Goal: Task Accomplishment & Management: Use online tool/utility

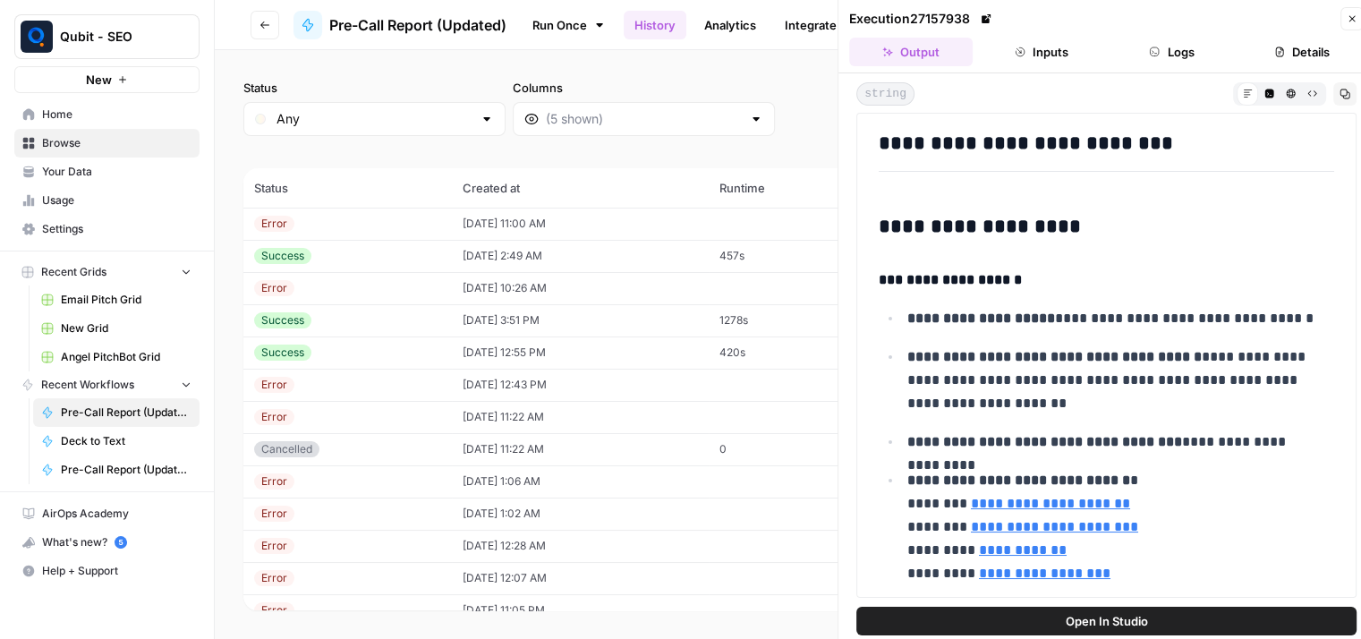
scroll to position [1840, 0]
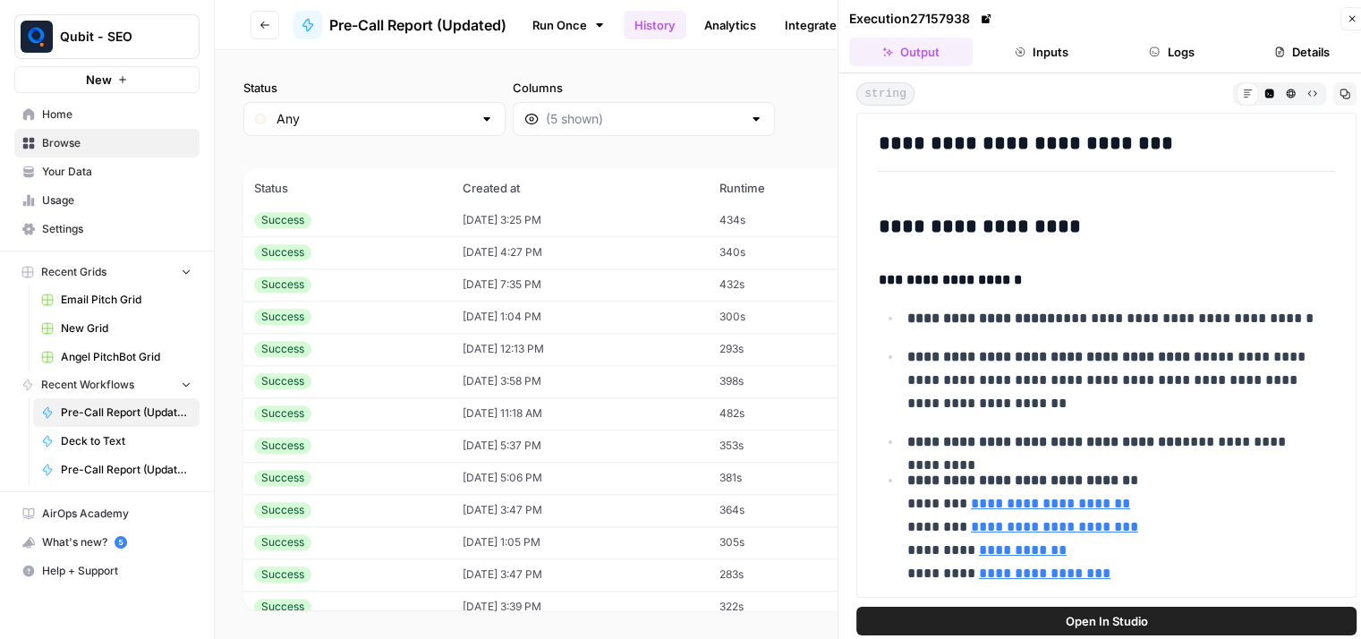
click at [265, 24] on icon "button" at bounding box center [264, 24] width 9 height 7
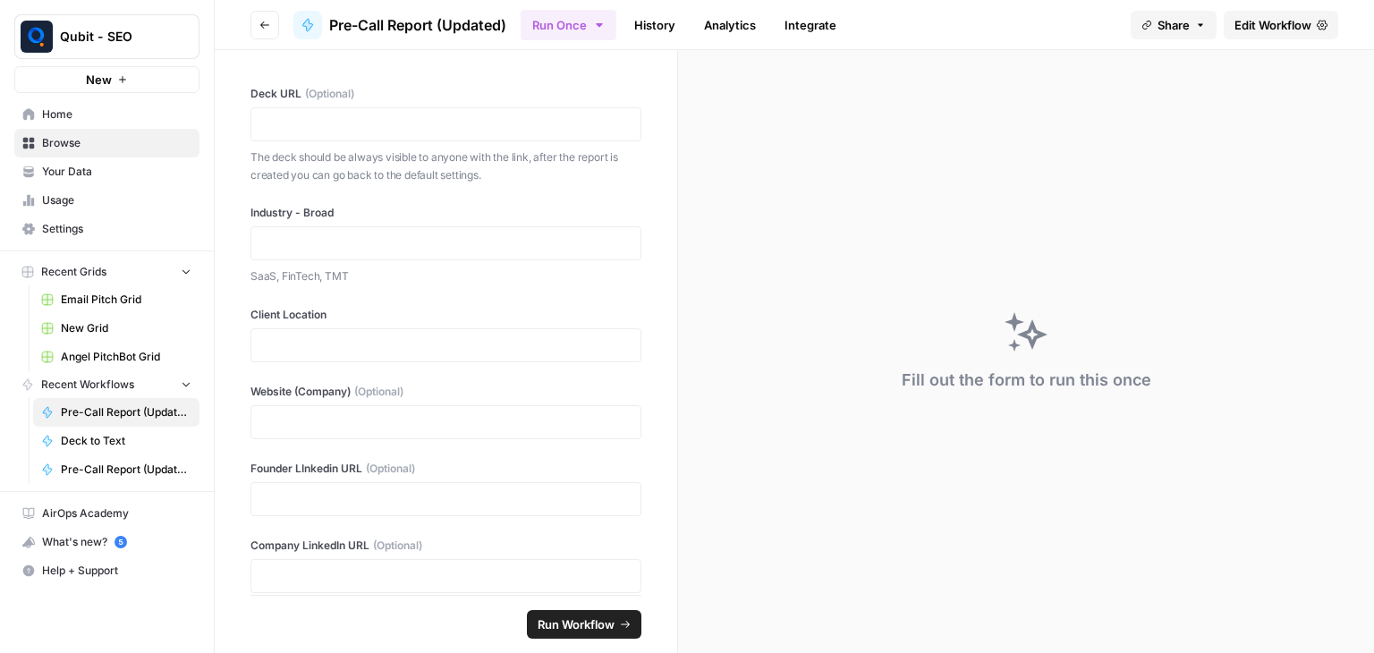
click at [265, 24] on icon "button" at bounding box center [264, 24] width 9 height 7
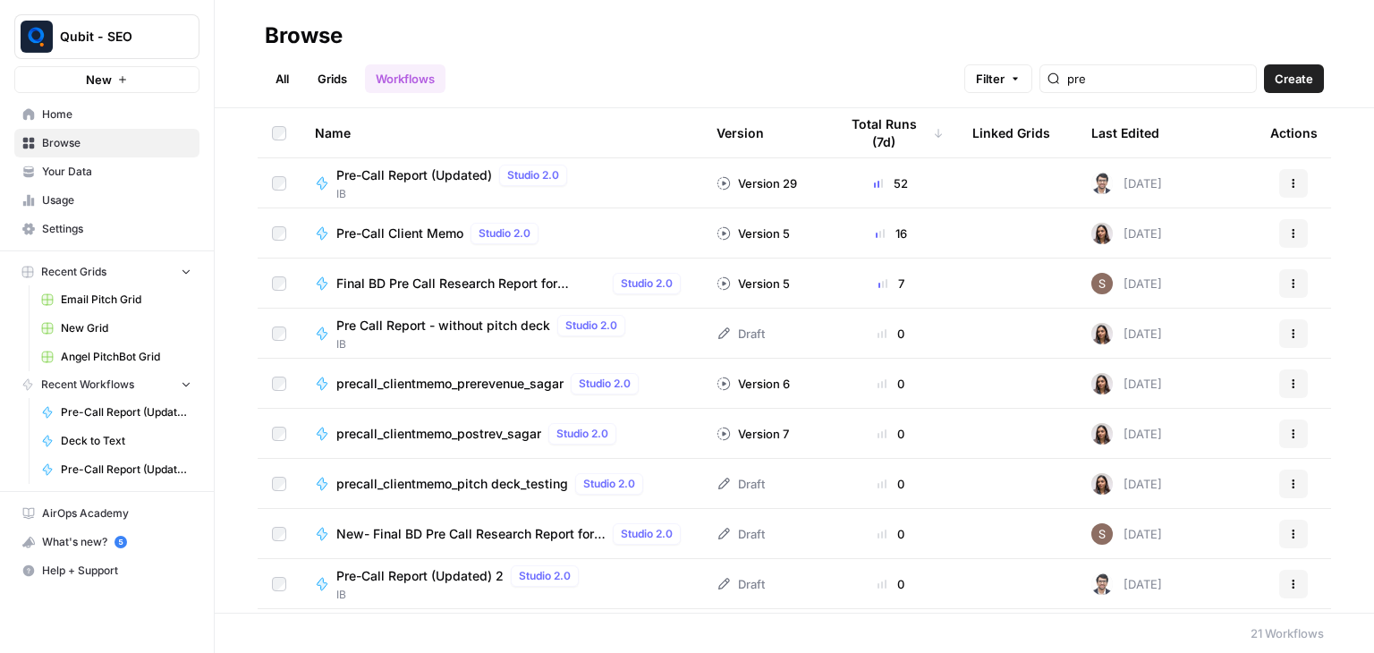
click at [1288, 178] on icon "button" at bounding box center [1293, 183] width 11 height 11
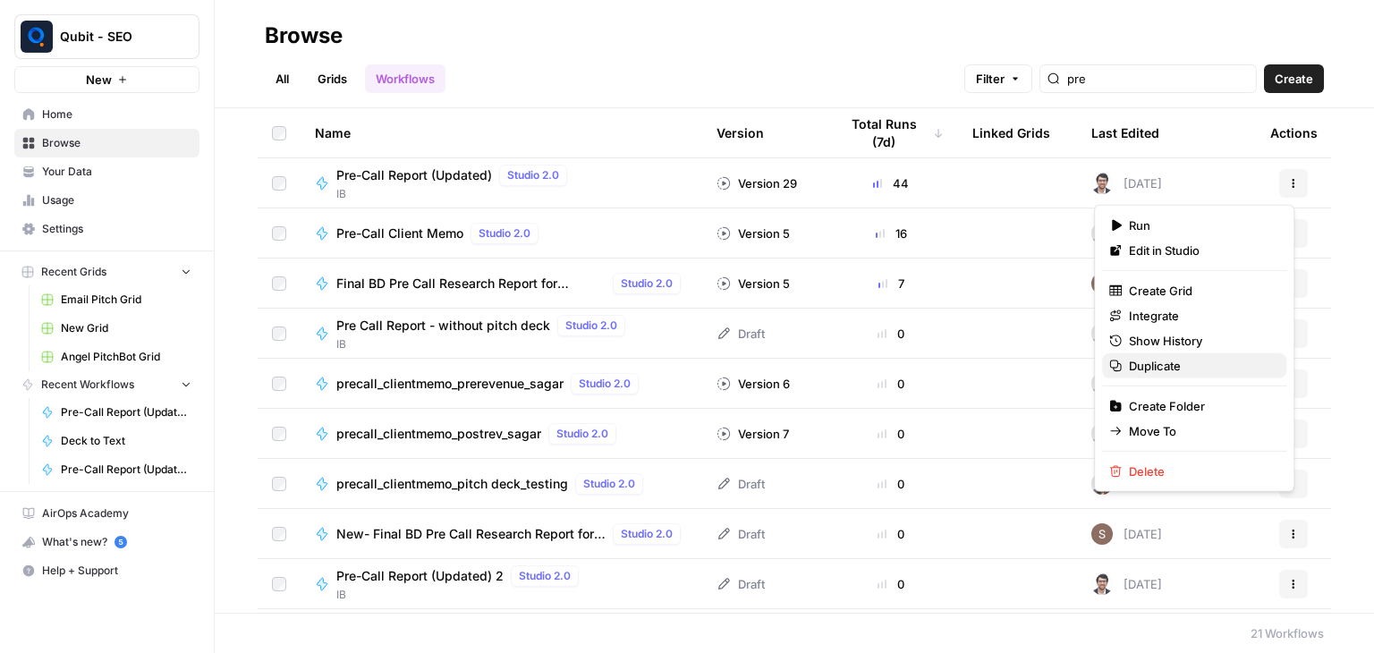
click at [1226, 359] on span "Duplicate" at bounding box center [1200, 366] width 143 height 18
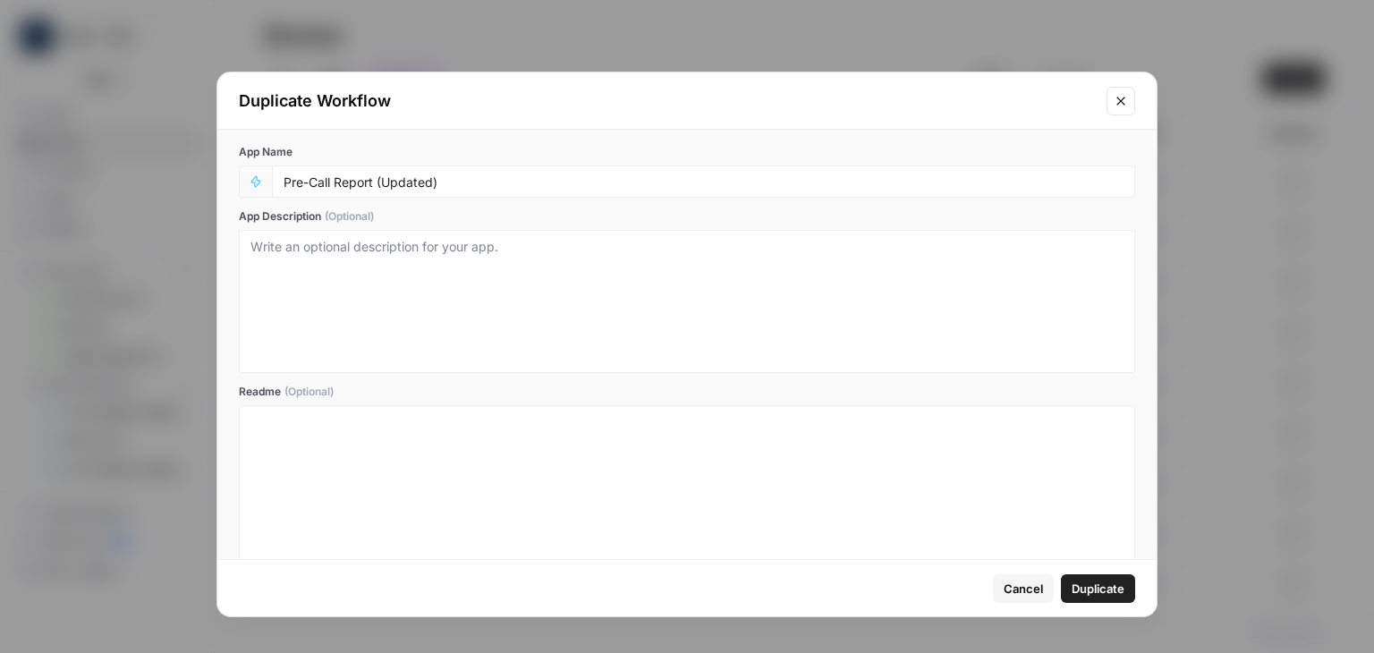
click at [450, 191] on div "Pre-Call Report (Updated)" at bounding box center [703, 182] width 863 height 32
click at [446, 187] on input "Pre-Call Report (Updated)" at bounding box center [704, 182] width 840 height 16
type input "Pre-Call Report V4"
click at [1099, 587] on span "Duplicate" at bounding box center [1098, 589] width 53 height 18
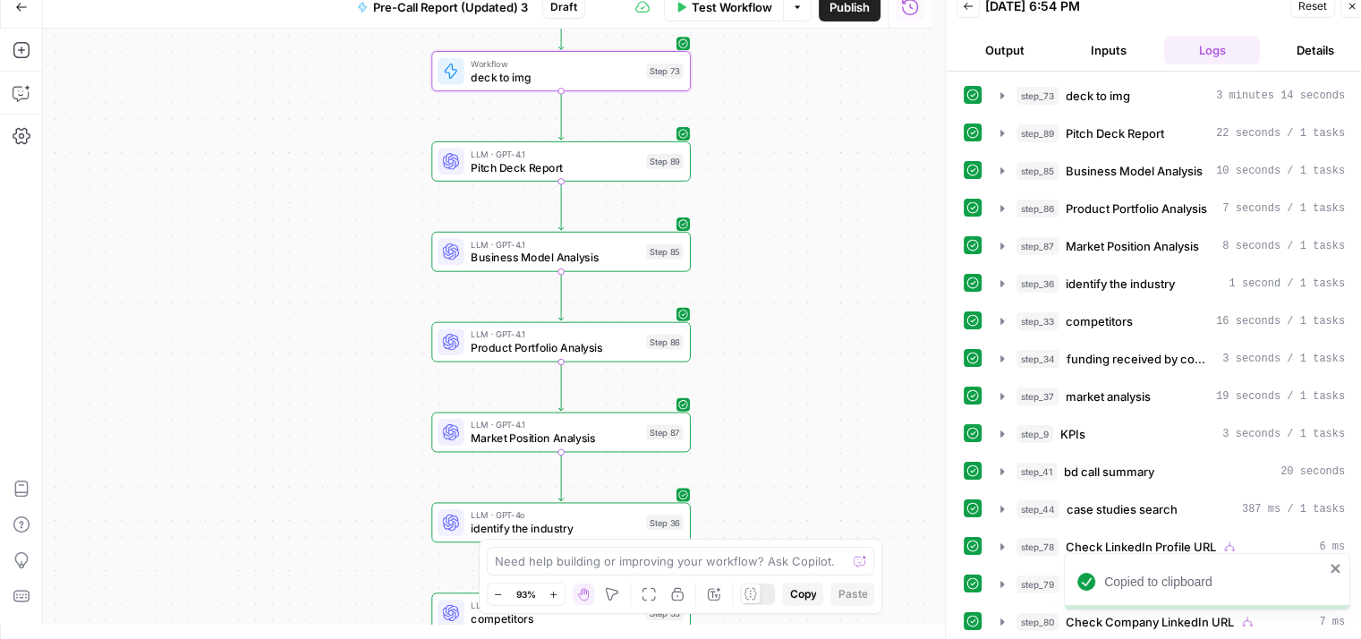
scroll to position [502, 0]
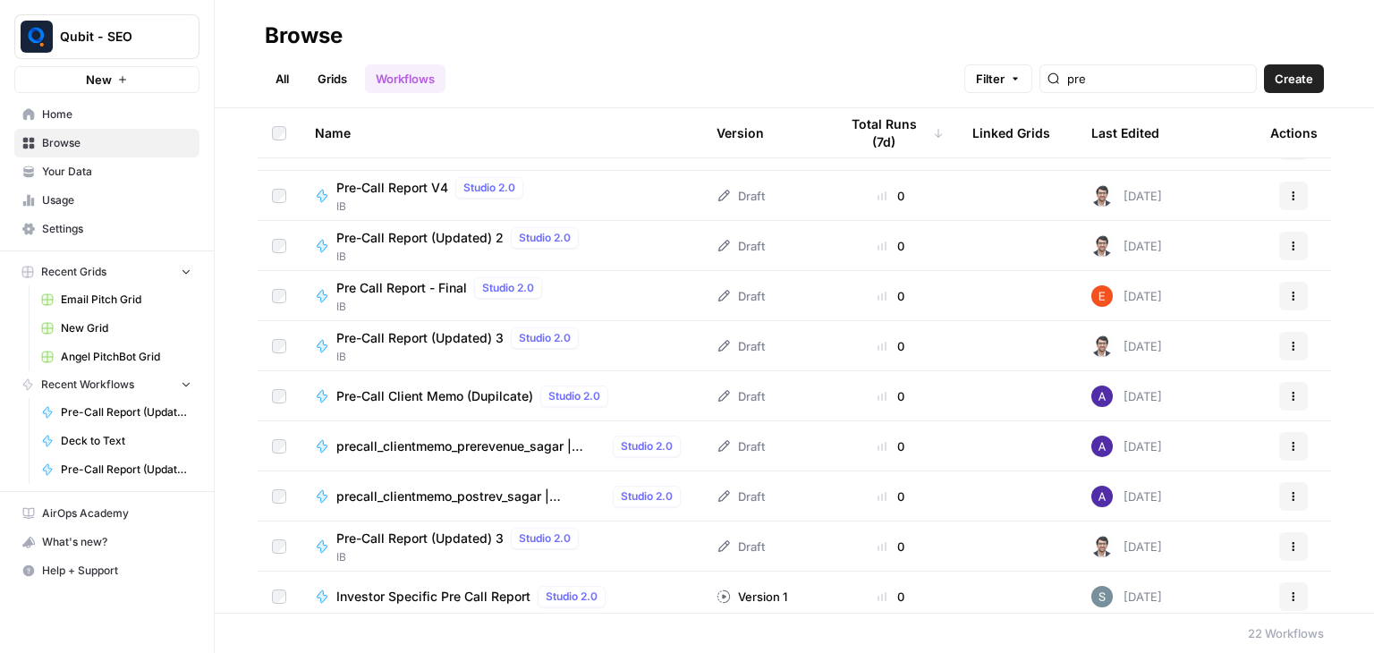
scroll to position [268, 0]
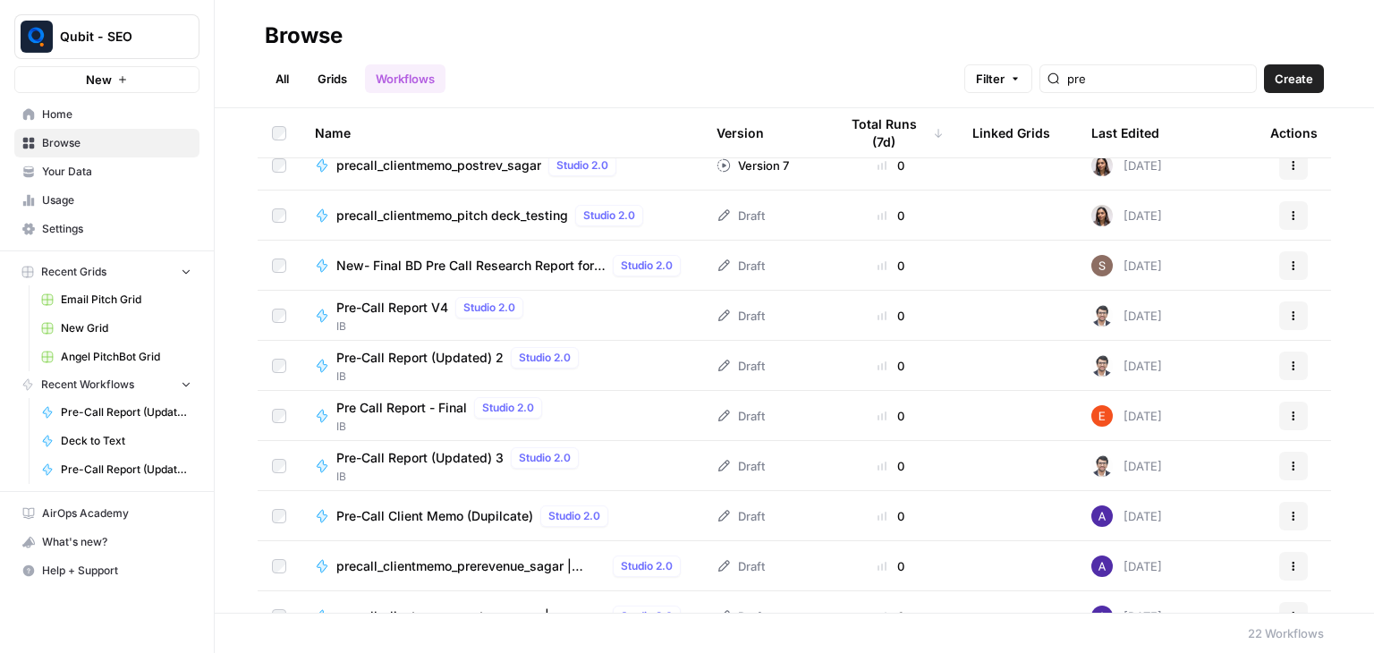
click at [396, 301] on span "Pre-Call Report V4" at bounding box center [392, 308] width 112 height 18
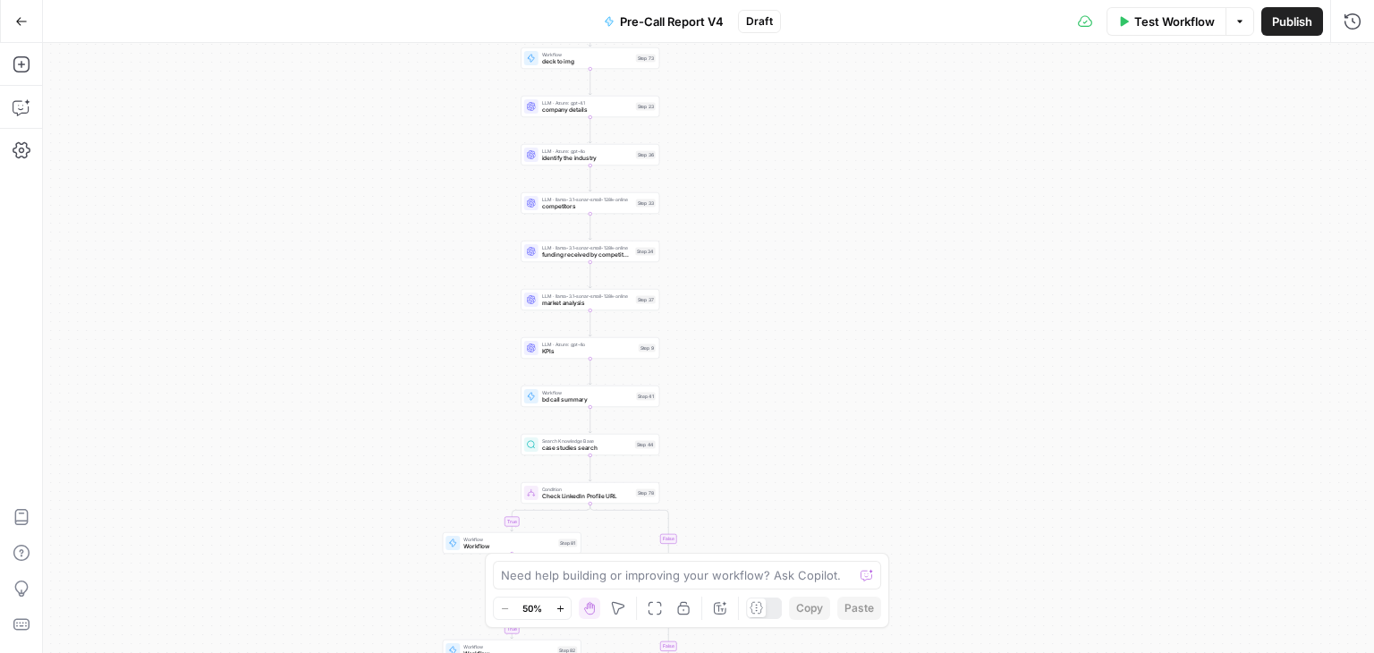
drag, startPoint x: 513, startPoint y: 275, endPoint x: 354, endPoint y: 419, distance: 214.1
click at [354, 419] on div "true false true false true false Workflow Set Inputs Inputs Workflow deck to te…" at bounding box center [708, 348] width 1331 height 610
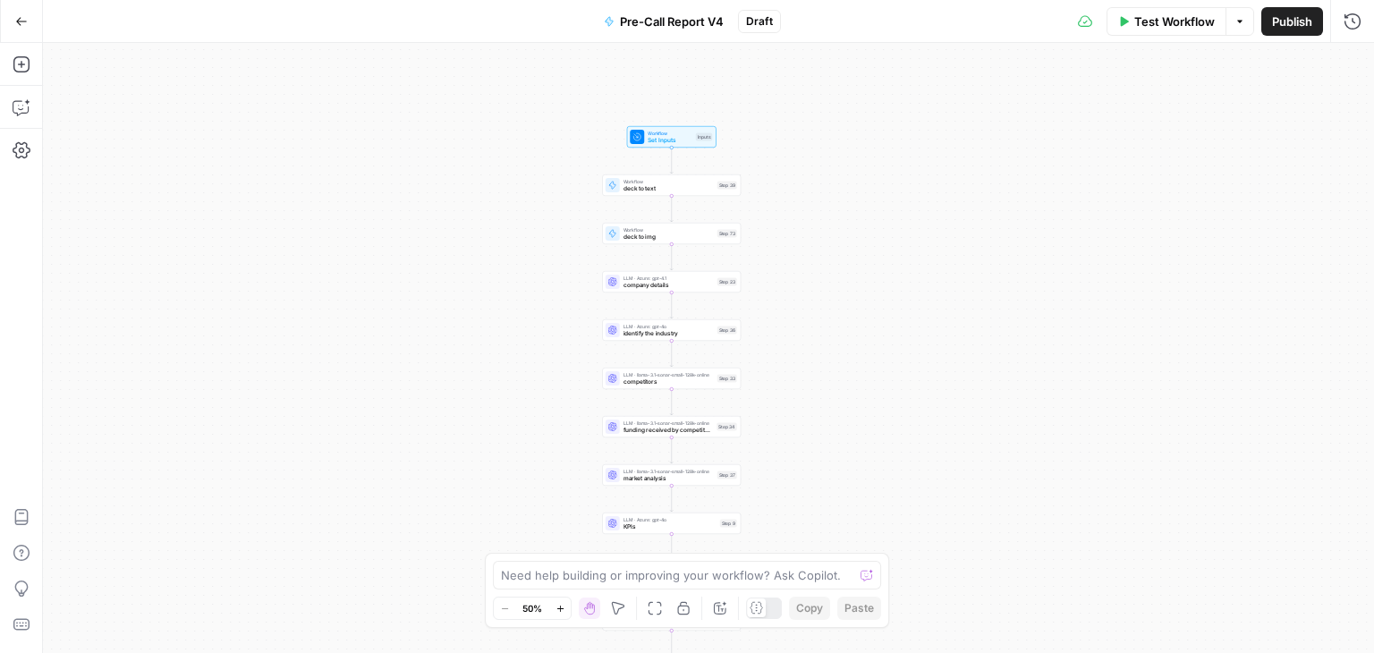
drag, startPoint x: 877, startPoint y: 269, endPoint x: 962, endPoint y: 439, distance: 190.1
click at [962, 439] on div "true false true false true false Workflow Set Inputs Inputs Workflow deck to te…" at bounding box center [708, 348] width 1331 height 610
click at [651, 288] on span "company details" at bounding box center [671, 287] width 90 height 9
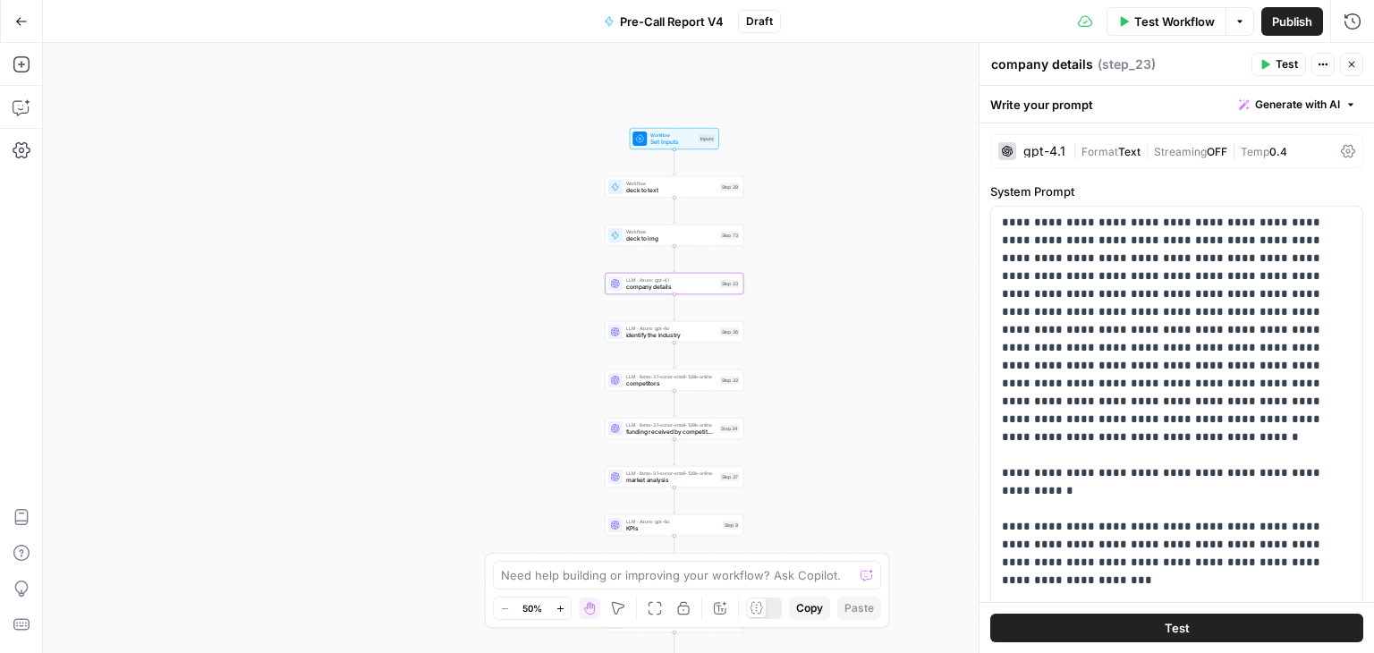
click at [1068, 65] on textarea "company details" at bounding box center [1042, 64] width 102 height 18
click at [1091, 69] on div "company details company details" at bounding box center [1042, 64] width 111 height 21
click at [1084, 69] on textarea "company details" at bounding box center [1042, 64] width 102 height 18
type textarea "c"
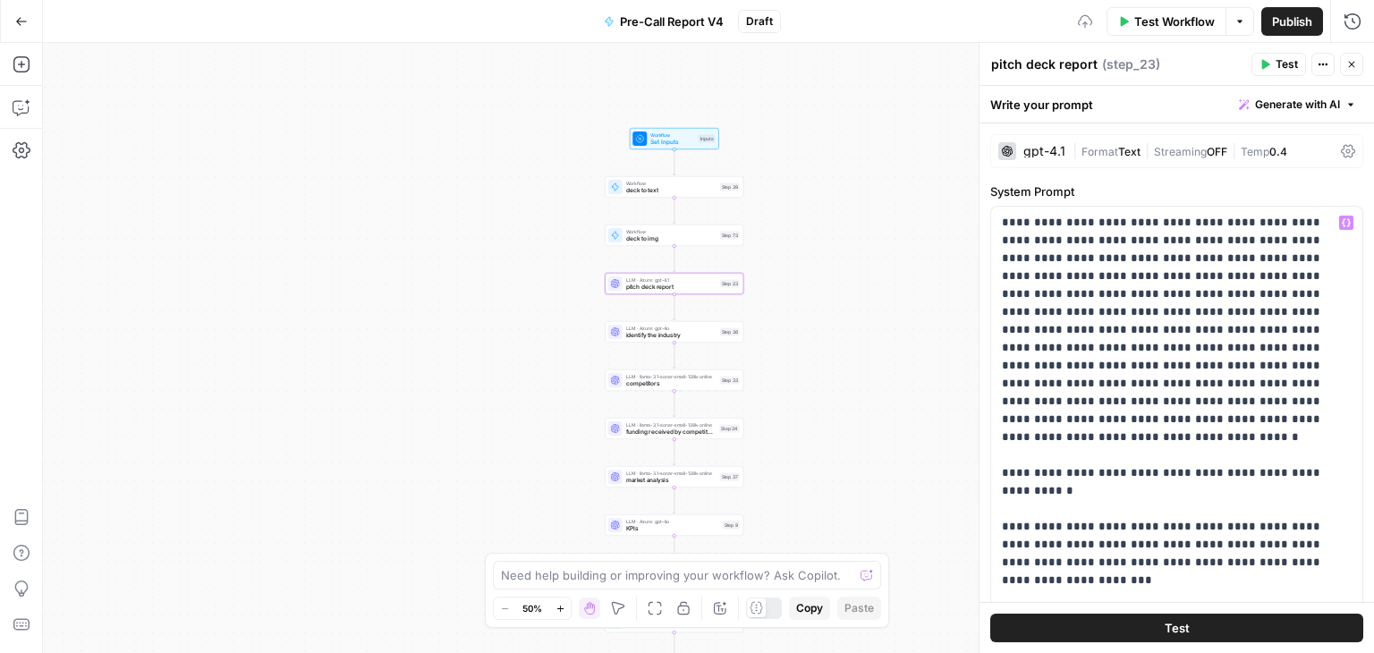
type textarea "pitch deck report"
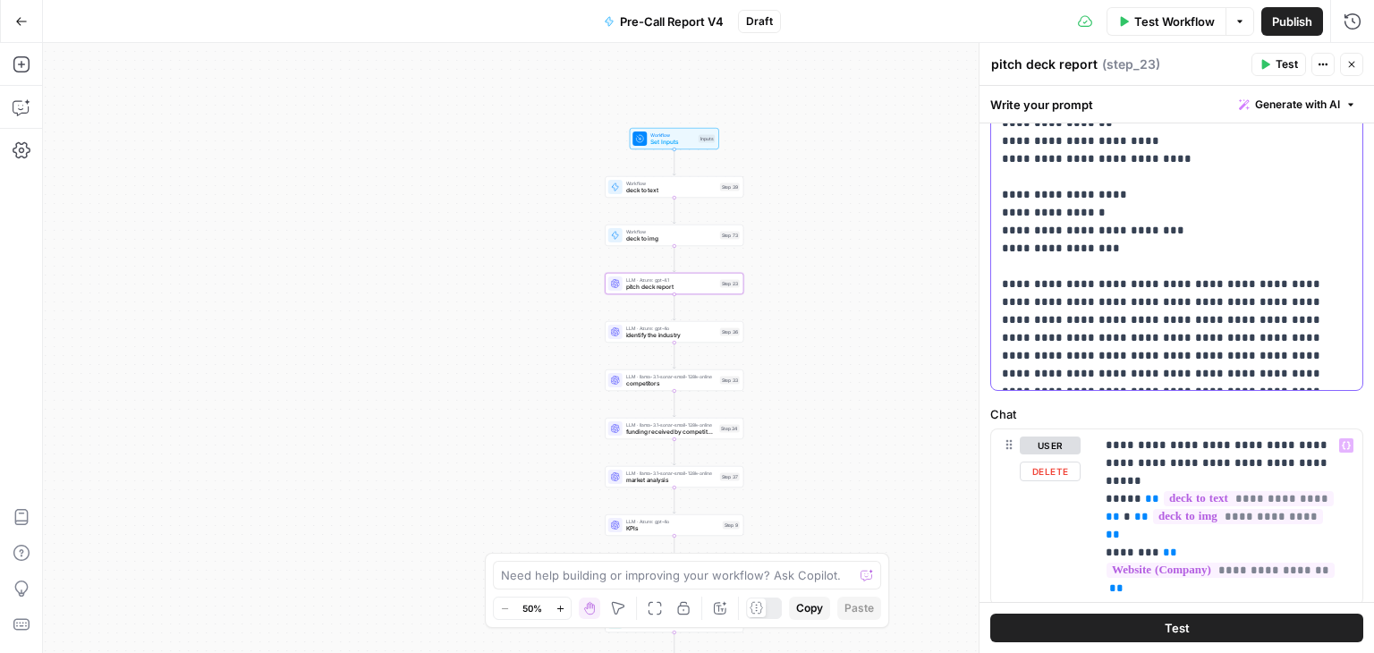
scroll to position [599, 0]
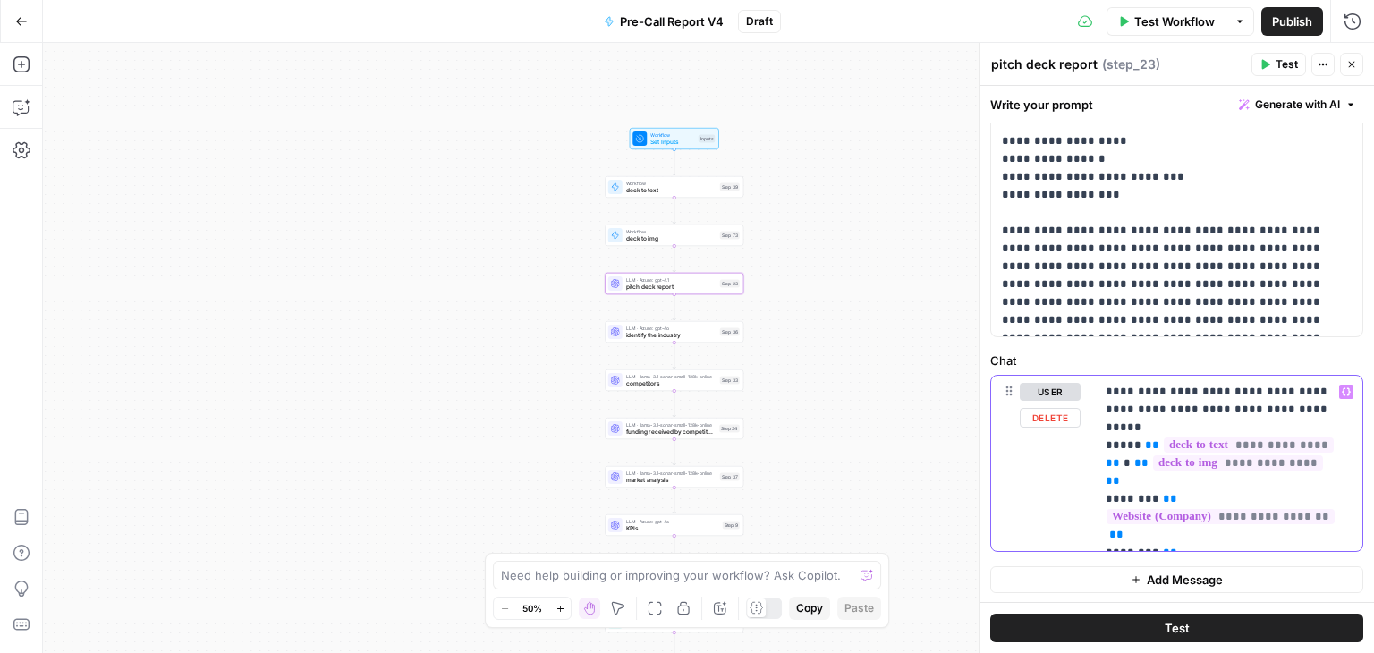
click at [1108, 389] on p "**********" at bounding box center [1222, 463] width 233 height 161
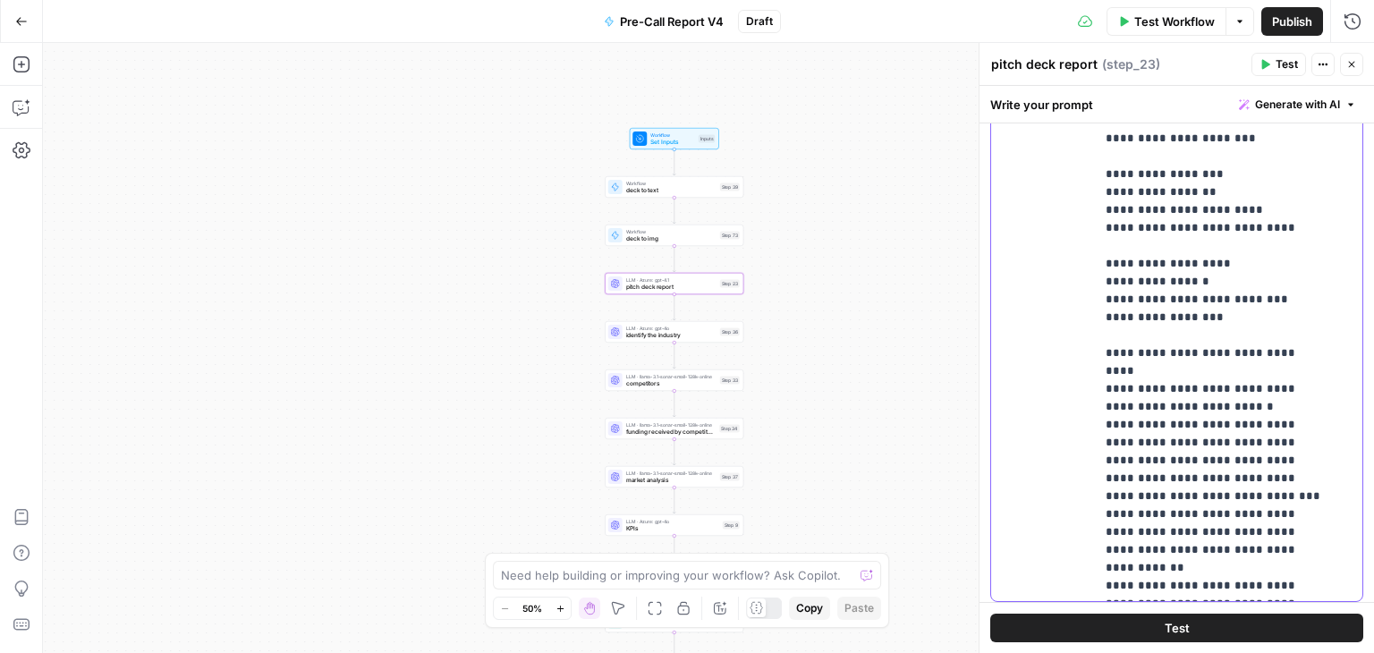
scroll to position [1152, 0]
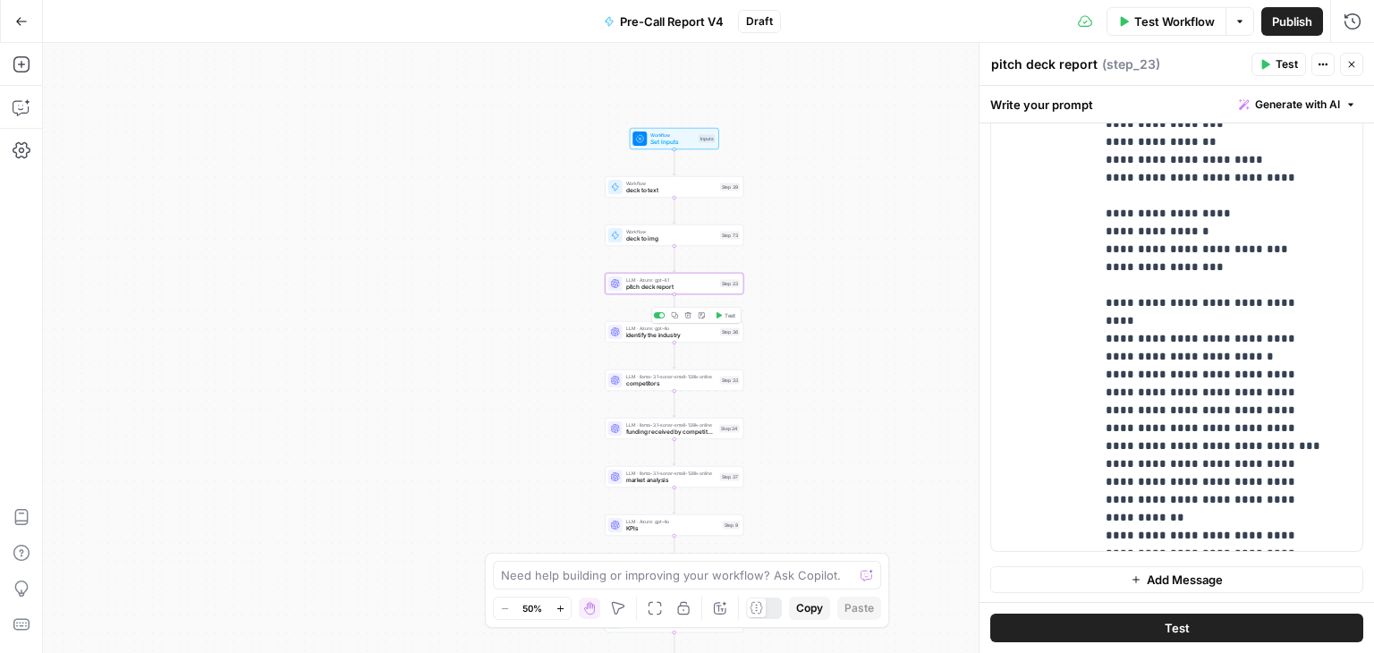
click at [673, 339] on div "LLM · Azure: gpt-4o identify the industry Step 36 Copy step Delete step Add Not…" at bounding box center [674, 331] width 139 height 21
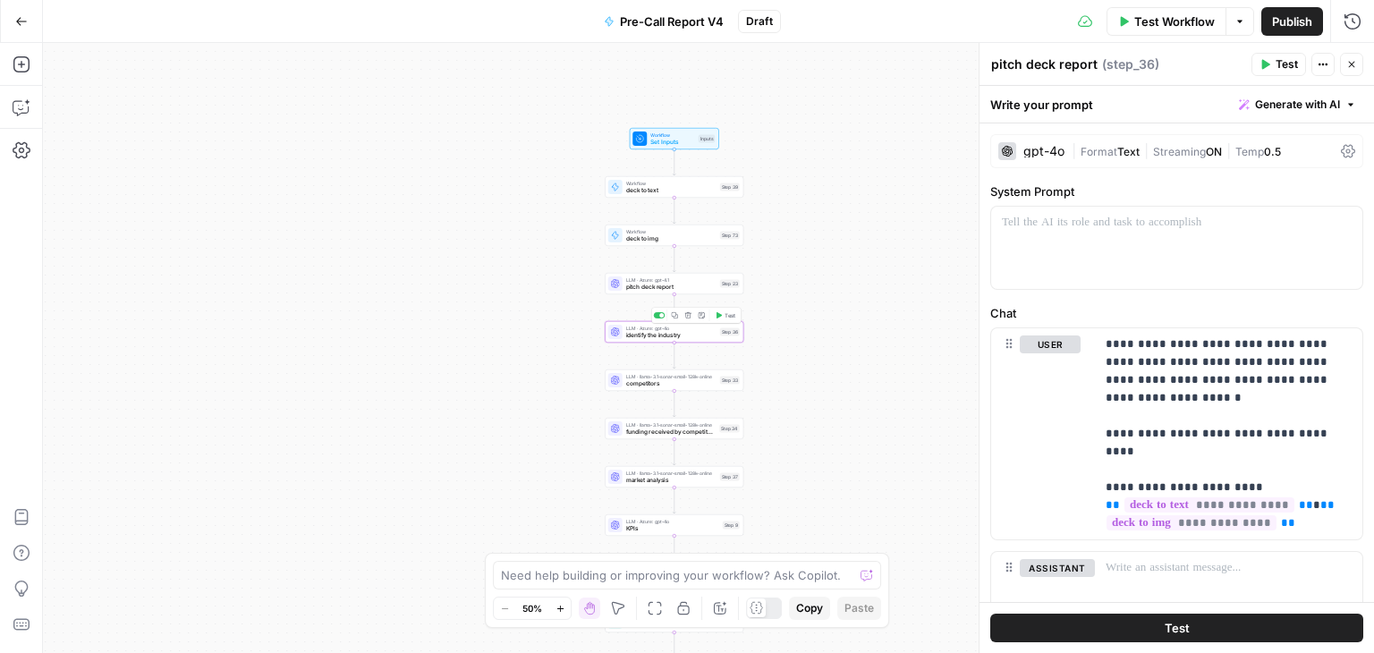
type textarea "identify the industry"
click at [1186, 380] on p "**********" at bounding box center [1222, 425] width 233 height 179
click at [1258, 396] on p "**********" at bounding box center [1222, 425] width 233 height 179
click at [1277, 151] on span "0.5" at bounding box center [1272, 151] width 17 height 13
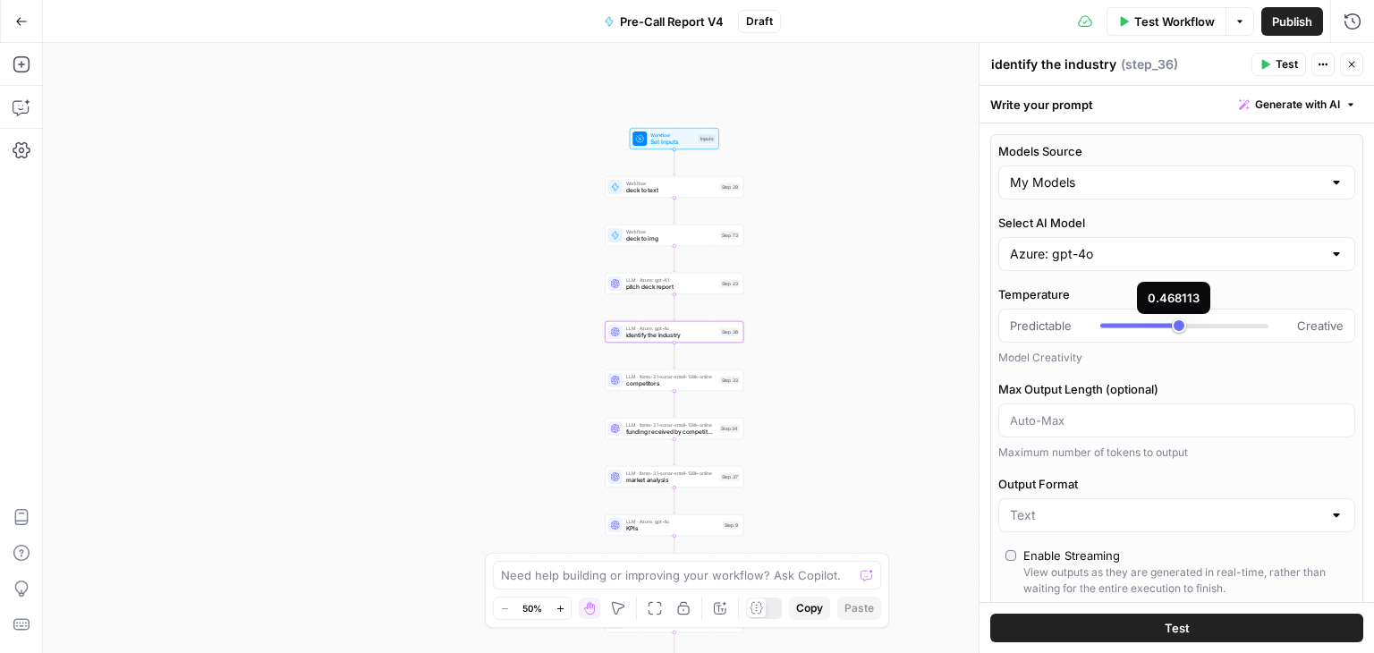
click at [1151, 324] on div at bounding box center [1140, 326] width 79 height 4
type input "***"
click at [648, 291] on div "LLM · Azure: gpt-4.1 pitch deck report Step 23" at bounding box center [674, 283] width 139 height 21
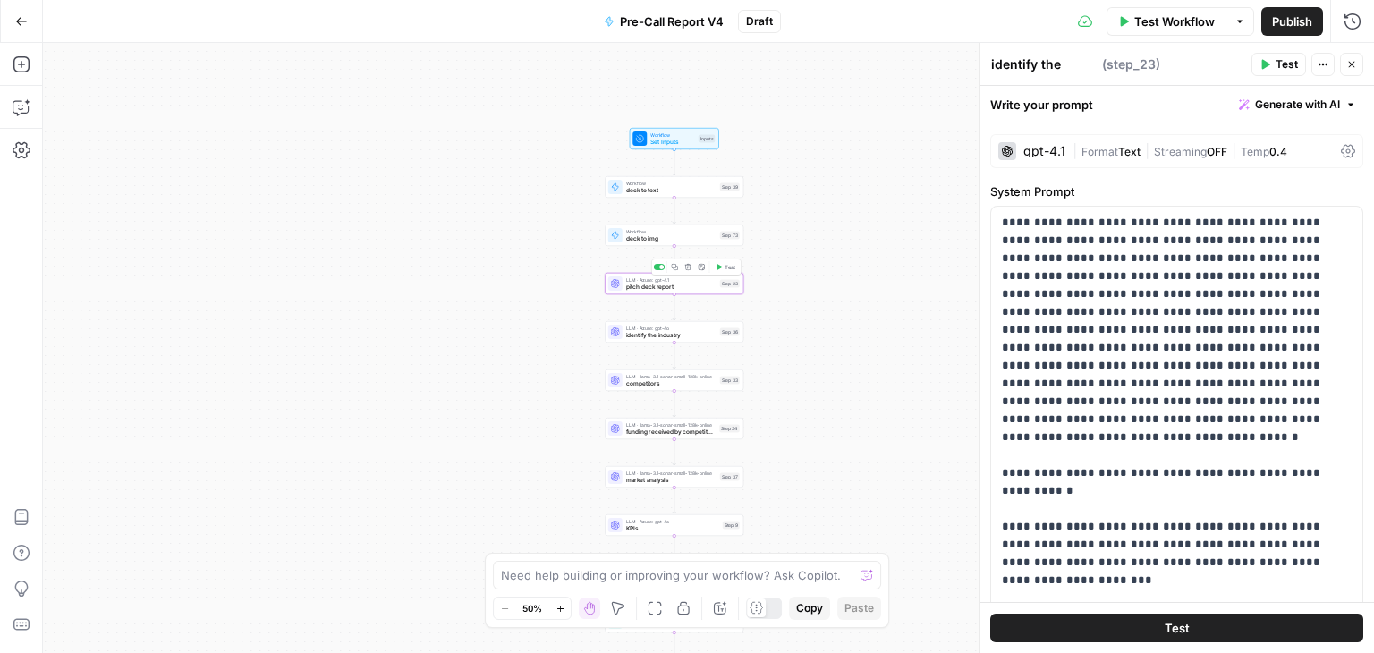
type textarea "pitch deck report"
click at [1341, 146] on icon at bounding box center [1348, 151] width 14 height 14
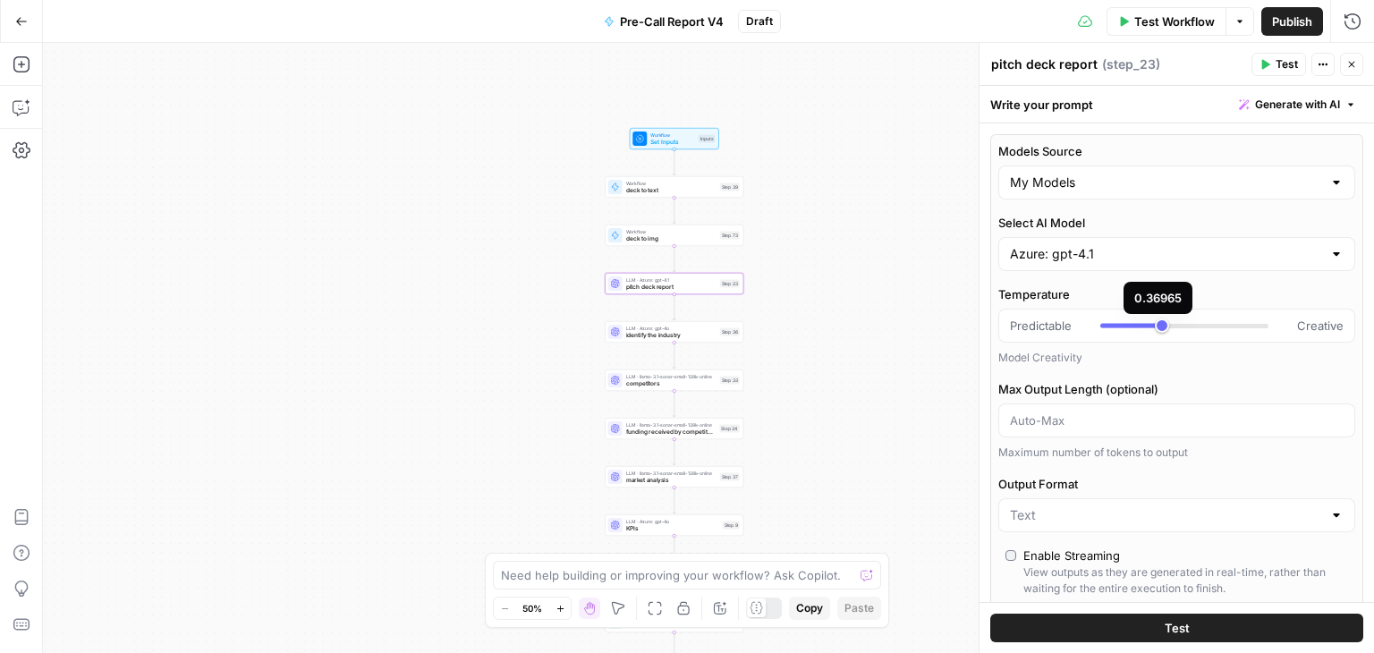
click at [1114, 320] on div at bounding box center [1185, 326] width 168 height 18
type input "***"
drag, startPoint x: 1114, startPoint y: 320, endPoint x: 1127, endPoint y: 320, distance: 13.4
click at [1127, 320] on div at bounding box center [1185, 326] width 168 height 18
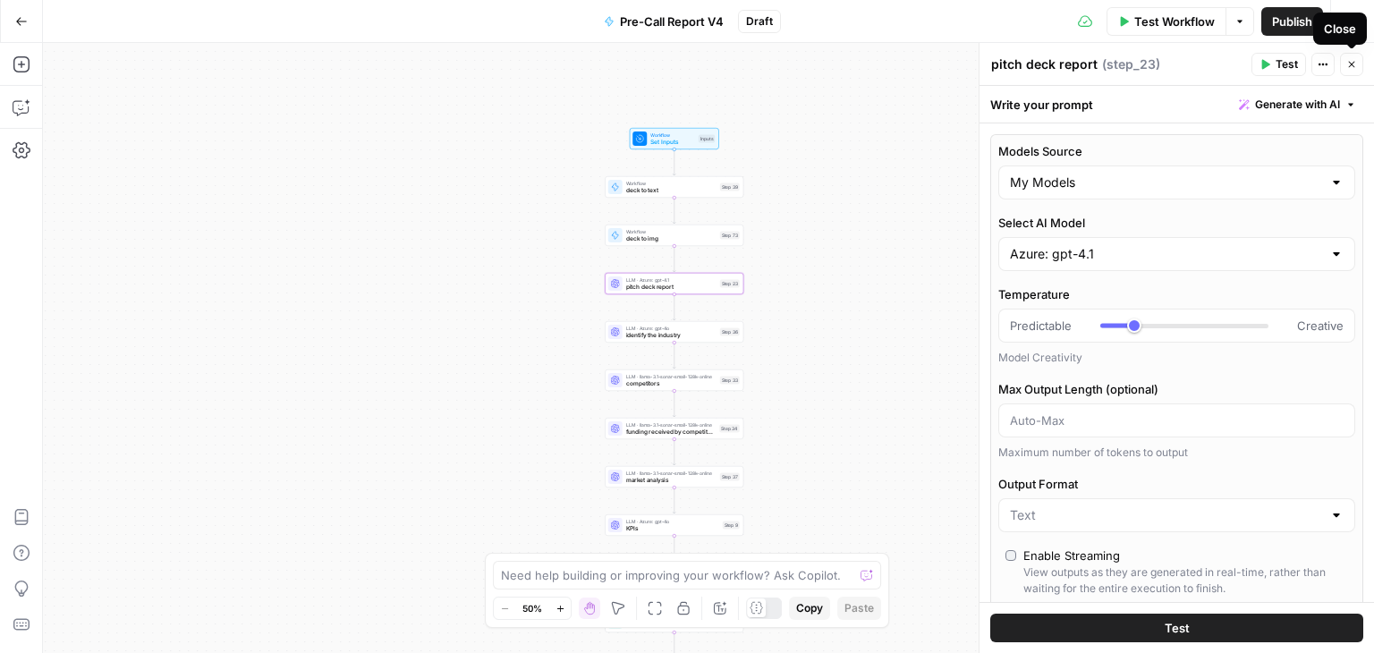
click at [1354, 69] on icon "button" at bounding box center [1352, 64] width 11 height 11
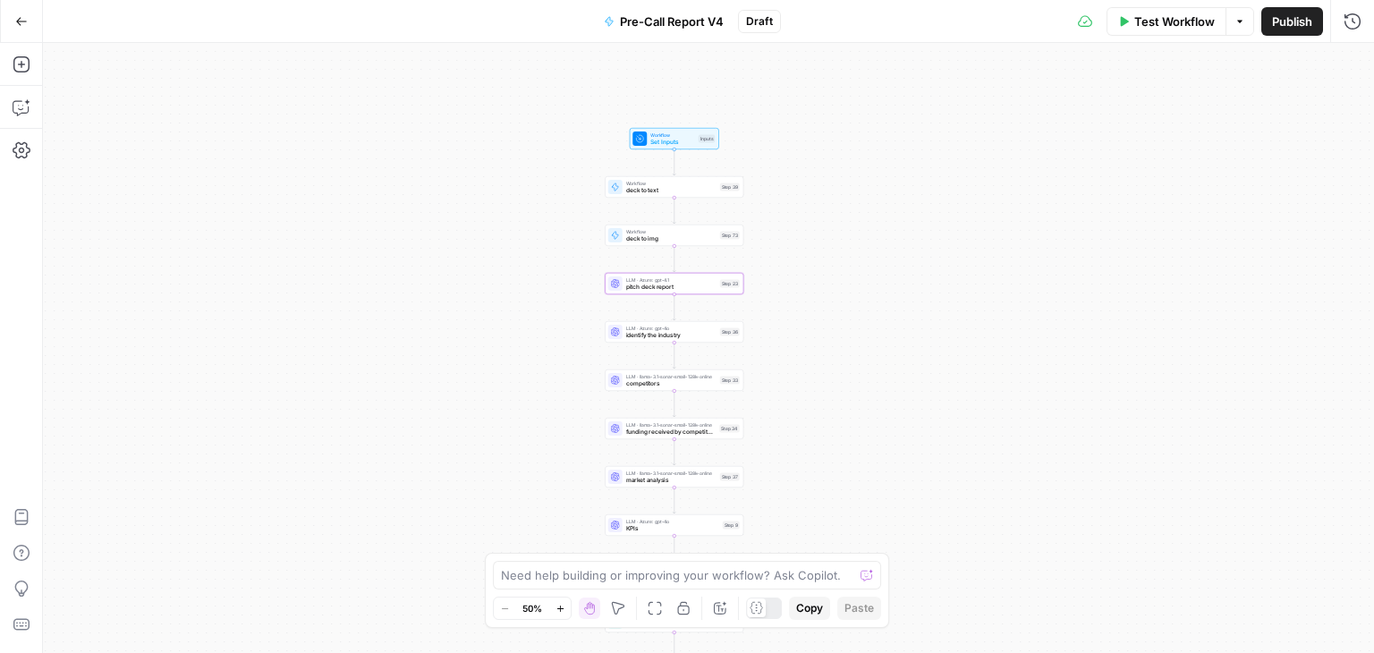
click at [642, 331] on span "identify the industry" at bounding box center [671, 335] width 90 height 9
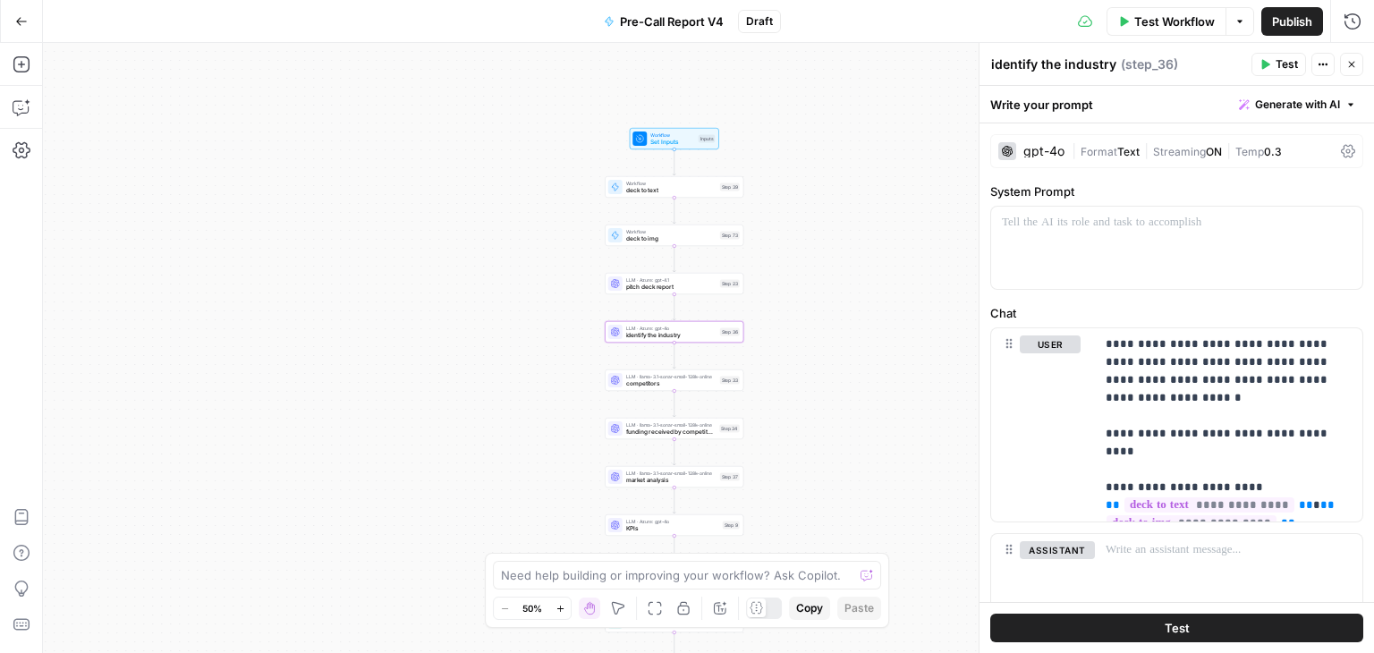
click at [630, 296] on div "true true true false false false Workflow Set Inputs Inputs Workflow deck to te…" at bounding box center [708, 348] width 1331 height 610
click at [637, 286] on span "pitch deck report" at bounding box center [671, 287] width 90 height 9
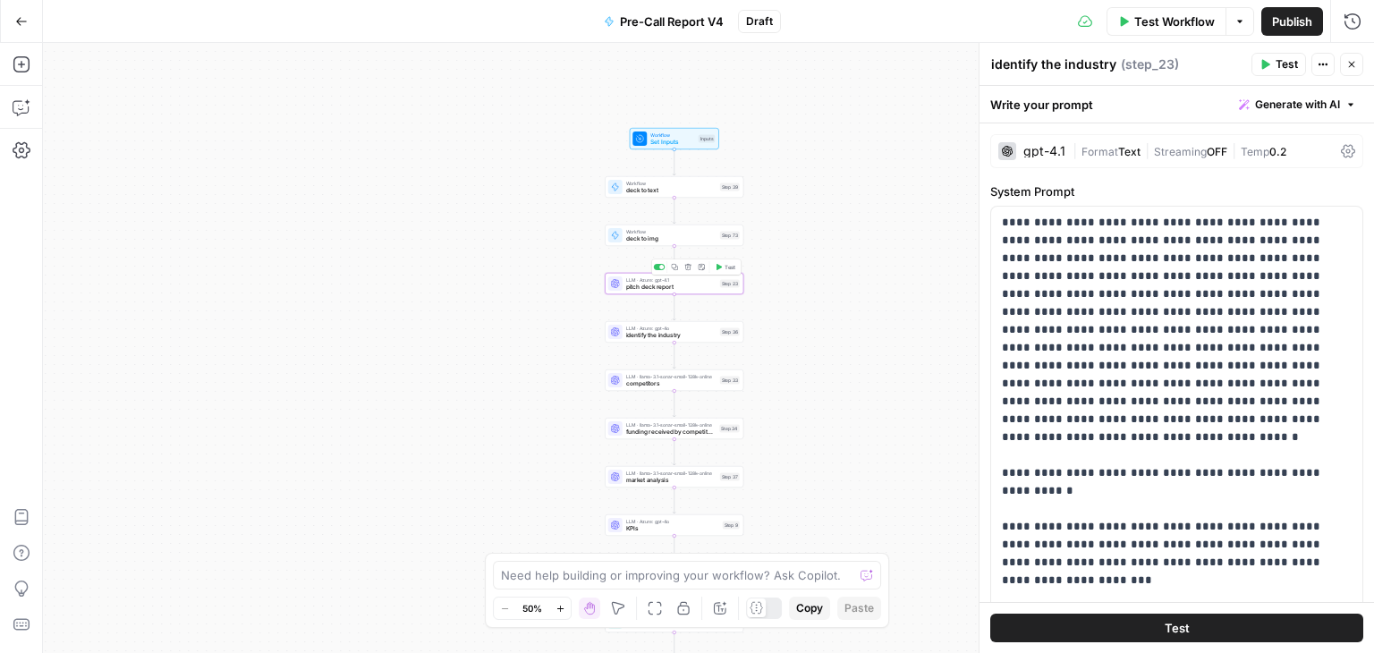
type textarea "pitch deck report"
click at [1342, 155] on div "gpt-4.1 | Format Text | Streaming OFF | Temp 0.2" at bounding box center [1176, 151] width 373 height 34
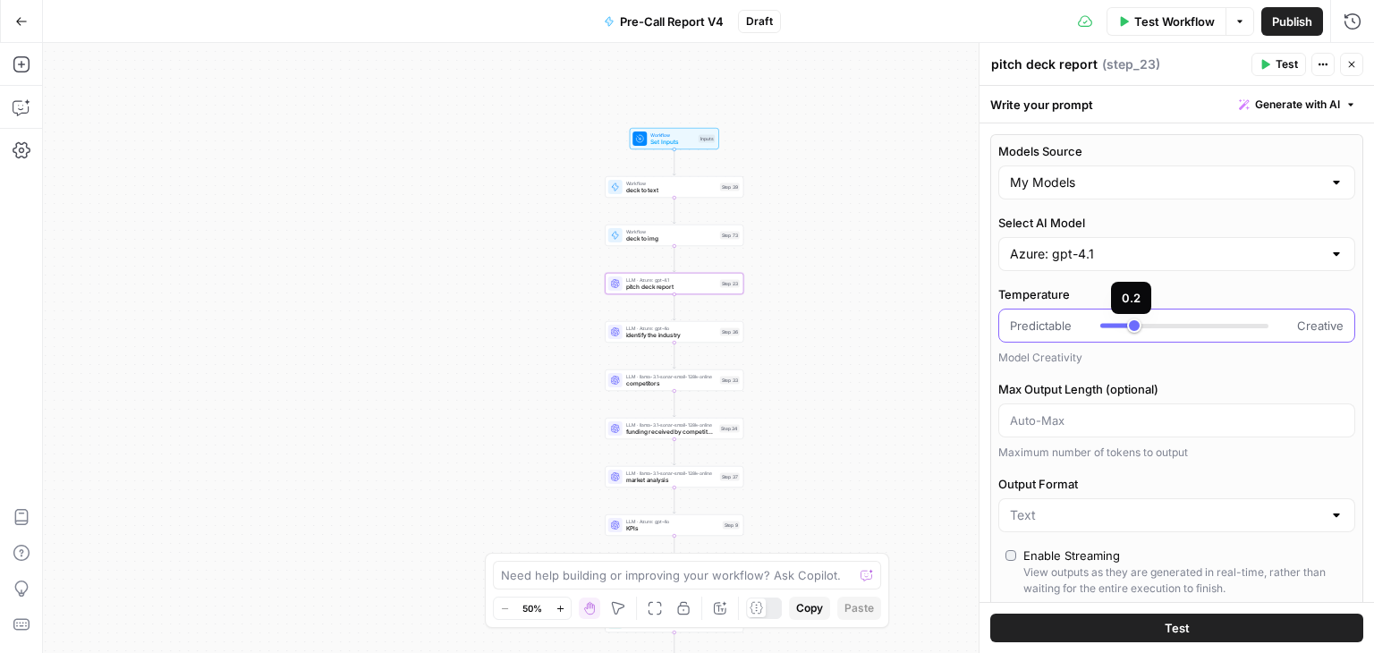
click at [1149, 324] on div at bounding box center [1185, 326] width 168 height 4
type input "***"
click at [627, 338] on span "identify the industry" at bounding box center [671, 335] width 90 height 9
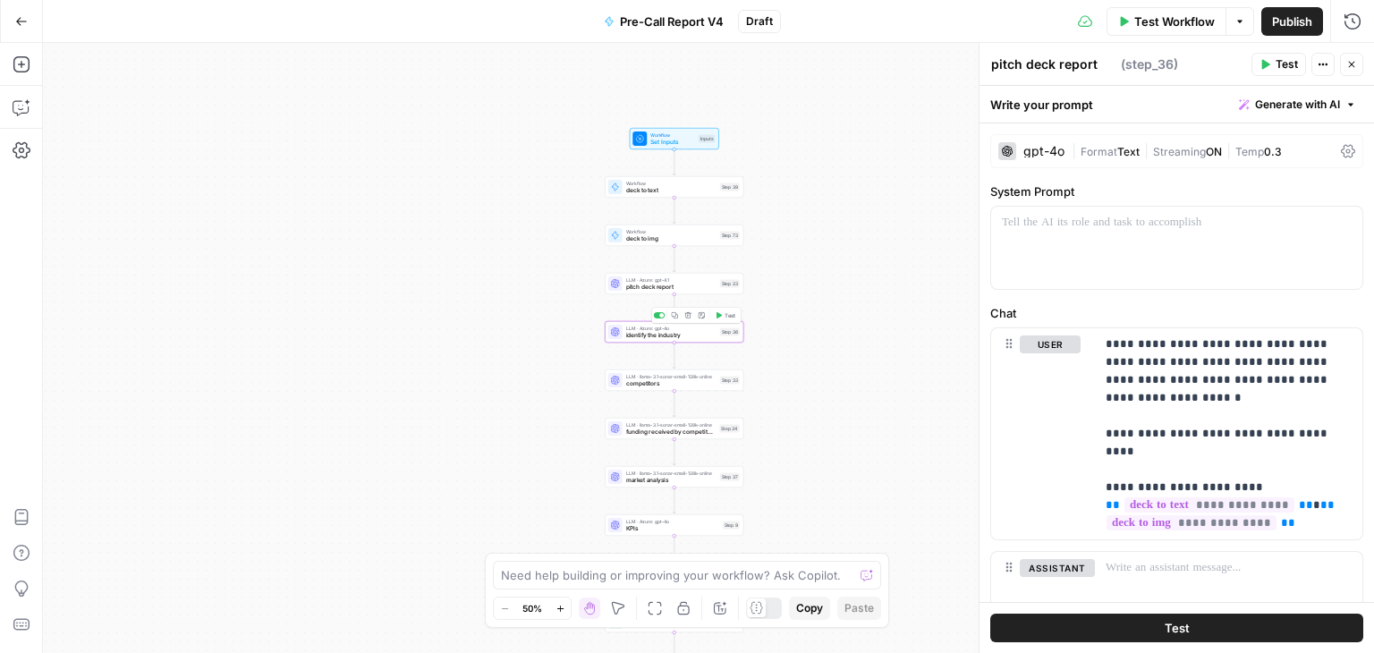
type textarea "identify the industry"
click at [1120, 249] on div at bounding box center [1176, 248] width 371 height 82
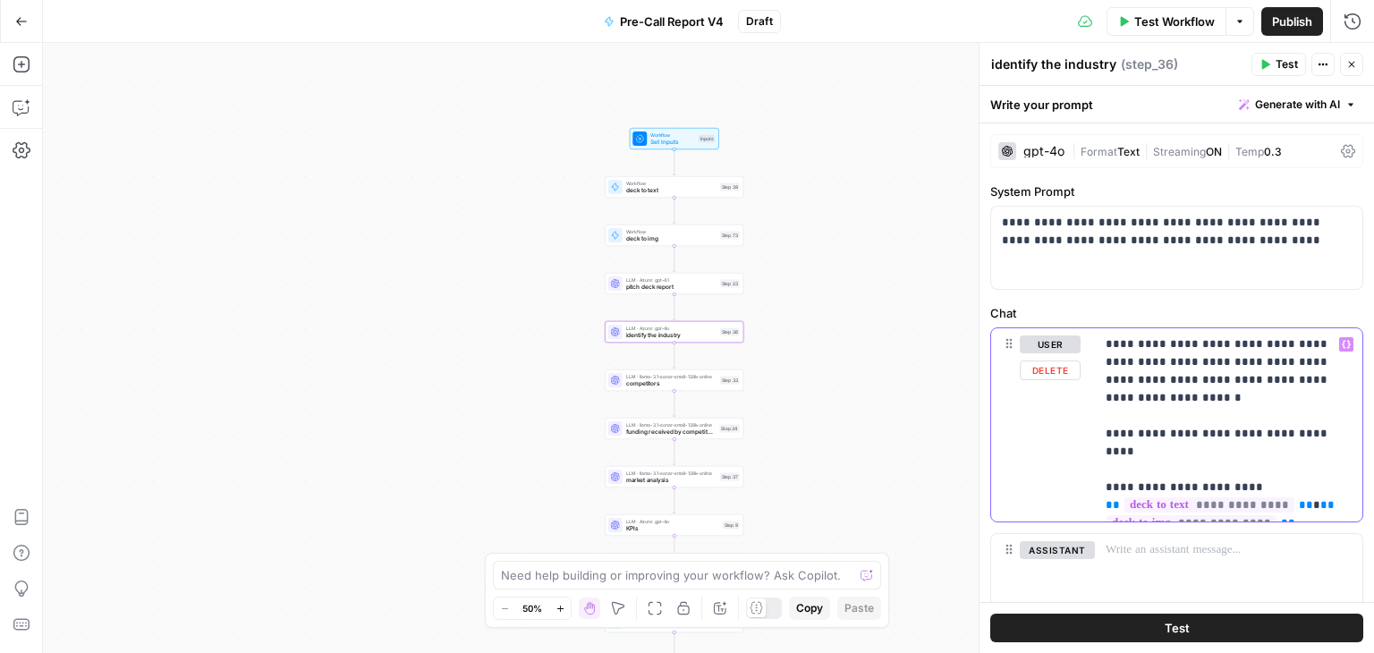
drag, startPoint x: 1324, startPoint y: 507, endPoint x: 1099, endPoint y: 325, distance: 290.1
click at [1099, 325] on div "**********" at bounding box center [1176, 460] width 373 height 313
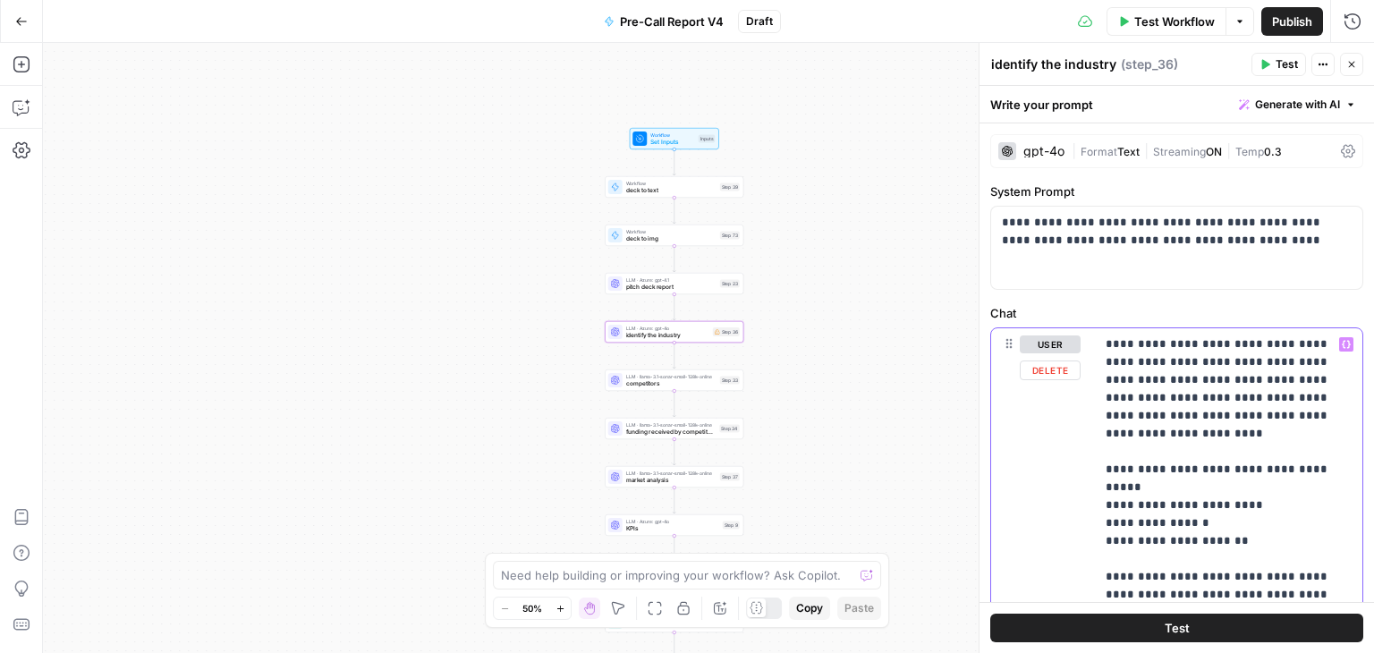
scroll to position [299, 0]
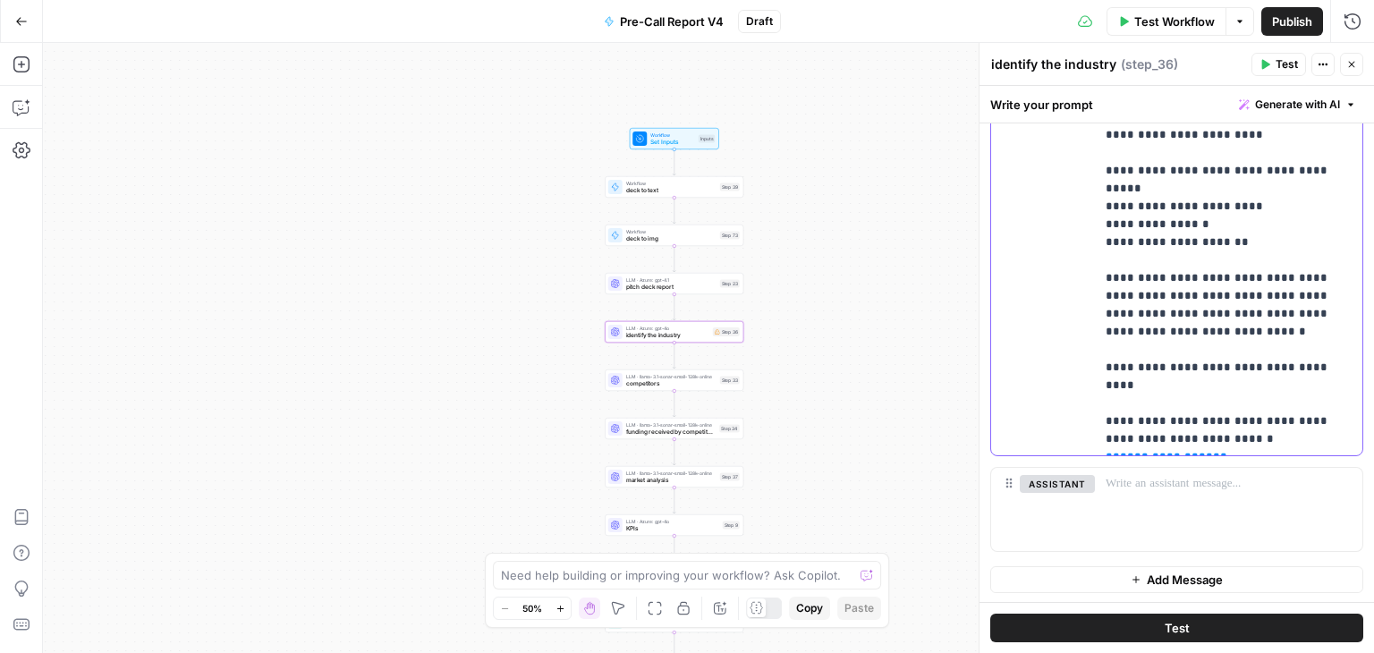
click at [1245, 417] on p "**********" at bounding box center [1222, 243] width 233 height 412
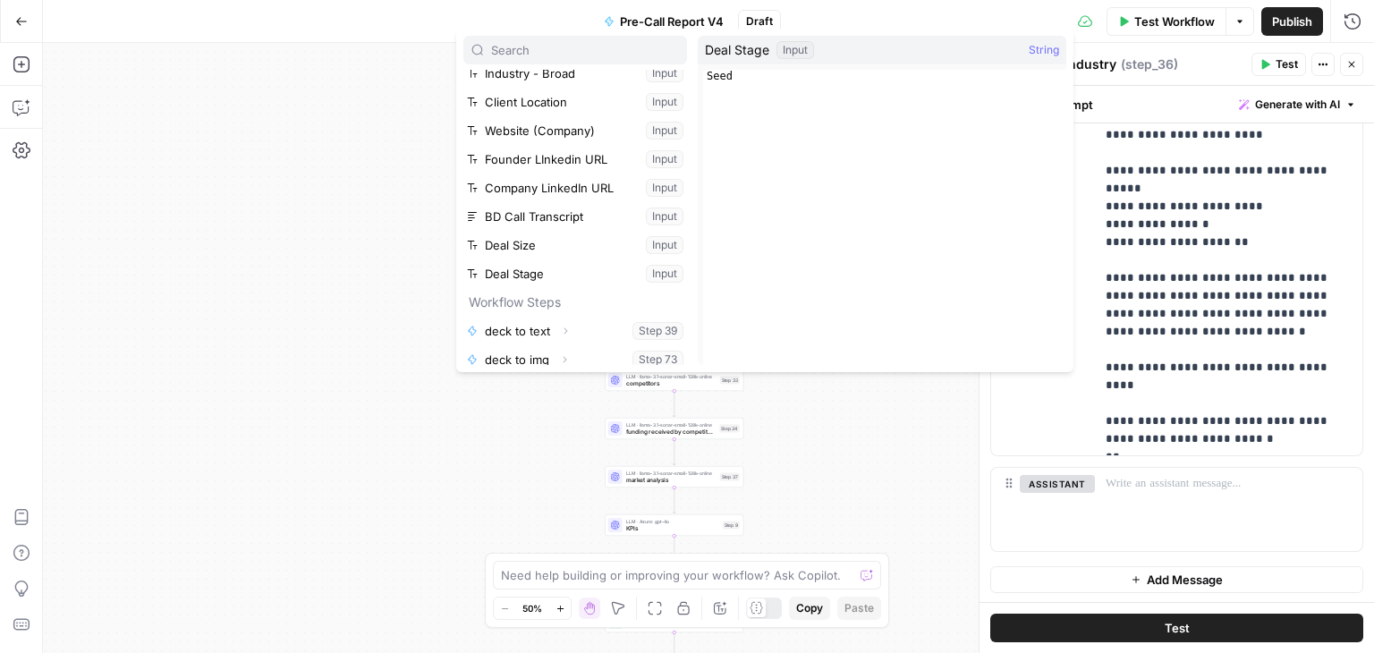
scroll to position [105, 0]
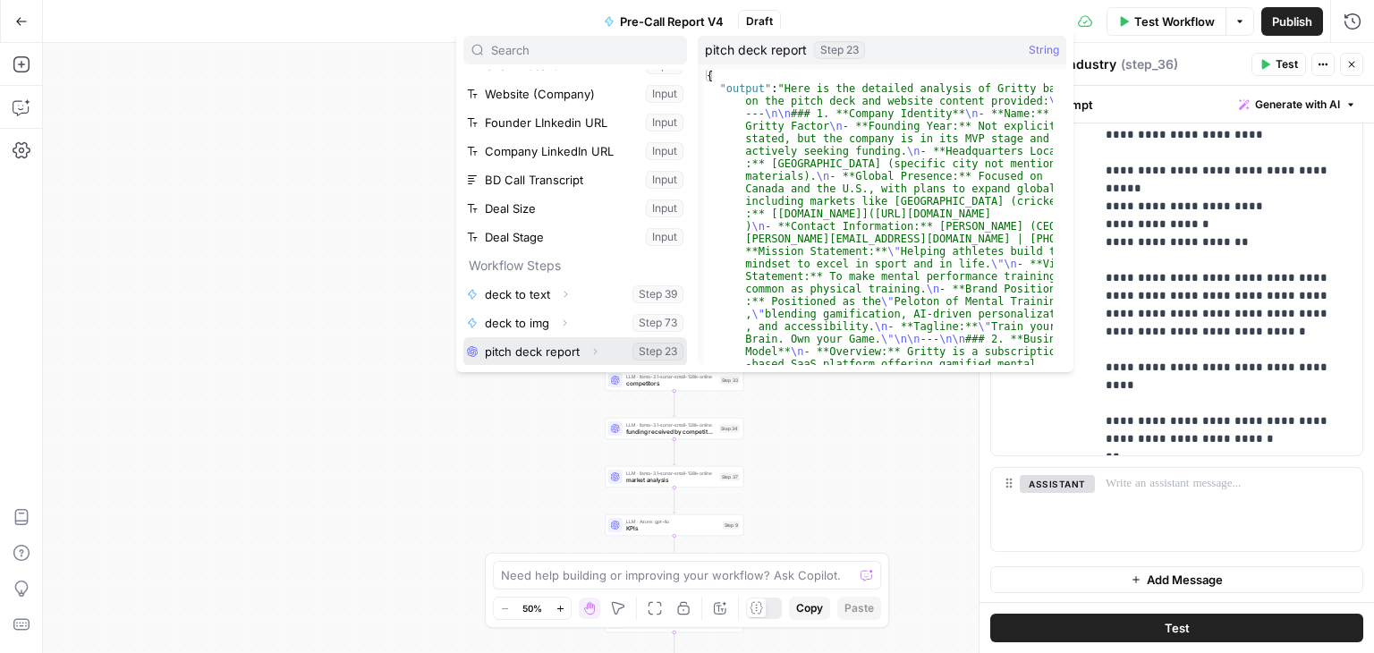
click at [581, 348] on button "Select variable pitch deck report" at bounding box center [575, 351] width 224 height 29
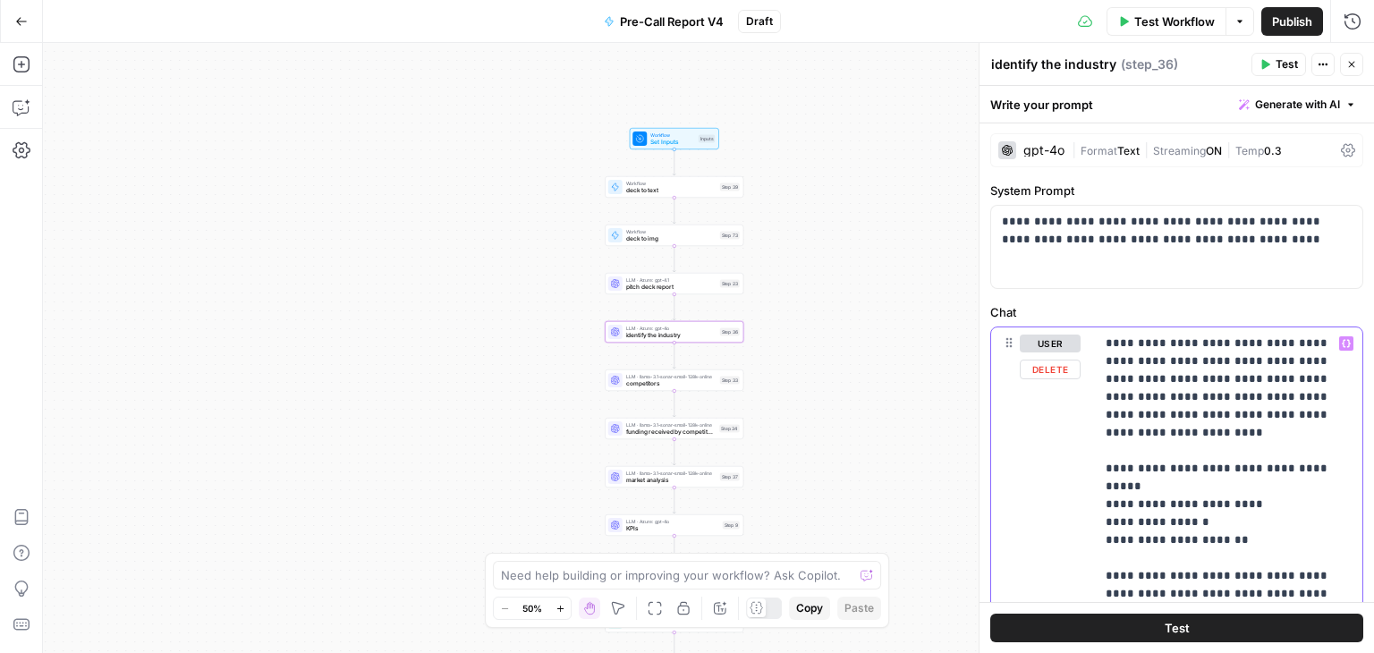
scroll to position [0, 0]
click at [927, 362] on div "true true true false false false Workflow Set Inputs Inputs Workflow deck to te…" at bounding box center [708, 348] width 1331 height 610
click at [669, 383] on span "competitors" at bounding box center [671, 383] width 90 height 9
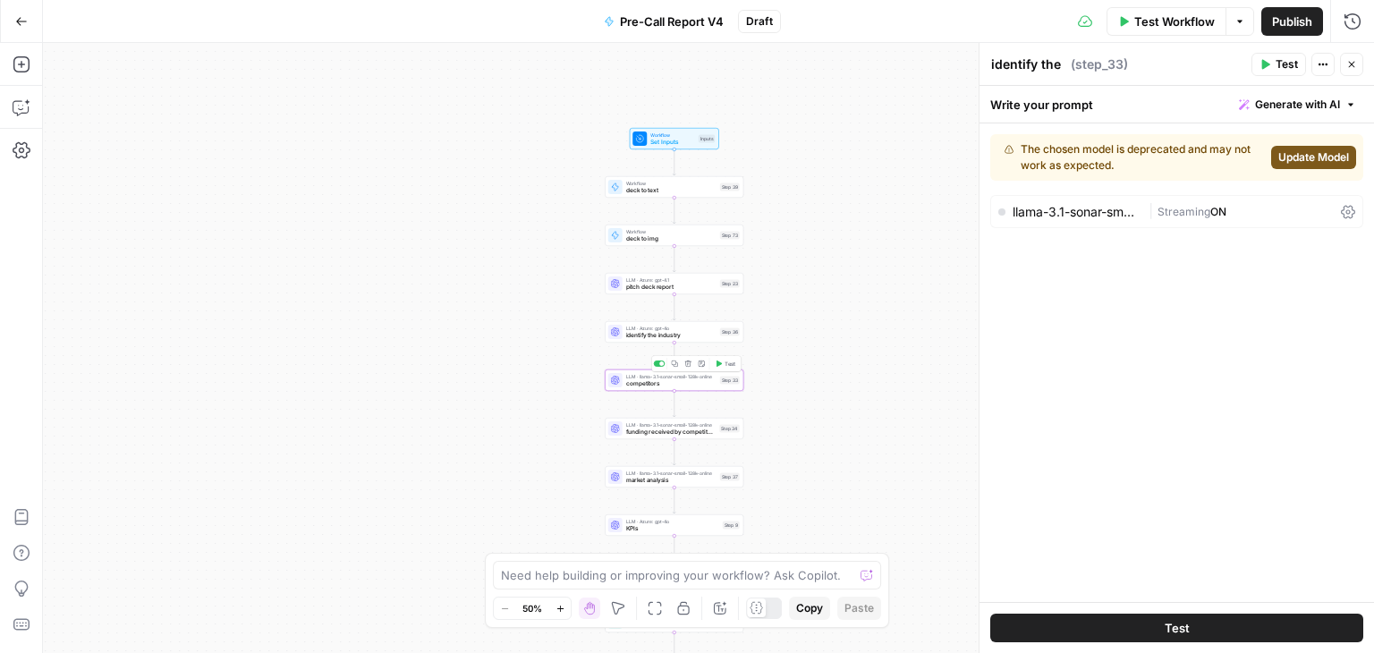
type textarea "competitors"
click at [1293, 149] on span "Update Model" at bounding box center [1314, 157] width 71 height 16
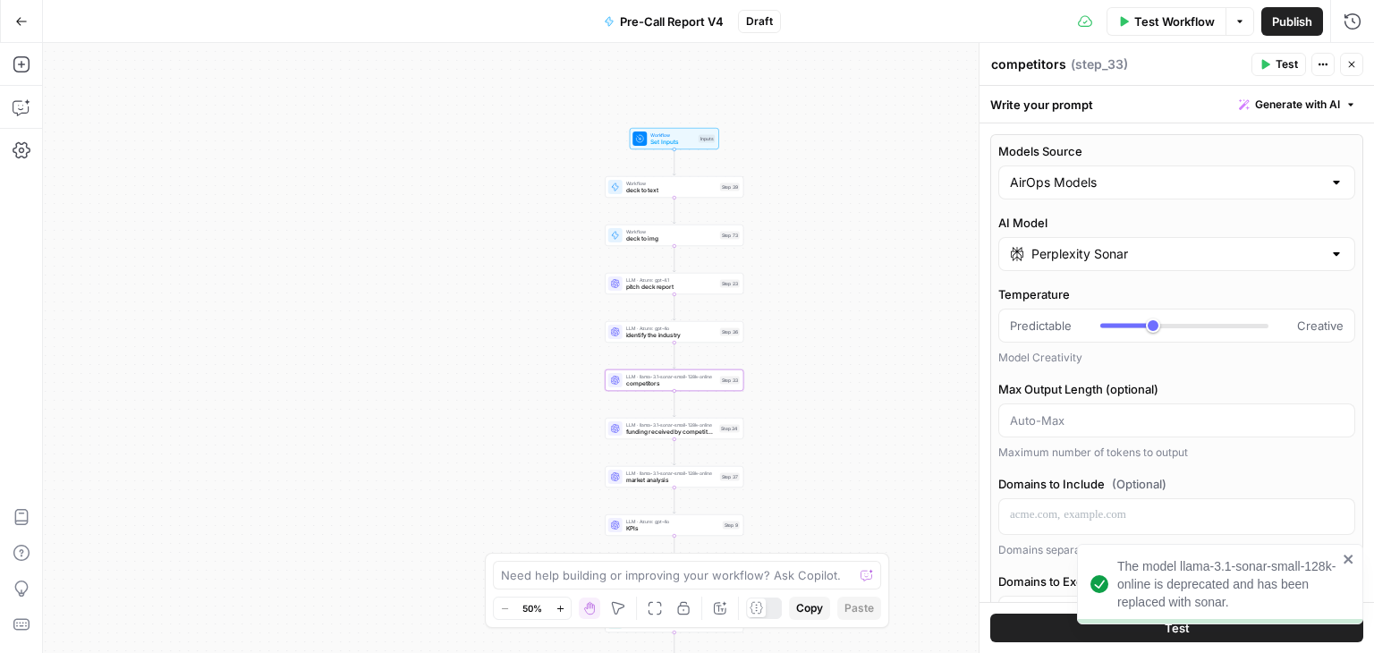
type input "***"
click at [1133, 178] on input "AirOps Models" at bounding box center [1166, 183] width 312 height 18
type input "***"
click at [1110, 255] on span "My Models" at bounding box center [1166, 251] width 306 height 18
type input "My Models"
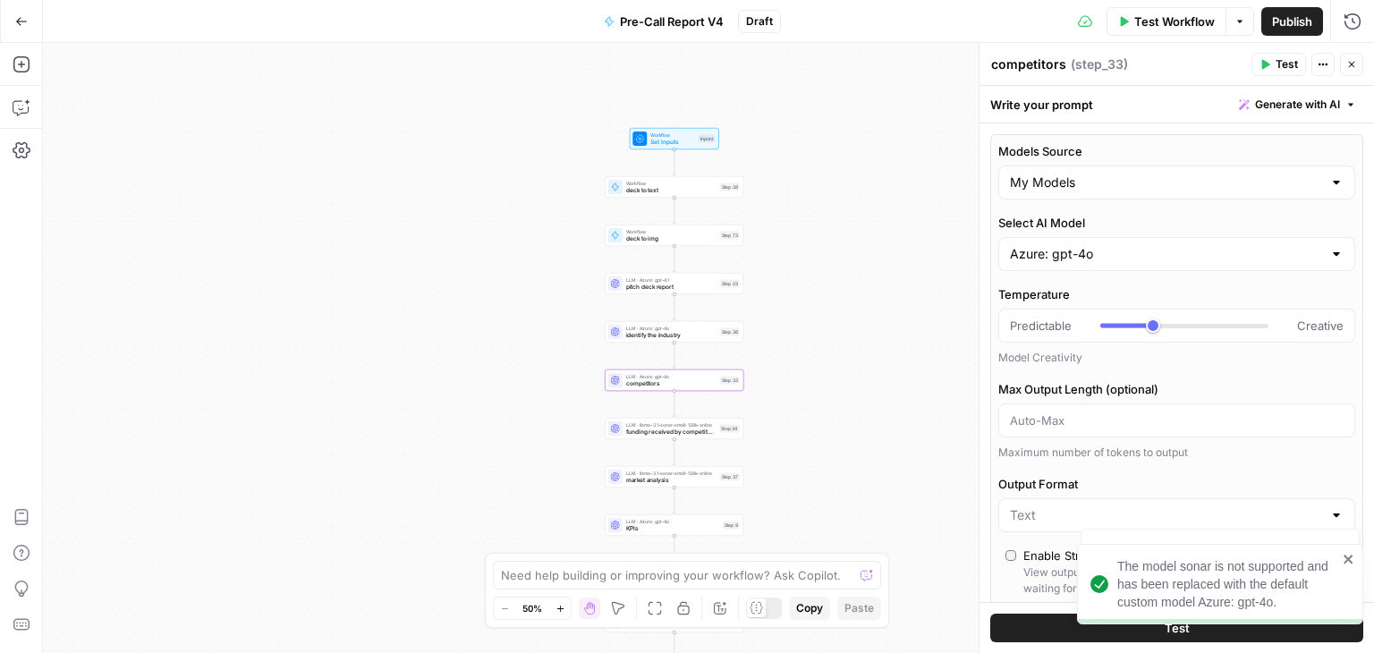
type input "***"
click at [1110, 255] on input "Select AI Model" at bounding box center [1166, 254] width 312 height 18
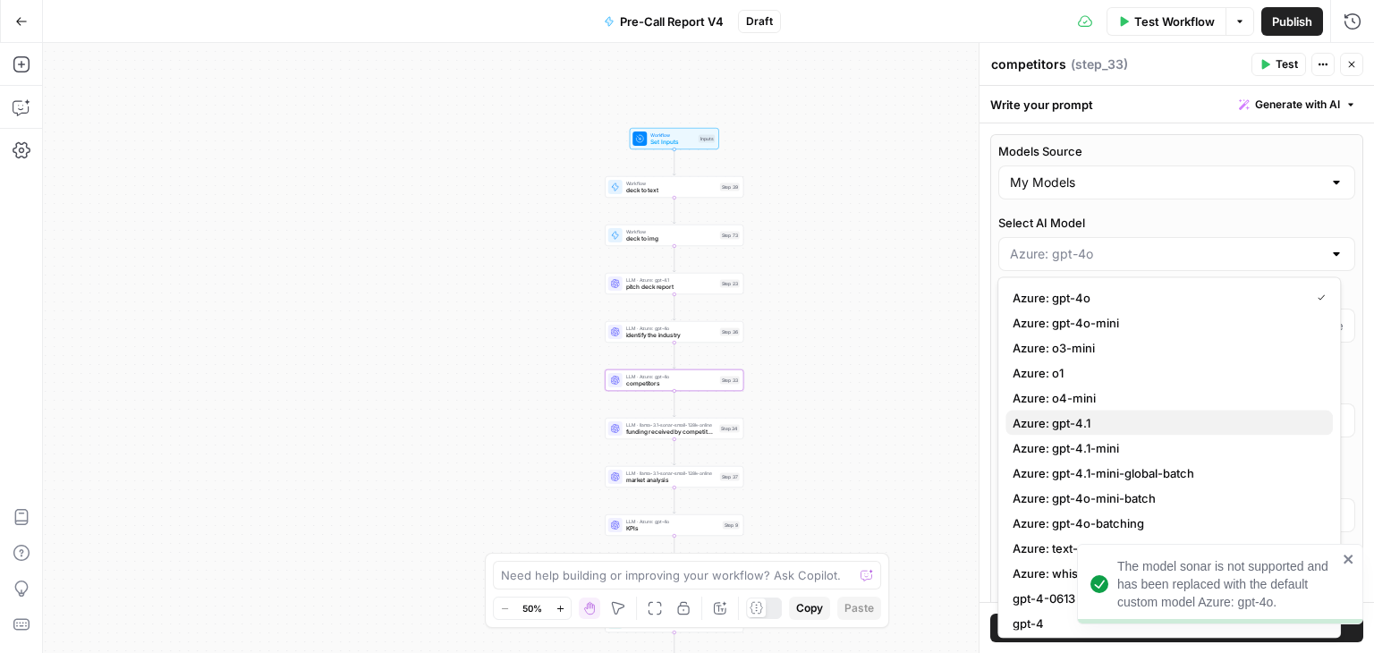
click at [1129, 416] on span "Azure: gpt-4.1" at bounding box center [1166, 423] width 306 height 18
type input "***"
type input "Azure: gpt-4.1"
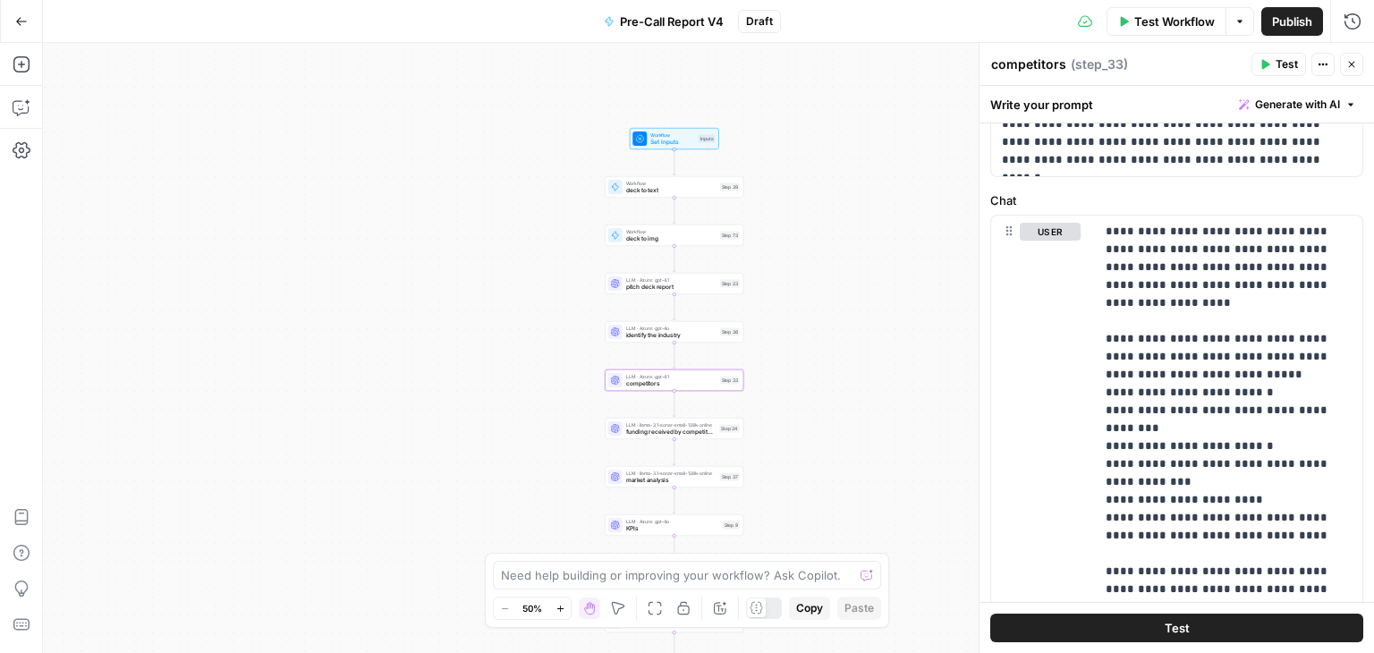
scroll to position [537, 0]
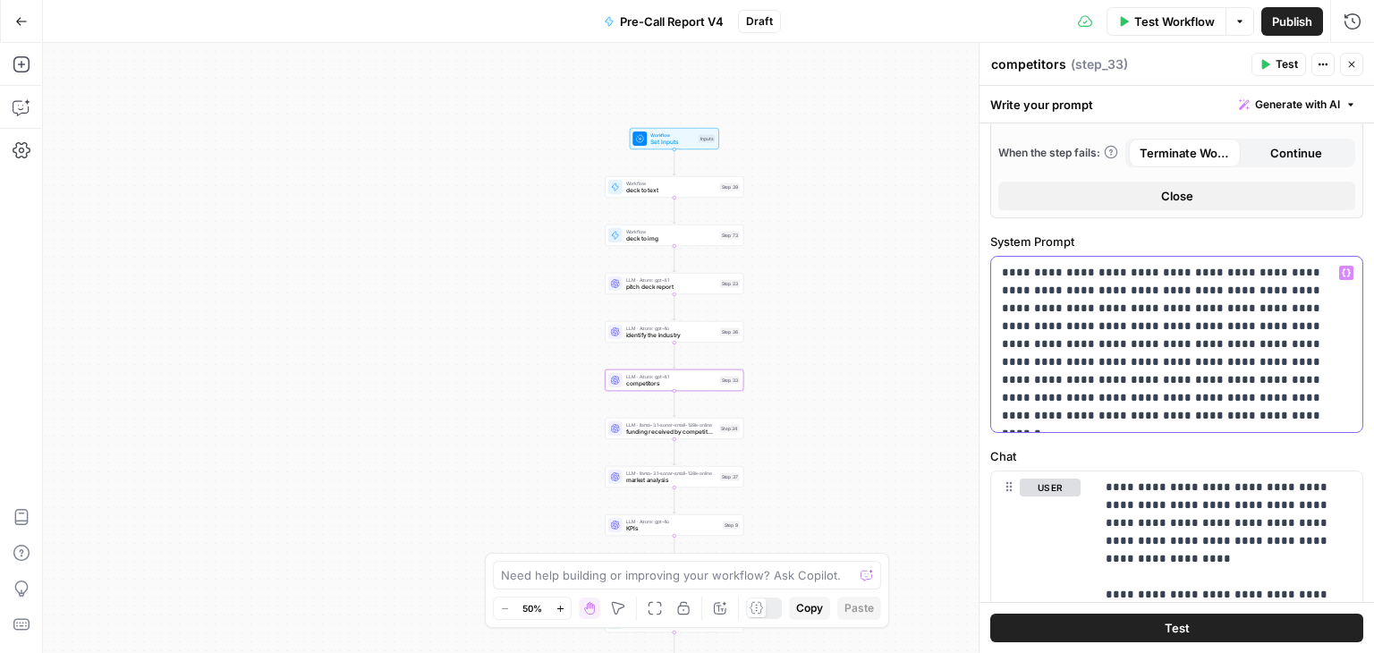
drag, startPoint x: 1263, startPoint y: 391, endPoint x: 988, endPoint y: 268, distance: 301.6
click at [988, 268] on div "**********" at bounding box center [1176, 348] width 395 height 610
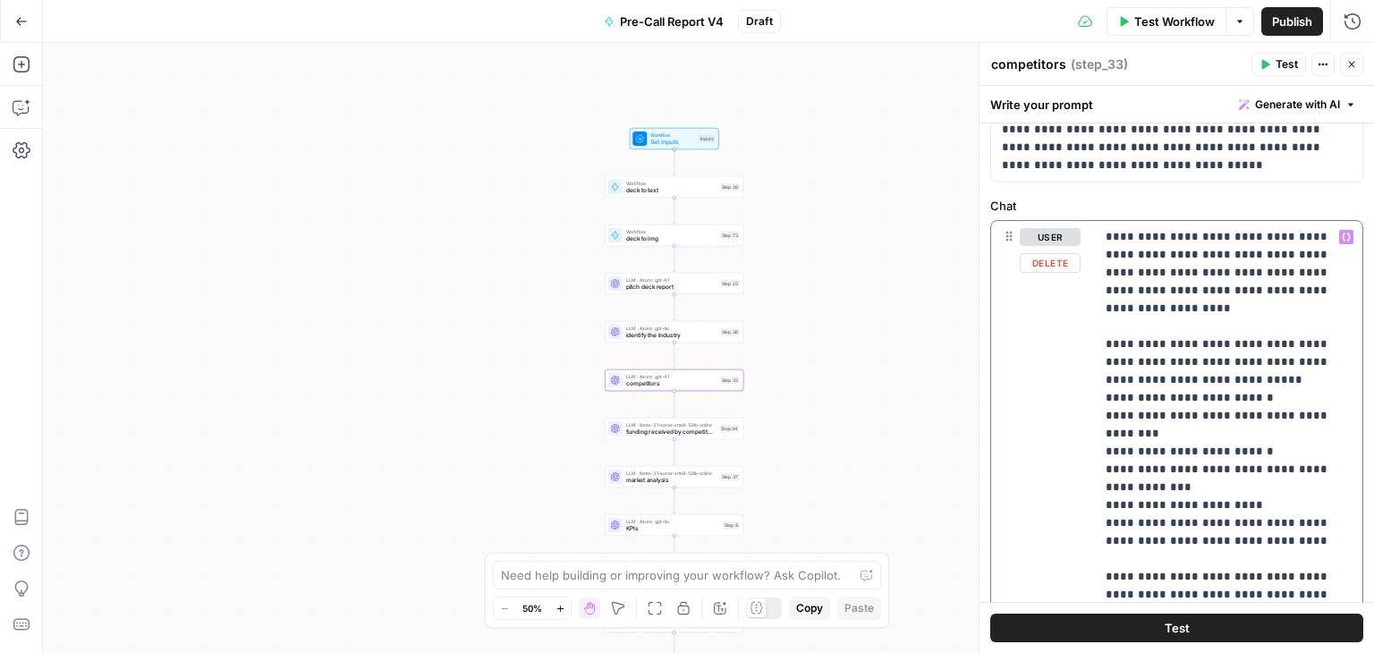
scroll to position [1043, 0]
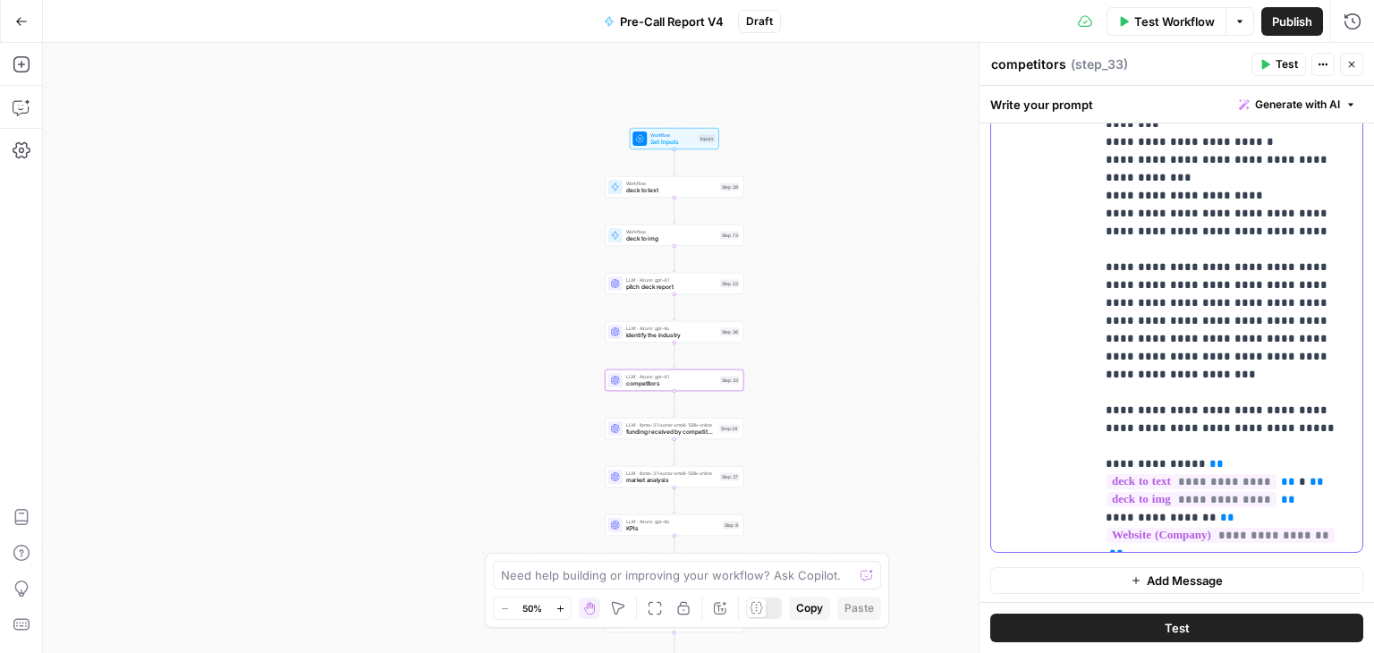
drag, startPoint x: 1101, startPoint y: 431, endPoint x: 1251, endPoint y: 549, distance: 190.5
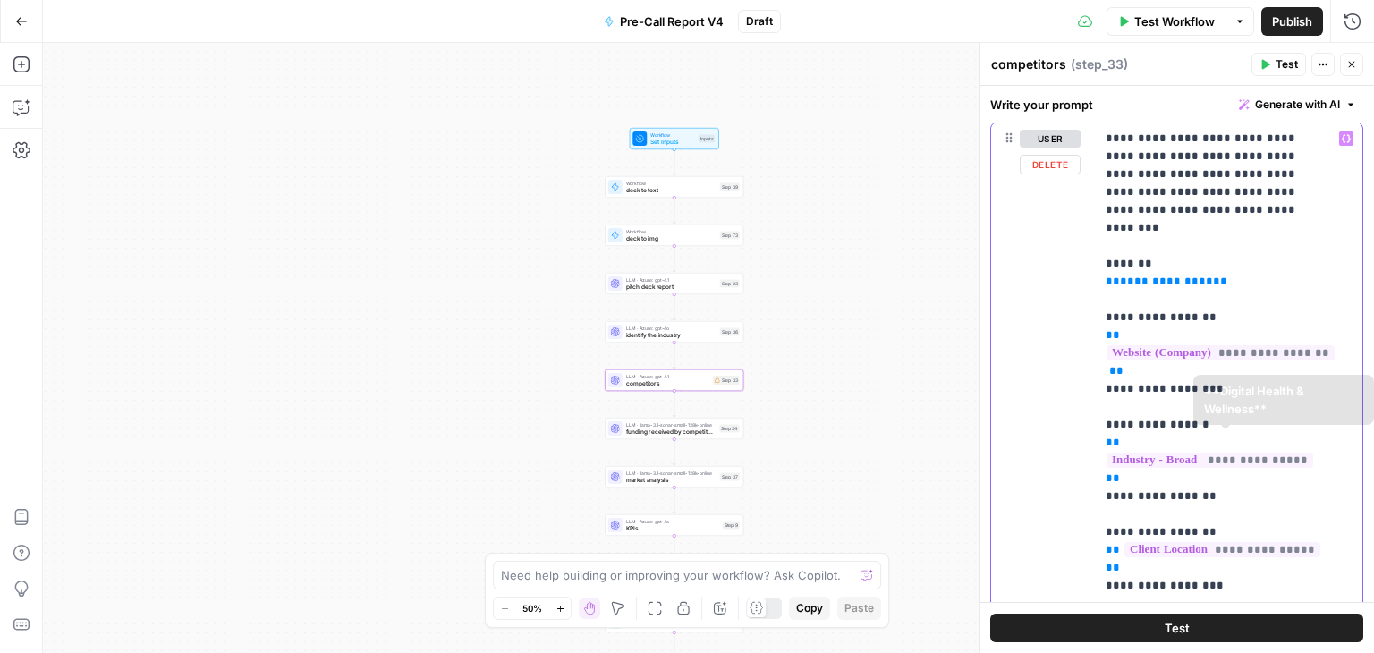
type input "***"
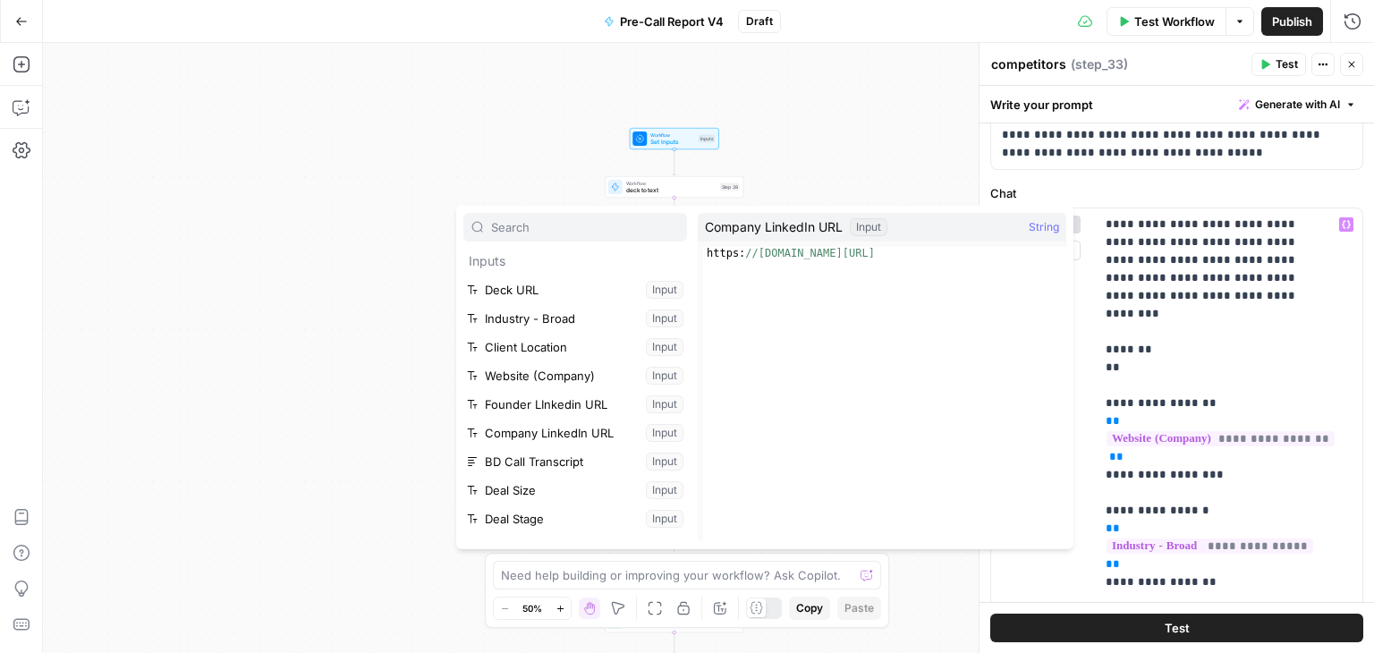
scroll to position [133, 0]
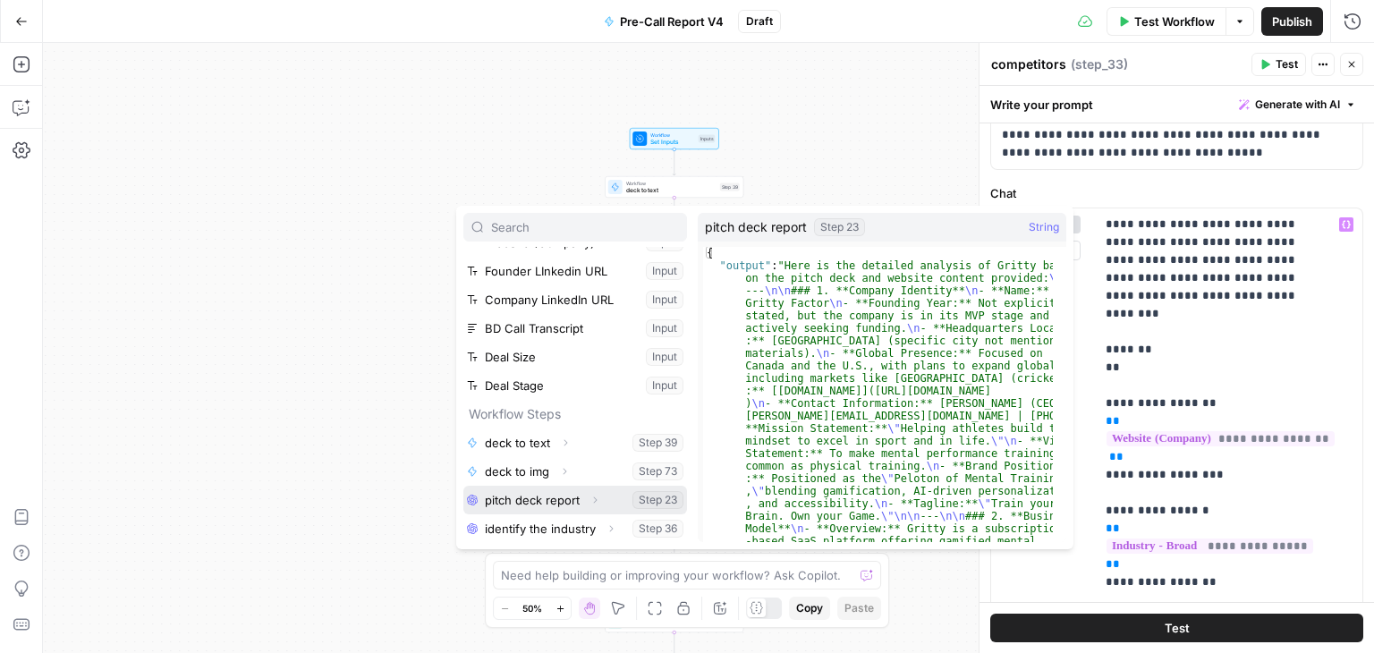
click at [556, 501] on button "Select variable pitch deck report" at bounding box center [575, 500] width 224 height 29
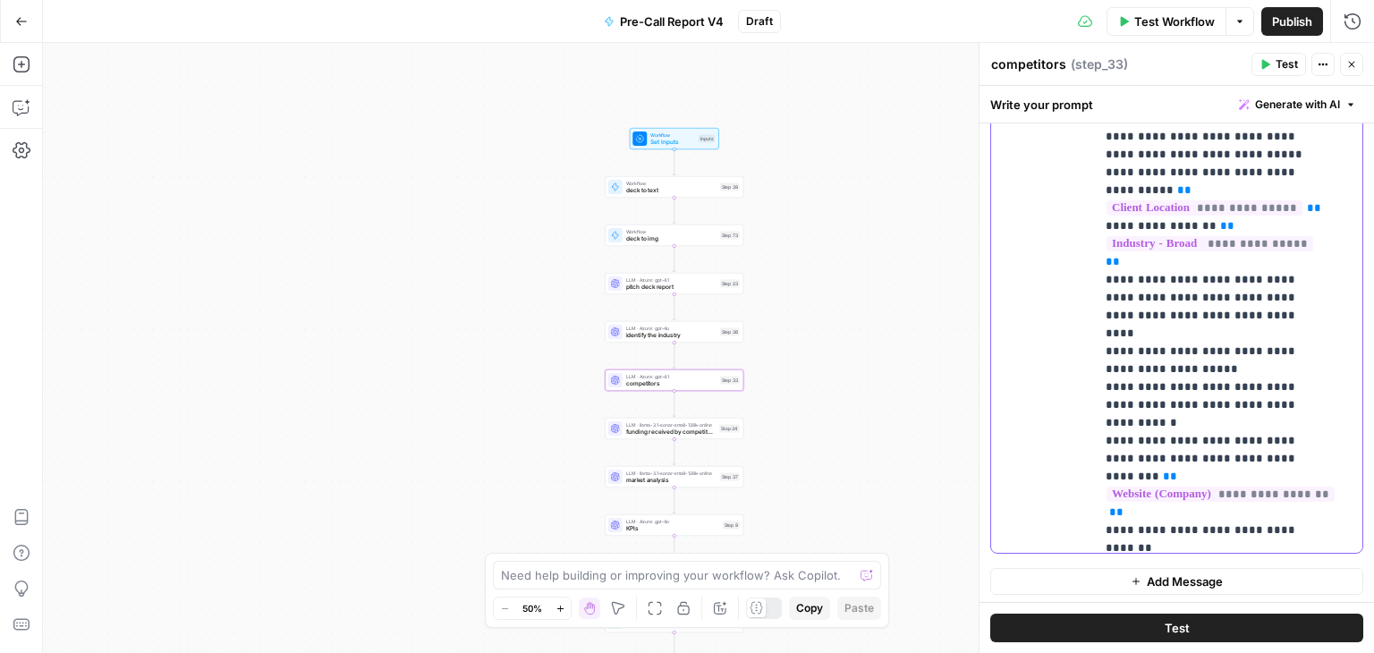
scroll to position [162, 0]
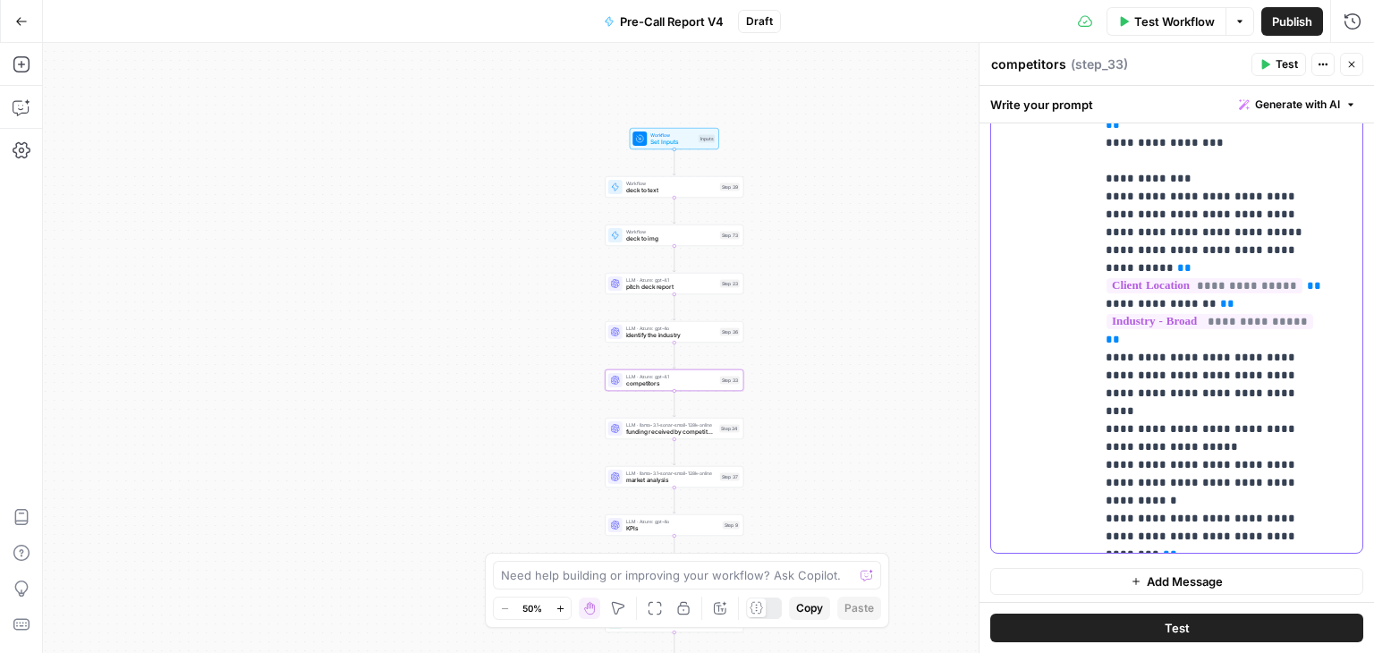
click at [1230, 265] on p "**********" at bounding box center [1215, 197] width 219 height 1056
click at [1328, 214] on div "**********" at bounding box center [1222, 188] width 254 height 729
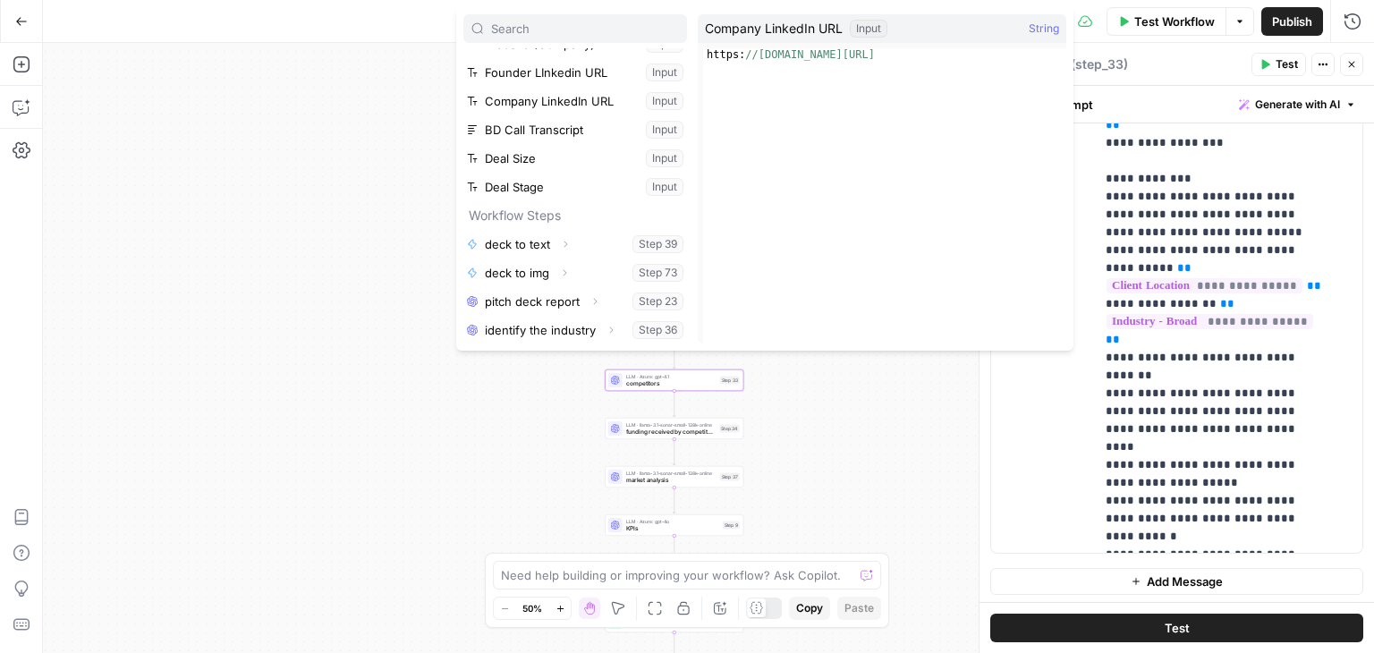
scroll to position [0, 0]
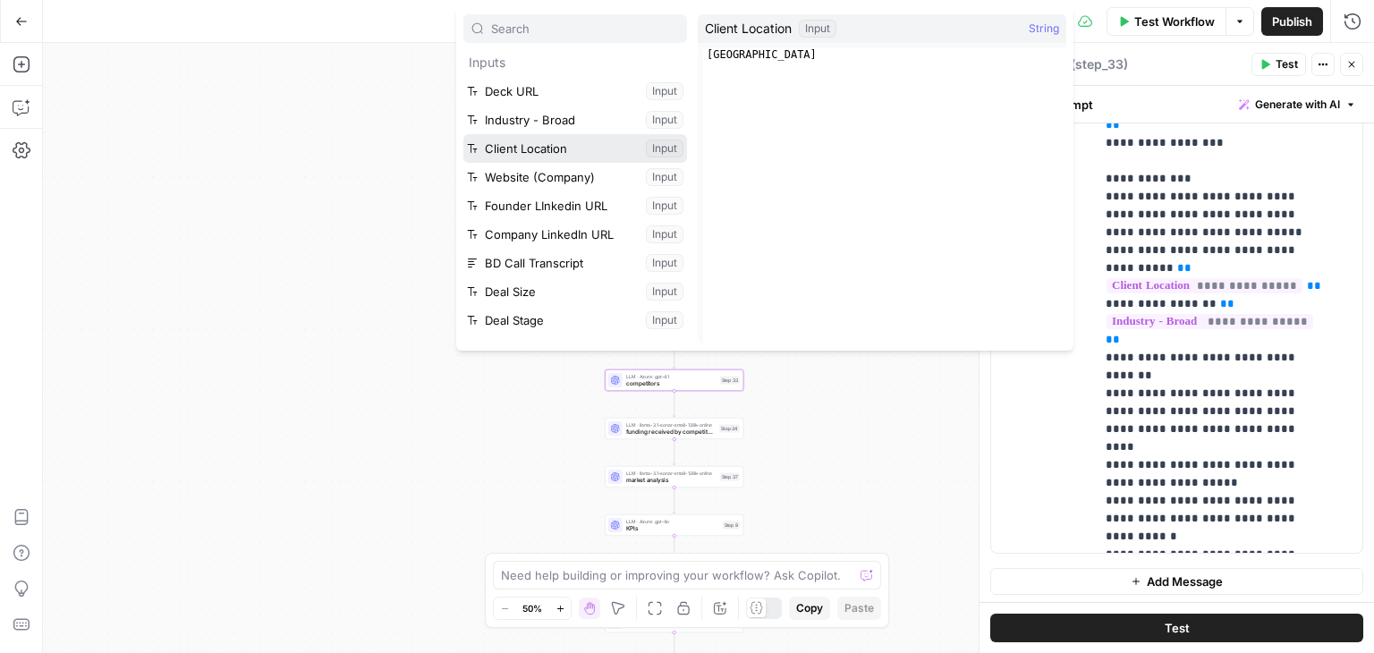
click at [585, 146] on button "Select variable Client Location" at bounding box center [575, 148] width 224 height 29
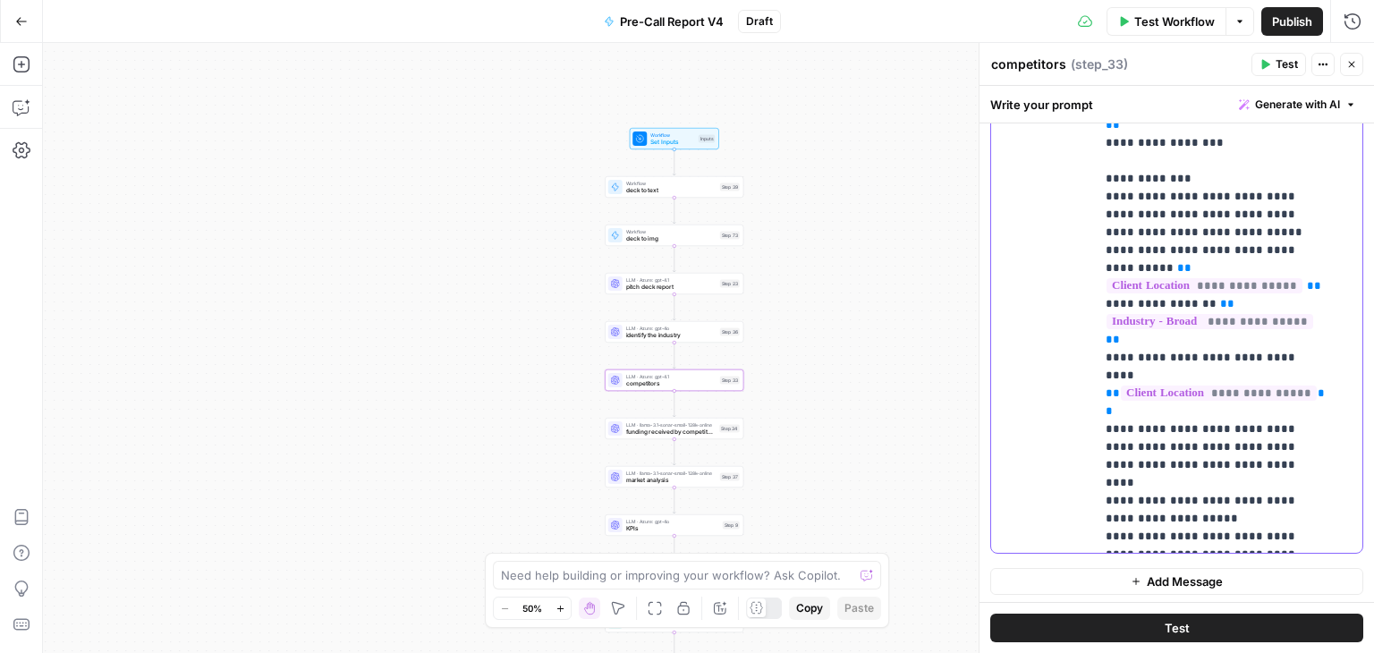
click at [1114, 232] on p "**********" at bounding box center [1215, 215] width 219 height 1092
click at [1307, 266] on p "**********" at bounding box center [1215, 223] width 219 height 1109
click at [1193, 230] on p "**********" at bounding box center [1215, 223] width 219 height 1109
click at [1202, 246] on p "**********" at bounding box center [1215, 223] width 219 height 1109
drag, startPoint x: 1308, startPoint y: 266, endPoint x: 1102, endPoint y: 265, distance: 205.8
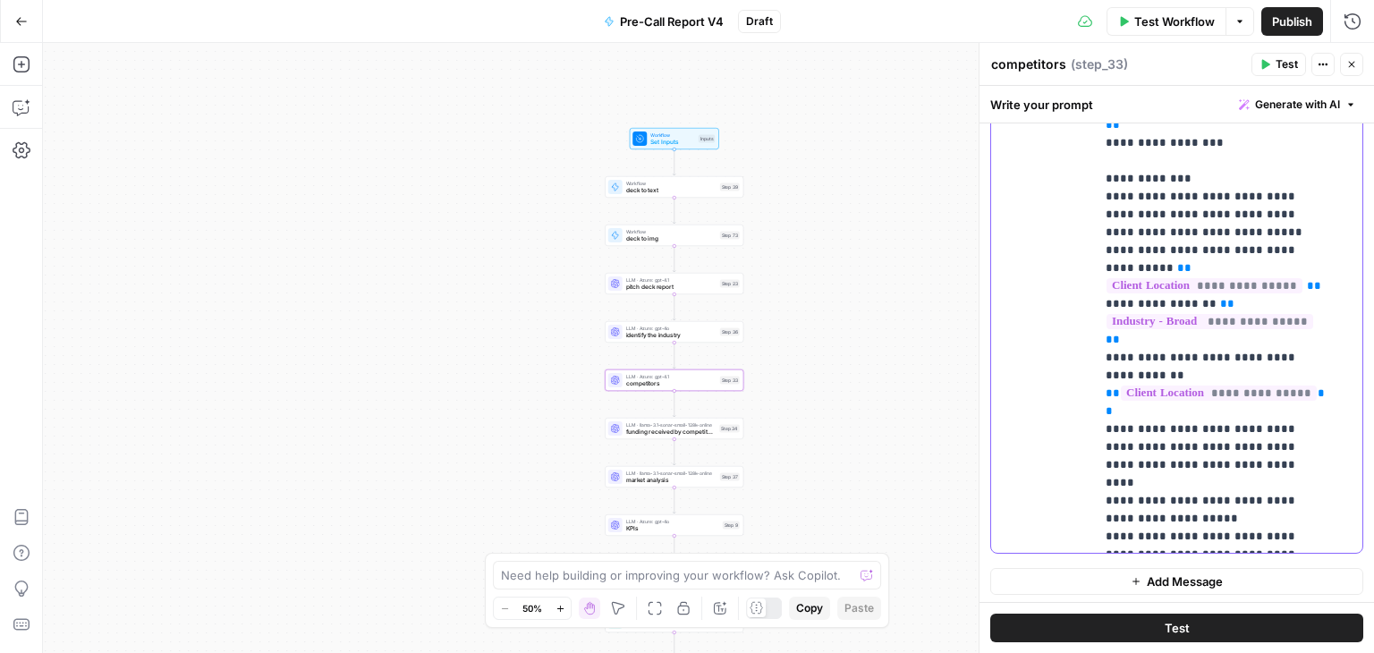
click at [1102, 265] on div "**********" at bounding box center [1222, 188] width 254 height 729
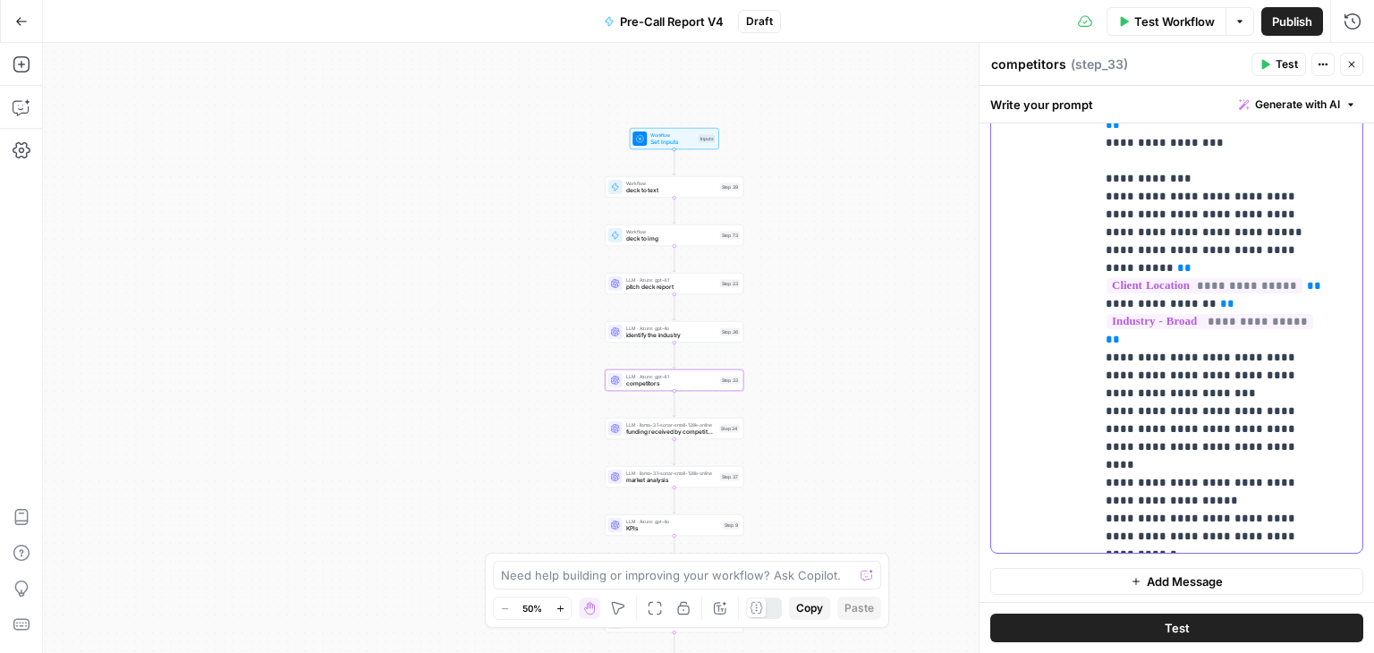
click at [1118, 247] on p "**********" at bounding box center [1215, 223] width 219 height 1109
click at [1145, 251] on p "**********" at bounding box center [1215, 223] width 219 height 1109
click at [1180, 263] on p "**********" at bounding box center [1215, 223] width 219 height 1109
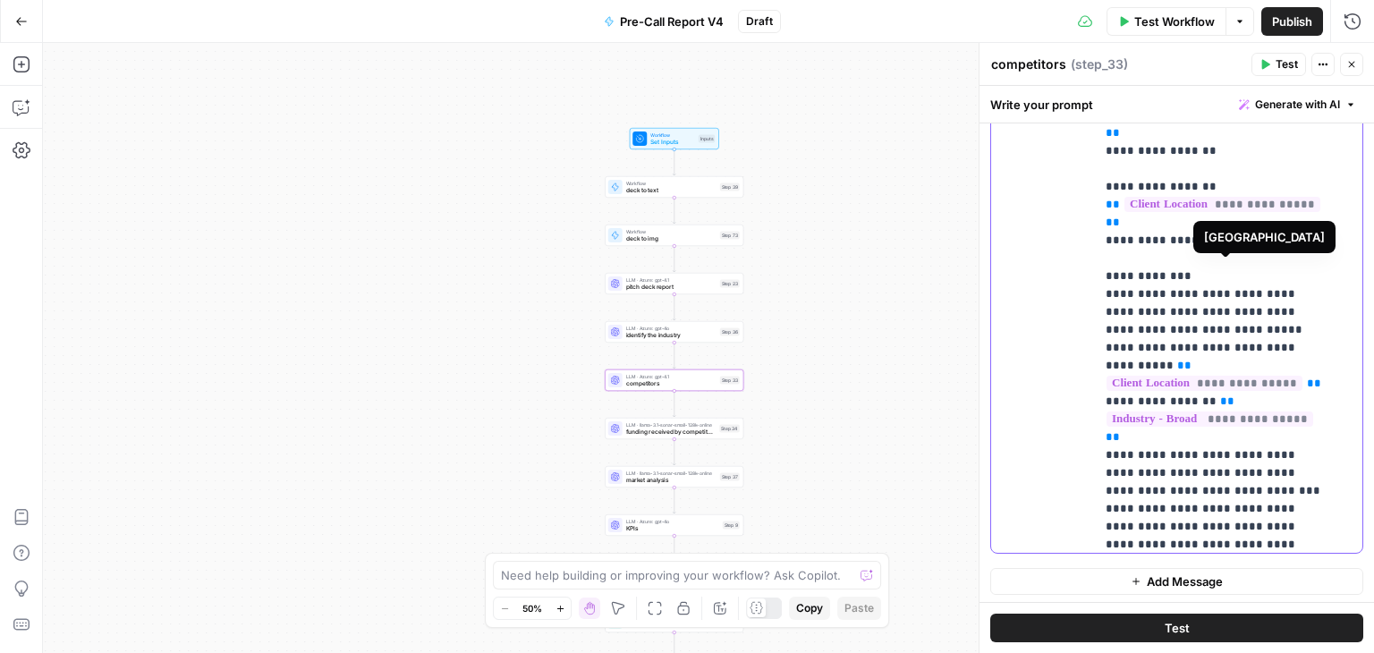
scroll to position [65, 0]
click at [1183, 366] on p "**********" at bounding box center [1215, 320] width 219 height 1109
click at [1233, 363] on p "**********" at bounding box center [1215, 320] width 219 height 1109
click at [1224, 422] on p "**********" at bounding box center [1215, 320] width 219 height 1109
click at [1205, 459] on p "**********" at bounding box center [1215, 320] width 219 height 1109
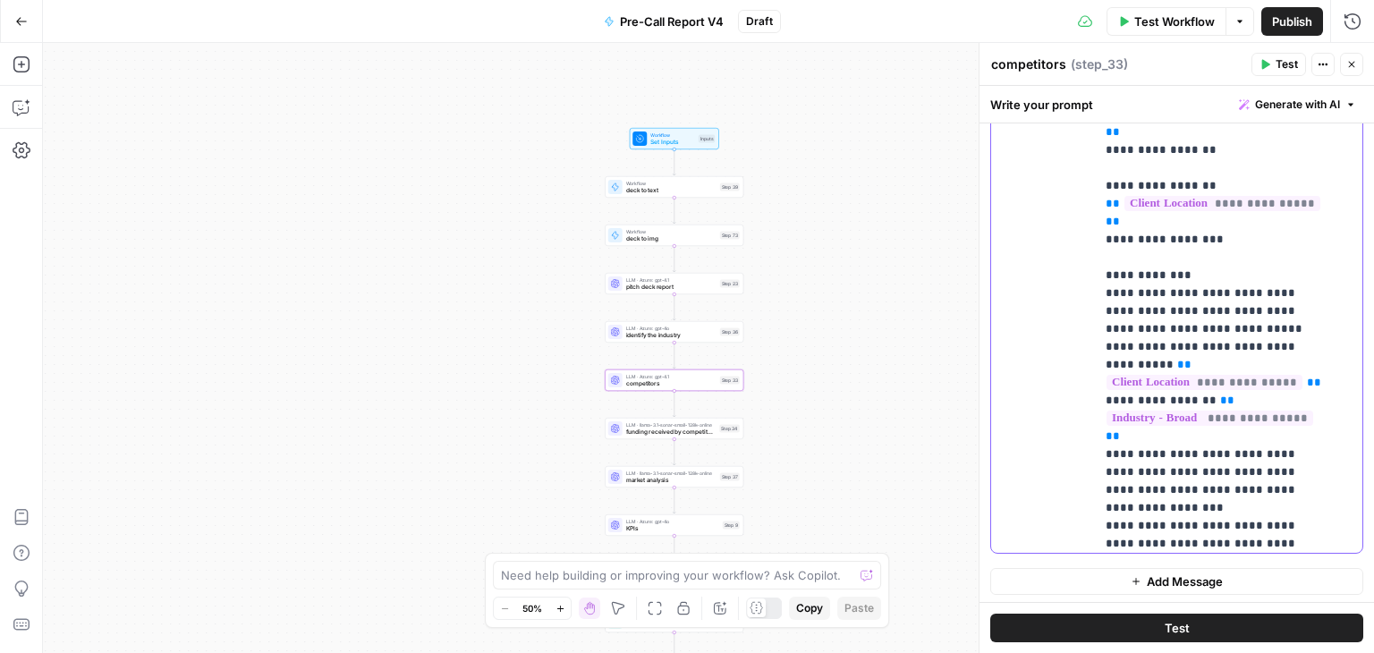
click at [1203, 456] on p "**********" at bounding box center [1215, 320] width 219 height 1109
click at [1181, 500] on p "**********" at bounding box center [1215, 320] width 219 height 1109
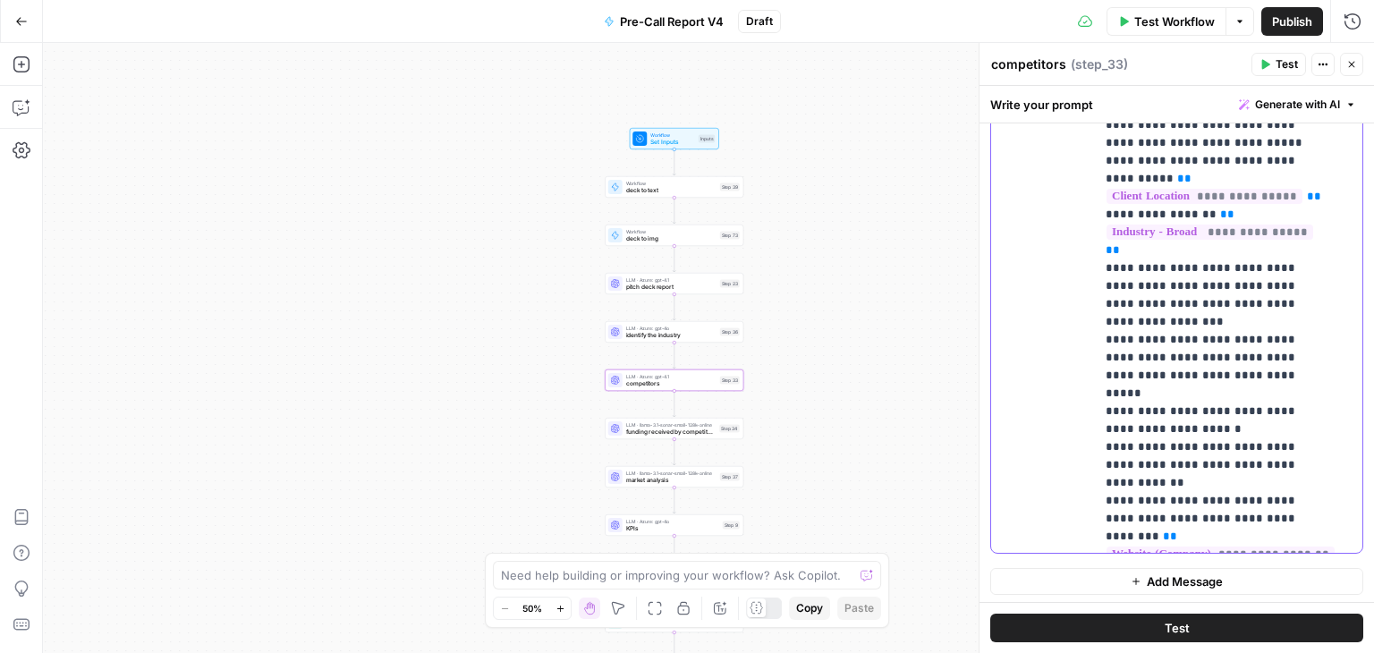
scroll to position [268, 0]
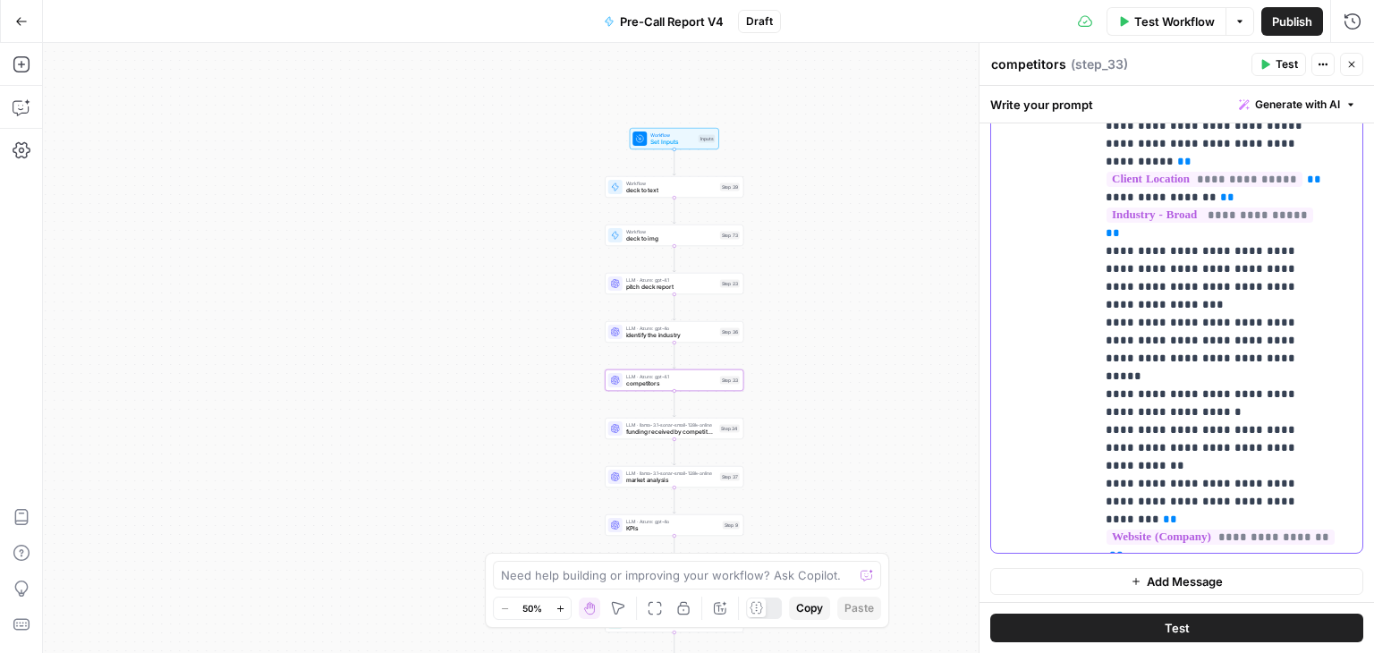
click at [1313, 388] on p "**********" at bounding box center [1215, 116] width 219 height 1109
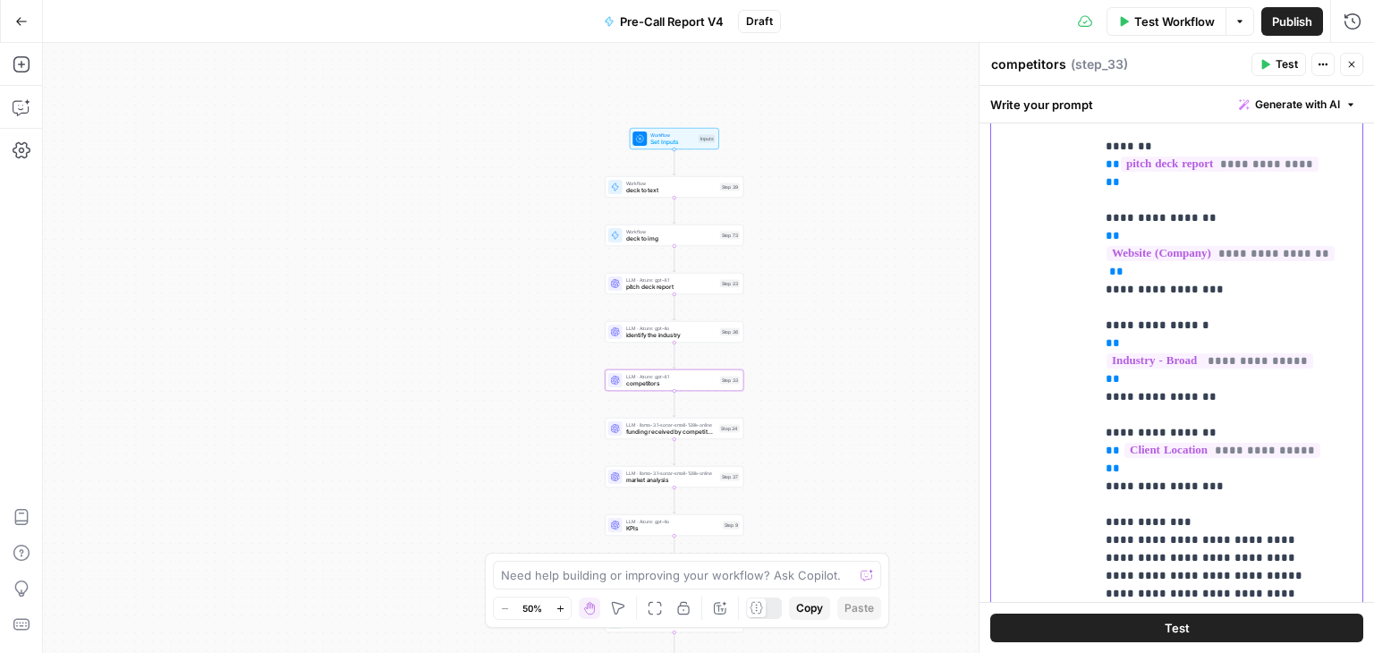
scroll to position [949, 0]
click at [1236, 484] on p "**********" at bounding box center [1215, 567] width 219 height 1109
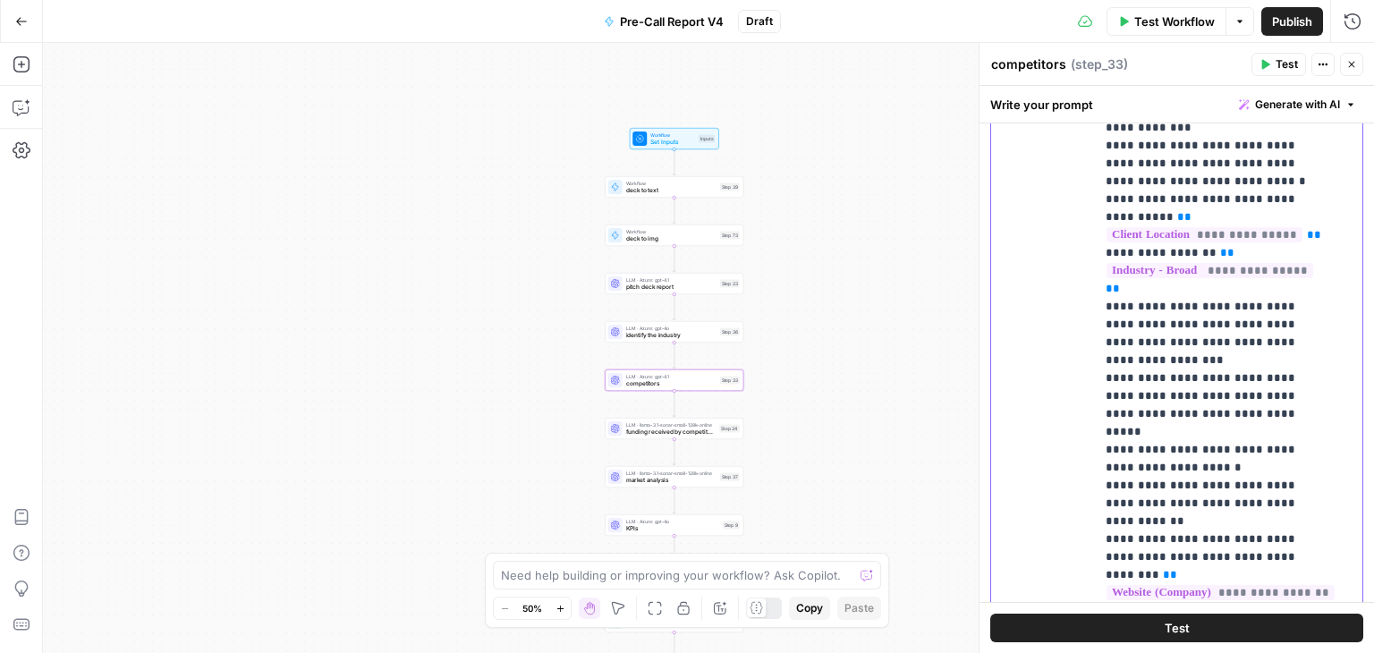
scroll to position [1131, 0]
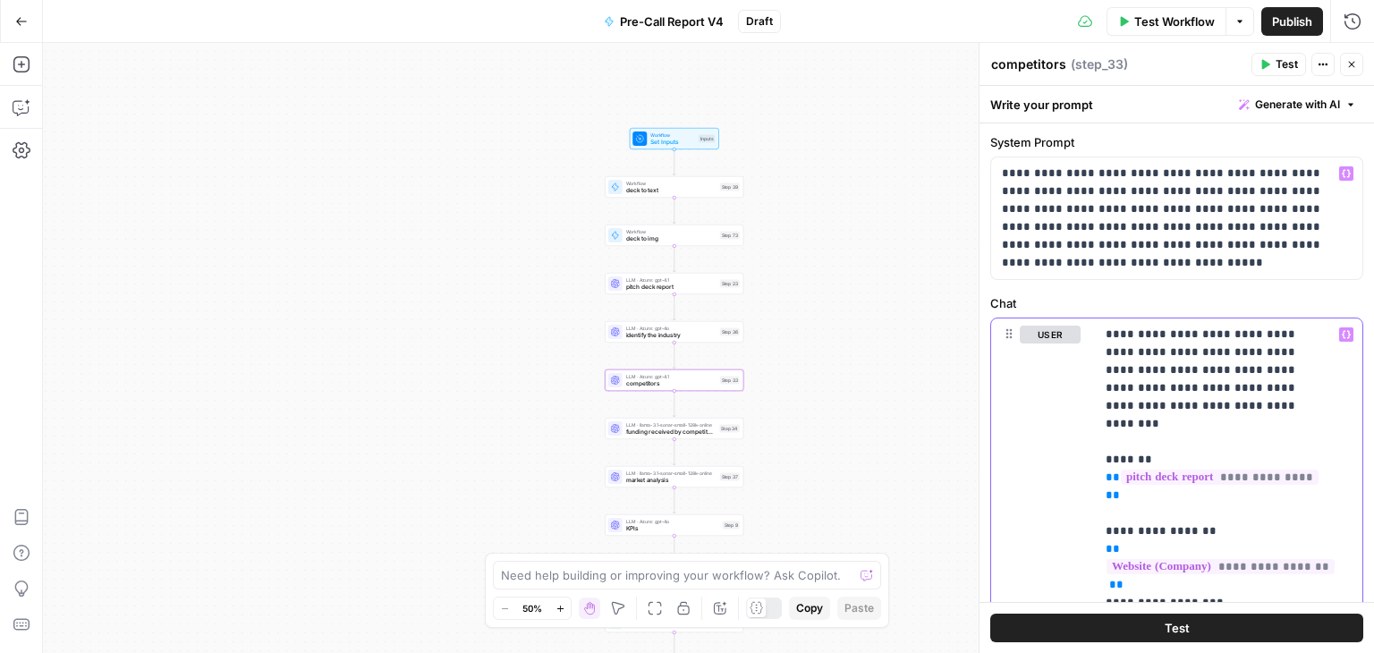
scroll to position [0, 0]
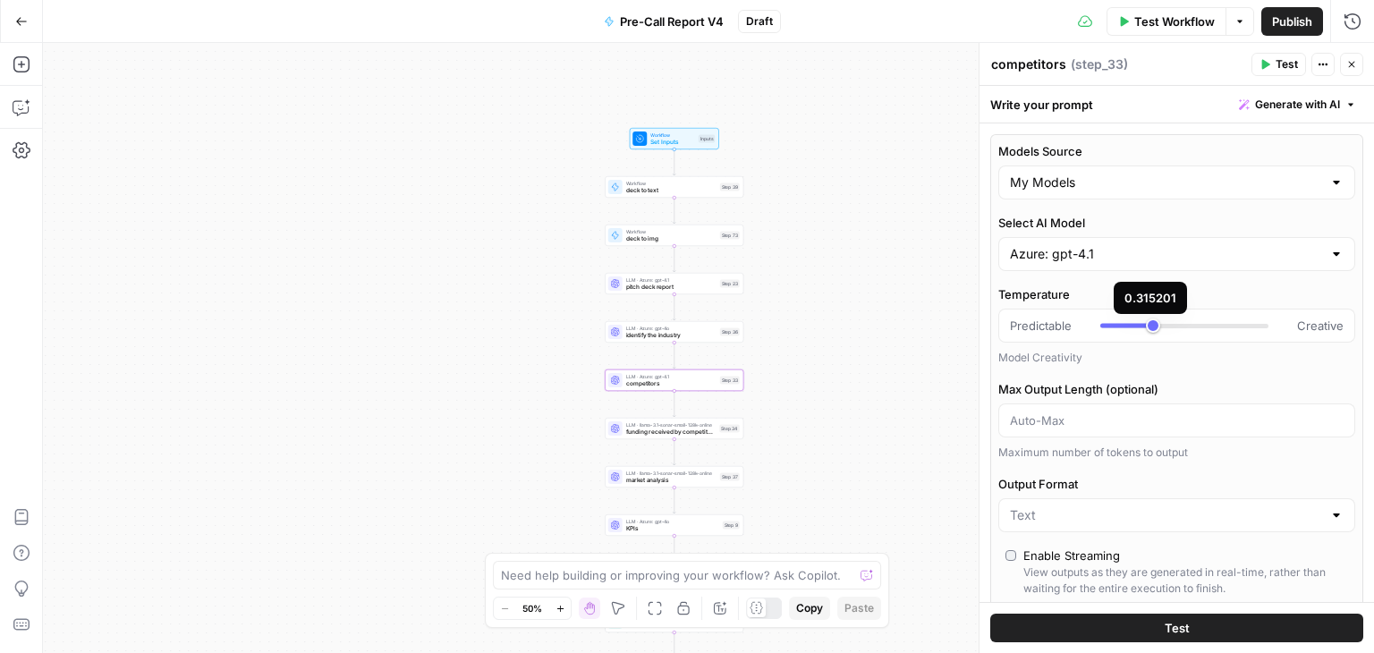
type input "***"
click at [1353, 68] on icon "button" at bounding box center [1352, 64] width 11 height 11
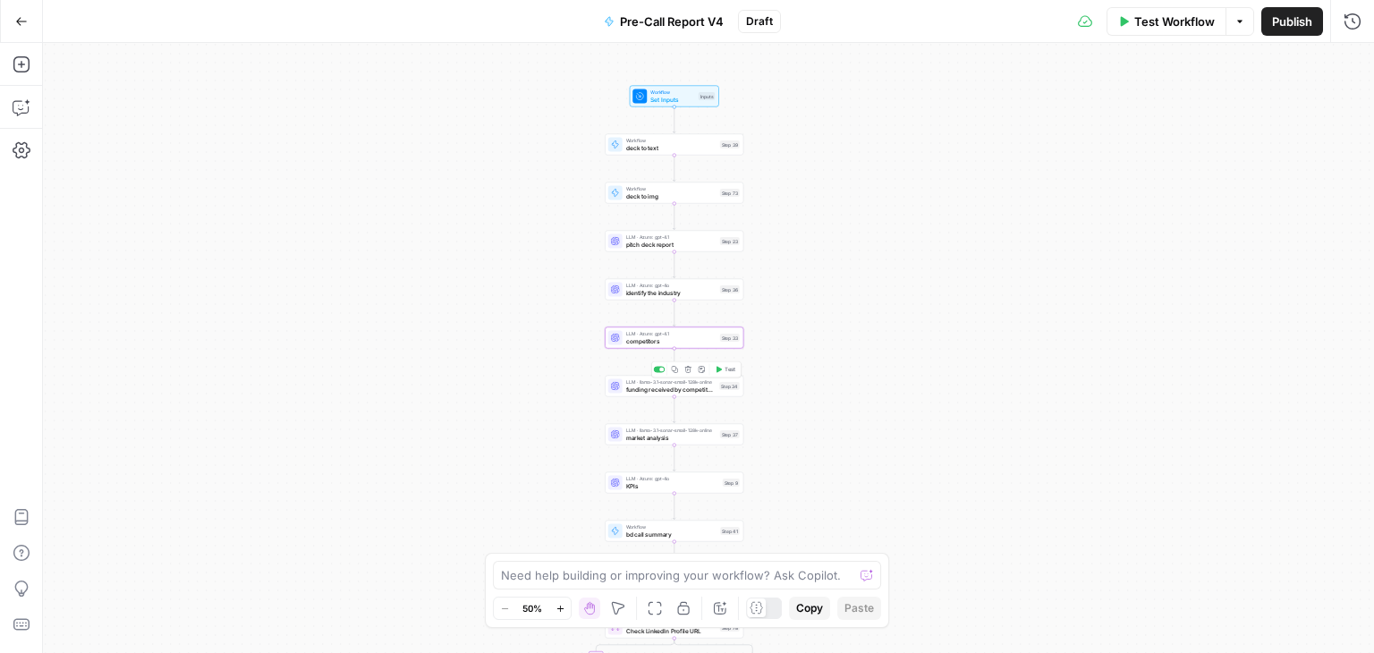
click at [626, 392] on span "funding received by competitors" at bounding box center [671, 389] width 90 height 9
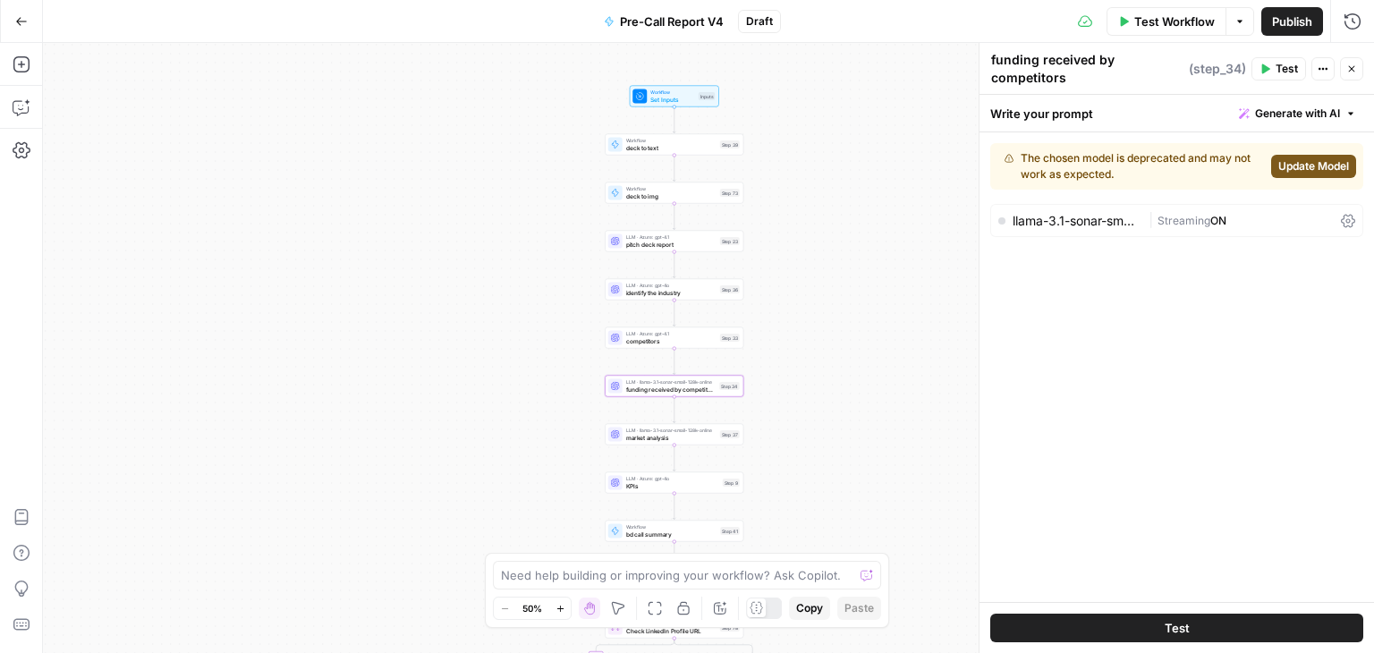
click at [1322, 167] on span "Update Model" at bounding box center [1314, 166] width 71 height 16
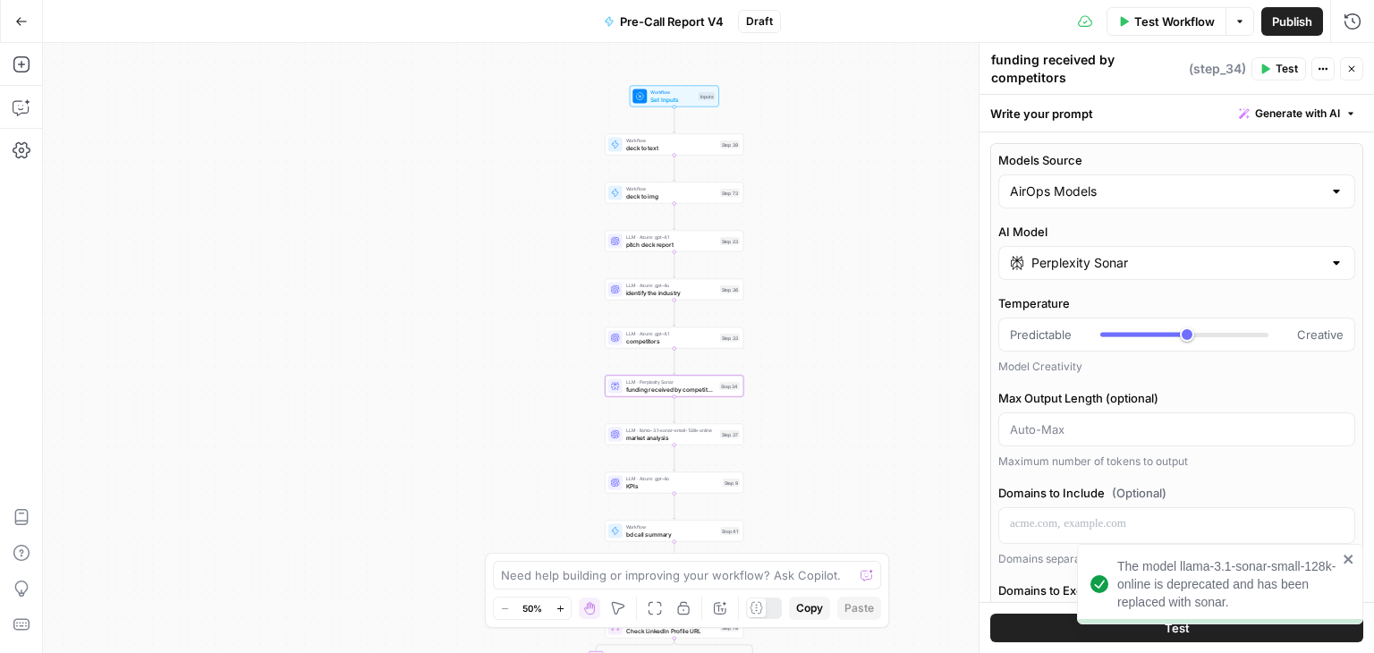
type input "***"
click at [1145, 194] on input "Models Source" at bounding box center [1166, 192] width 312 height 18
type input "***"
click at [1094, 250] on button "My Models" at bounding box center [1169, 260] width 327 height 25
type input "My Models"
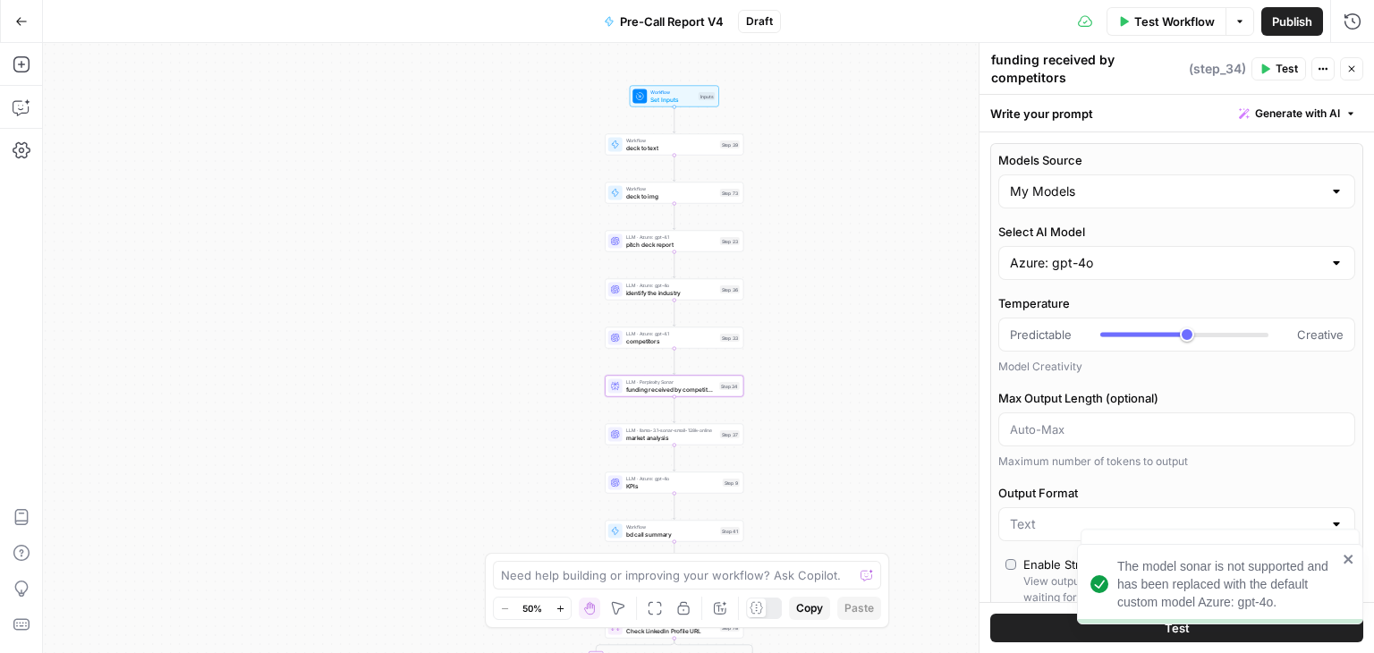
type input "***"
click at [1085, 257] on input "Select AI Model" at bounding box center [1166, 263] width 312 height 18
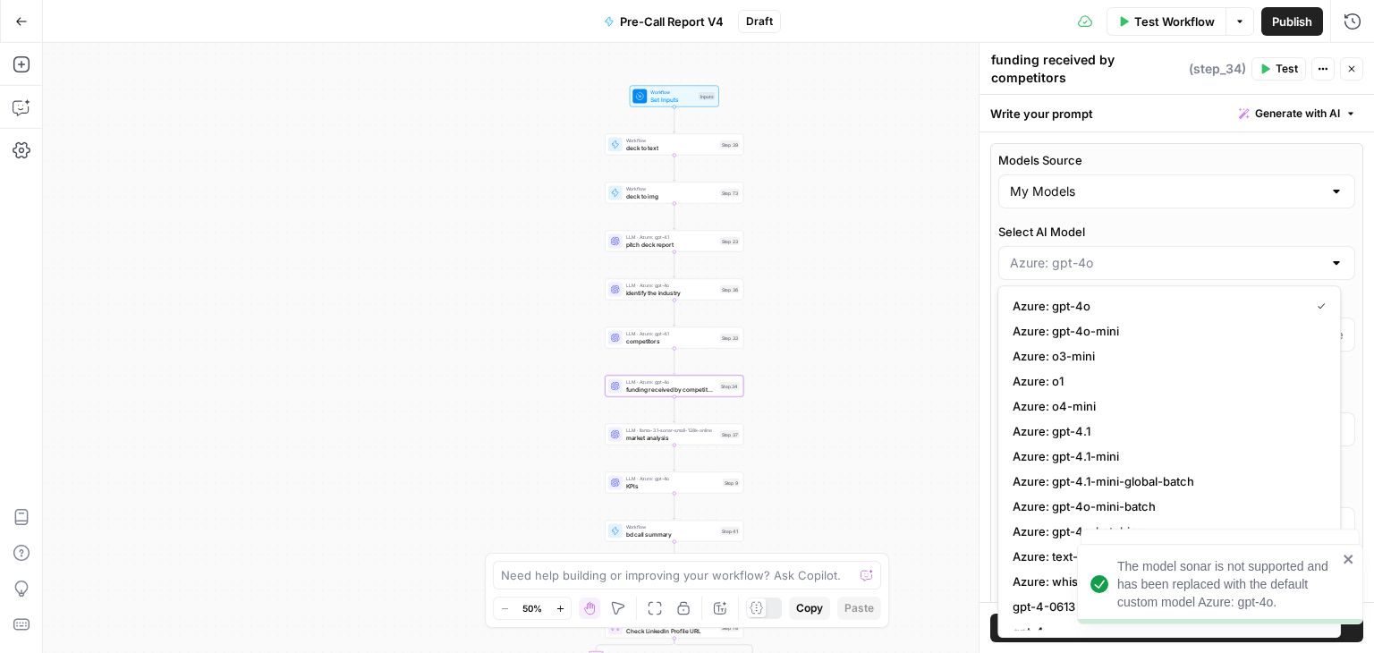
click at [1111, 430] on span "Azure: gpt-4.1" at bounding box center [1166, 431] width 306 height 18
type input "***"
type input "Azure: gpt-4.1"
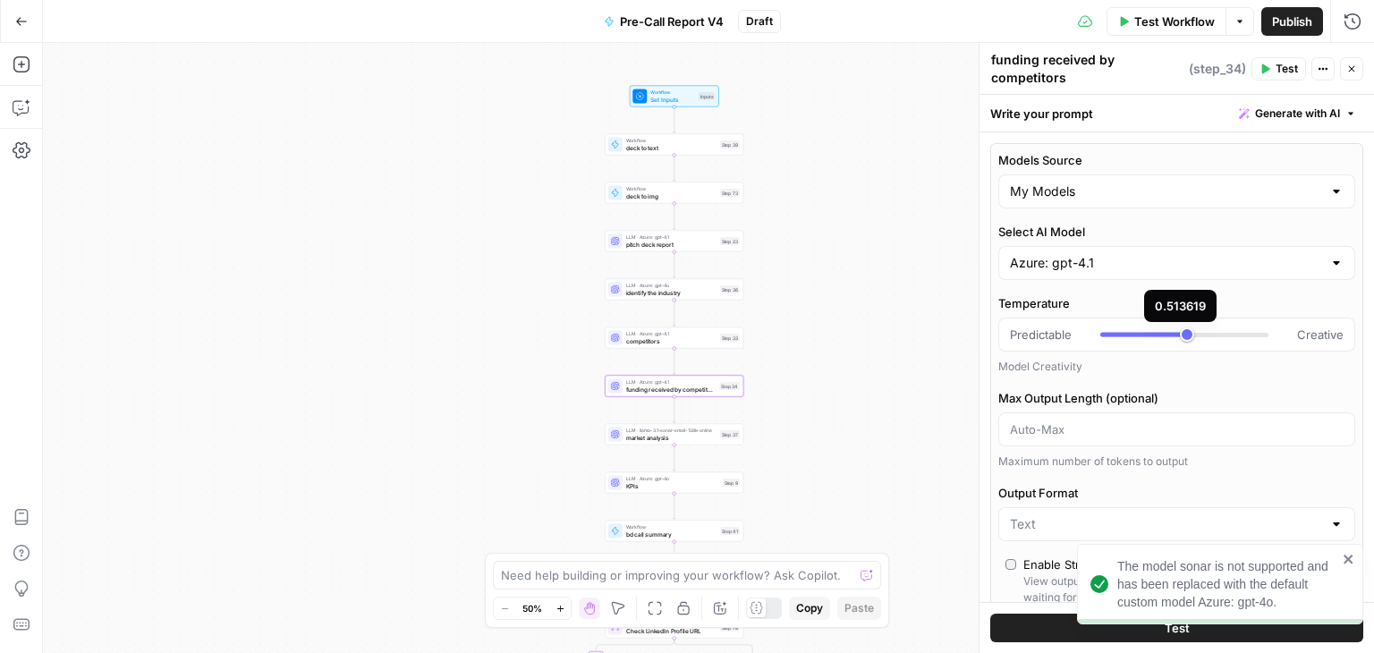
type input "***"
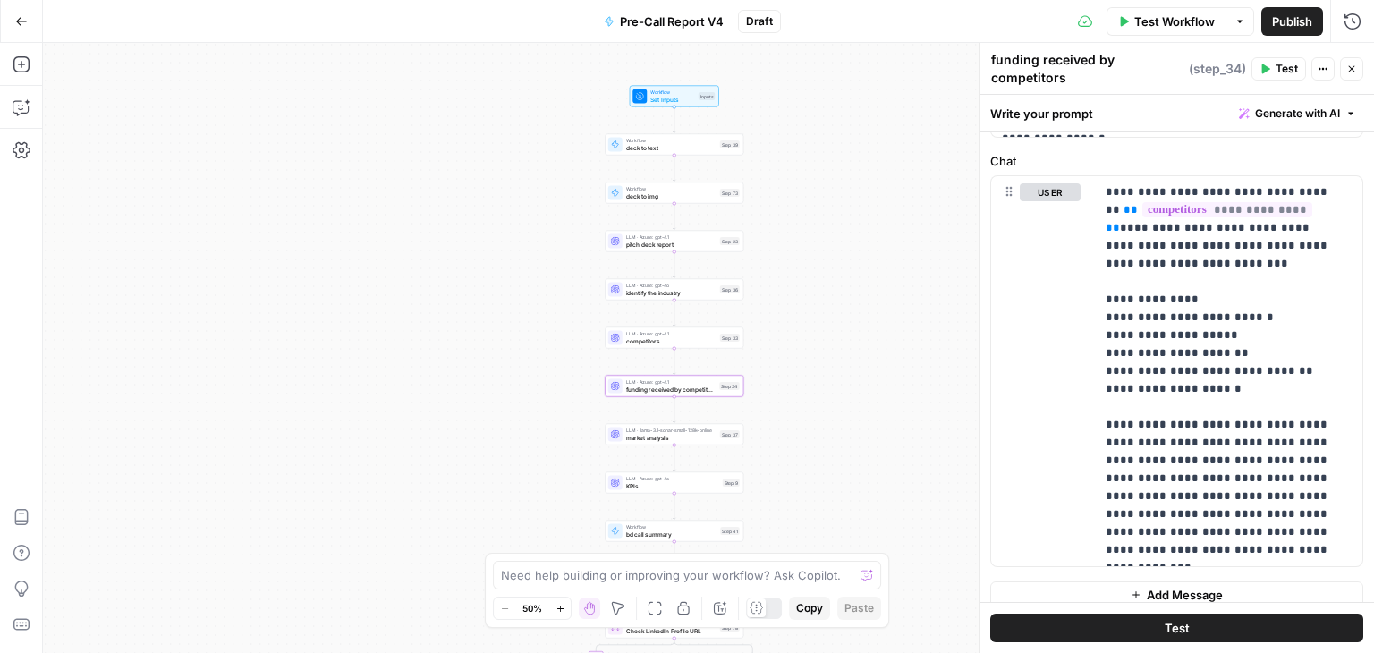
scroll to position [837, 0]
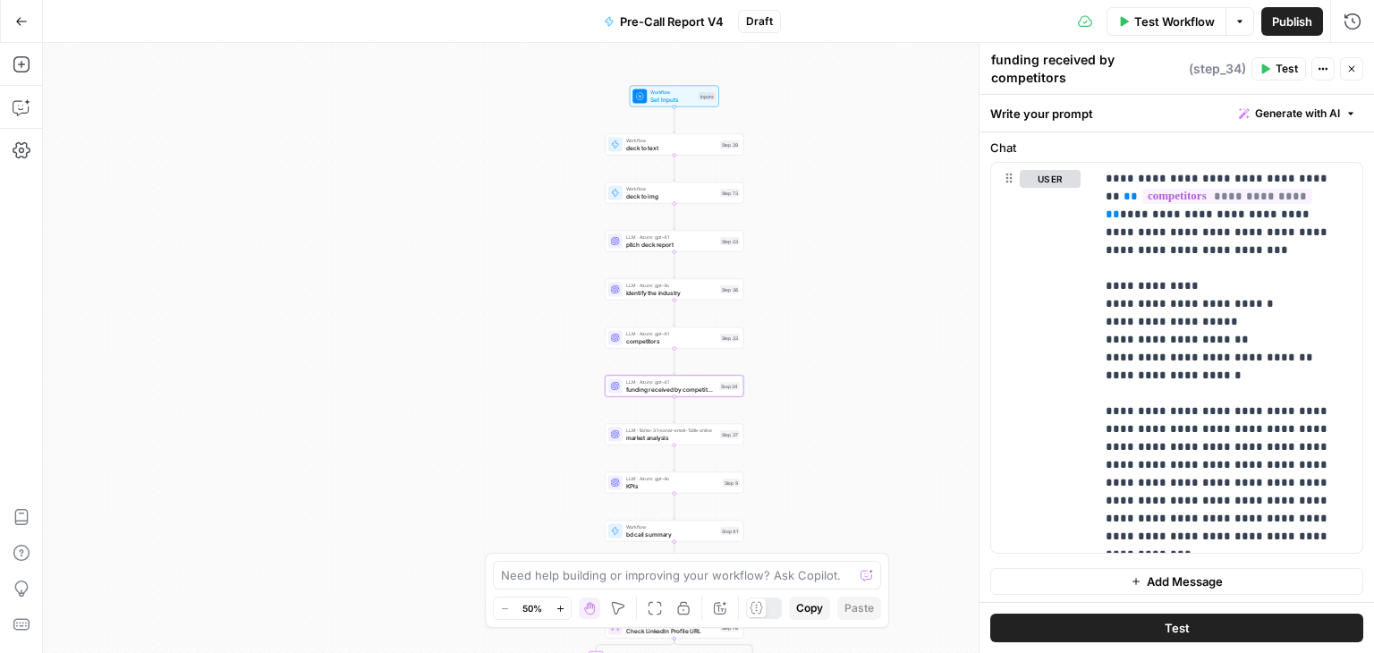
click at [635, 438] on span "market analysis" at bounding box center [671, 437] width 90 height 9
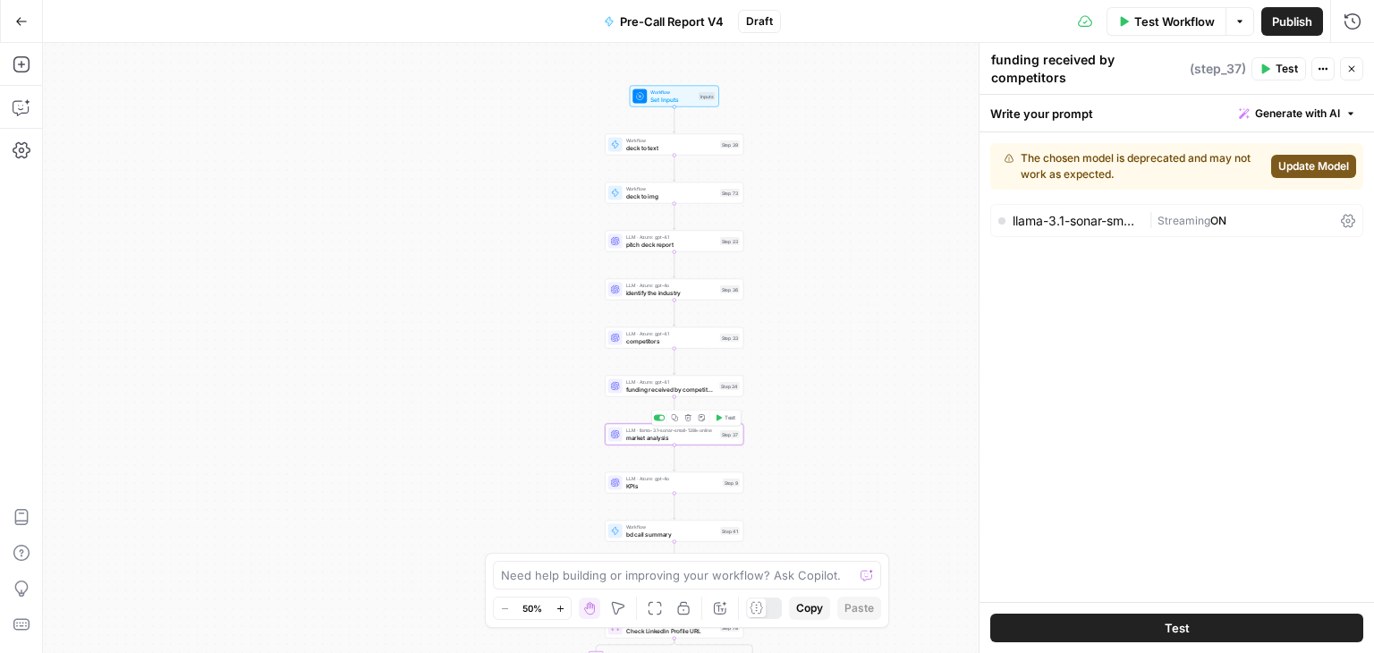
type textarea "market analysis"
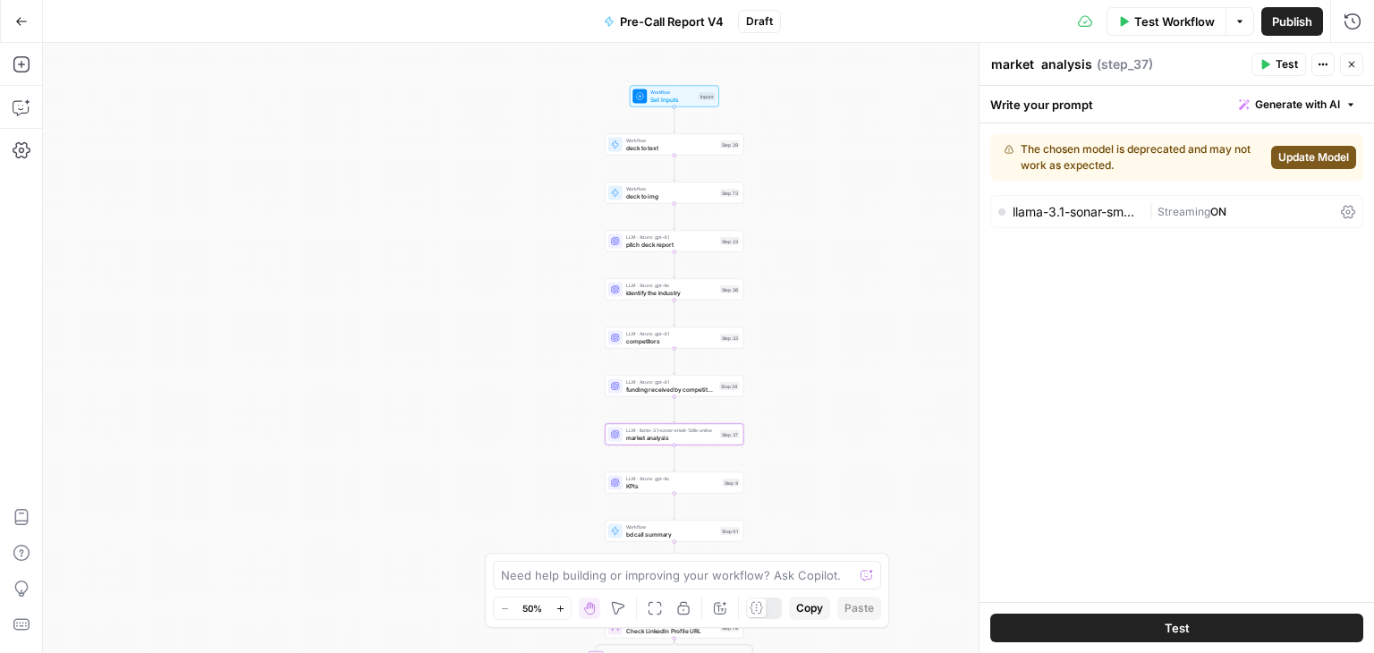
click at [1302, 155] on span "Update Model" at bounding box center [1314, 157] width 71 height 16
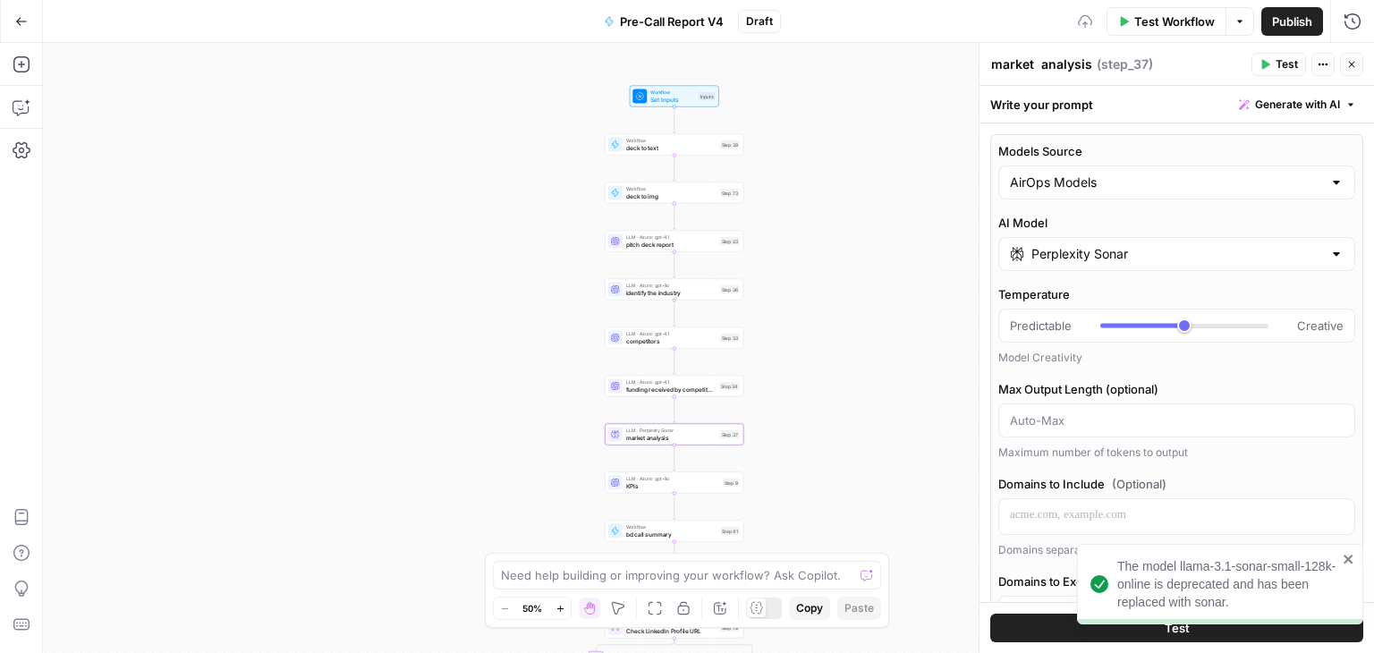
type input "***"
click at [1147, 174] on input "Models Source" at bounding box center [1166, 183] width 312 height 18
type input "***"
click at [1143, 253] on span "My Models" at bounding box center [1166, 251] width 306 height 18
type input "My Models"
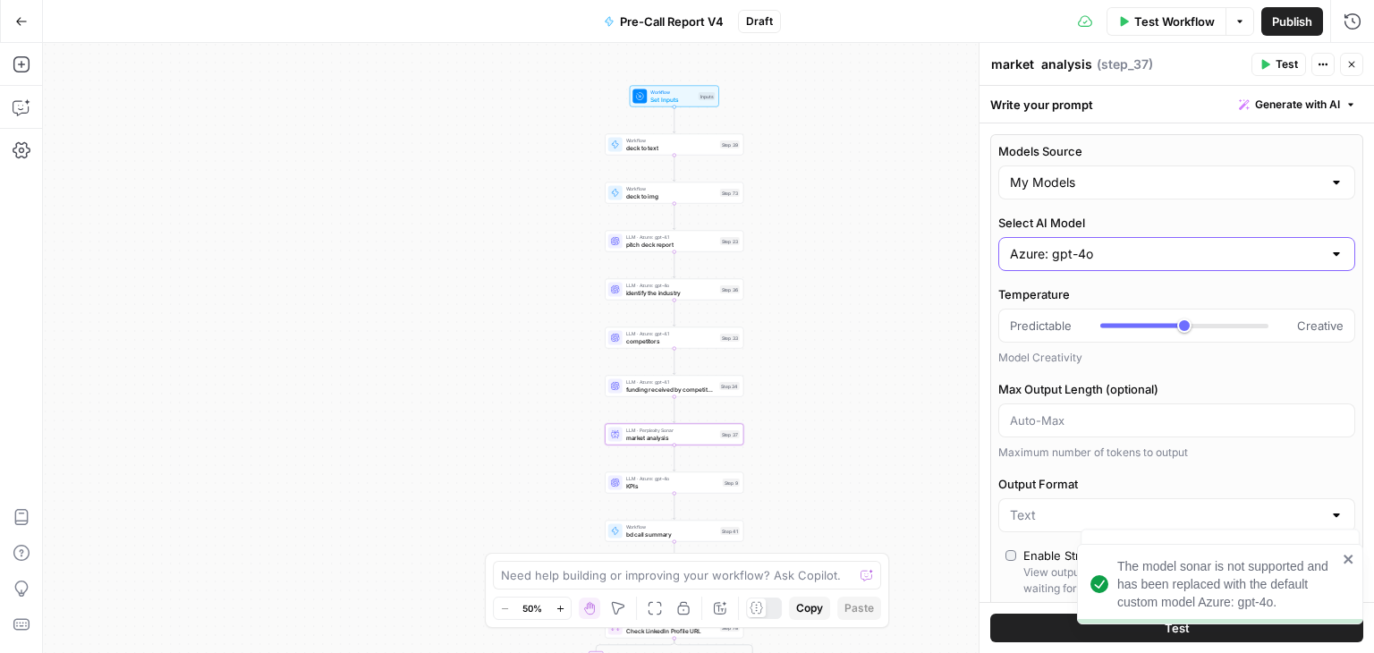
click at [1142, 254] on input "Azure: gpt-4o" at bounding box center [1166, 254] width 312 height 18
type input "***"
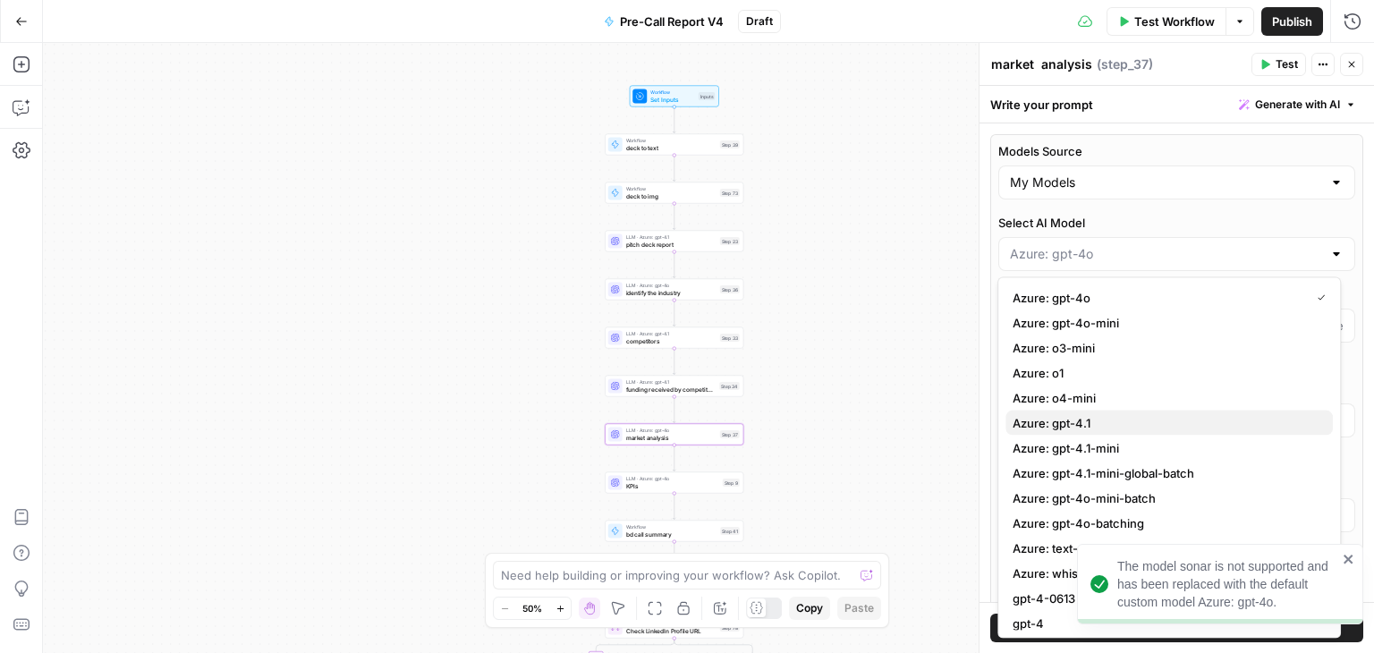
click at [1139, 431] on button "Azure: gpt-4.1" at bounding box center [1169, 423] width 327 height 25
type input "***"
type input "Azure: gpt-4.1"
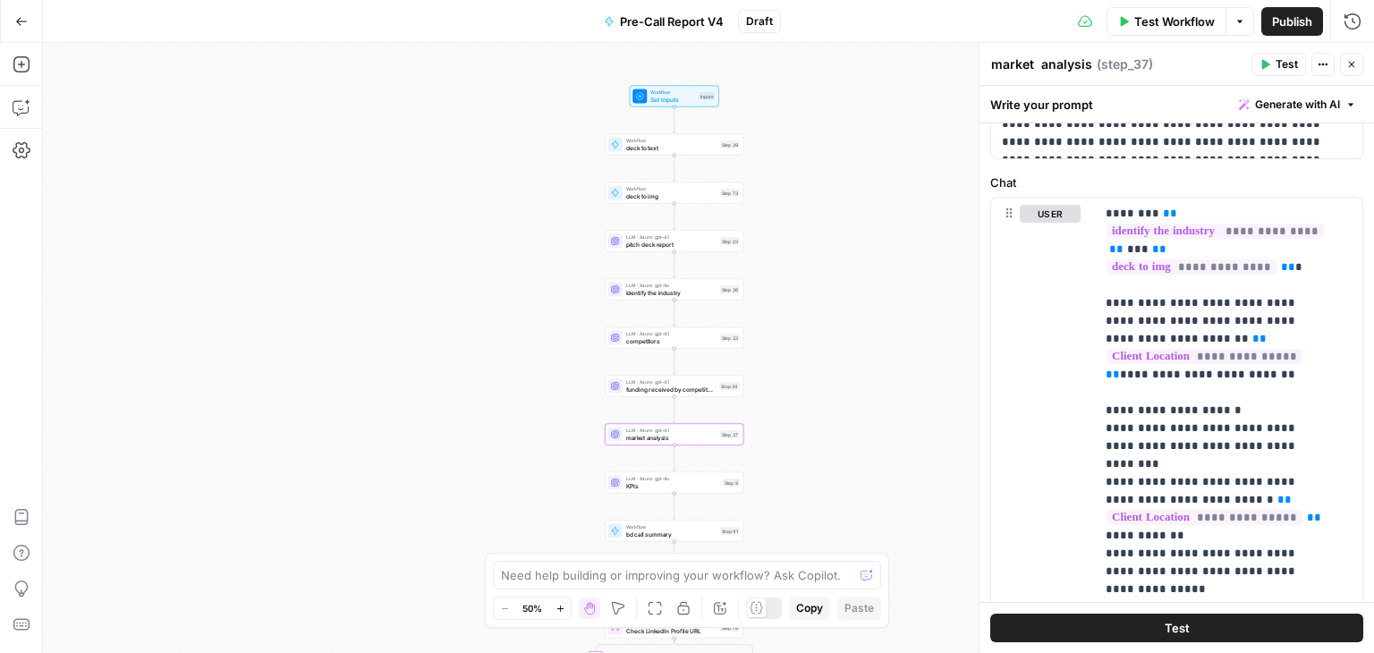
scroll to position [805, 0]
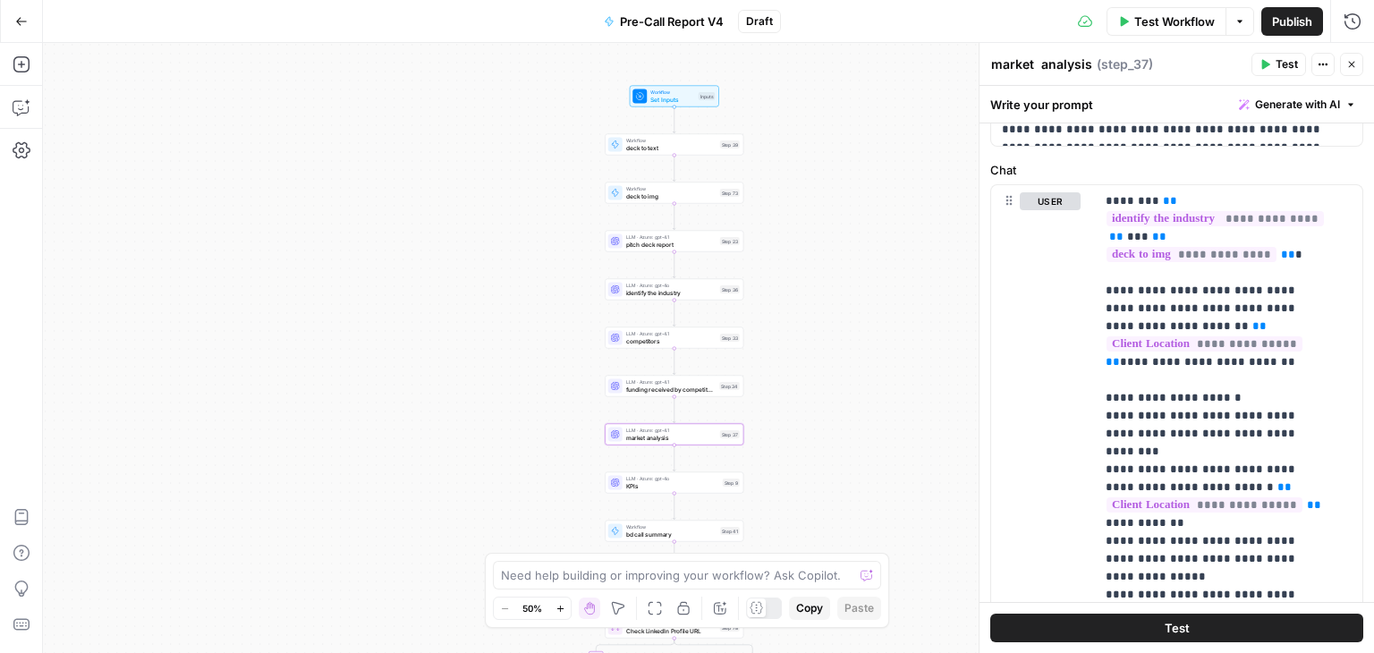
click at [659, 396] on div "true true true false false false Workflow Set Inputs Inputs Workflow deck to te…" at bounding box center [708, 348] width 1331 height 610
type input "***"
click at [642, 350] on div "true true true false false false Workflow Set Inputs Inputs Workflow deck to te…" at bounding box center [708, 348] width 1331 height 610
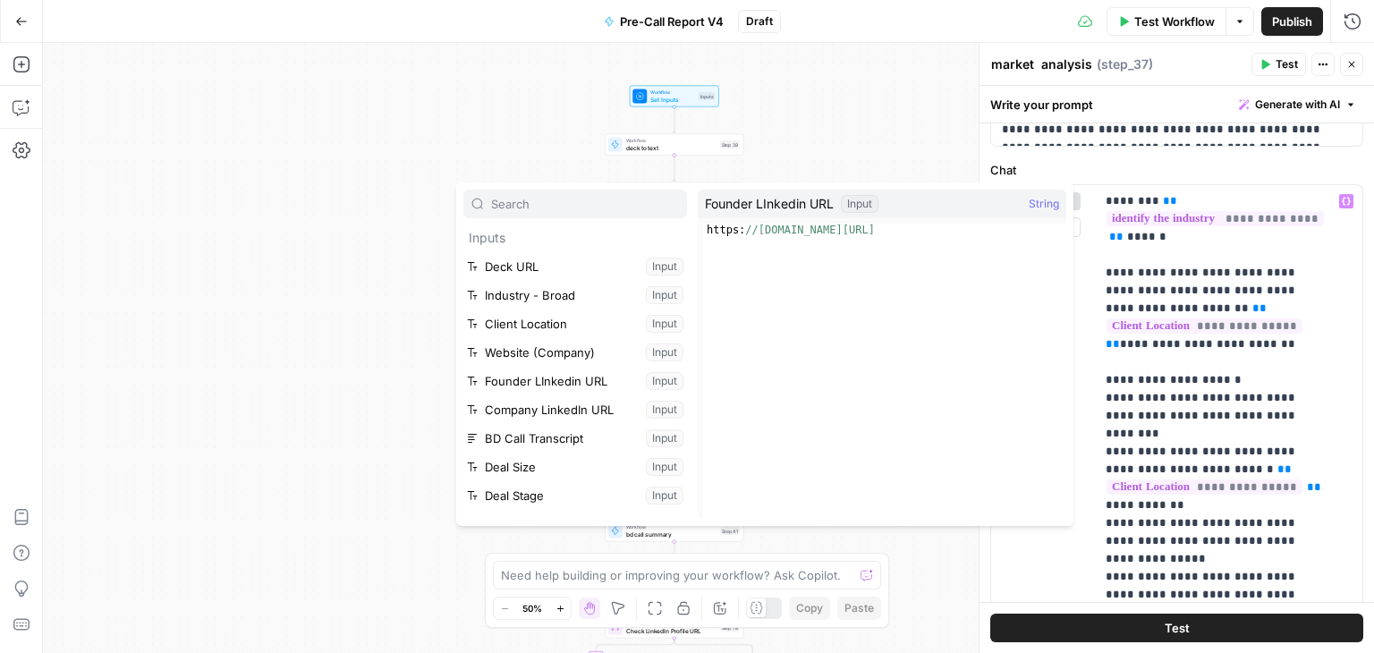
scroll to position [191, 0]
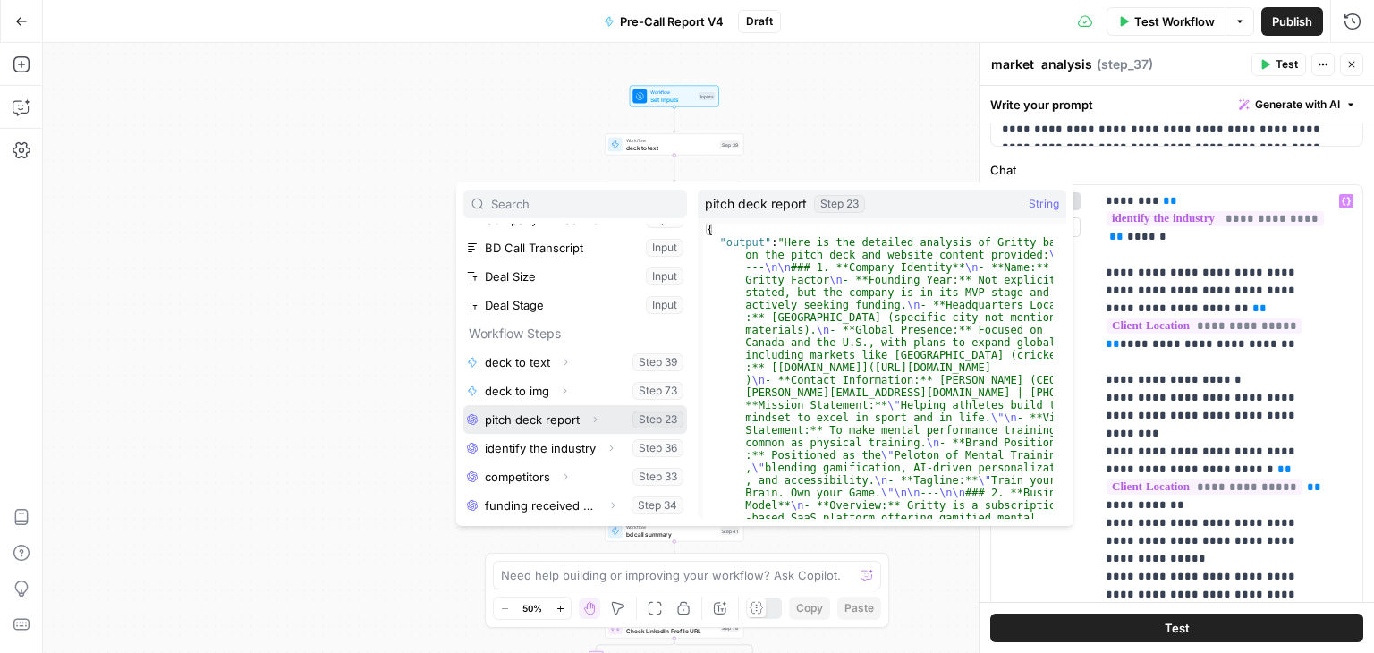
click at [558, 416] on button "Select variable pitch deck report" at bounding box center [575, 419] width 224 height 29
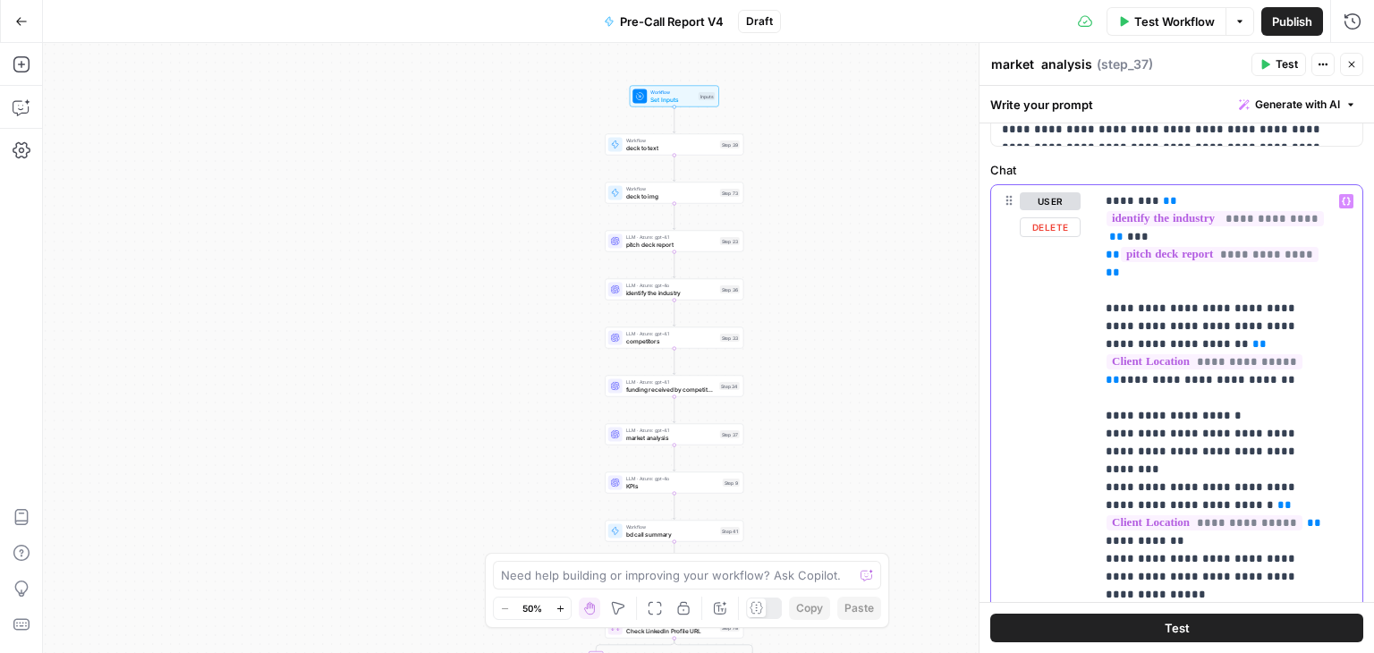
type input "***"
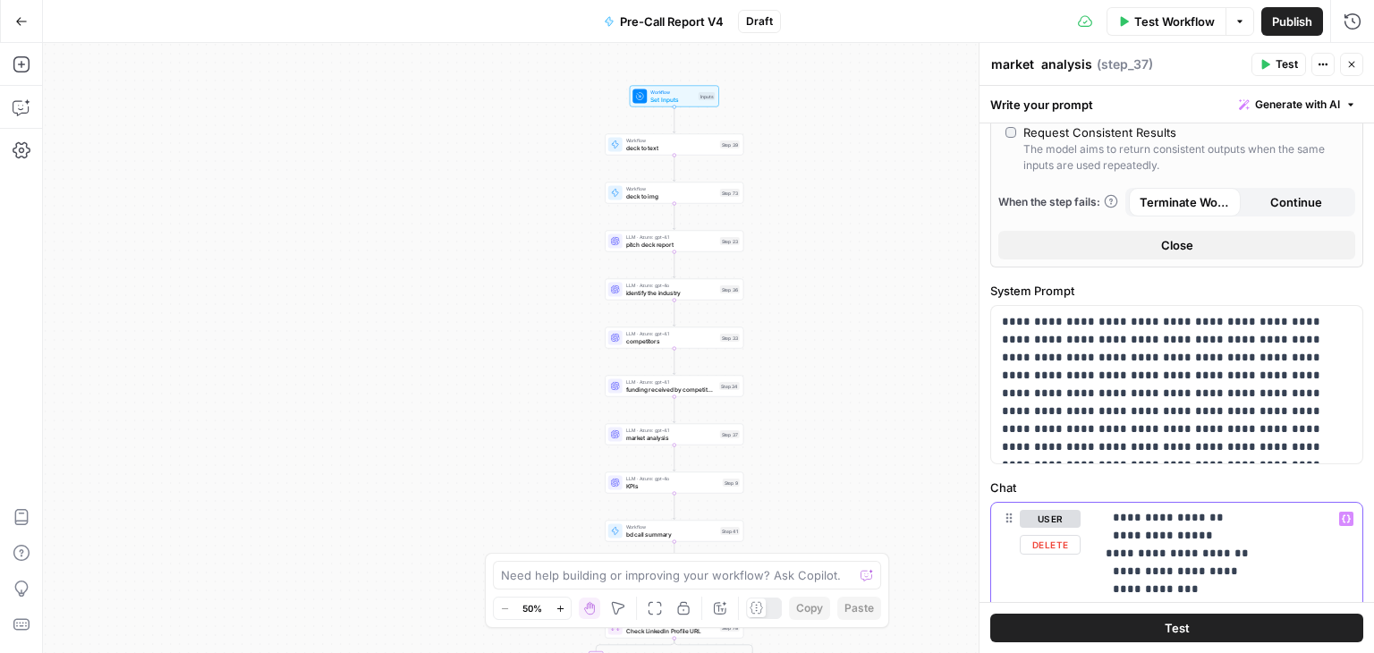
scroll to position [0, 0]
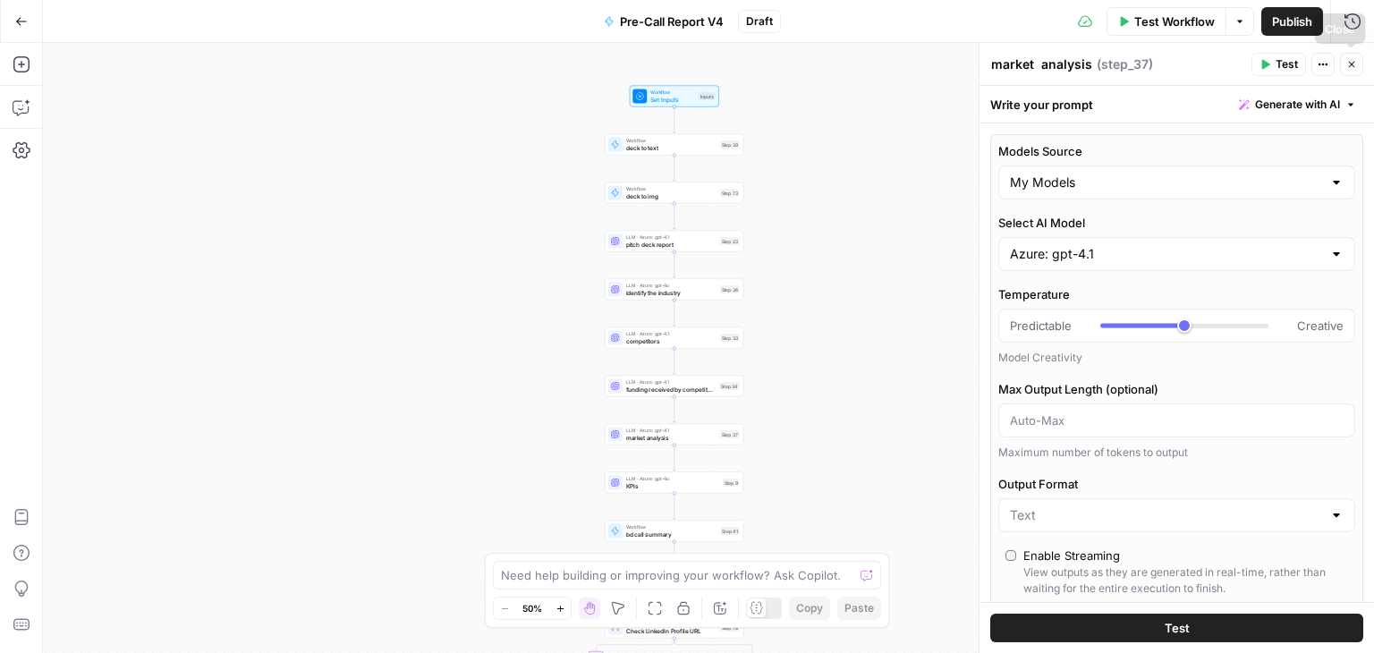
click at [1360, 58] on button "Close" at bounding box center [1351, 64] width 23 height 23
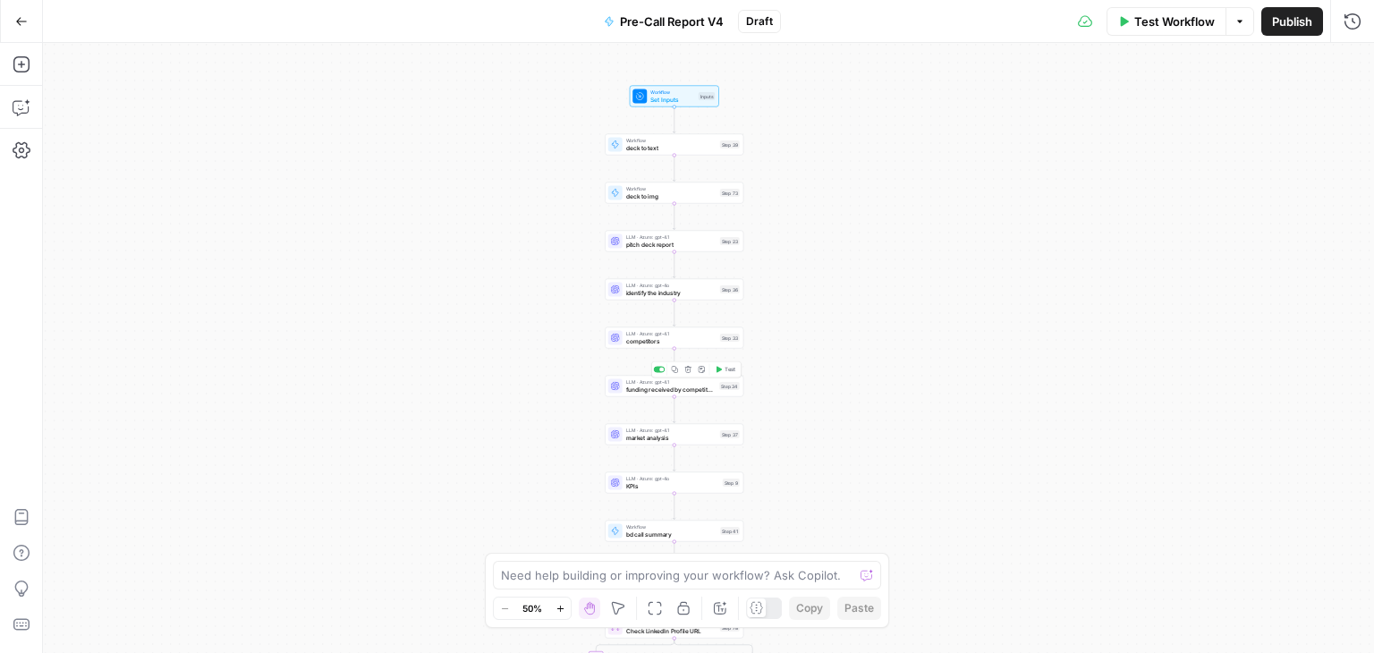
click at [650, 393] on span "funding received by competitors" at bounding box center [671, 389] width 90 height 9
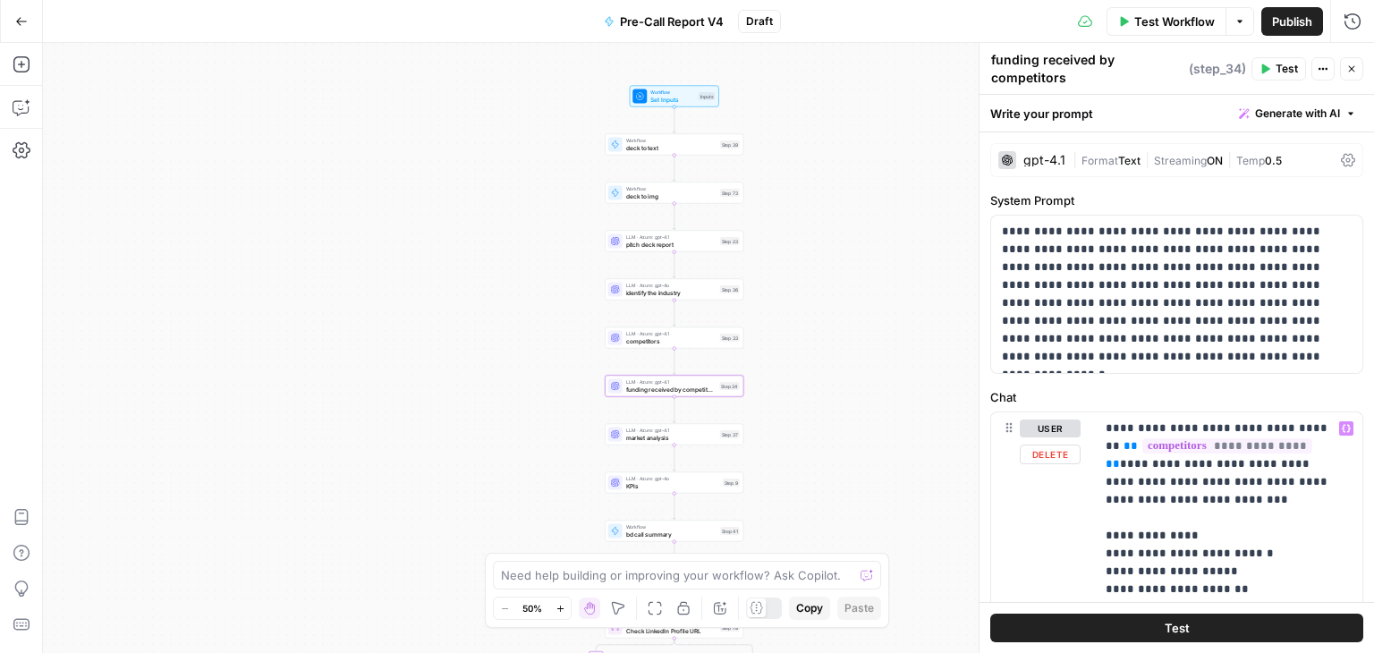
scroll to position [251, 0]
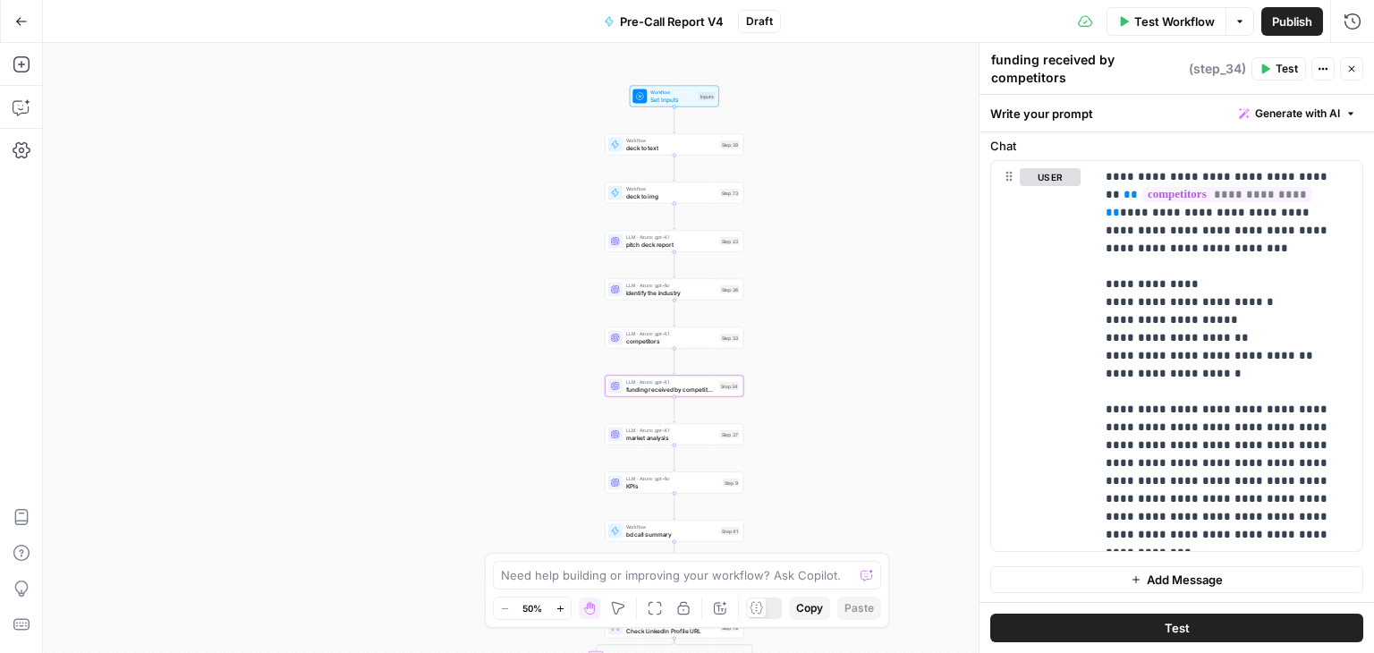
click at [628, 348] on div "true true true false false false Workflow Set Inputs Inputs Workflow deck to te…" at bounding box center [708, 348] width 1331 height 610
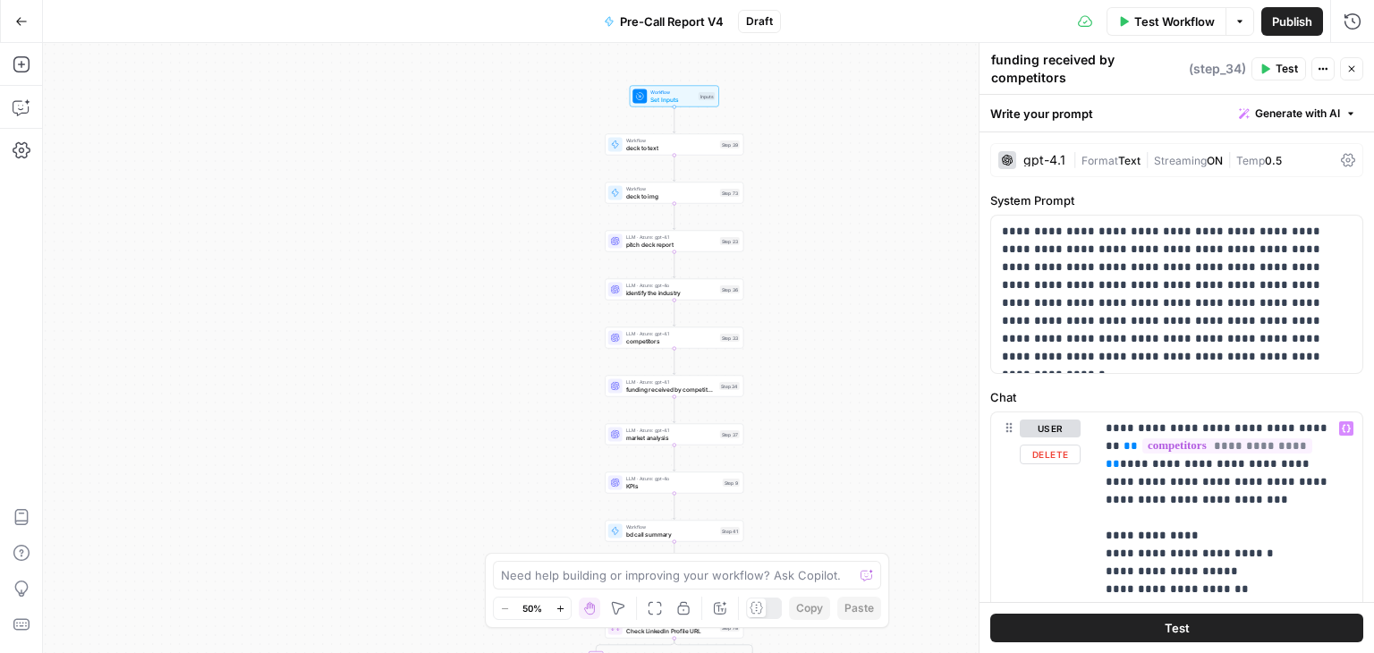
scroll to position [0, 0]
click at [636, 338] on span "competitors" at bounding box center [671, 340] width 90 height 9
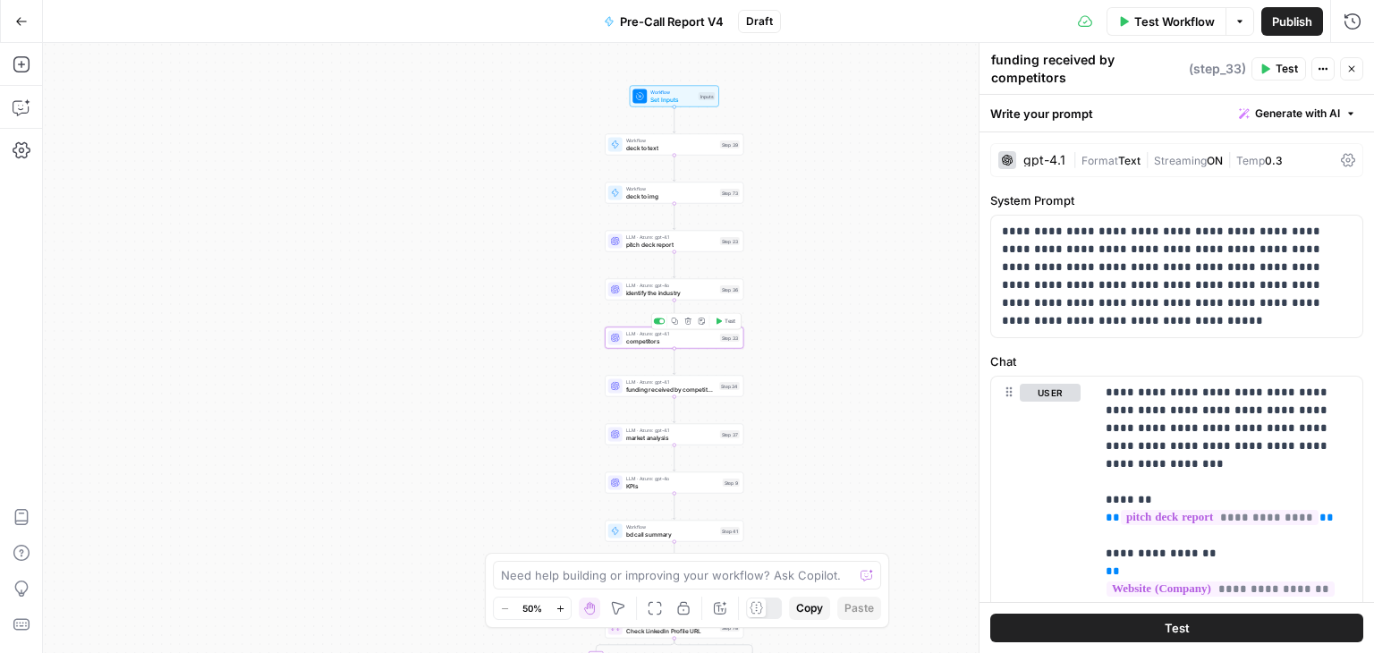
type textarea "competitors"
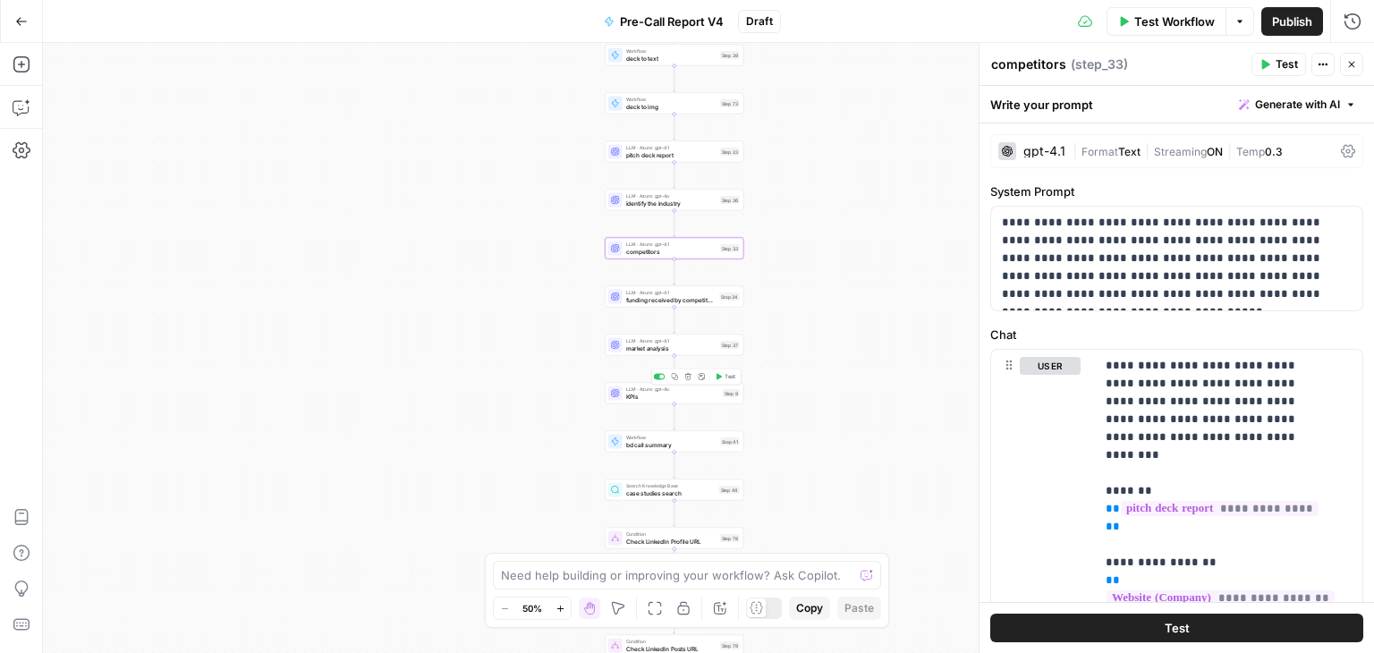
click at [670, 402] on div "LLM · Azure: gpt-4o KPIs Step 9 Copy step Delete step Add Note Test" at bounding box center [674, 393] width 139 height 21
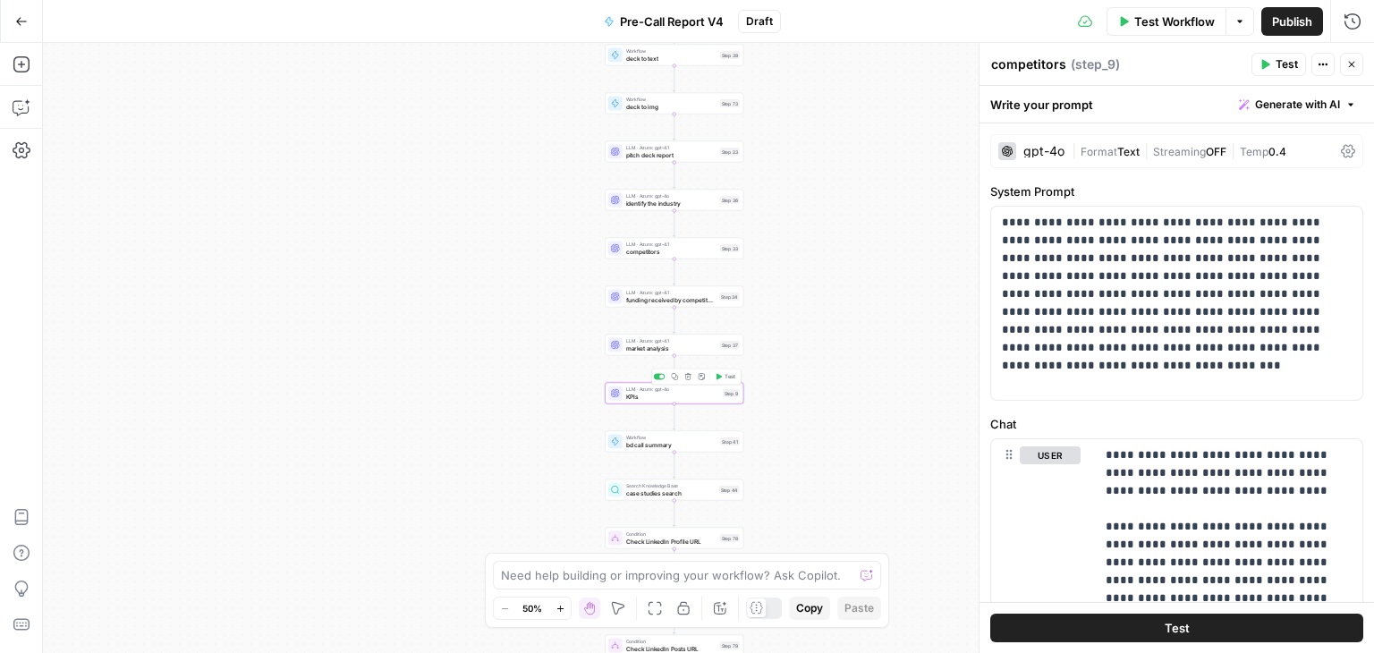
type textarea "KPIs"
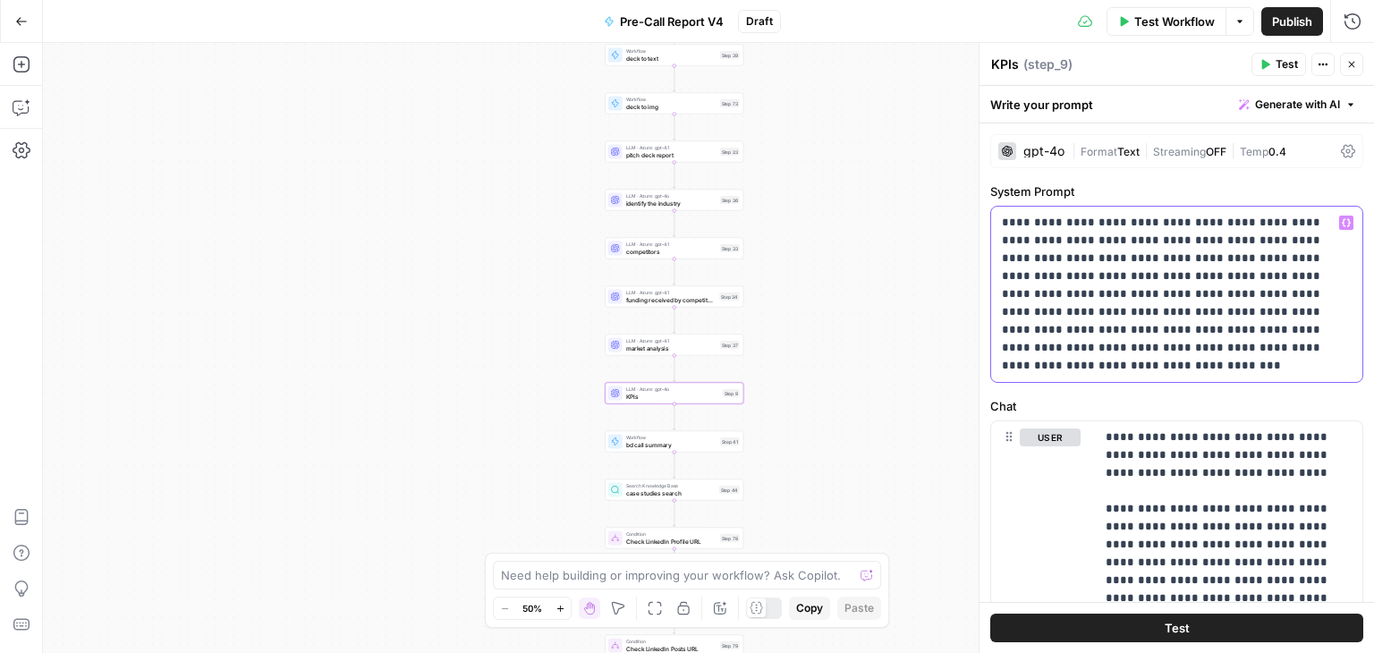
drag, startPoint x: 1226, startPoint y: 348, endPoint x: 979, endPoint y: 181, distance: 298.3
click at [979, 181] on div "**********" at bounding box center [1176, 348] width 395 height 610
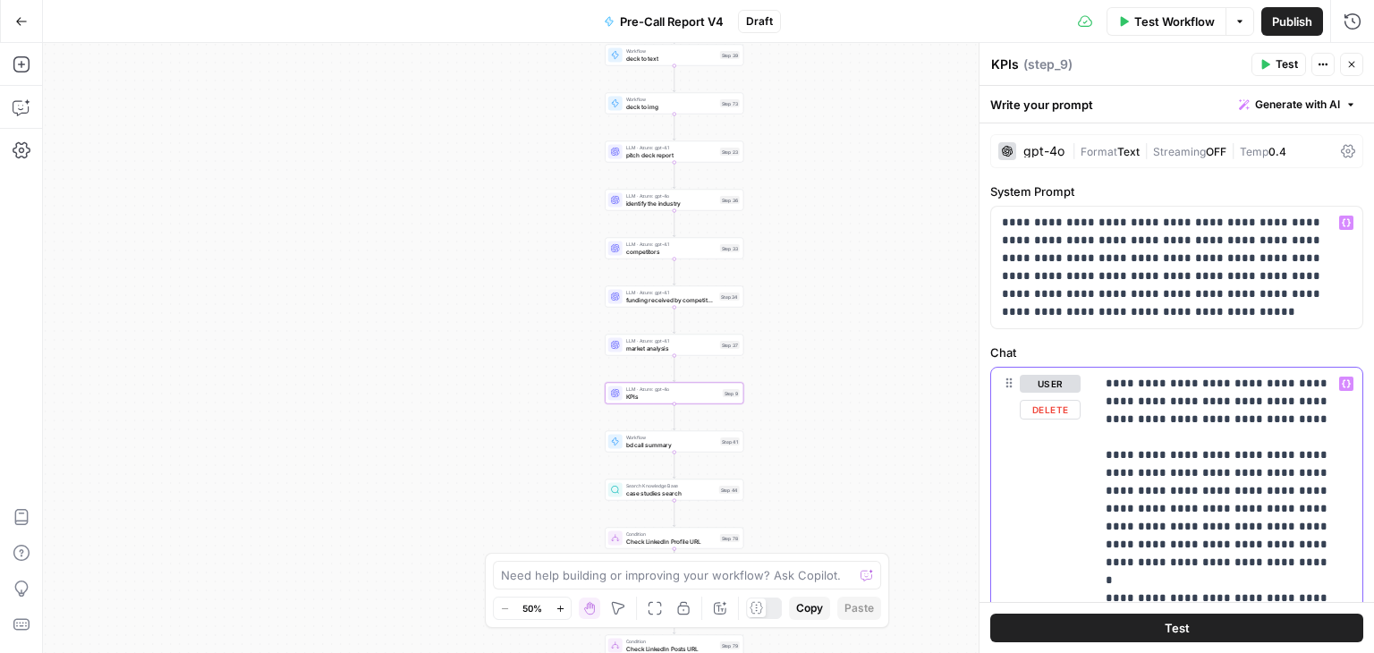
scroll to position [243, 0]
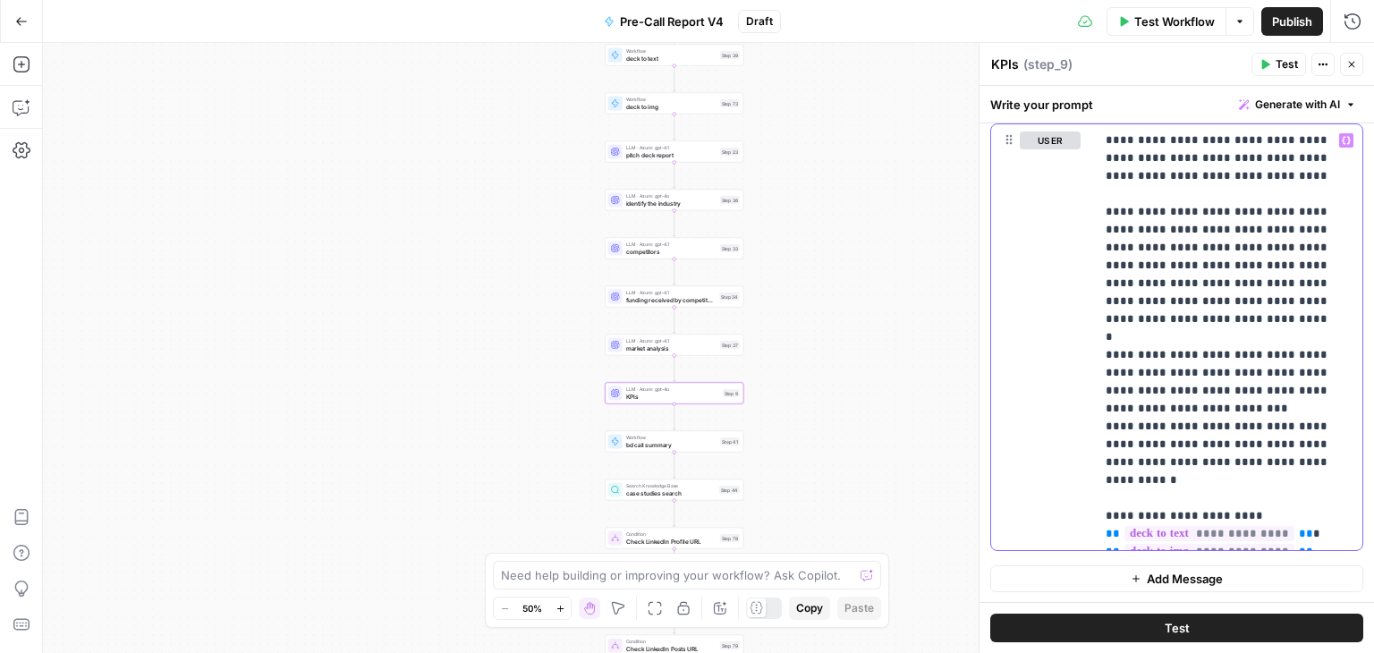
drag, startPoint x: 1106, startPoint y: 375, endPoint x: 1347, endPoint y: 606, distance: 334.1
click at [1347, 606] on div "**********" at bounding box center [1177, 369] width 395 height 567
paste div
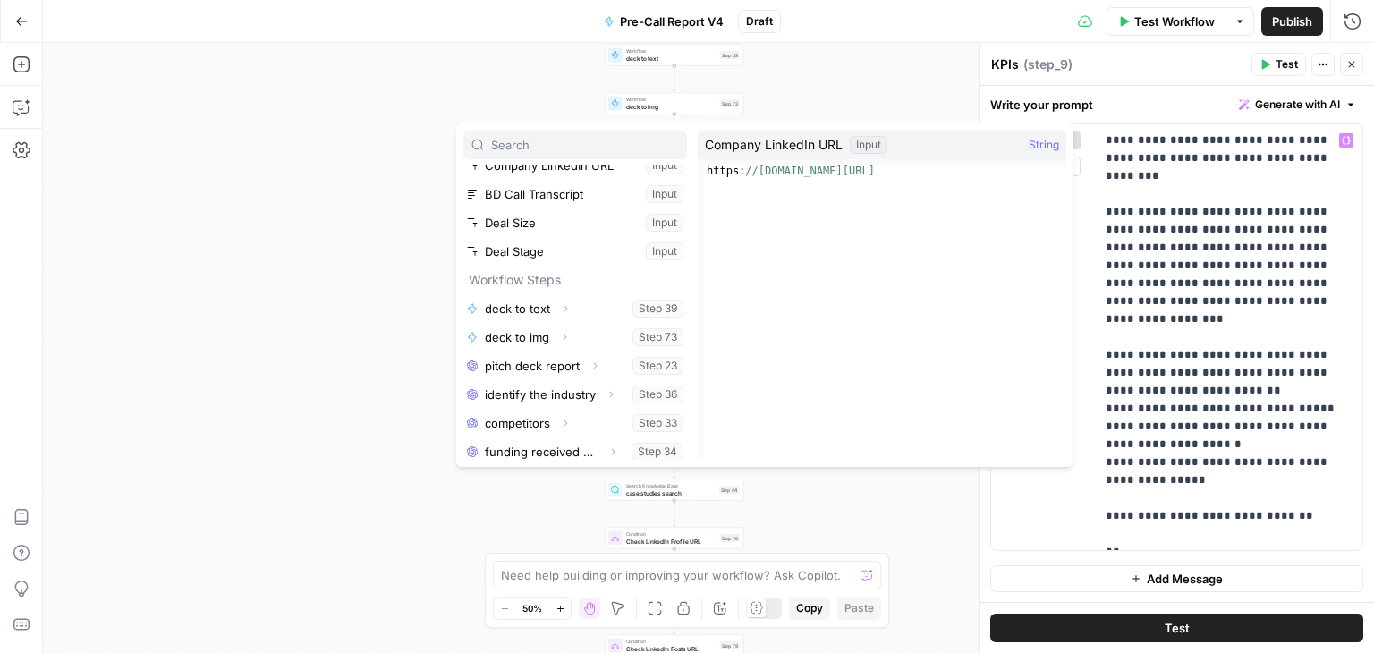
scroll to position [193, 0]
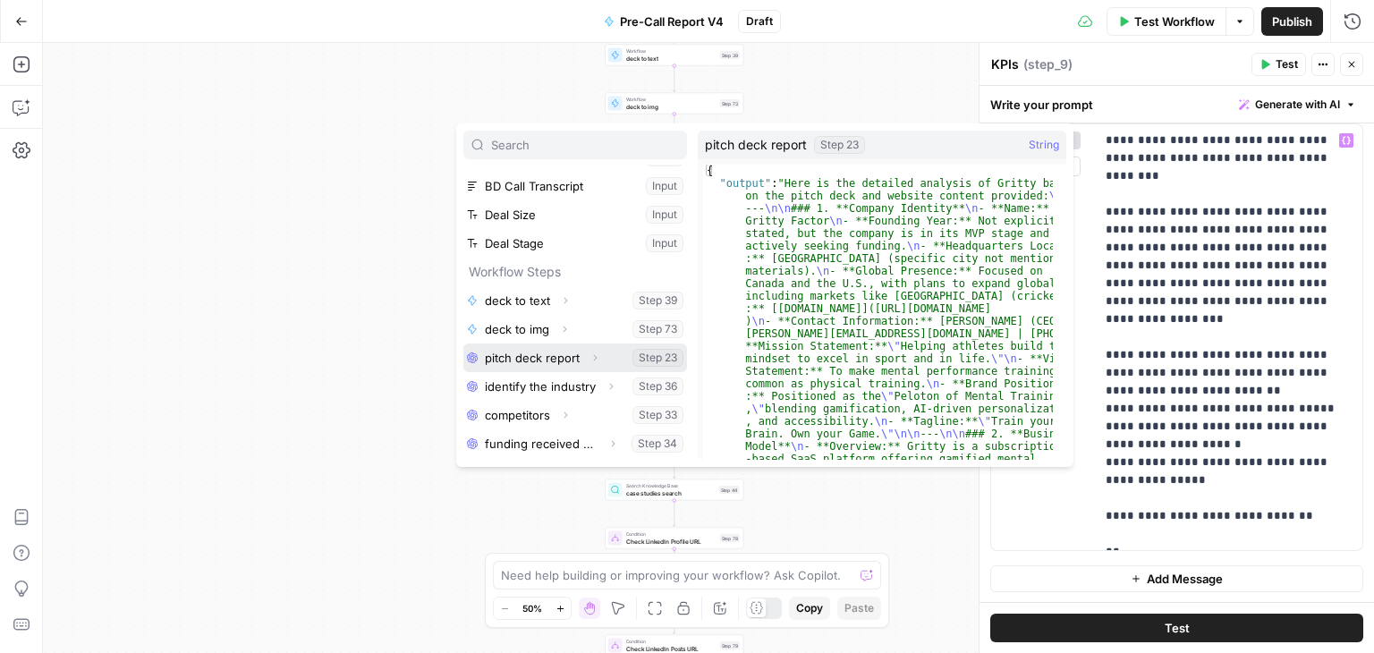
click at [565, 361] on button "Select variable pitch deck report" at bounding box center [575, 358] width 224 height 29
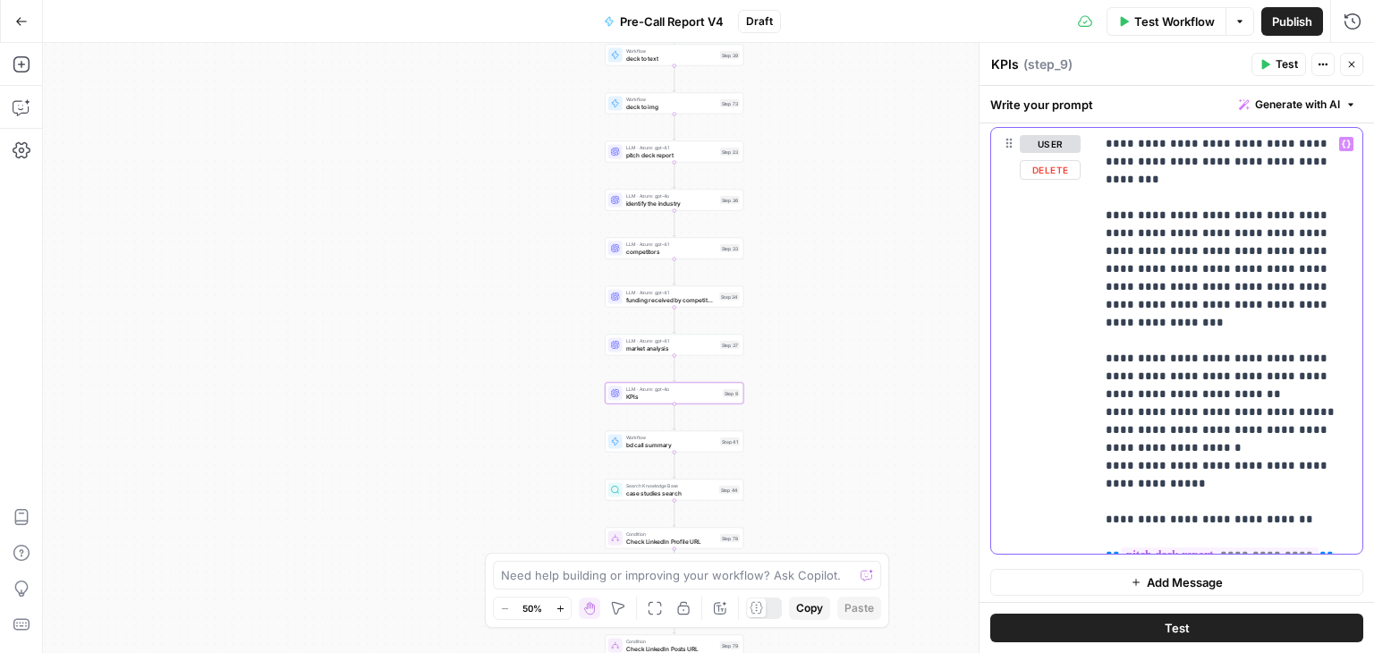
scroll to position [243, 0]
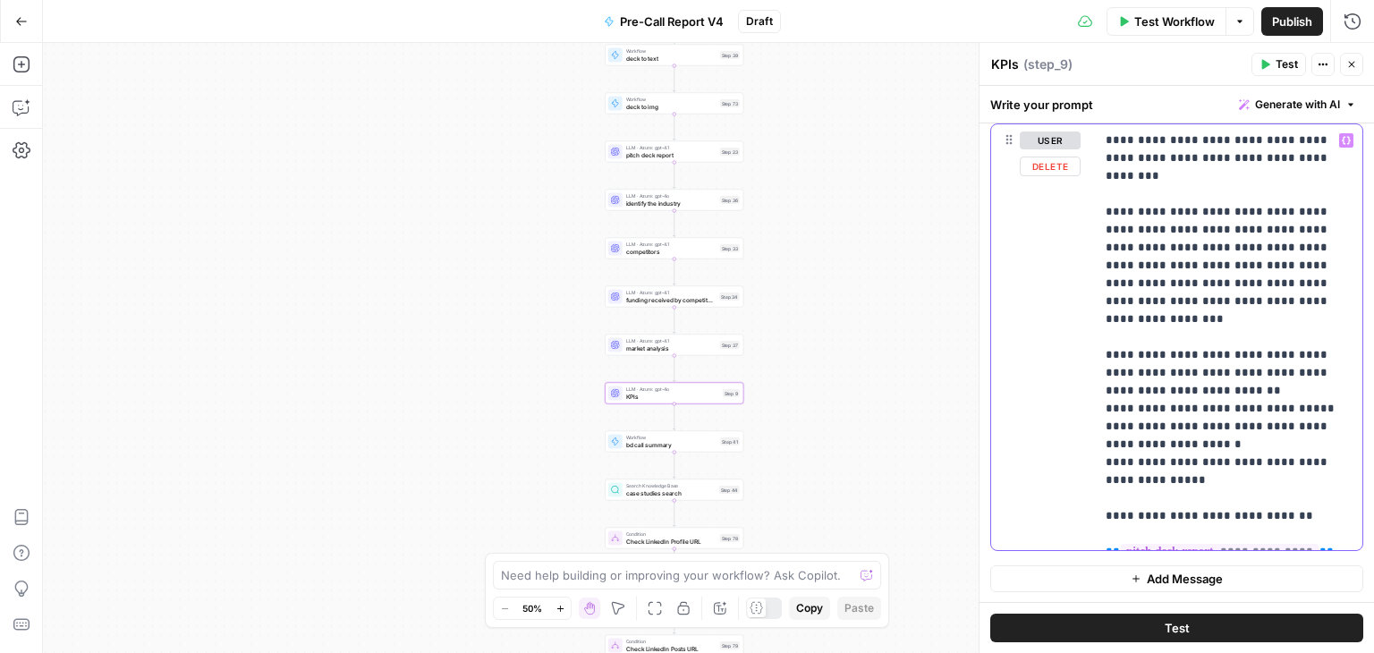
click at [1215, 423] on p "**********" at bounding box center [1222, 338] width 233 height 412
click at [1101, 405] on div "**********" at bounding box center [1229, 337] width 268 height 426
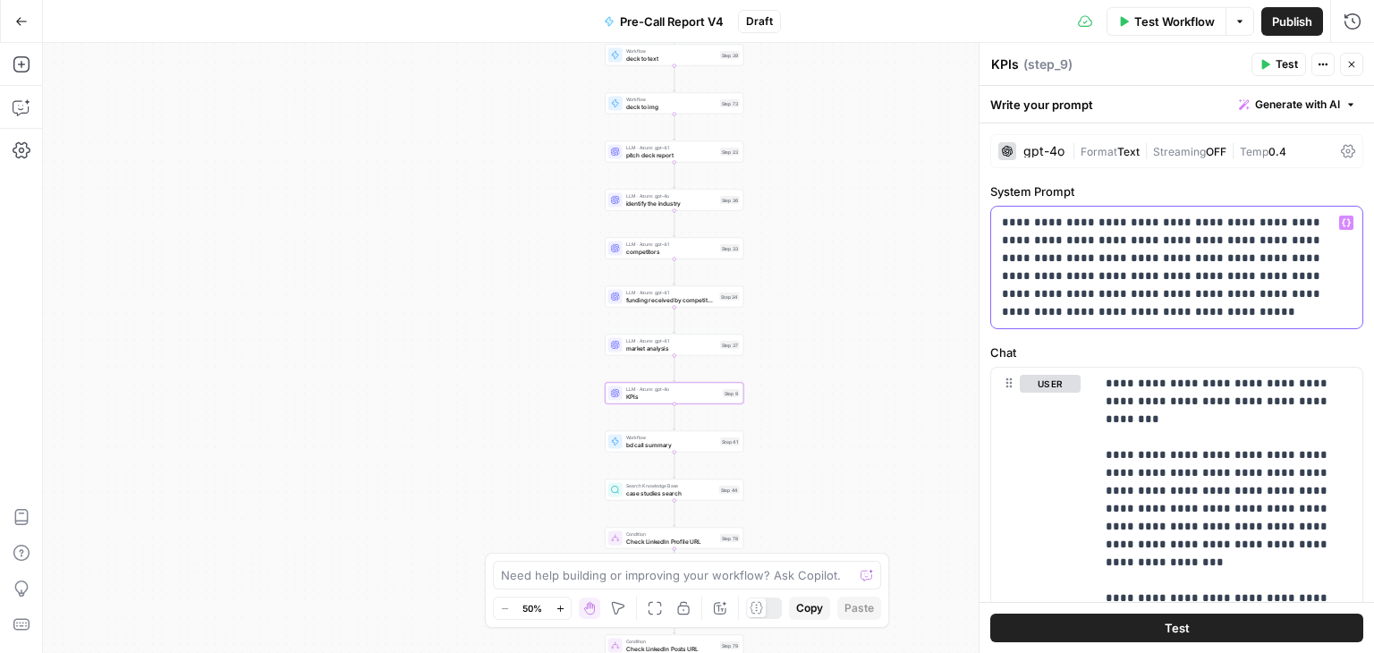
drag, startPoint x: 1271, startPoint y: 278, endPoint x: 1135, endPoint y: 297, distance: 136.4
click at [1135, 297] on p "**********" at bounding box center [1170, 267] width 336 height 107
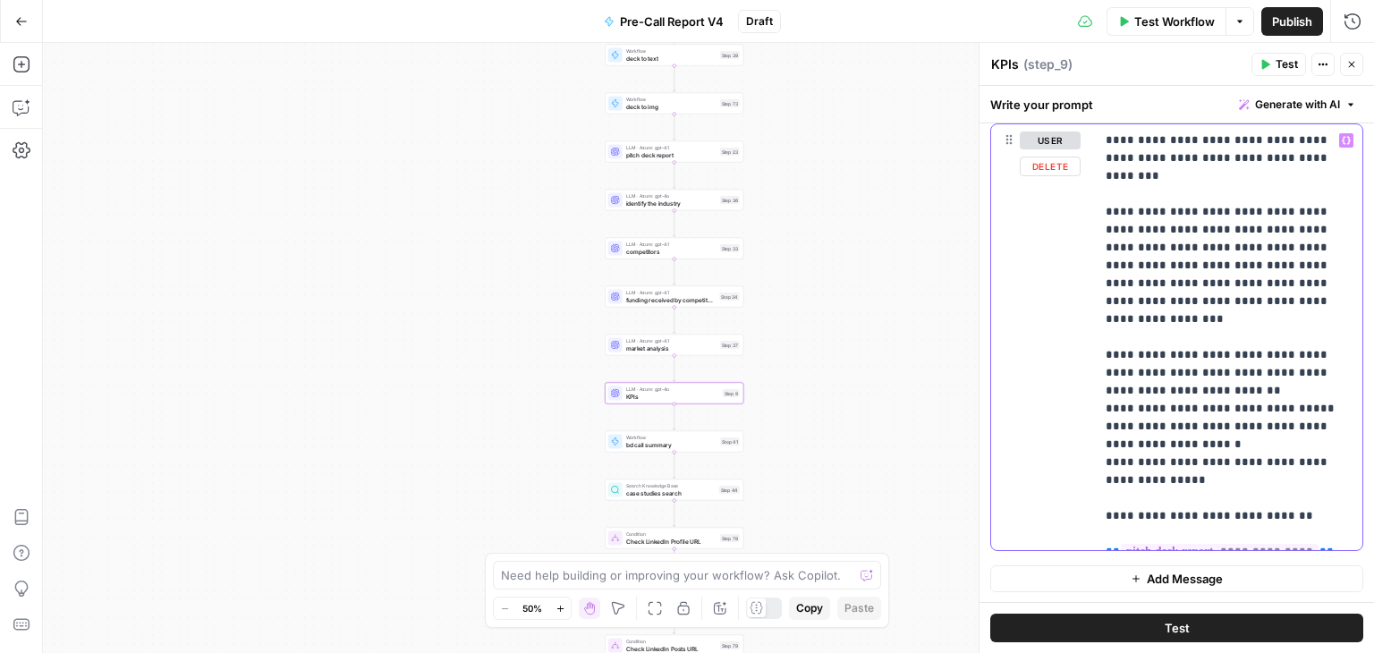
click at [1101, 415] on div "**********" at bounding box center [1229, 337] width 268 height 426
drag, startPoint x: 1230, startPoint y: 428, endPoint x: 1198, endPoint y: 404, distance: 40.3
click at [1198, 404] on p "**********" at bounding box center [1222, 338] width 233 height 412
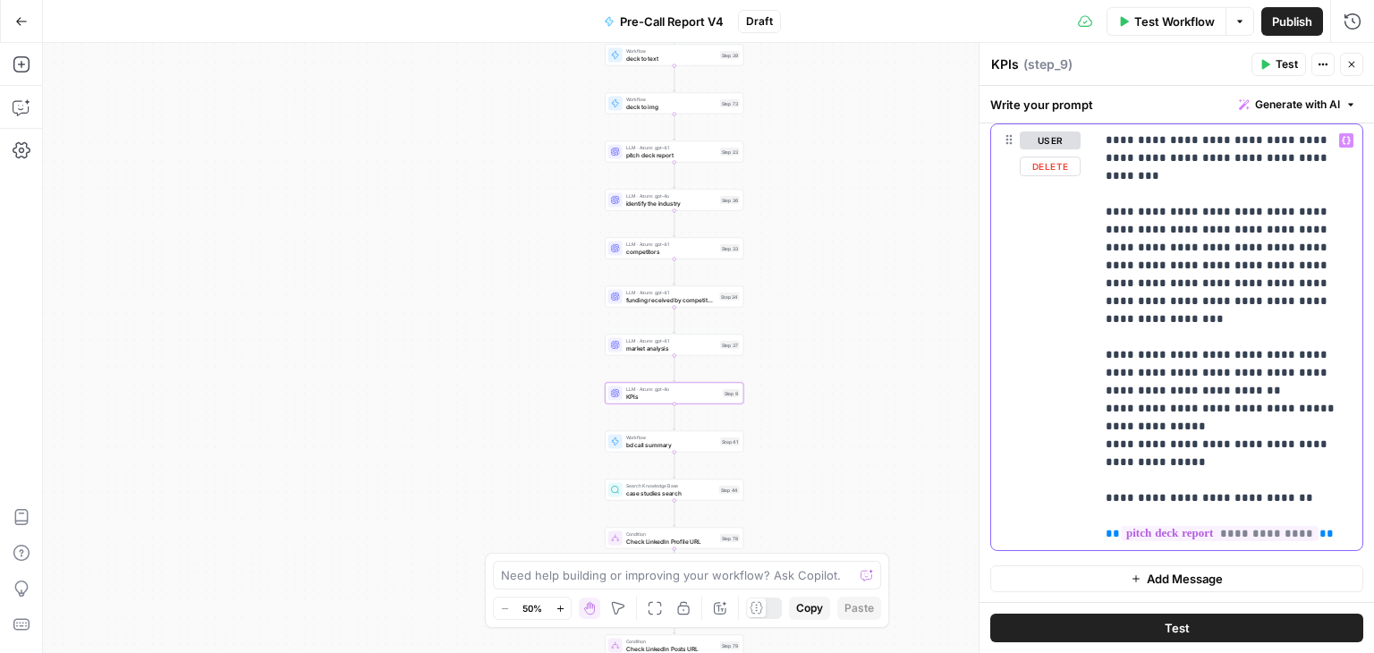
scroll to position [225, 0]
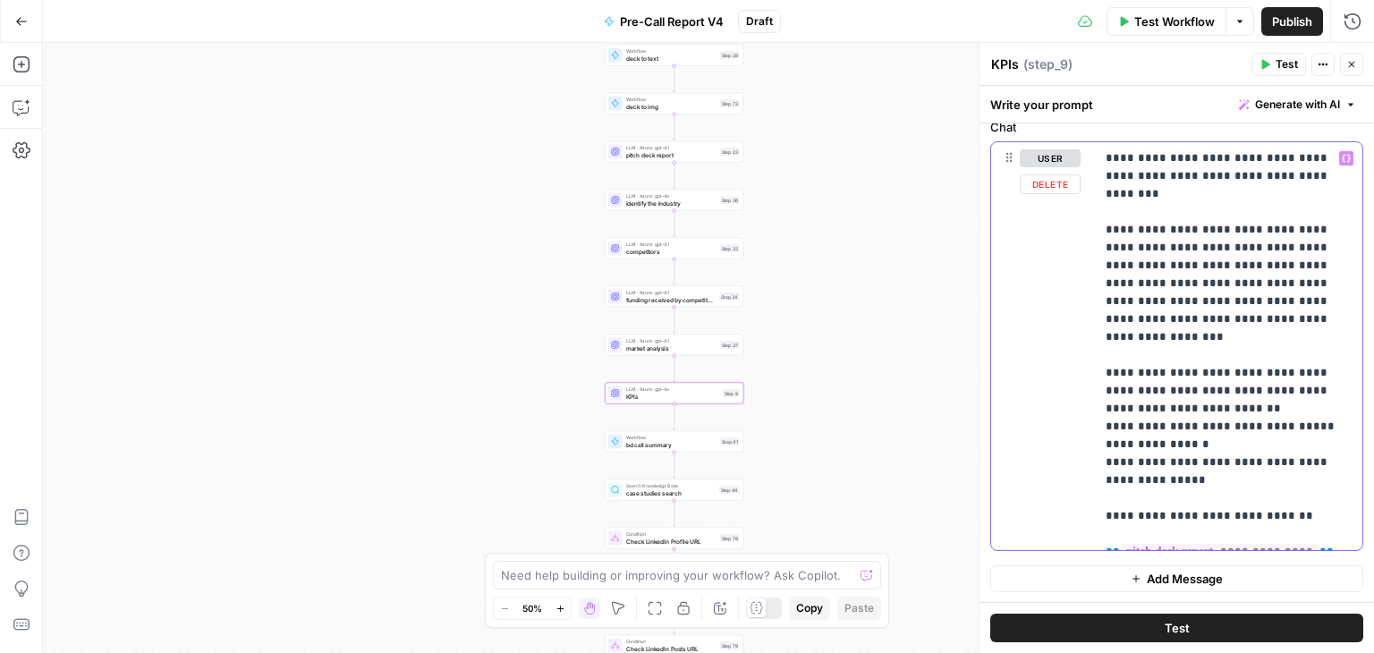
click at [1124, 427] on p "**********" at bounding box center [1222, 346] width 233 height 394
click at [1263, 420] on p "**********" at bounding box center [1222, 346] width 233 height 394
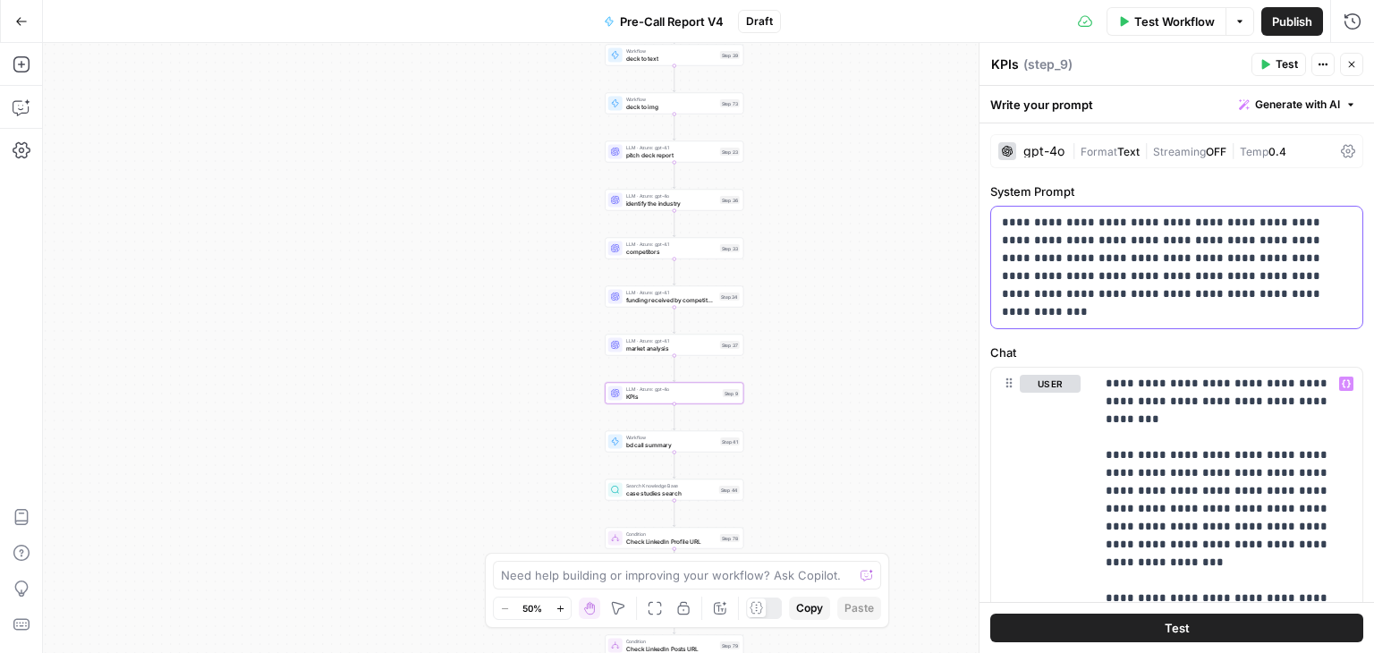
click at [1194, 319] on p "**********" at bounding box center [1170, 267] width 336 height 107
click at [1209, 353] on label "Chat" at bounding box center [1176, 353] width 373 height 18
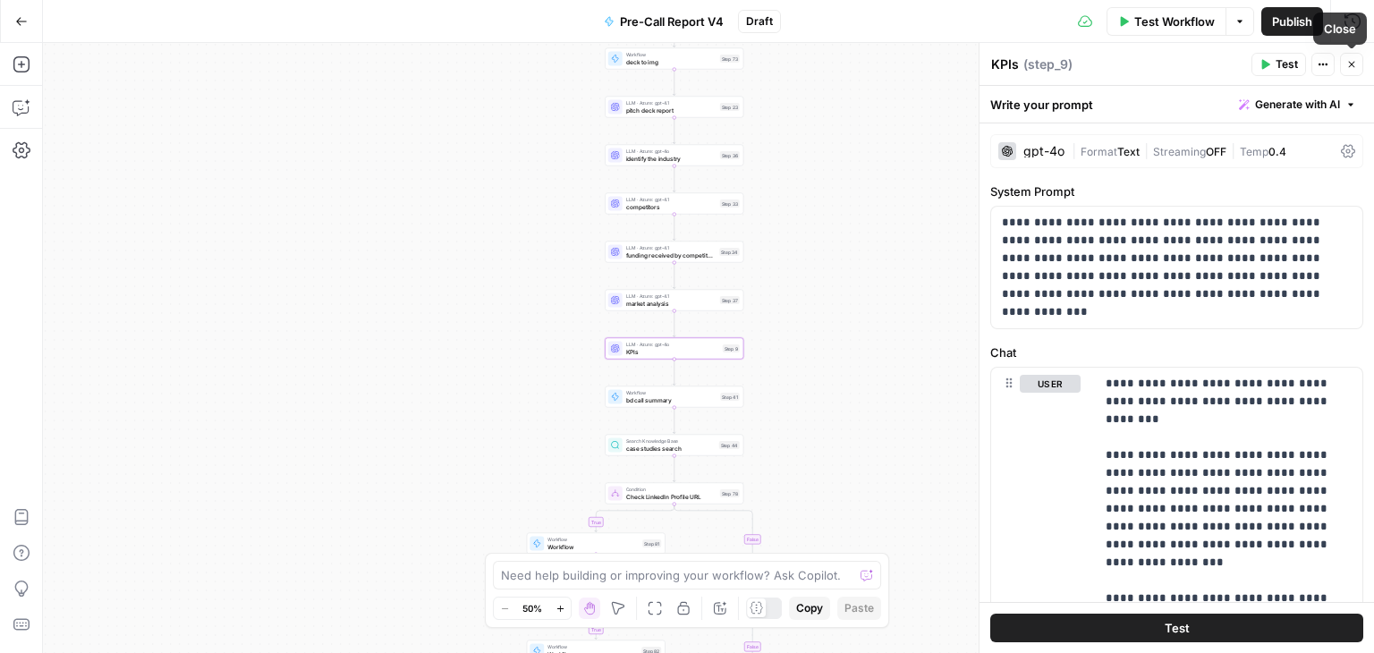
click at [1349, 69] on icon "button" at bounding box center [1352, 64] width 11 height 11
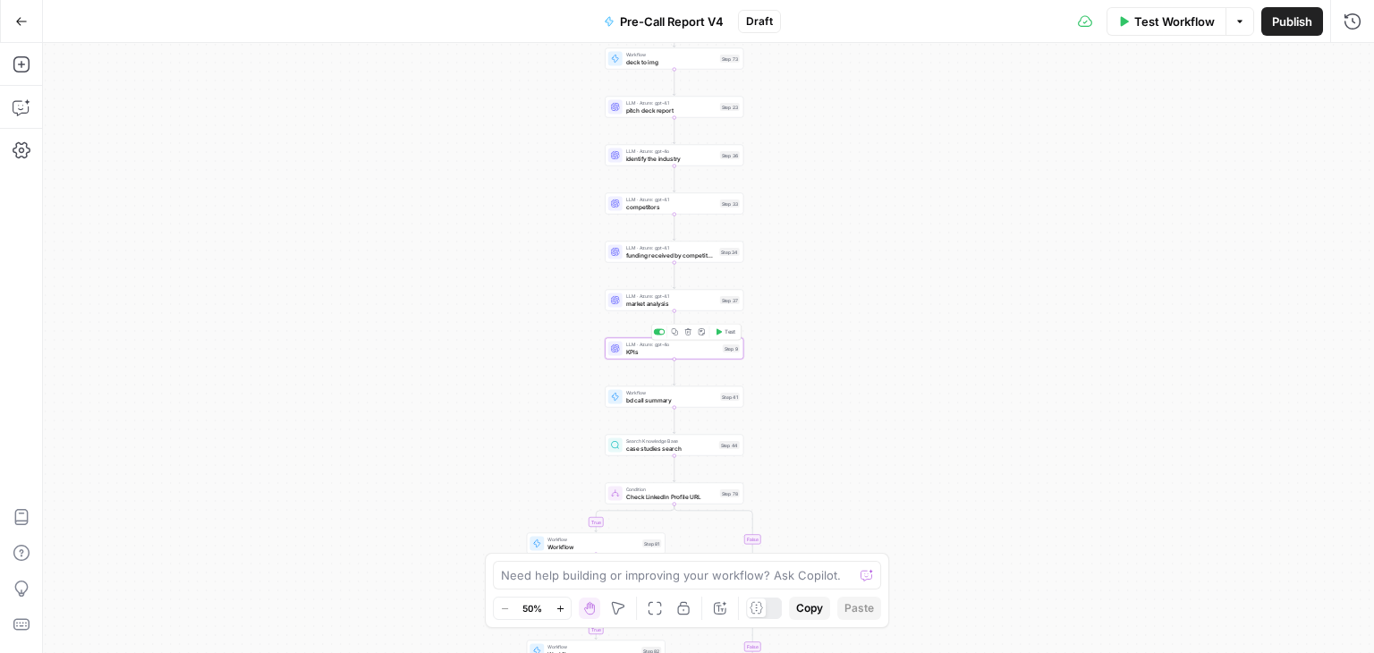
click at [620, 351] on div at bounding box center [615, 349] width 14 height 14
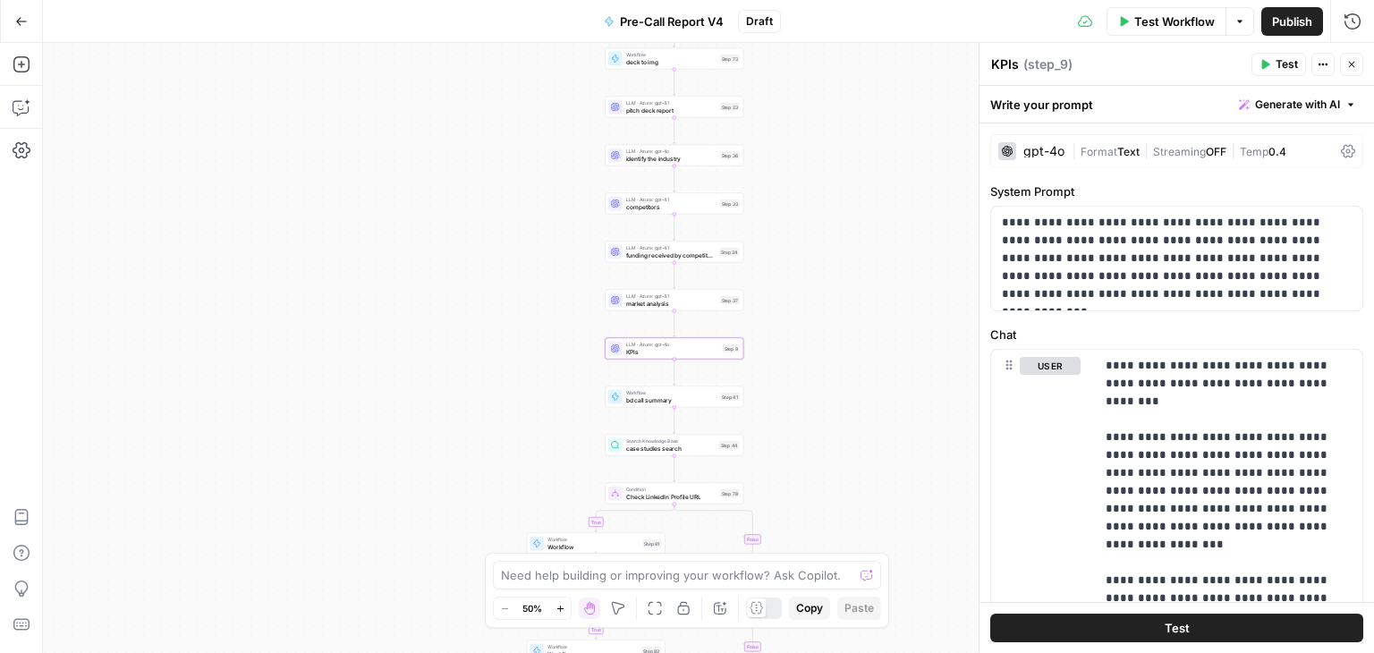
click at [1341, 148] on icon at bounding box center [1348, 151] width 14 height 13
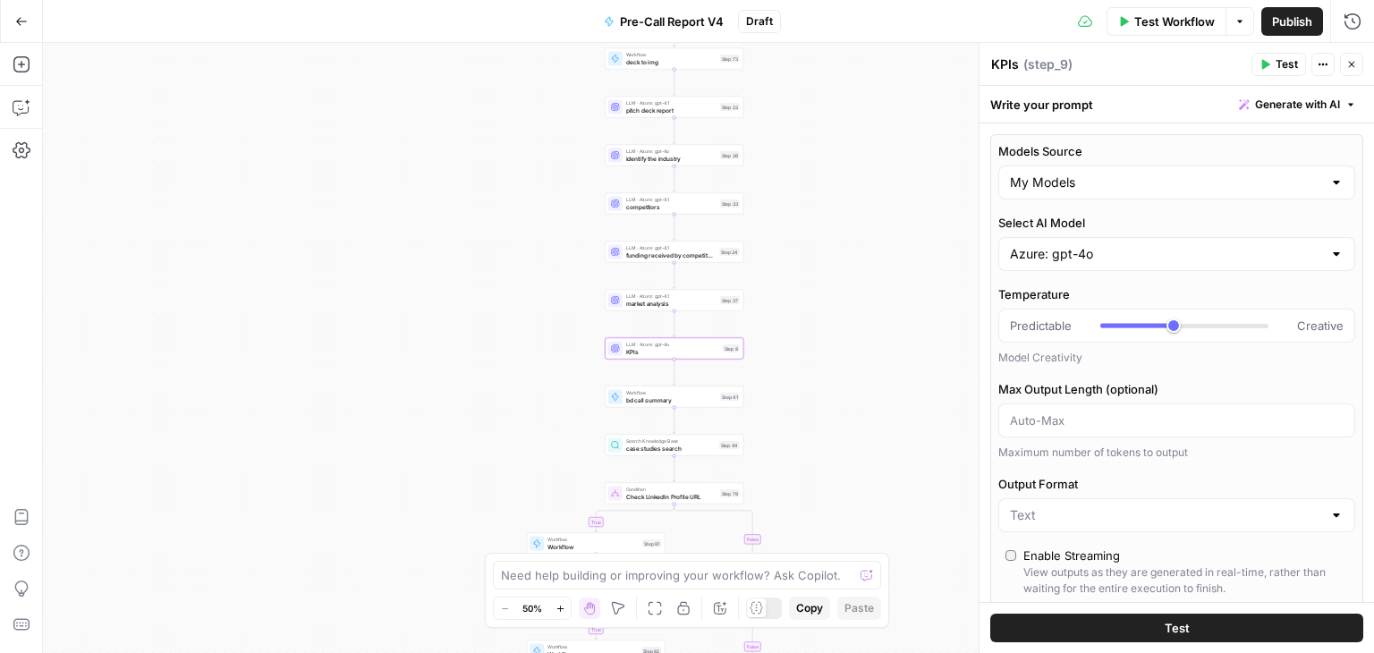
type input "***"
click at [1306, 249] on input "Select AI Model" at bounding box center [1166, 251] width 312 height 18
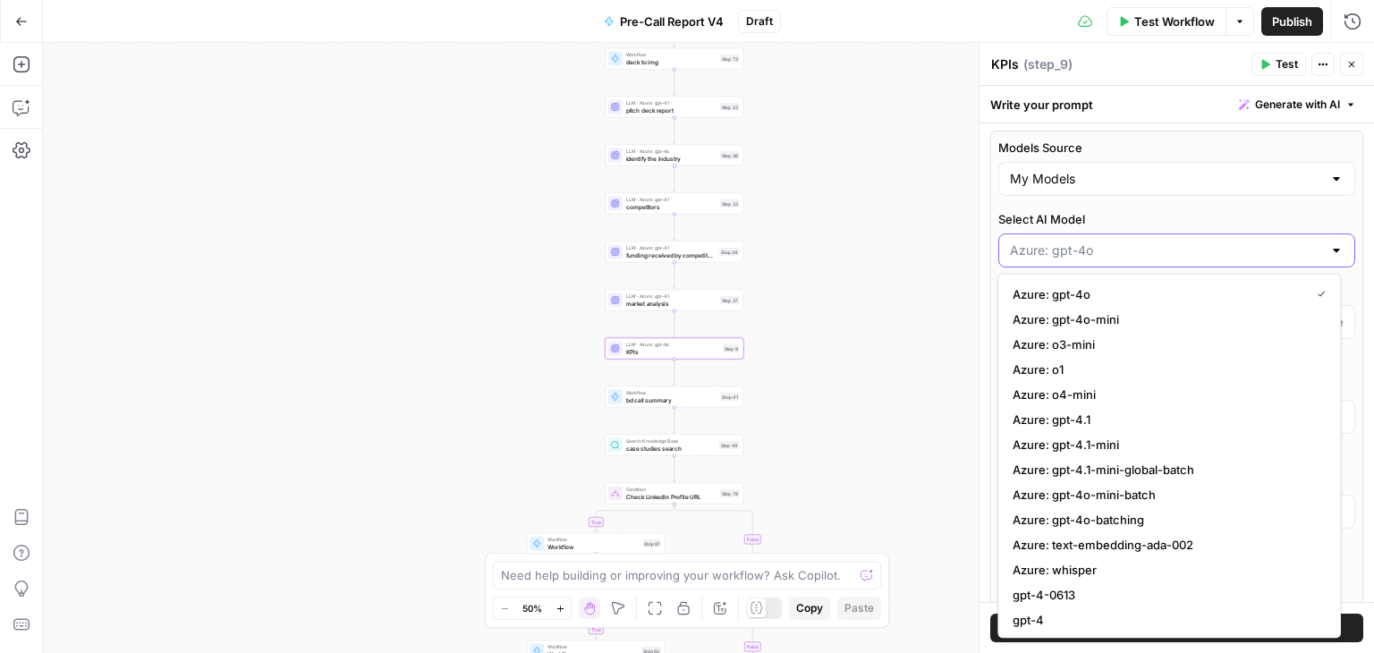
click at [1306, 249] on input "Select AI Model" at bounding box center [1166, 251] width 312 height 18
type input "Azure: gpt-4o"
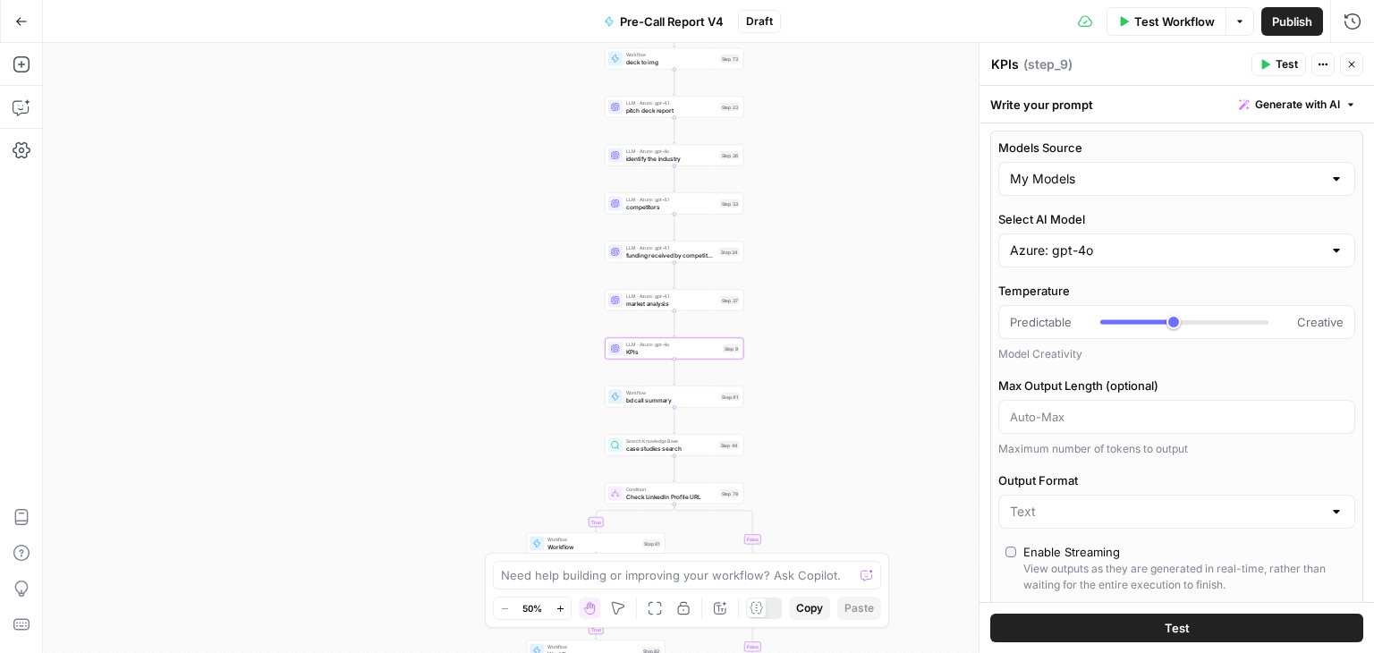
click at [1356, 72] on button "Close" at bounding box center [1351, 64] width 23 height 23
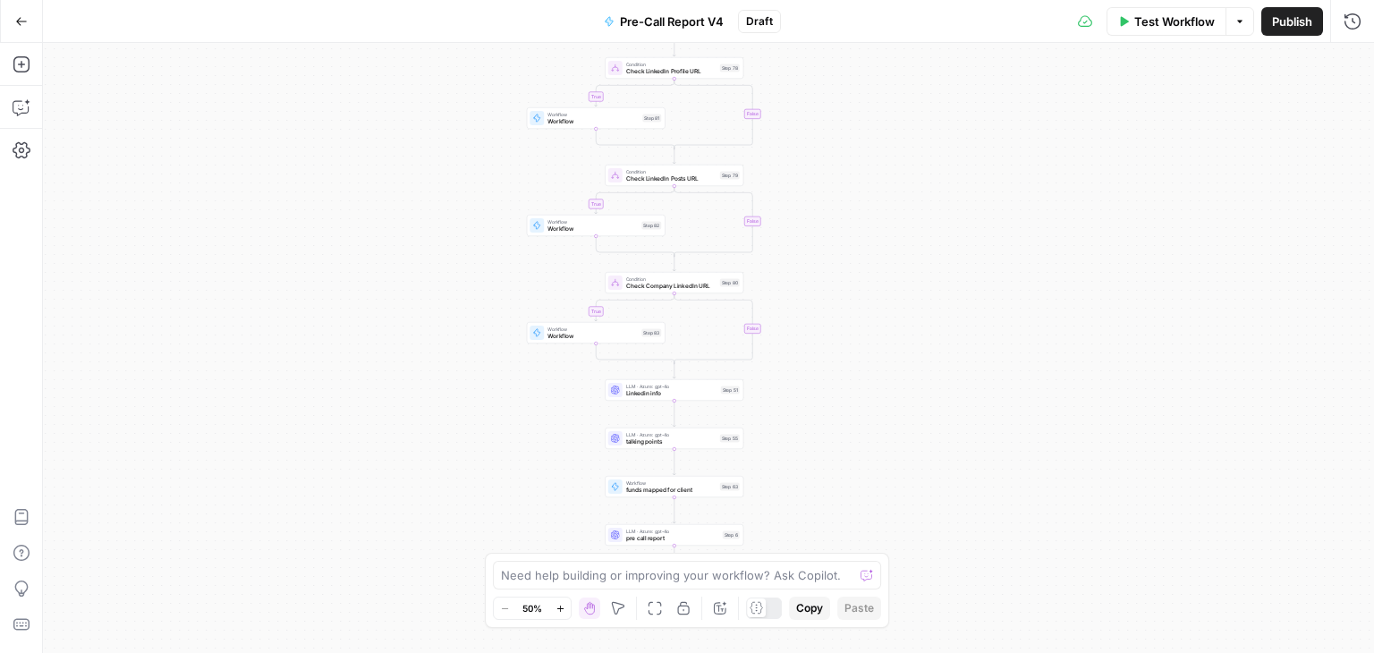
click at [669, 397] on span "Linkedin info" at bounding box center [671, 393] width 91 height 9
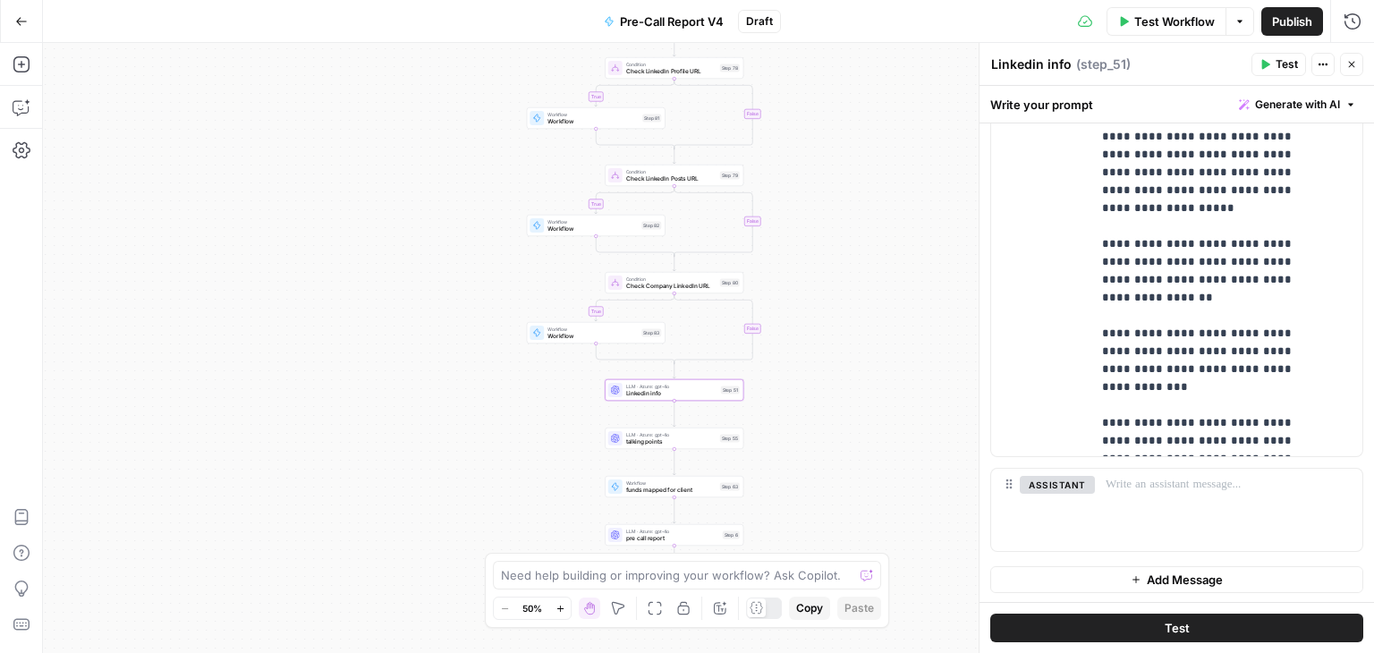
scroll to position [0, 0]
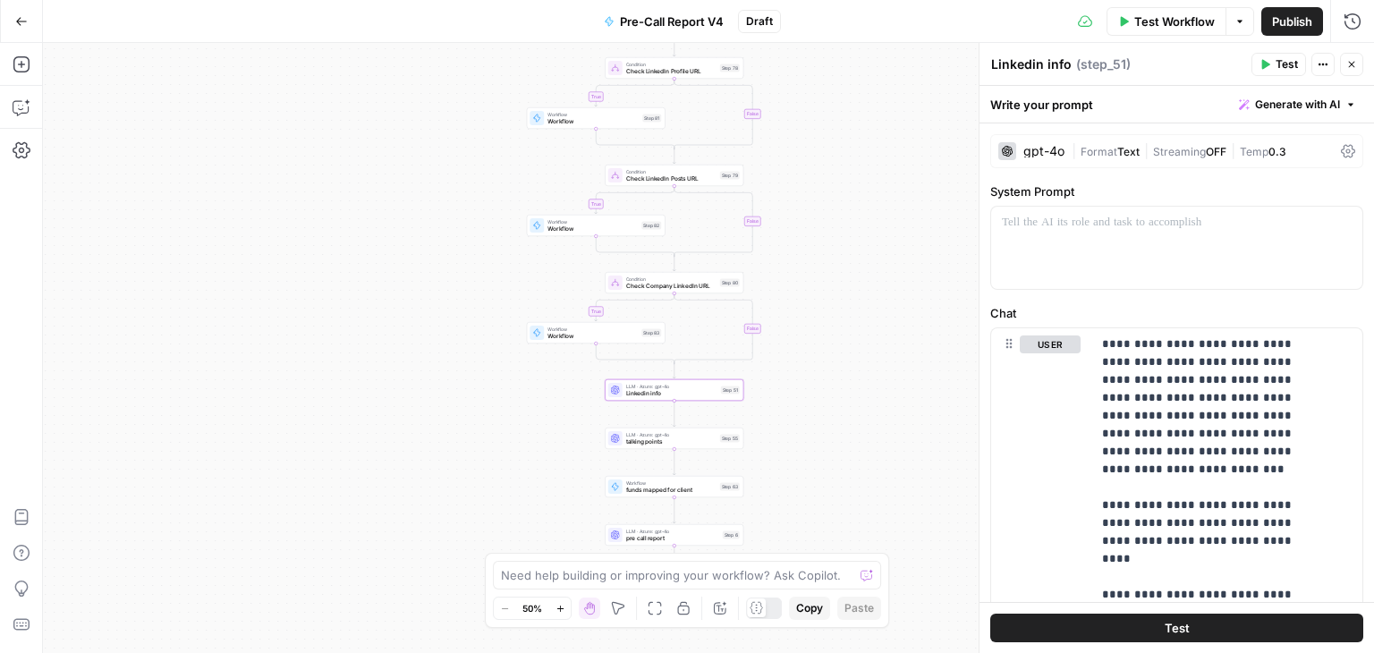
click at [635, 441] on span "talking points" at bounding box center [671, 442] width 90 height 9
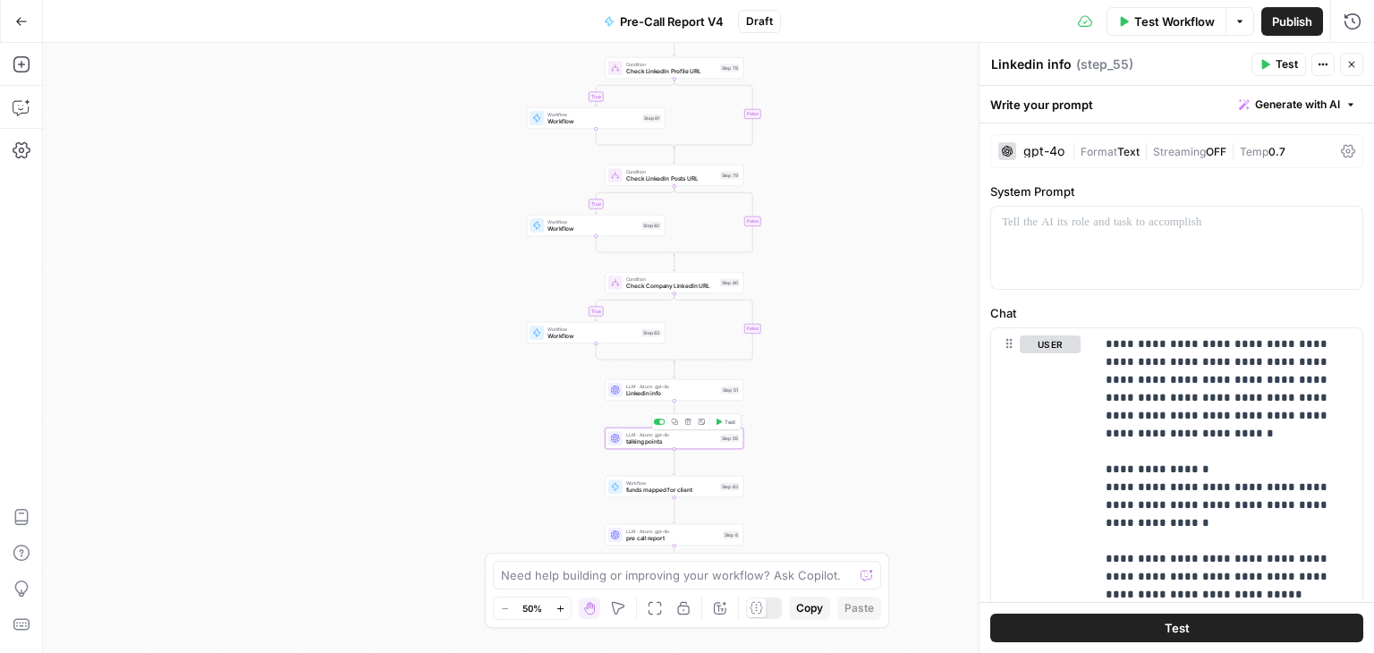
type textarea "talking points"
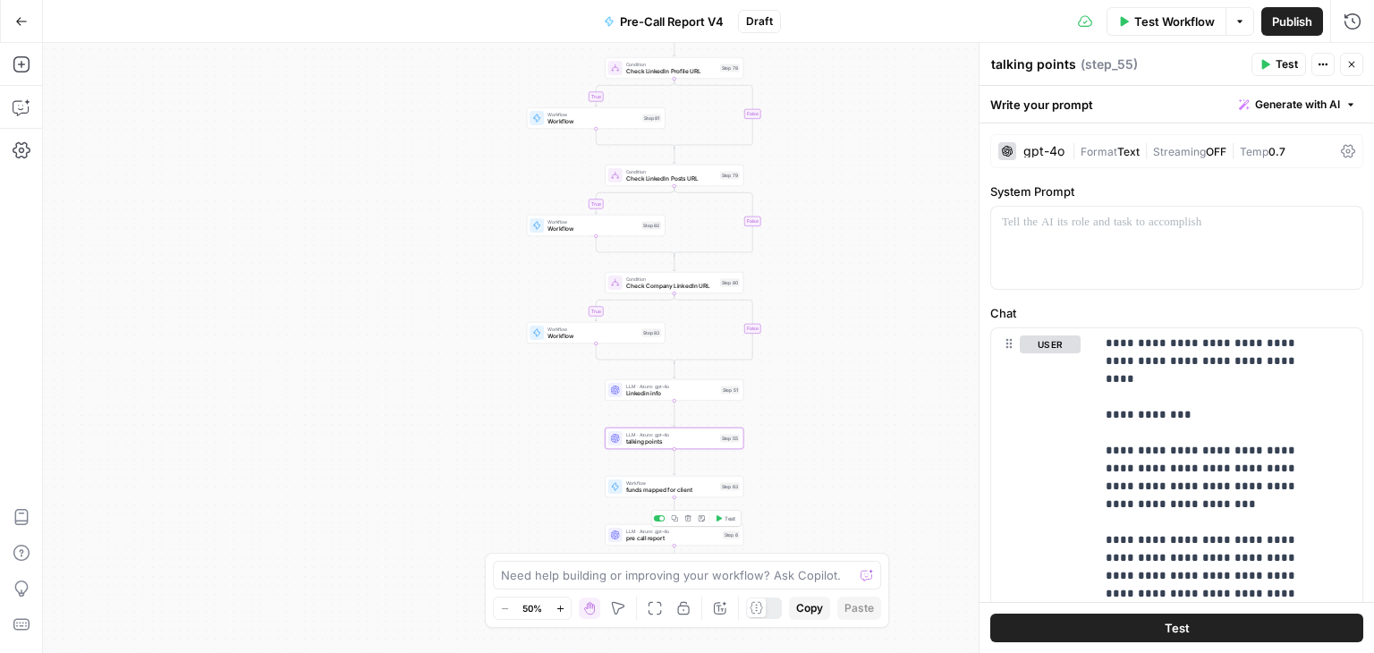
click at [655, 539] on span "pre call report" at bounding box center [672, 538] width 93 height 9
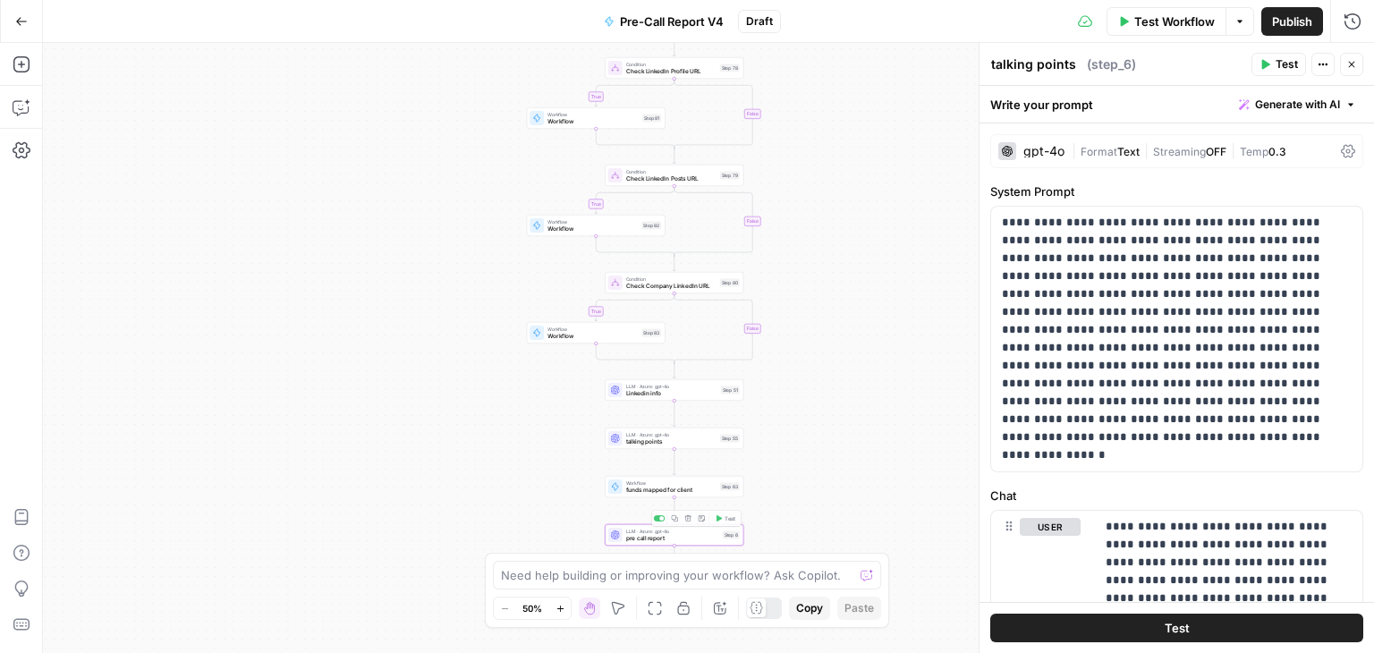
type textarea "pre call report"
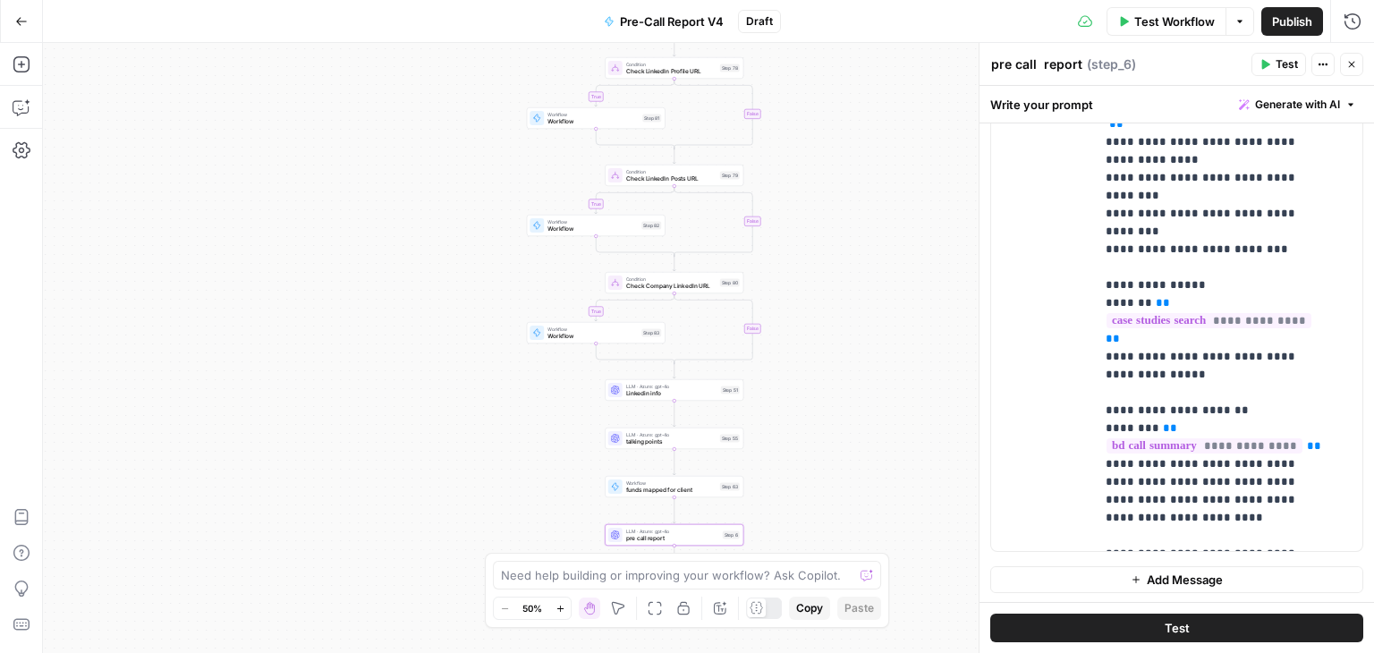
scroll to position [1285, 0]
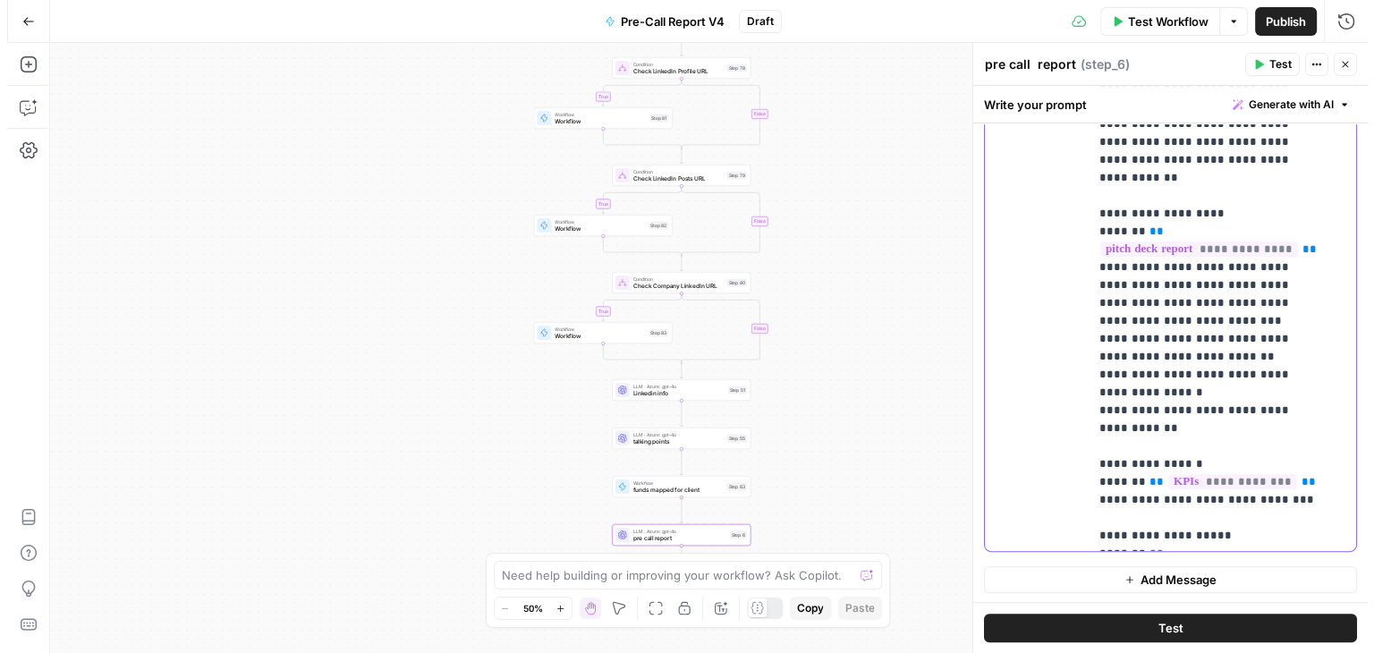
scroll to position [0, 0]
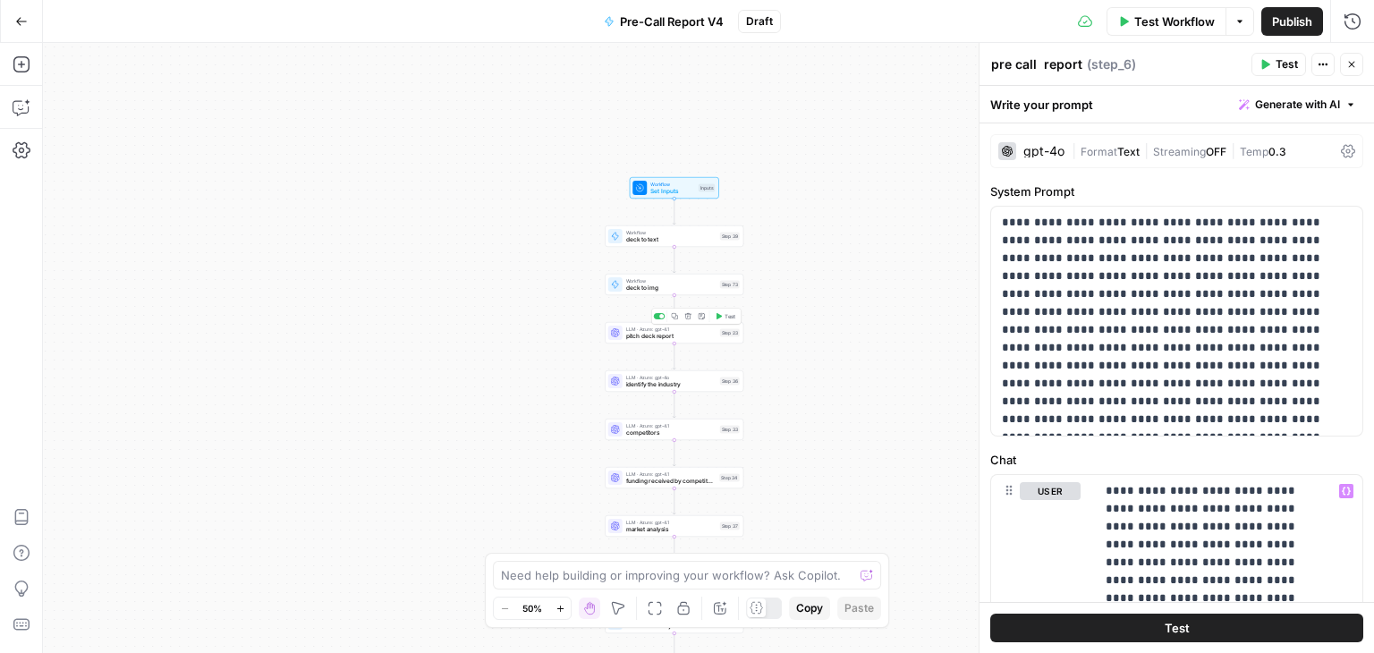
click at [669, 339] on span "pitch deck report" at bounding box center [671, 336] width 90 height 9
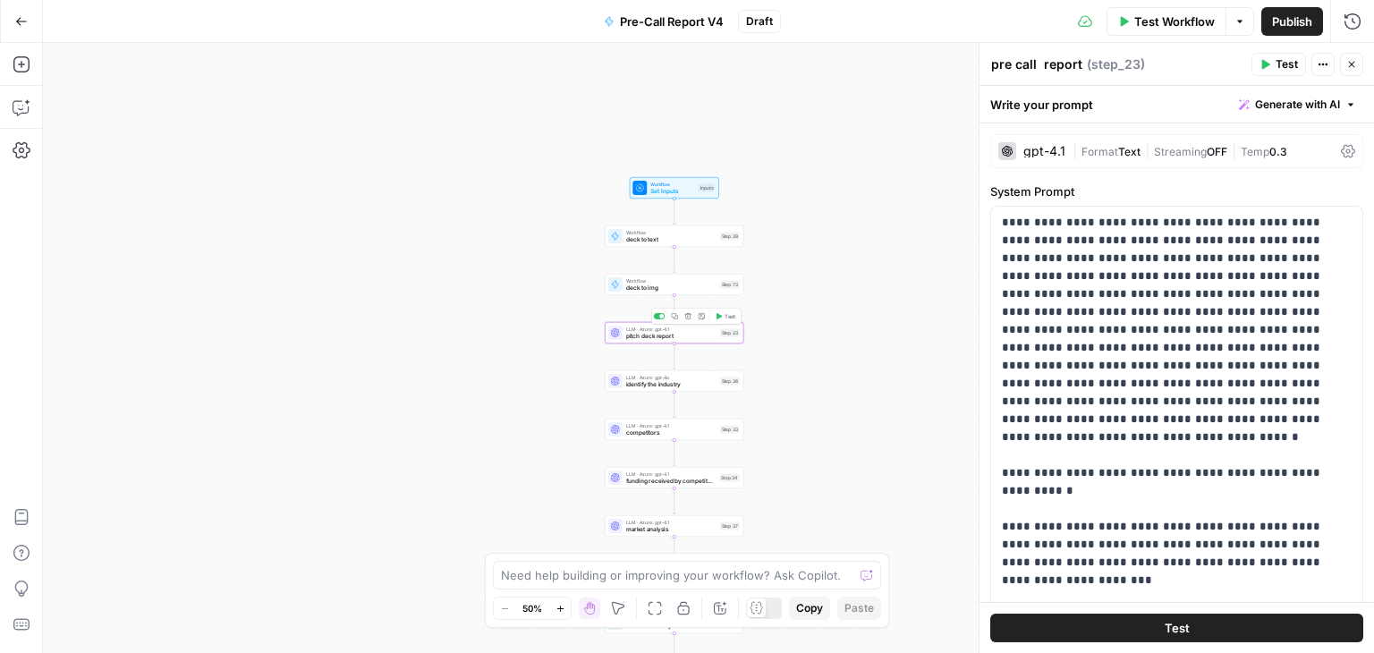
type textarea "pitch deck report"
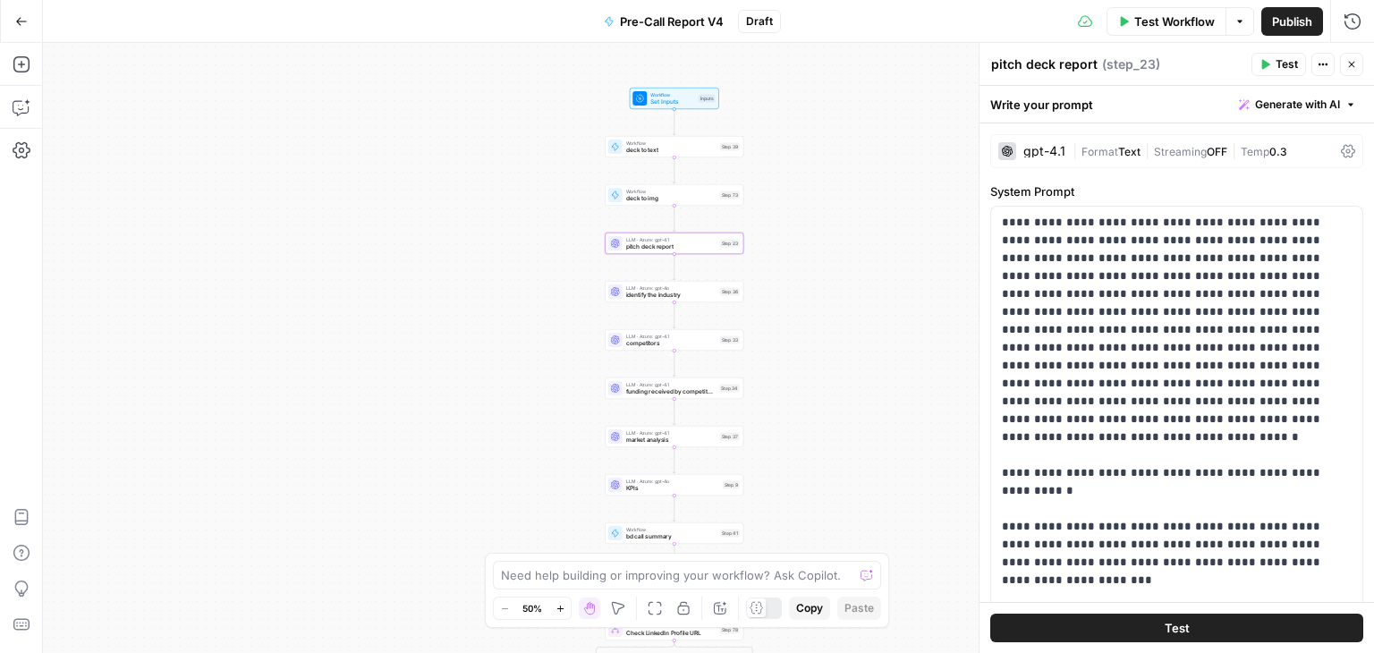
click at [708, 352] on div "true true true false false false Workflow Set Inputs Inputs Workflow deck to te…" at bounding box center [708, 348] width 1331 height 610
click at [683, 347] on span "competitors" at bounding box center [671, 343] width 90 height 9
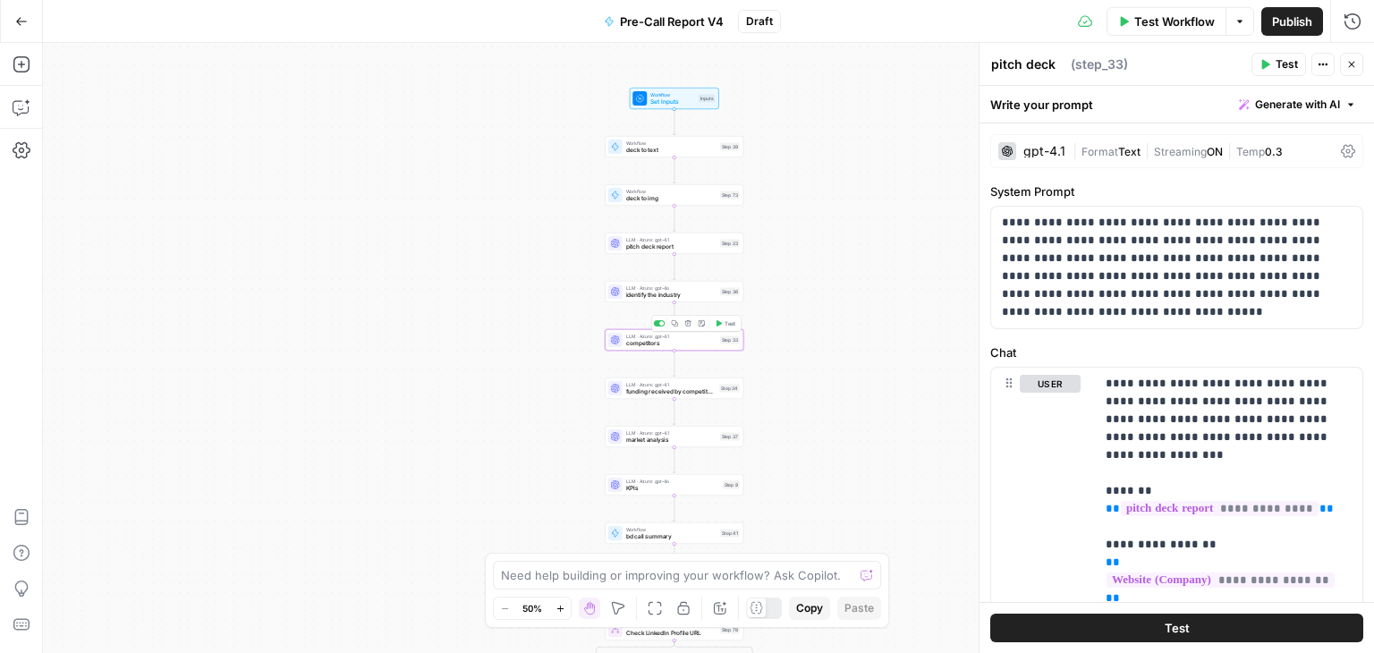
type textarea "competitors"
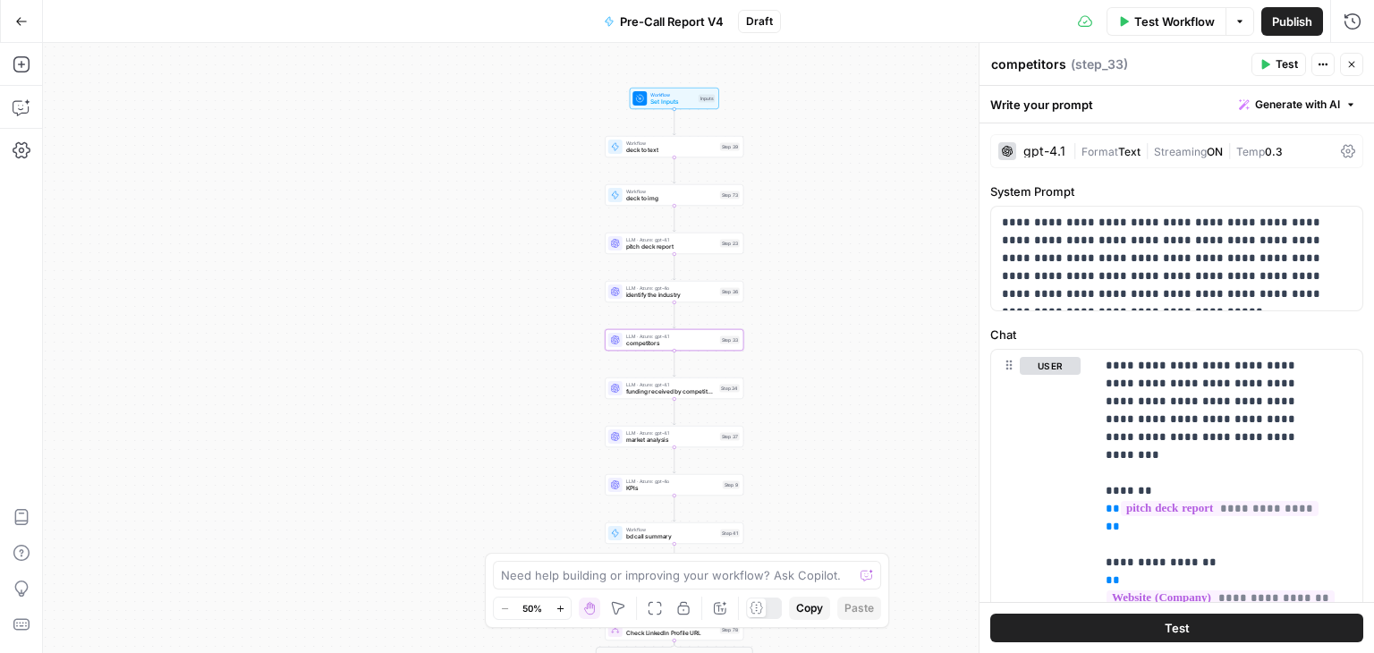
click at [1042, 140] on div "gpt-4.1 | Format Text | Streaming ON | Temp 0.3" at bounding box center [1176, 151] width 373 height 34
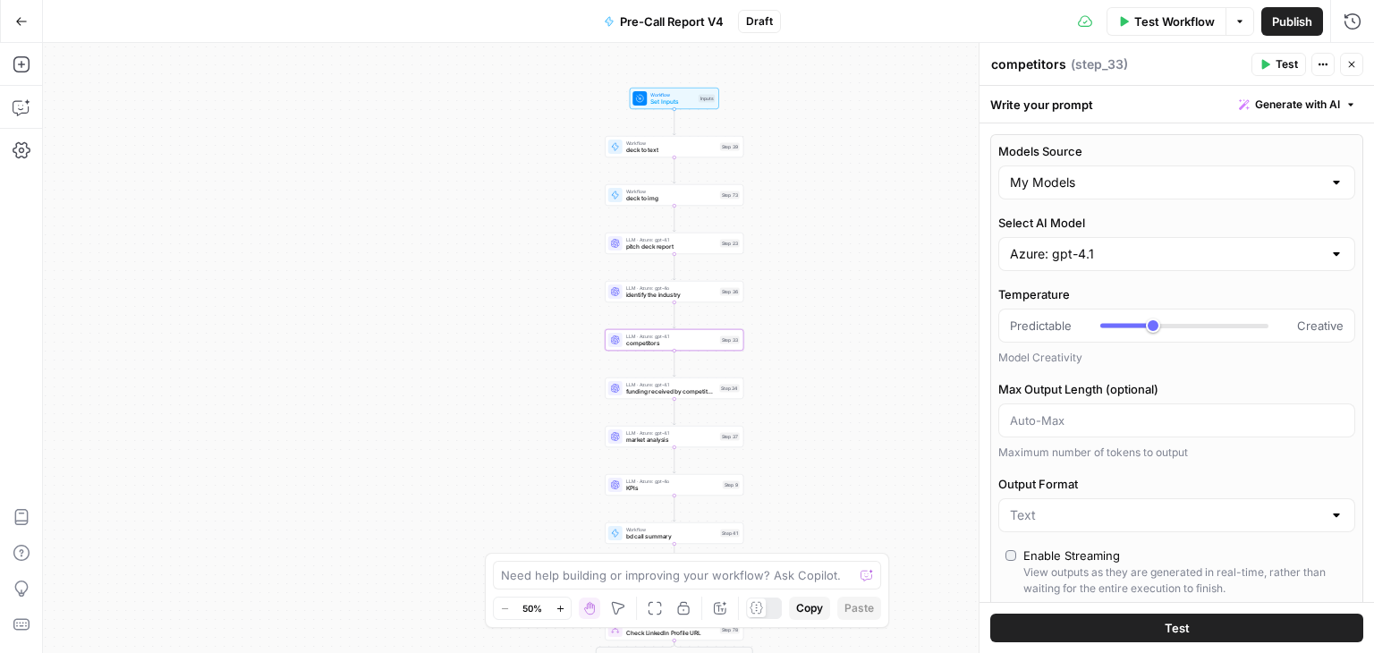
click at [1119, 242] on div "Azure: gpt-4.1" at bounding box center [1177, 254] width 357 height 34
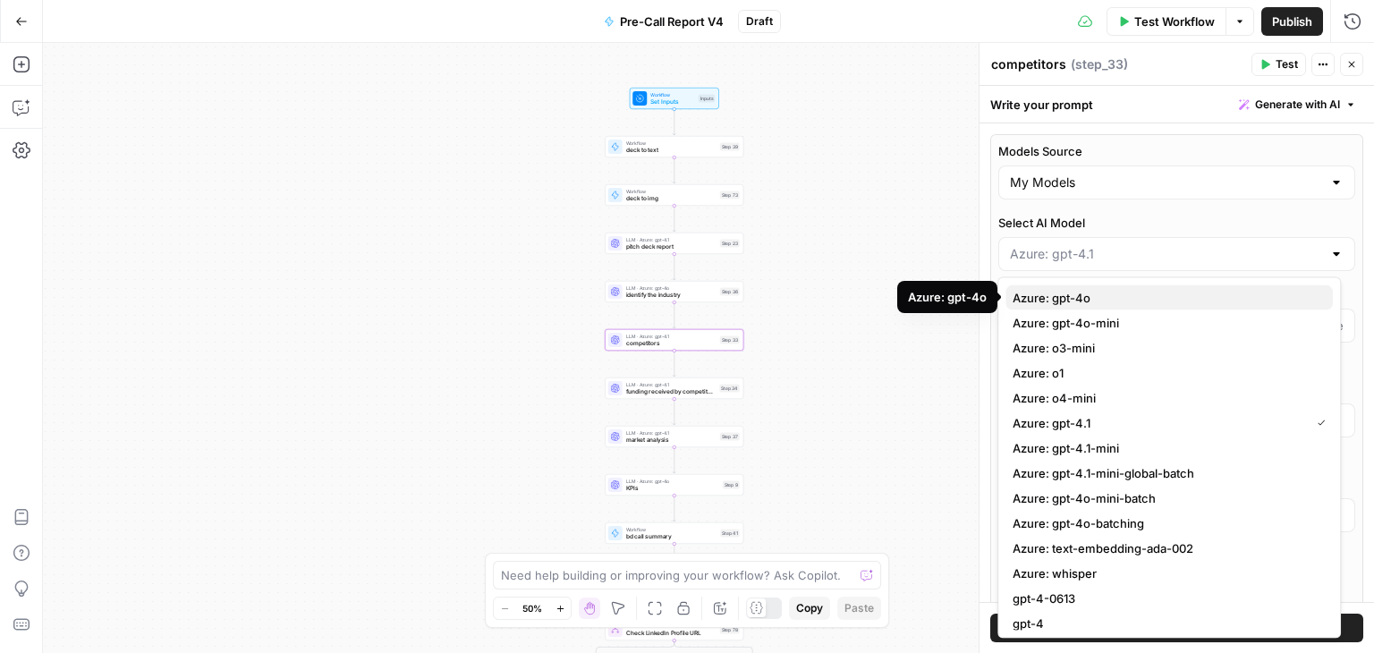
click at [1135, 291] on span "Azure: gpt-4o" at bounding box center [1166, 298] width 306 height 18
type input "Azure: gpt-4o"
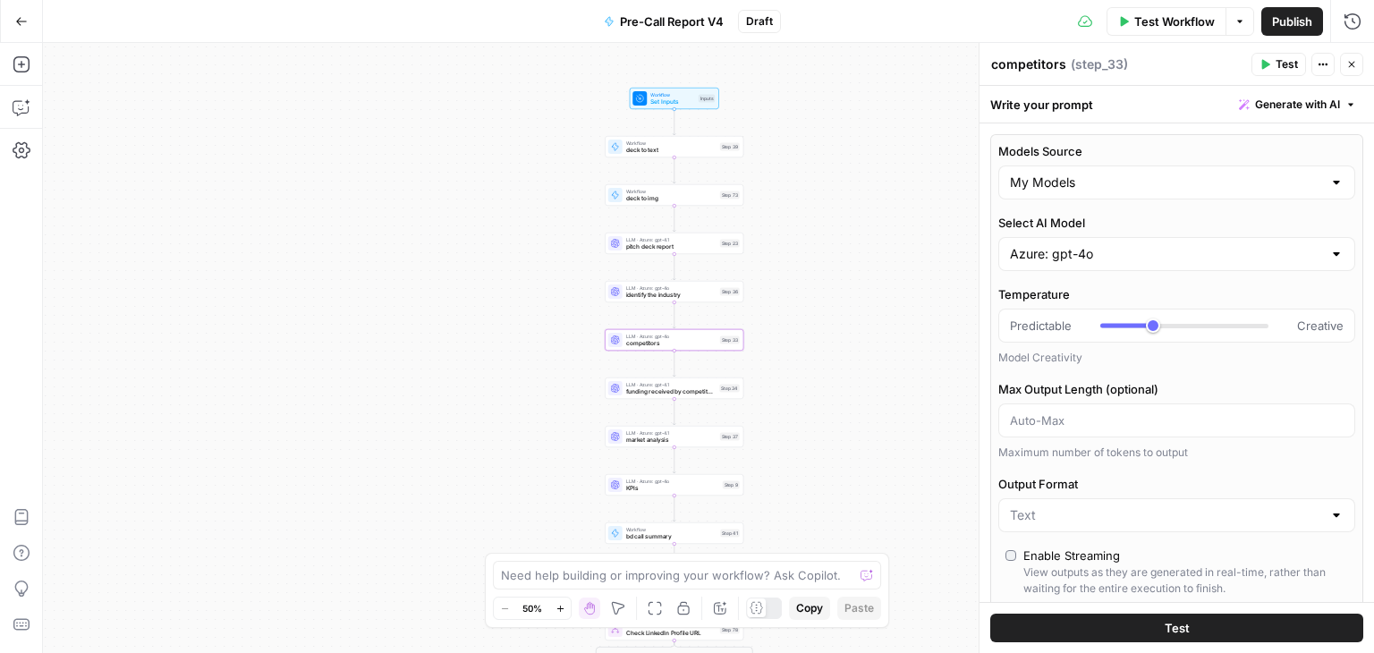
type input "***"
click at [674, 393] on span "funding received by competitors" at bounding box center [671, 391] width 90 height 9
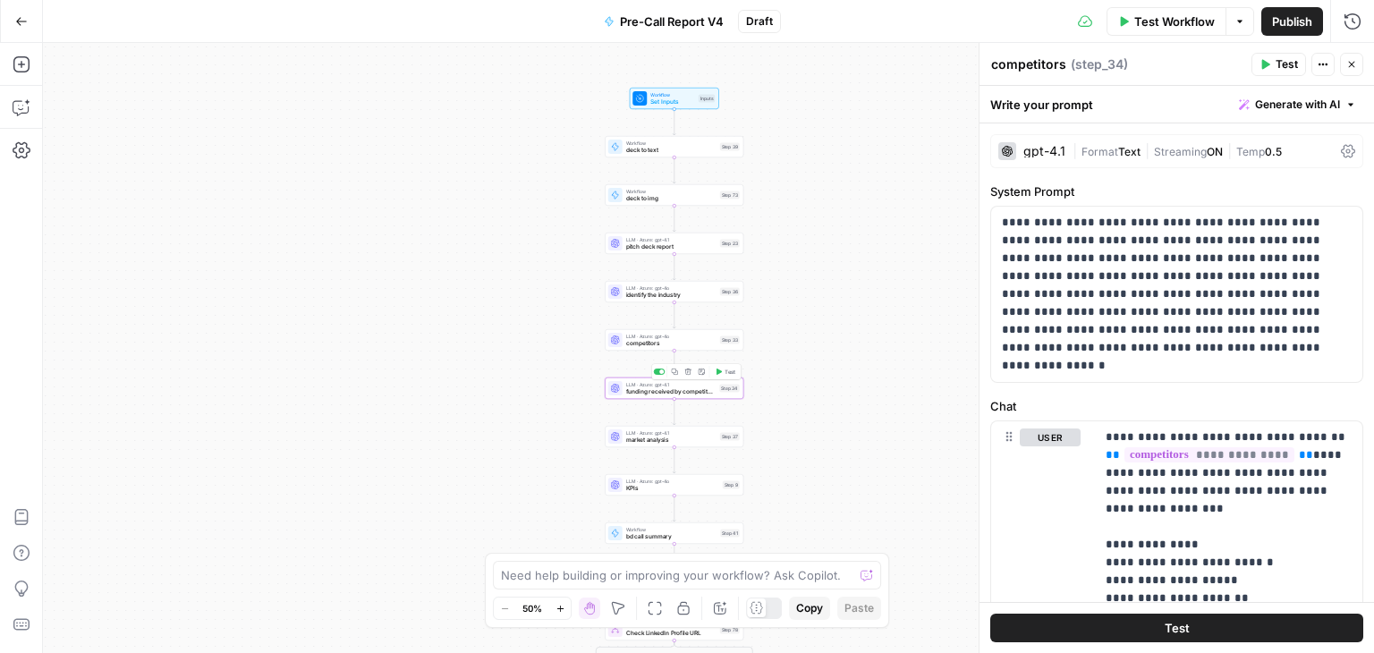
type textarea "funding received by competitors"
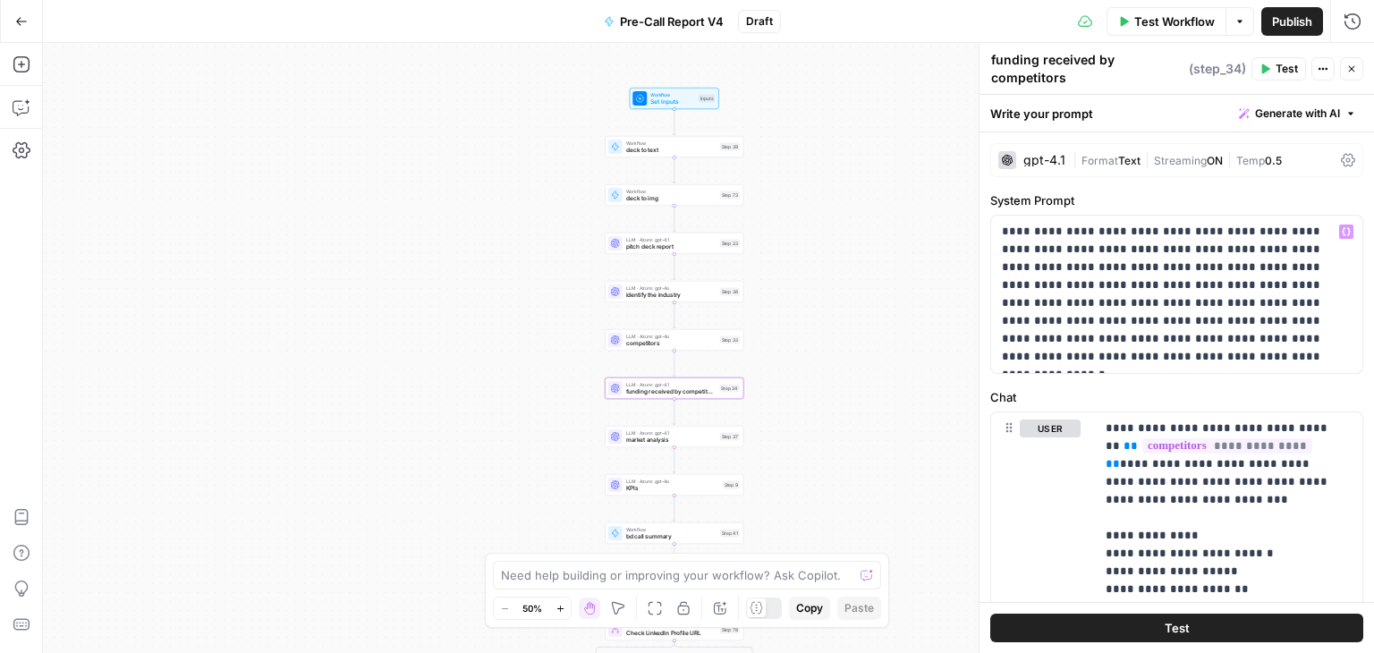
click at [1031, 159] on div "gpt-4.1" at bounding box center [1045, 160] width 42 height 13
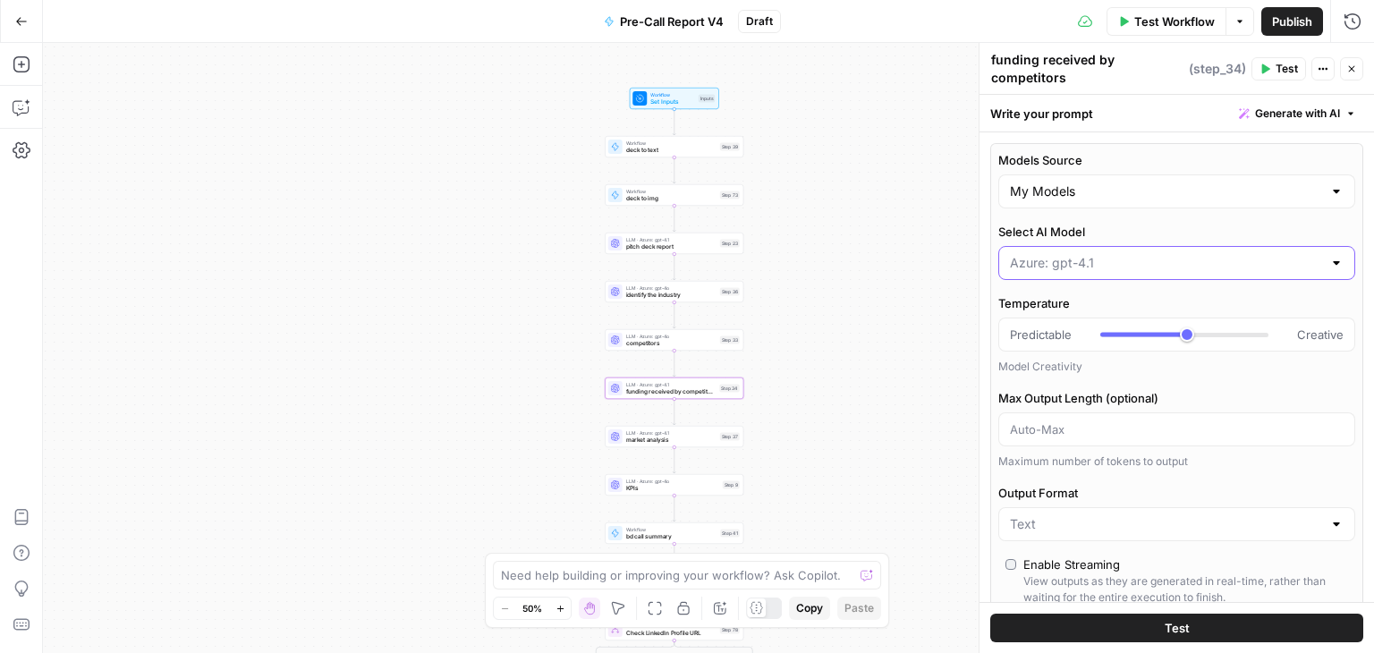
click at [1103, 260] on input "Select AI Model" at bounding box center [1166, 263] width 312 height 18
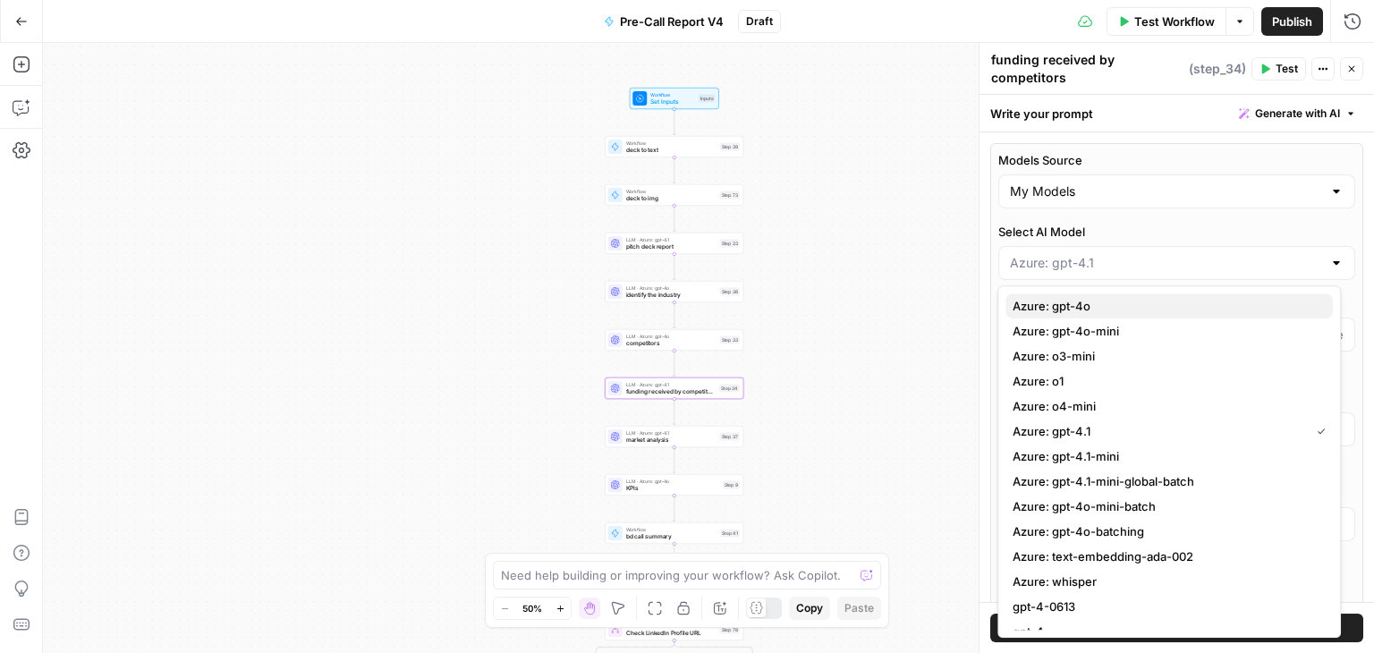
click at [1109, 308] on span "Azure: gpt-4o" at bounding box center [1166, 306] width 306 height 18
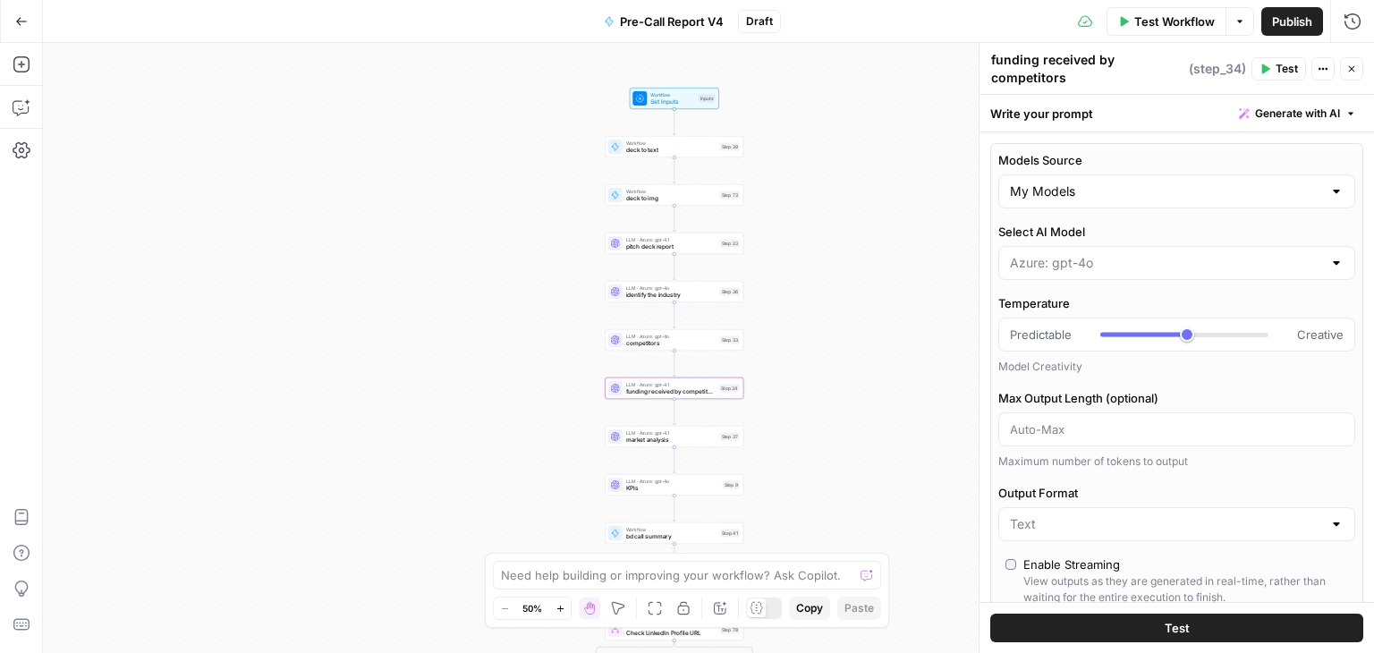
type input "Azure: gpt-4o"
type input "***"
click at [662, 247] on span "pitch deck report" at bounding box center [671, 246] width 90 height 9
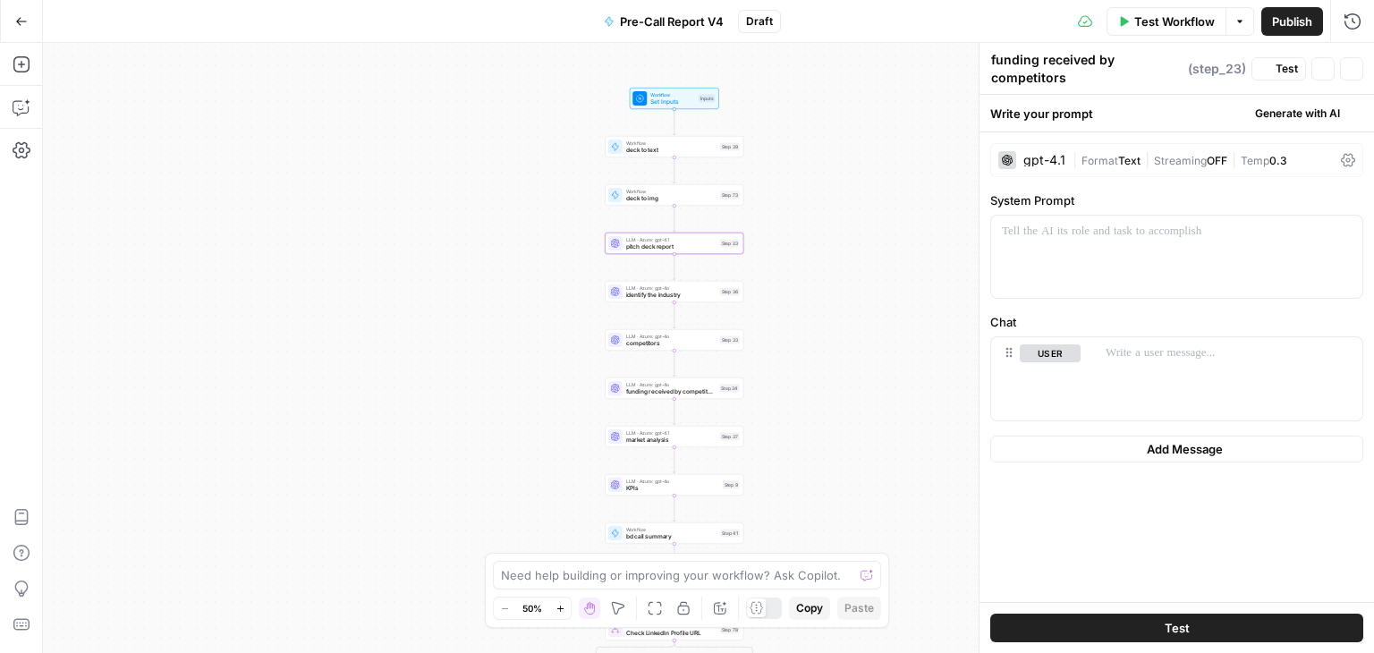
type textarea "pitch deck report"
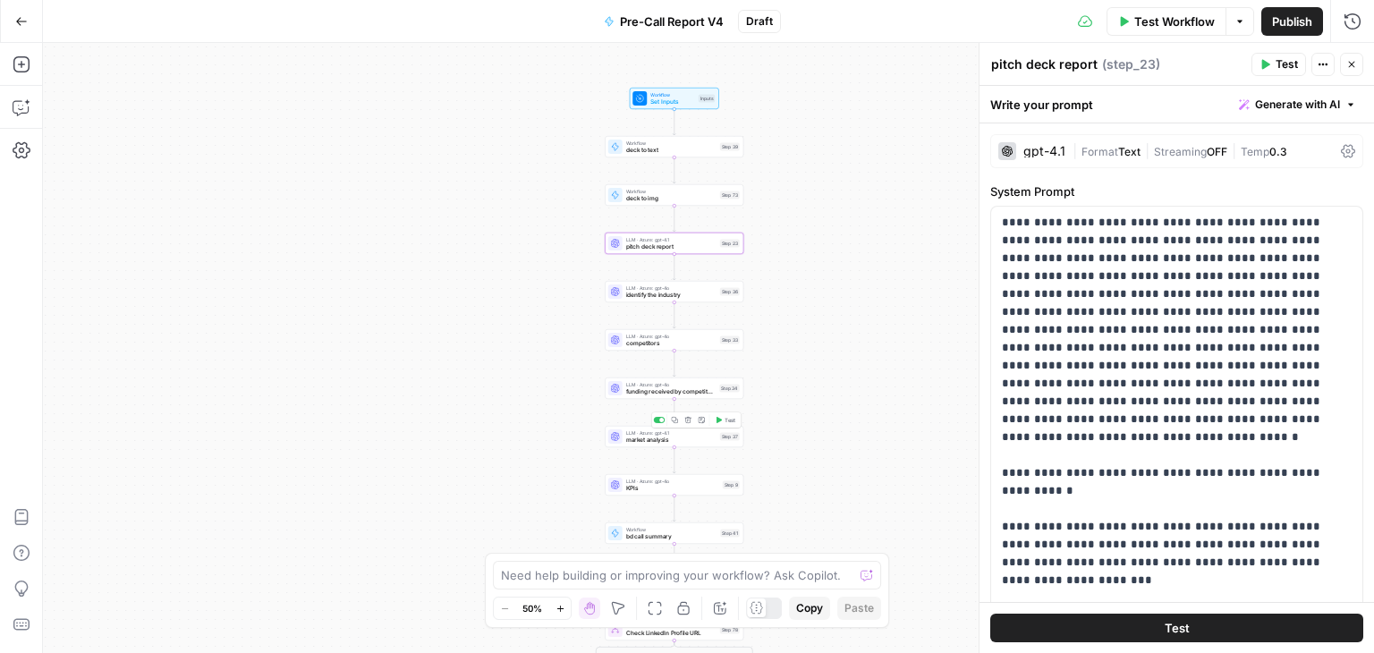
click at [673, 438] on span "market analysis" at bounding box center [671, 440] width 90 height 9
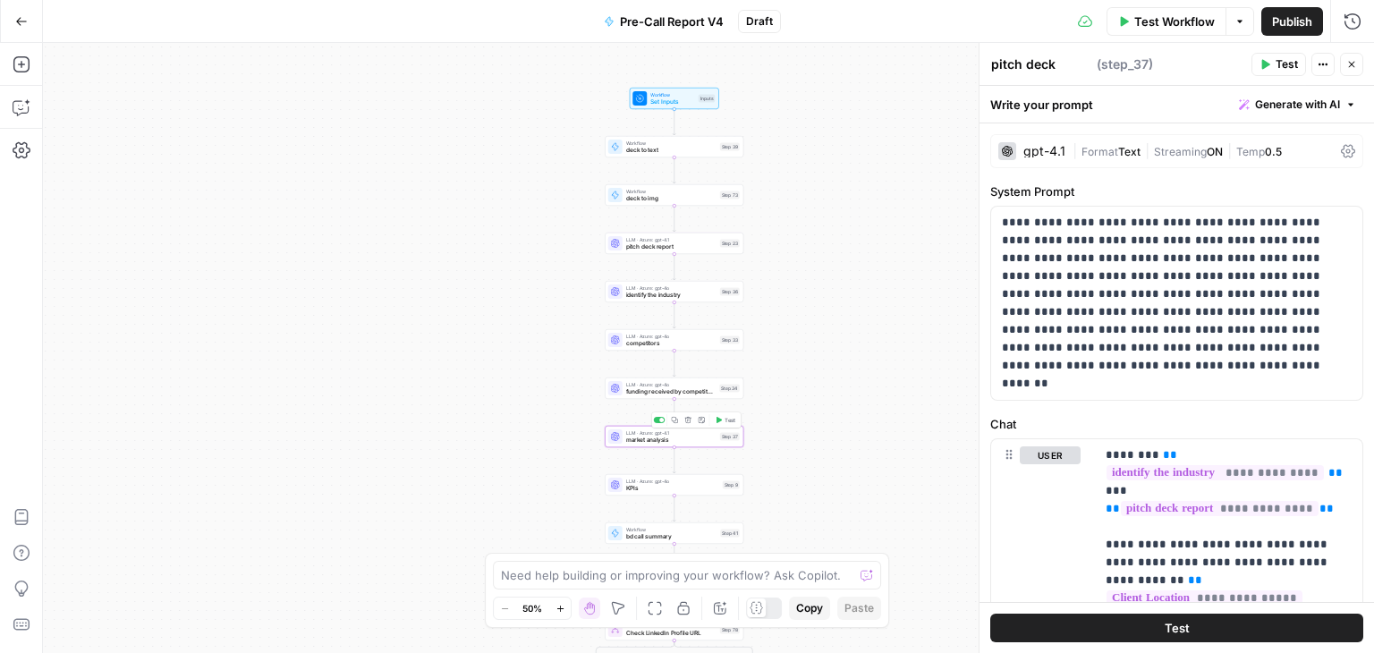
type textarea "market analysis"
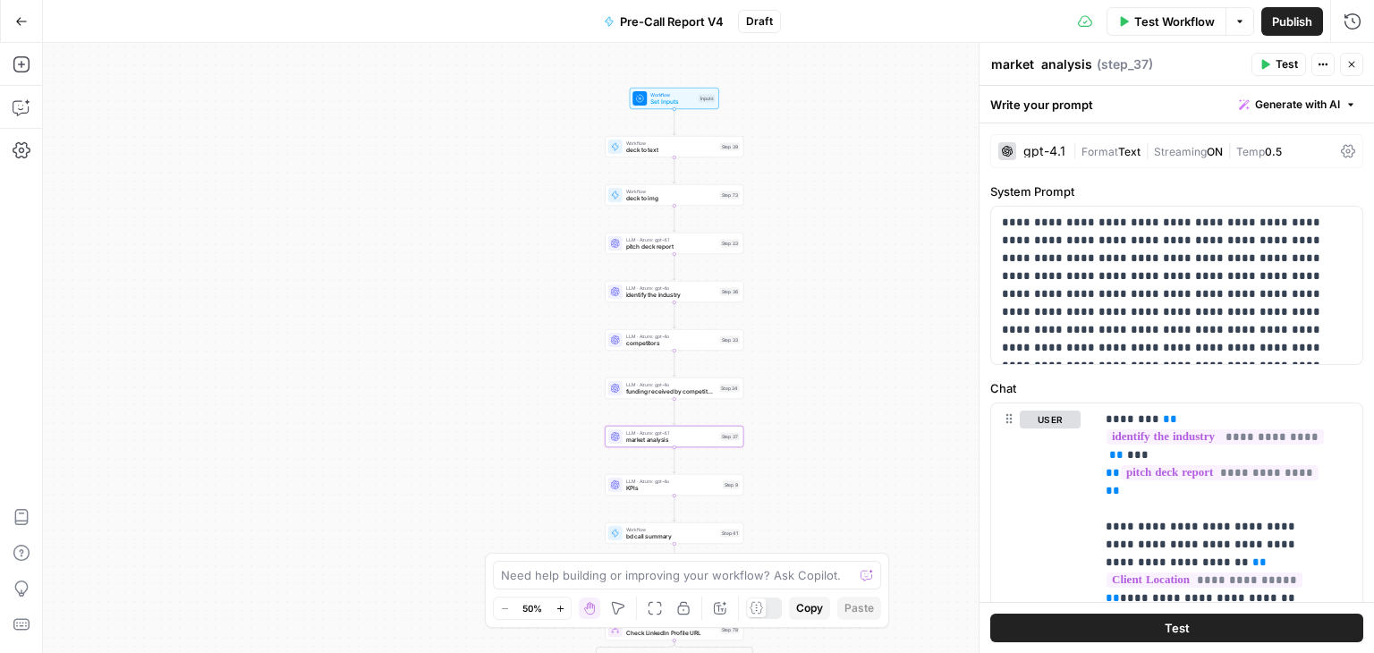
click at [1055, 153] on div "gpt-4.1" at bounding box center [1045, 151] width 42 height 13
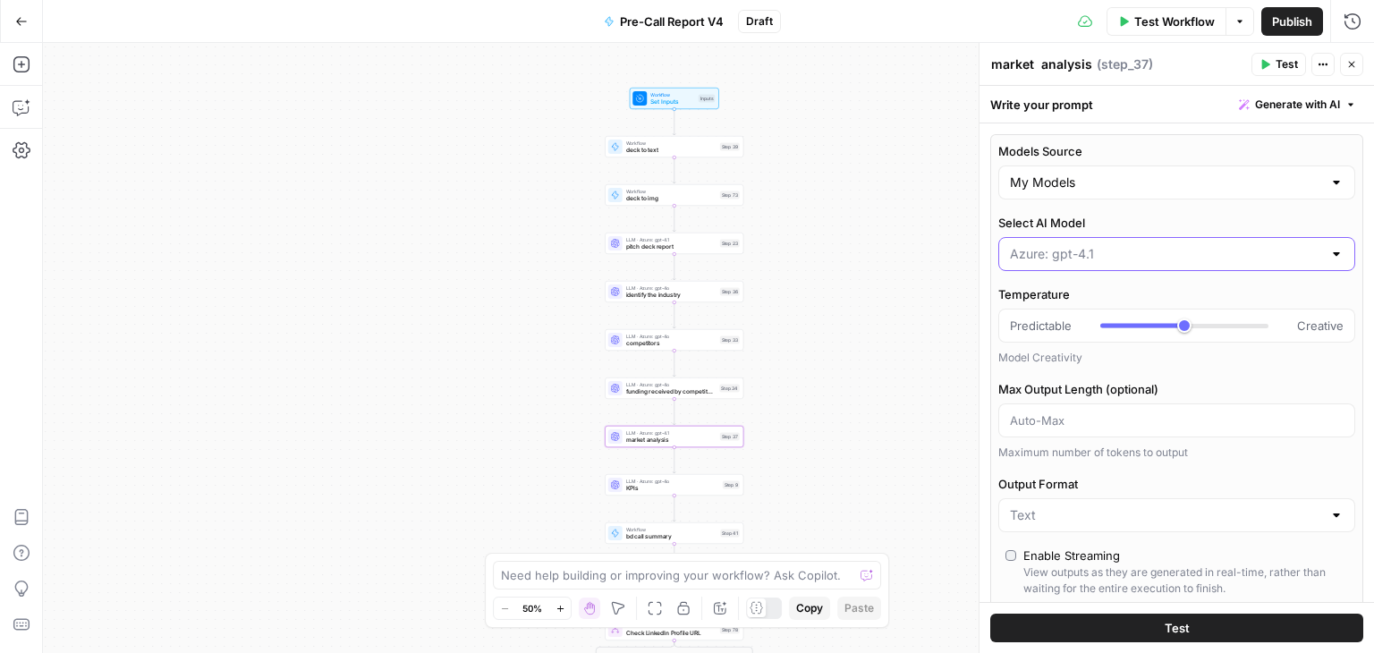
click at [1083, 251] on input "Select AI Model" at bounding box center [1166, 254] width 312 height 18
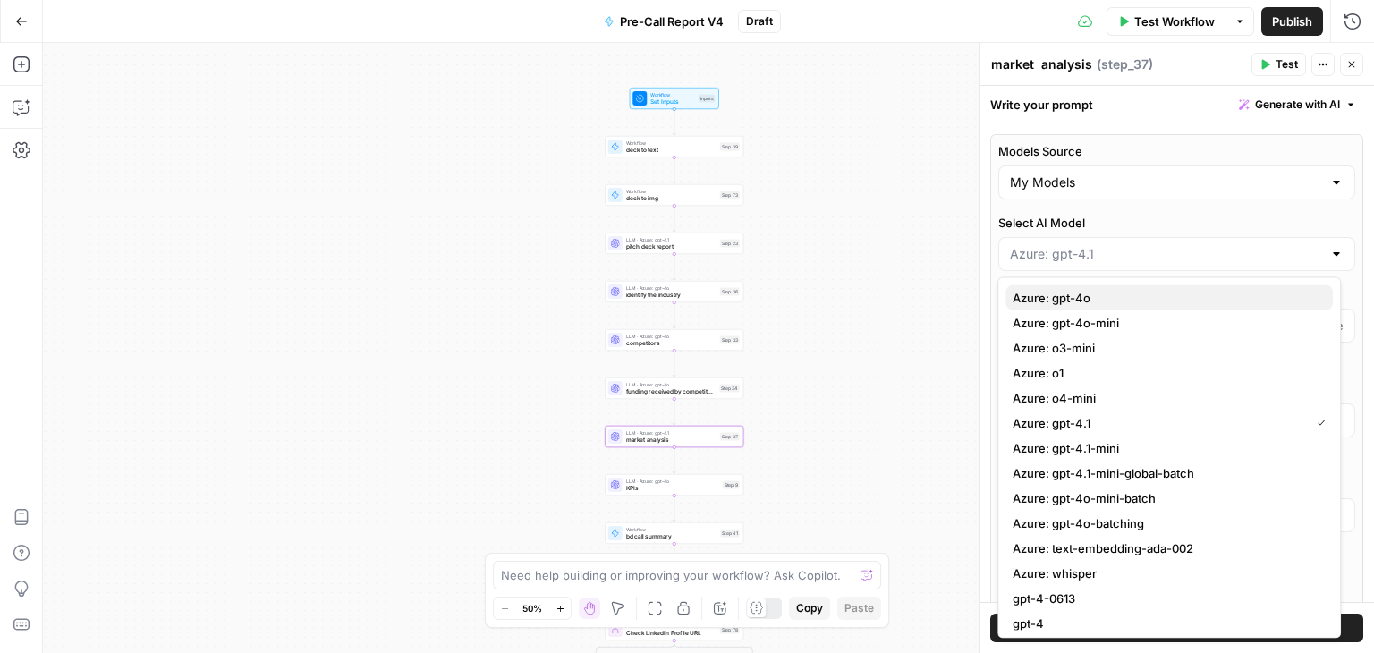
click at [1102, 305] on span "Azure: gpt-4o" at bounding box center [1166, 298] width 306 height 18
type input "Azure: gpt-4o"
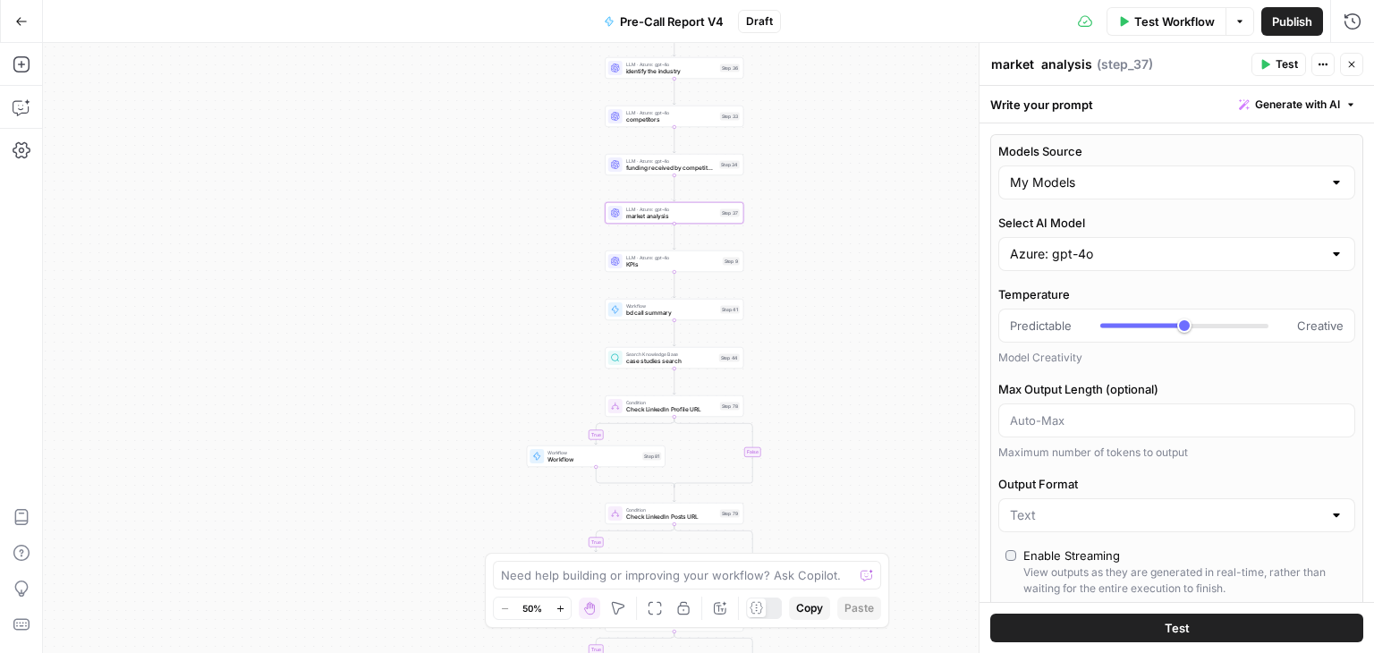
type input "***"
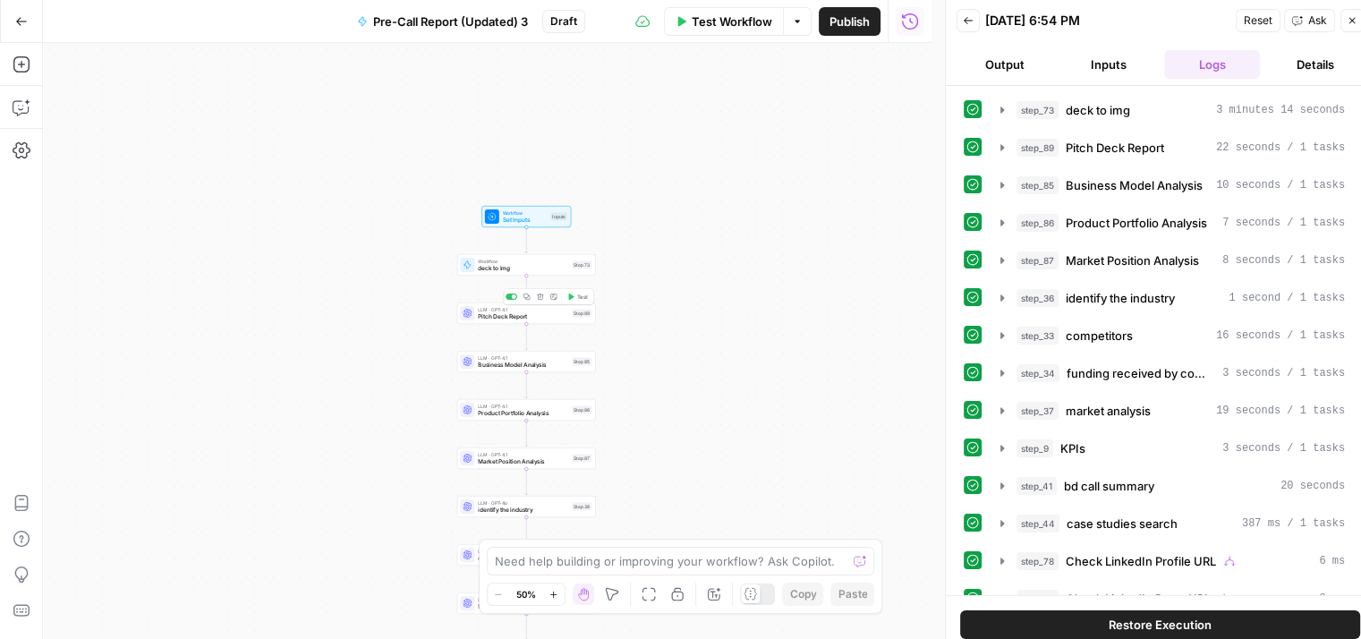
click at [495, 321] on div "LLM · GPT-4.1 Pitch Deck Report Step 89 Copy step Delete step Add Note Test" at bounding box center [526, 312] width 139 height 21
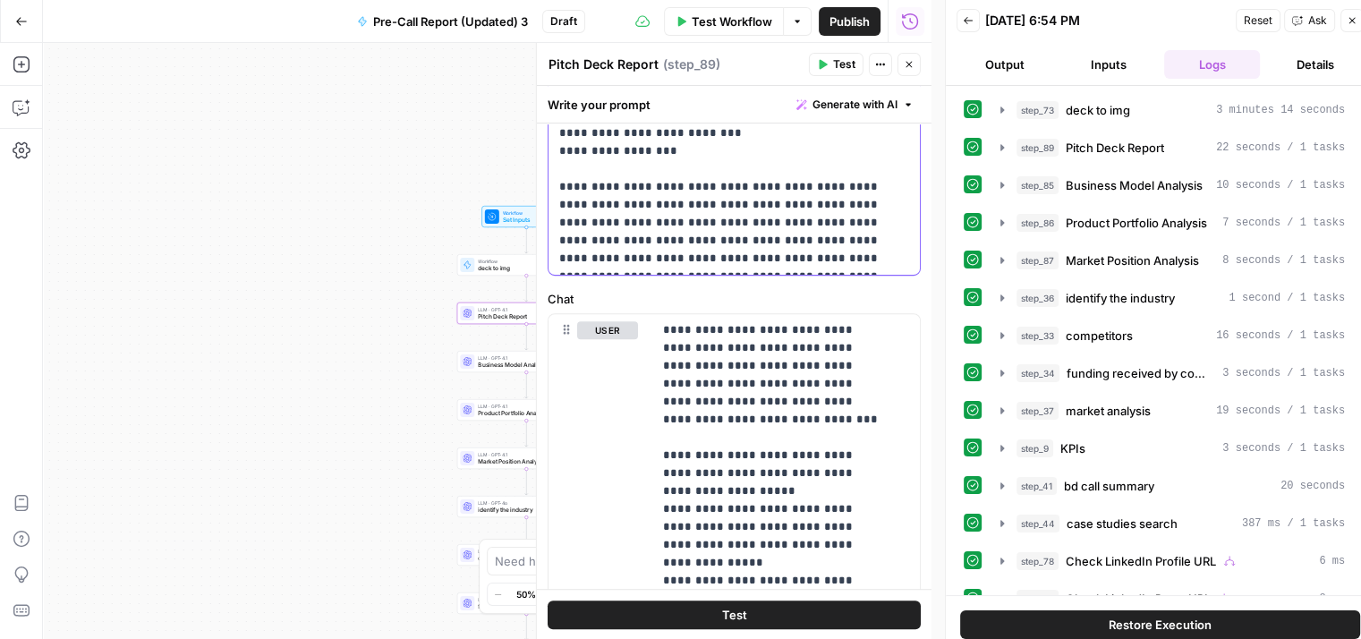
scroll to position [673, 0]
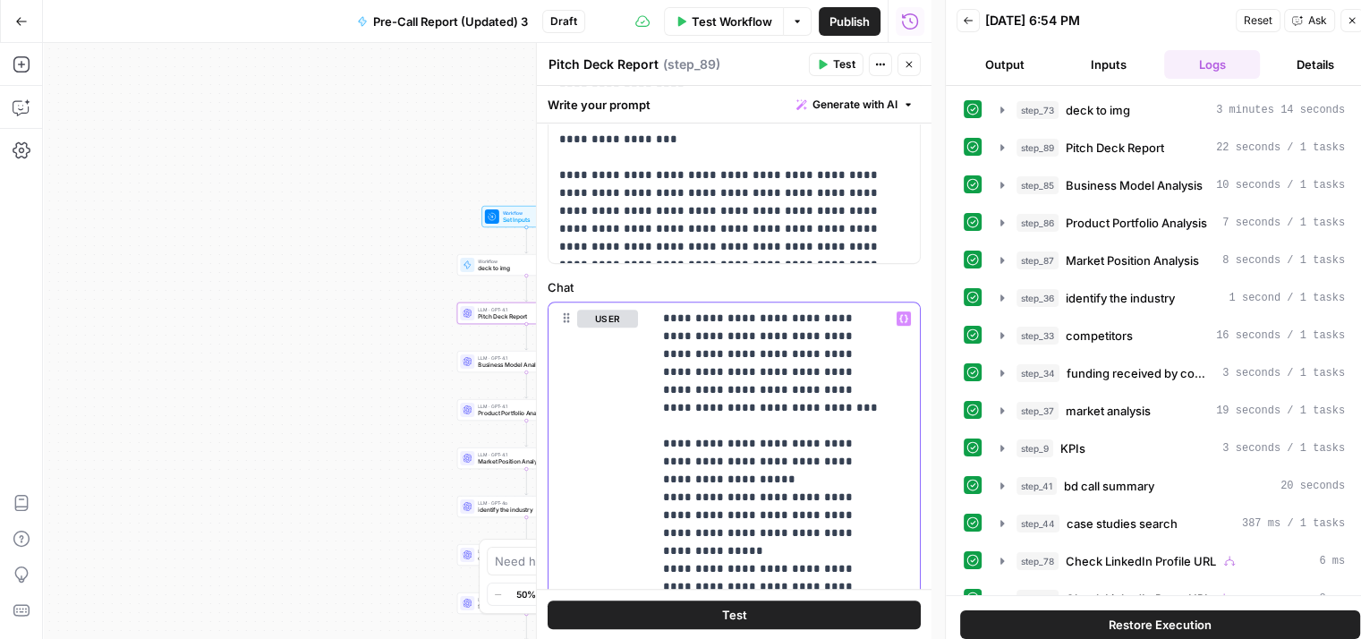
drag, startPoint x: 659, startPoint y: 310, endPoint x: 727, endPoint y: 423, distance: 131.7
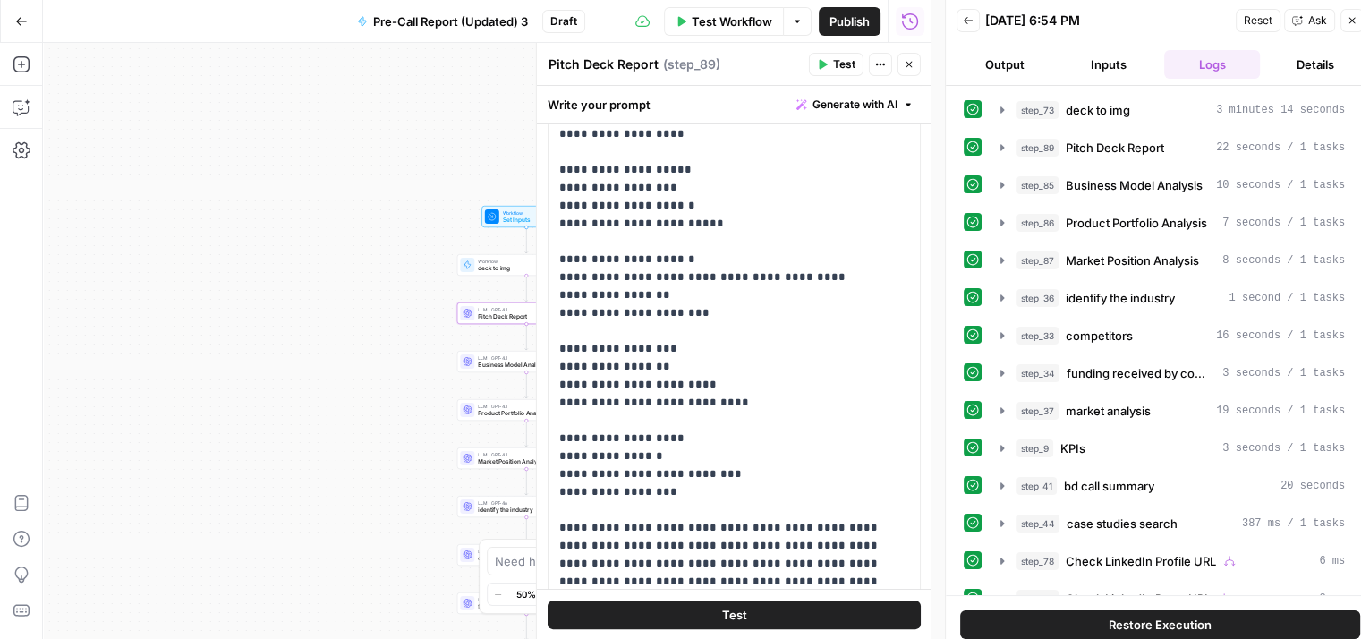
scroll to position [0, 0]
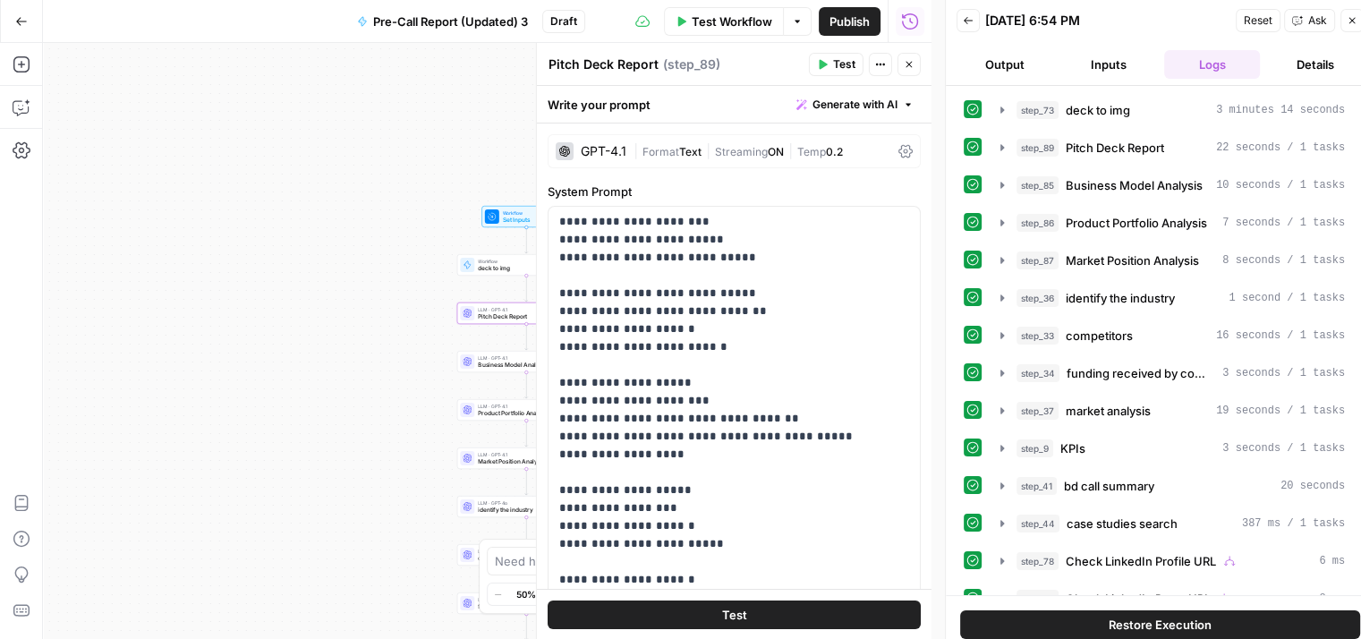
drag, startPoint x: 841, startPoint y: 473, endPoint x: 684, endPoint y: 319, distance: 220.2
click at [0, 0] on form "**********" at bounding box center [0, 0] width 0 height 0
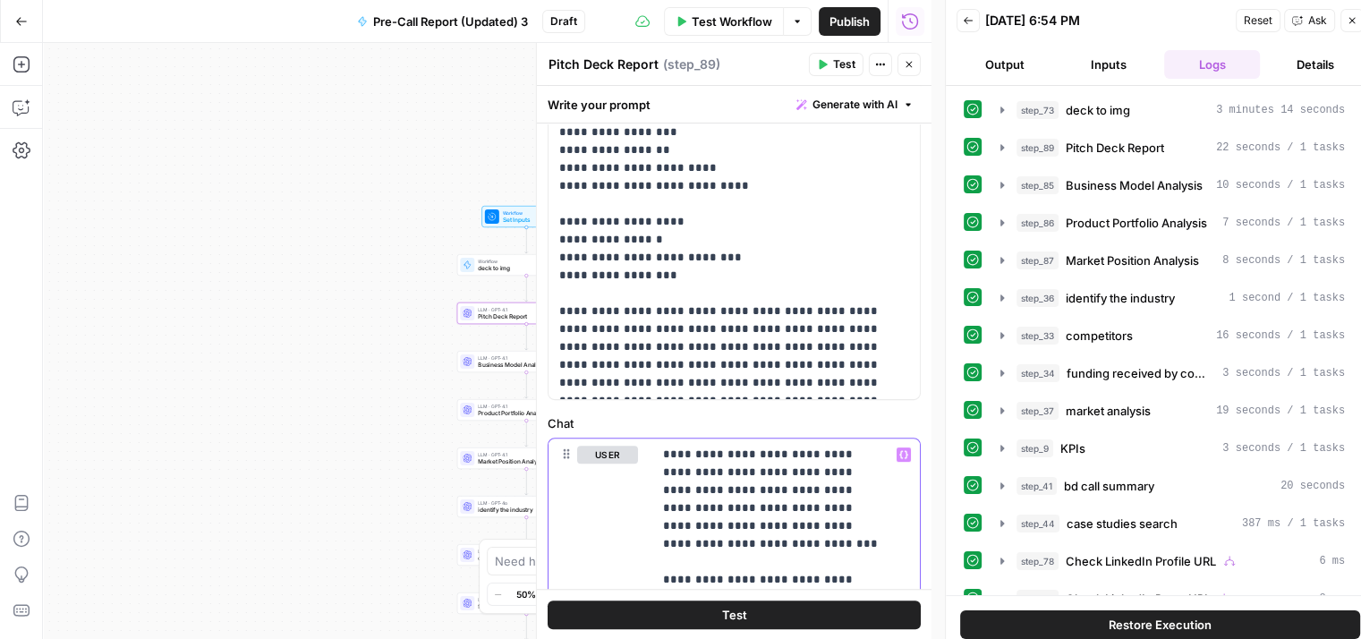
scroll to position [716, 0]
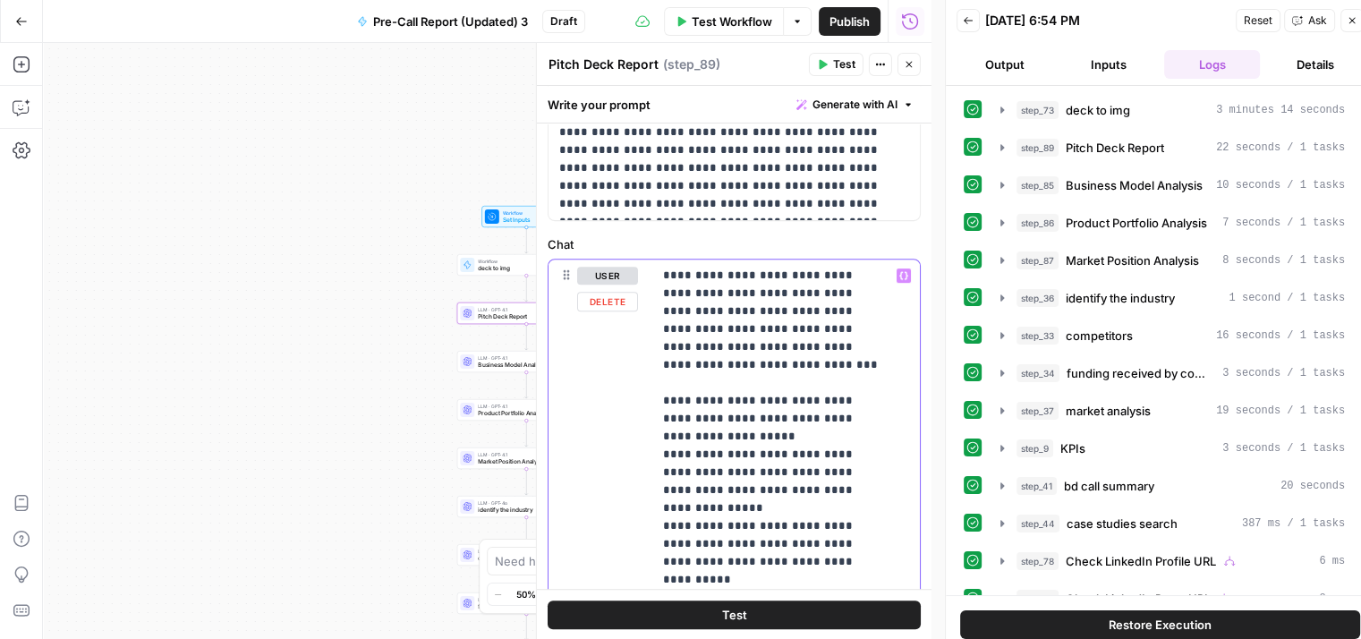
click at [660, 270] on div "**********" at bounding box center [779, 623] width 254 height 729
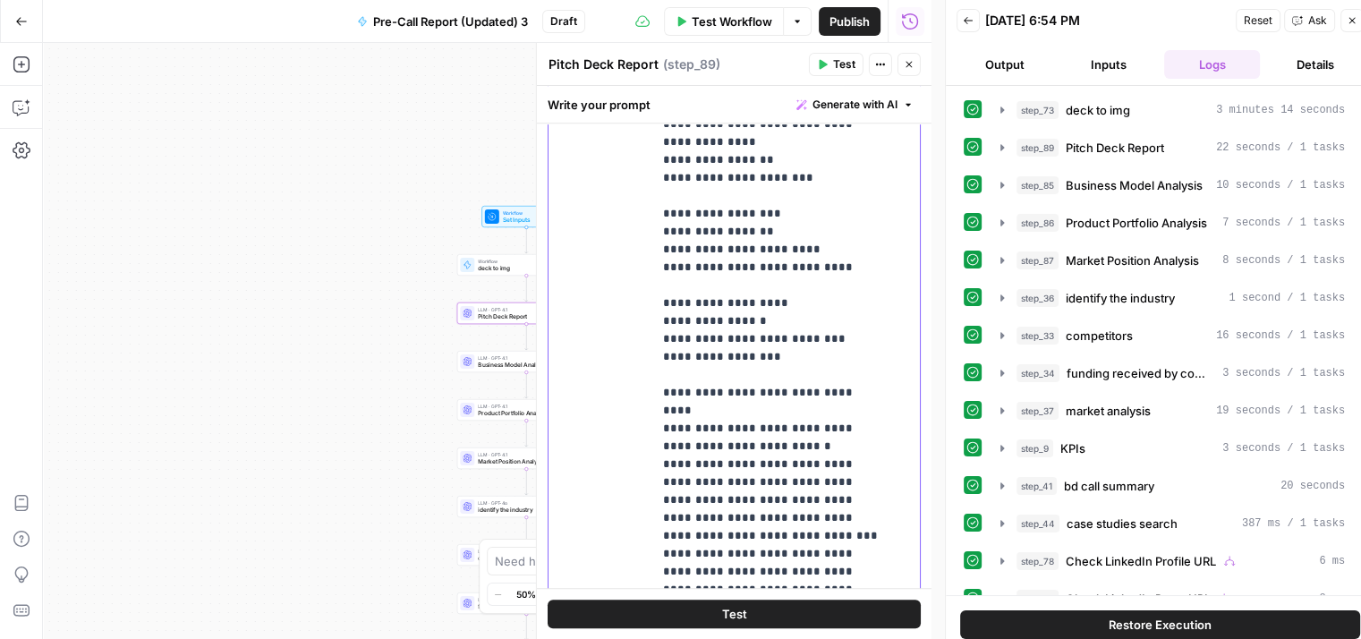
scroll to position [14, 0]
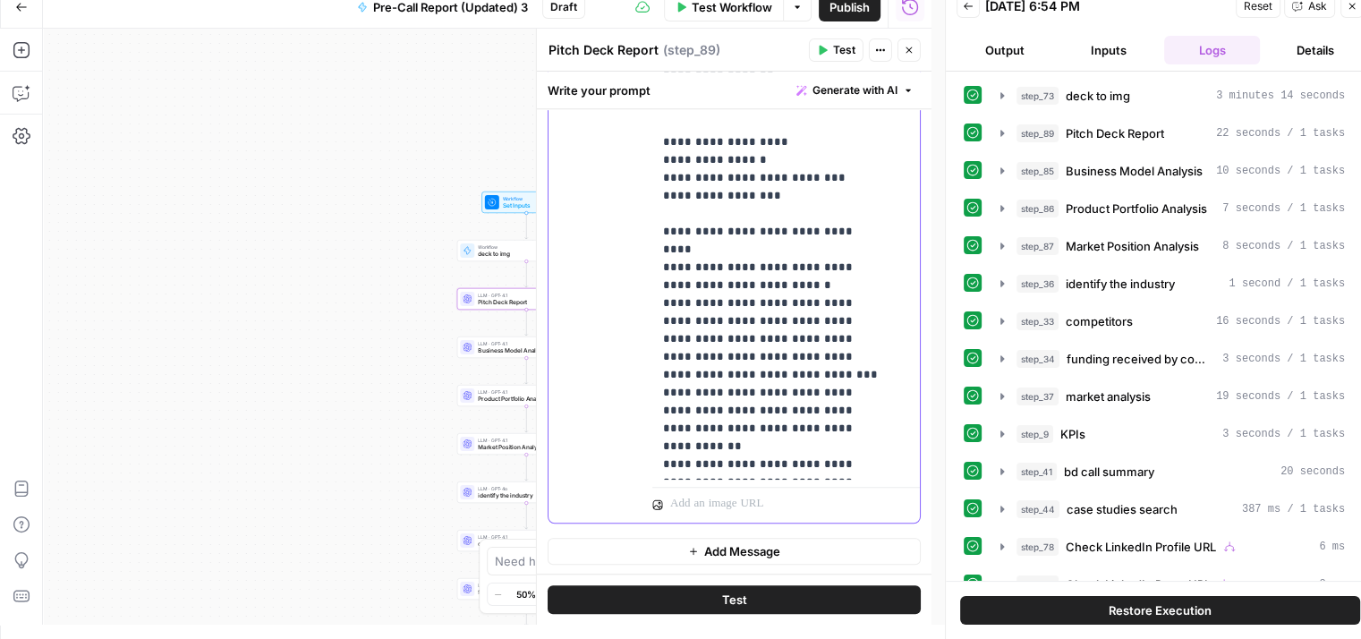
drag, startPoint x: 660, startPoint y: 270, endPoint x: 862, endPoint y: 483, distance: 293.0
click at [862, 483] on div "**********" at bounding box center [786, 136] width 268 height 771
copy p "**********"
click at [354, 334] on div "true true true false false false Workflow Set Inputs Inputs Workflow deck to im…" at bounding box center [487, 327] width 888 height 596
click at [913, 43] on button "Close" at bounding box center [908, 49] width 23 height 23
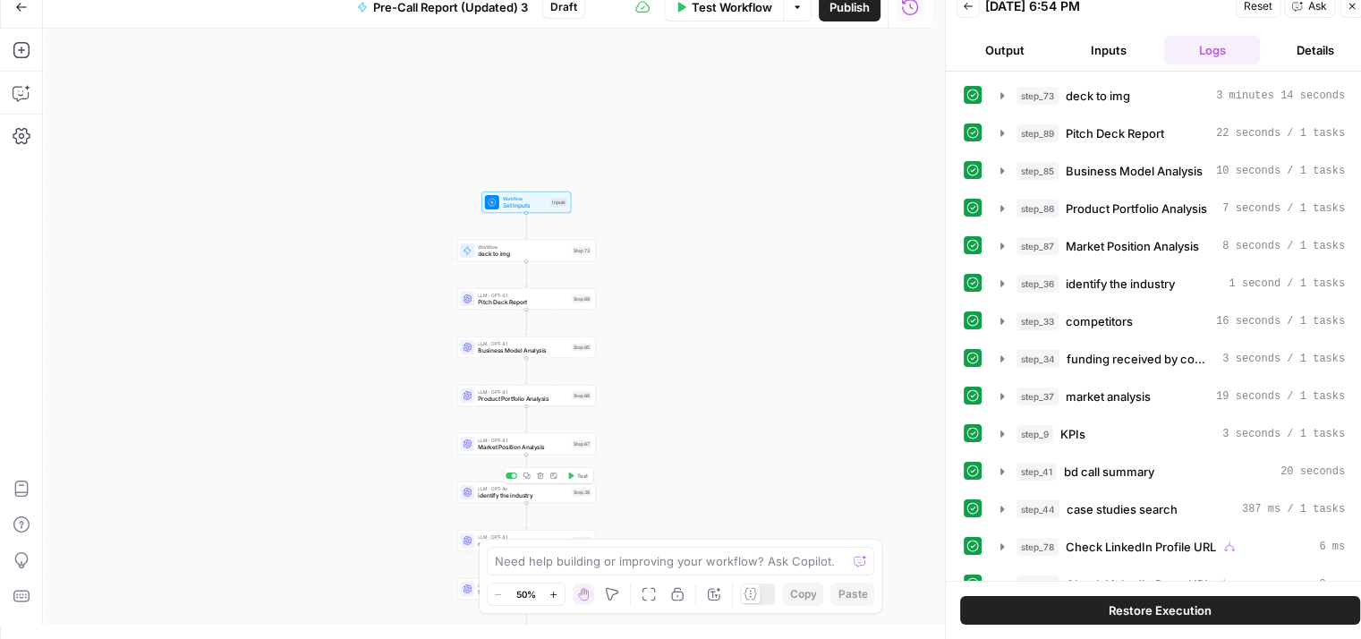
click at [533, 497] on span "identify the industry" at bounding box center [523, 495] width 90 height 9
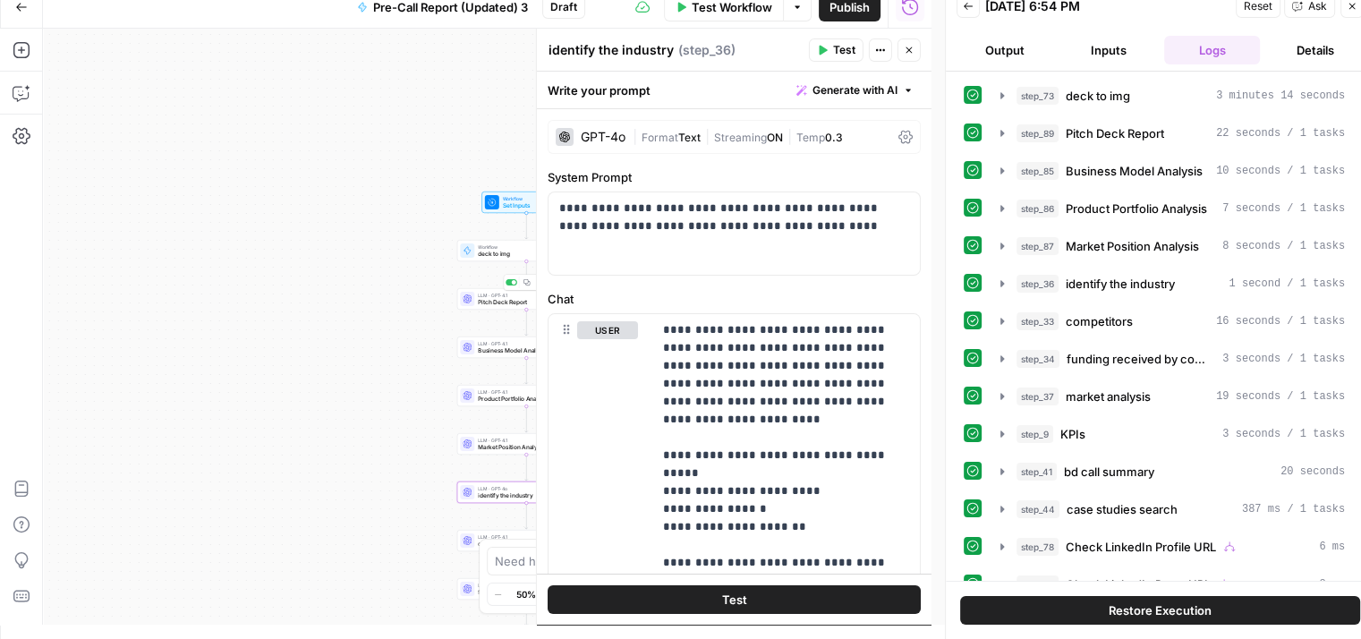
click at [489, 298] on span "Pitch Deck Report" at bounding box center [523, 302] width 90 height 9
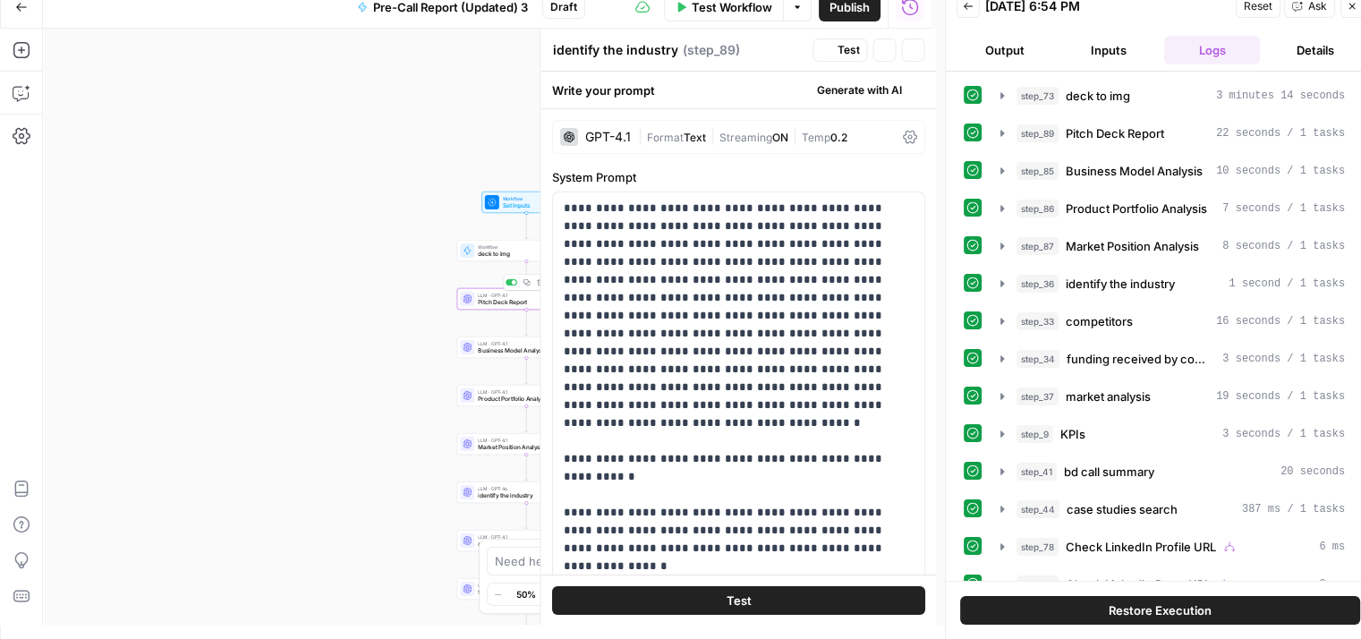
type textarea "Pitch Deck Report"
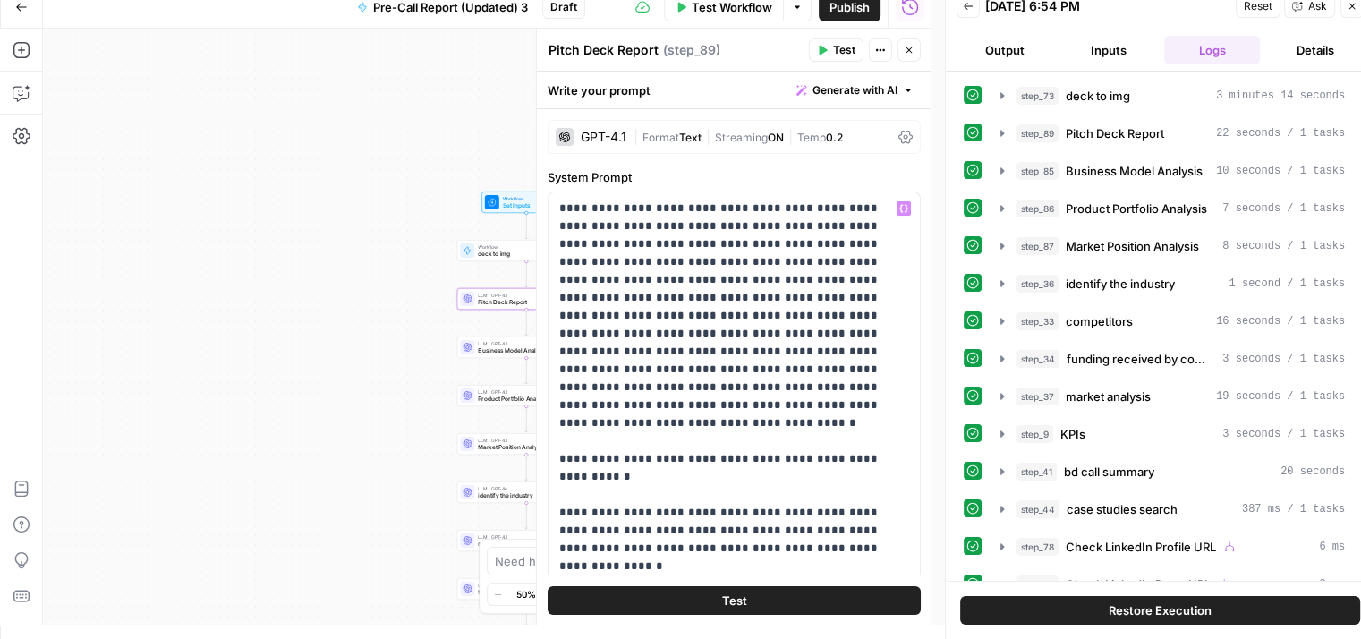
click at [310, 389] on div "true true true false false false Workflow Set Inputs Inputs Workflow deck to im…" at bounding box center [487, 327] width 888 height 596
click at [472, 455] on div "LLM · GPT-4o identify the industry Step 36 Copy step Delete step Add Note Test" at bounding box center [526, 447] width 139 height 21
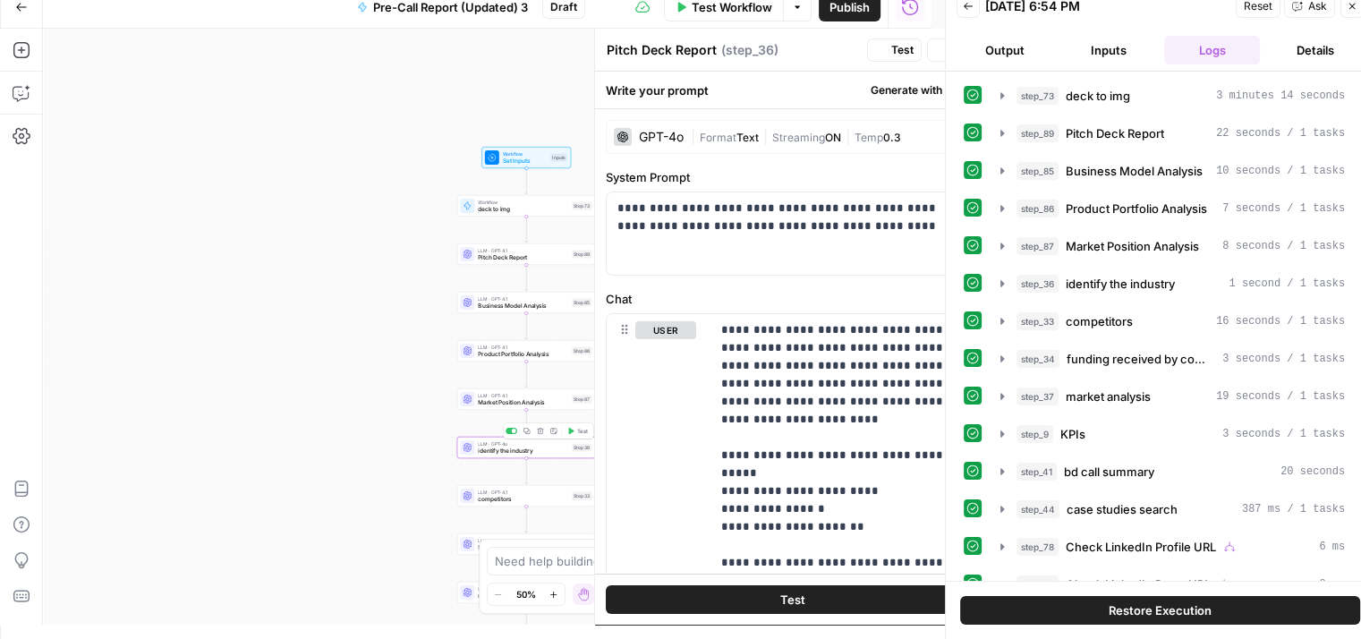
type textarea "identify the industry"
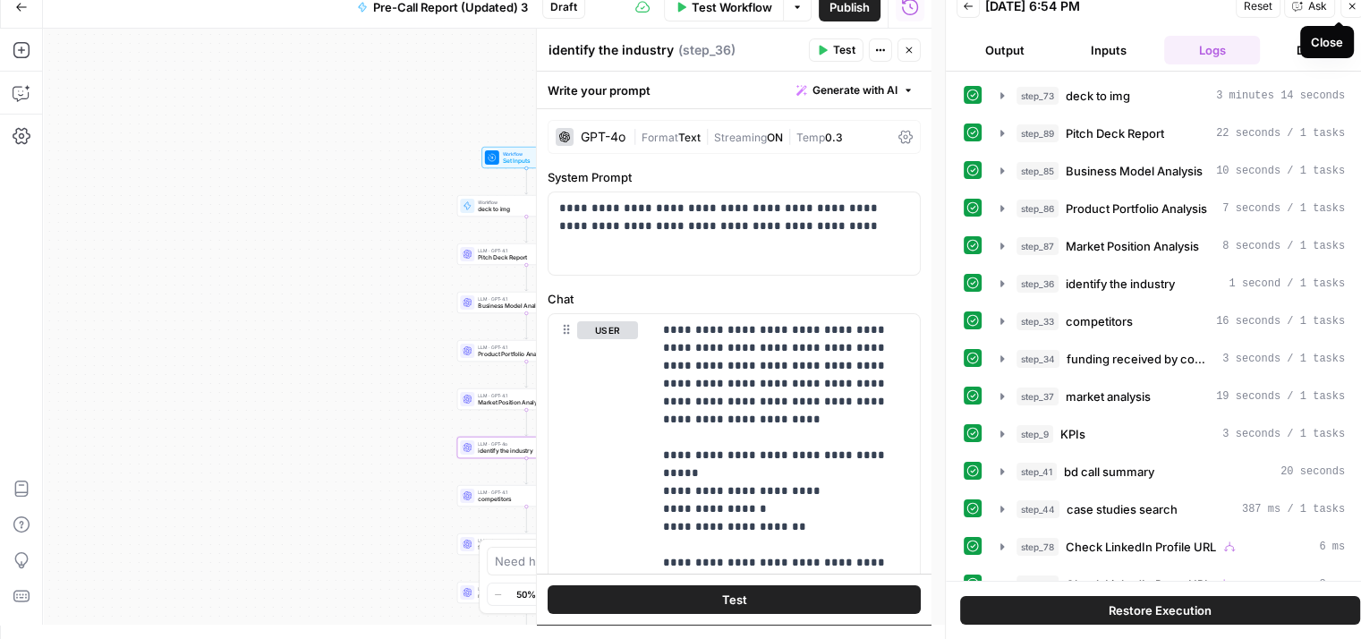
click at [1347, 4] on icon "button" at bounding box center [1352, 6] width 11 height 11
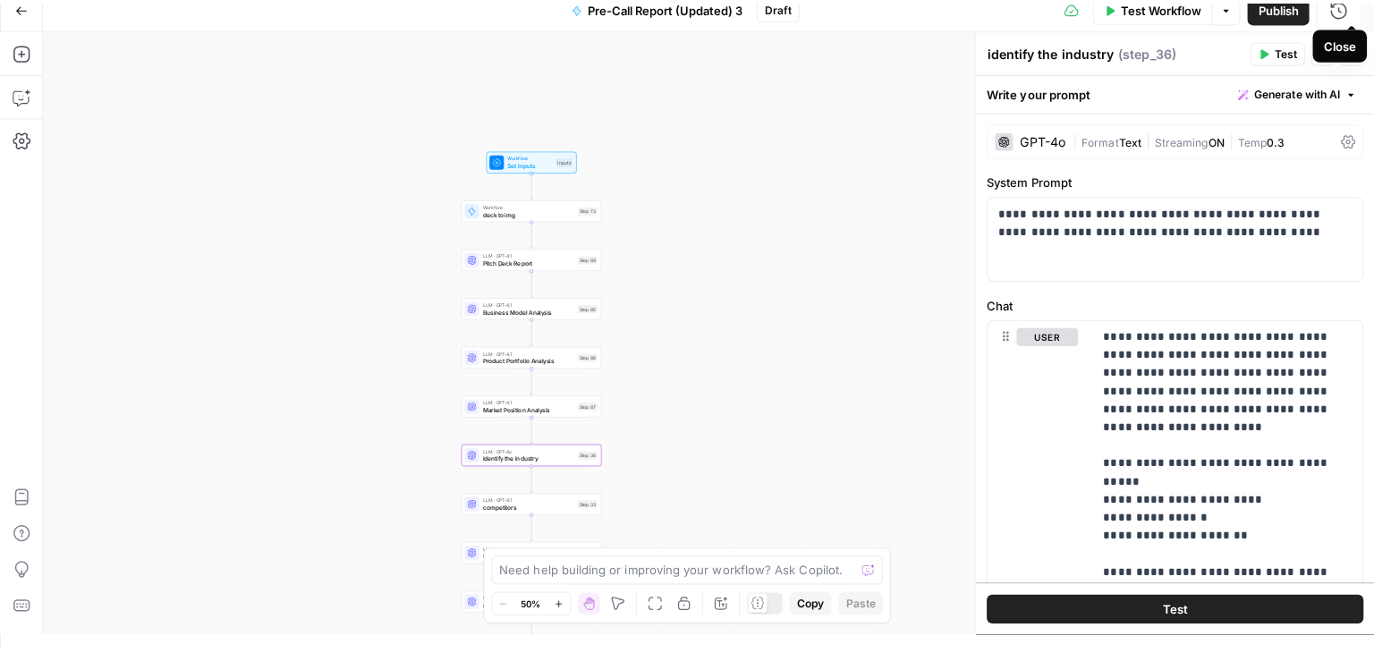
scroll to position [0, 0]
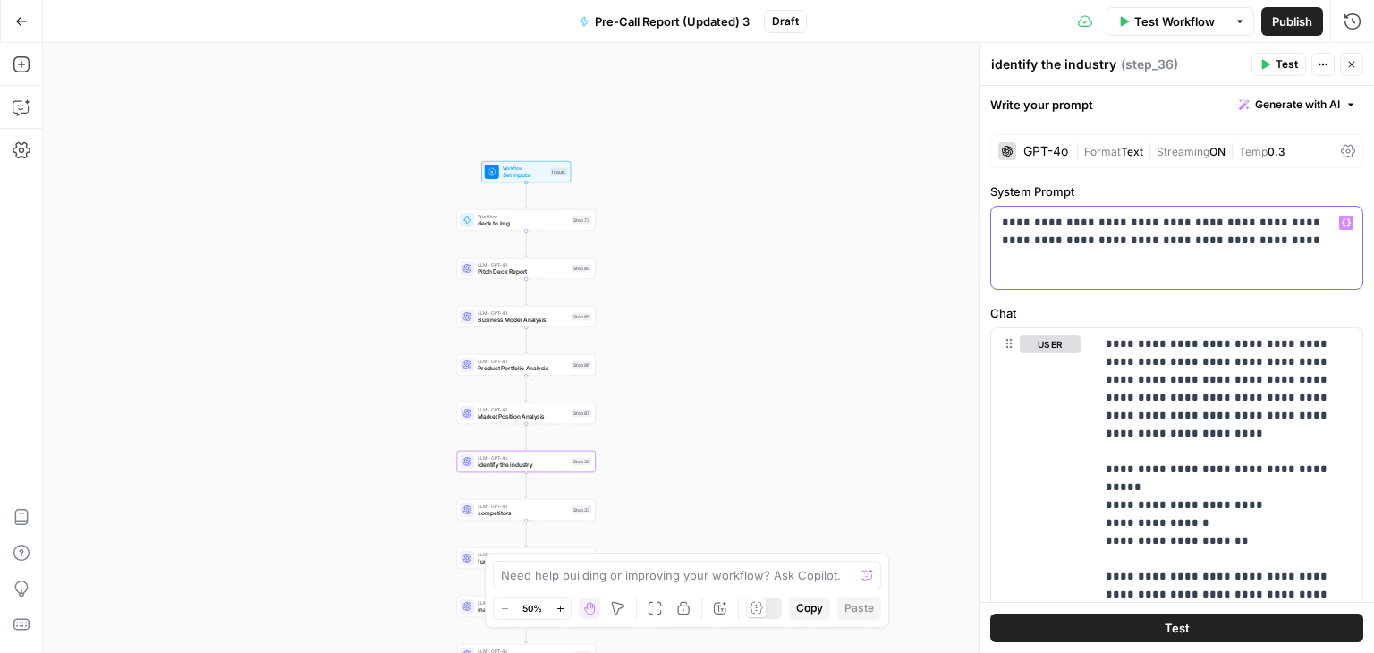
drag, startPoint x: 1265, startPoint y: 242, endPoint x: 973, endPoint y: 219, distance: 292.5
click at [979, 219] on div "**********" at bounding box center [1176, 348] width 395 height 610
copy p "**********"
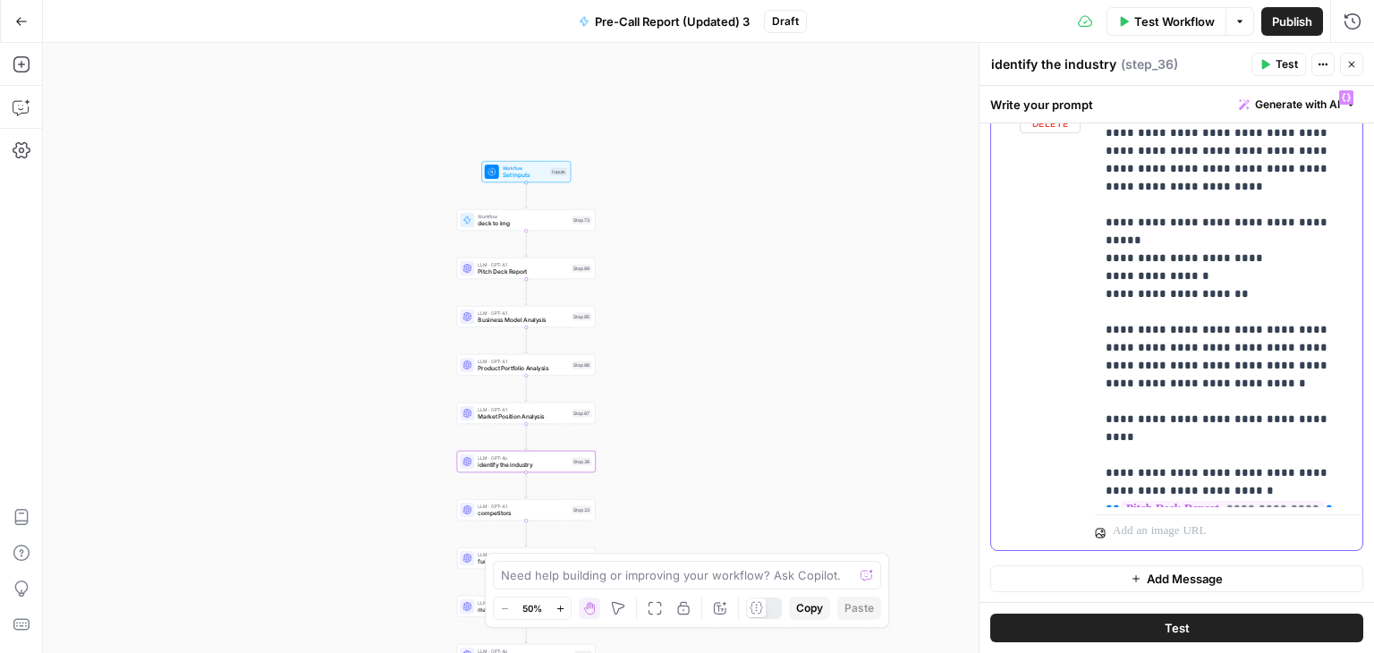
drag, startPoint x: 1101, startPoint y: 351, endPoint x: 1339, endPoint y: 500, distance: 281.0
click at [1339, 500] on div "**********" at bounding box center [1229, 294] width 268 height 426
copy p "**********"
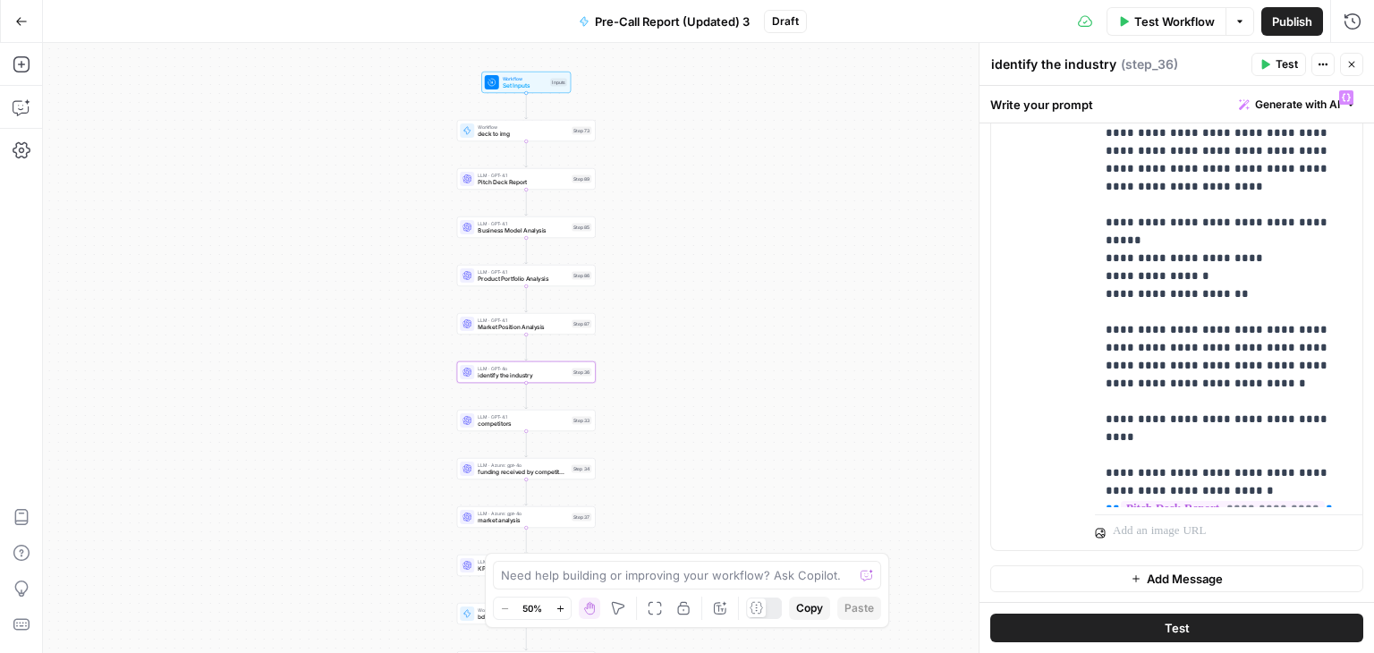
click at [496, 426] on span "competitors" at bounding box center [523, 424] width 90 height 9
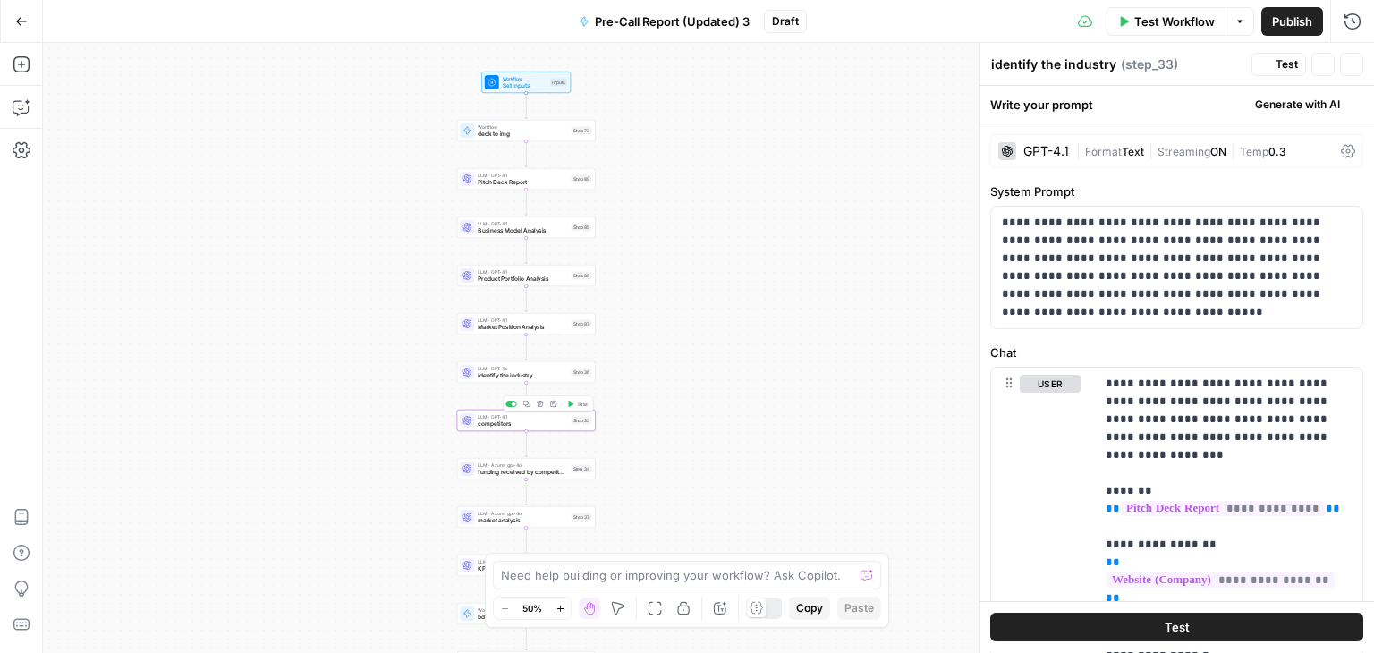
type textarea "competitors"
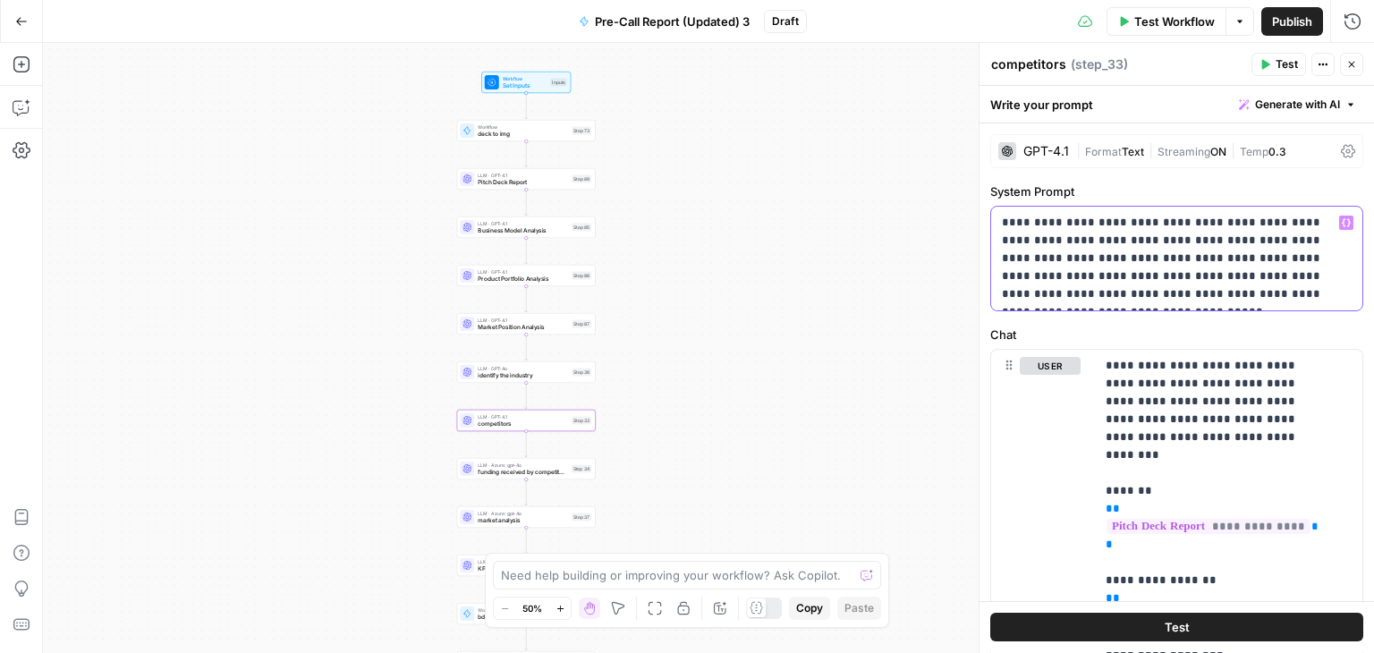
drag, startPoint x: 1311, startPoint y: 290, endPoint x: 972, endPoint y: 187, distance: 354.4
click at [979, 187] on div "**********" at bounding box center [1176, 348] width 395 height 610
copy p "**********"
drag, startPoint x: 1101, startPoint y: 362, endPoint x: 1212, endPoint y: 520, distance: 192.6
click at [1187, 605] on div "**********" at bounding box center [1177, 369] width 395 height 567
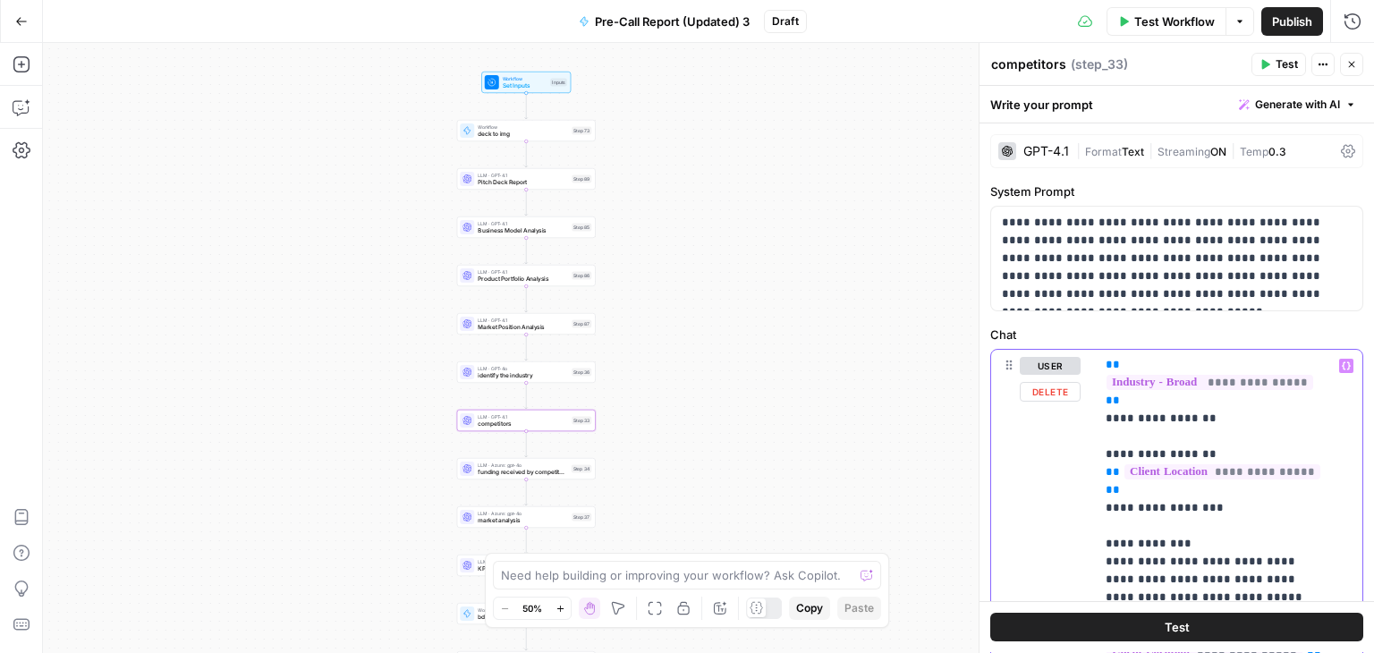
scroll to position [0, 0]
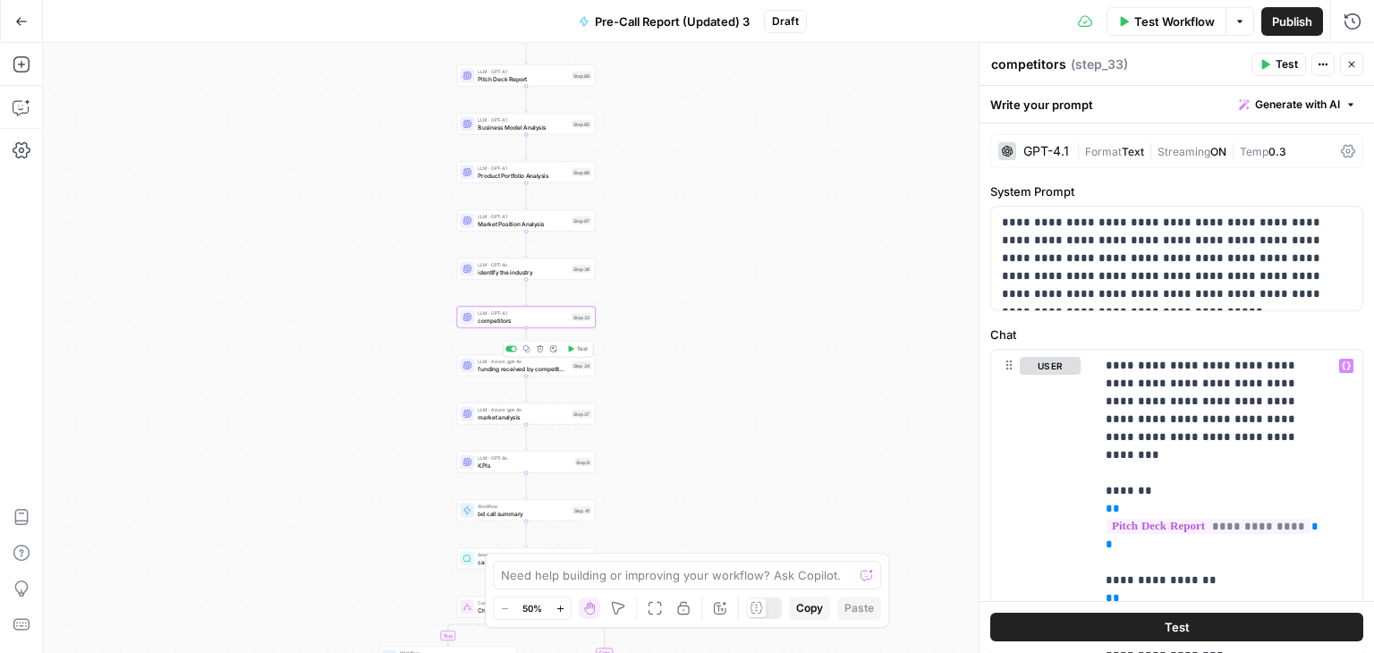
click at [514, 373] on div "LLM · Azure: gpt-4o funding received by competitors Step 34 Copy step Delete st…" at bounding box center [526, 365] width 139 height 21
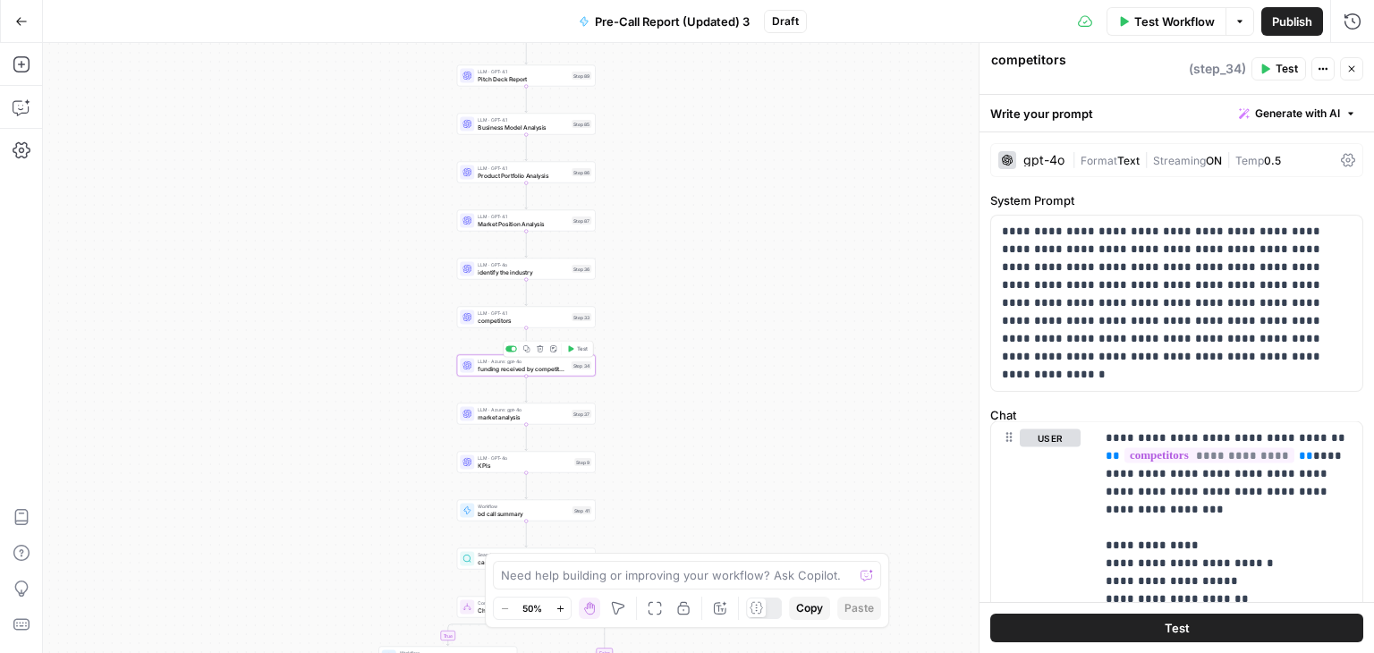
type textarea "funding received by competitors"
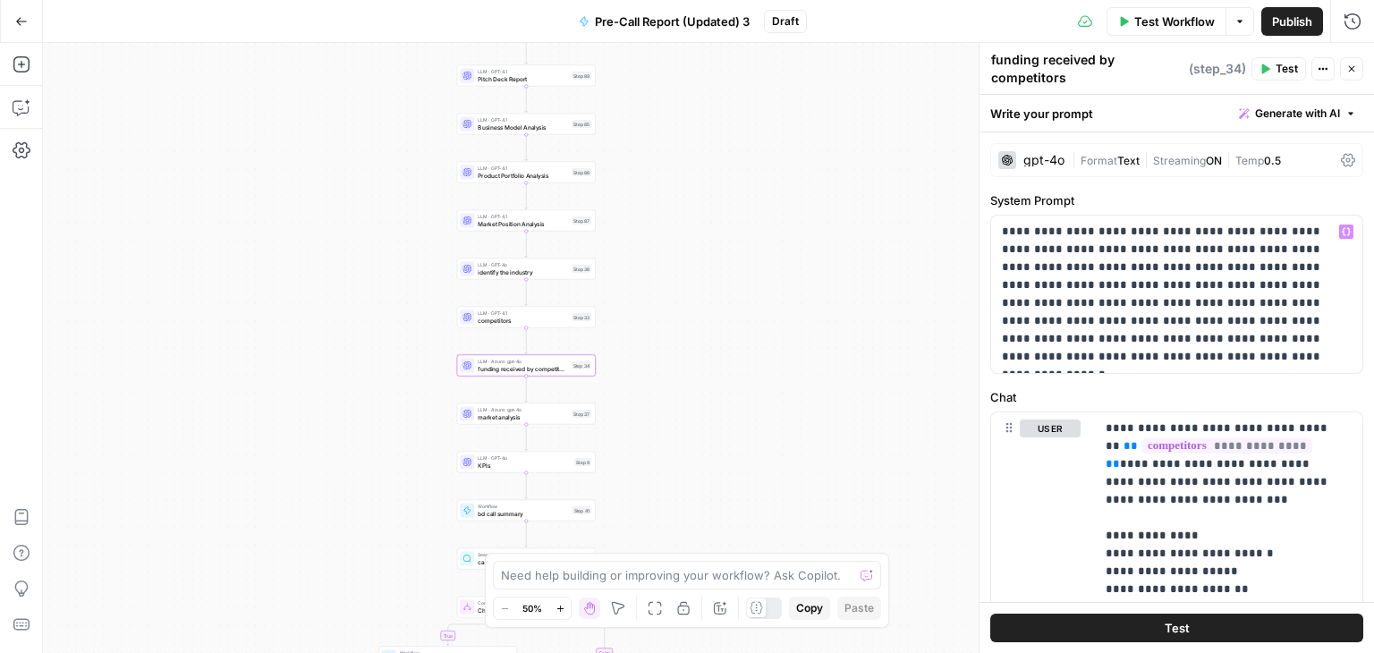
scroll to position [251, 0]
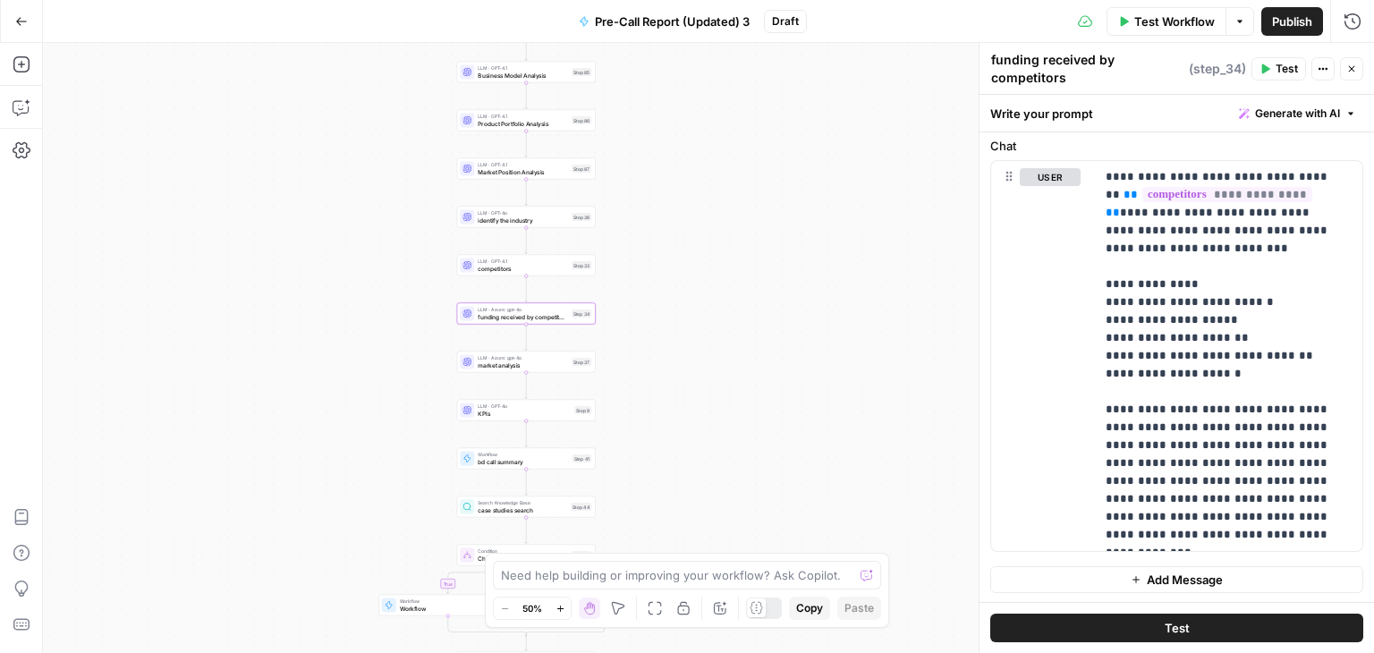
click at [484, 376] on div "true true true false false false Workflow Set Inputs Inputs Workflow deck to im…" at bounding box center [708, 348] width 1331 height 610
click at [497, 370] on div "LLM · Azure: gpt-4o market analysis Step 37 Copy step Delete step Add Note Test" at bounding box center [526, 362] width 139 height 21
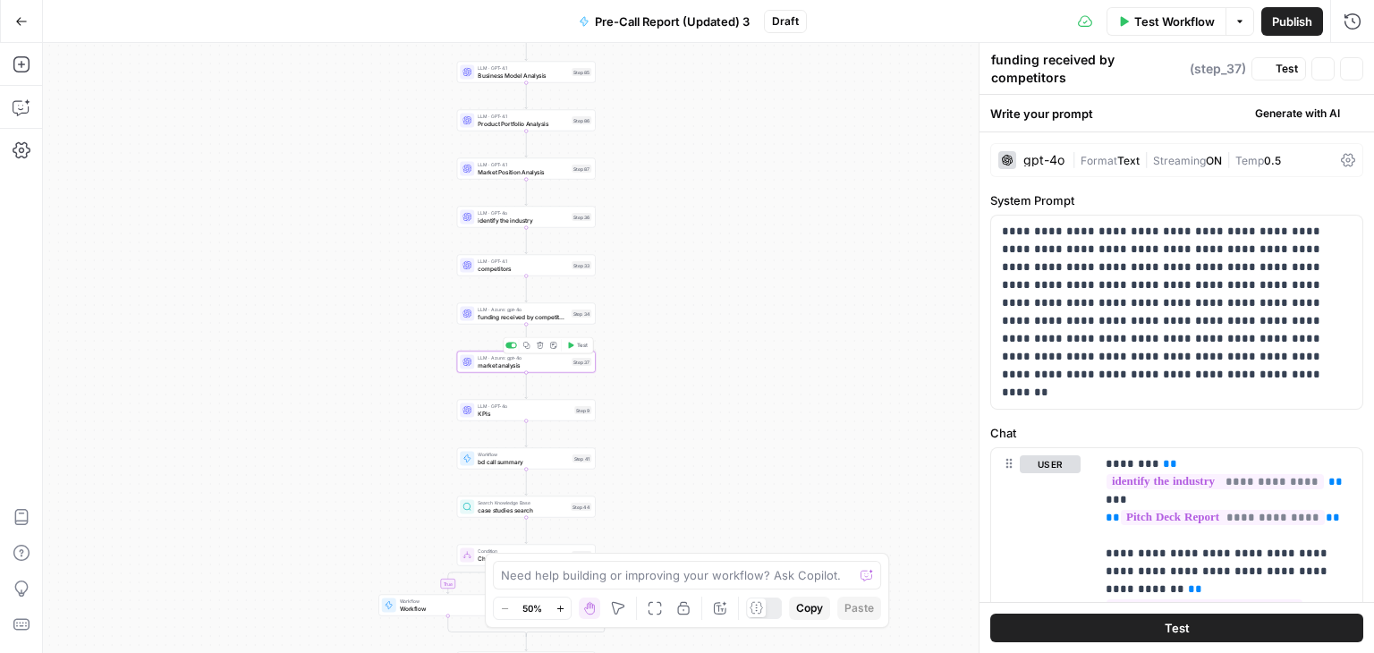
type textarea "market analysis"
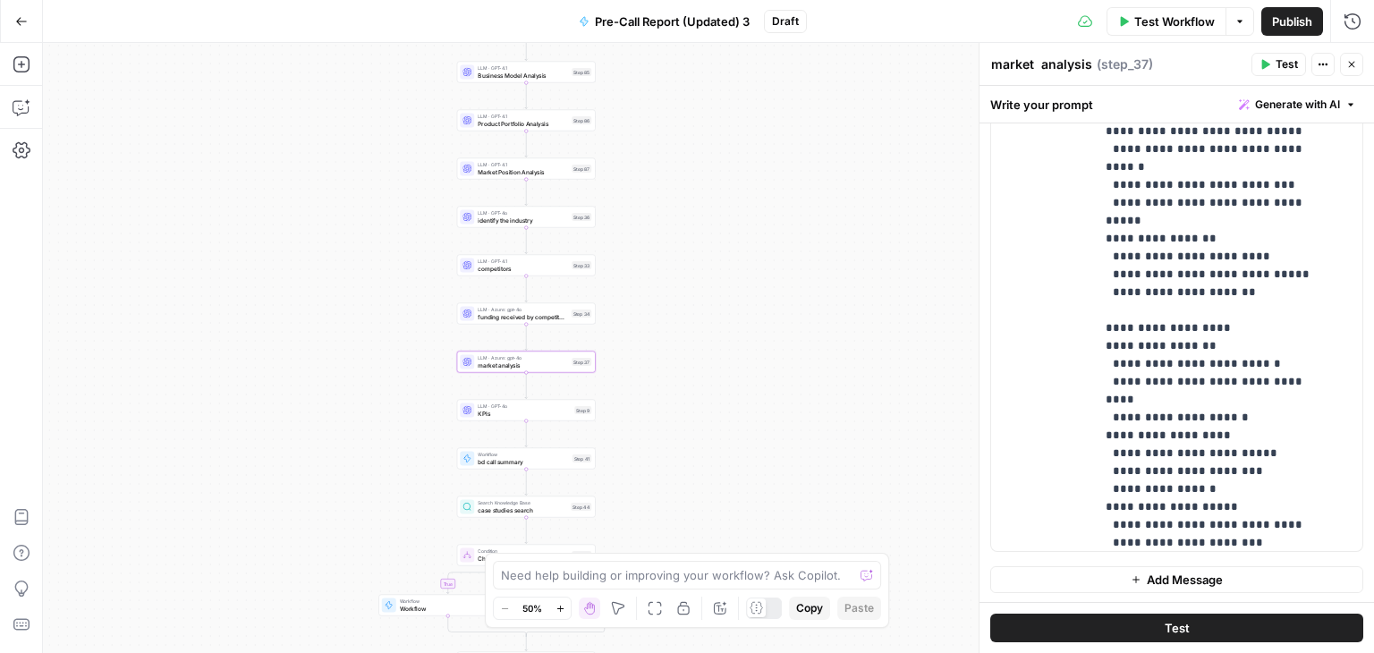
scroll to position [1701, 0]
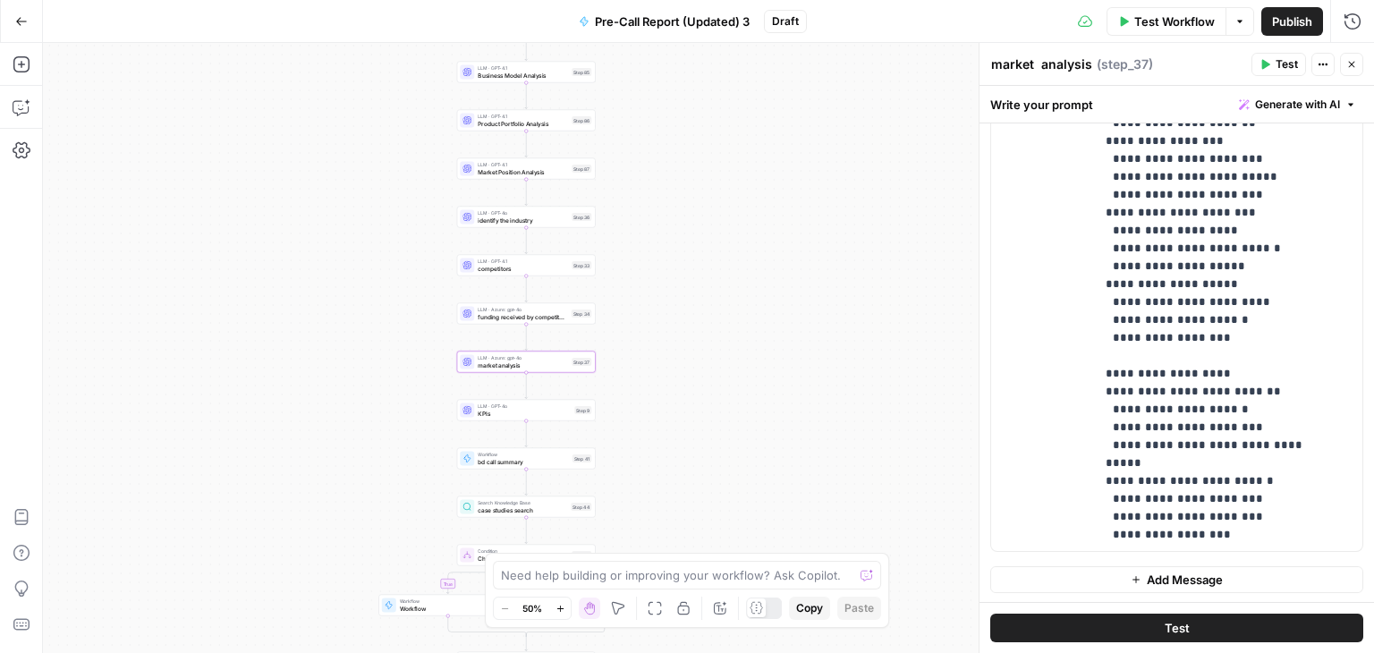
click at [501, 424] on div "true true true false false false Workflow Set Inputs Inputs Workflow deck to im…" at bounding box center [708, 348] width 1331 height 610
click at [488, 412] on span "KPIs" at bounding box center [524, 413] width 93 height 9
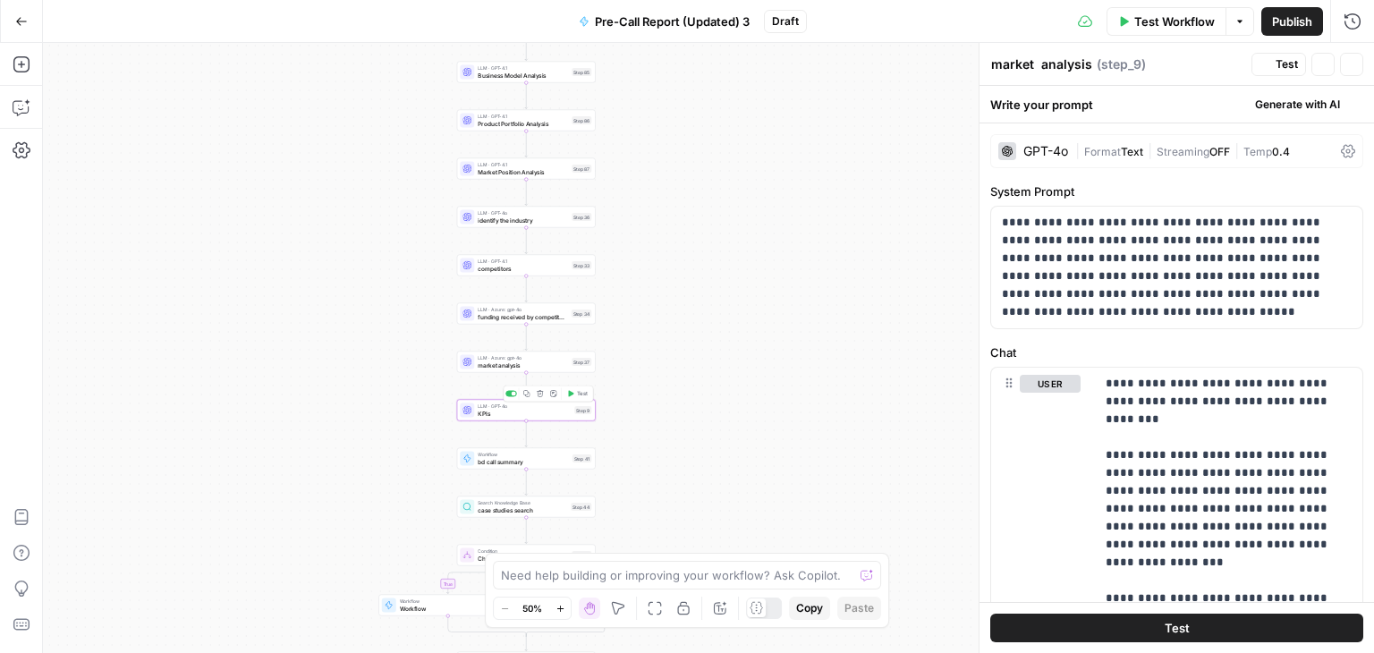
type textarea "KPIs"
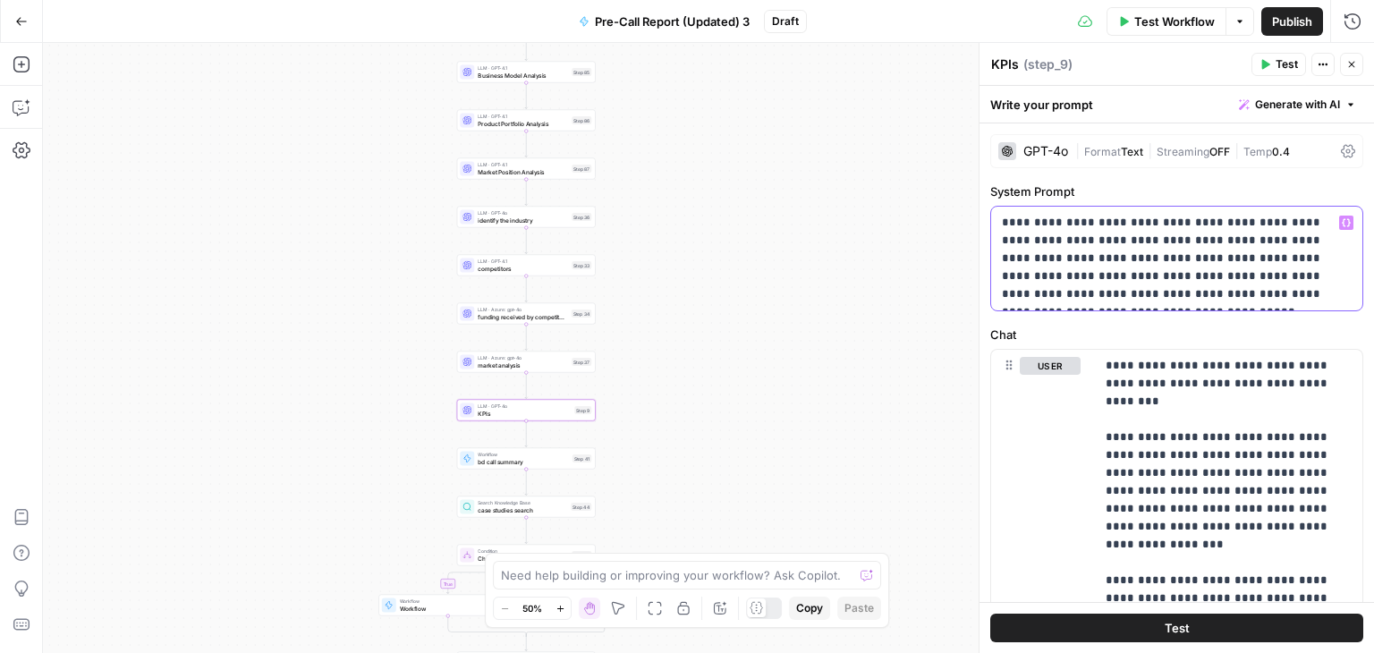
drag, startPoint x: 1003, startPoint y: 225, endPoint x: 1347, endPoint y: 319, distance: 356.2
click at [1347, 319] on div "**********" at bounding box center [1177, 497] width 395 height 748
copy p "**********"
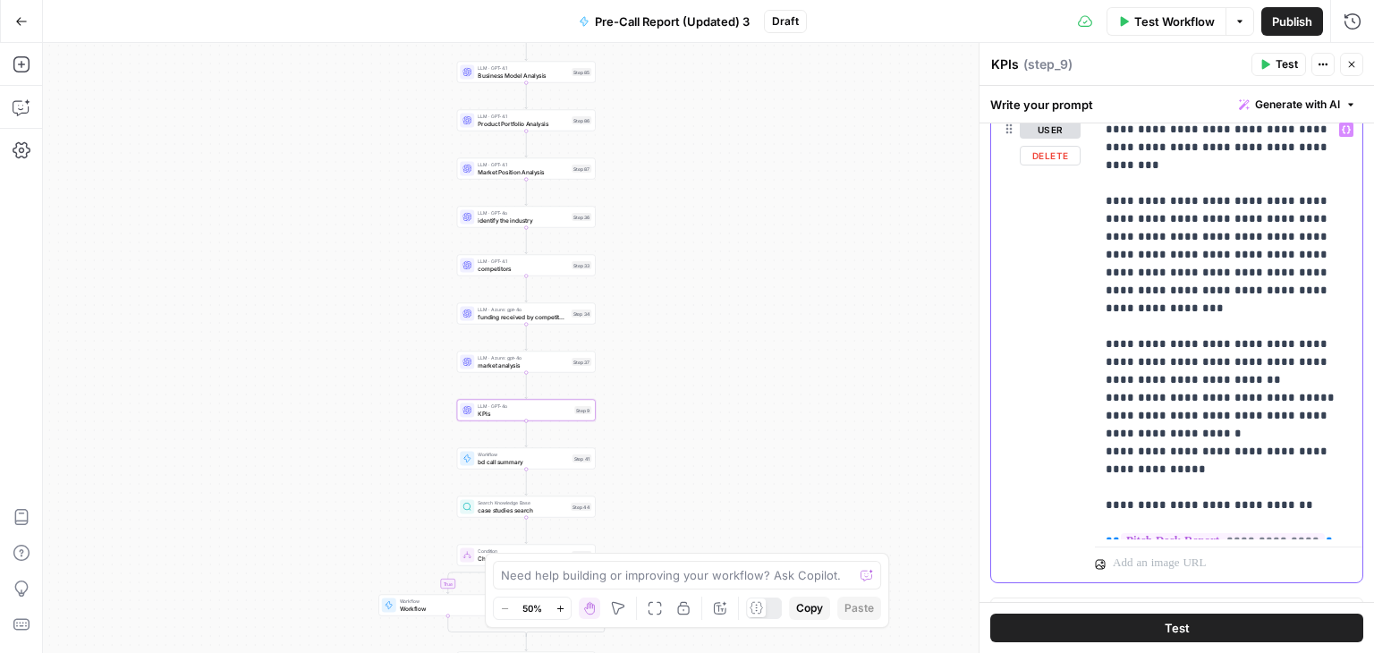
scroll to position [268, 0]
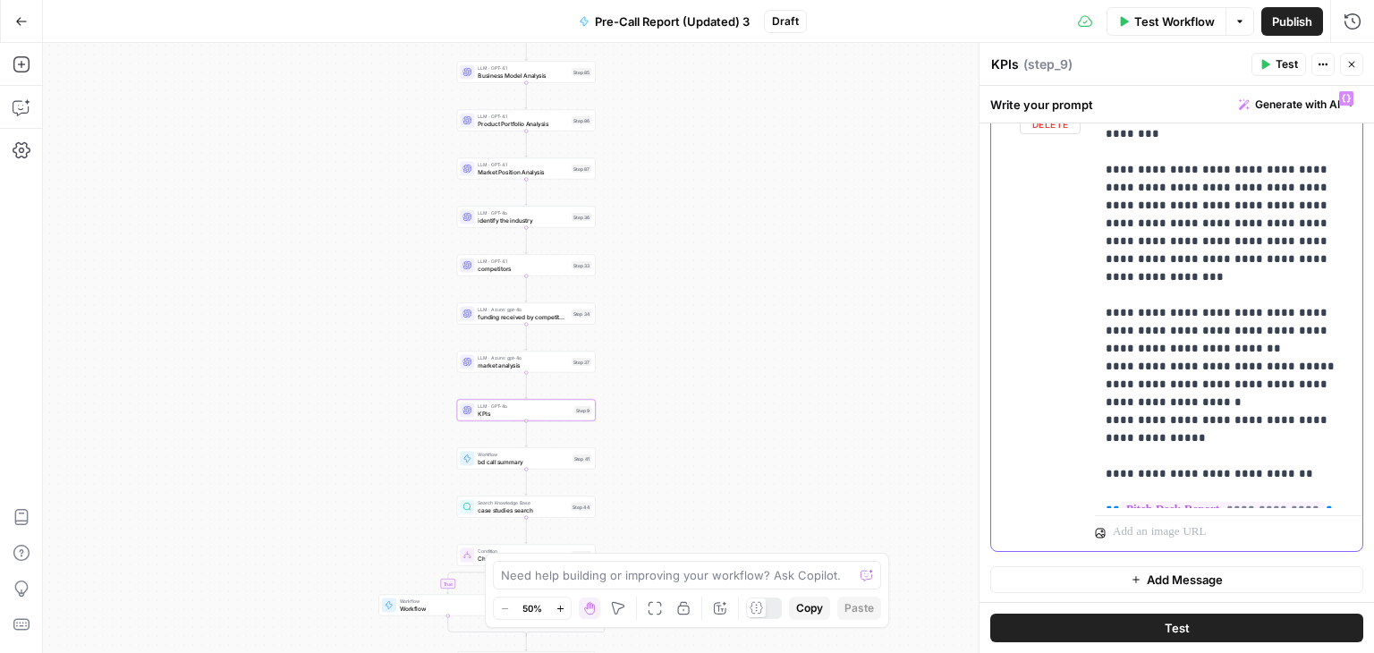
drag, startPoint x: 1099, startPoint y: 361, endPoint x: 1321, endPoint y: 506, distance: 264.6
click at [1321, 506] on div "**********" at bounding box center [1229, 295] width 268 height 426
copy p "**********"
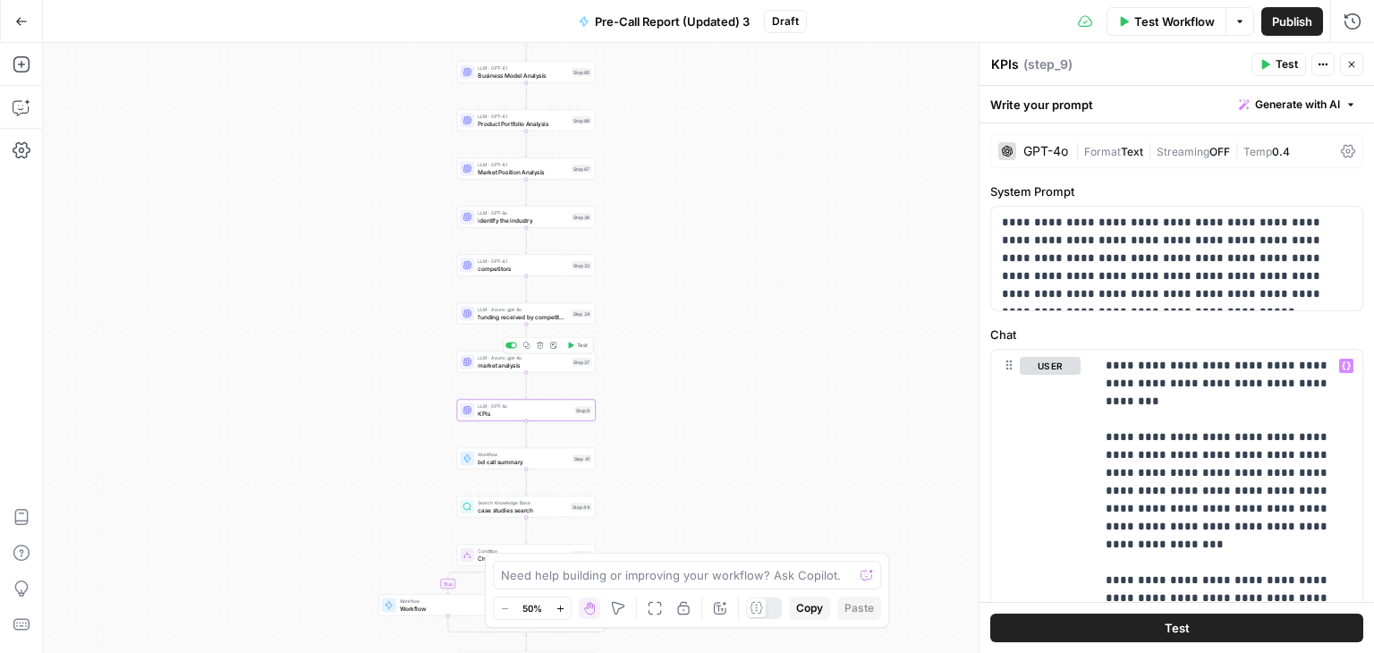
click at [483, 371] on div "LLM · Azure: gpt-4o market analysis Step 37 Copy step Delete step Add Note Test" at bounding box center [526, 362] width 139 height 21
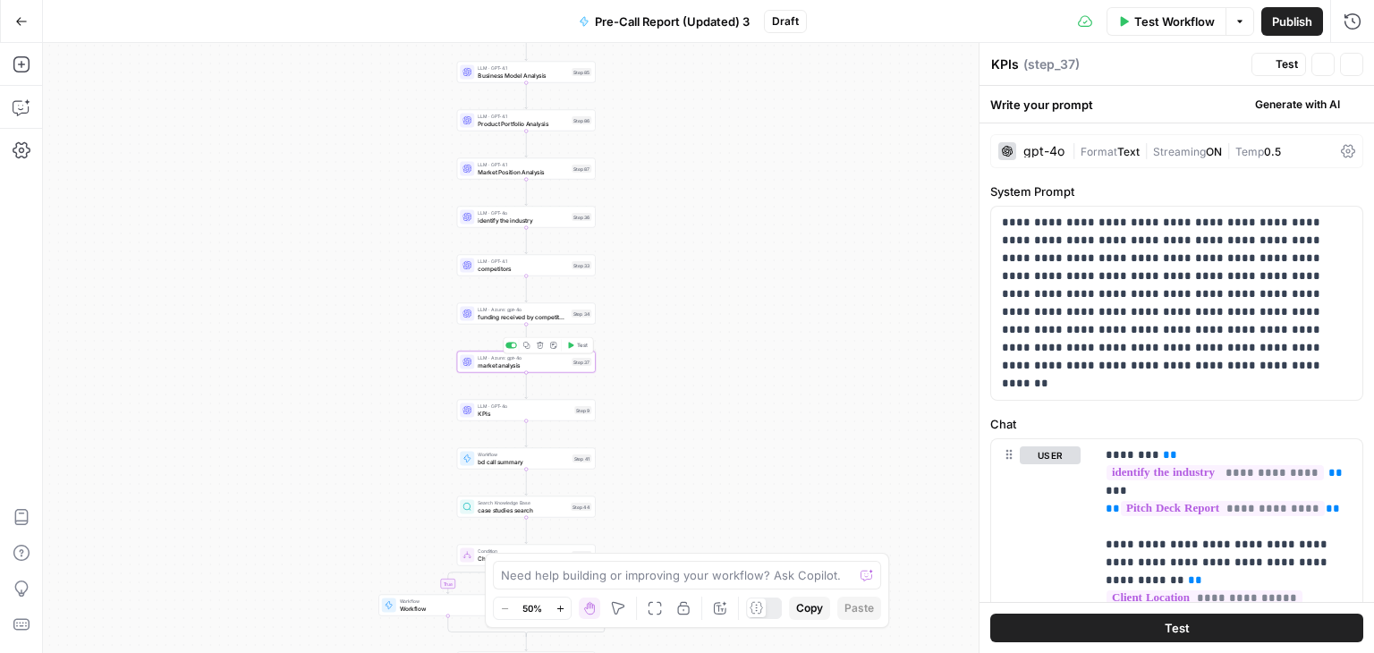
type textarea "market analysis"
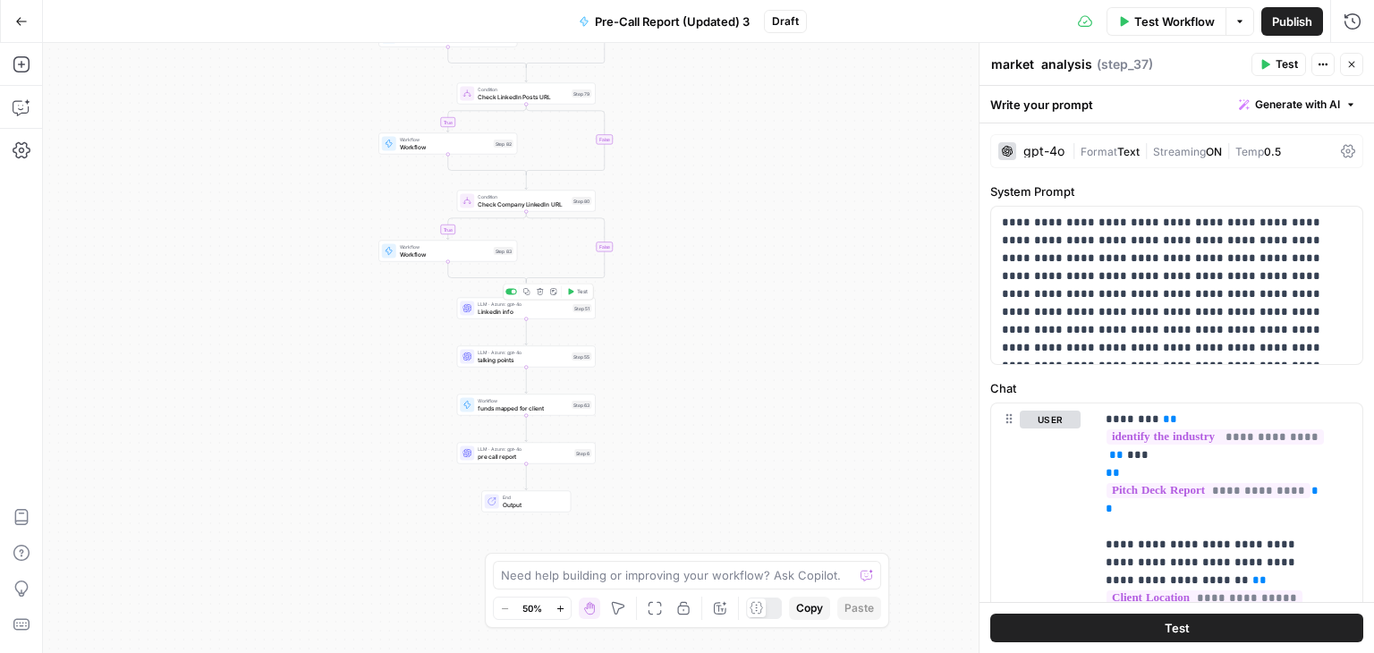
click at [506, 312] on span "Linkedin info" at bounding box center [523, 311] width 91 height 9
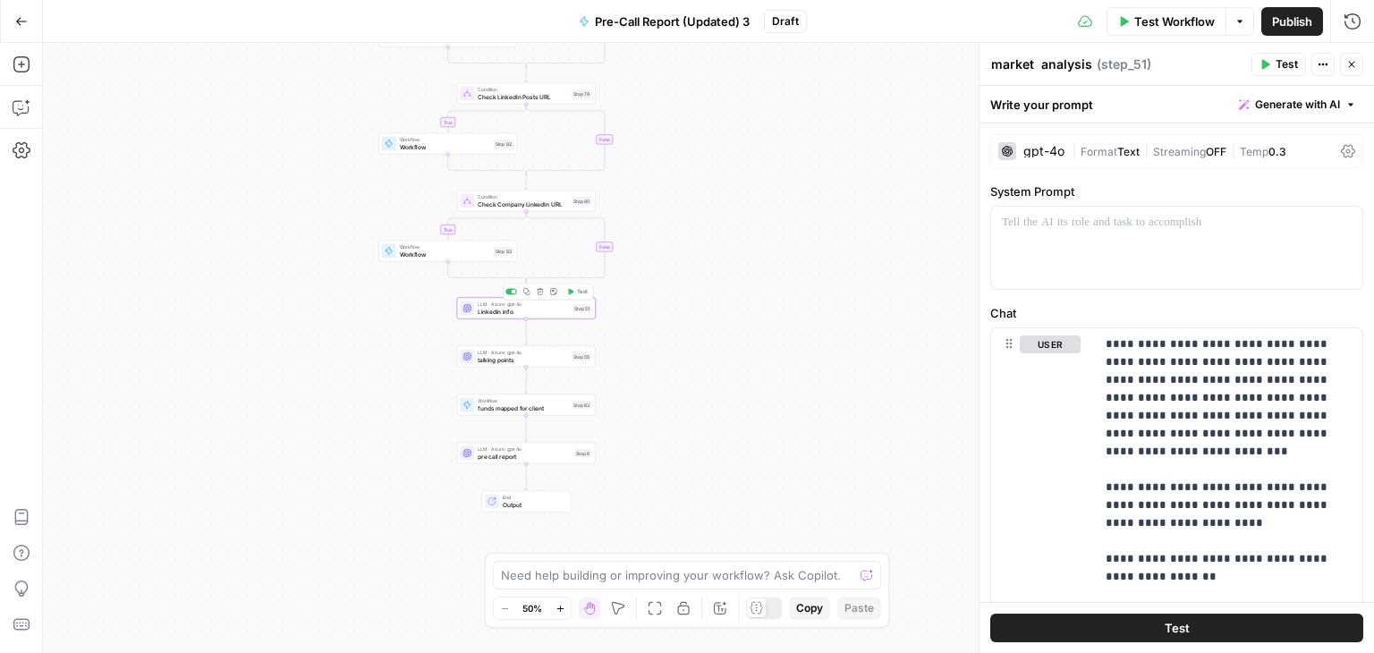
type textarea "Linkedin info"
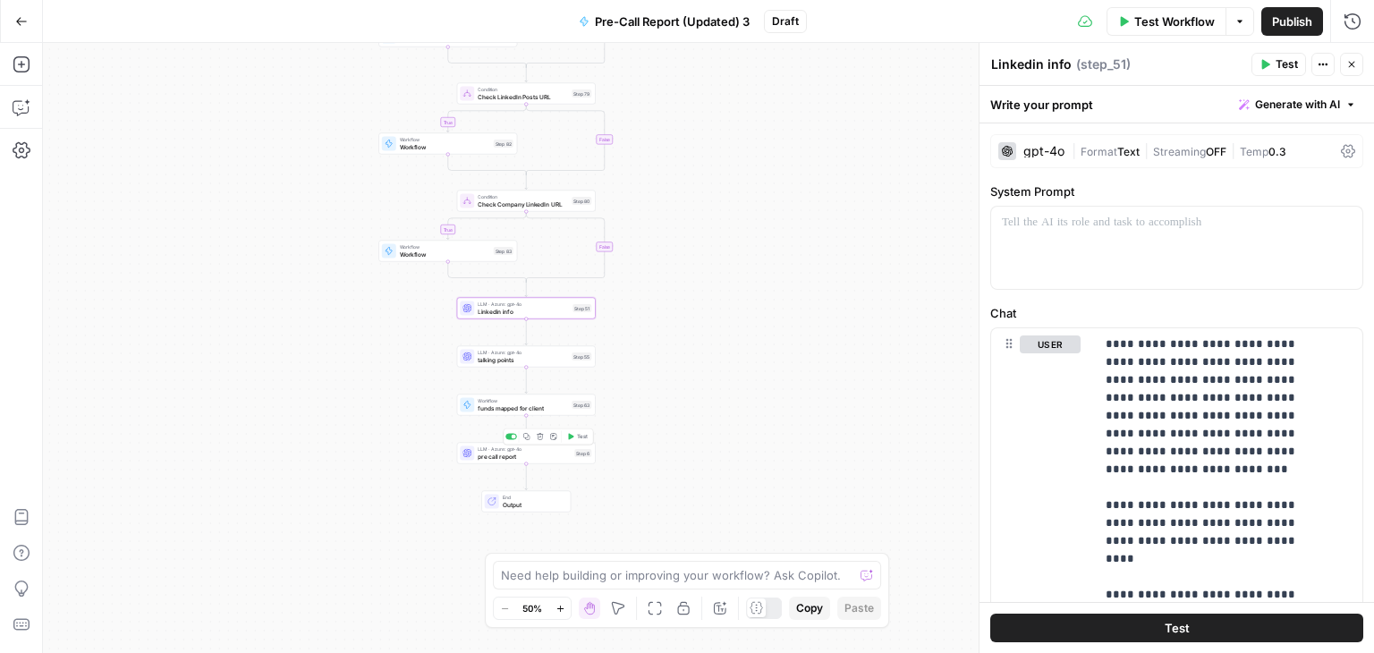
click at [519, 463] on div "LLM · Azure: gpt-4o pre call report Step 6 Copy step Delete step Add Note Test" at bounding box center [526, 453] width 139 height 21
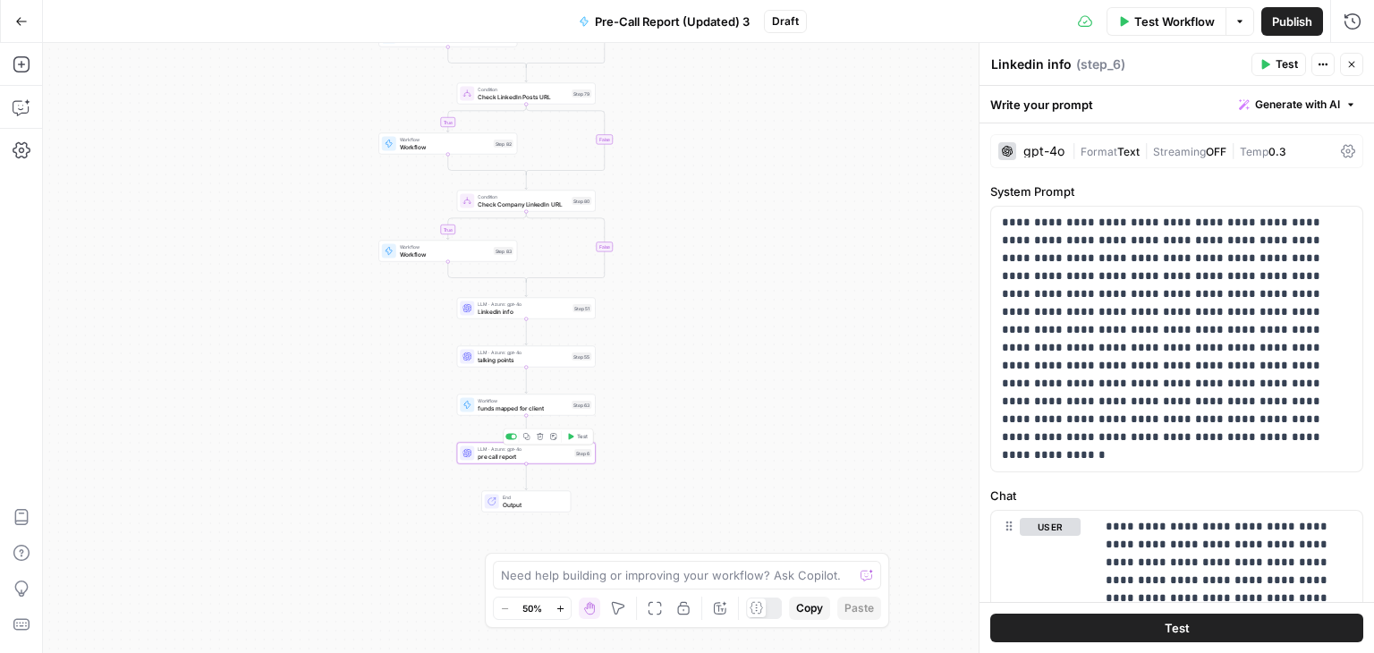
type textarea "pre call report"
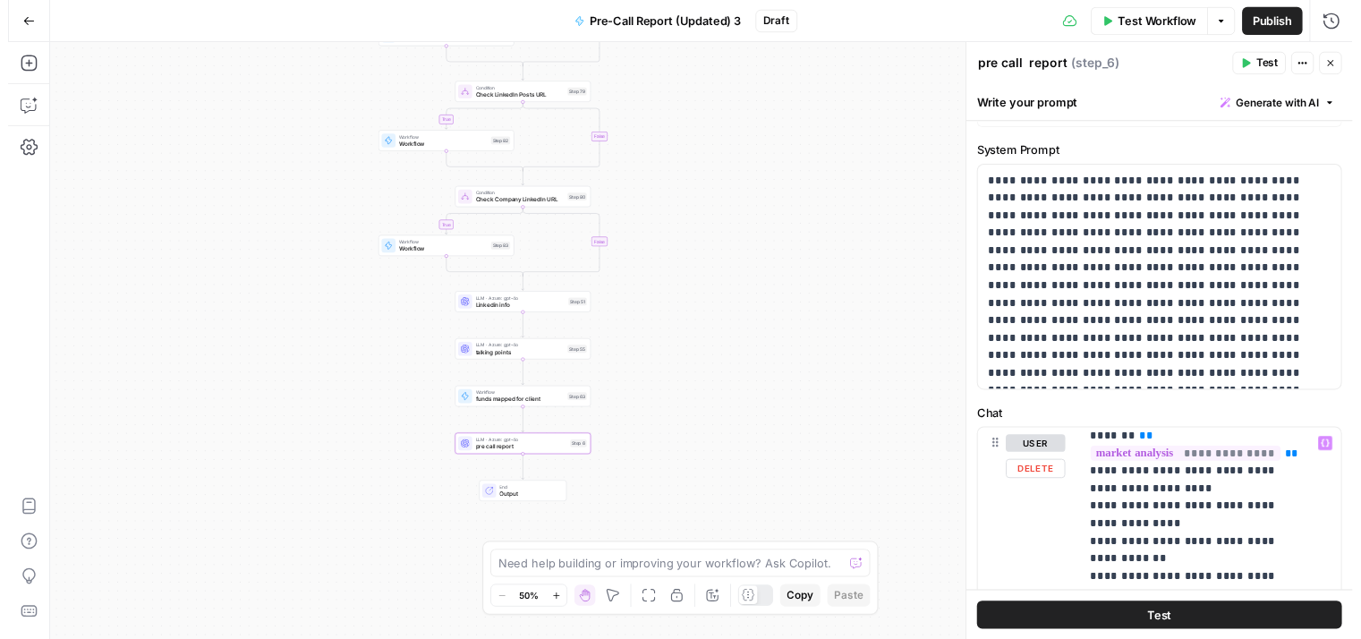
scroll to position [769, 0]
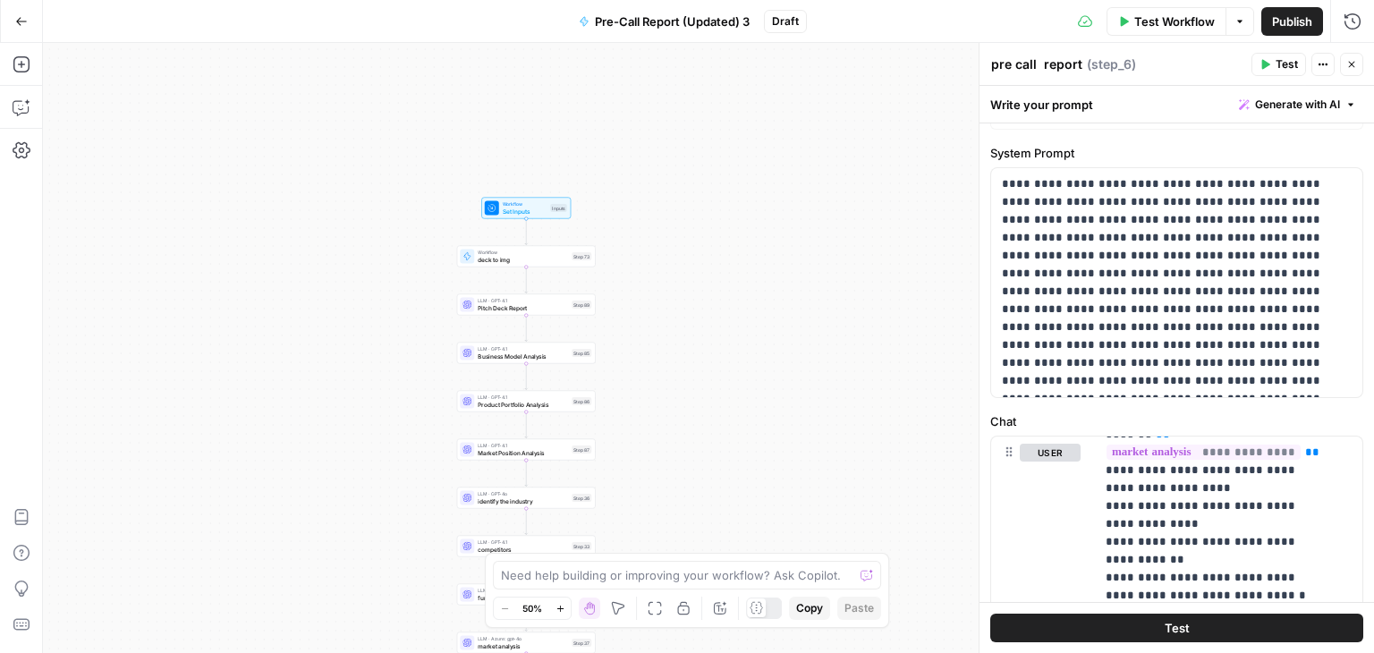
click at [27, 22] on icon "button" at bounding box center [21, 21] width 13 height 13
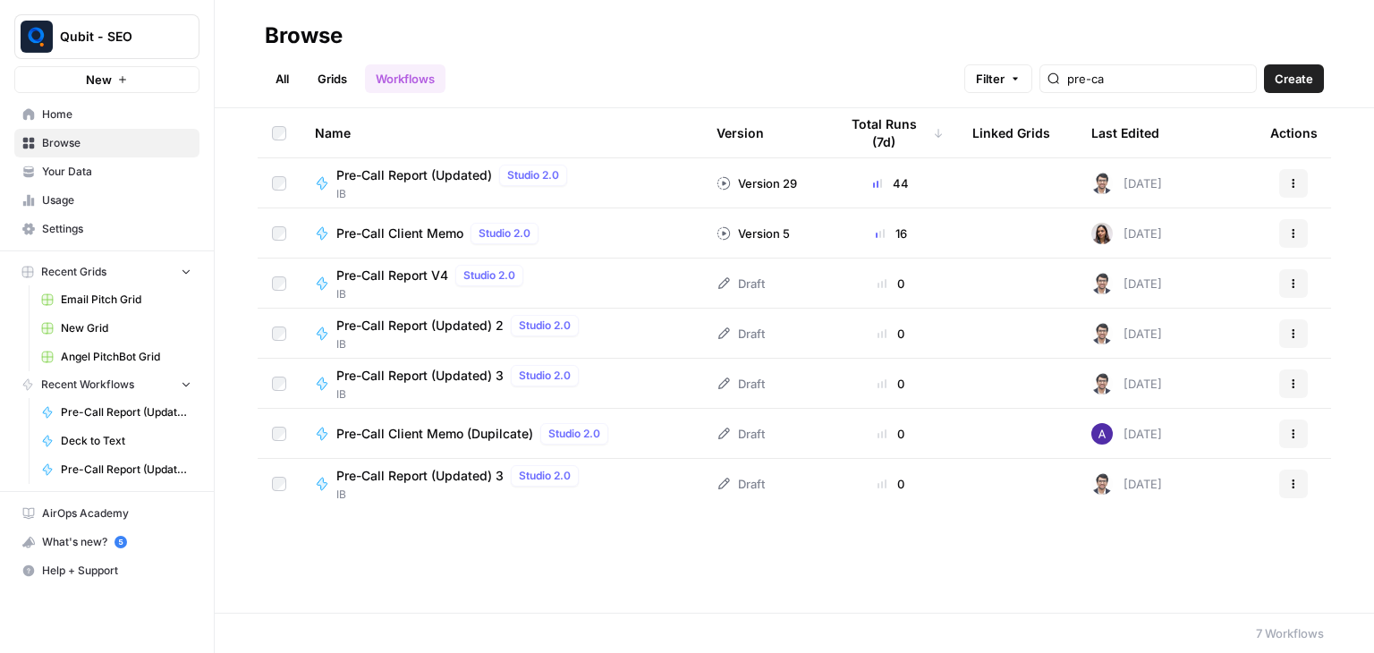
click at [422, 367] on span "Pre-Call Report (Updated) 3" at bounding box center [419, 376] width 167 height 18
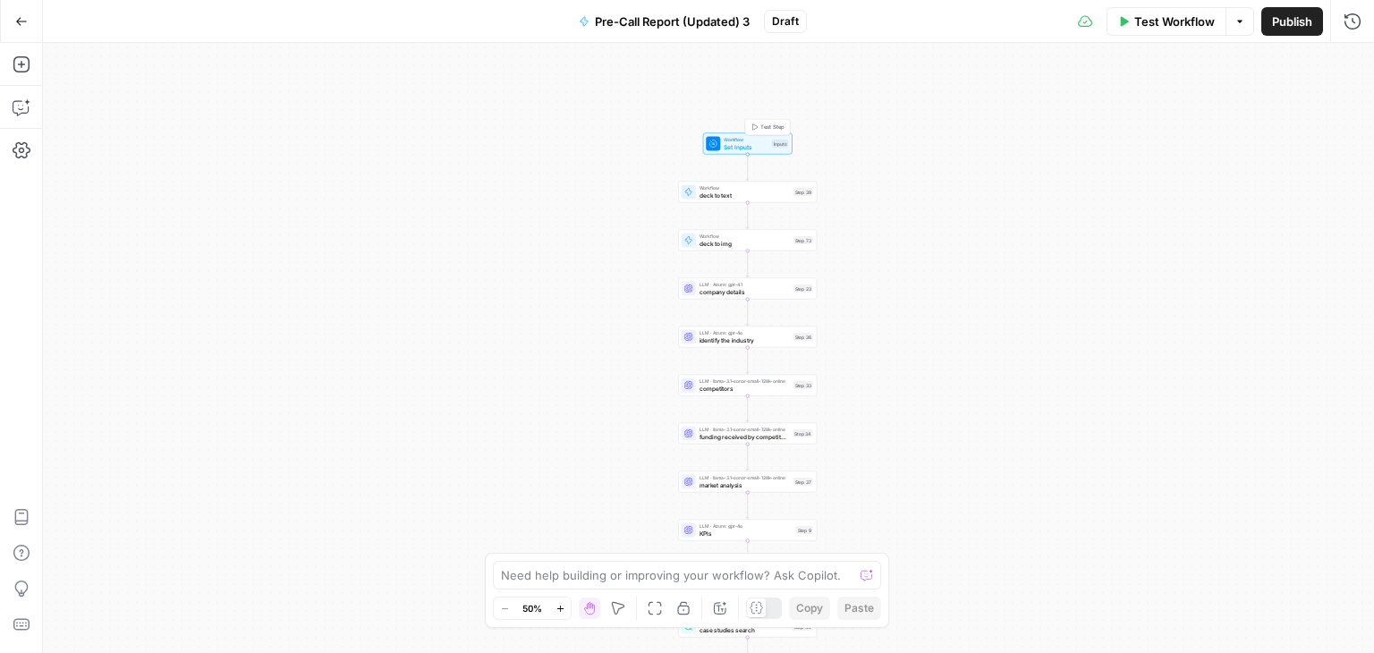
click at [725, 144] on span "Set Inputs" at bounding box center [746, 146] width 45 height 9
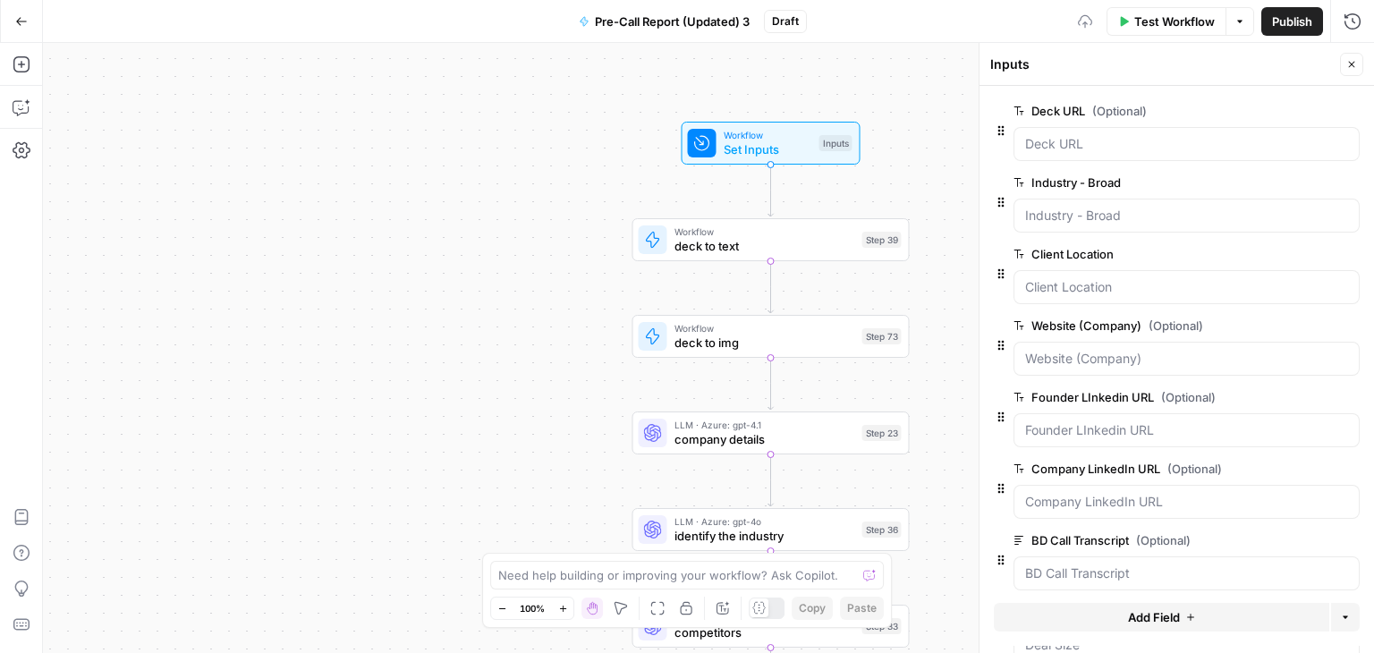
click at [1350, 65] on icon "button" at bounding box center [1352, 64] width 11 height 11
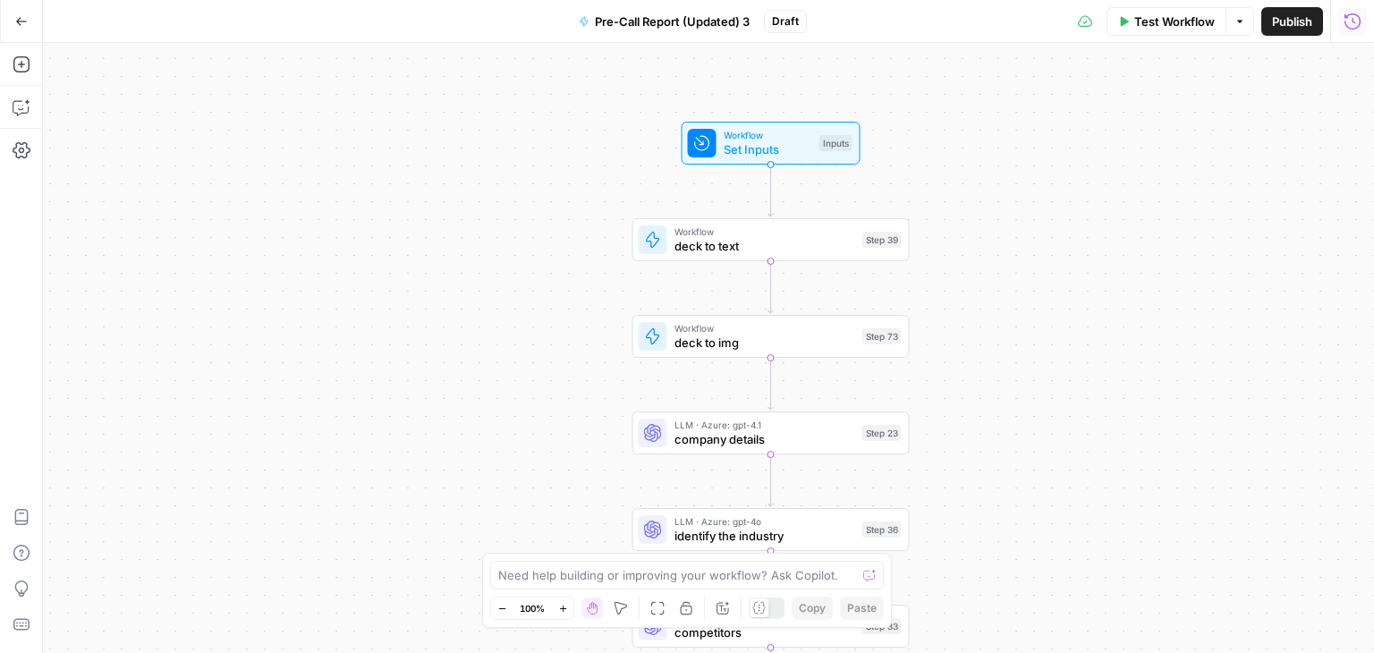
click at [1355, 21] on icon "button" at bounding box center [1353, 22] width 18 height 18
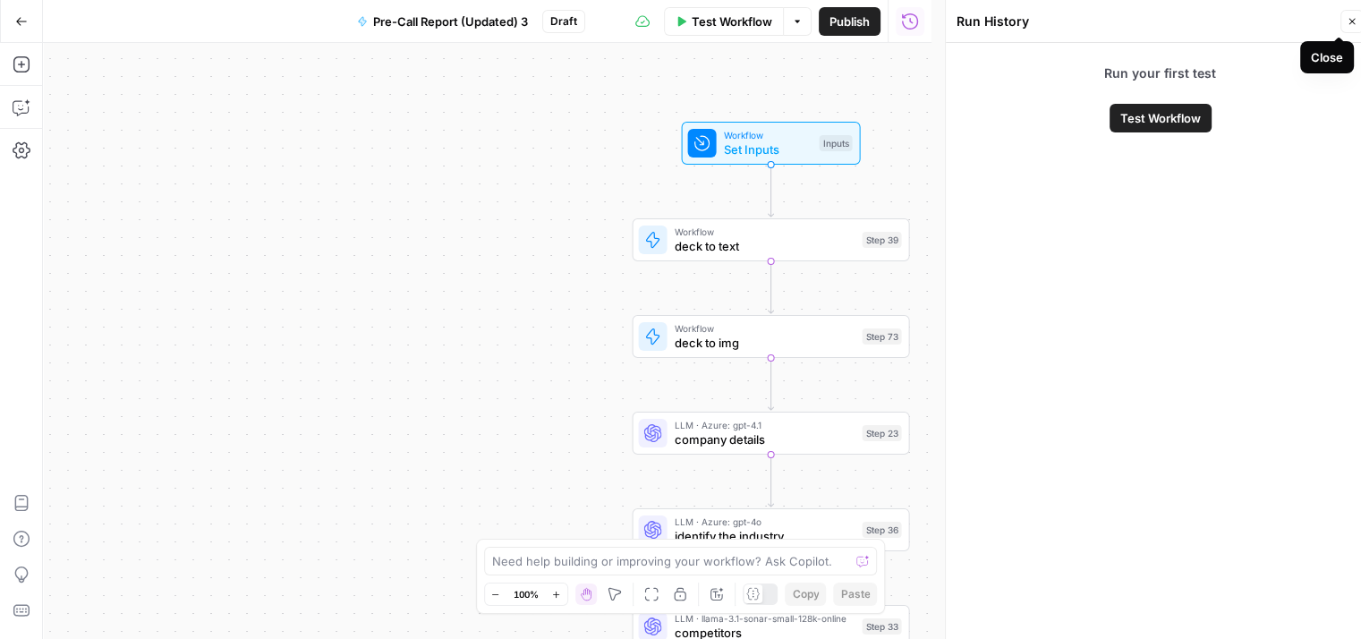
click at [1347, 21] on icon "button" at bounding box center [1352, 21] width 11 height 11
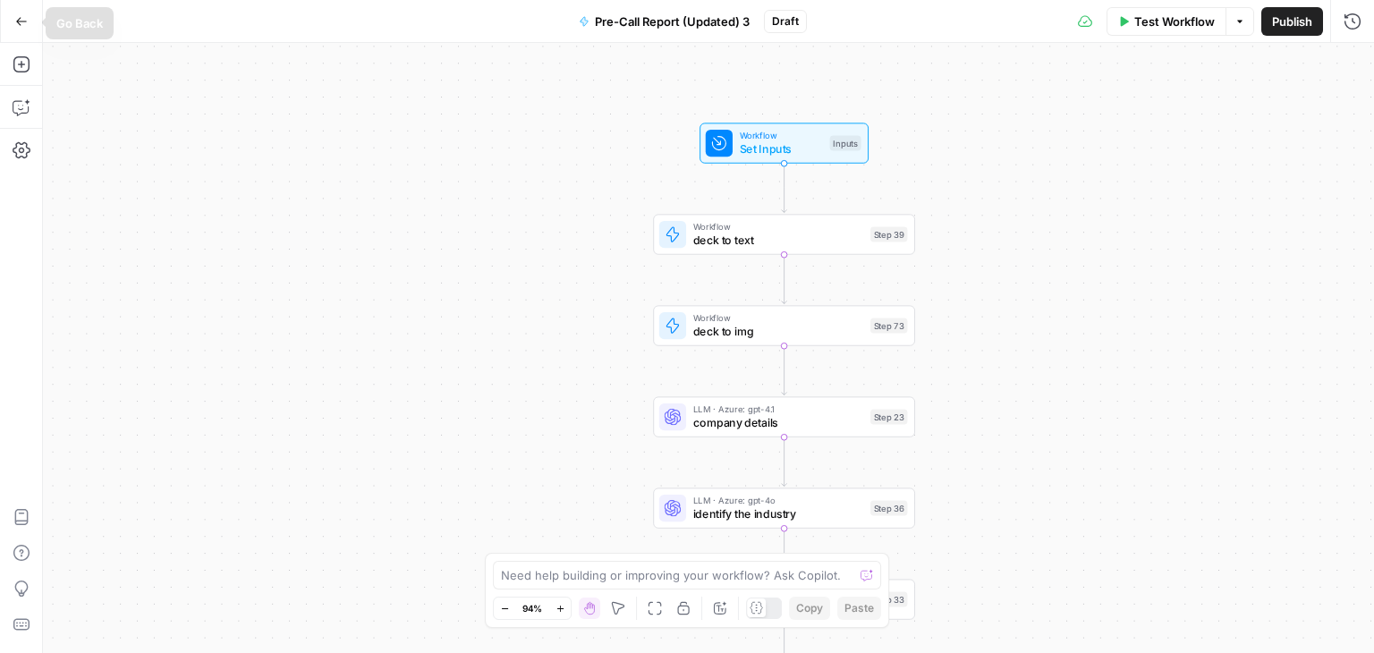
click at [23, 5] on button "Go Back" at bounding box center [21, 21] width 32 height 32
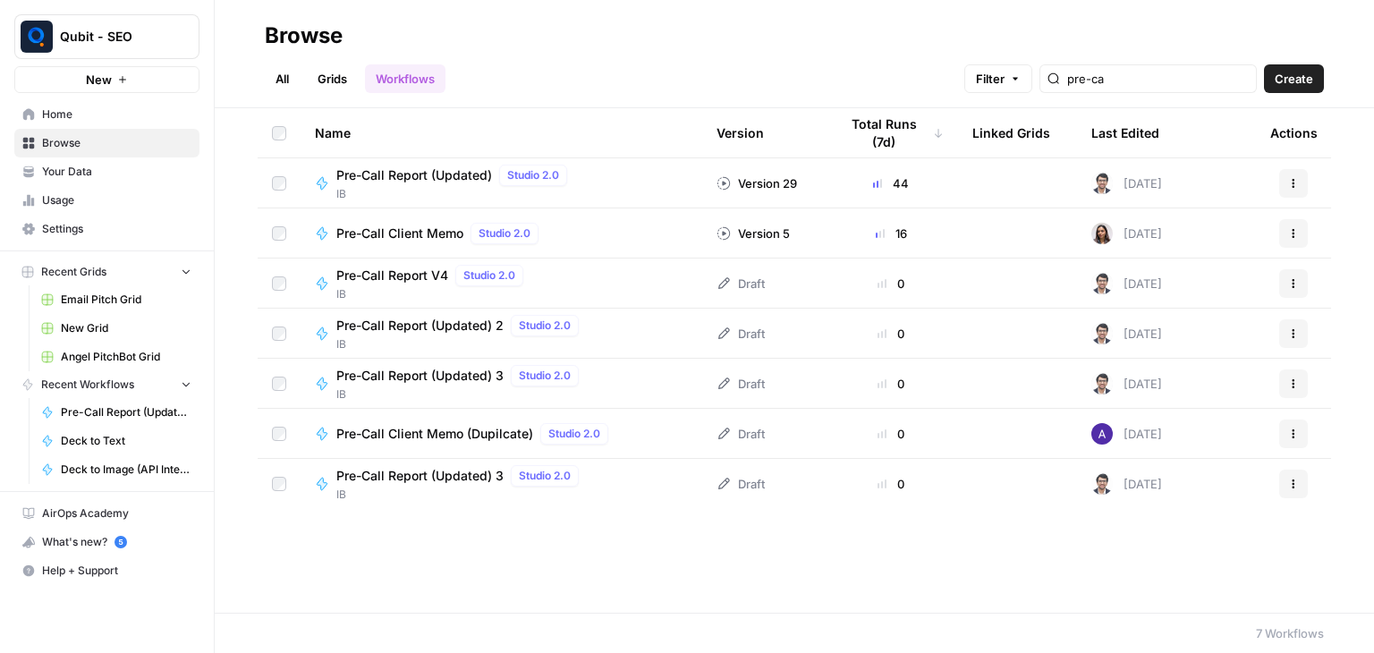
click at [393, 374] on span "Pre-Call Report (Updated) 3" at bounding box center [419, 376] width 167 height 18
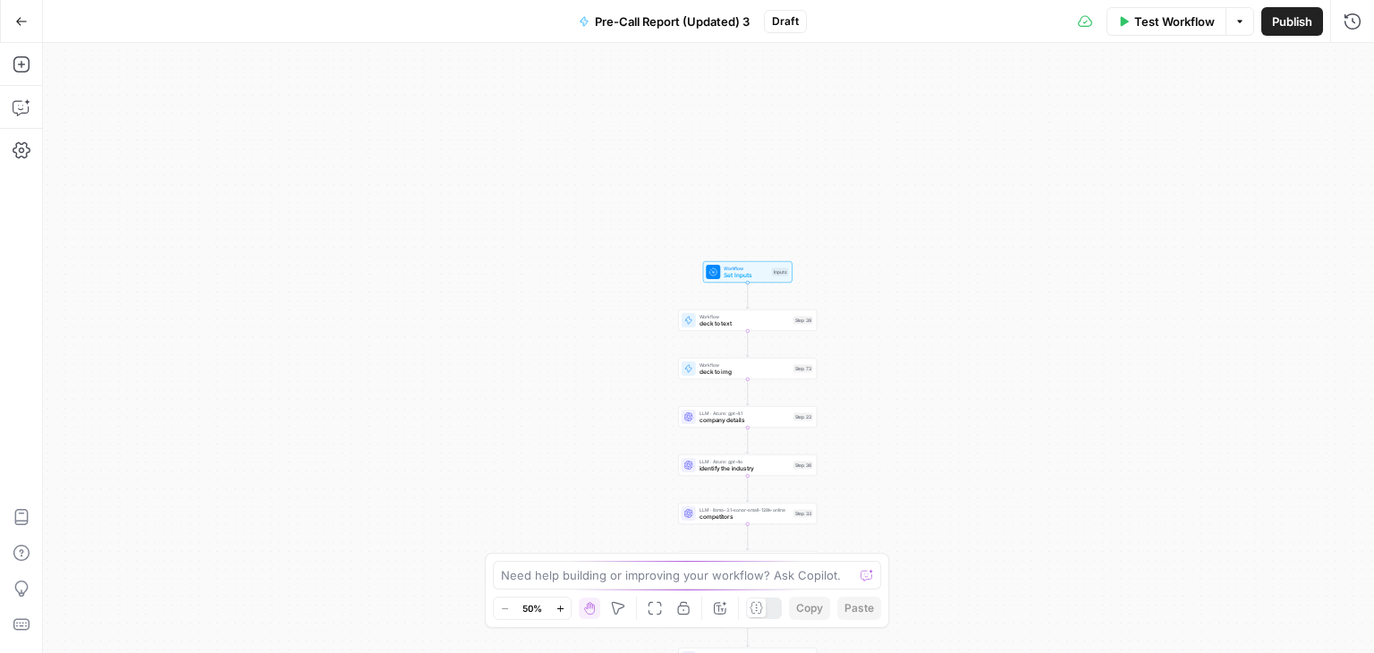
click at [740, 276] on span "Set Inputs" at bounding box center [746, 275] width 45 height 9
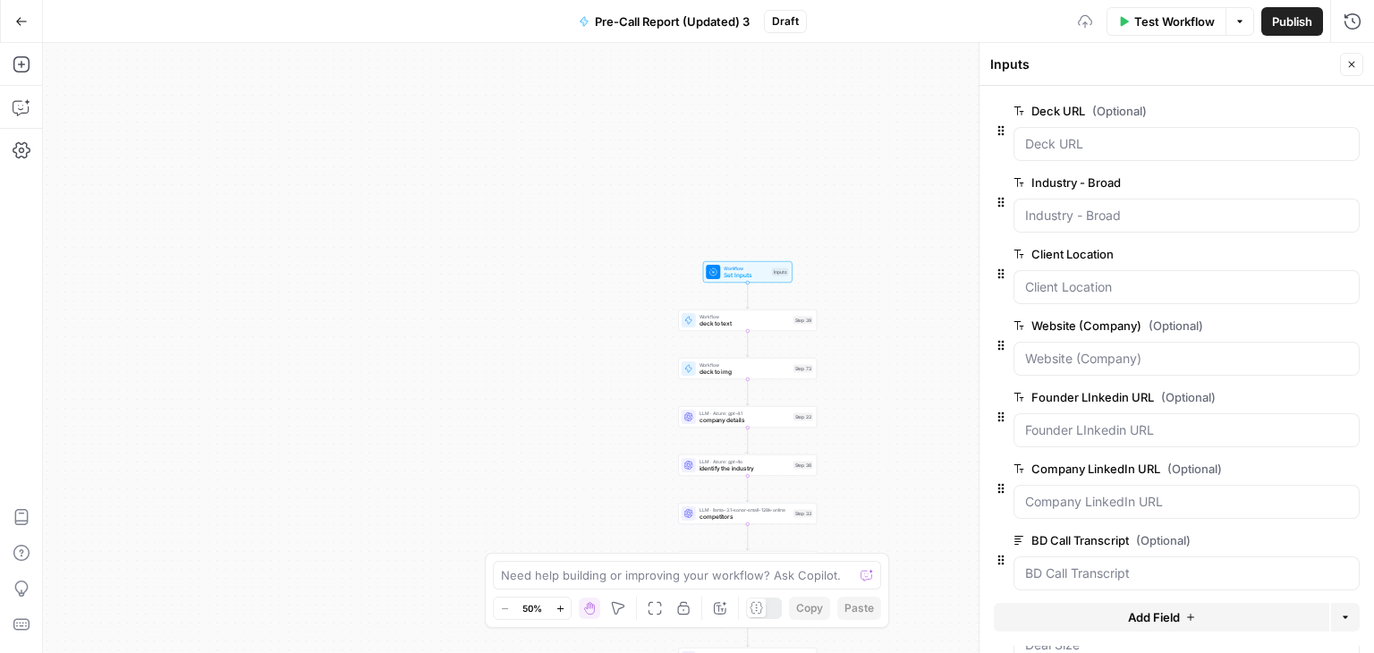
click at [1238, 26] on icon "button" at bounding box center [1240, 21] width 11 height 11
click at [1354, 22] on icon "button" at bounding box center [1353, 22] width 18 height 18
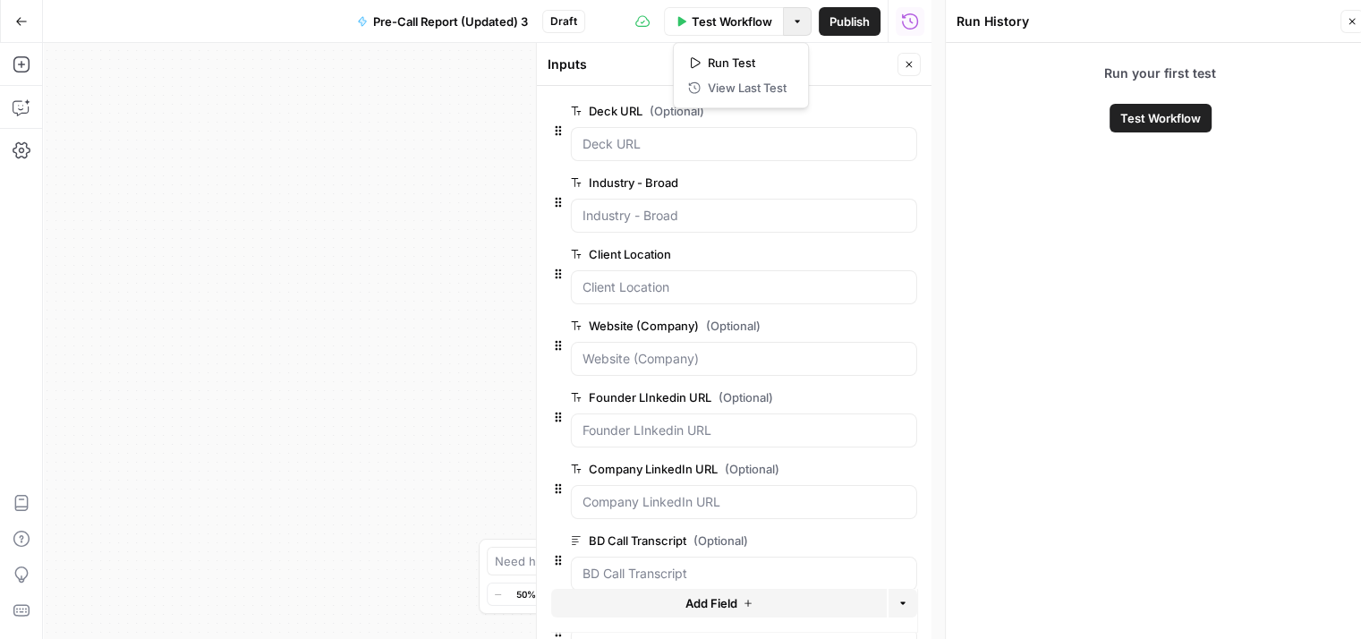
click at [792, 26] on icon "button" at bounding box center [797, 21] width 11 height 11
click at [1345, 22] on button "Close" at bounding box center [1351, 21] width 23 height 23
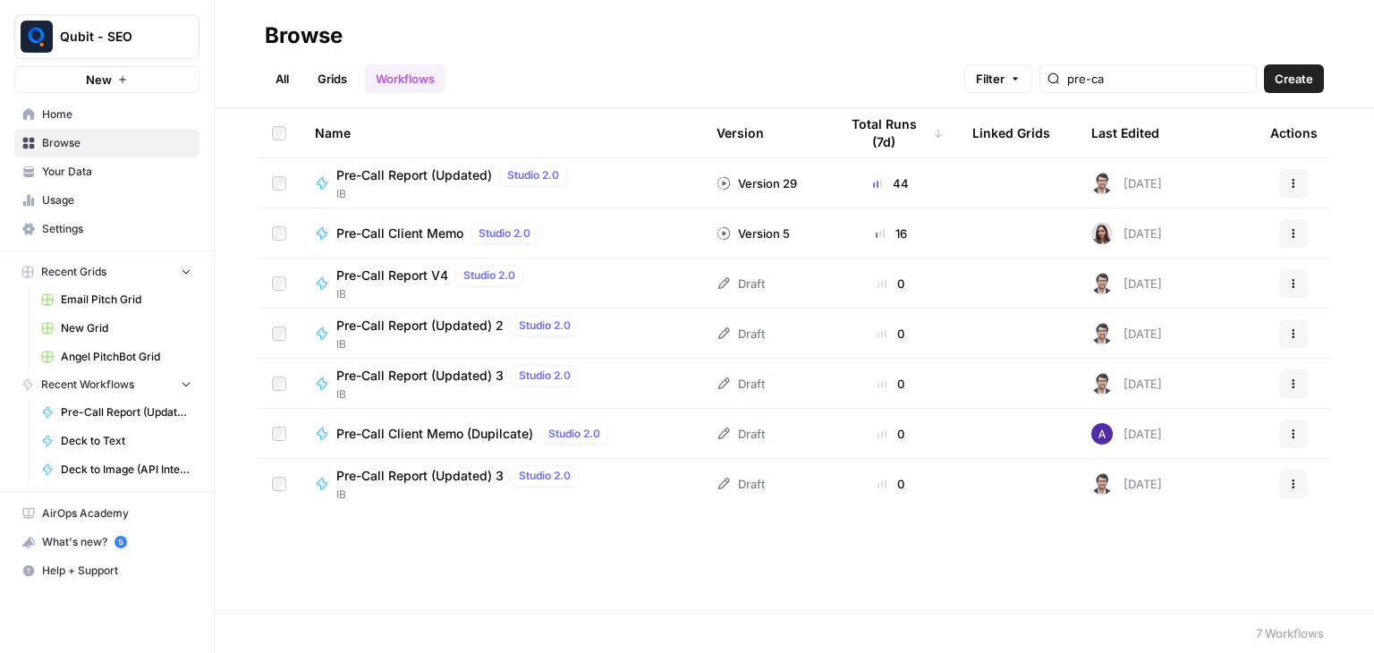
click at [434, 186] on span "IB" at bounding box center [455, 194] width 238 height 16
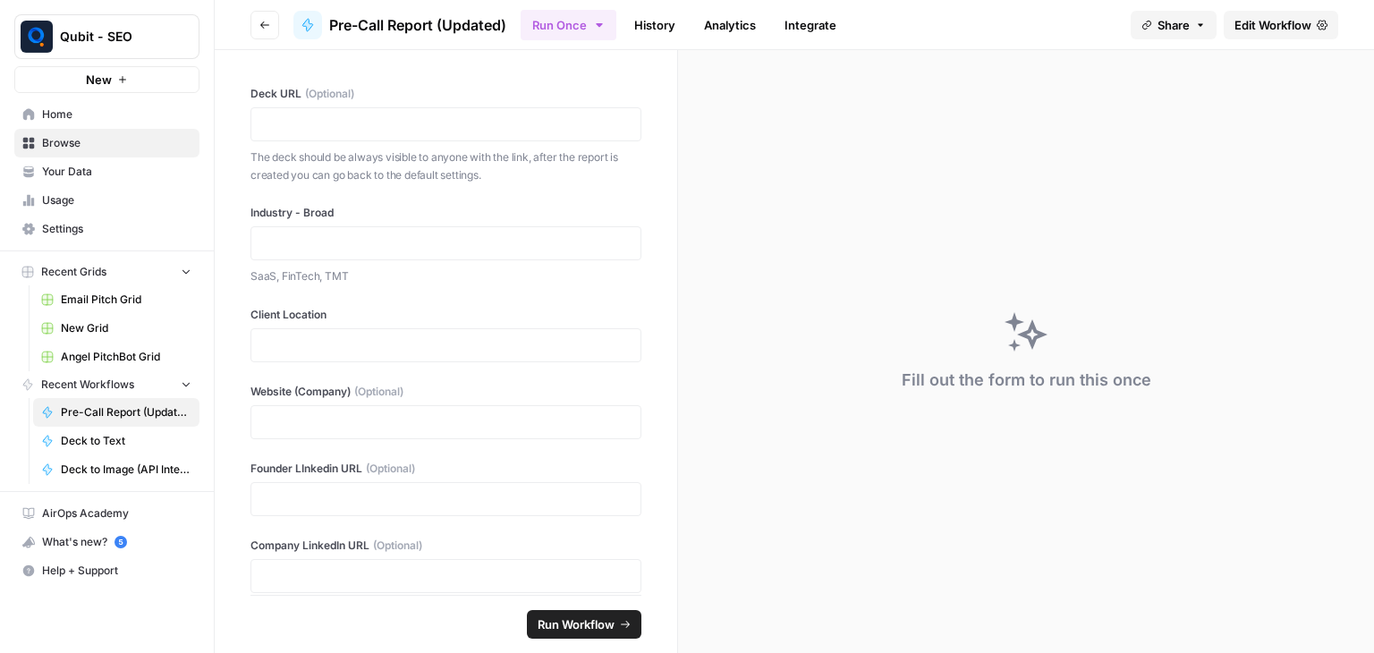
click at [662, 30] on link "History" at bounding box center [655, 25] width 63 height 29
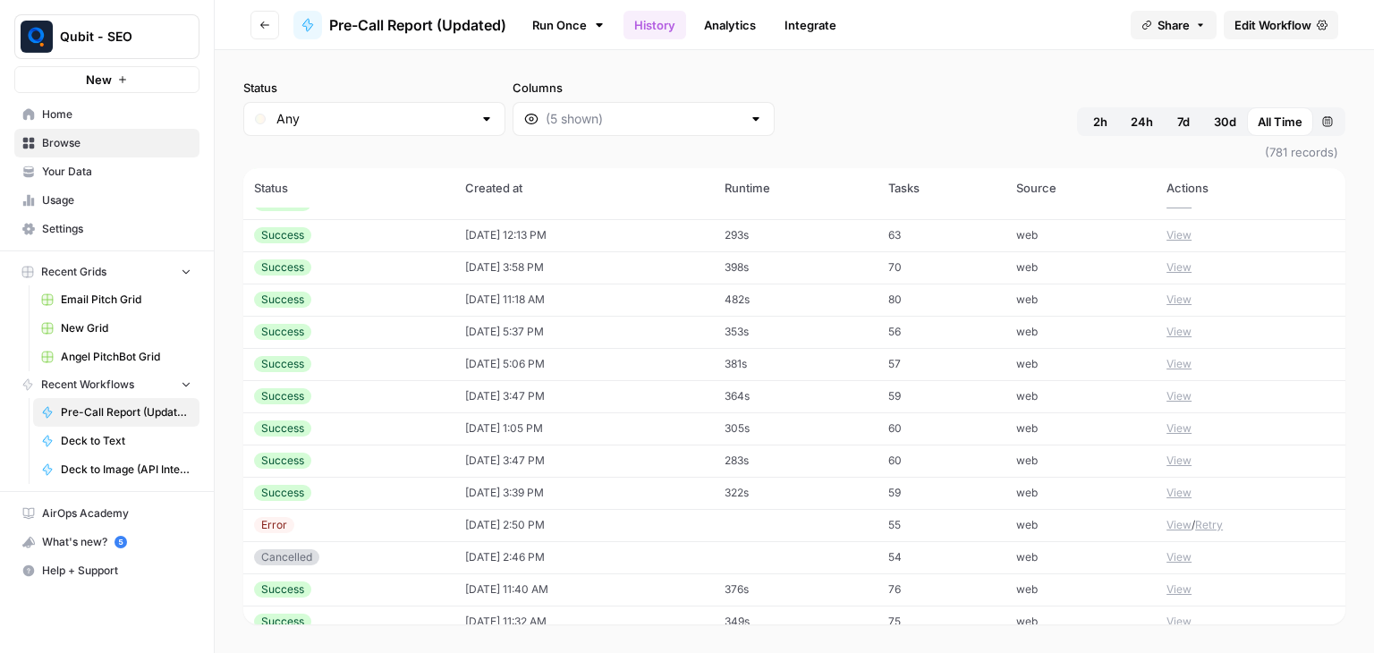
scroll to position [1929, 0]
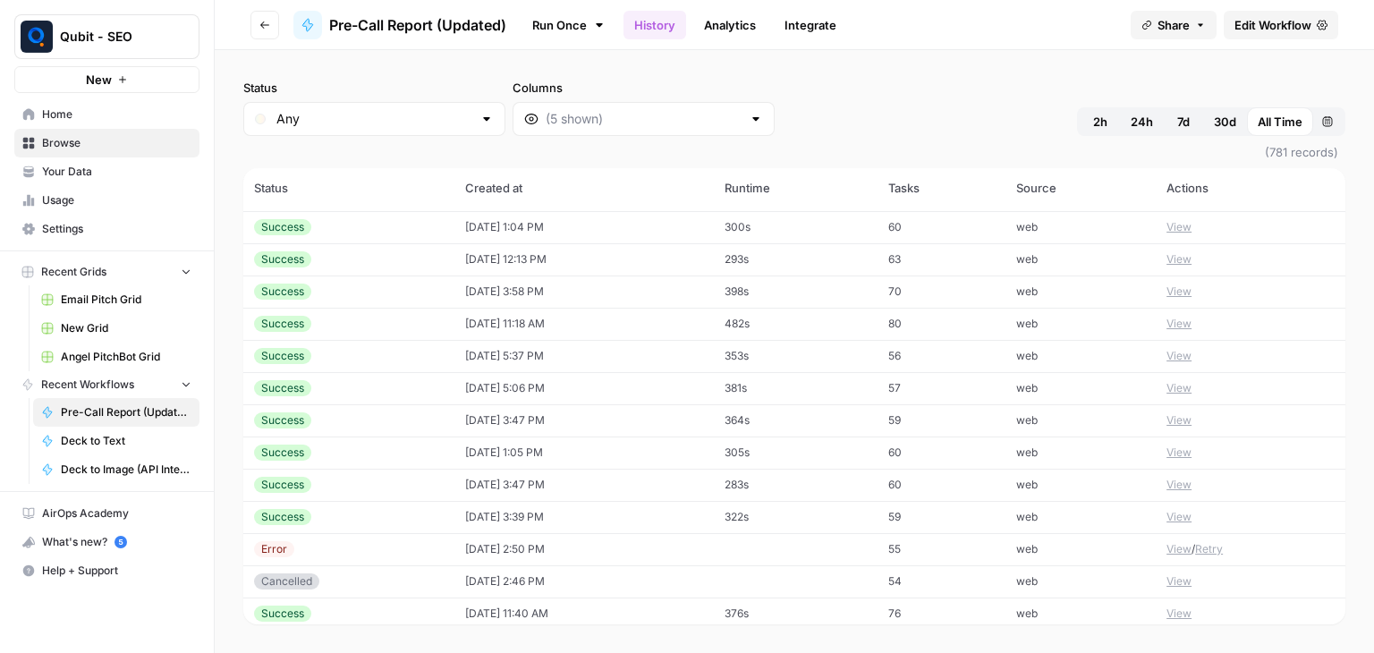
click at [655, 316] on td "08/07/25 at 11:18 AM" at bounding box center [584, 324] width 259 height 32
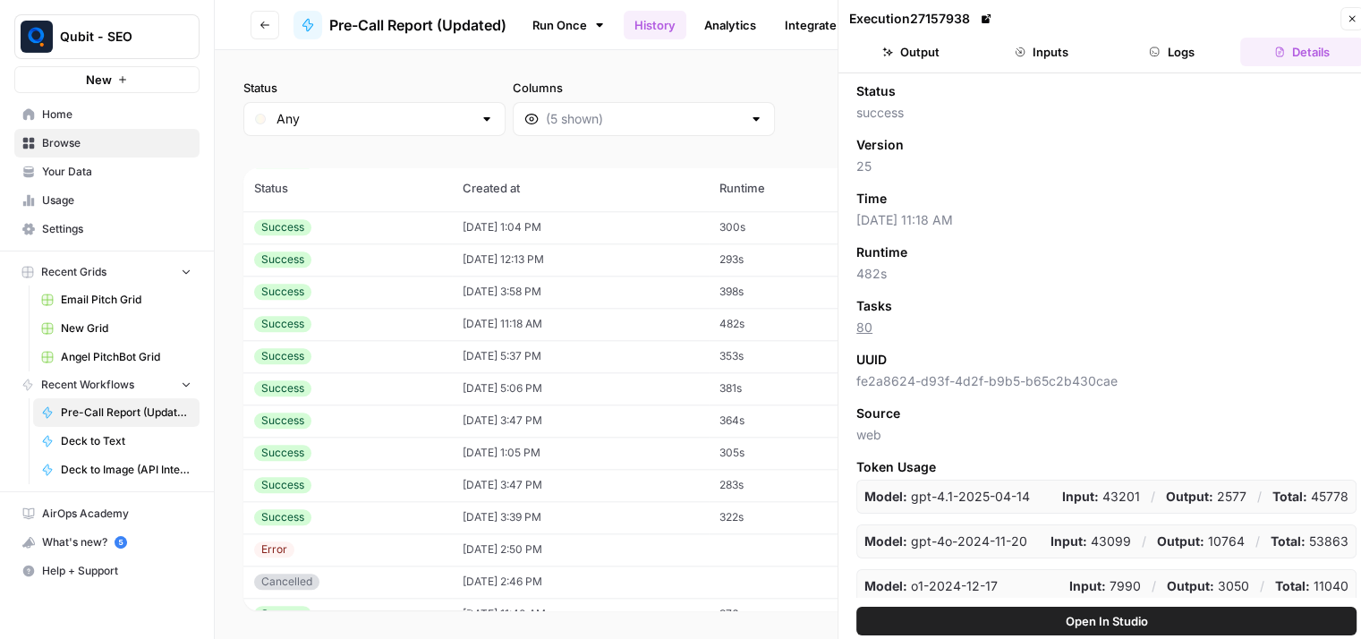
click at [1037, 54] on button "Inputs" at bounding box center [1041, 52] width 123 height 29
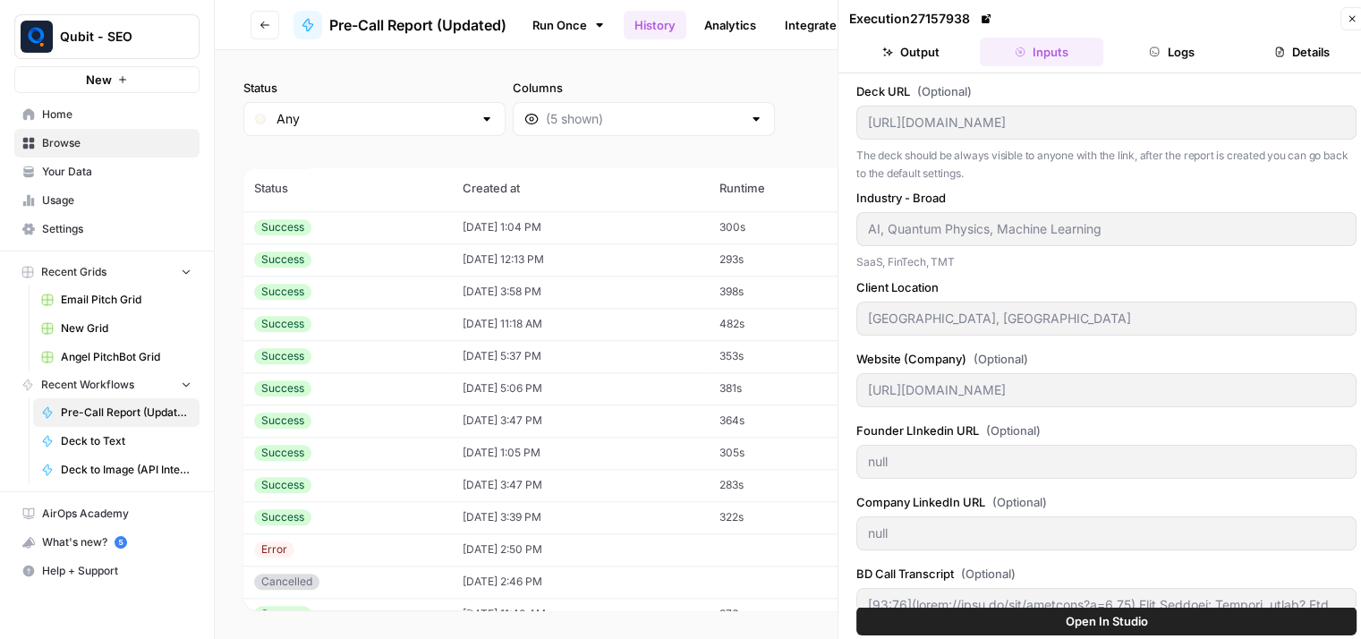
click at [1347, 13] on icon "button" at bounding box center [1352, 18] width 11 height 11
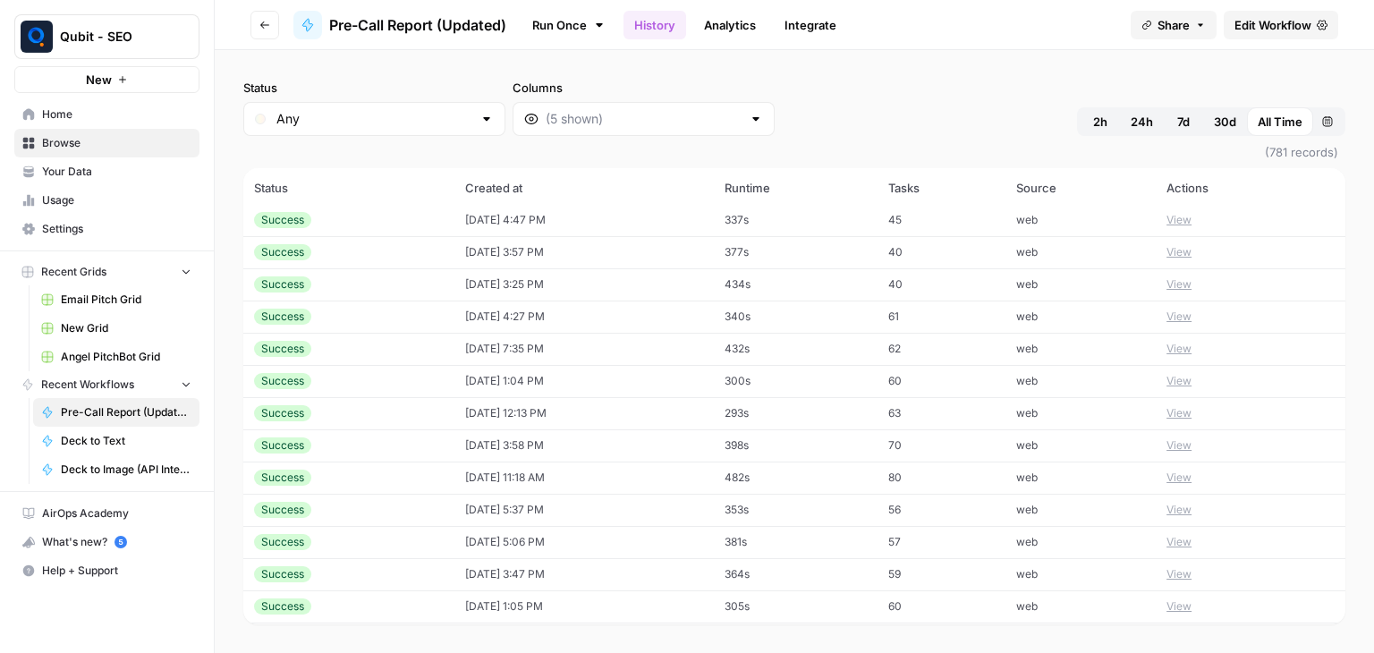
scroll to position [1750, 0]
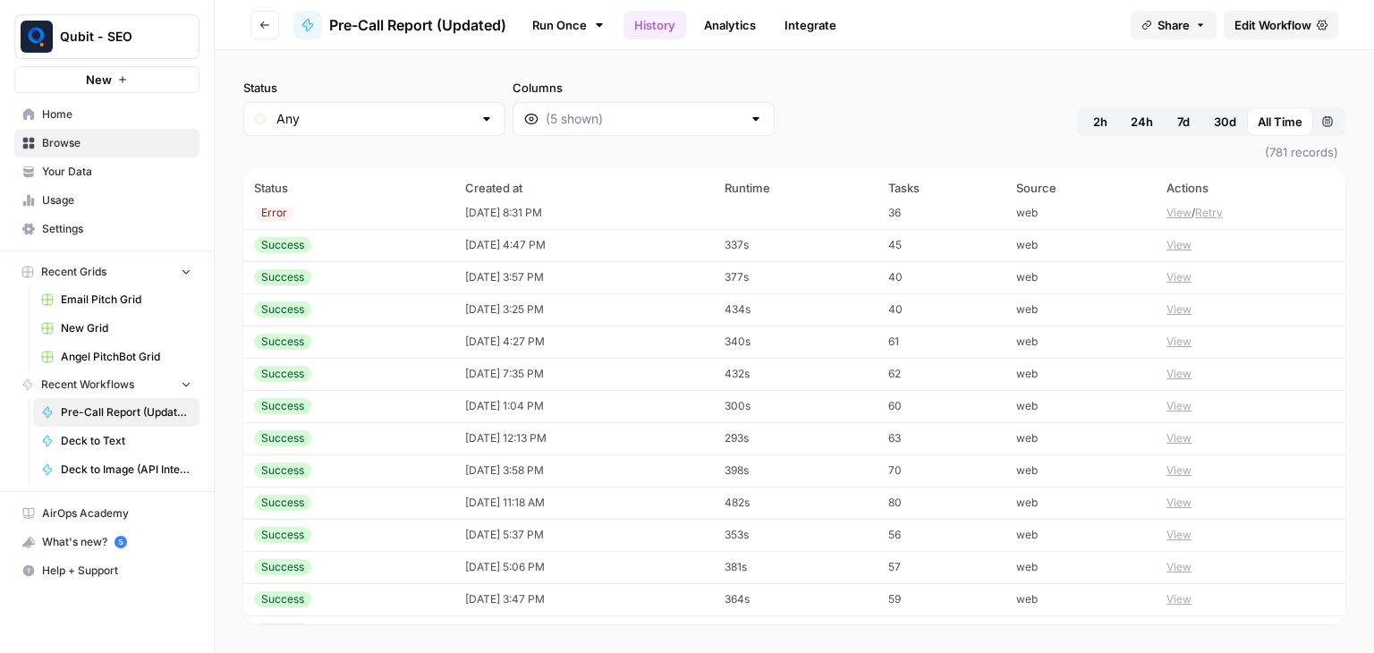
click at [1252, 25] on span "Edit Workflow" at bounding box center [1273, 25] width 77 height 18
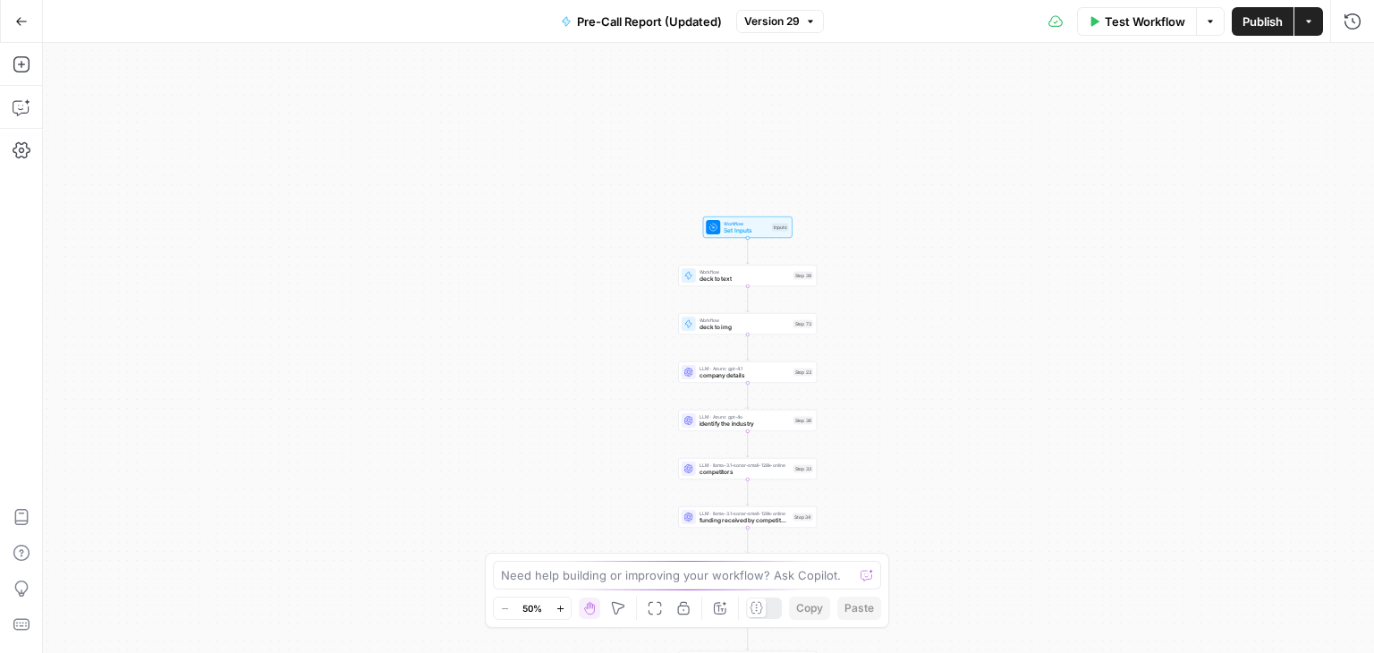
click at [751, 380] on div "LLM · Azure: gpt-4.1 company details Step 23 Copy step Delete step Add Note Test" at bounding box center [747, 371] width 139 height 21
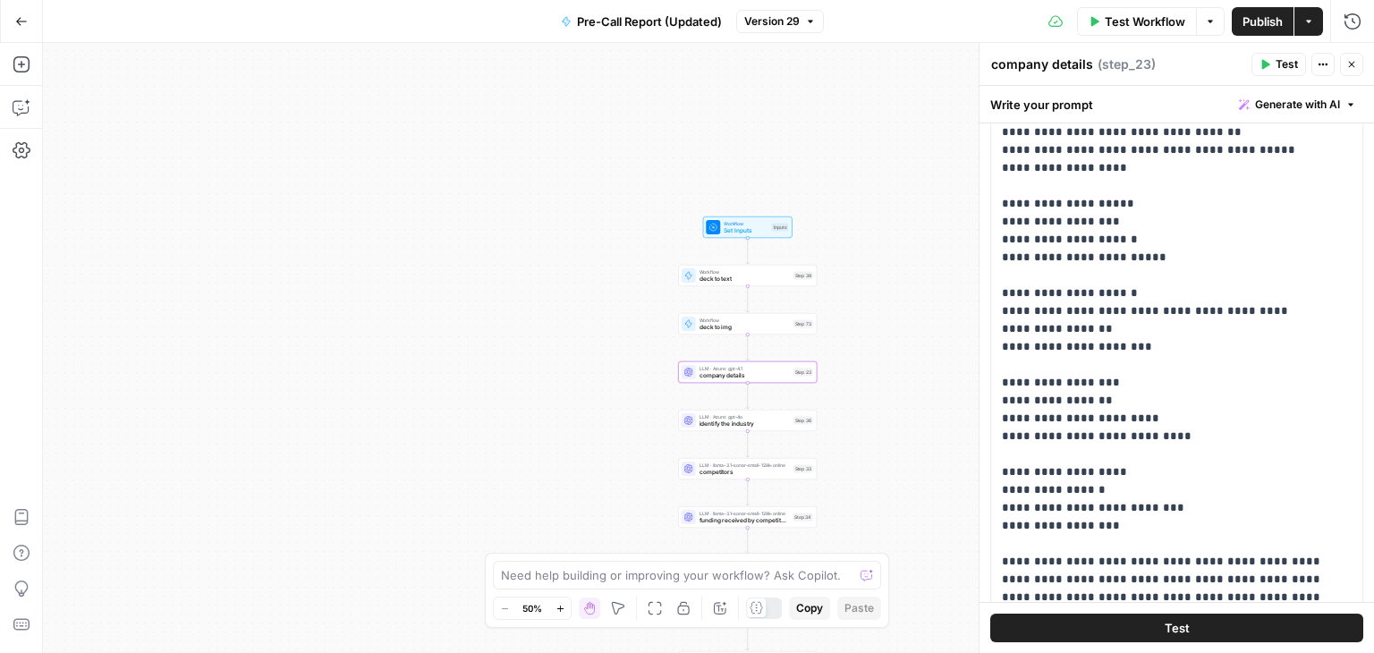
scroll to position [599, 0]
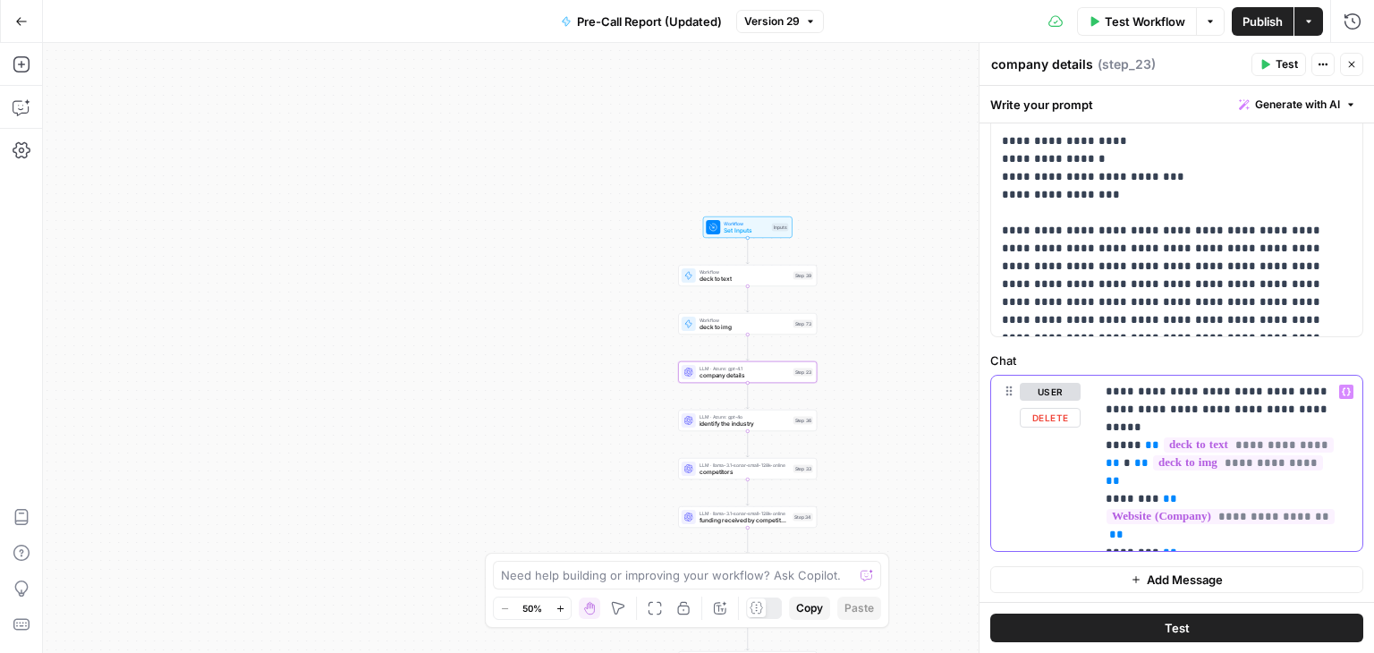
drag, startPoint x: 1109, startPoint y: 387, endPoint x: 1331, endPoint y: 533, distance: 265.5
click at [1331, 533] on p "**********" at bounding box center [1222, 463] width 233 height 161
click at [1331, 532] on p "**********" at bounding box center [1222, 463] width 233 height 161
drag, startPoint x: 1145, startPoint y: 391, endPoint x: 1335, endPoint y: 545, distance: 244.3
click at [1335, 545] on div "**********" at bounding box center [1229, 463] width 268 height 175
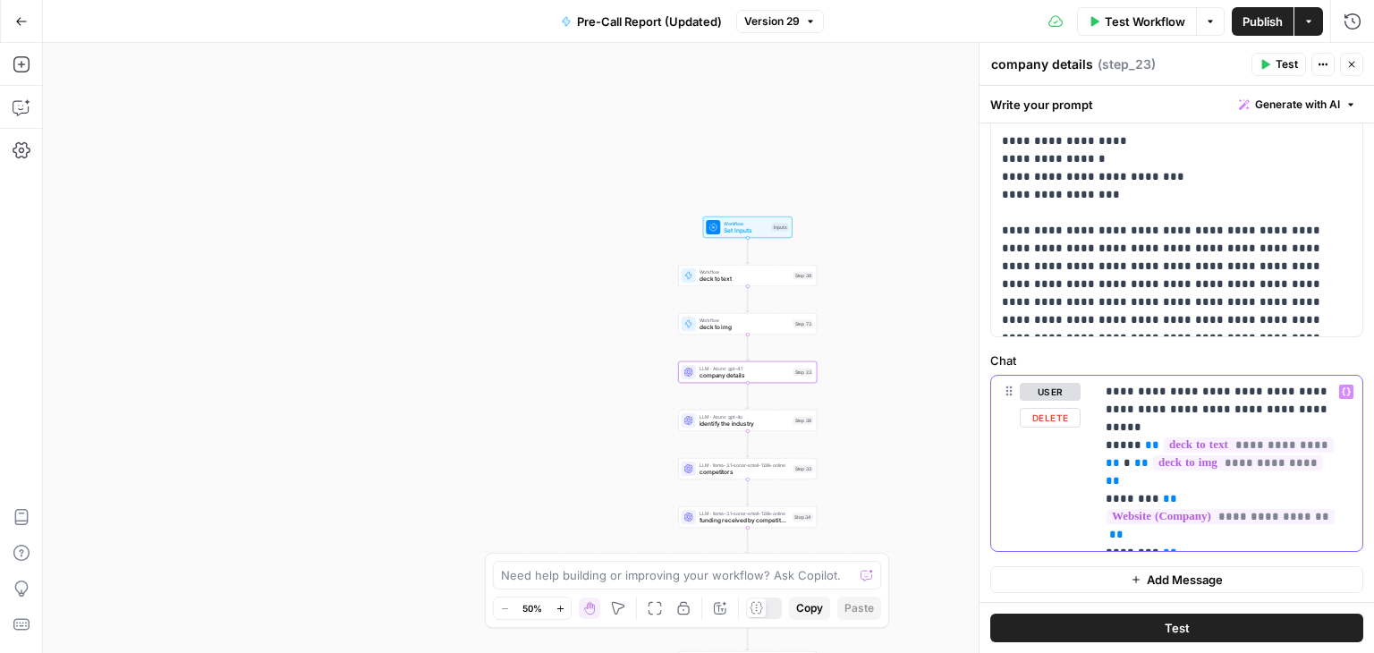
copy p "**********"
click at [1360, 15] on icon "button" at bounding box center [1353, 22] width 18 height 18
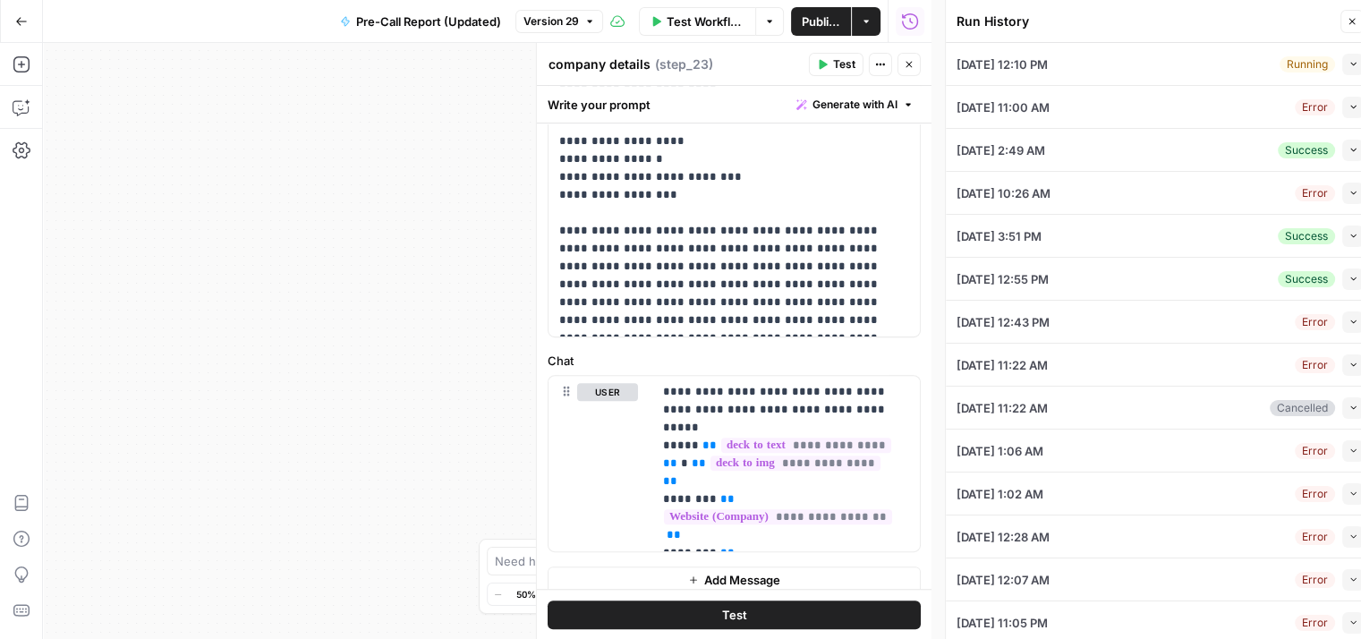
click at [1350, 26] on icon "button" at bounding box center [1352, 21] width 11 height 11
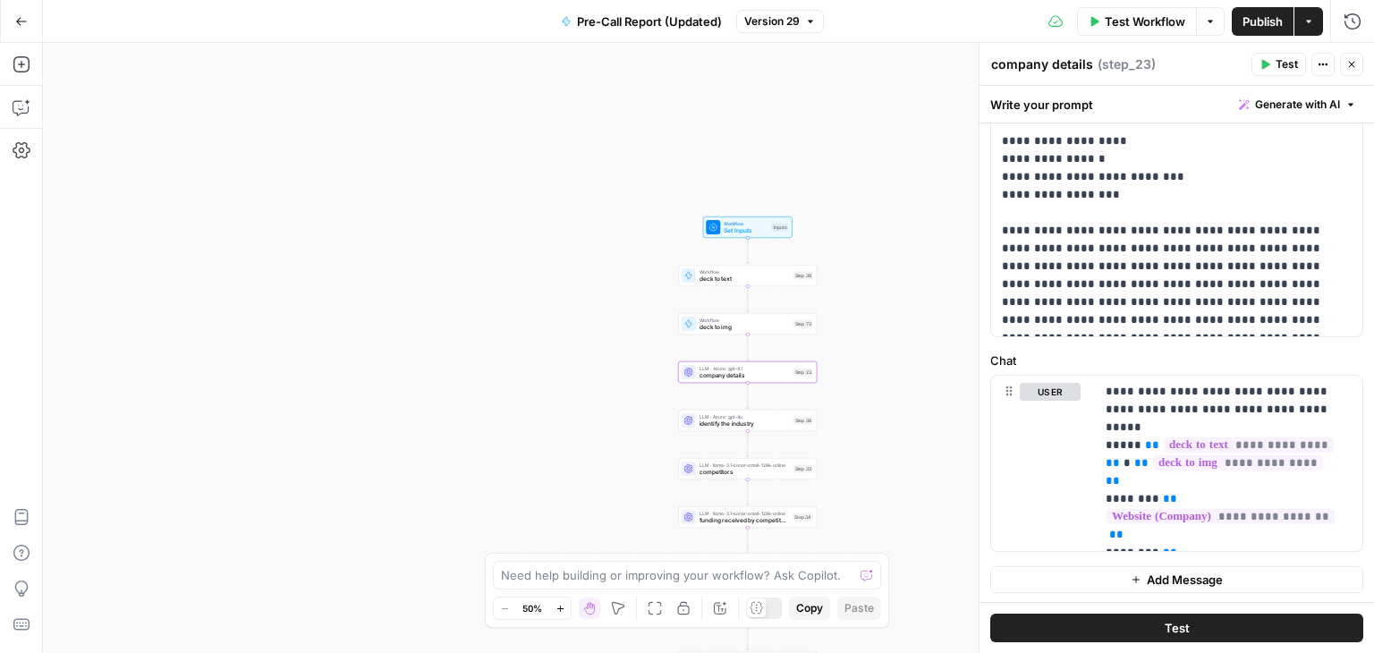
click at [1347, 64] on icon "button" at bounding box center [1352, 64] width 11 height 11
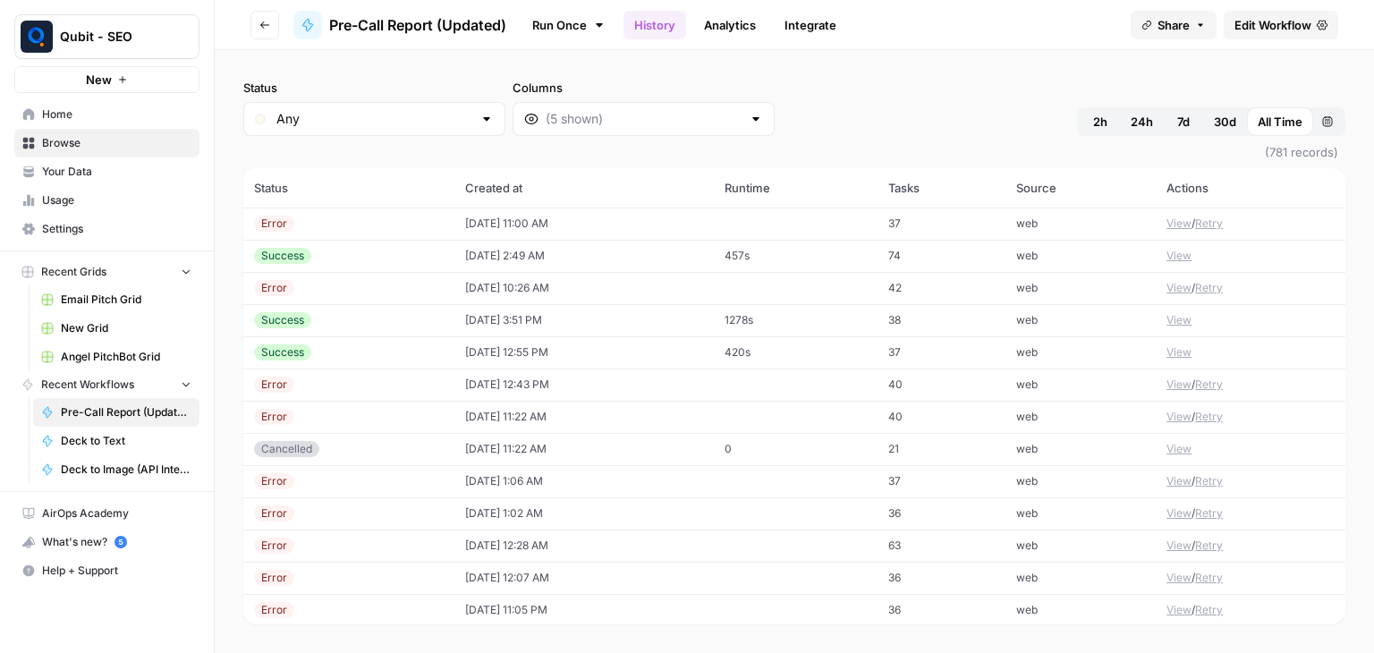
click at [1309, 17] on span "Edit Workflow" at bounding box center [1273, 25] width 77 height 18
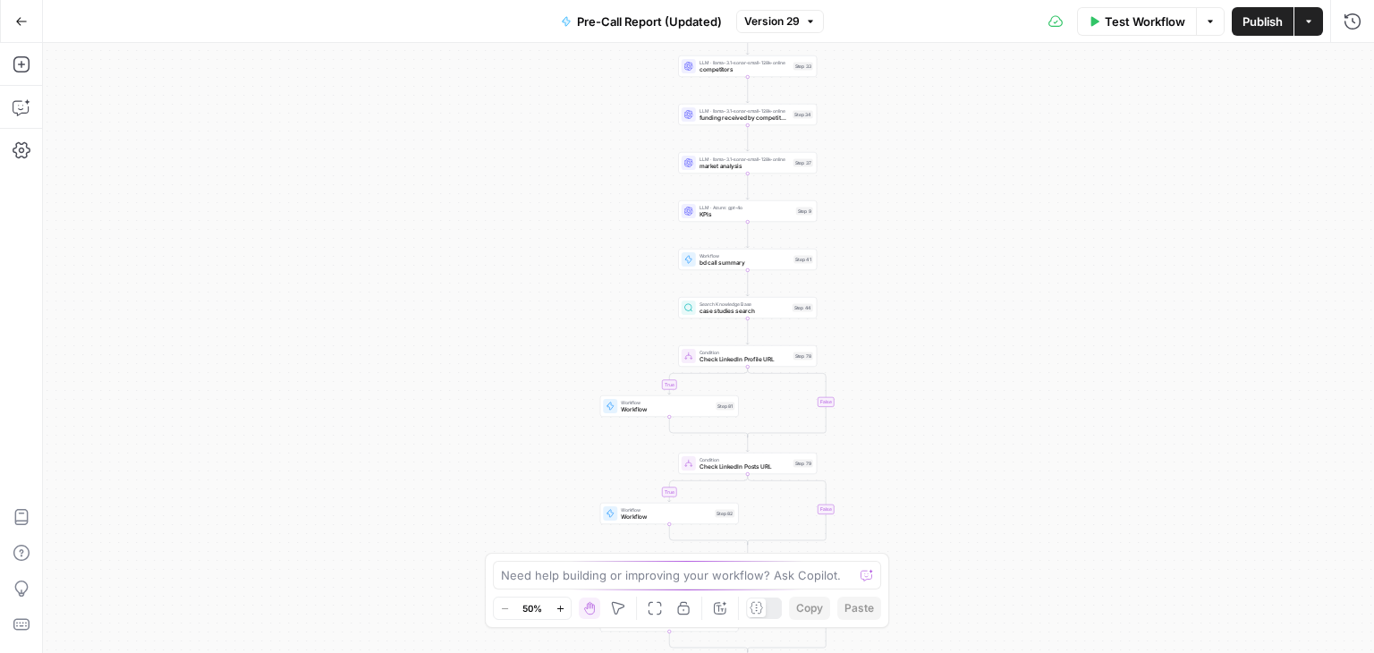
click at [23, 19] on icon "button" at bounding box center [21, 21] width 13 height 13
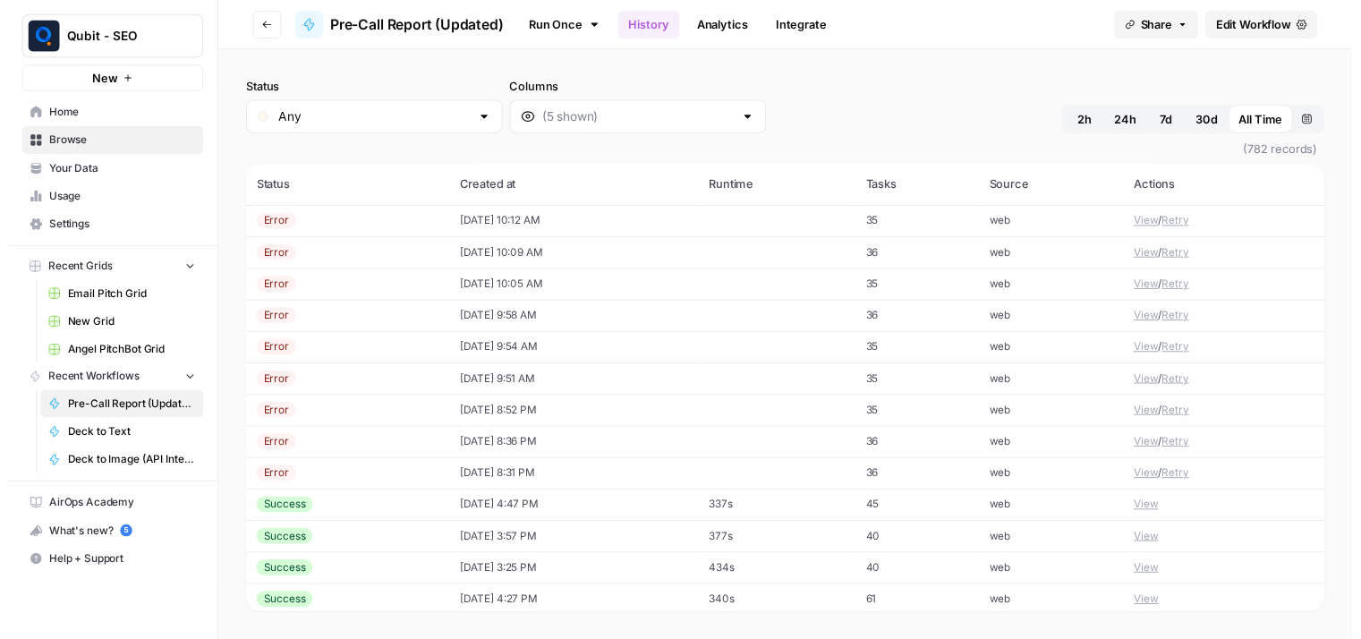
scroll to position [1789, 0]
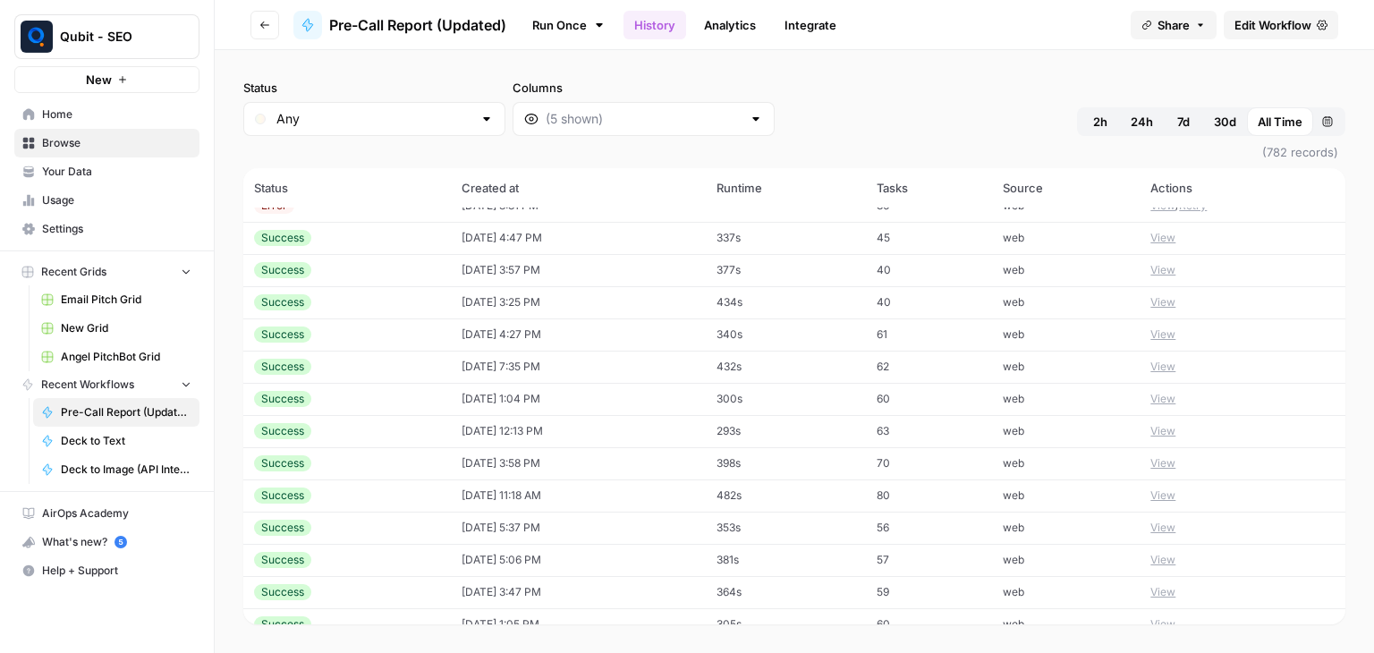
click at [635, 491] on td "08/07/25 at 11:18 AM" at bounding box center [578, 496] width 255 height 32
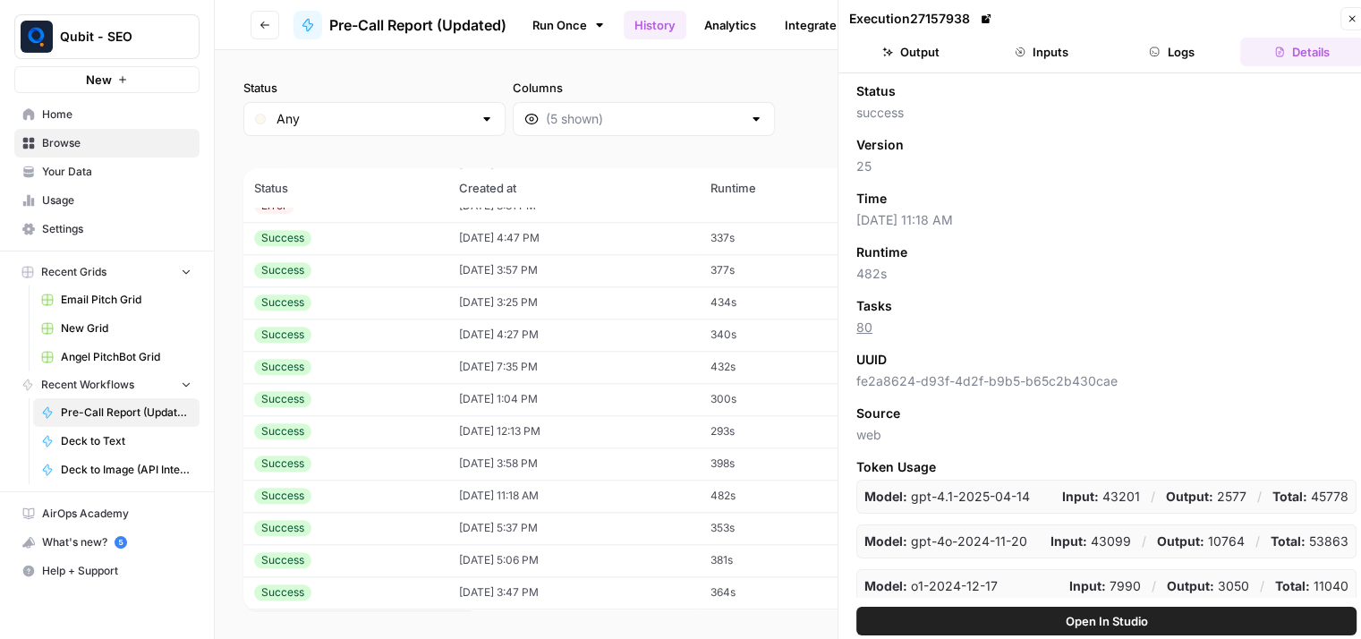
click at [1040, 50] on button "Inputs" at bounding box center [1041, 52] width 123 height 29
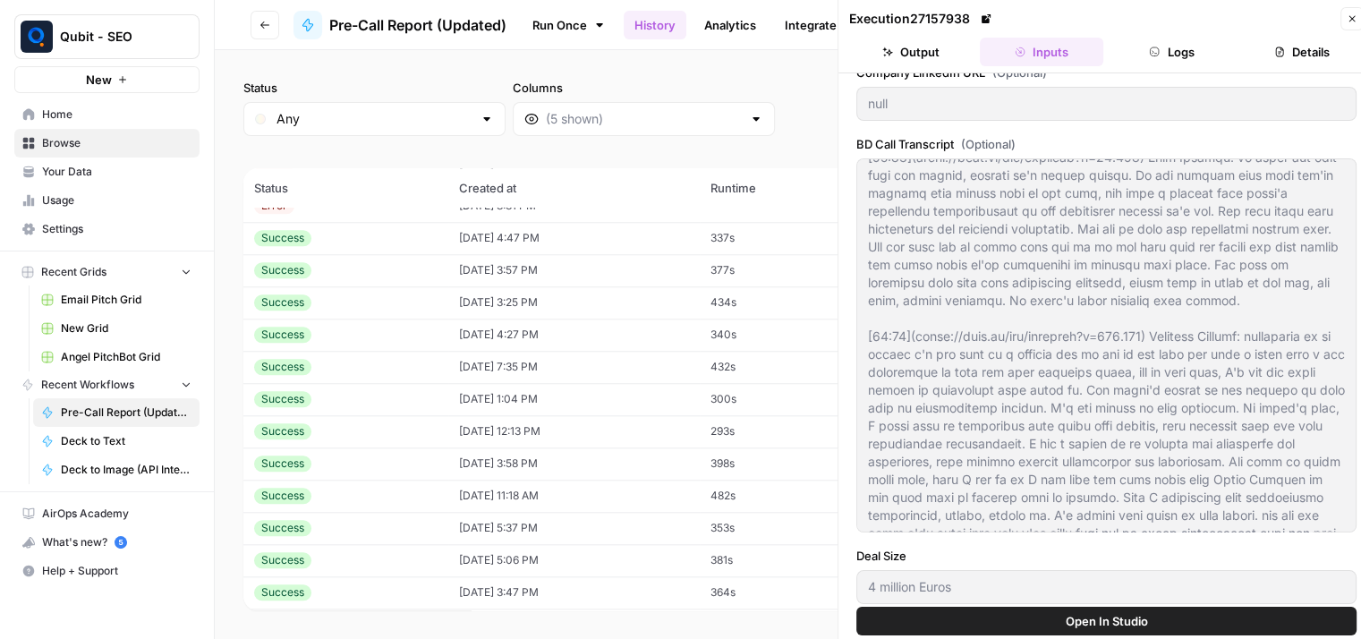
scroll to position [510, 0]
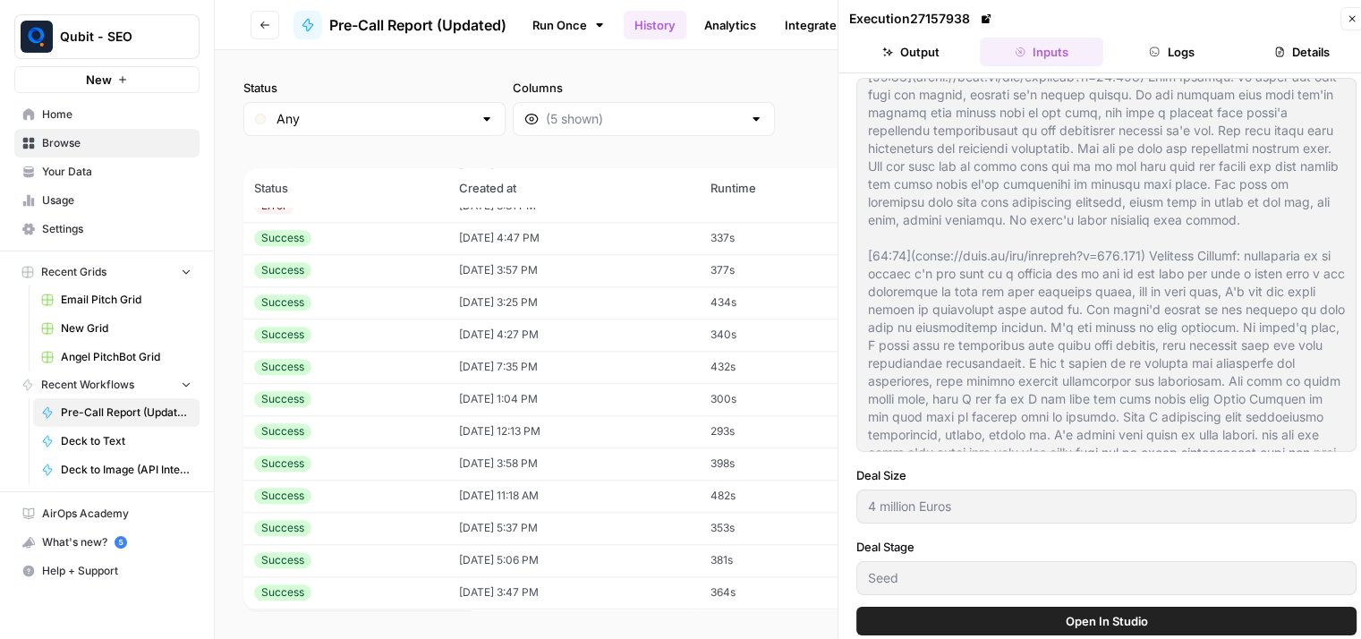
click at [805, 119] on div "Status Any Columns 2h 24h 7d 30d All Time Custom range" at bounding box center [787, 107] width 1089 height 57
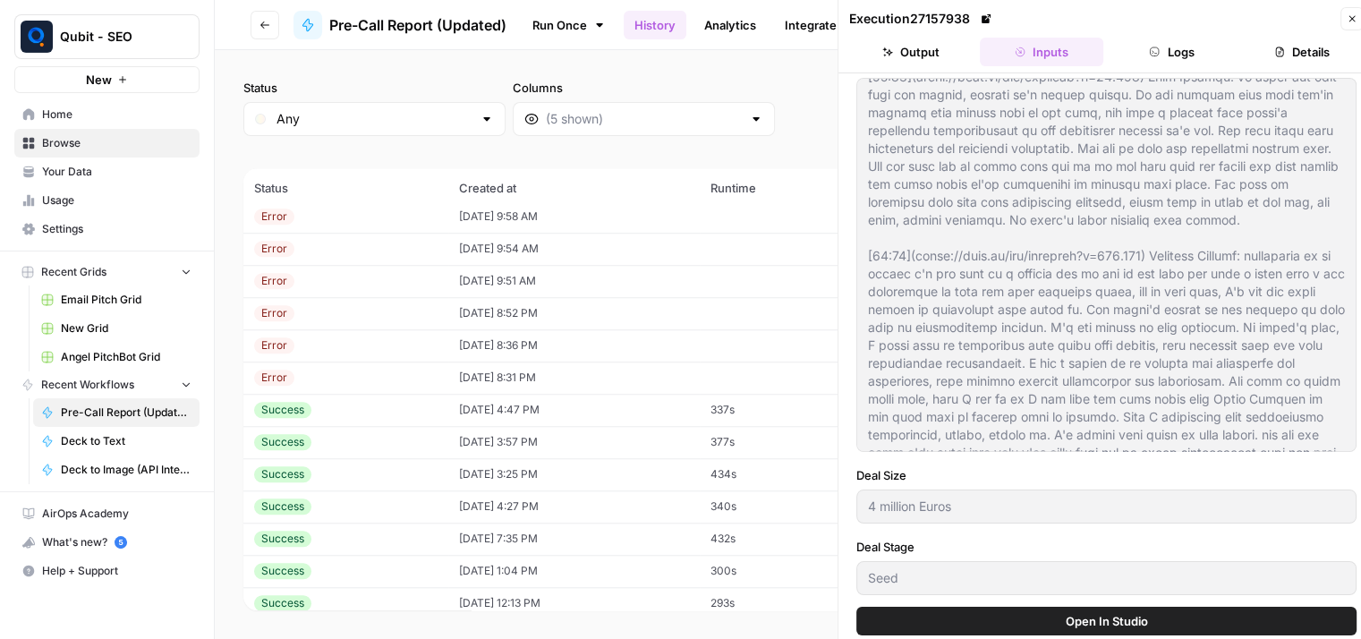
scroll to position [1618, 0]
click at [377, 412] on div "Success" at bounding box center [345, 410] width 183 height 16
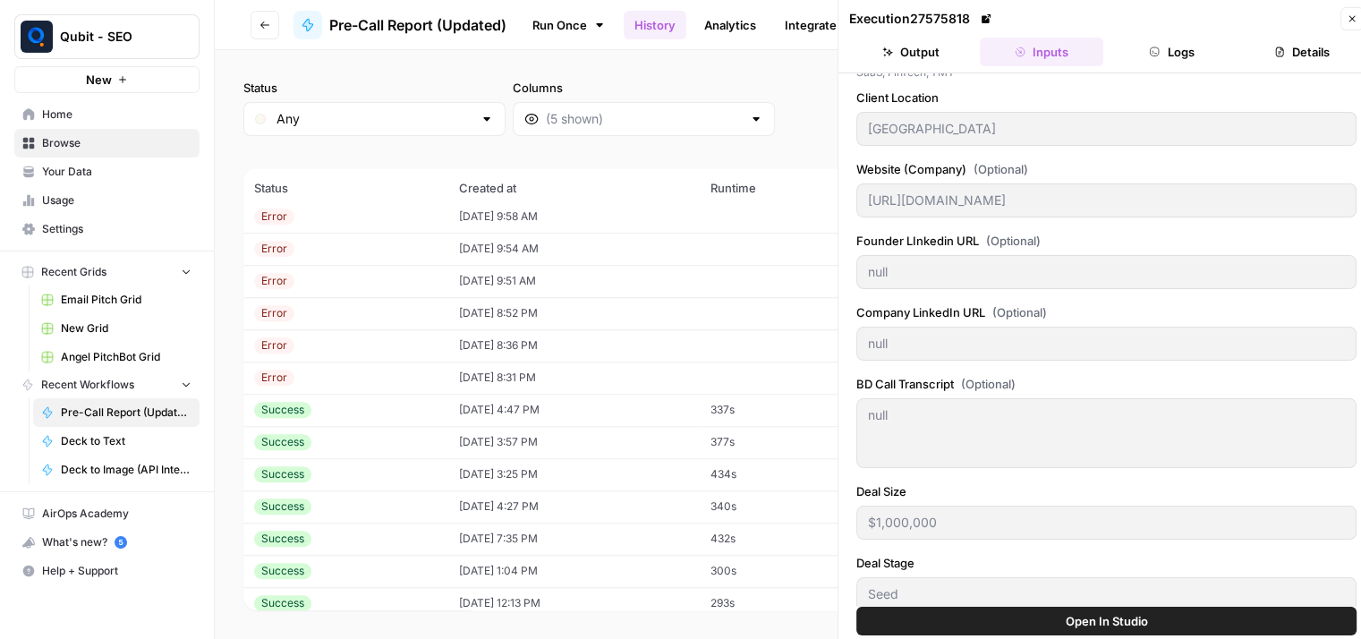
scroll to position [206, 0]
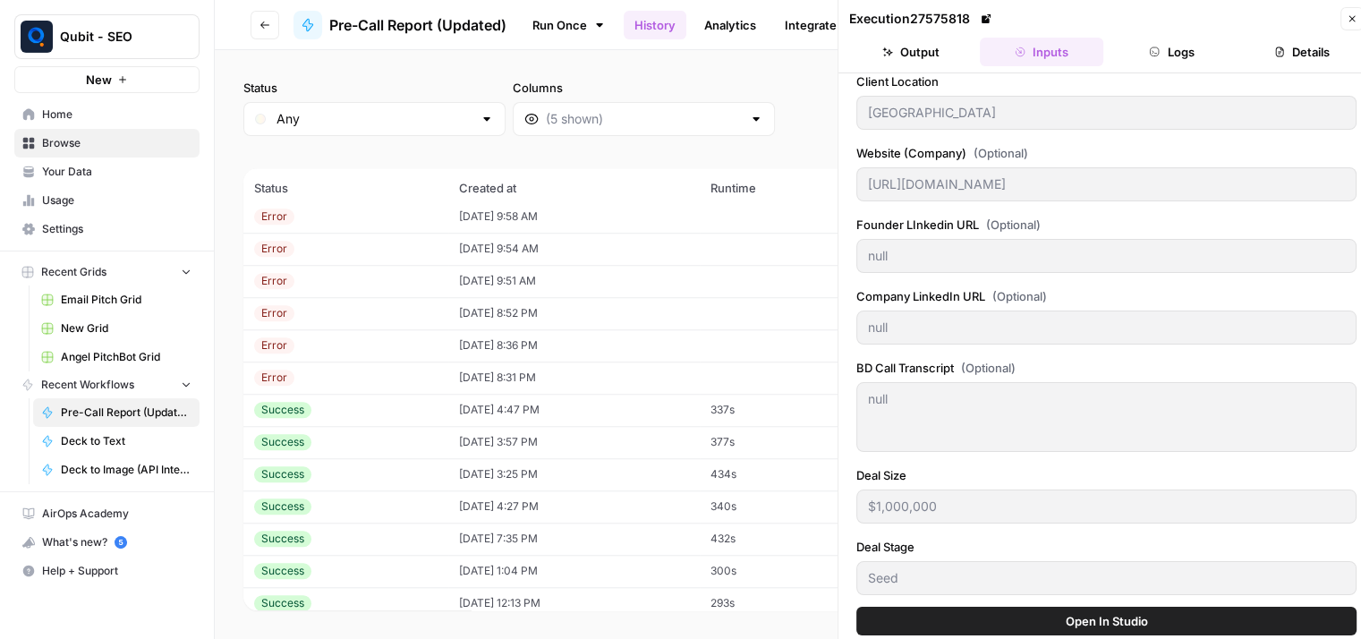
click at [612, 429] on td "08/14/25 at 3:57 PM" at bounding box center [573, 442] width 251 height 32
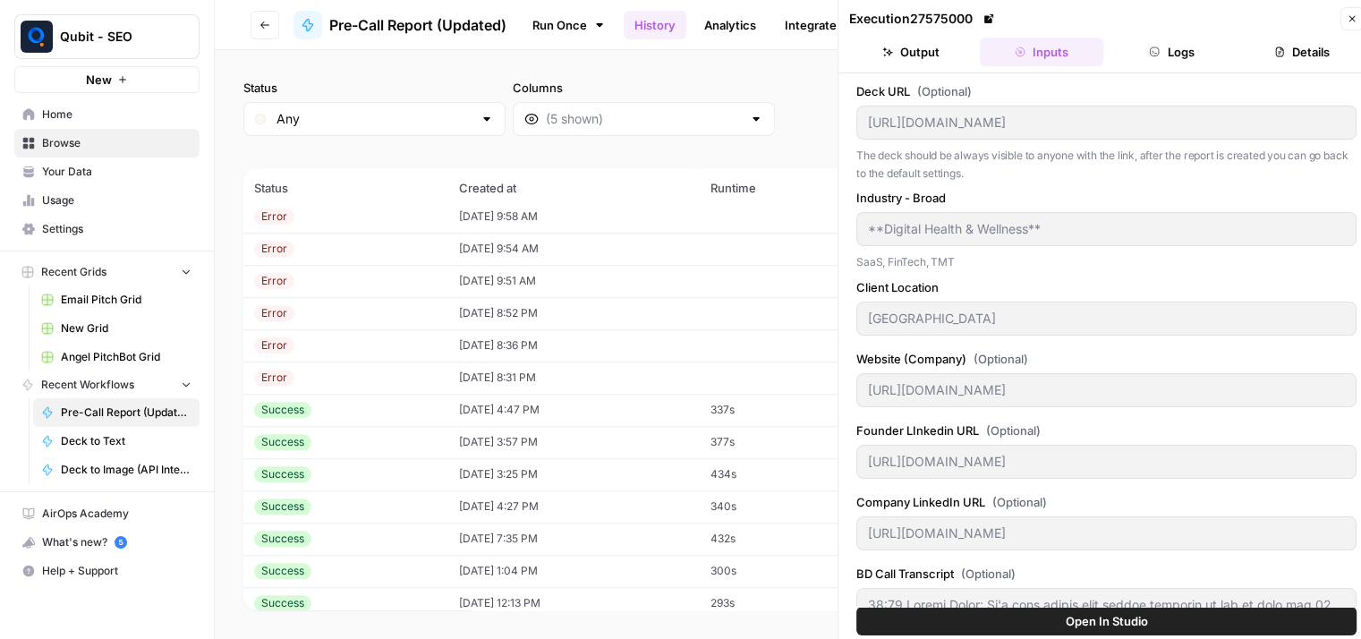
click at [740, 466] on td "434s" at bounding box center [779, 474] width 158 height 32
click at [738, 499] on td "340s" at bounding box center [779, 506] width 158 height 32
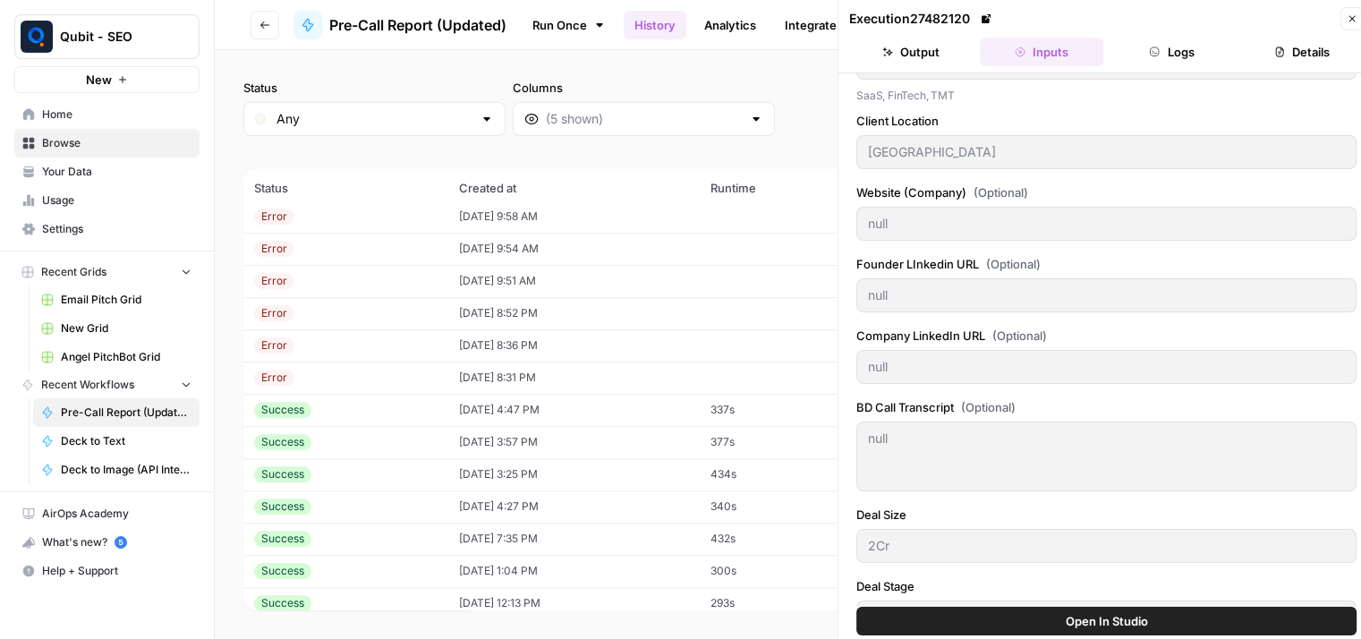
scroll to position [206, 0]
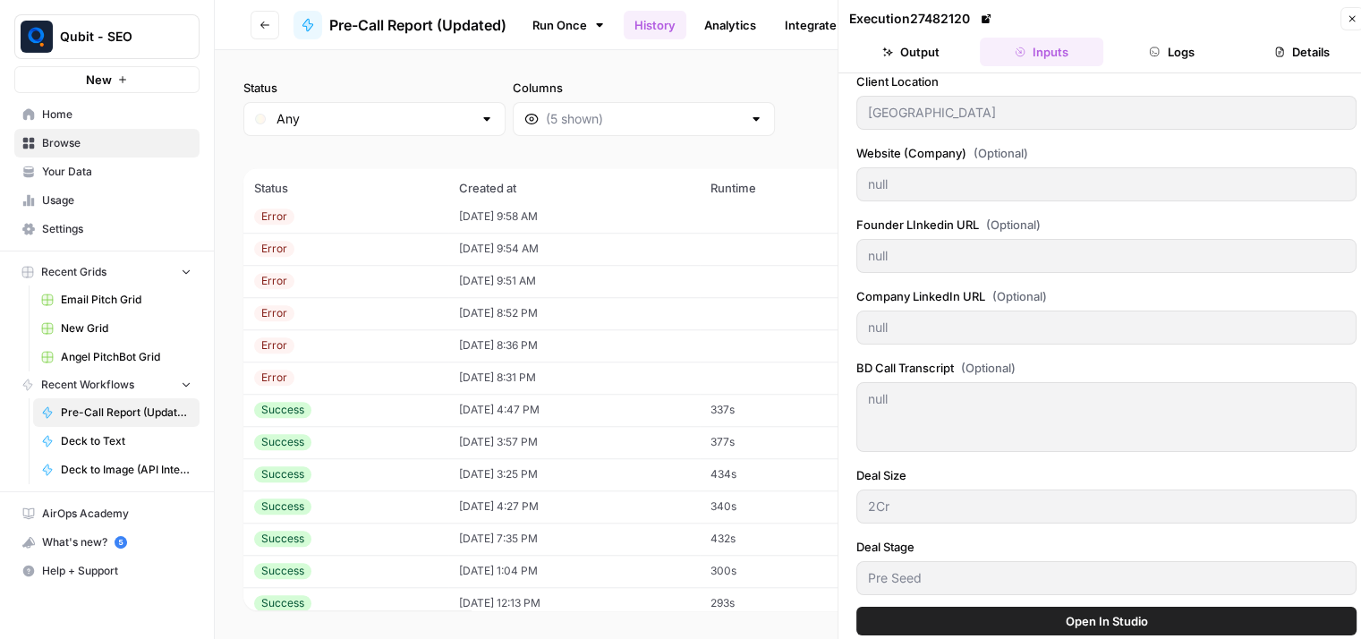
click at [754, 531] on td "432s" at bounding box center [779, 539] width 158 height 32
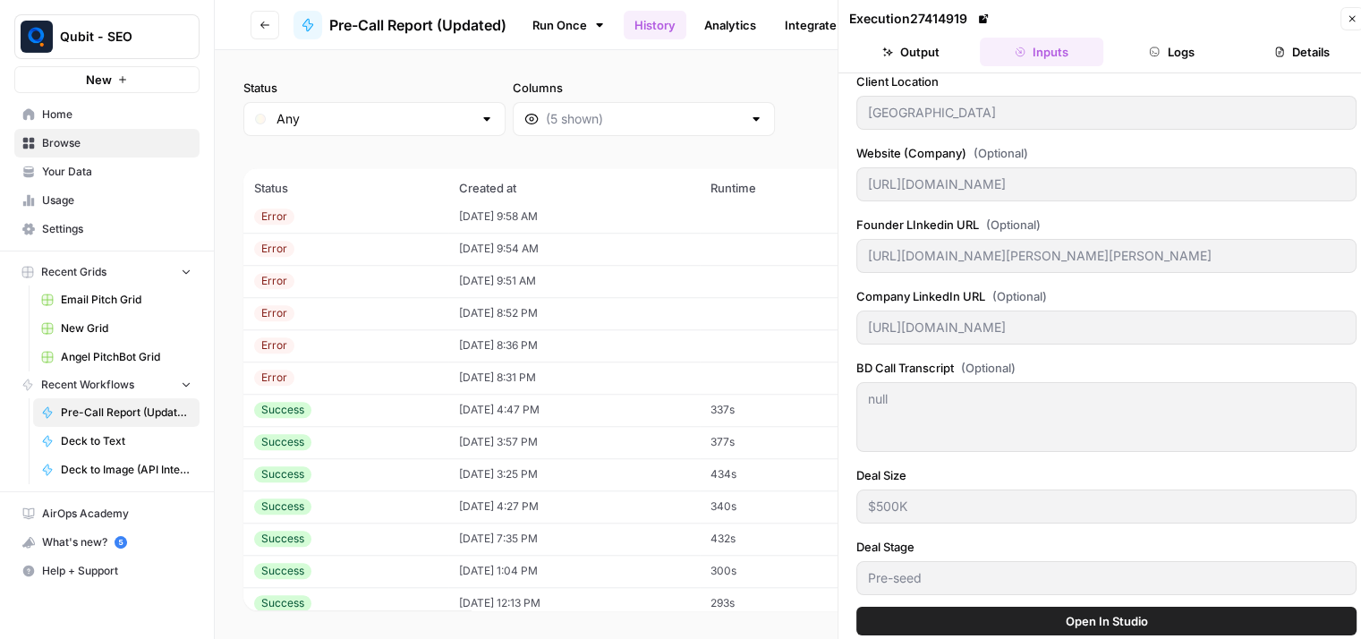
scroll to position [14, 0]
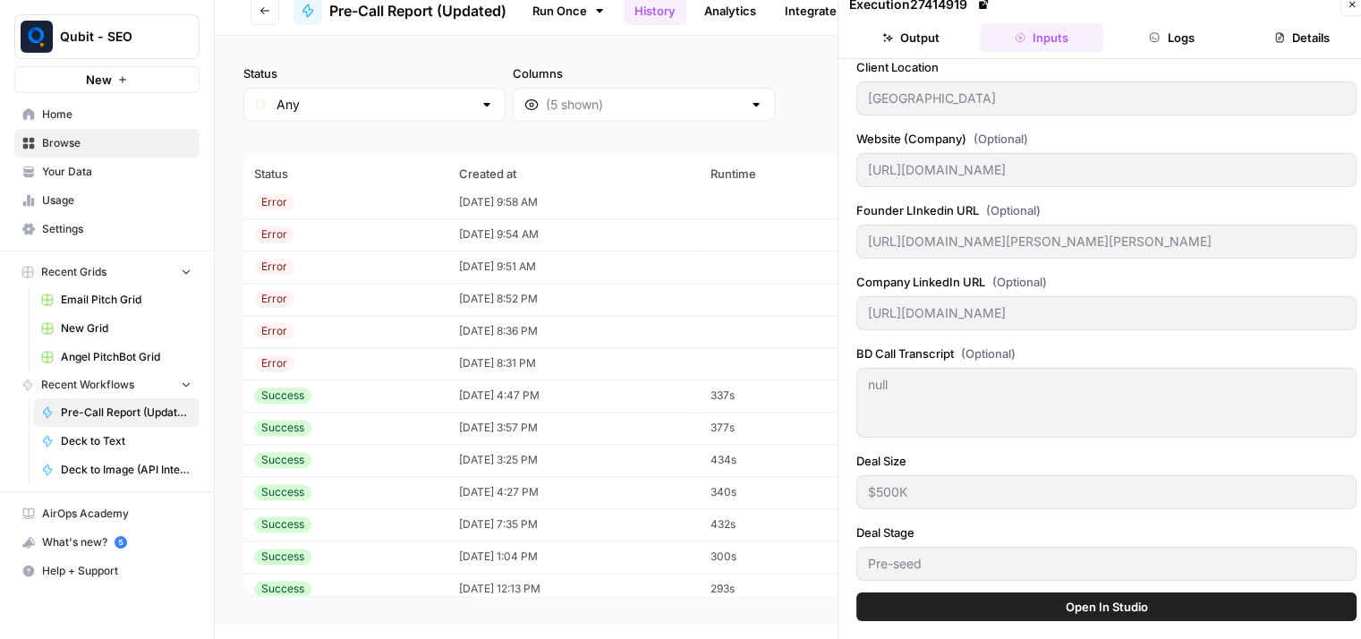
click at [727, 539] on td "432s" at bounding box center [779, 524] width 158 height 32
click at [728, 557] on td "300s" at bounding box center [779, 556] width 158 height 32
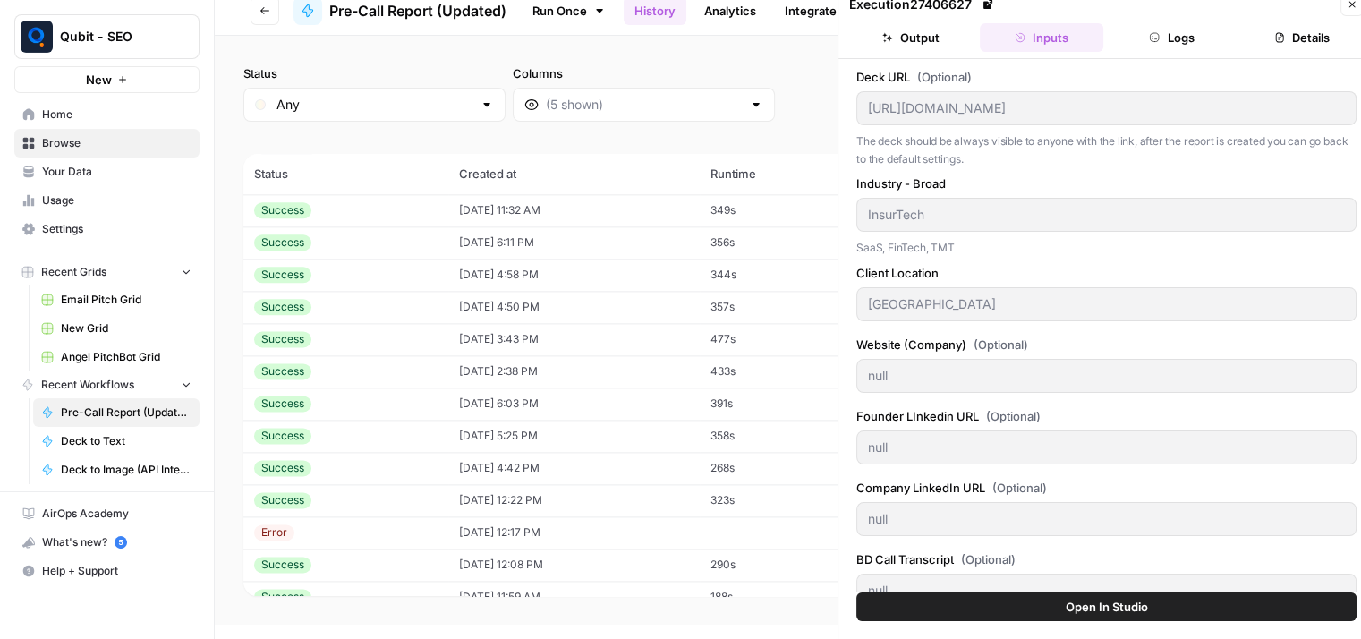
scroll to position [2389, 0]
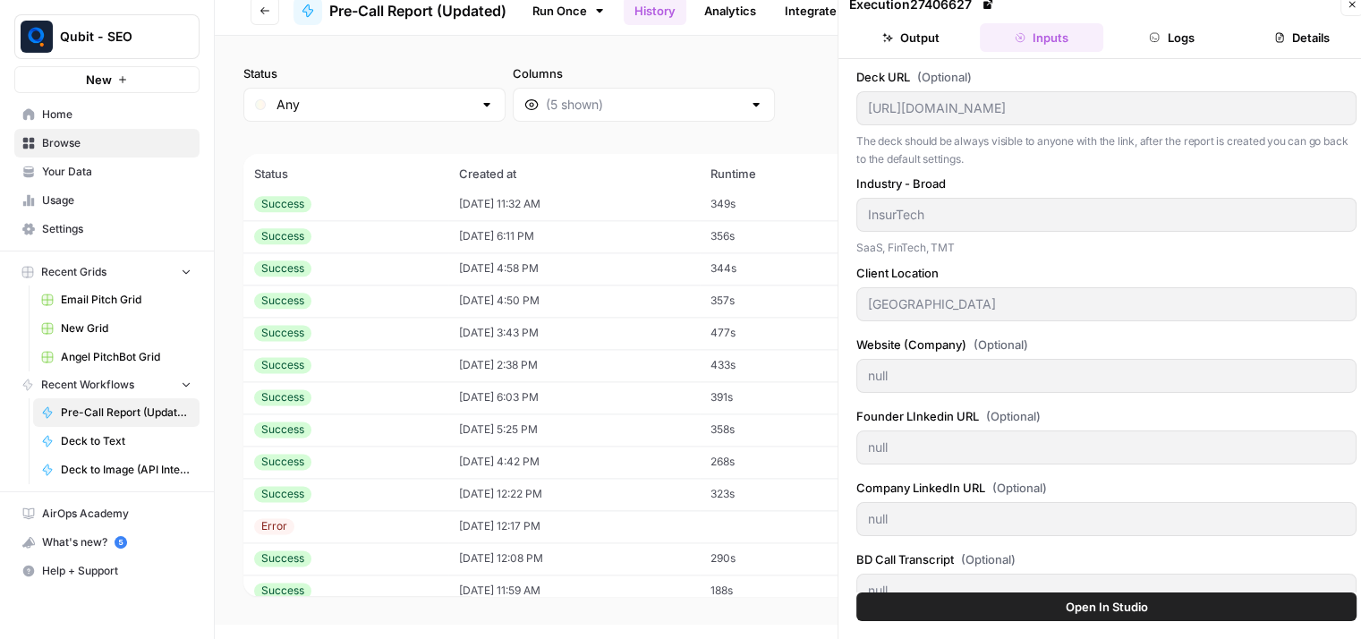
click at [578, 334] on td "08/01/25 at 3:43 PM" at bounding box center [573, 333] width 251 height 32
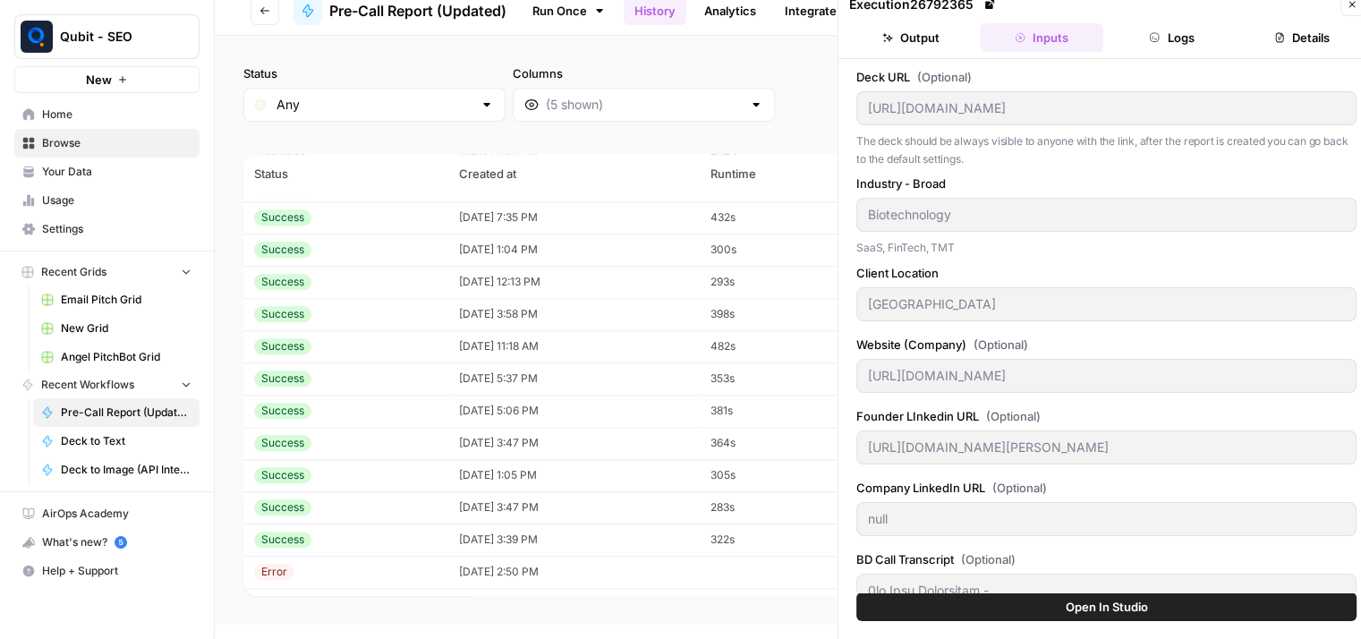
scroll to position [1890, 0]
click at [647, 387] on td "08/07/25 at 11:18 AM" at bounding box center [573, 381] width 251 height 32
type input "https://drive.google.com/file/d/1LObwCNLOgN5CJQwuOOllc3b5YWMeb1hv/view?usp=shar…"
type input "AI, Quantum Physics, Machine Learning"
type input "Germany, Israel"
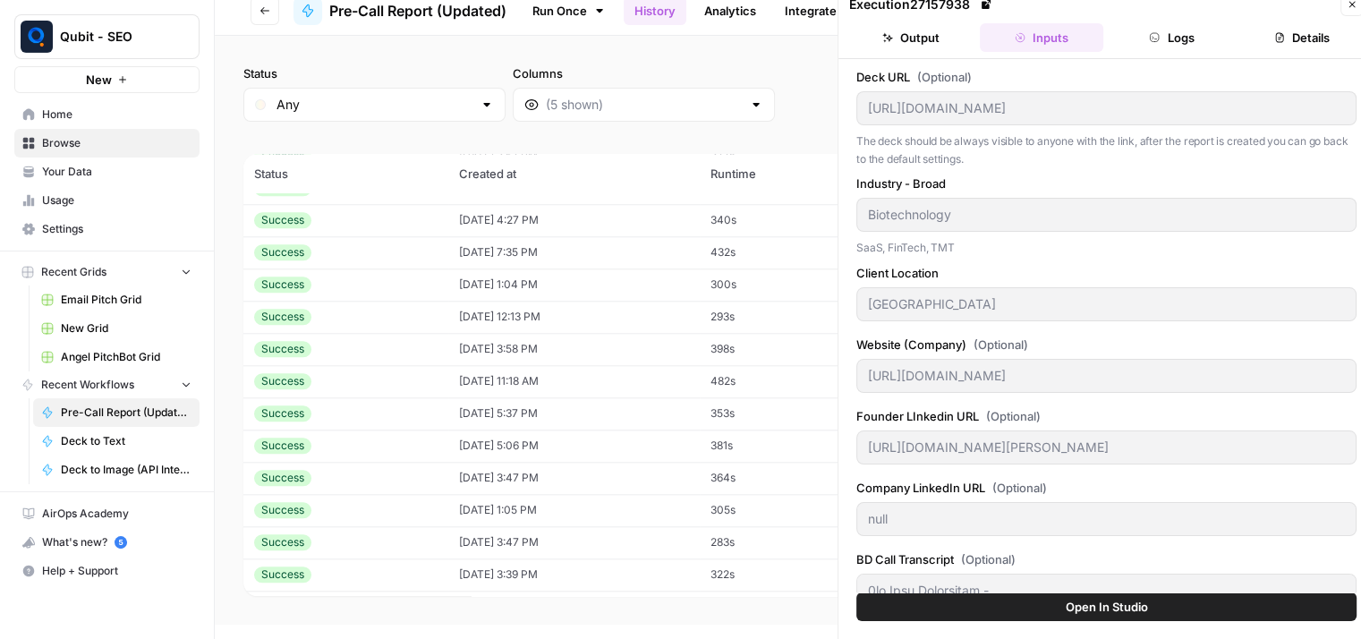
type input "https://www.qruise.com/"
type input "null"
type input "4 million Euros"
type input "Seed"
type textarea "[00:00](https://tldv.io/app/meetings?t=0.62) Shai Machnes: Germany, right? The …"
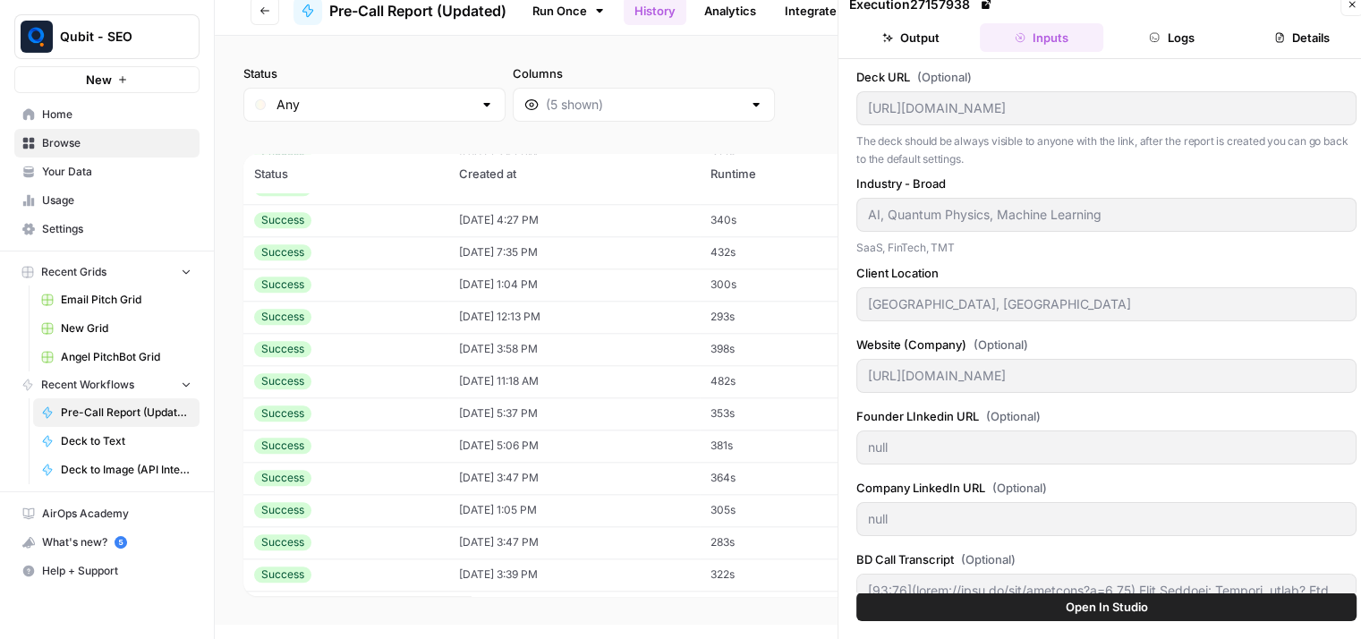
click at [754, 375] on td "482s" at bounding box center [779, 381] width 158 height 32
click at [922, 39] on button "Output" at bounding box center [910, 37] width 123 height 29
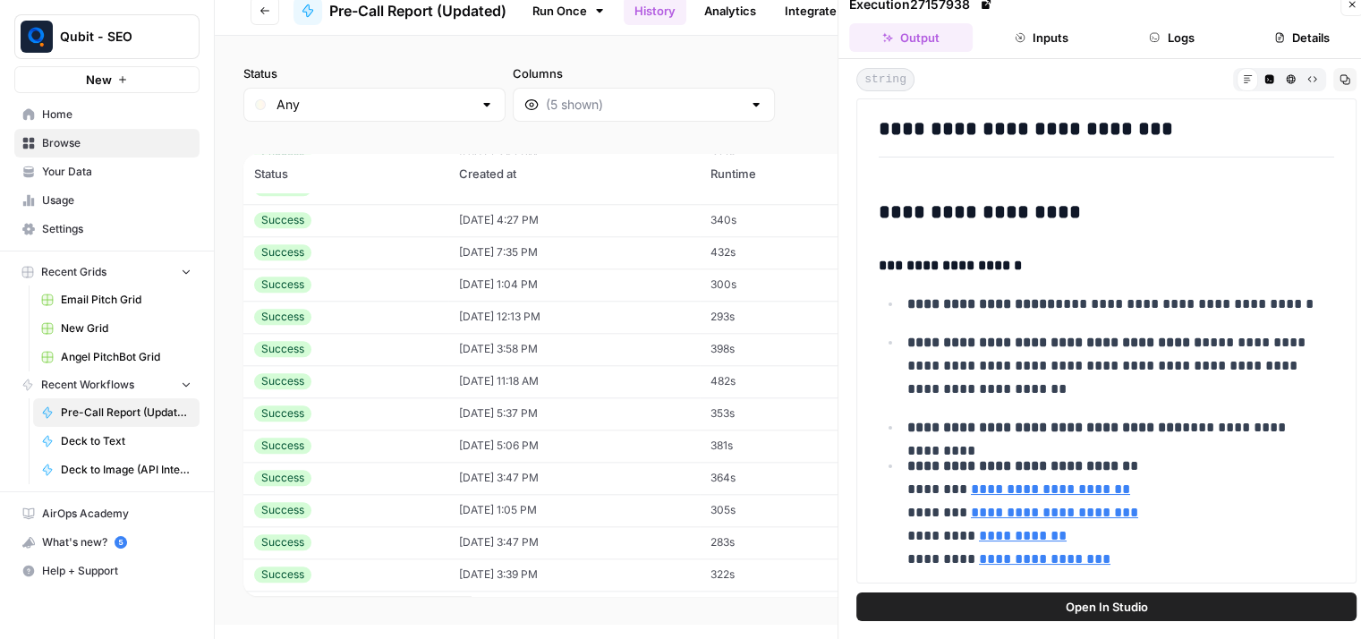
click at [1346, 81] on icon "button" at bounding box center [1344, 79] width 11 height 11
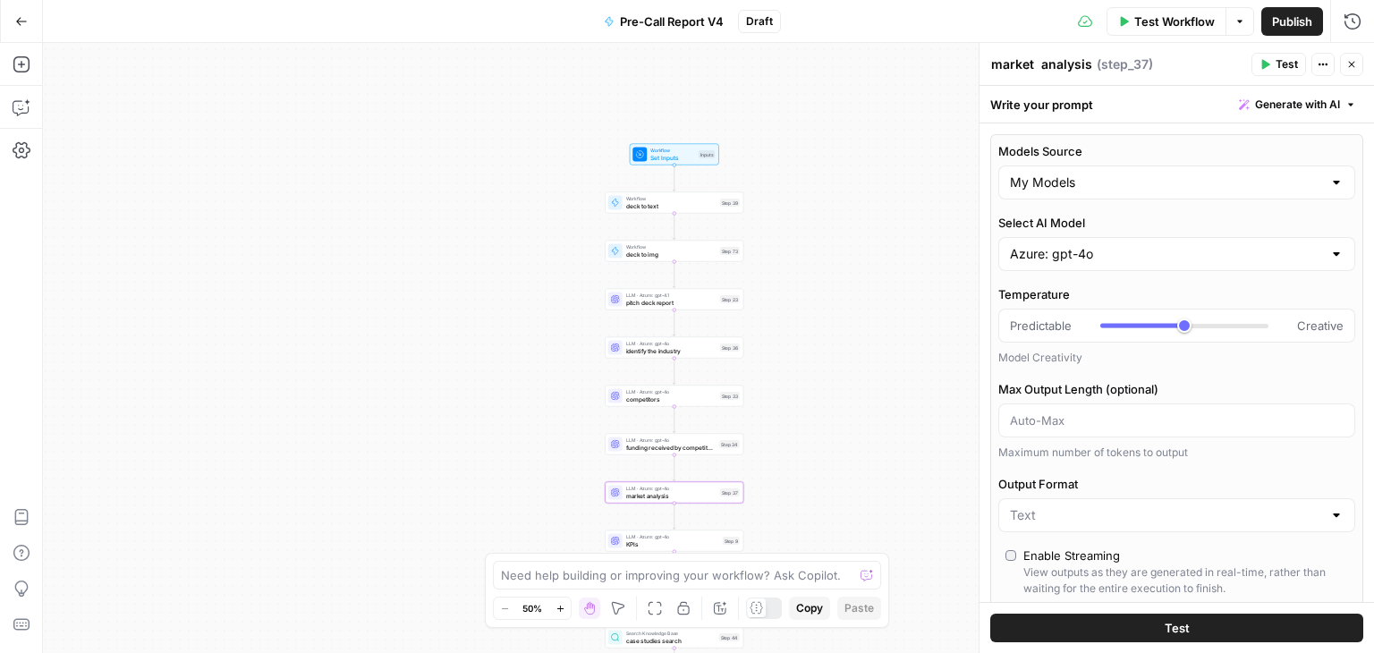
click at [1356, 63] on icon "button" at bounding box center [1352, 64] width 11 height 11
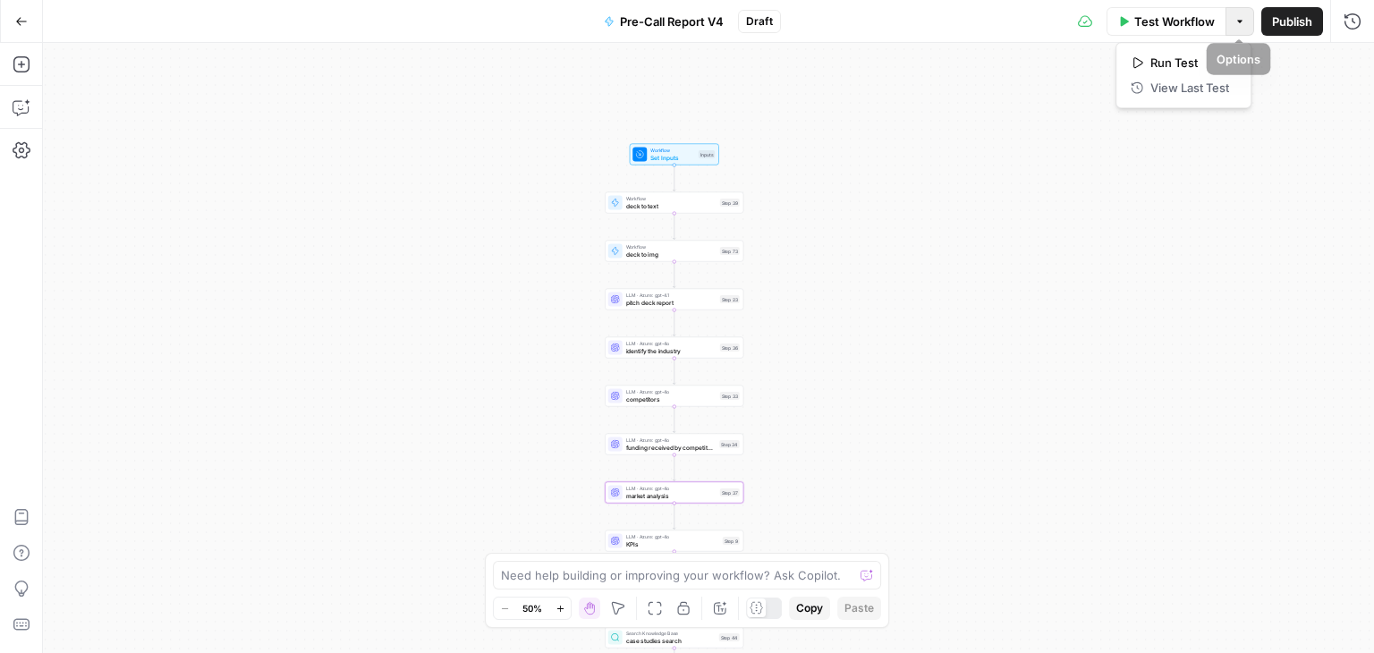
click at [1250, 26] on button "Options" at bounding box center [1240, 21] width 29 height 29
click at [686, 160] on span "Set Inputs" at bounding box center [672, 157] width 45 height 9
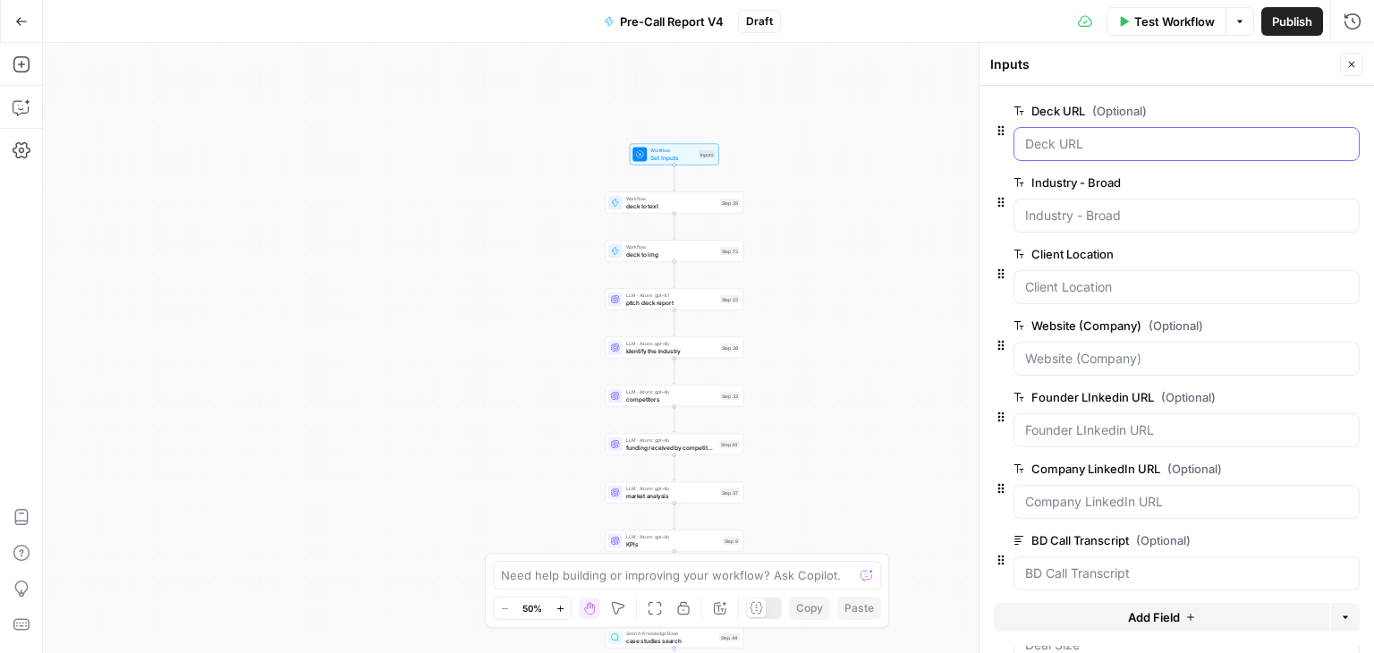
click at [1131, 139] on URL "Deck URL (Optional)" at bounding box center [1186, 144] width 323 height 18
click at [1128, 139] on URL "Deck URL (Optional)" at bounding box center [1186, 144] width 323 height 18
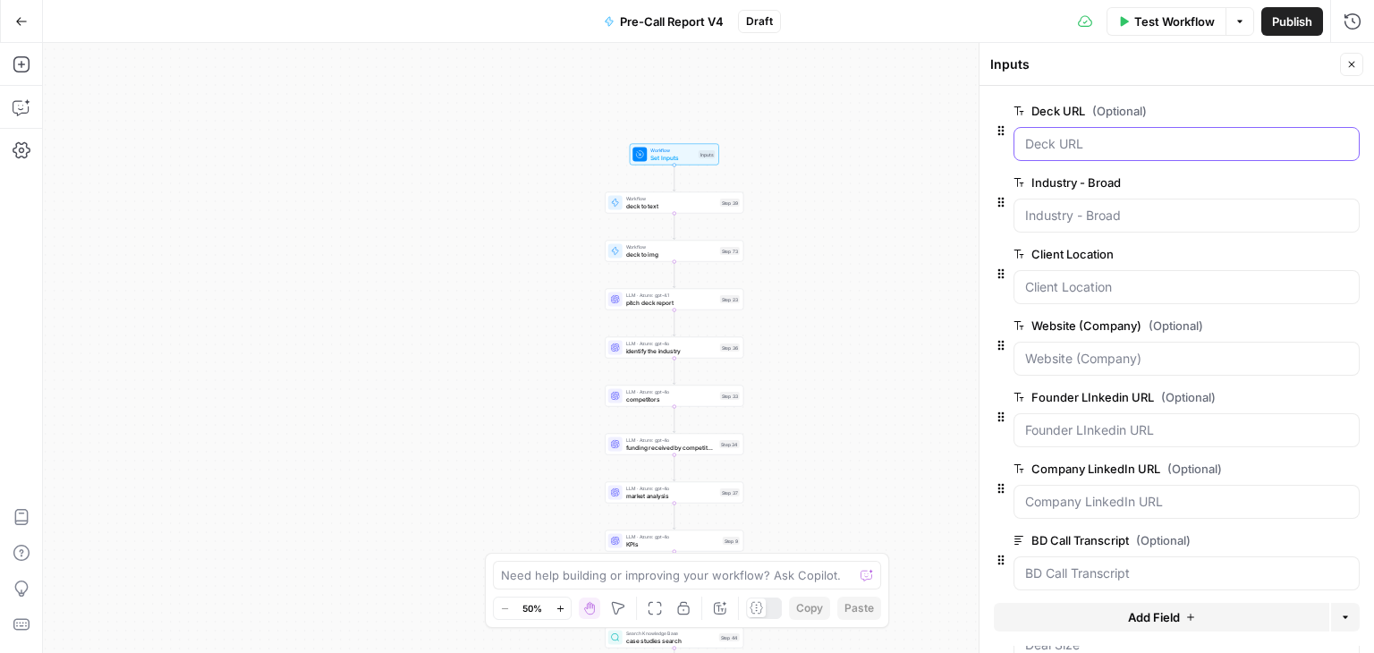
click at [1128, 139] on URL "Deck URL (Optional)" at bounding box center [1186, 144] width 323 height 18
click at [1155, 16] on span "Test Workflow" at bounding box center [1175, 22] width 81 height 18
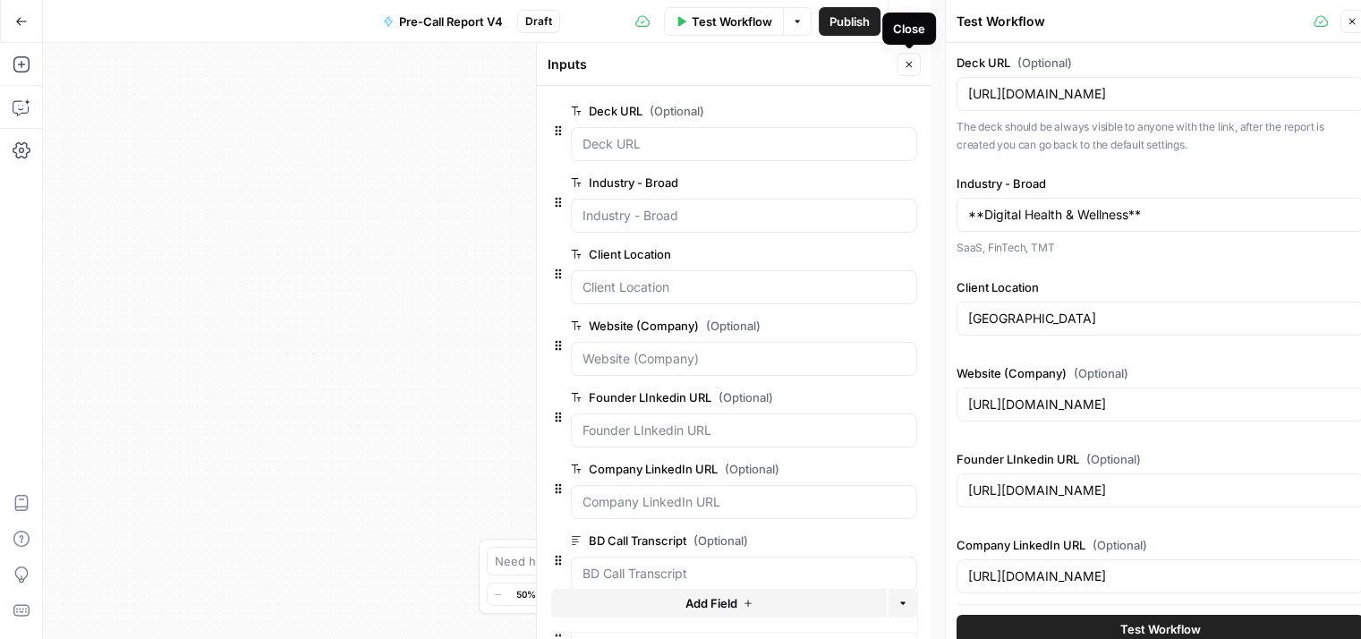
click at [905, 64] on icon "button" at bounding box center [909, 64] width 11 height 11
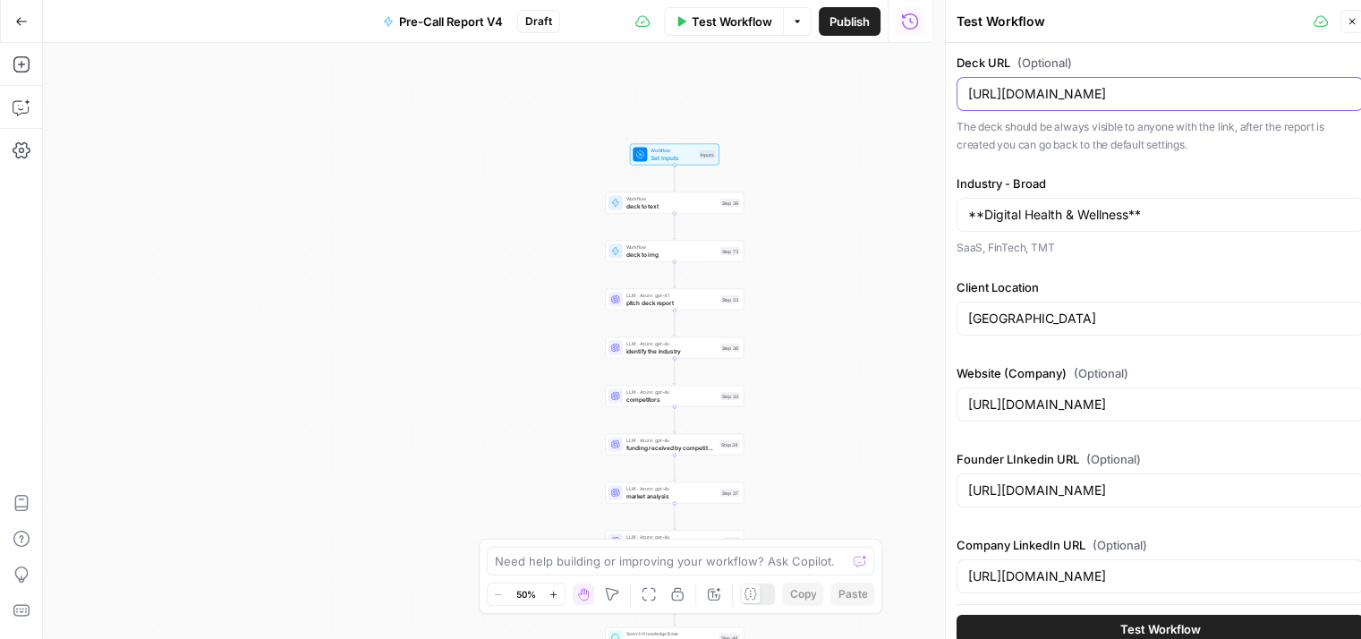
click at [1109, 98] on input "https://drive.google.com/file/d/1kX__H7YmA2zN_QapLKBz-3oPJ9D3GSvv/view?usp=shar…" at bounding box center [1160, 94] width 384 height 18
paste input "[URL][DOMAIN_NAME]"
type input "[URL][DOMAIN_NAME]"
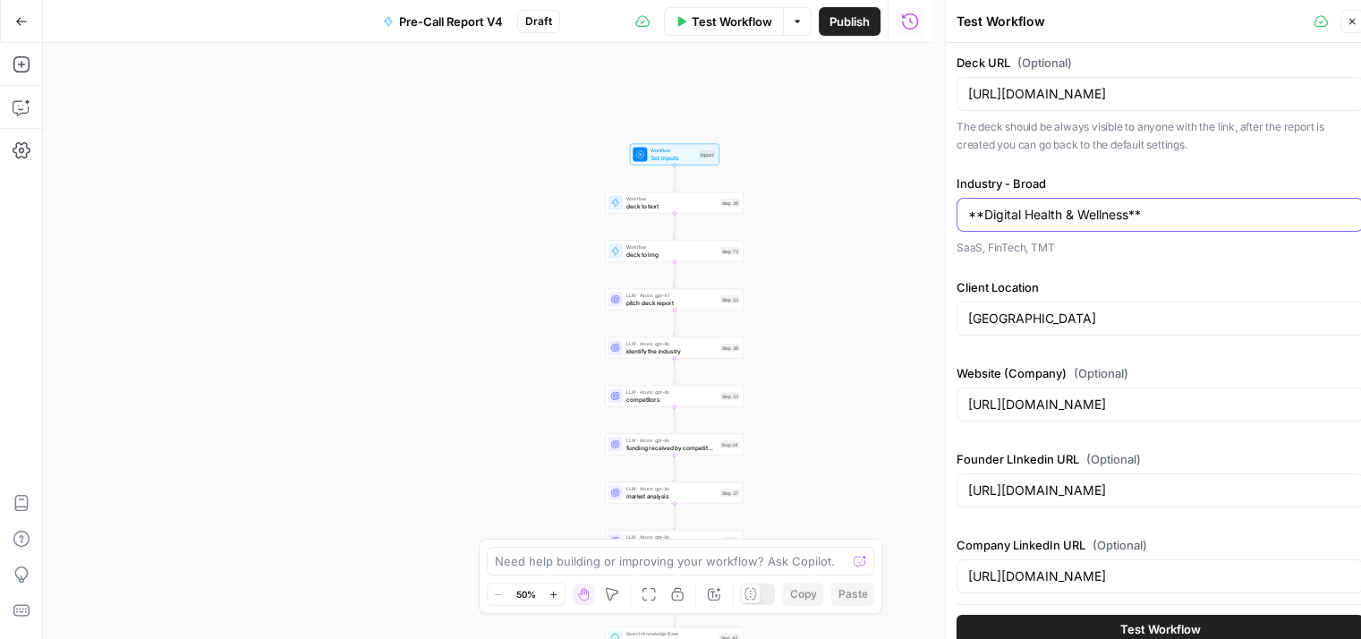
click at [1170, 208] on input "**Digital Health & Wellness**" at bounding box center [1160, 215] width 384 height 18
click at [983, 212] on input "**Digital Health & Wellness" at bounding box center [1160, 215] width 384 height 18
type input "Digital Health & Wellness"
click at [1129, 101] on input "[URL][DOMAIN_NAME]" at bounding box center [1160, 94] width 384 height 18
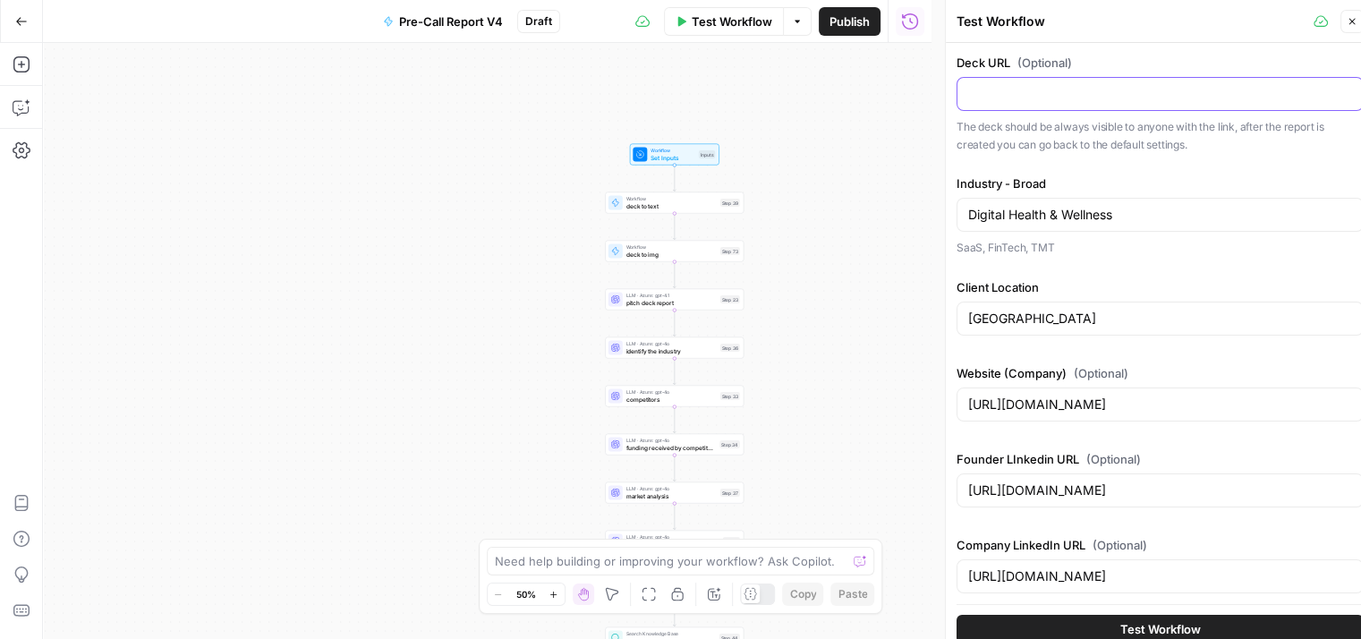
click at [1169, 98] on input "Deck URL (Optional)" at bounding box center [1160, 94] width 384 height 18
paste input "[URL][DOMAIN_NAME]"
type input "[URL][DOMAIN_NAME]"
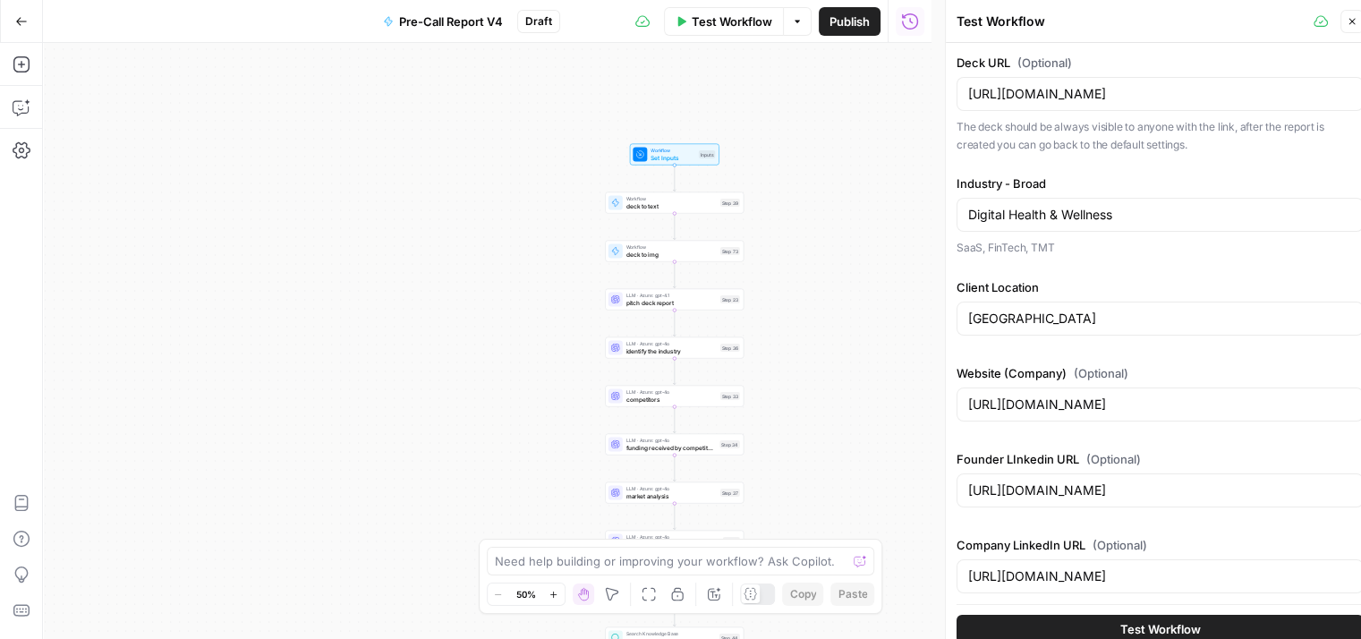
click at [1164, 36] on header "Test Workflow Close" at bounding box center [1160, 21] width 429 height 43
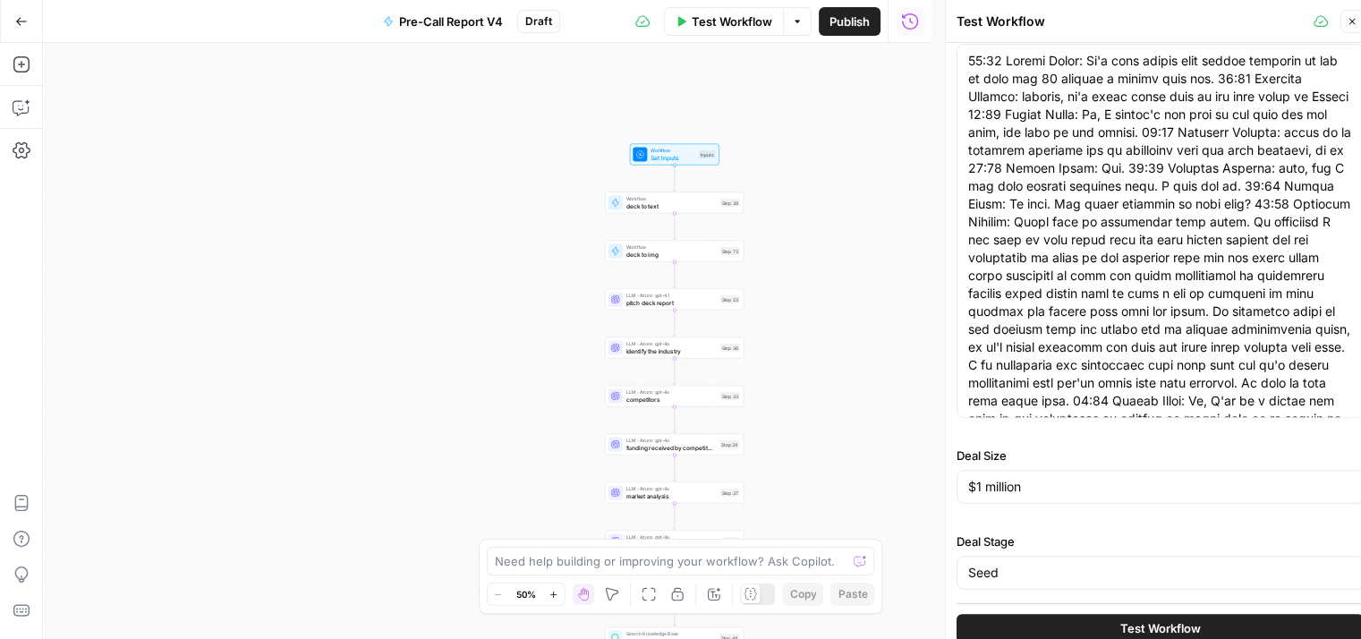
scroll to position [14, 0]
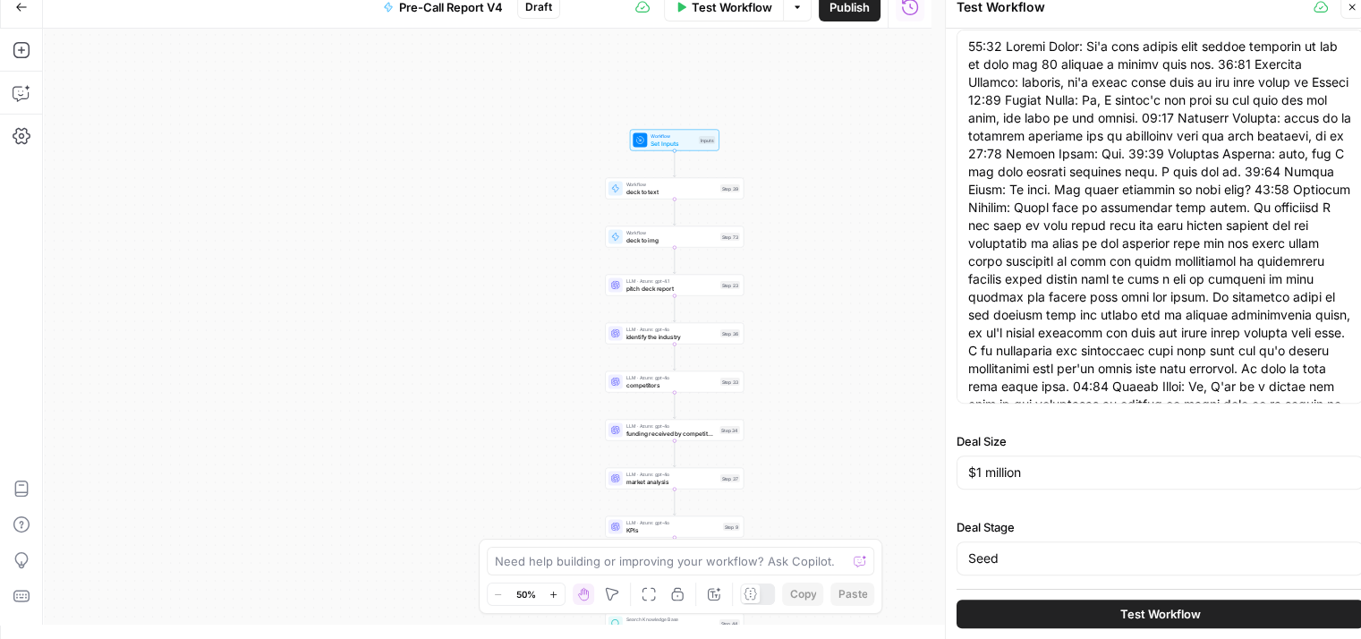
click at [1194, 606] on button "Test Workflow" at bounding box center [1159, 613] width 407 height 29
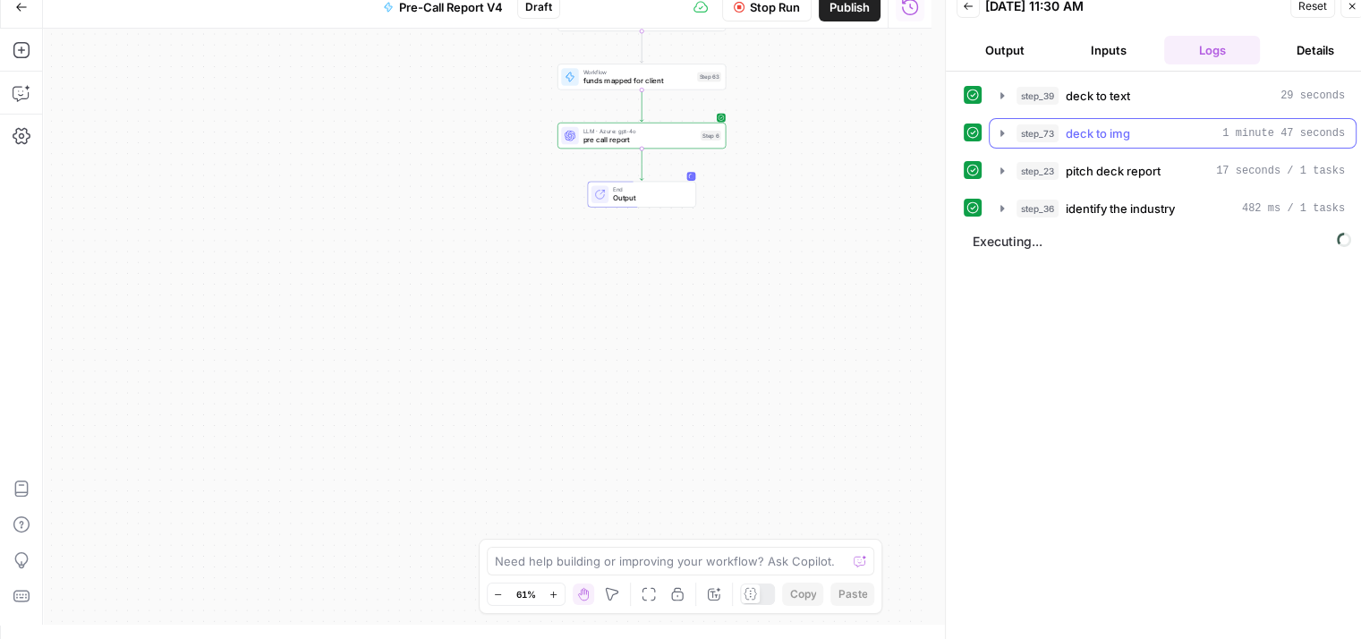
click at [1000, 139] on icon "button" at bounding box center [1002, 133] width 14 height 14
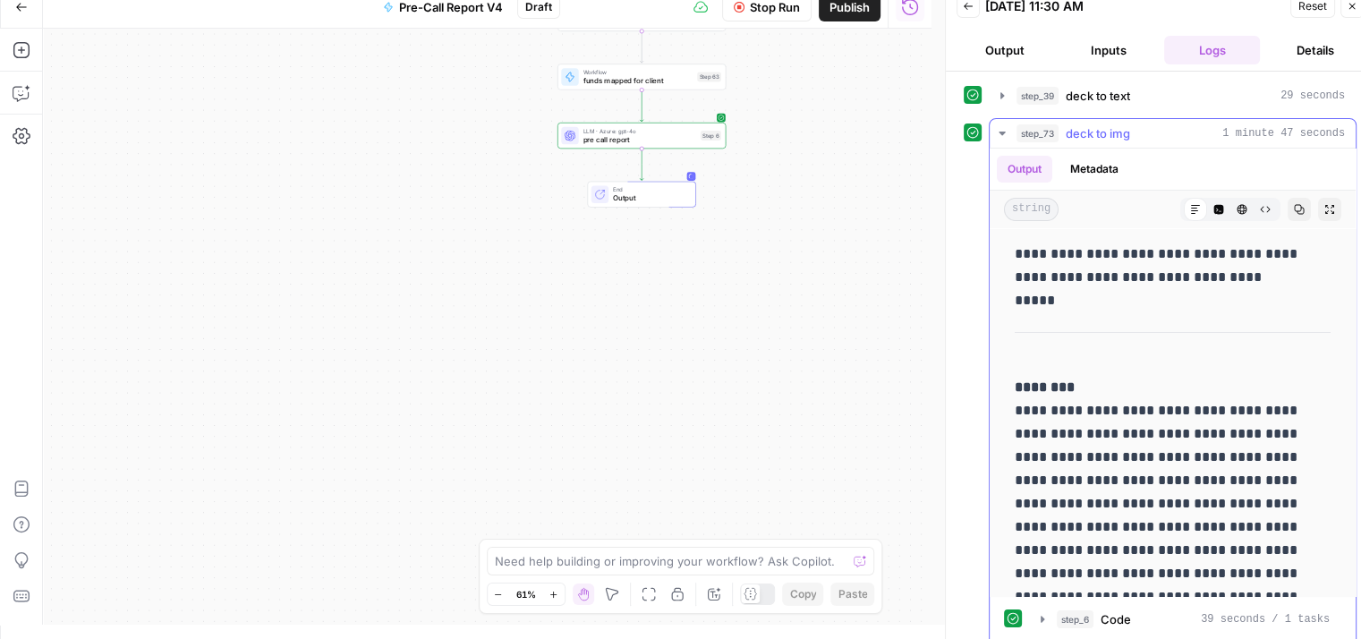
click at [1000, 139] on icon "button" at bounding box center [1002, 133] width 14 height 14
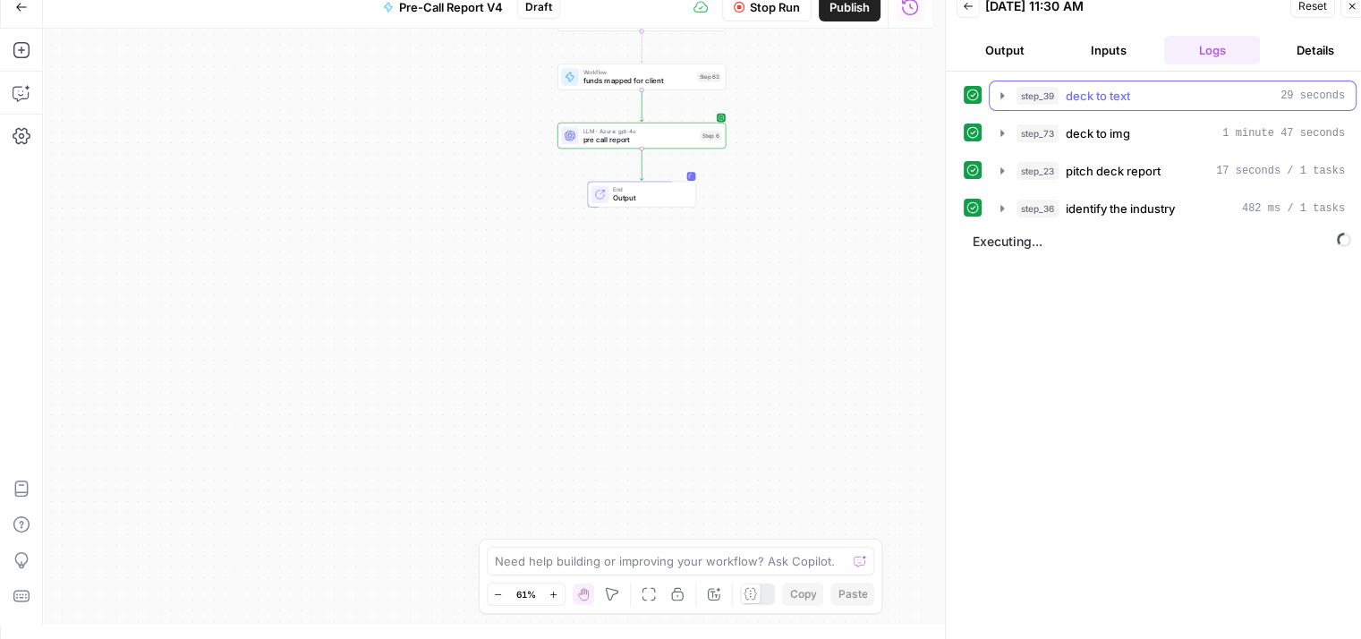
click at [998, 98] on icon "button" at bounding box center [1002, 96] width 14 height 14
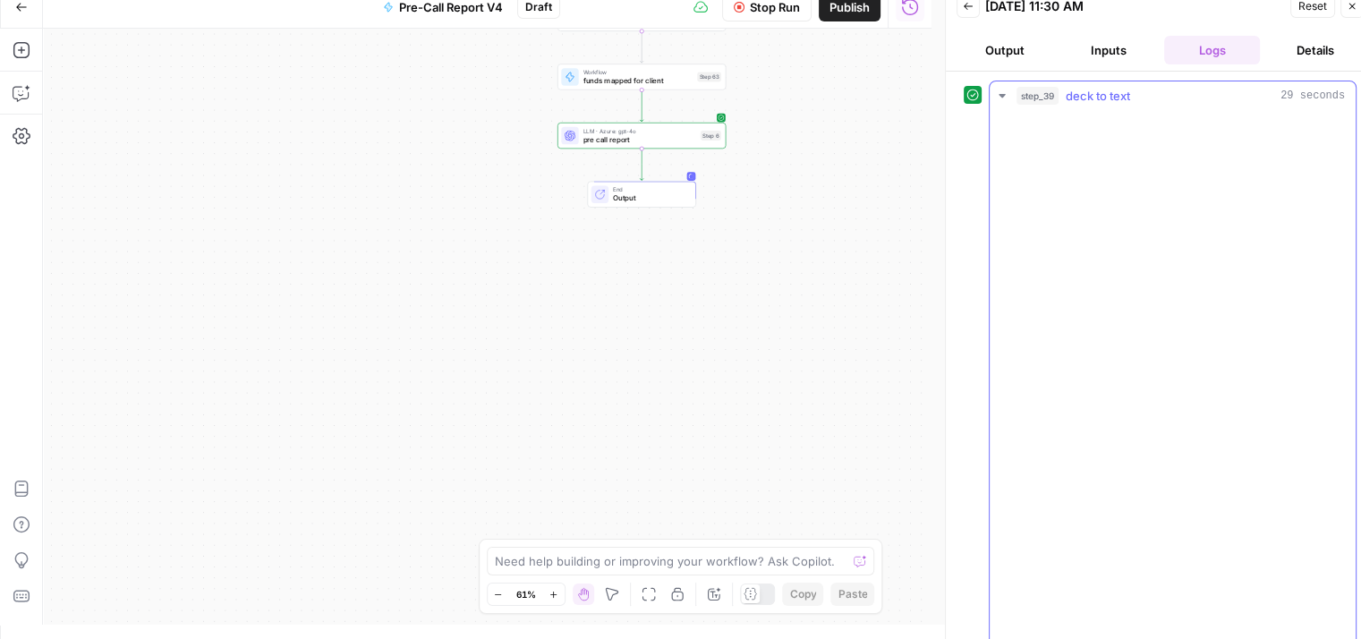
click at [1006, 95] on icon "button" at bounding box center [1002, 96] width 14 height 14
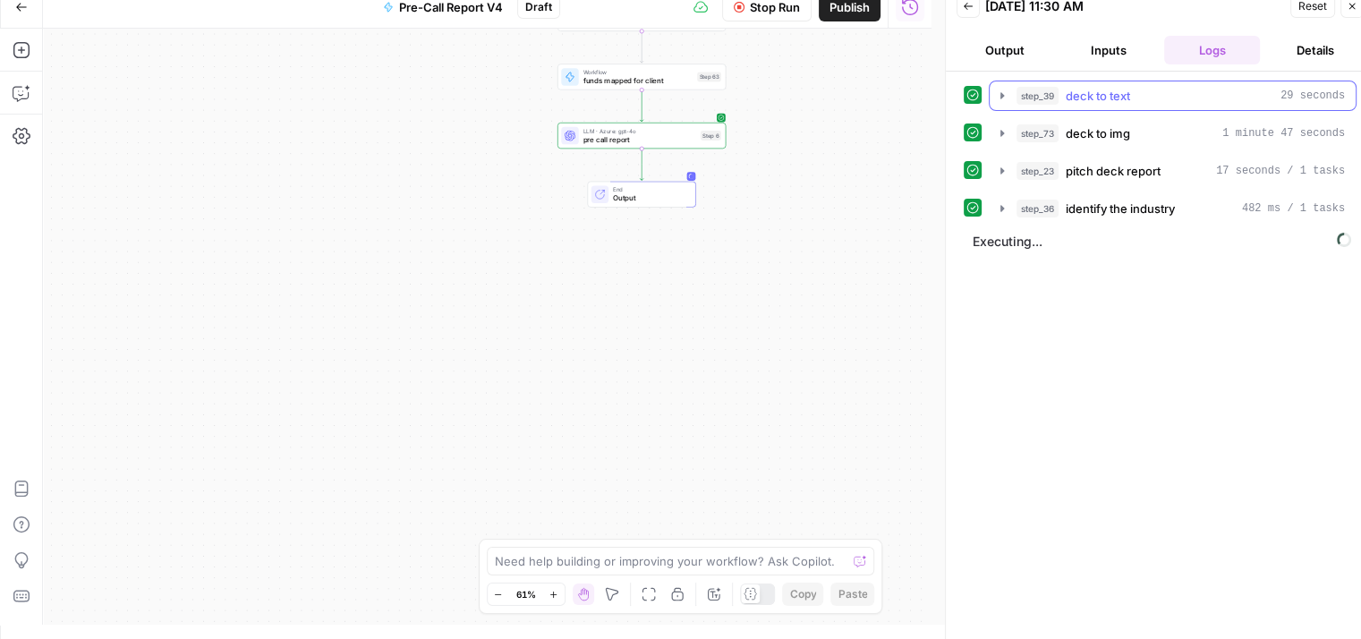
click at [1002, 94] on icon "button" at bounding box center [1002, 95] width 4 height 7
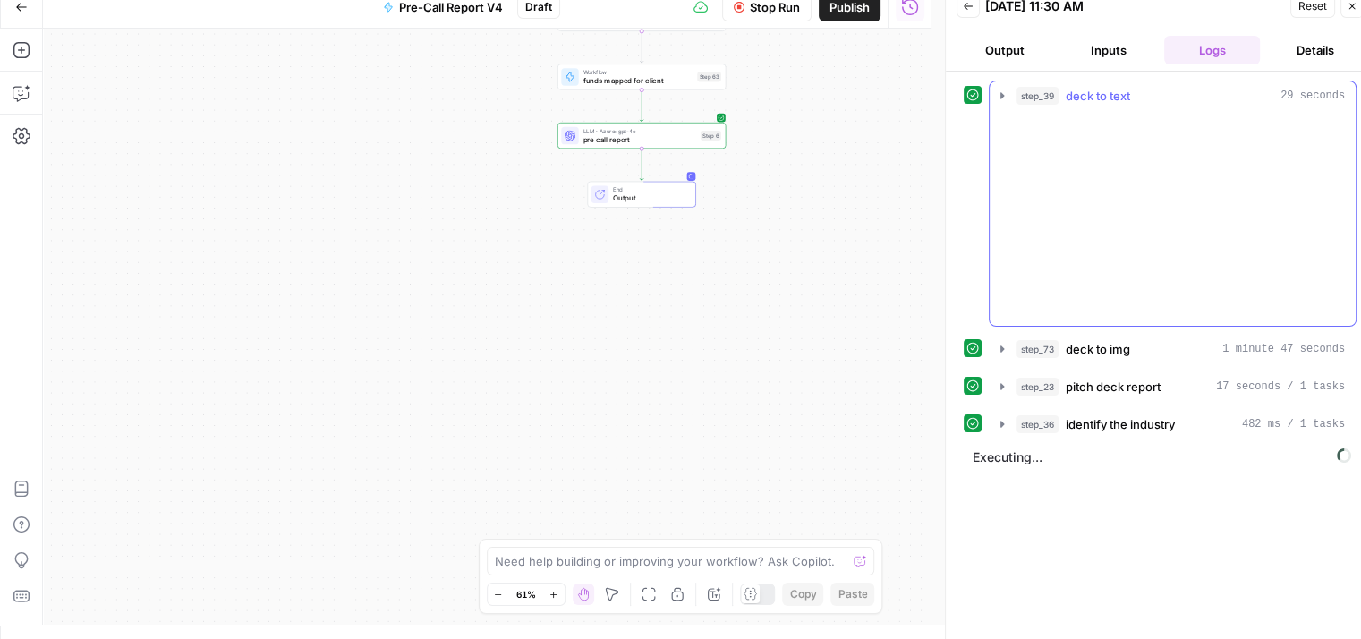
click at [1002, 94] on icon "button" at bounding box center [1002, 95] width 4 height 6
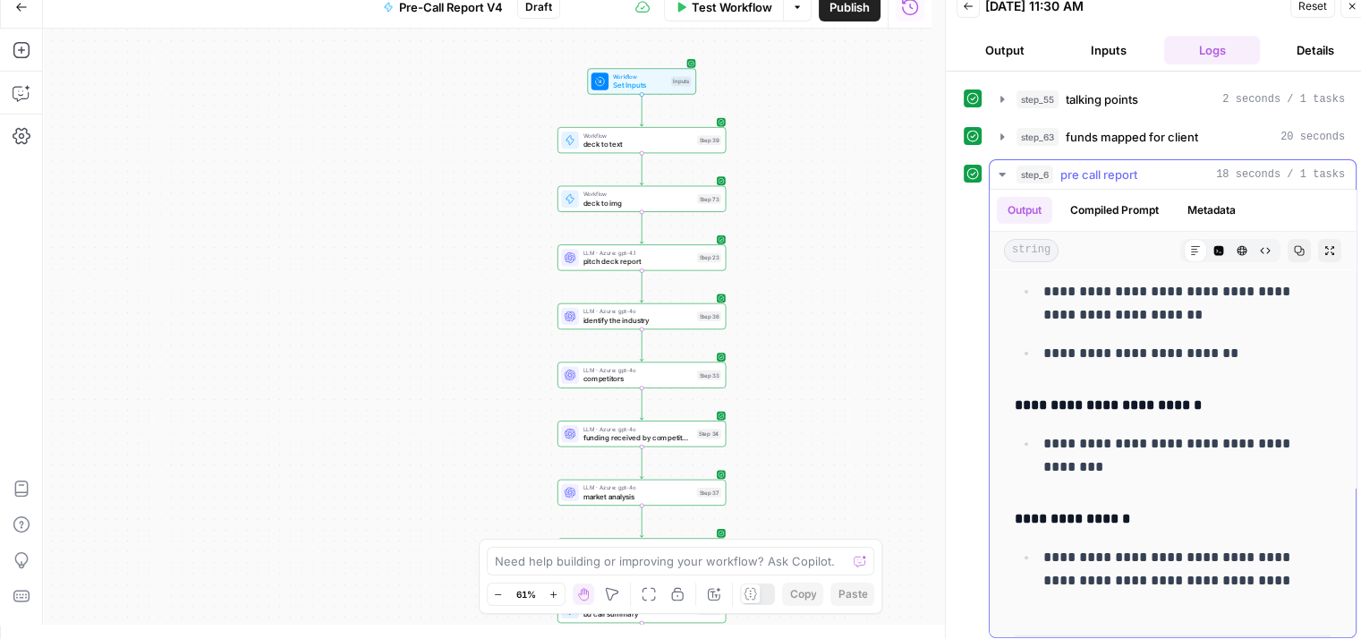
scroll to position [6712, 0]
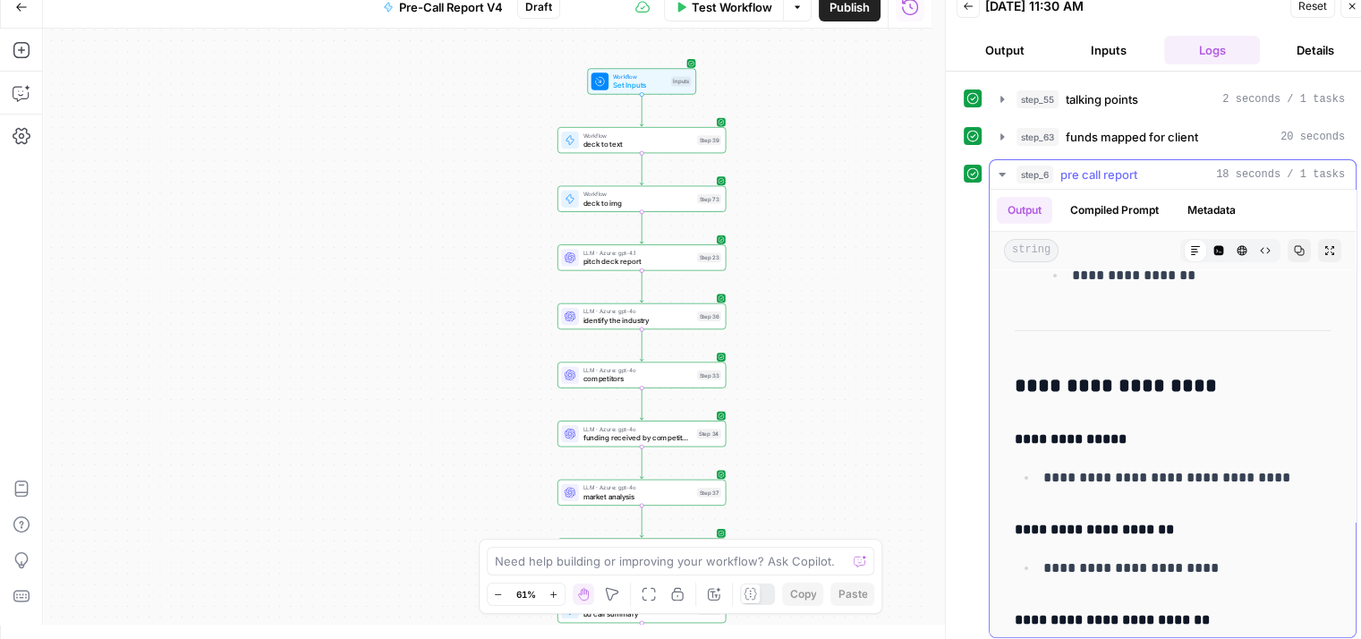
click at [1295, 246] on icon "button" at bounding box center [1300, 251] width 10 height 10
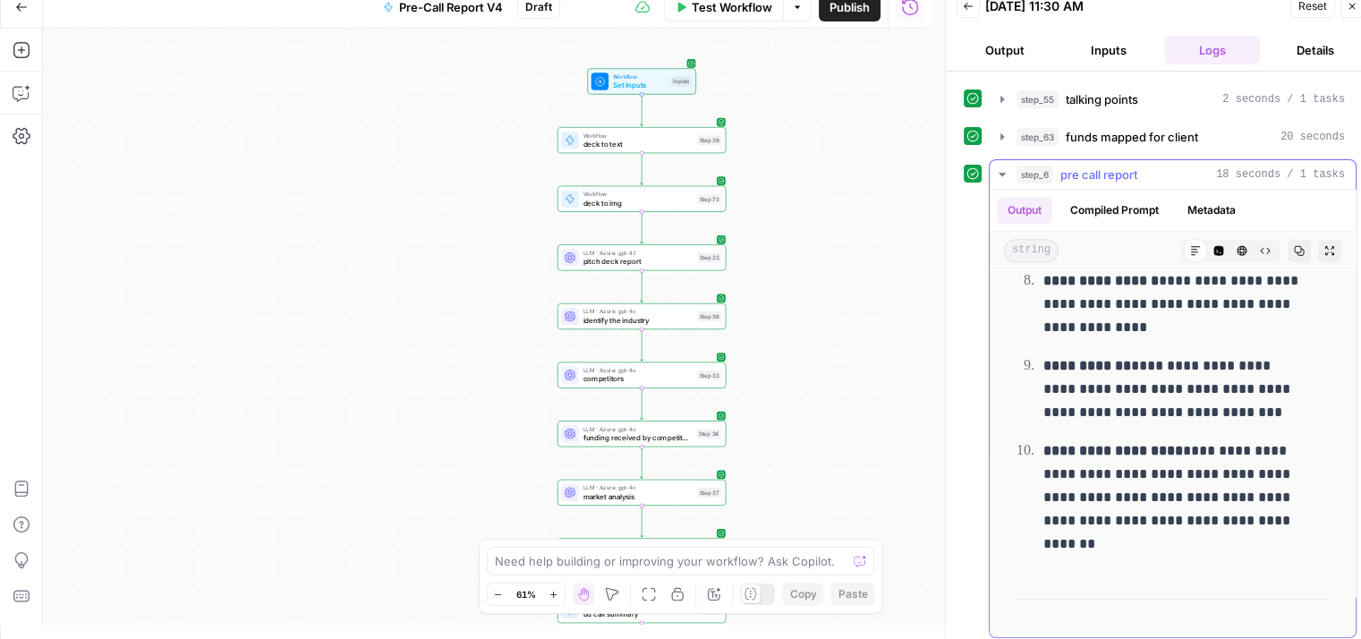
scroll to position [8502, 0]
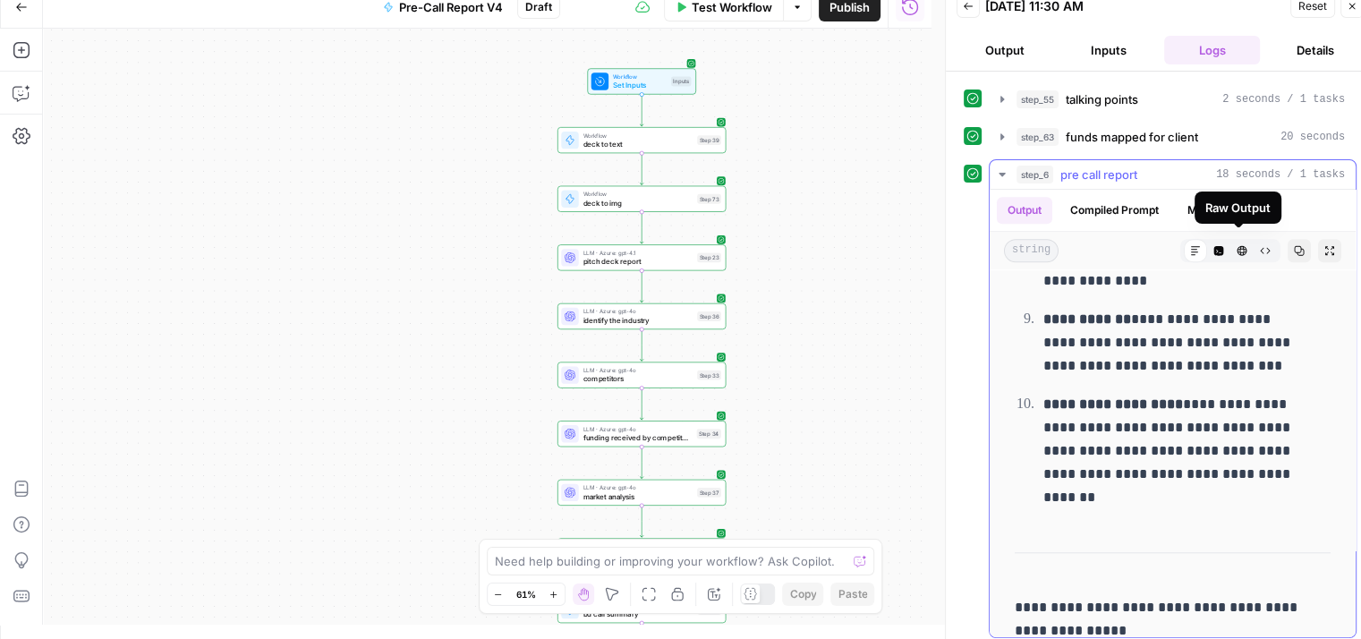
click at [1254, 249] on button "Raw Output" at bounding box center [1265, 250] width 23 height 23
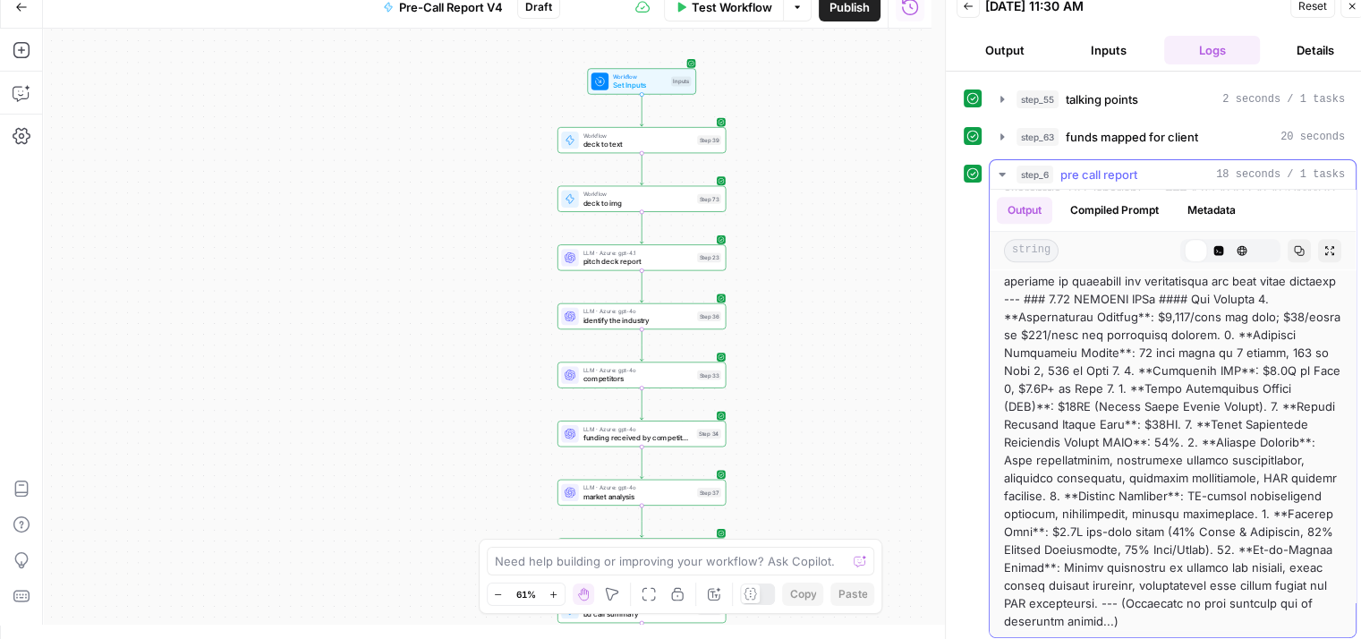
scroll to position [1793, 0]
click at [1190, 245] on icon "button" at bounding box center [1195, 250] width 11 height 11
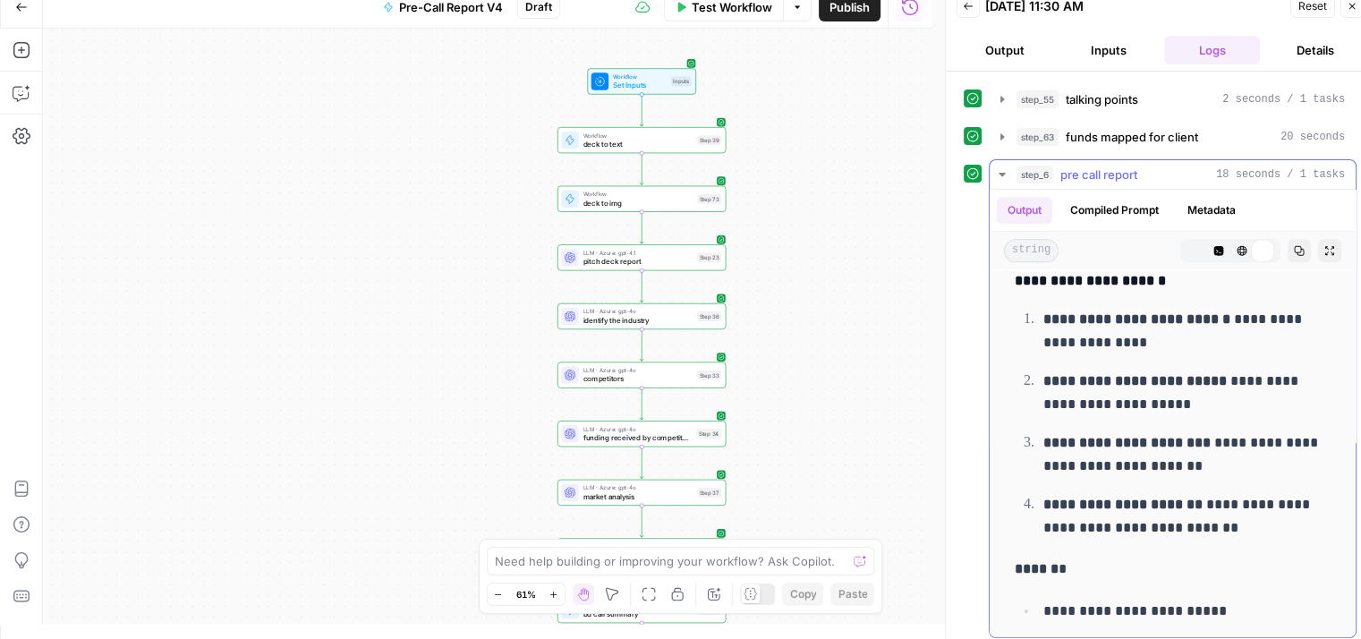
scroll to position [0, 0]
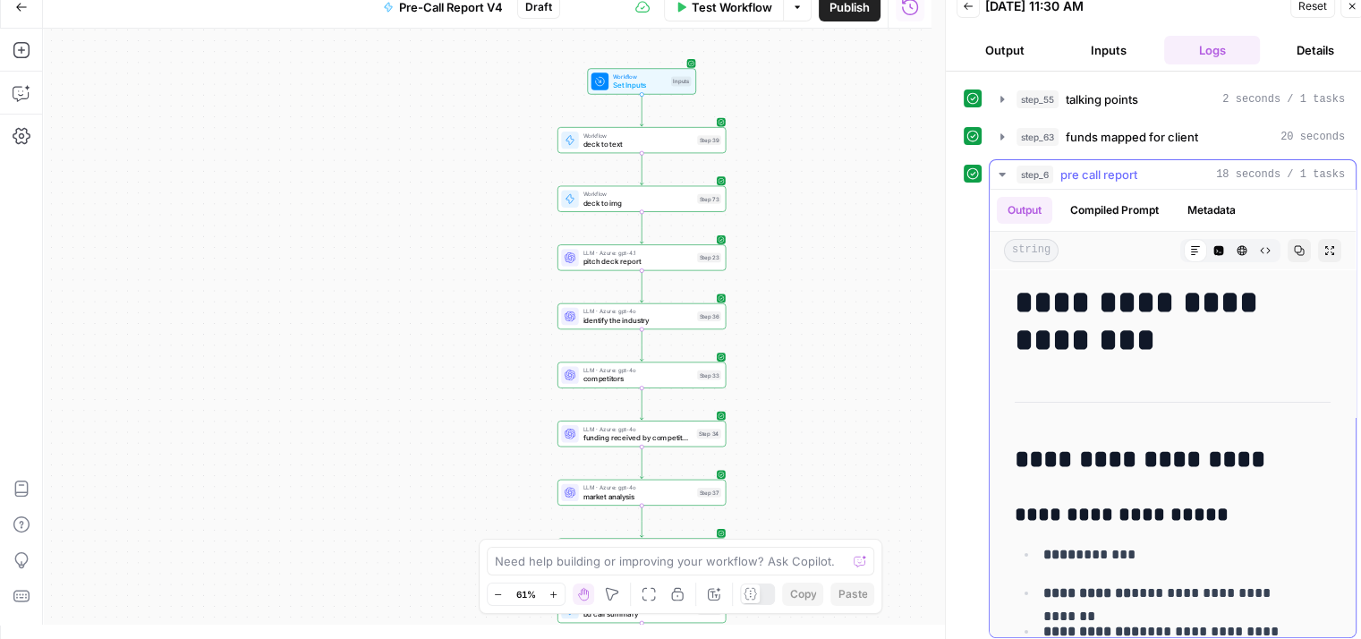
click at [1060, 166] on span "pre call report" at bounding box center [1098, 175] width 77 height 18
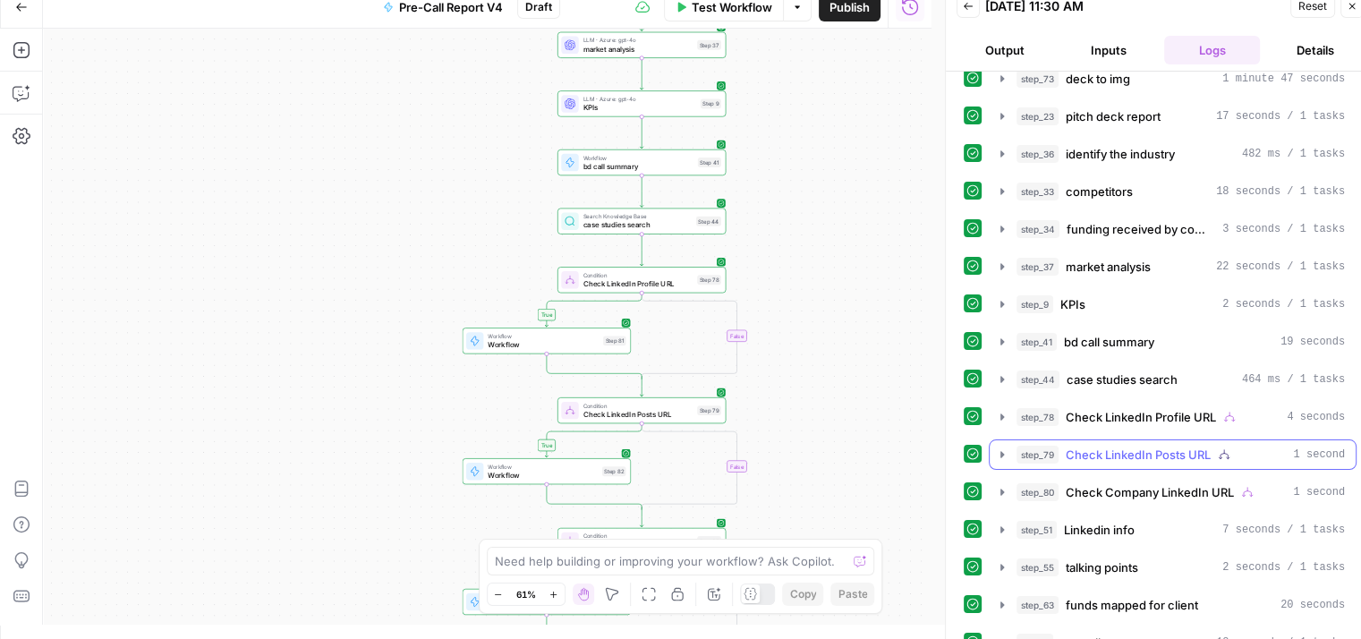
scroll to position [75, 0]
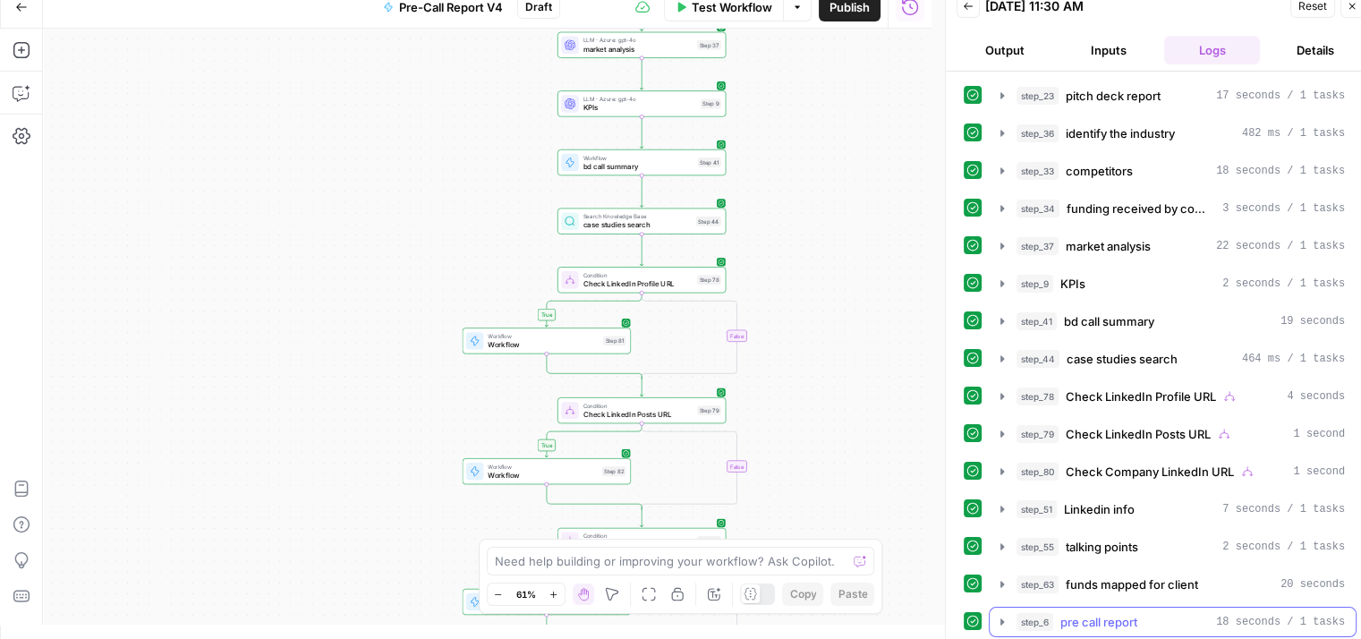
click at [1001, 618] on icon "button" at bounding box center [1002, 621] width 4 height 6
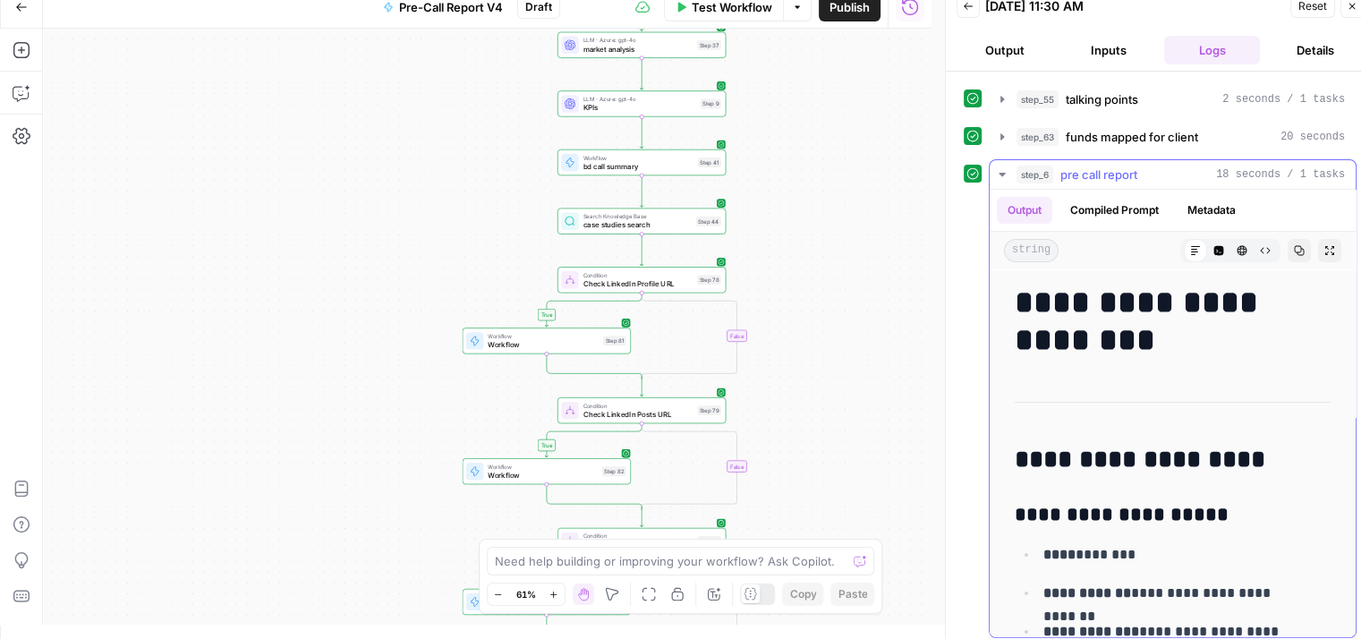
click at [998, 167] on icon "button" at bounding box center [1002, 174] width 14 height 14
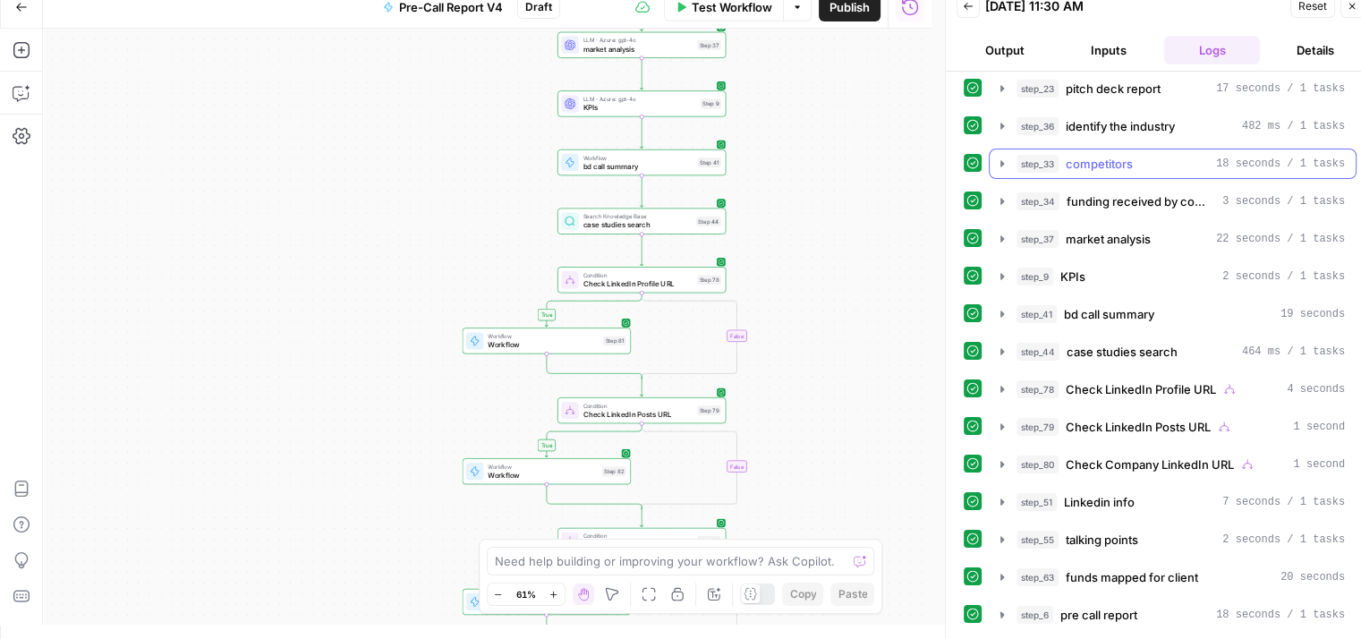
scroll to position [75, 0]
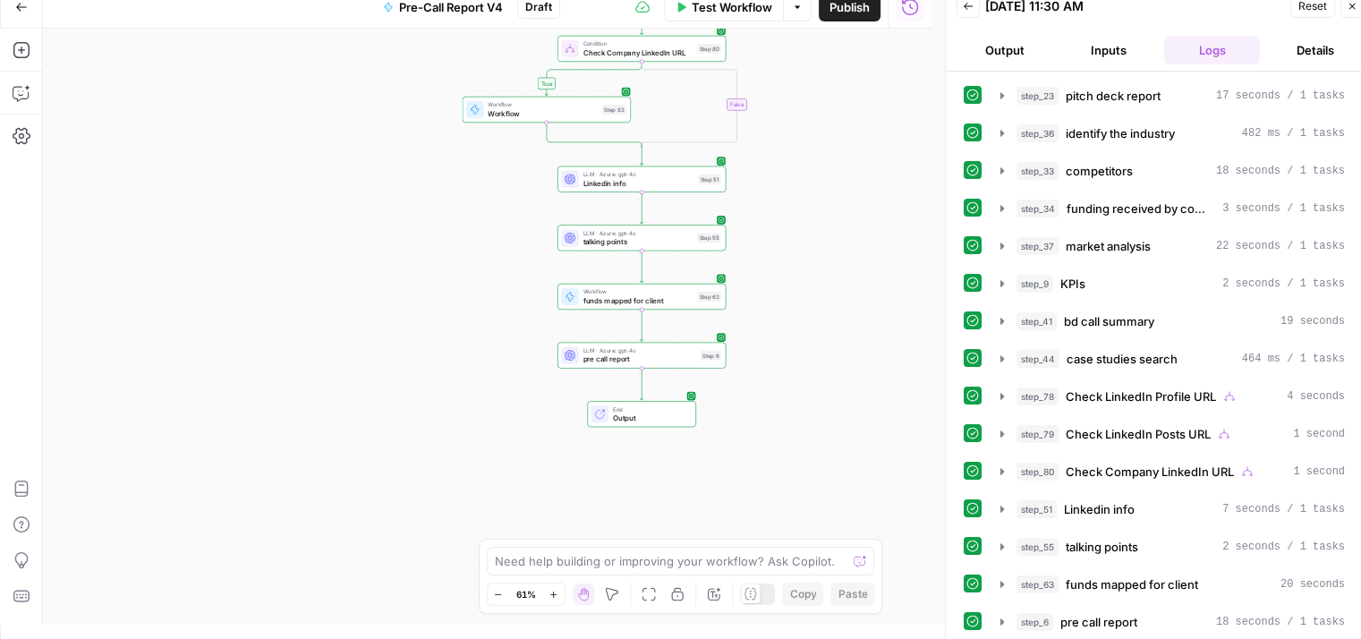
click at [631, 362] on span "pre call report" at bounding box center [639, 358] width 113 height 11
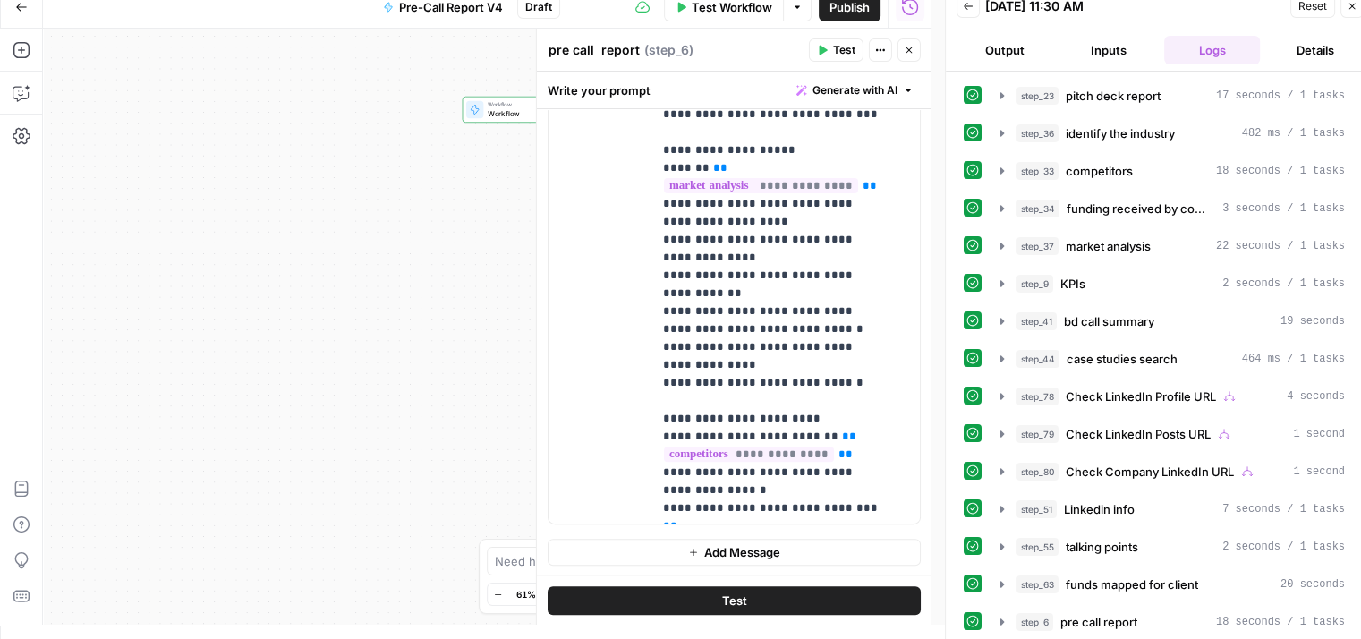
scroll to position [626, 0]
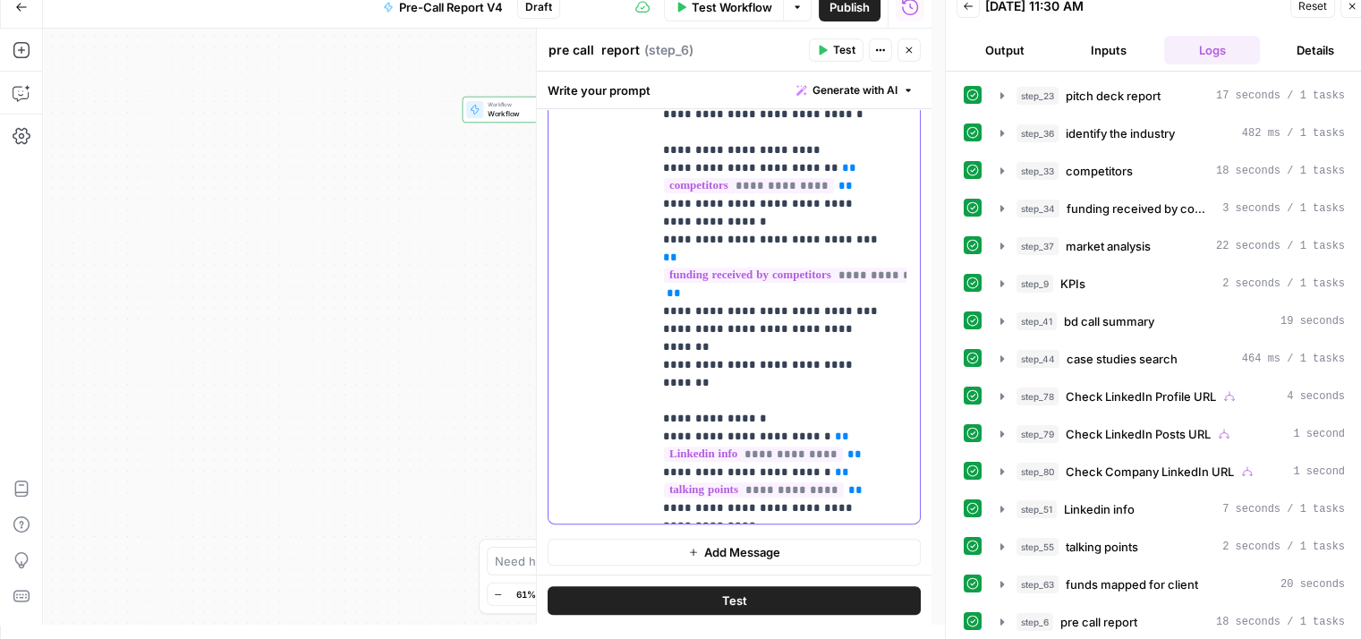
click at [762, 302] on p "**********" at bounding box center [772, 168] width 219 height 1986
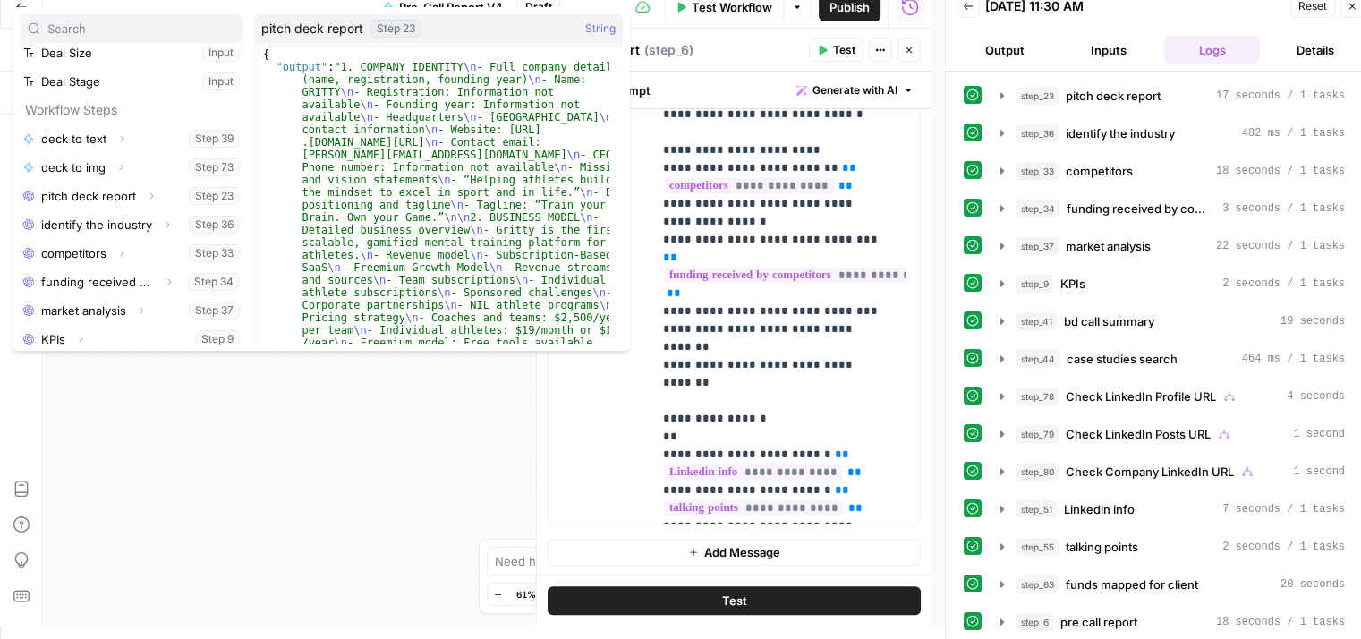
scroll to position [242, 0]
click at [140, 191] on button "Expand" at bounding box center [151, 193] width 23 height 23
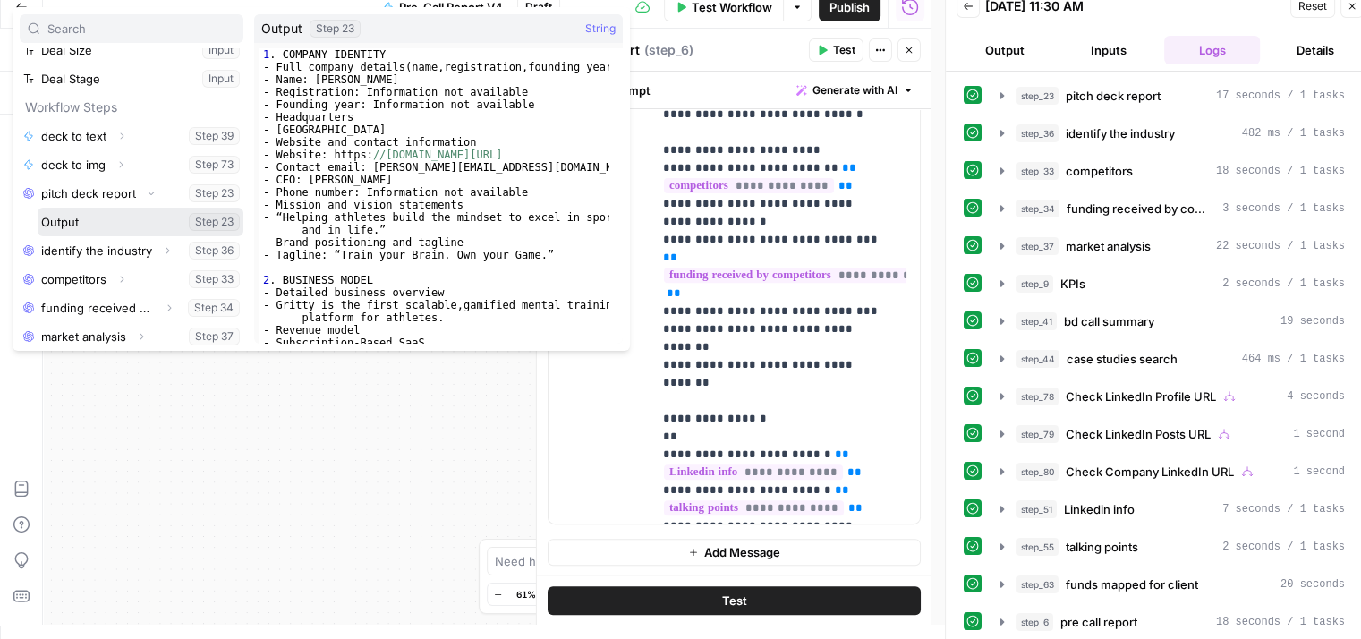
click at [106, 216] on button "Select variable Output" at bounding box center [141, 222] width 206 height 29
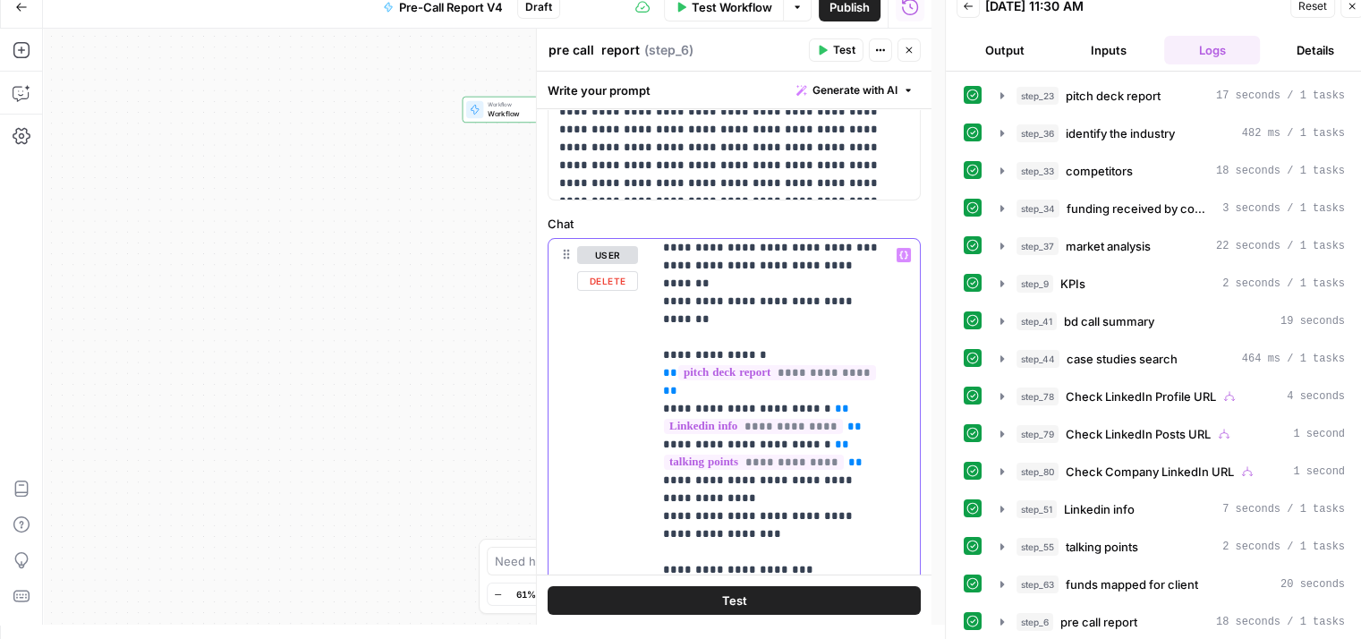
scroll to position [1135, 0]
click at [859, 410] on p "**********" at bounding box center [772, 114] width 219 height 2004
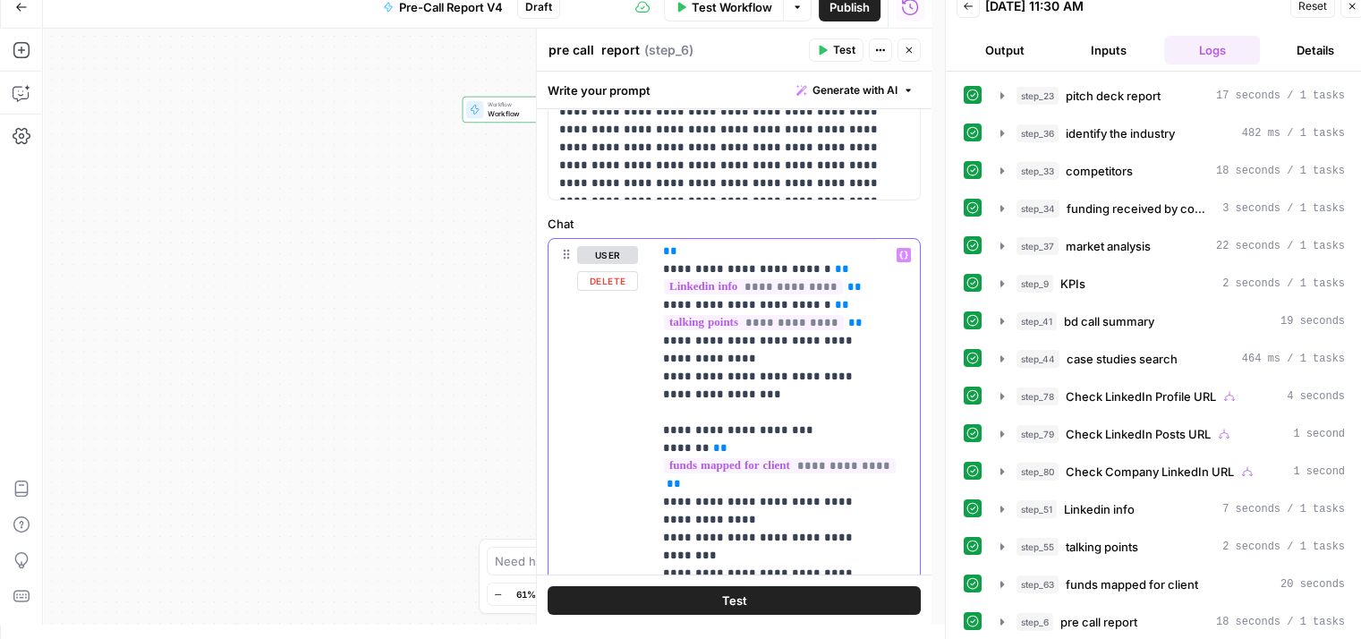
scroll to position [1281, 0]
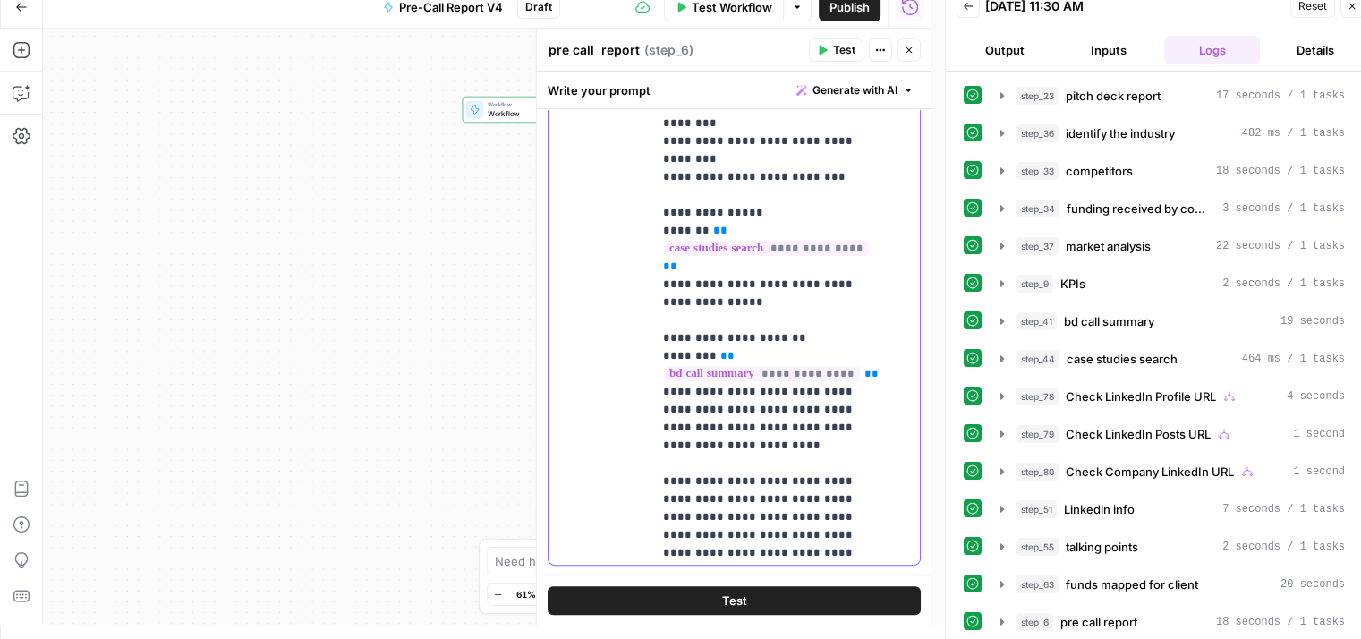
scroll to position [667, 0]
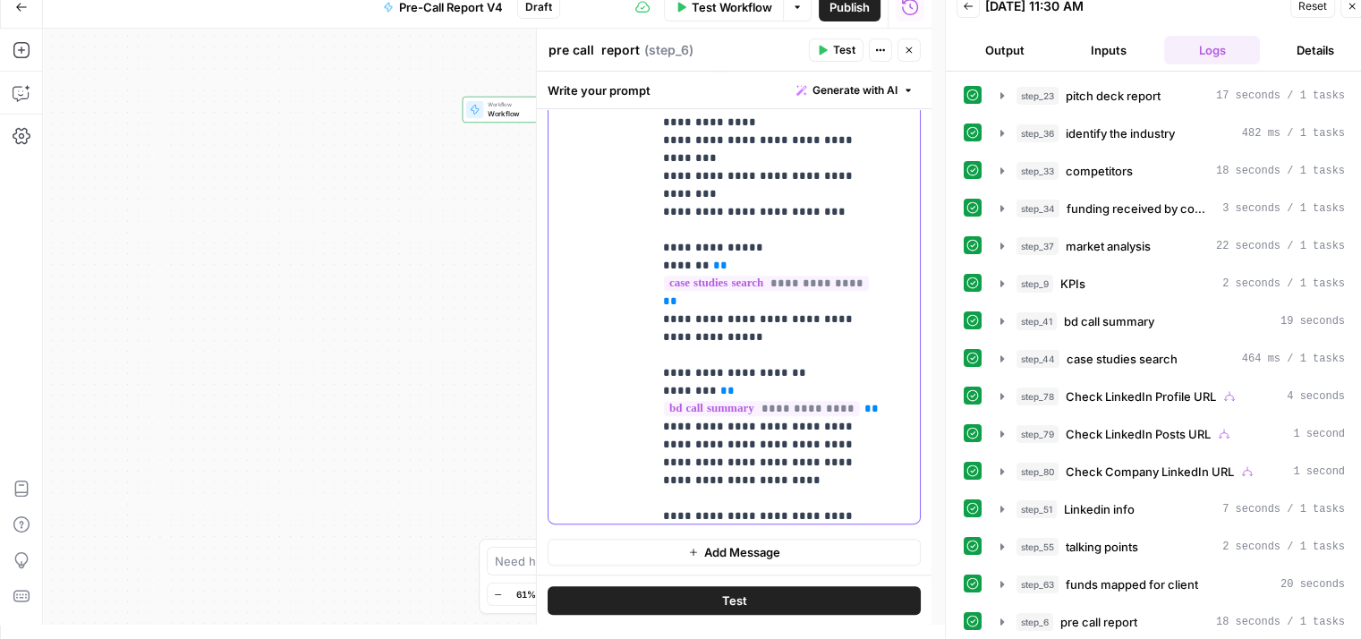
scroll to position [1199, 0]
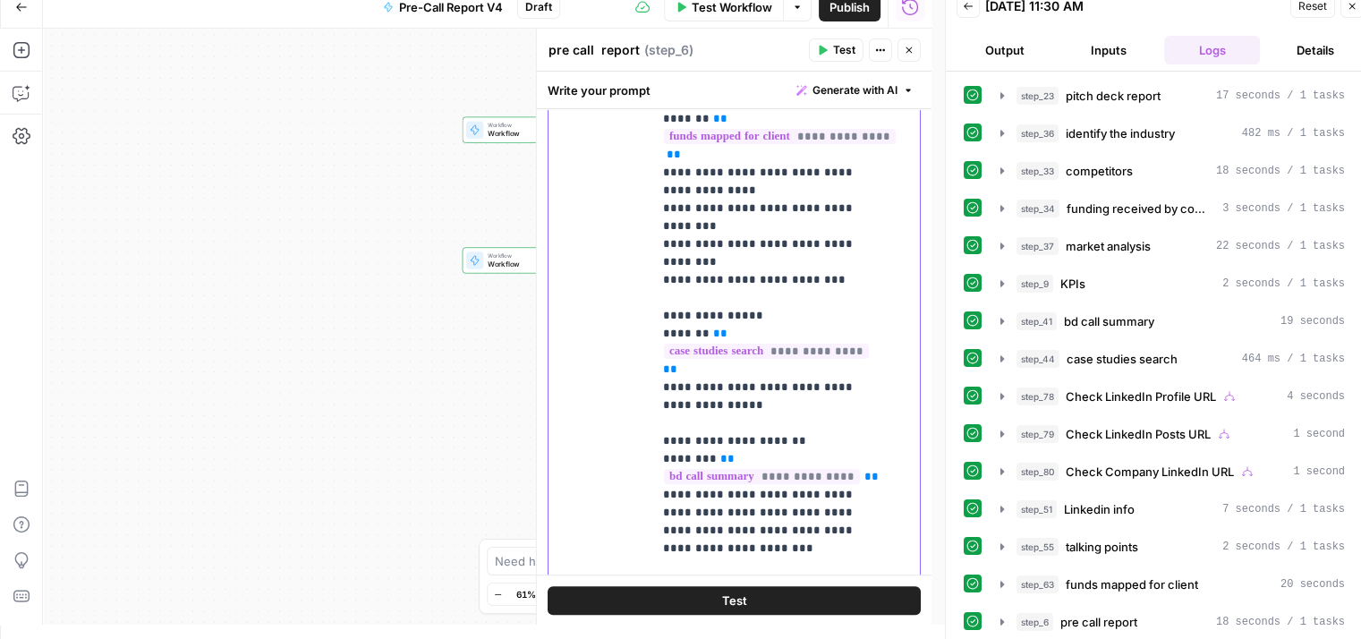
scroll to position [667, 0]
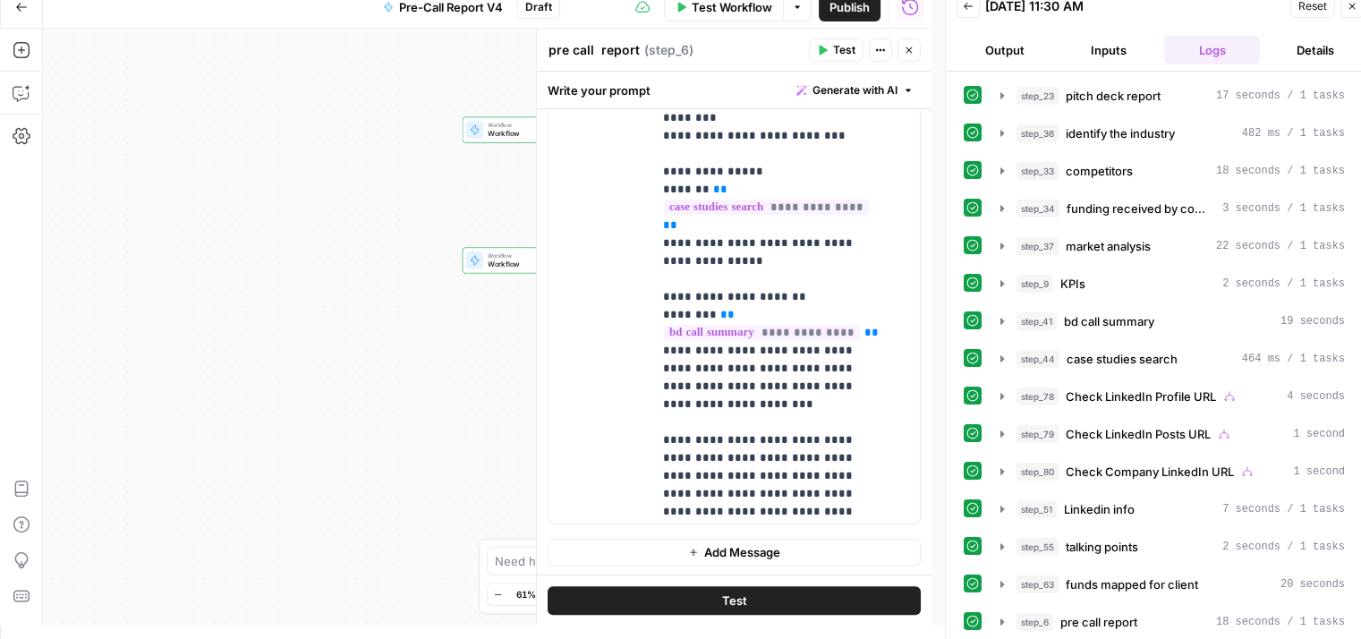
click at [830, 49] on button "Test" at bounding box center [836, 49] width 55 height 23
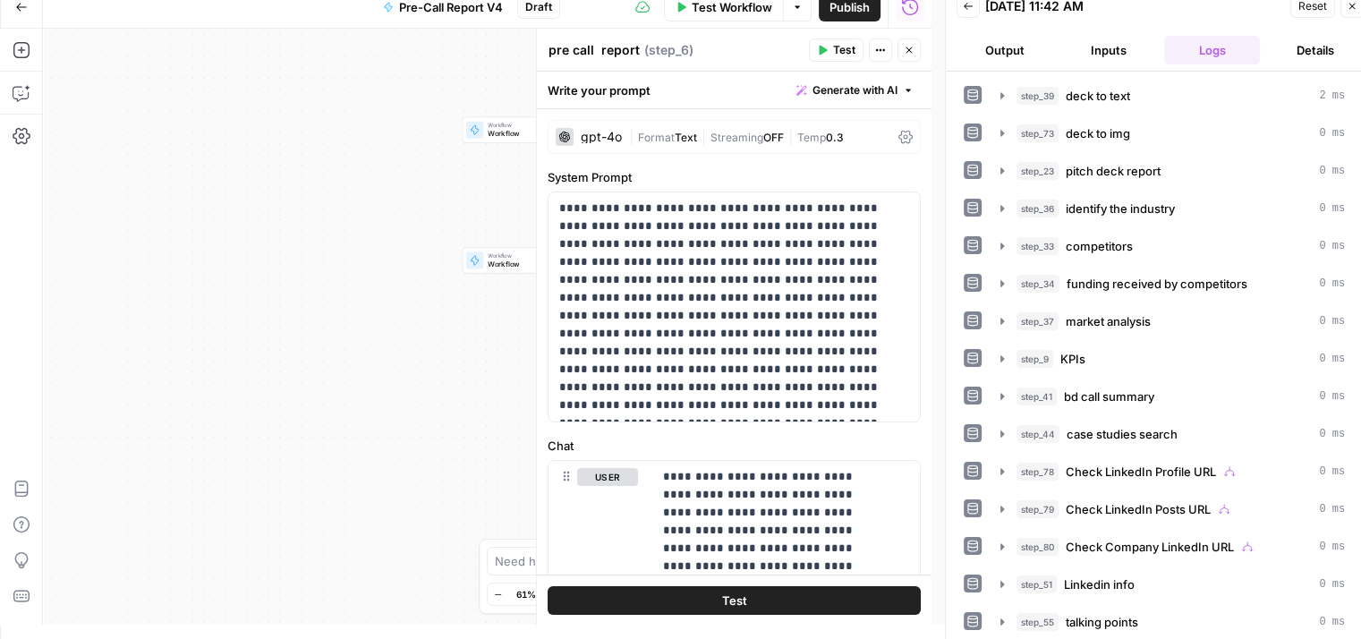
scroll to position [0, 0]
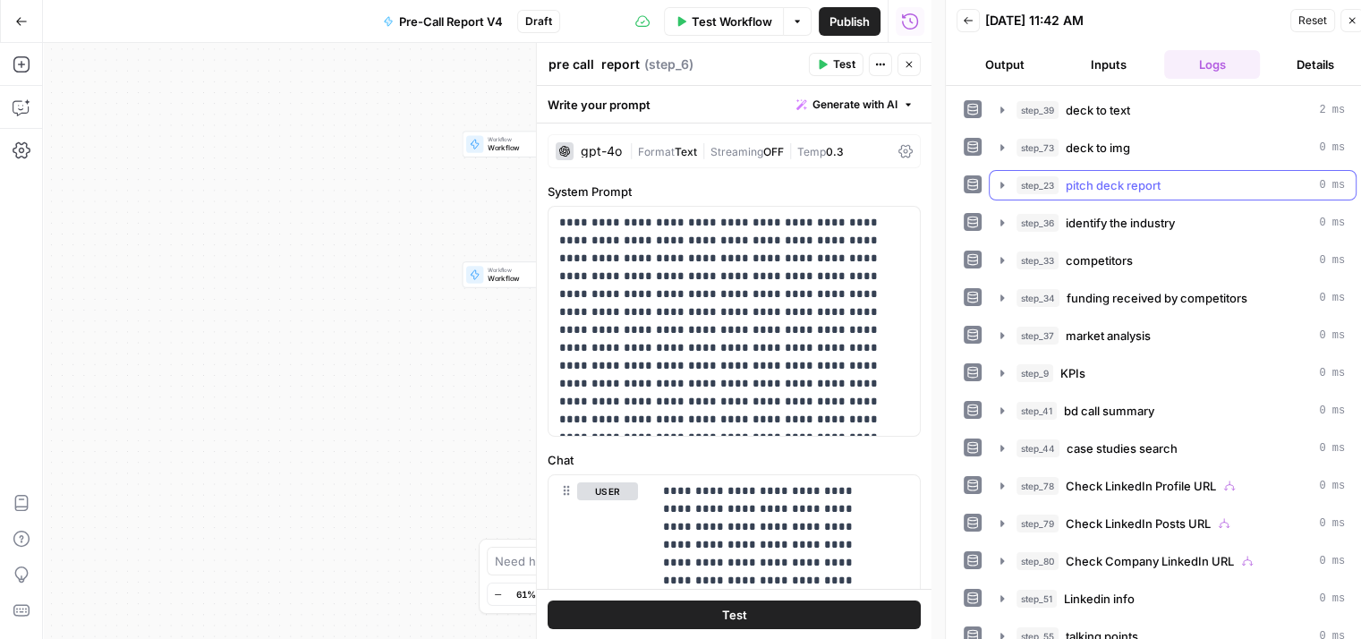
click at [1066, 171] on button "step_23 pitch deck report 0 ms" at bounding box center [1173, 185] width 366 height 29
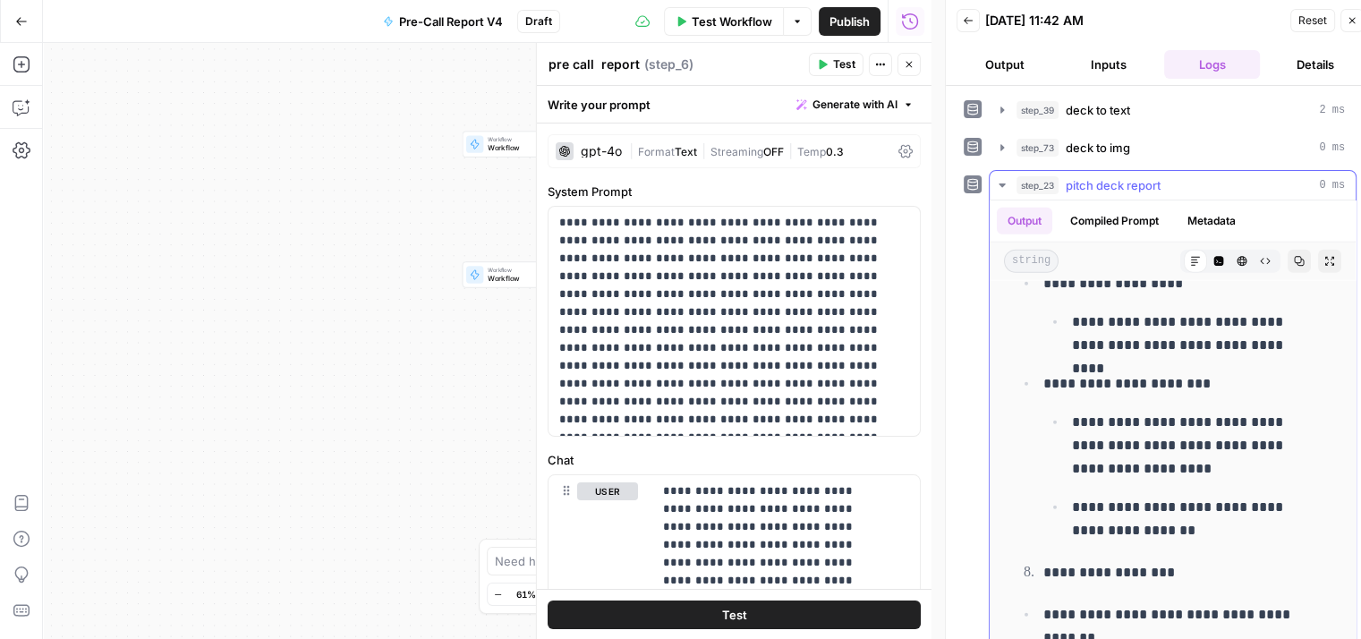
scroll to position [4993, 0]
click at [916, 59] on button "Close" at bounding box center [908, 64] width 23 height 23
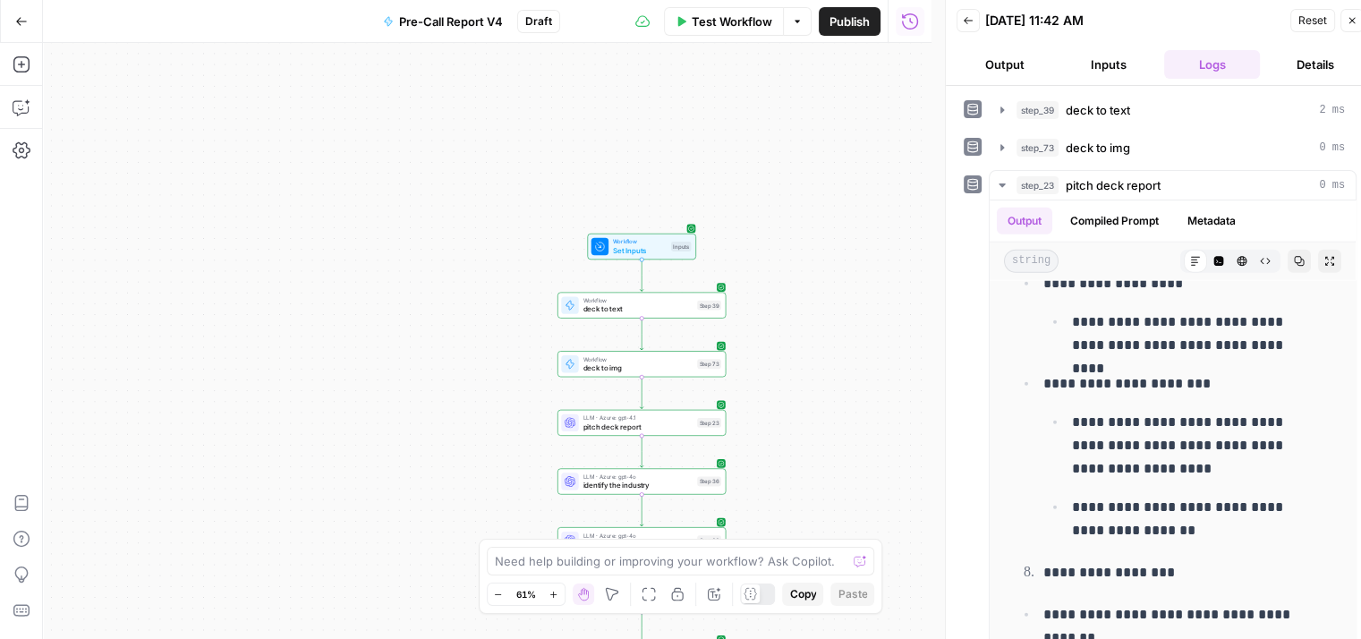
click at [616, 434] on div "LLM · Azure: gpt-4.1 pitch deck report Step 23 Copy step Delete step Add Note T…" at bounding box center [641, 423] width 168 height 26
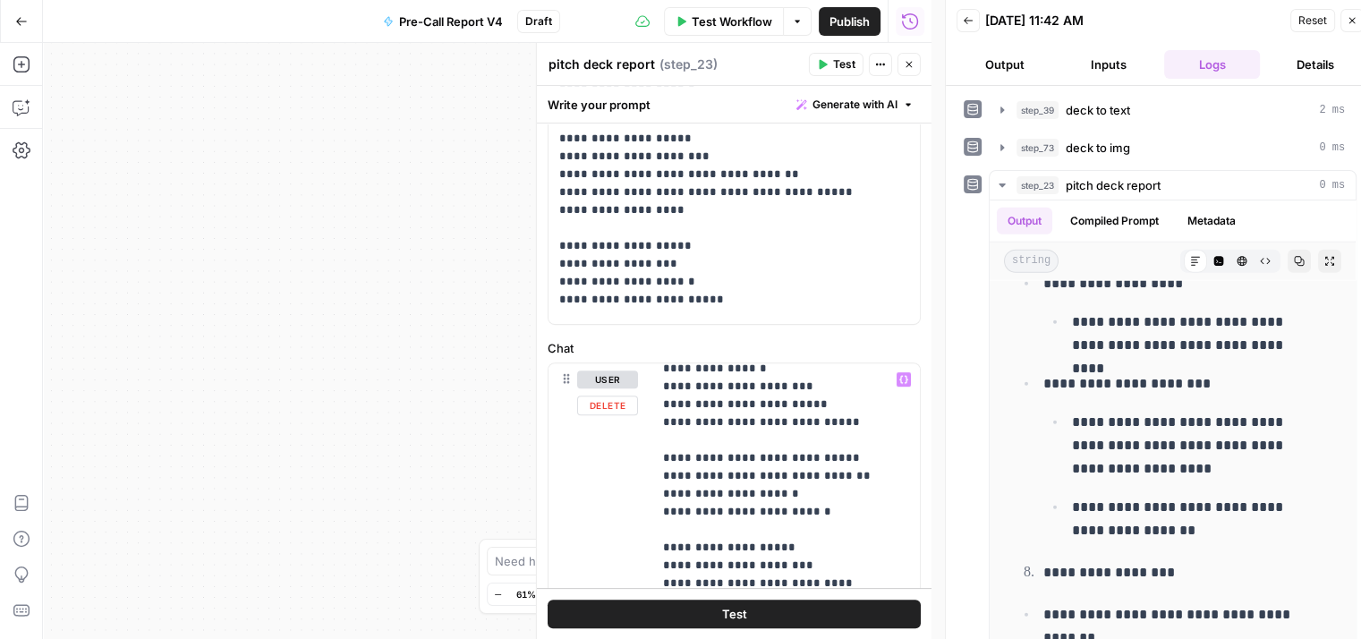
scroll to position [1908, 0]
click at [1066, 150] on span "deck to img" at bounding box center [1098, 148] width 64 height 18
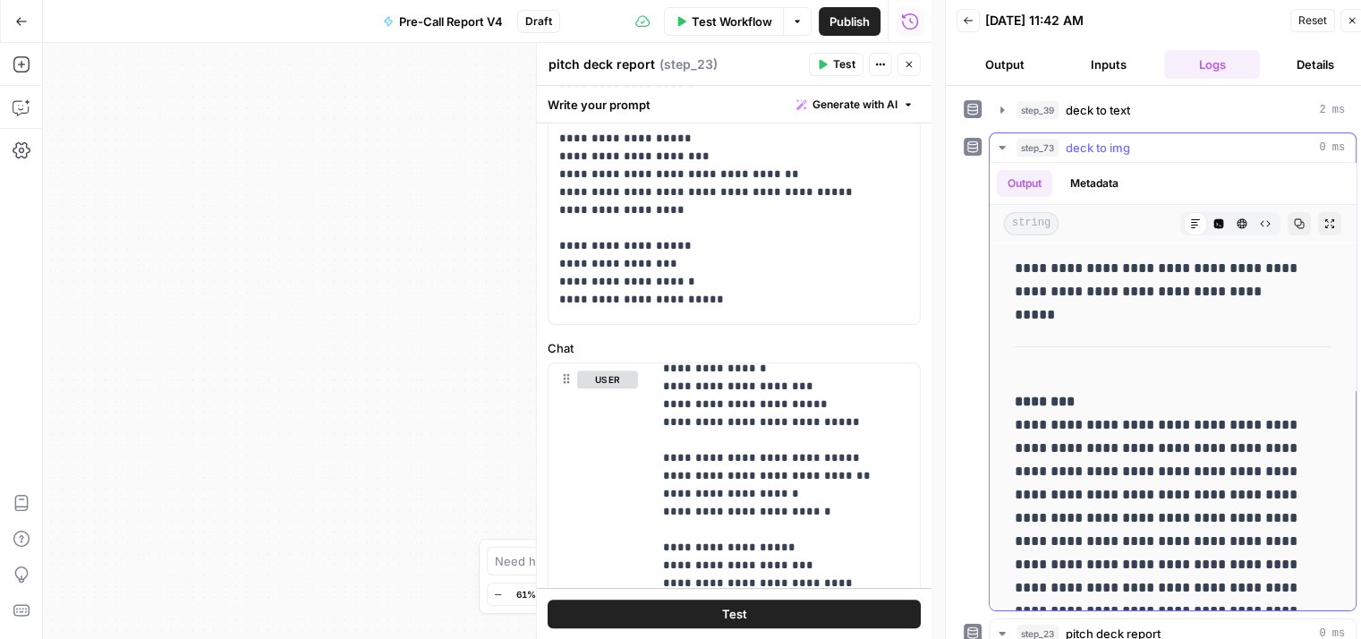
click at [1069, 147] on span "deck to img" at bounding box center [1098, 148] width 64 height 18
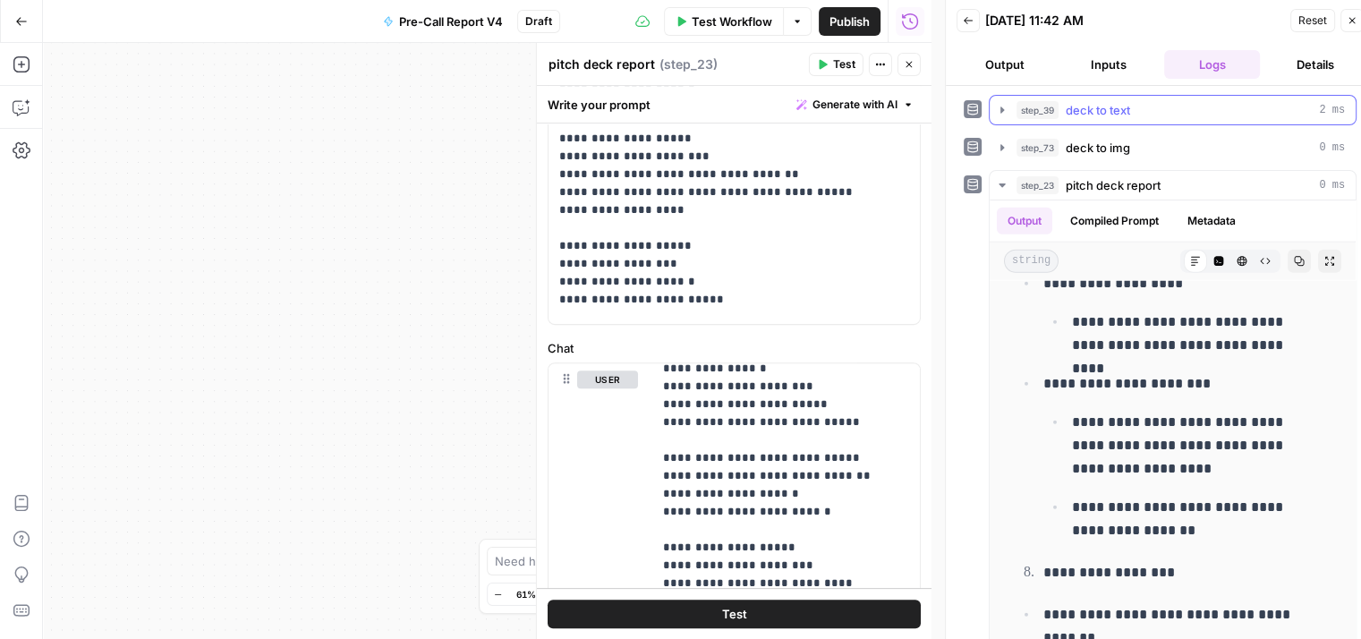
click at [1109, 101] on span "deck to text" at bounding box center [1098, 110] width 64 height 18
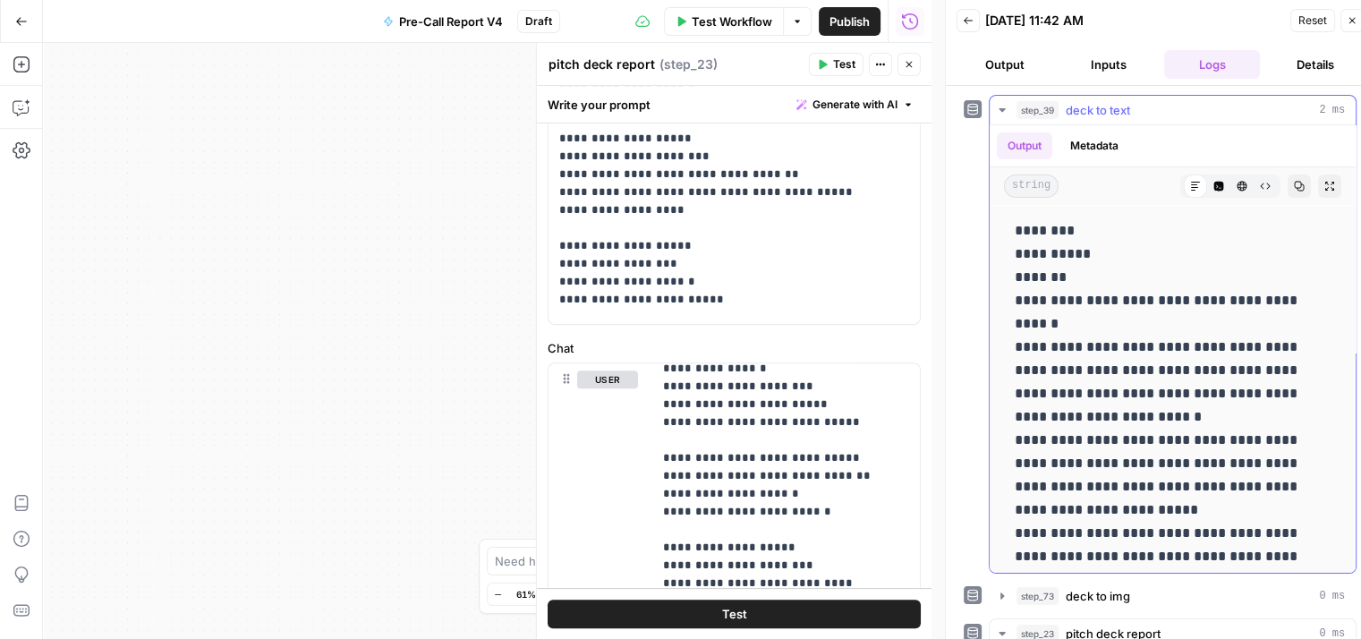
click at [1006, 105] on icon "button" at bounding box center [1002, 110] width 14 height 14
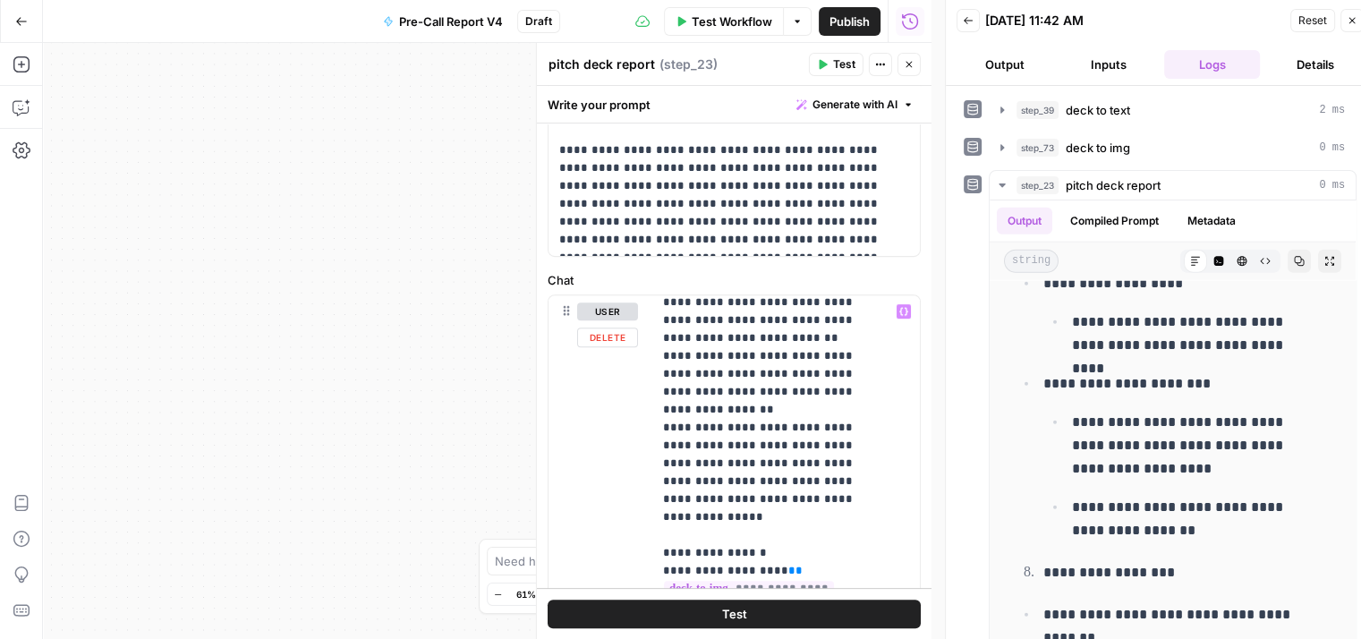
scroll to position [744, 0]
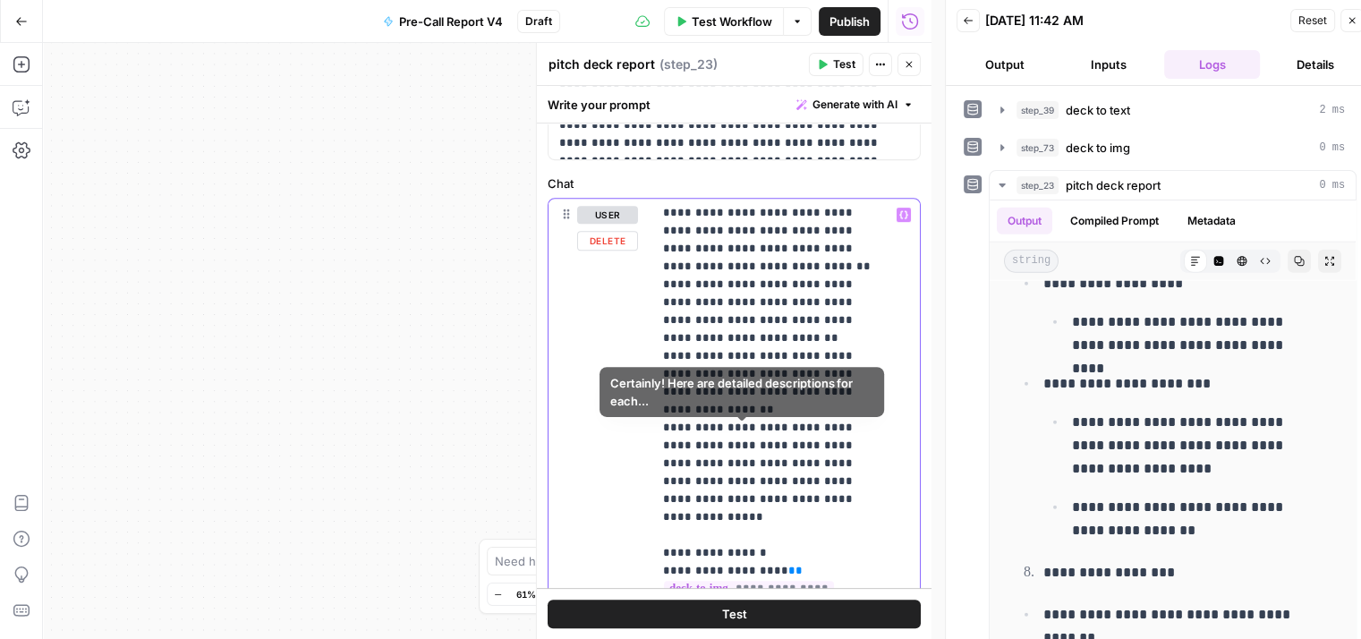
scroll to position [647, 0]
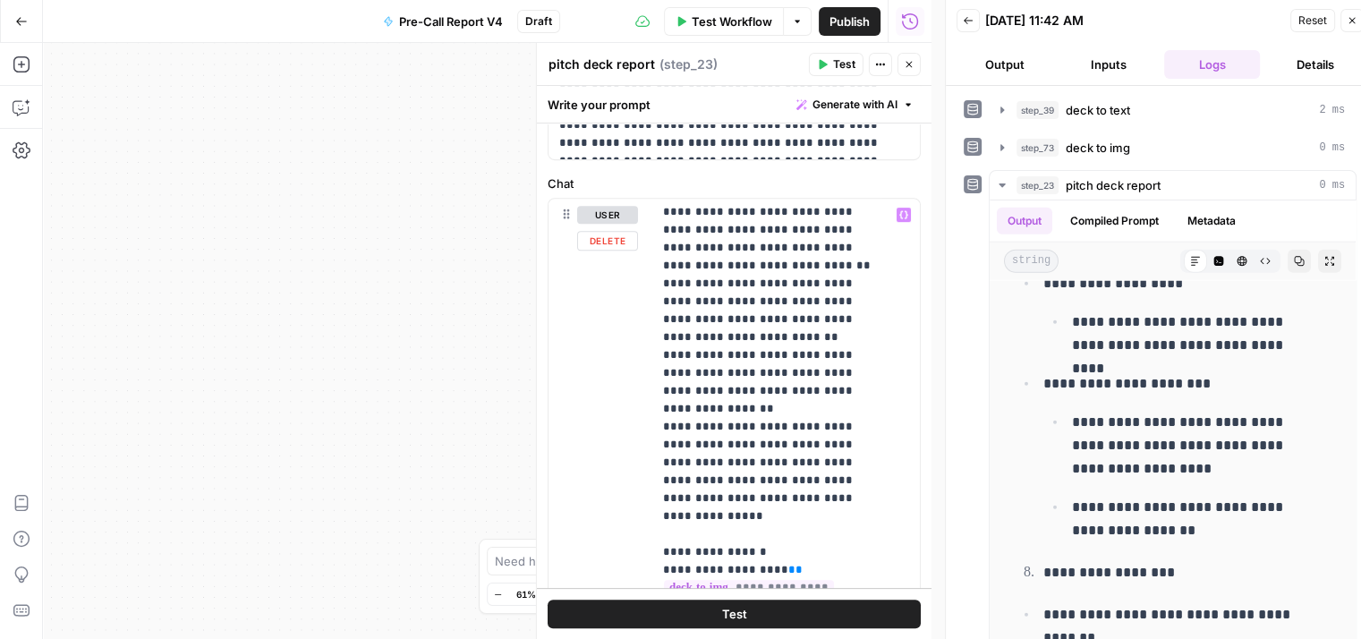
click at [644, 425] on div "**********" at bounding box center [733, 563] width 371 height 729
click at [650, 429] on div "**********" at bounding box center [733, 563] width 371 height 729
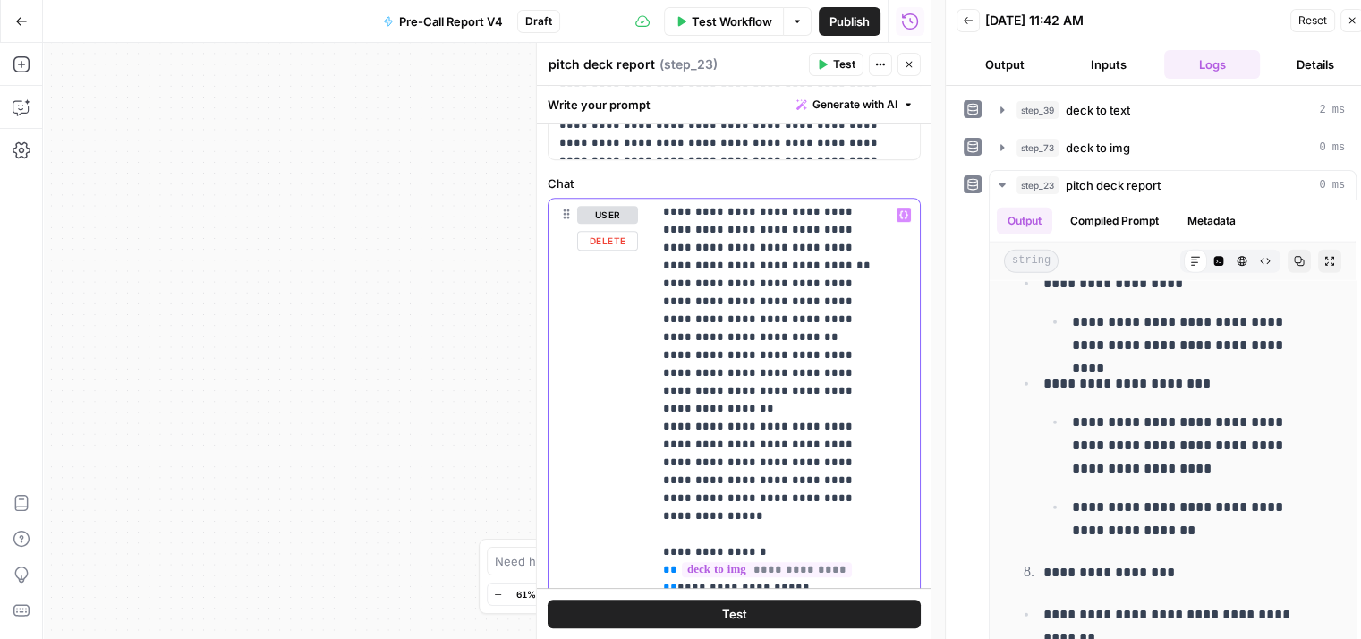
drag, startPoint x: 806, startPoint y: 442, endPoint x: 662, endPoint y: 448, distance: 144.2
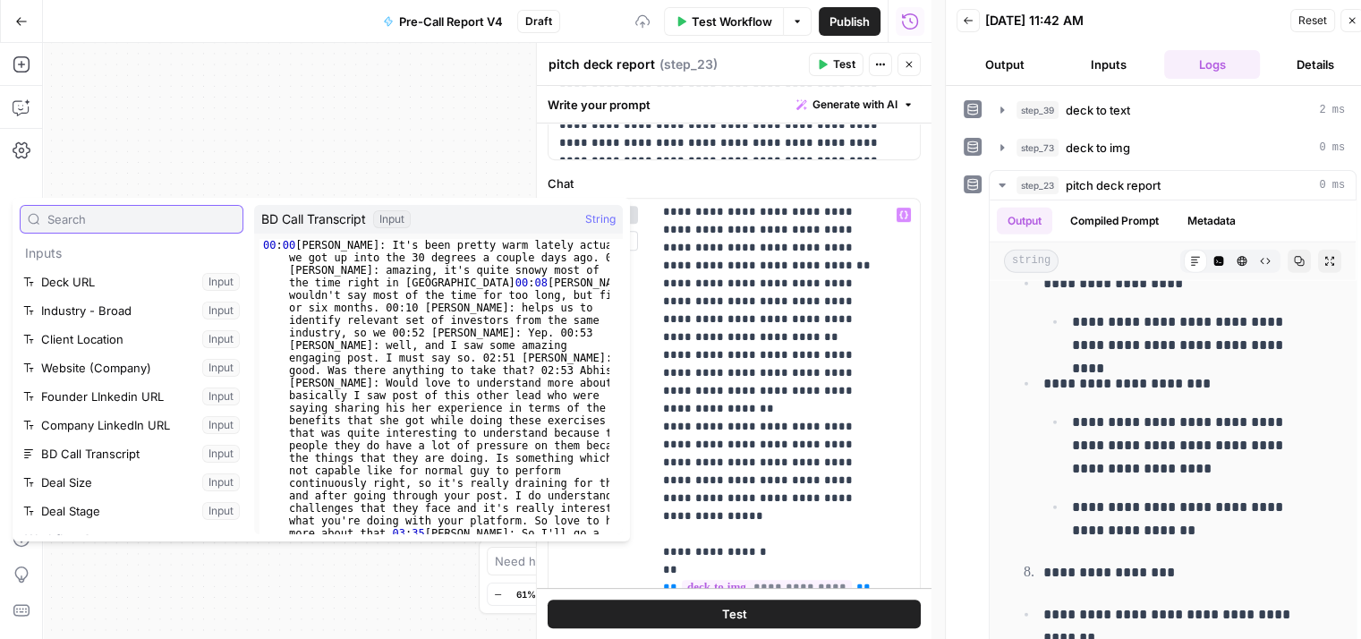
scroll to position [76, 0]
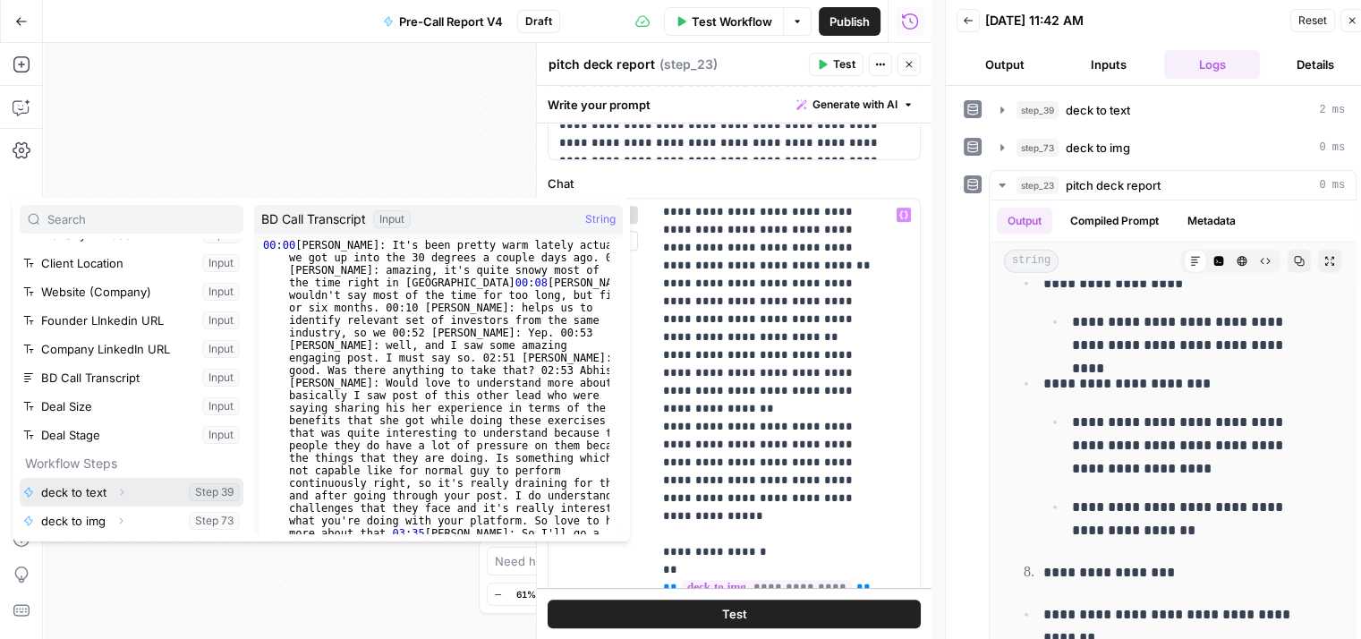
click at [110, 495] on button "Expand" at bounding box center [121, 491] width 23 height 23
click at [140, 487] on button "Select variable deck to text" at bounding box center [132, 492] width 224 height 29
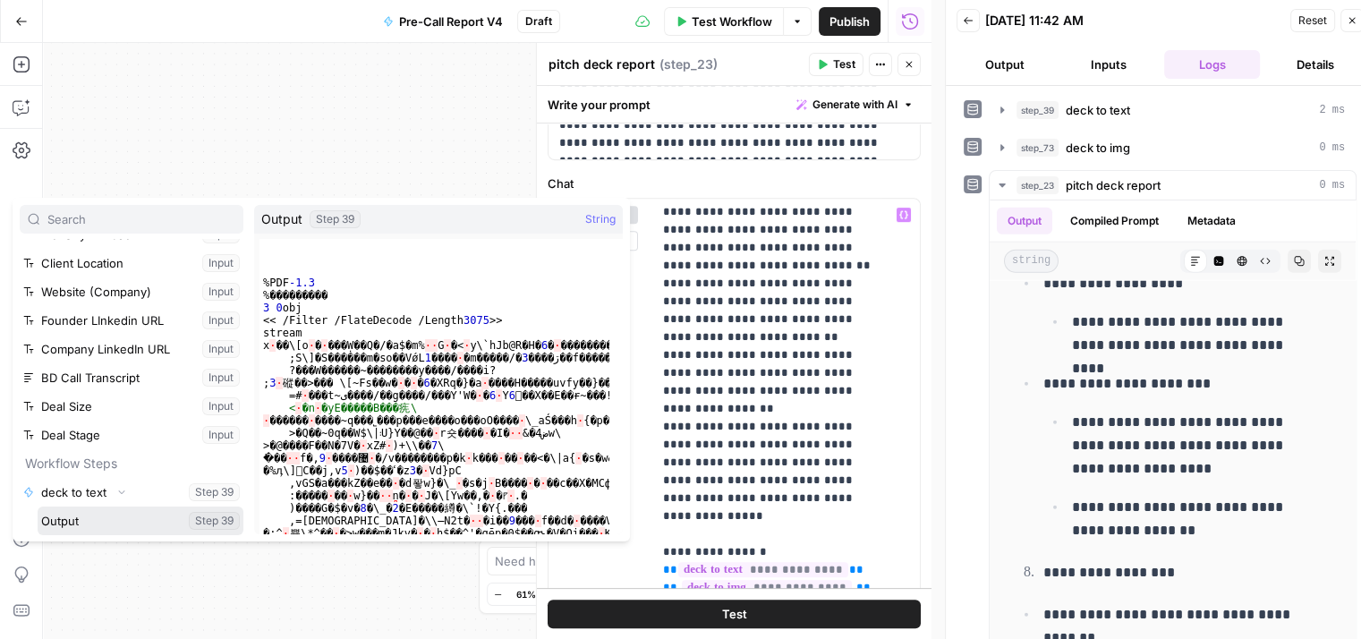
click at [90, 523] on body "Qubit - SEO New Home Browse Your Data Usage Settings Recent Grids Email Pitch G…" at bounding box center [680, 319] width 1361 height 639
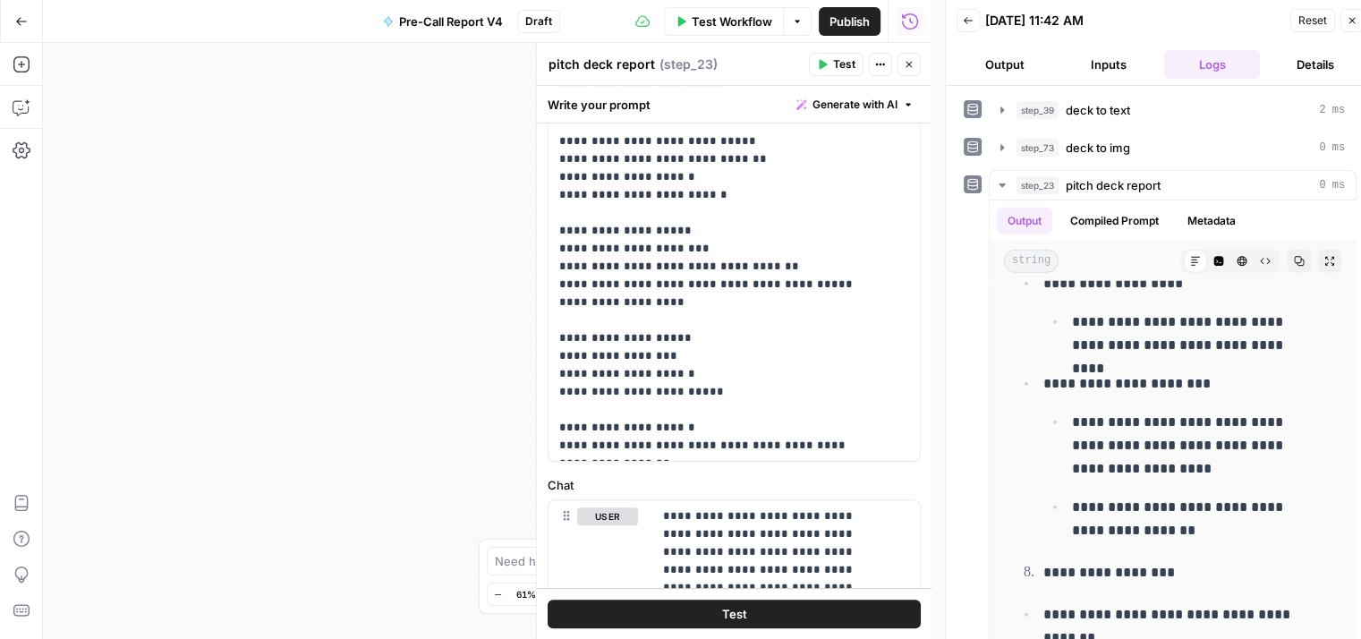
scroll to position [584, 0]
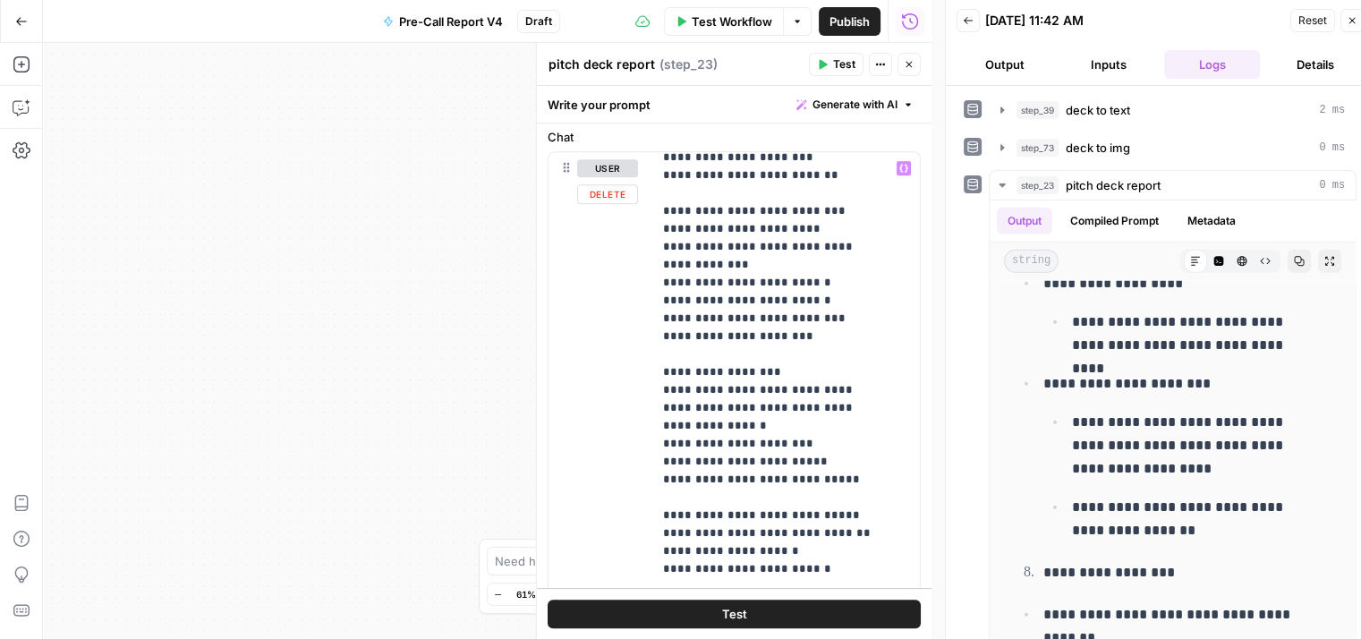
scroll to position [1825, 0]
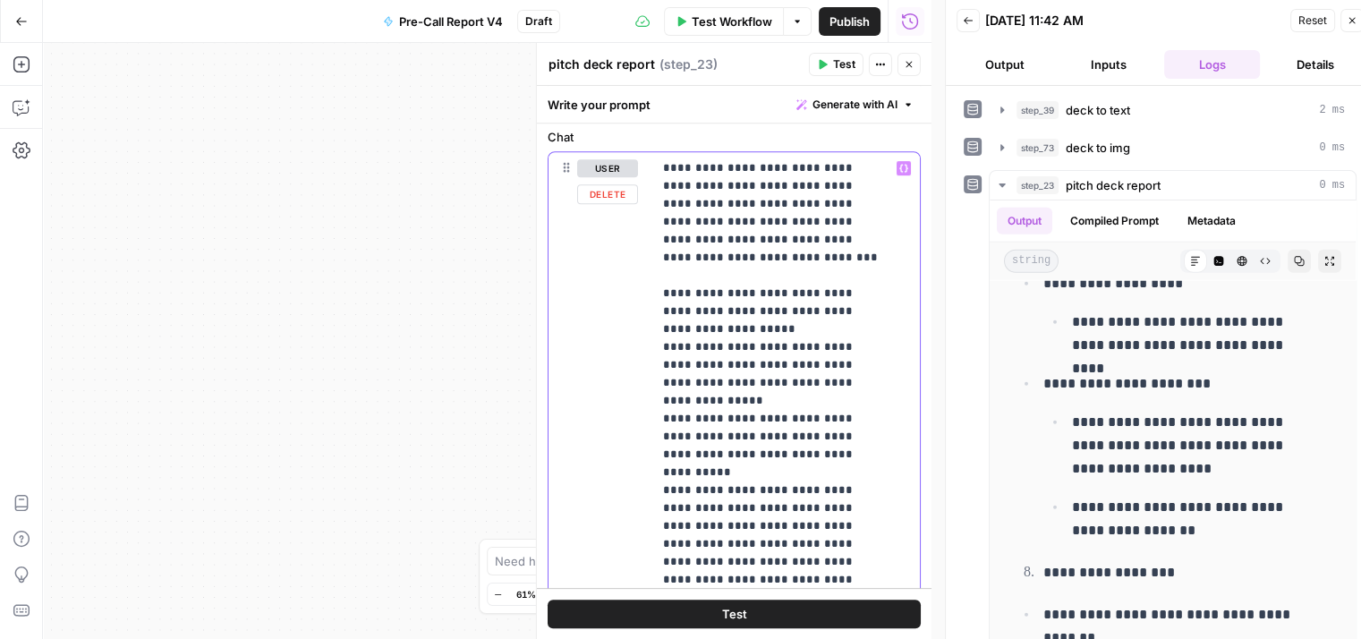
scroll to position [0, 0]
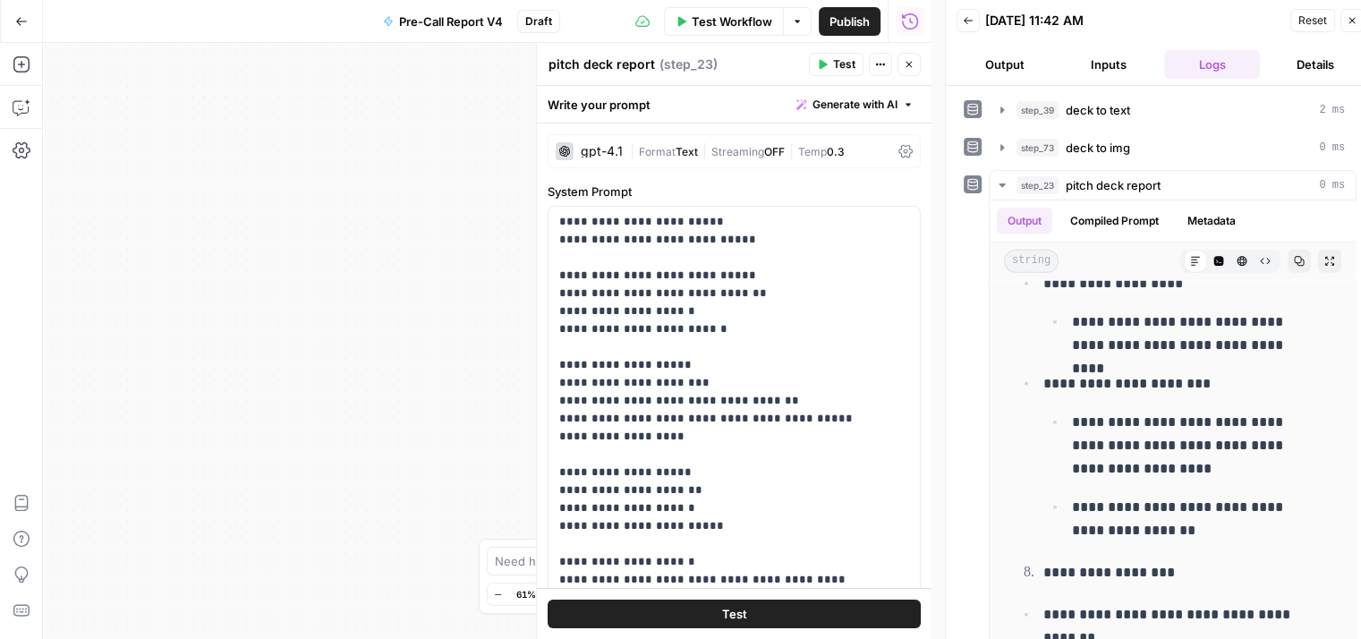
click at [819, 620] on button "Test" at bounding box center [734, 613] width 373 height 29
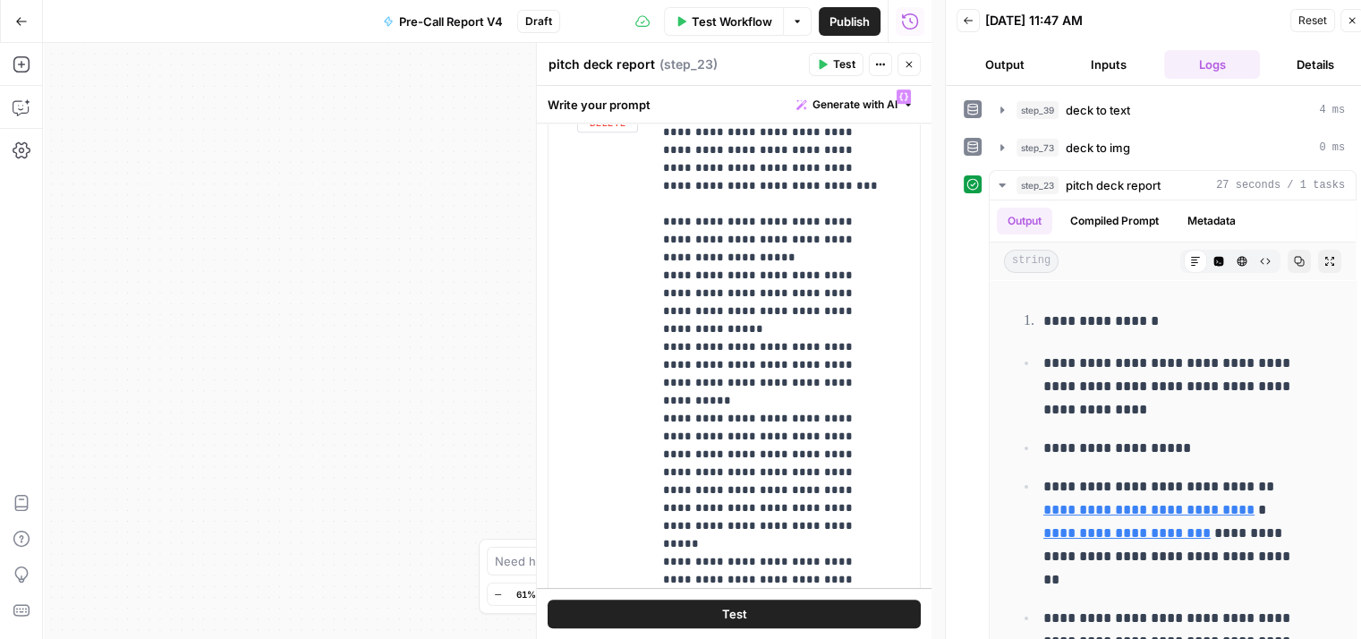
scroll to position [716, 0]
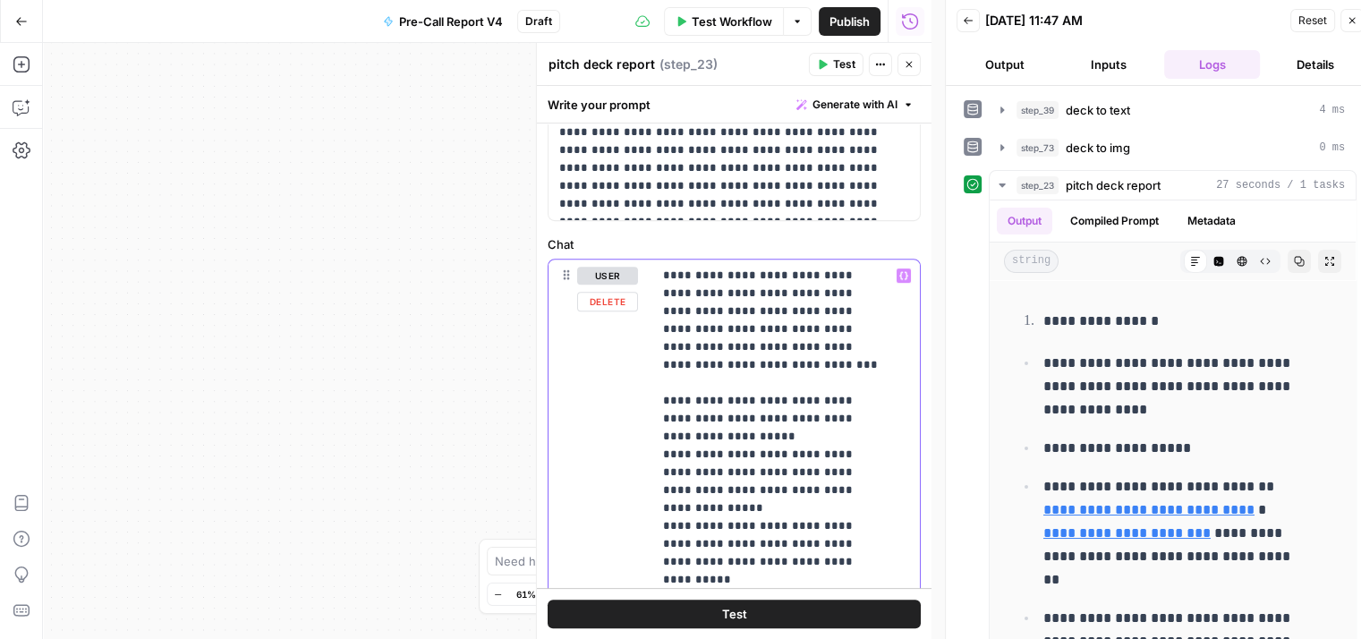
drag, startPoint x: 658, startPoint y: 275, endPoint x: 693, endPoint y: 323, distance: 59.6
click at [693, 323] on div "**********" at bounding box center [779, 623] width 254 height 729
drag, startPoint x: 784, startPoint y: 291, endPoint x: 730, endPoint y: 311, distance: 57.5
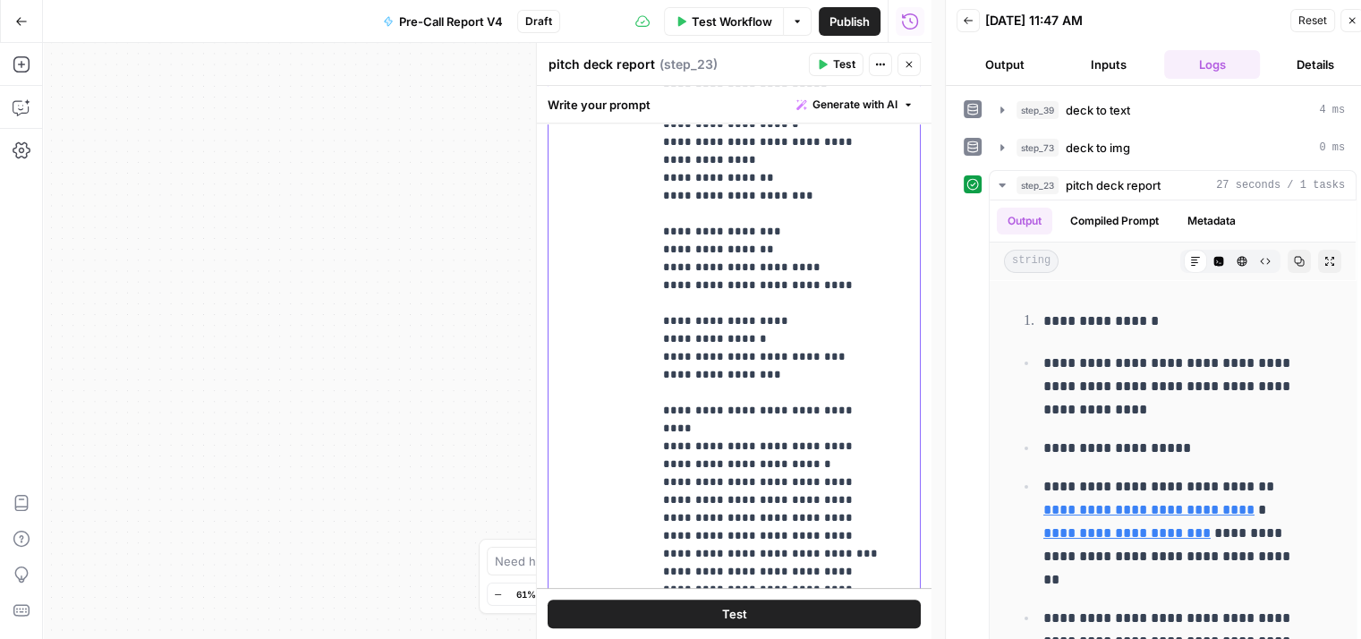
scroll to position [14, 0]
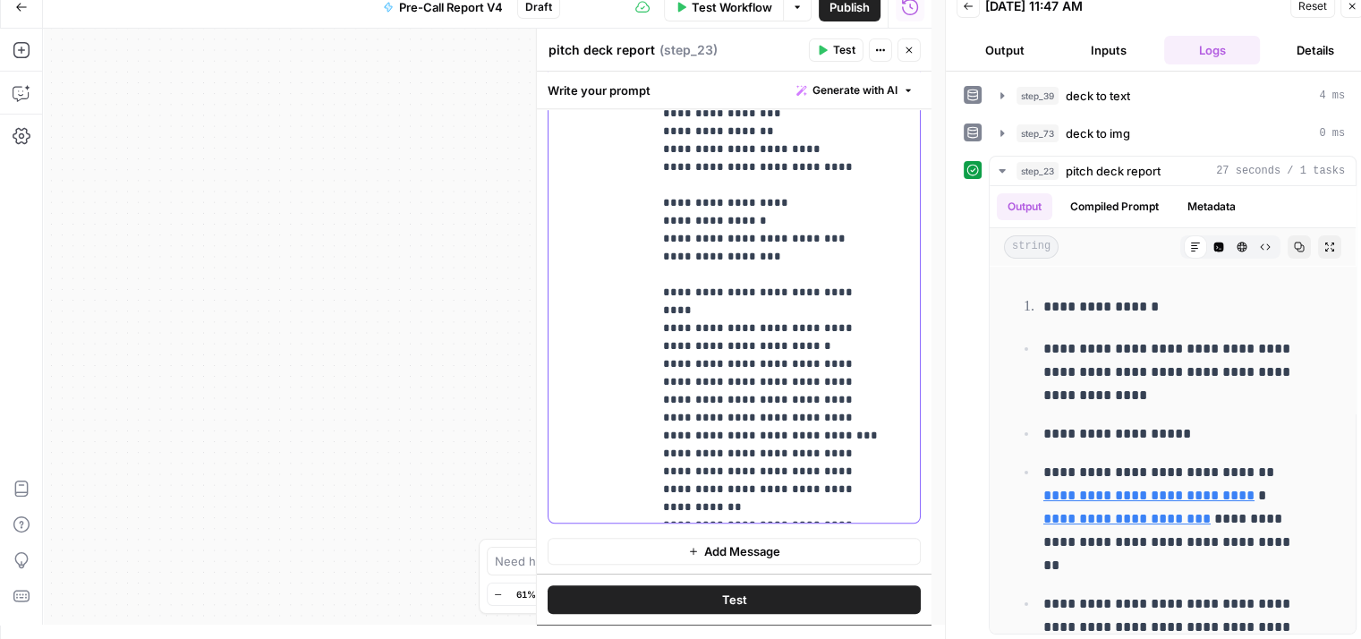
drag, startPoint x: 663, startPoint y: 365, endPoint x: 894, endPoint y: 561, distance: 302.8
click at [0, 0] on form "**********" at bounding box center [0, 0] width 0 height 0
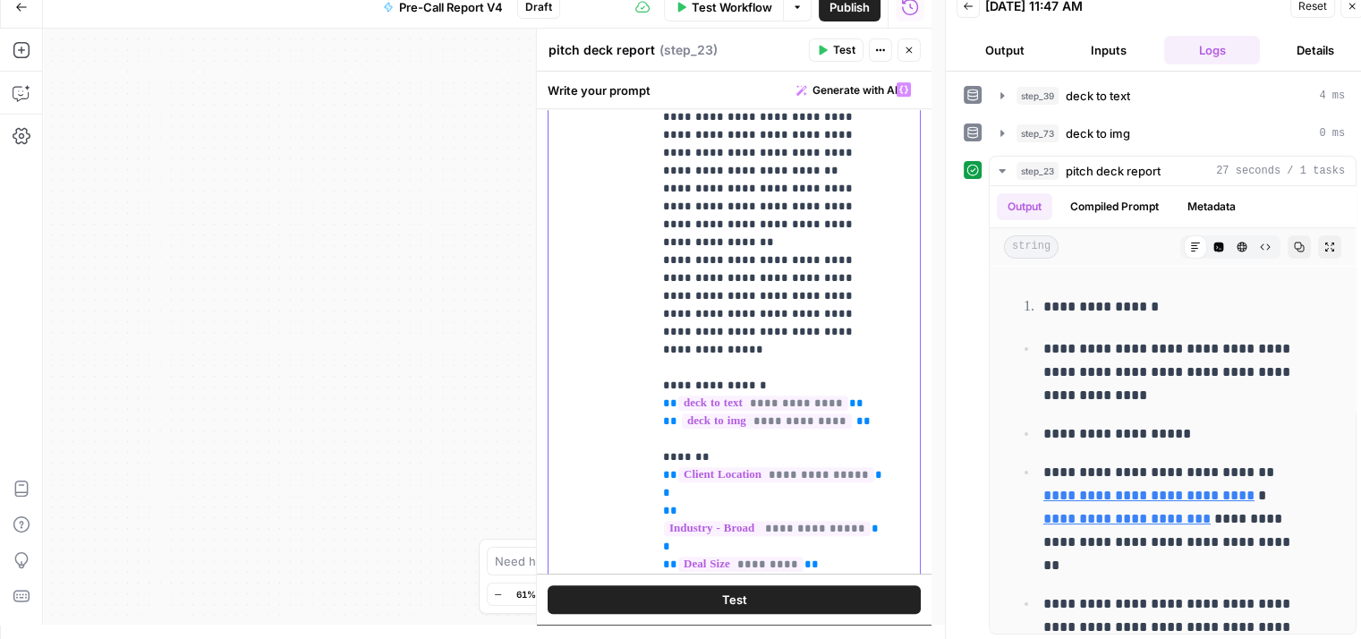
scroll to position [406, 0]
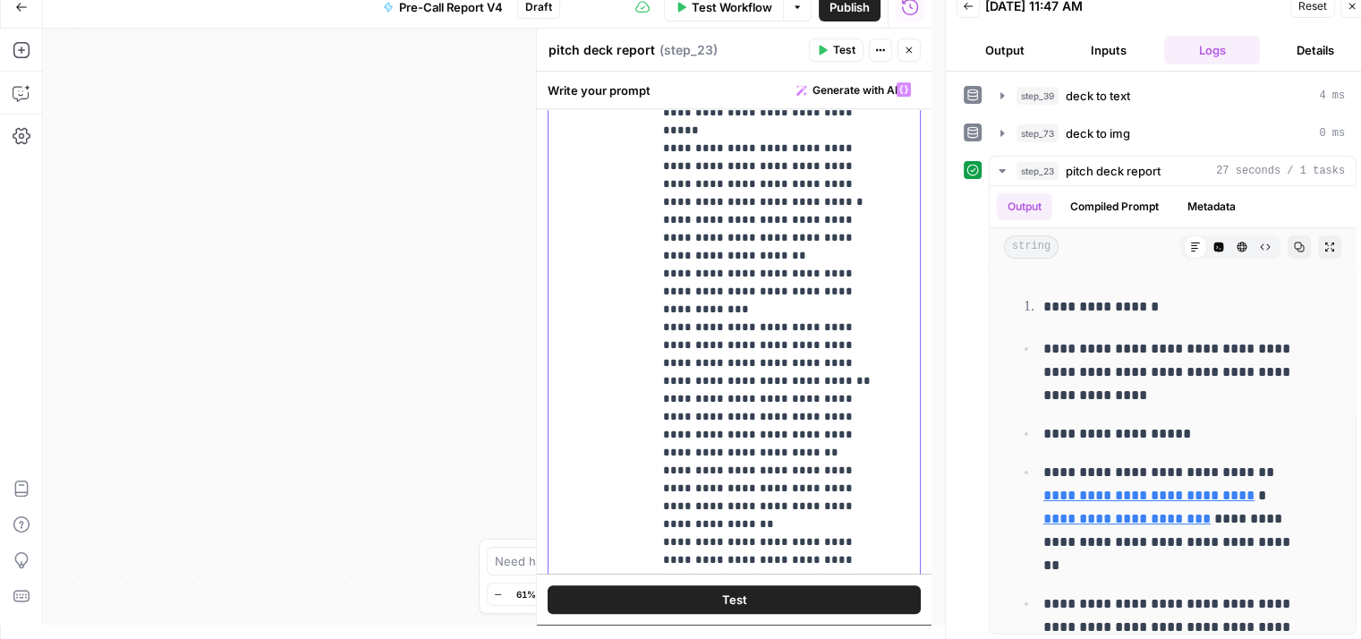
drag, startPoint x: 783, startPoint y: 397, endPoint x: 642, endPoint y: 489, distance: 167.5
click at [642, 489] on div "**********" at bounding box center [733, 437] width 371 height 729
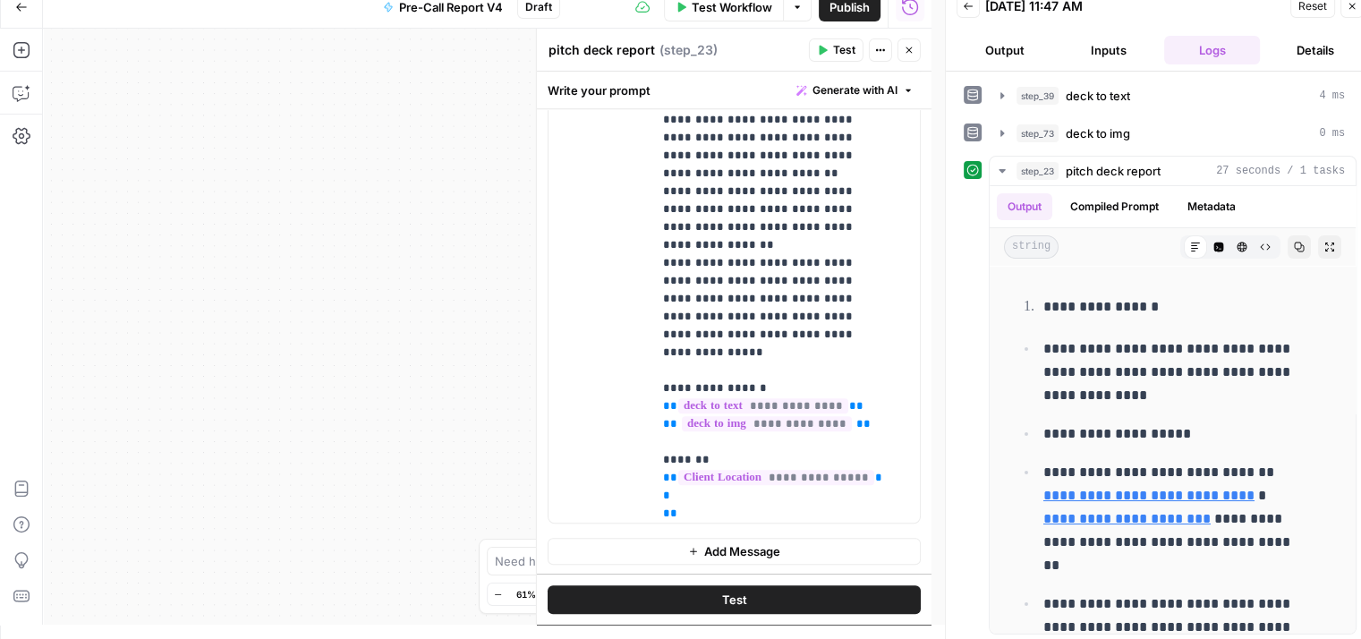
click at [641, 361] on div "**********" at bounding box center [733, 158] width 371 height 729
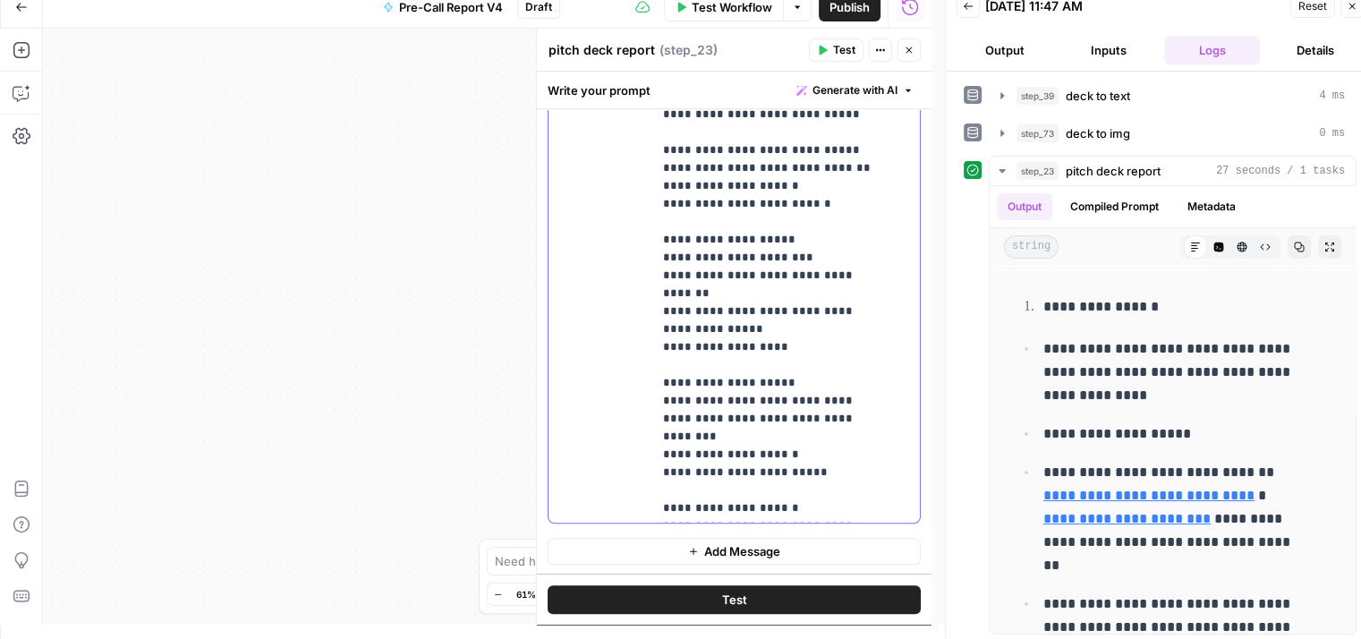
scroll to position [2130, 0]
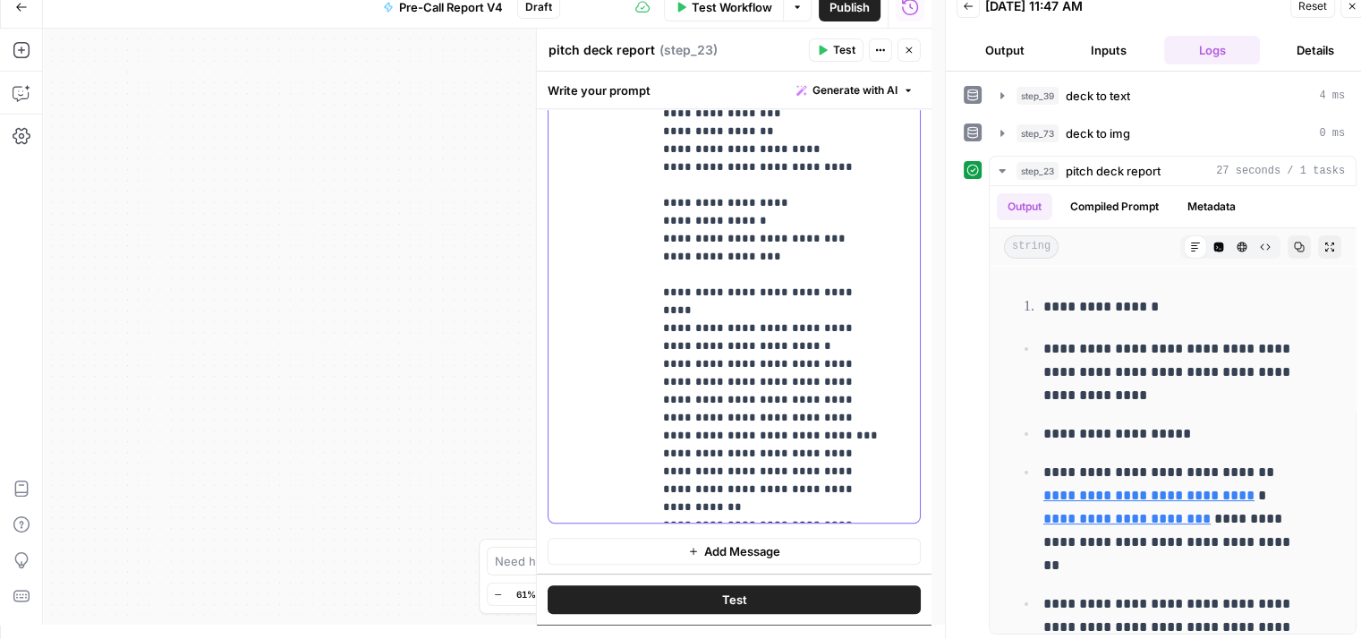
drag, startPoint x: 659, startPoint y: 170, endPoint x: 779, endPoint y: 358, distance: 223.4
click at [779, 358] on div "**********" at bounding box center [779, 158] width 254 height 729
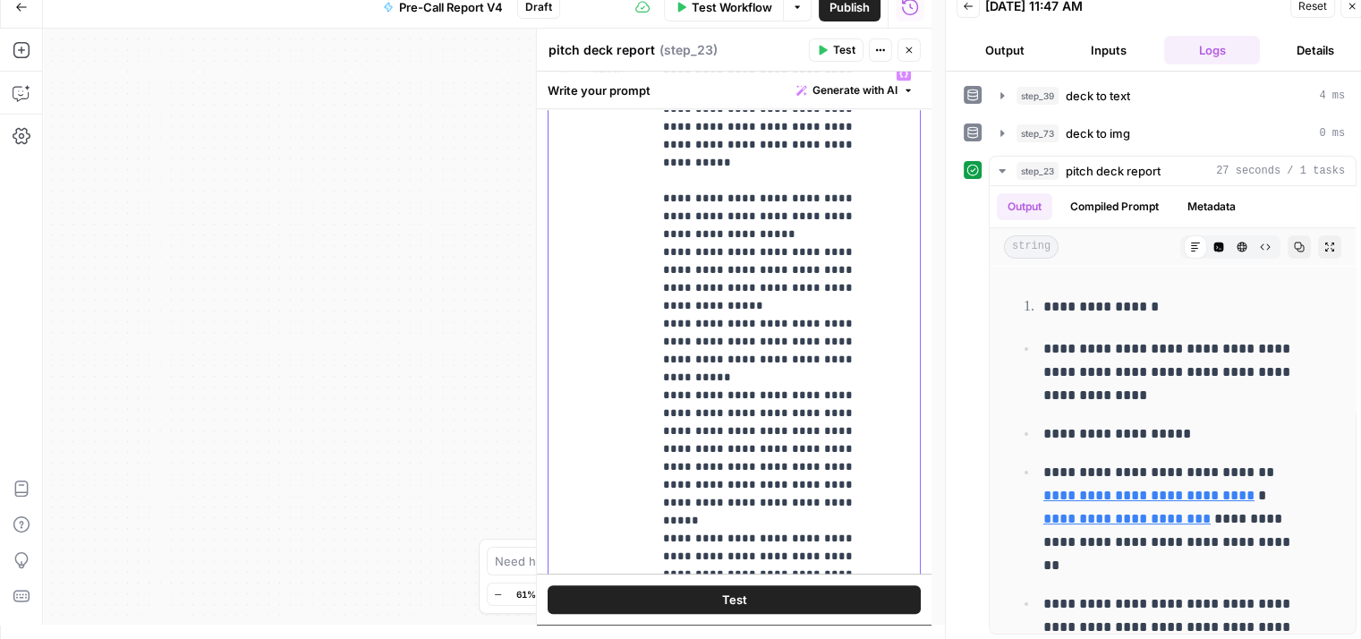
scroll to position [715, 0]
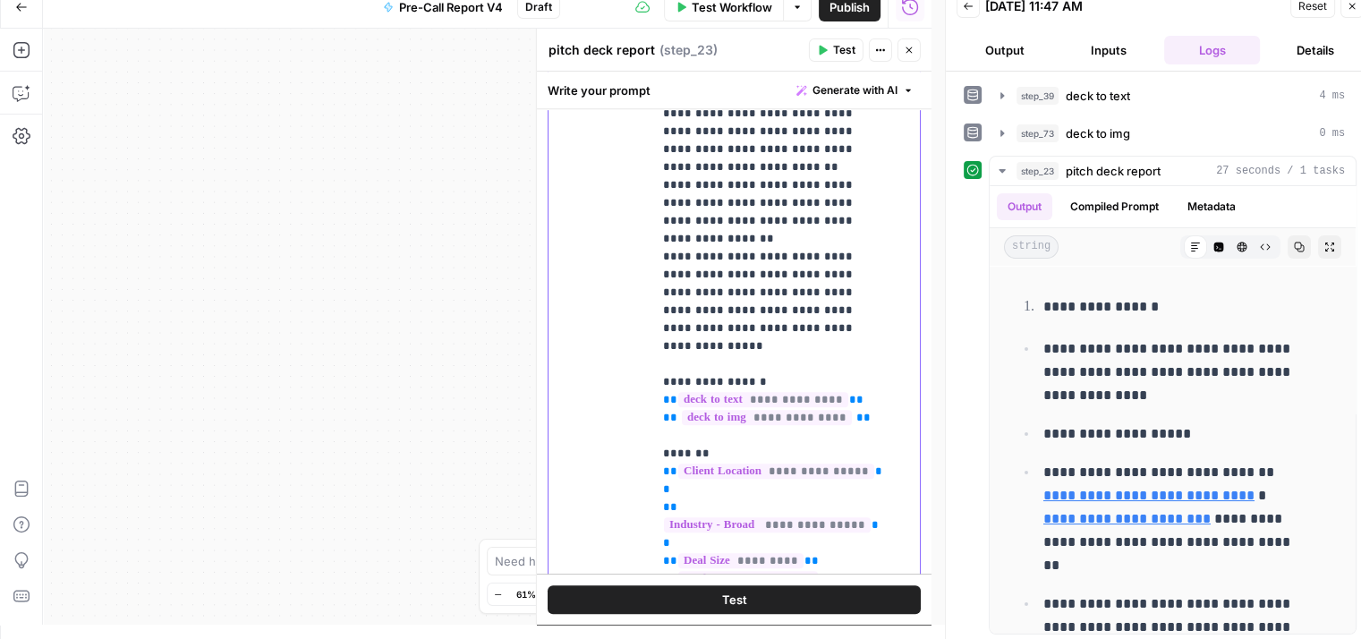
scroll to position [1167, 0]
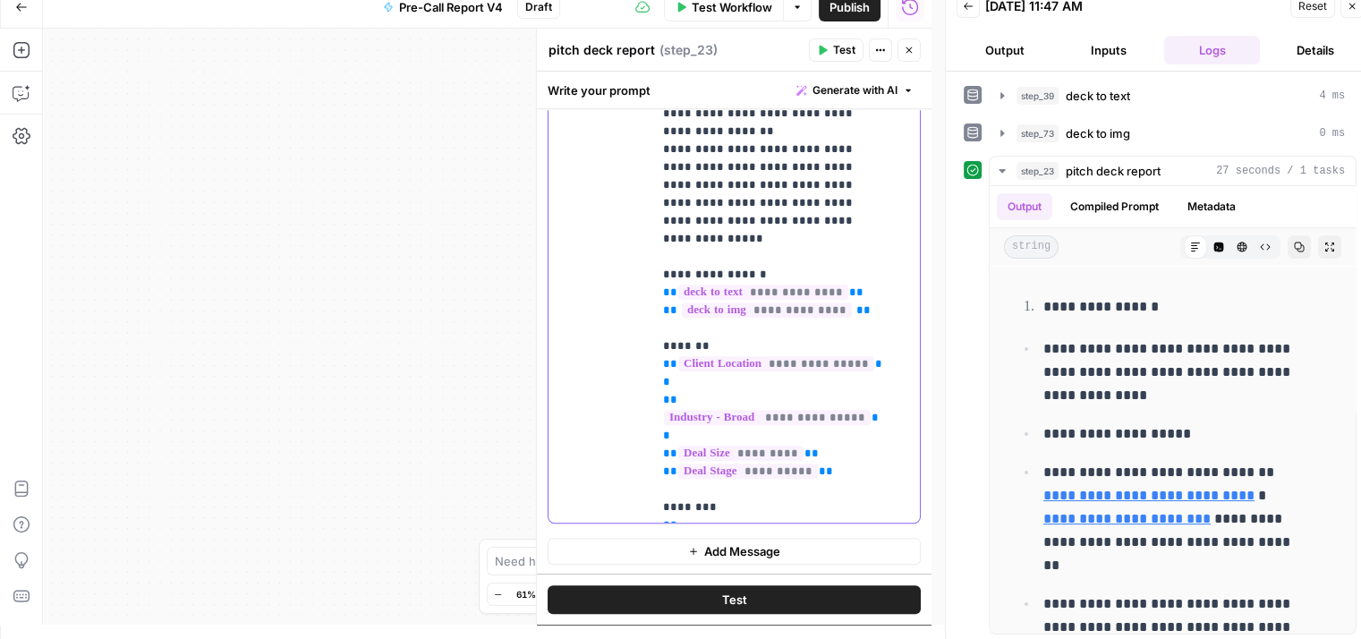
drag, startPoint x: 837, startPoint y: 509, endPoint x: 629, endPoint y: 398, distance: 236.2
click at [629, 398] on div "**********" at bounding box center [733, 158] width 371 height 729
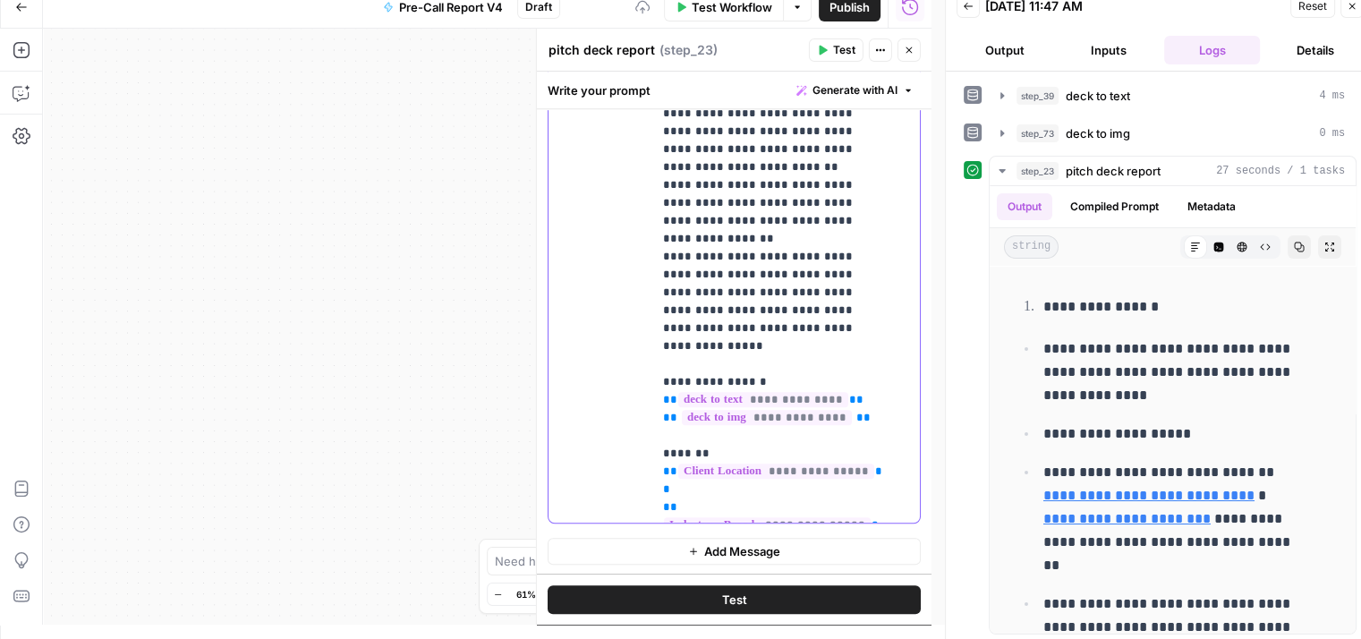
scroll to position [395, 0]
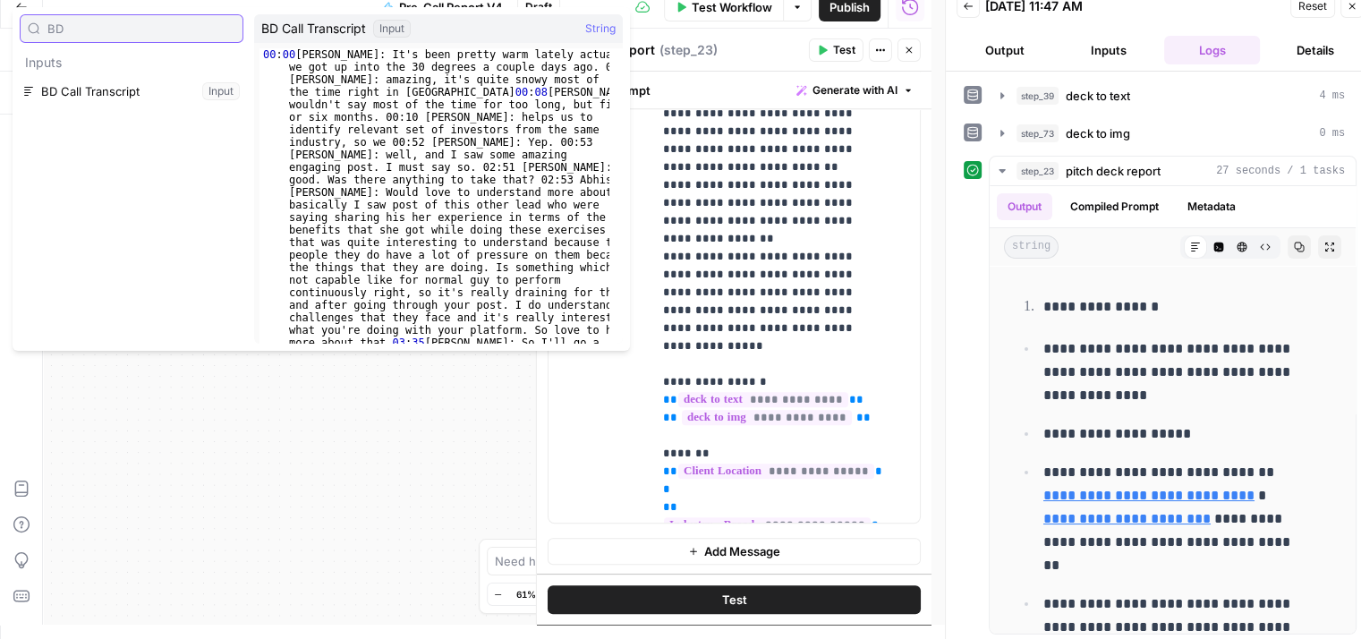
type input "BD"
click at [132, 80] on button "Select variable BD Call Transcript" at bounding box center [132, 91] width 224 height 29
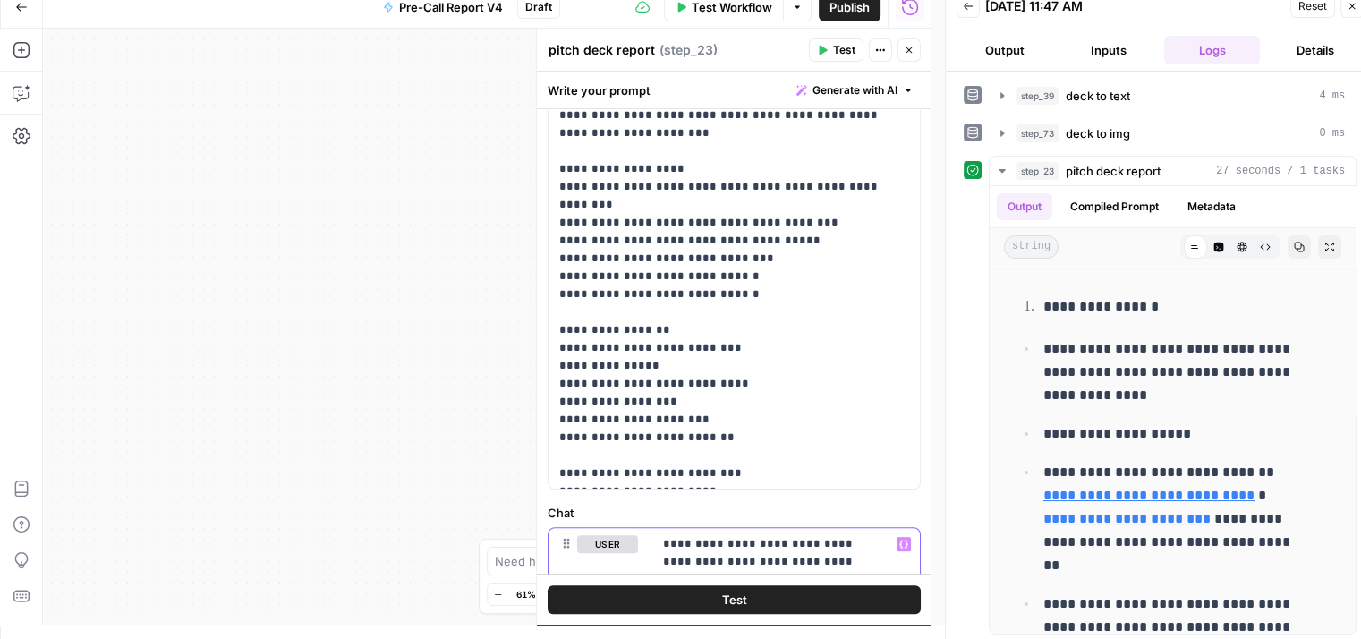
scroll to position [0, 0]
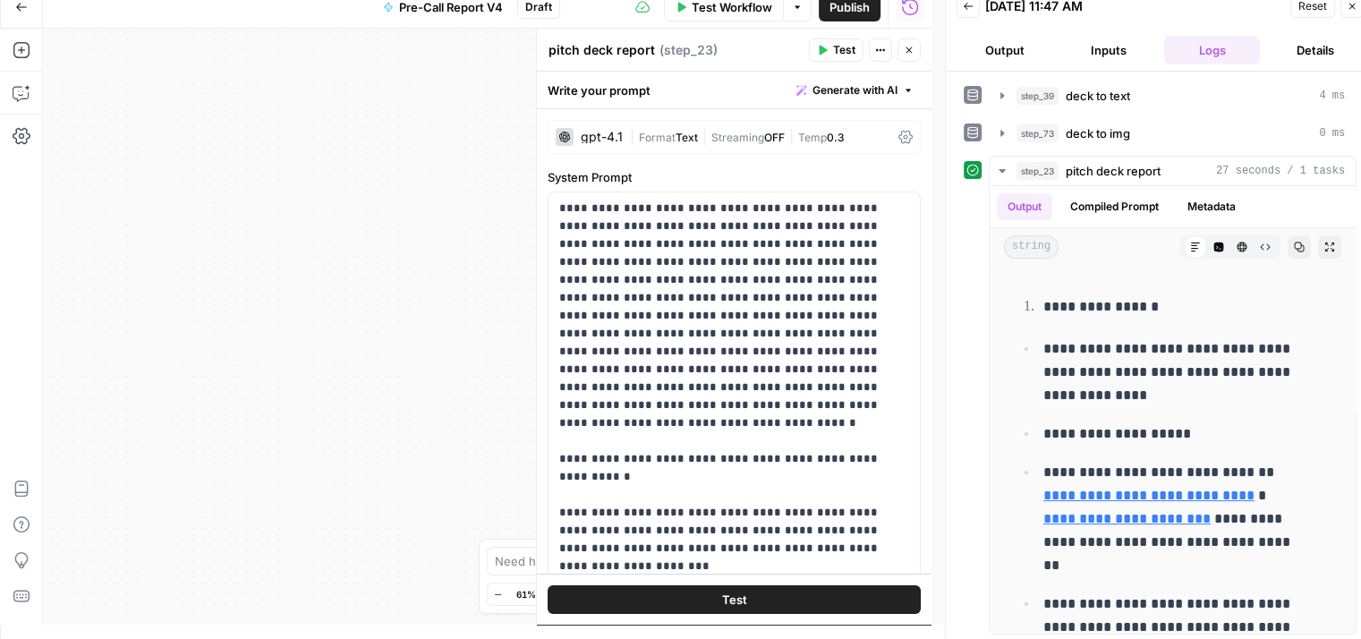
click at [891, 128] on div "gpt-4.1 | Format Text | Streaming OFF | Temp 0.3" at bounding box center [734, 137] width 373 height 34
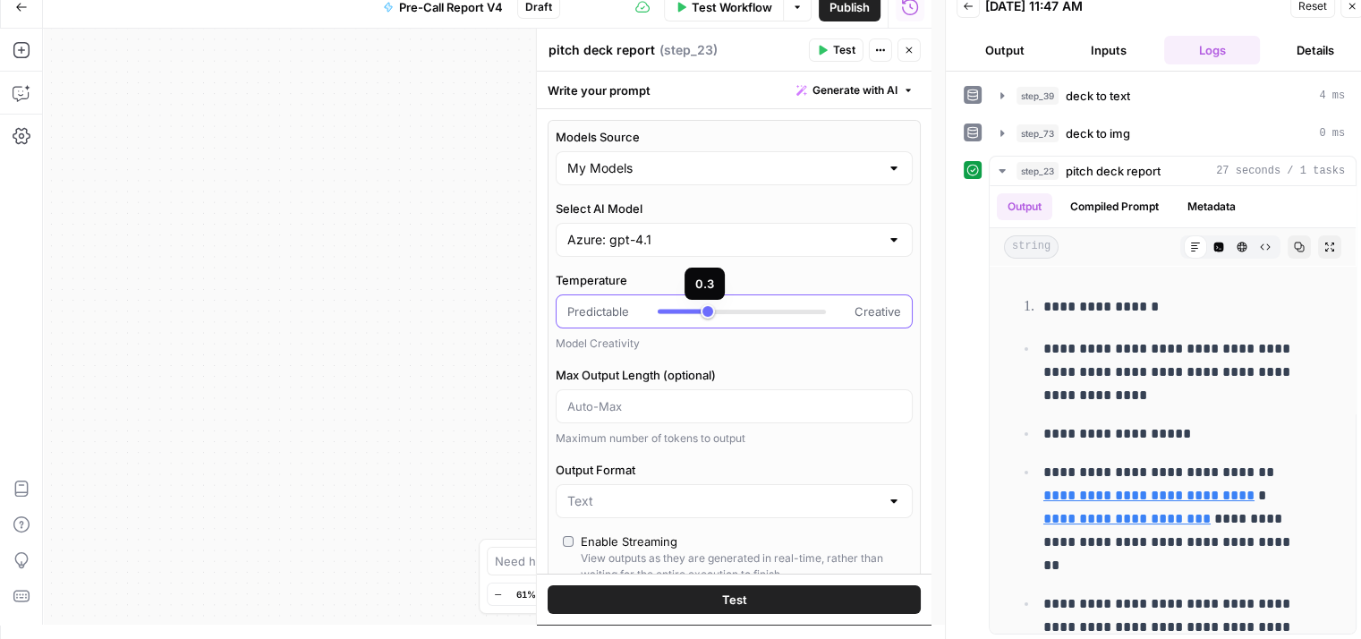
click at [720, 310] on div at bounding box center [742, 312] width 168 height 4
type input "***"
drag, startPoint x: 720, startPoint y: 308, endPoint x: 730, endPoint y: 308, distance: 9.8
click at [730, 308] on div at bounding box center [742, 311] width 168 height 18
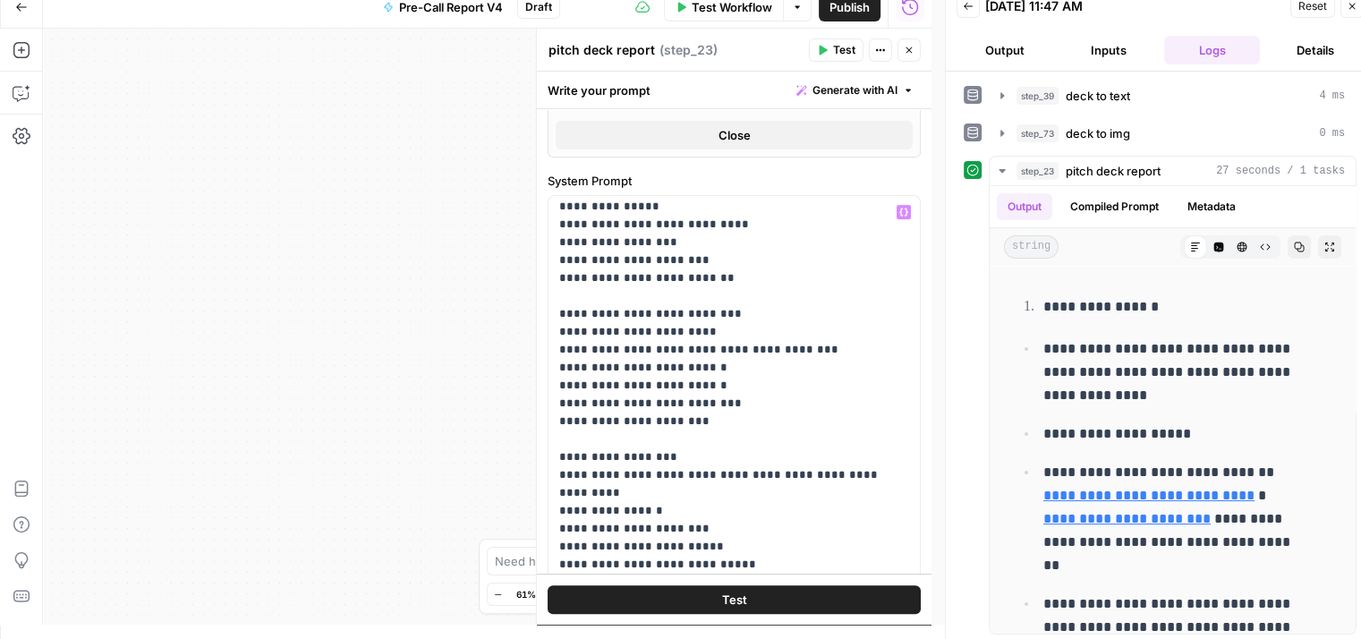
scroll to position [931, 0]
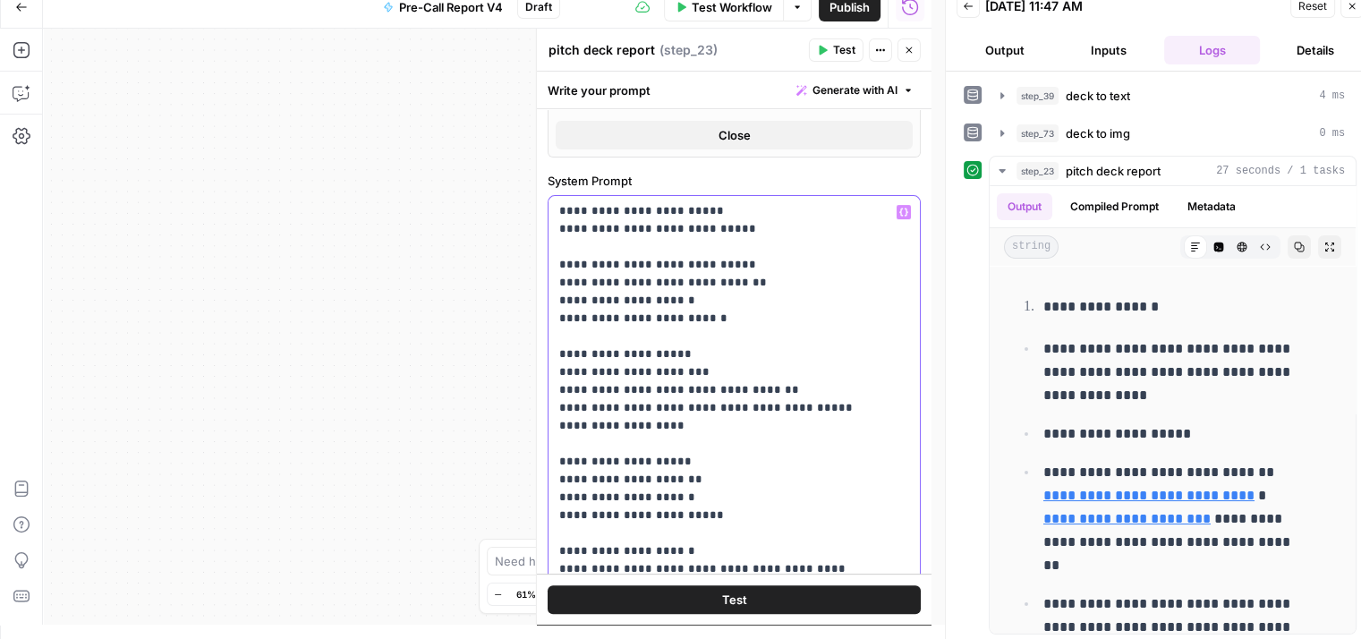
click at [702, 452] on p "**********" at bounding box center [720, 95] width 323 height 1646
click at [723, 438] on p "**********" at bounding box center [720, 95] width 323 height 1646
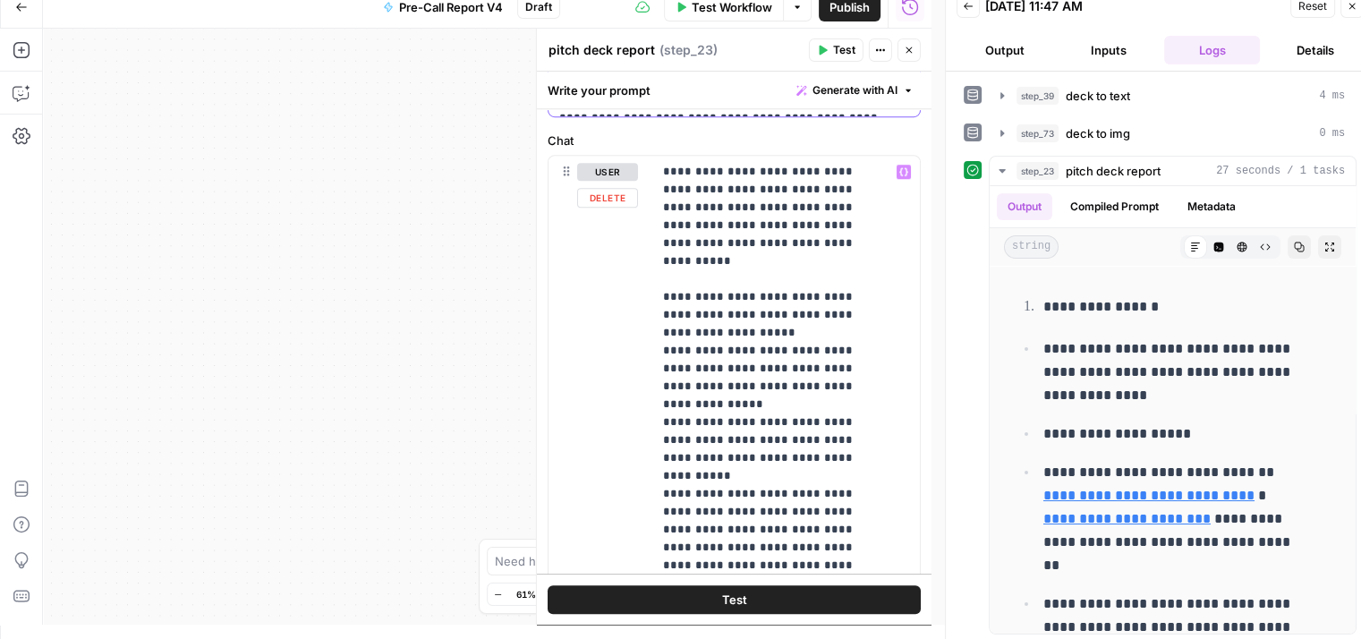
scroll to position [1391, 0]
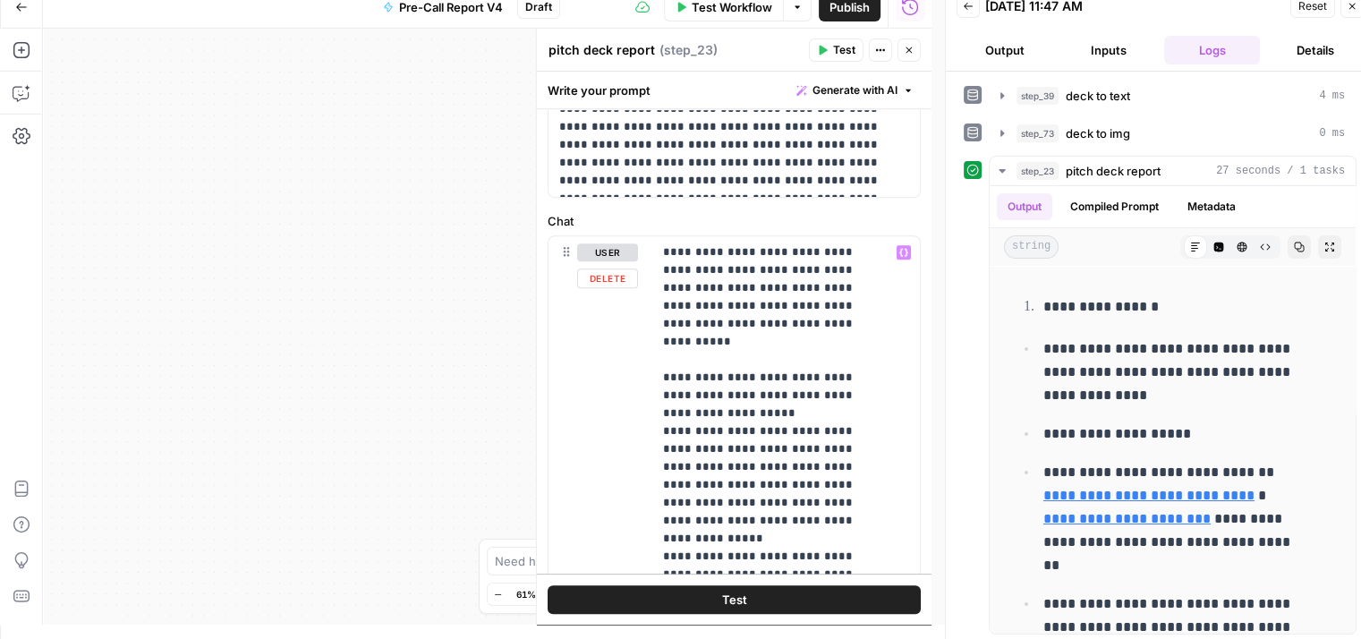
scroll to position [1199, 0]
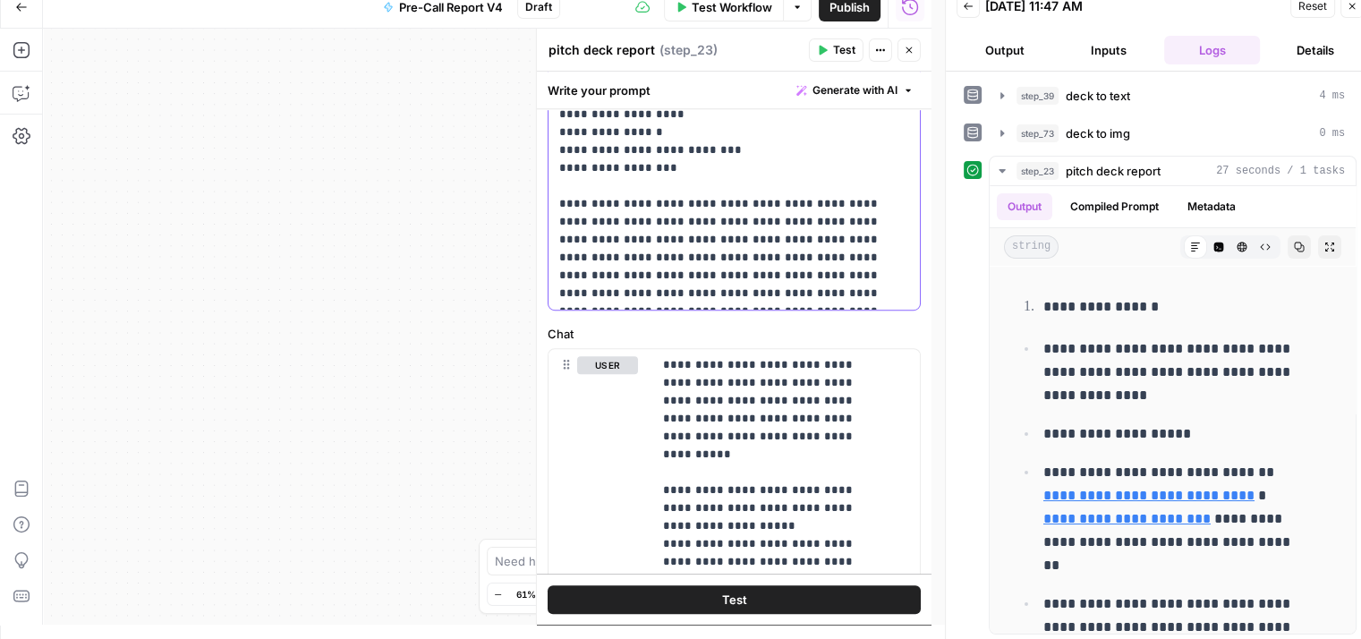
drag, startPoint x: 580, startPoint y: 222, endPoint x: 611, endPoint y: 224, distance: 31.4
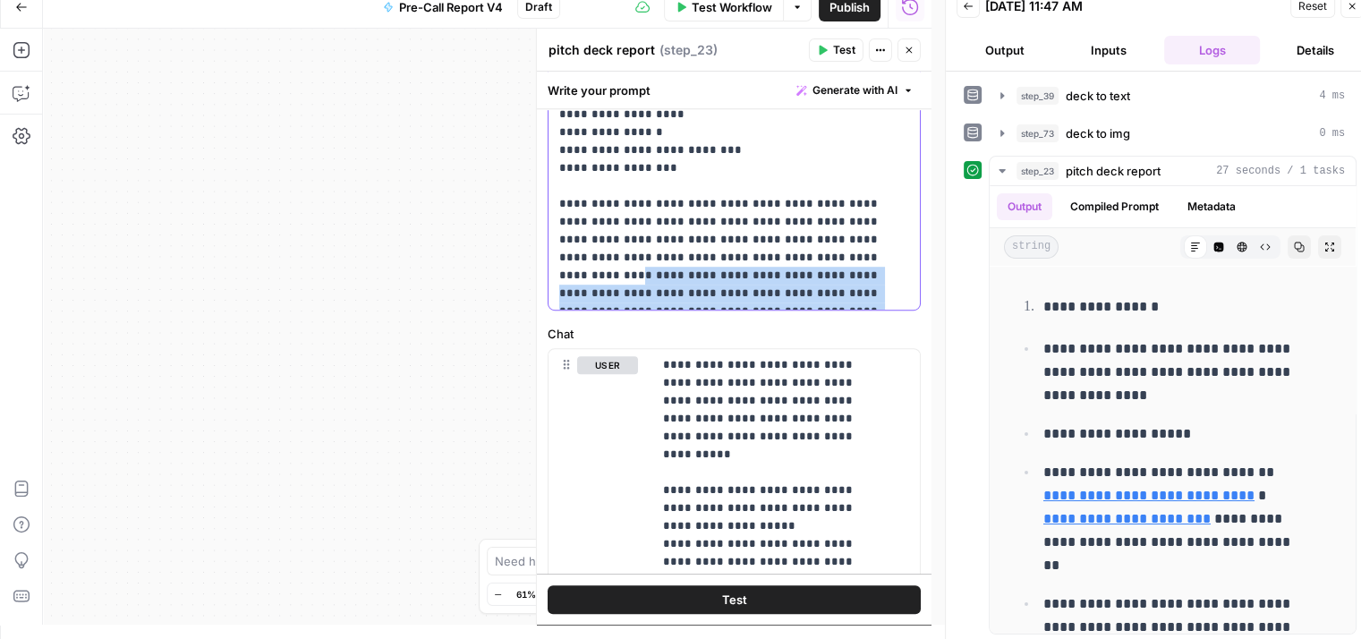
drag, startPoint x: 846, startPoint y: 225, endPoint x: 822, endPoint y: 287, distance: 66.3
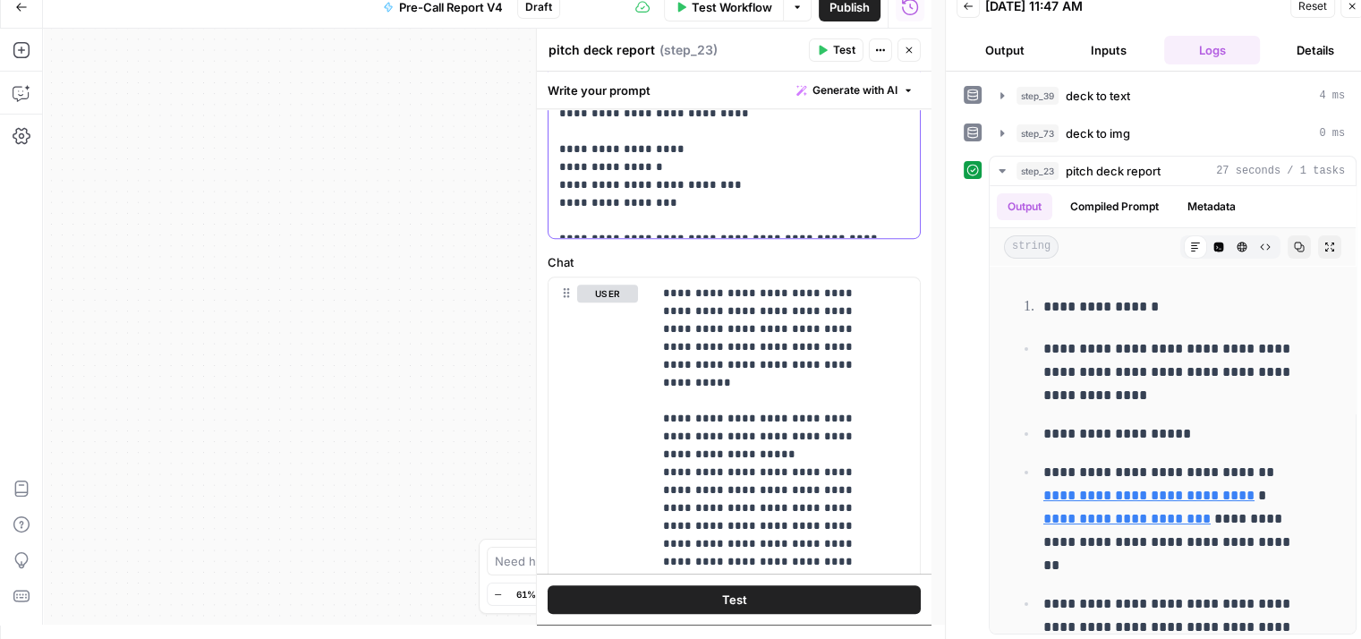
scroll to position [878, 0]
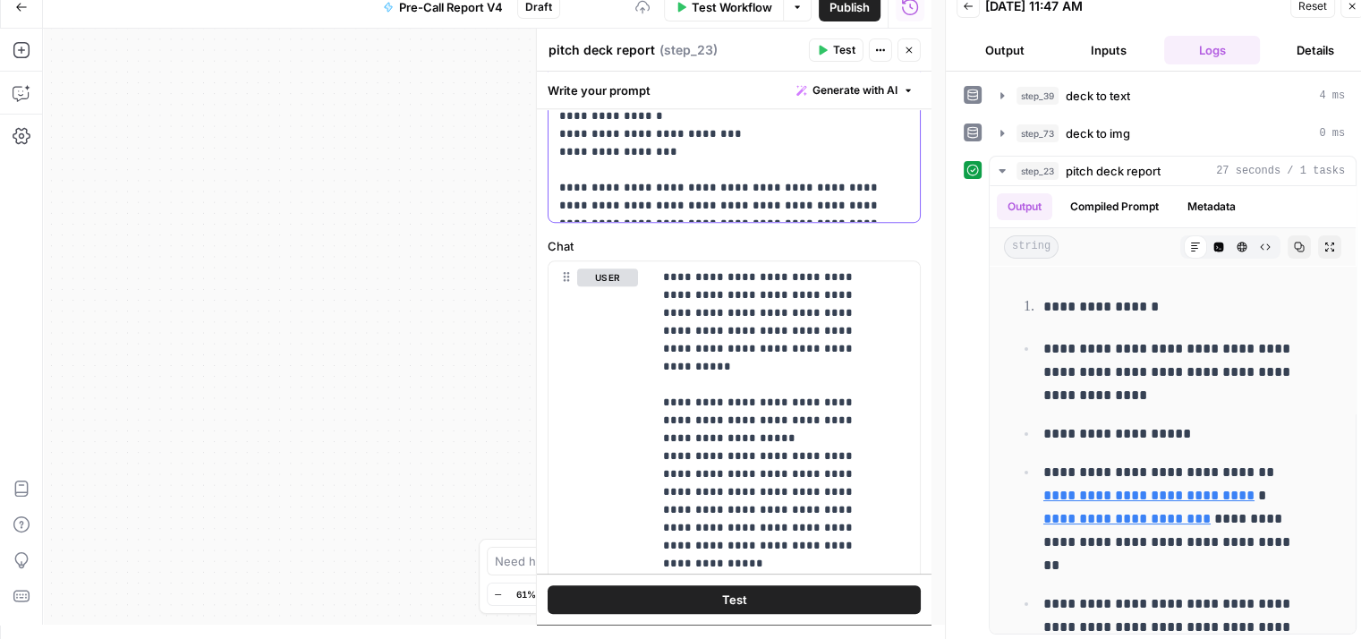
scroll to position [1288, 0]
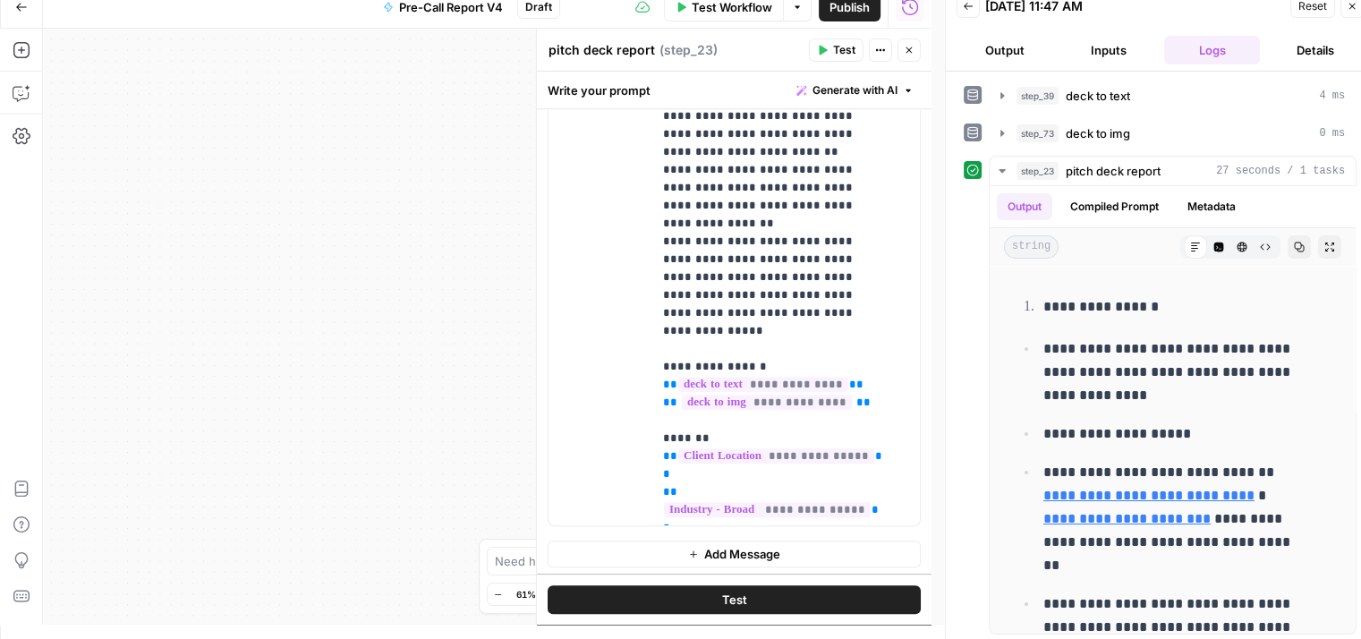
scroll to position [1752, 0]
click at [703, 590] on button "Test" at bounding box center [734, 599] width 373 height 29
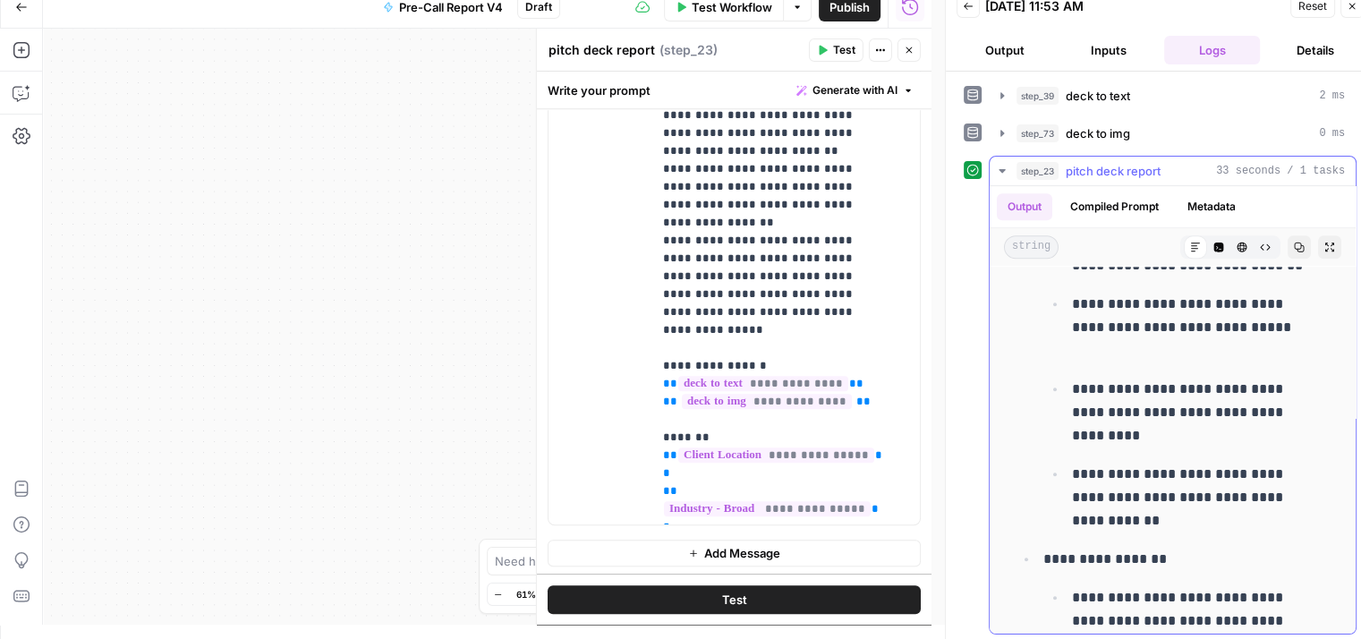
scroll to position [9148, 0]
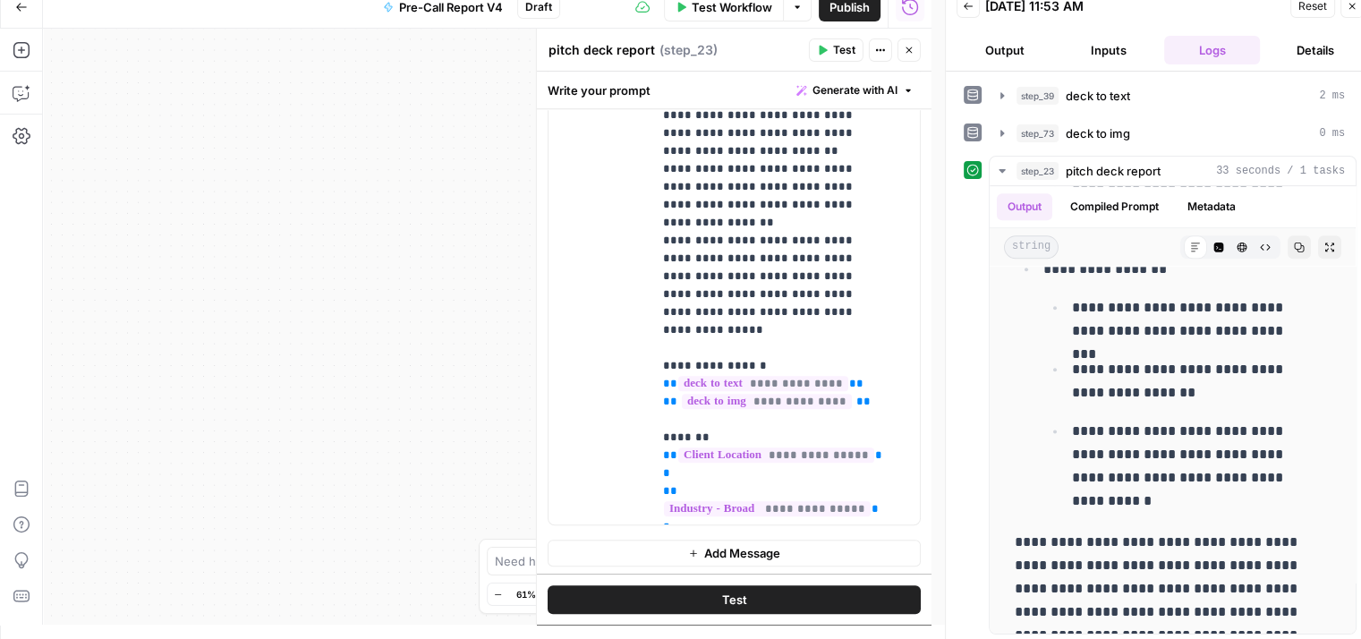
click at [915, 58] on button "Close" at bounding box center [908, 49] width 23 height 23
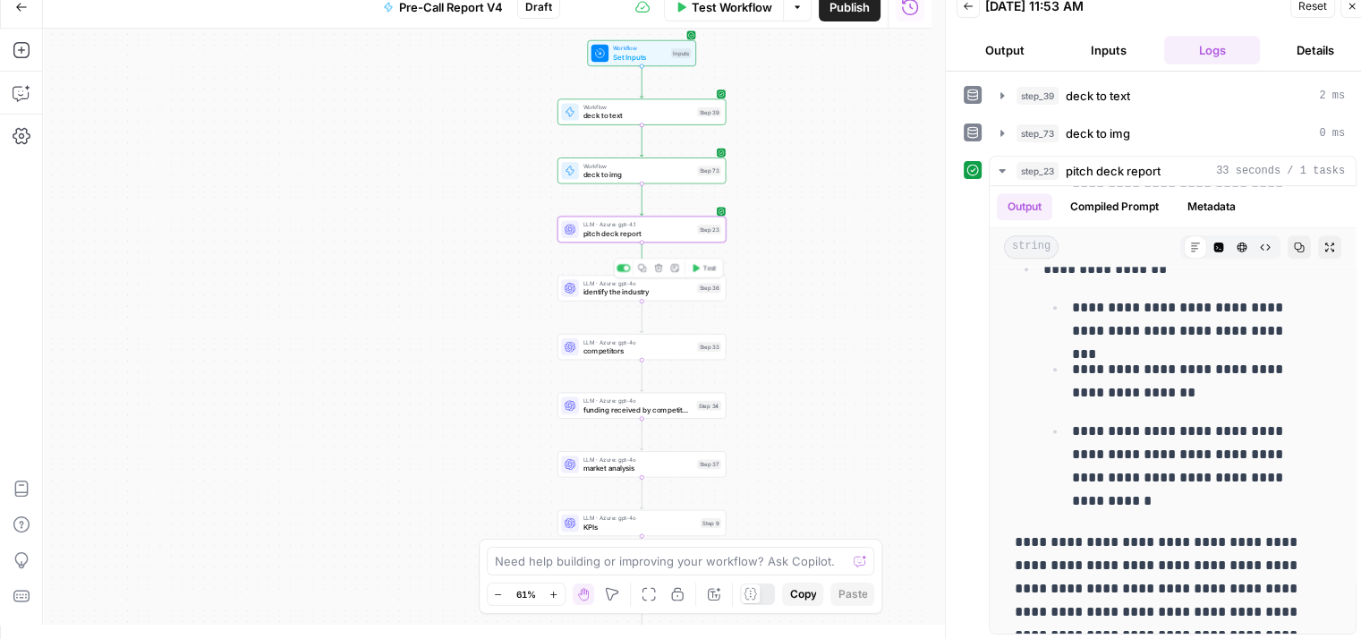
click at [684, 294] on span "identify the industry" at bounding box center [638, 291] width 110 height 11
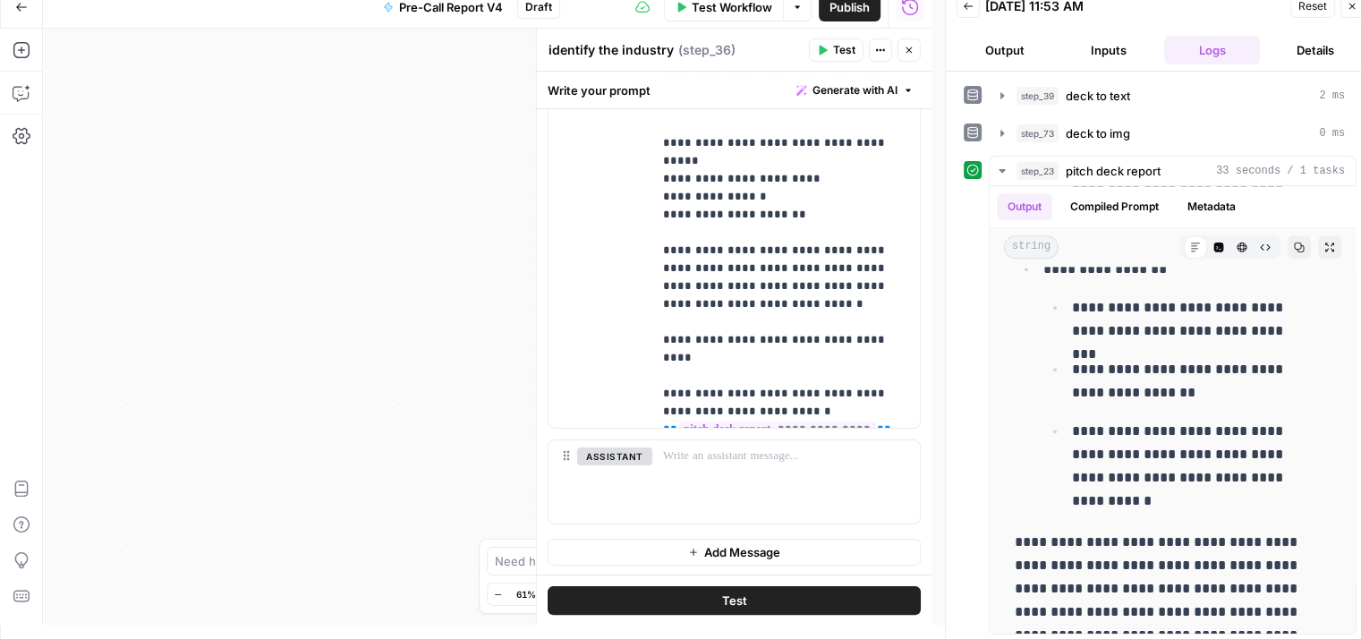
scroll to position [0, 0]
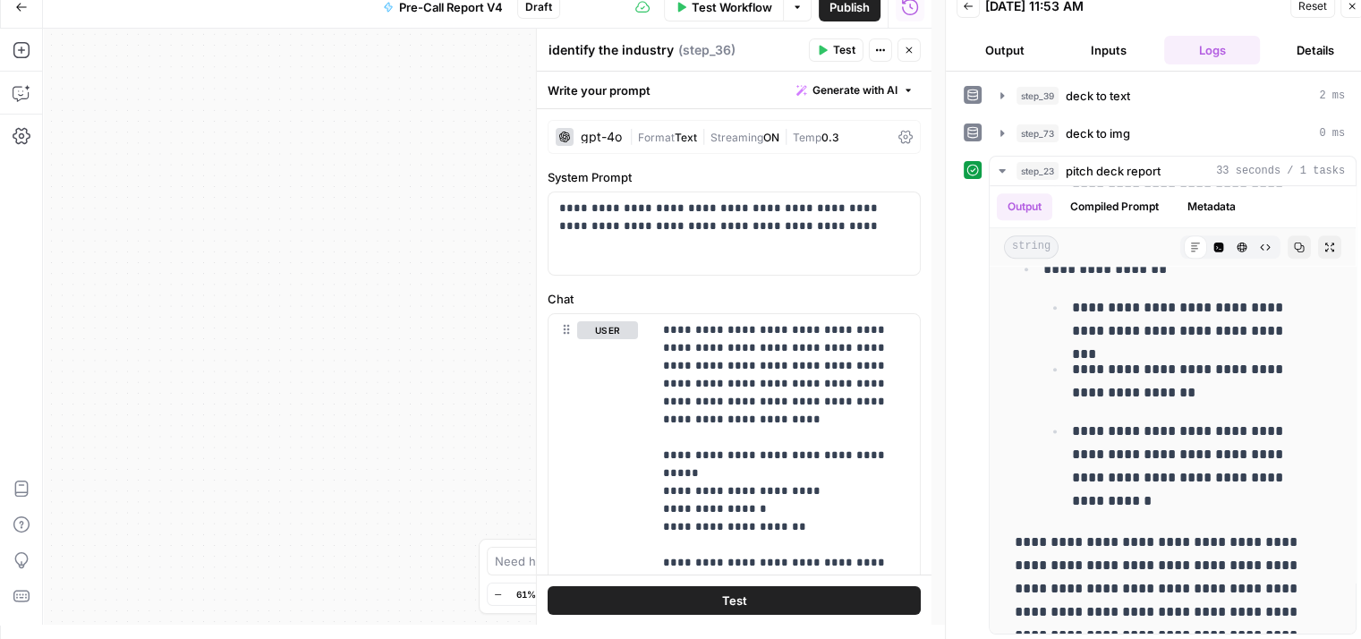
click at [1343, 12] on button "Close" at bounding box center [1351, 6] width 23 height 23
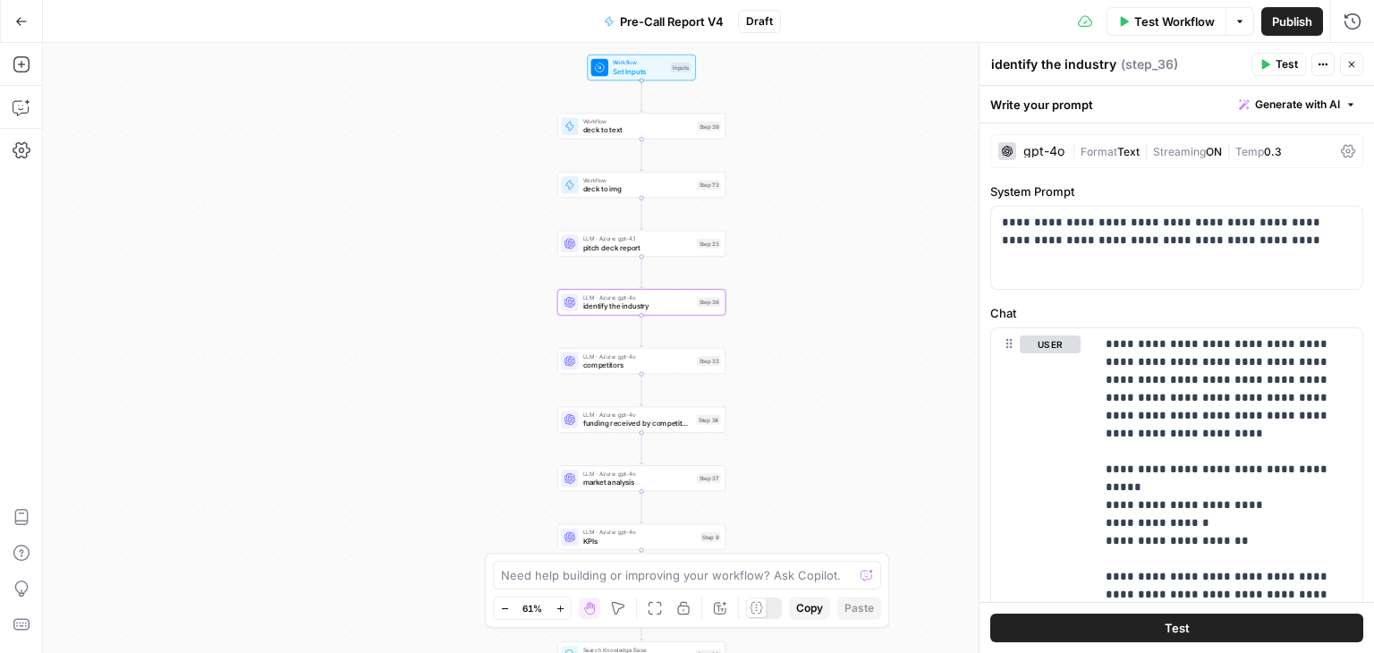
click at [1027, 145] on div "gpt-4o" at bounding box center [1044, 151] width 41 height 13
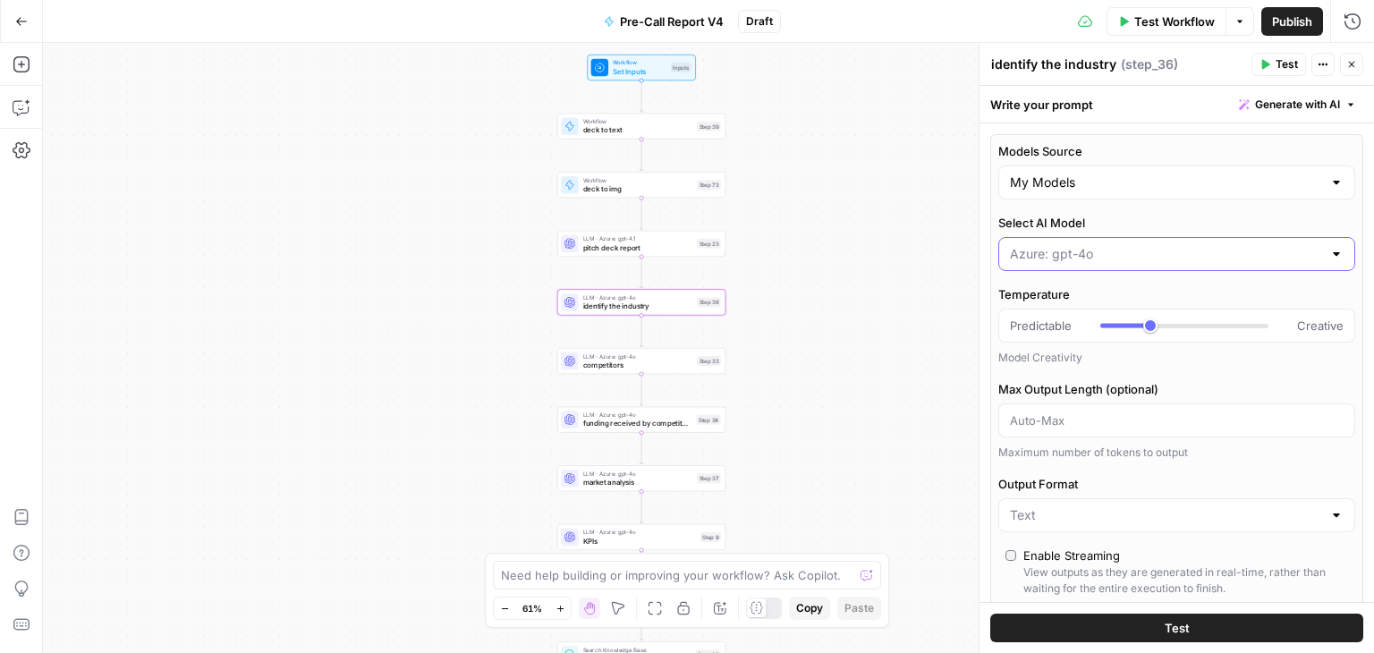
click at [1182, 247] on input "Select AI Model" at bounding box center [1166, 254] width 312 height 18
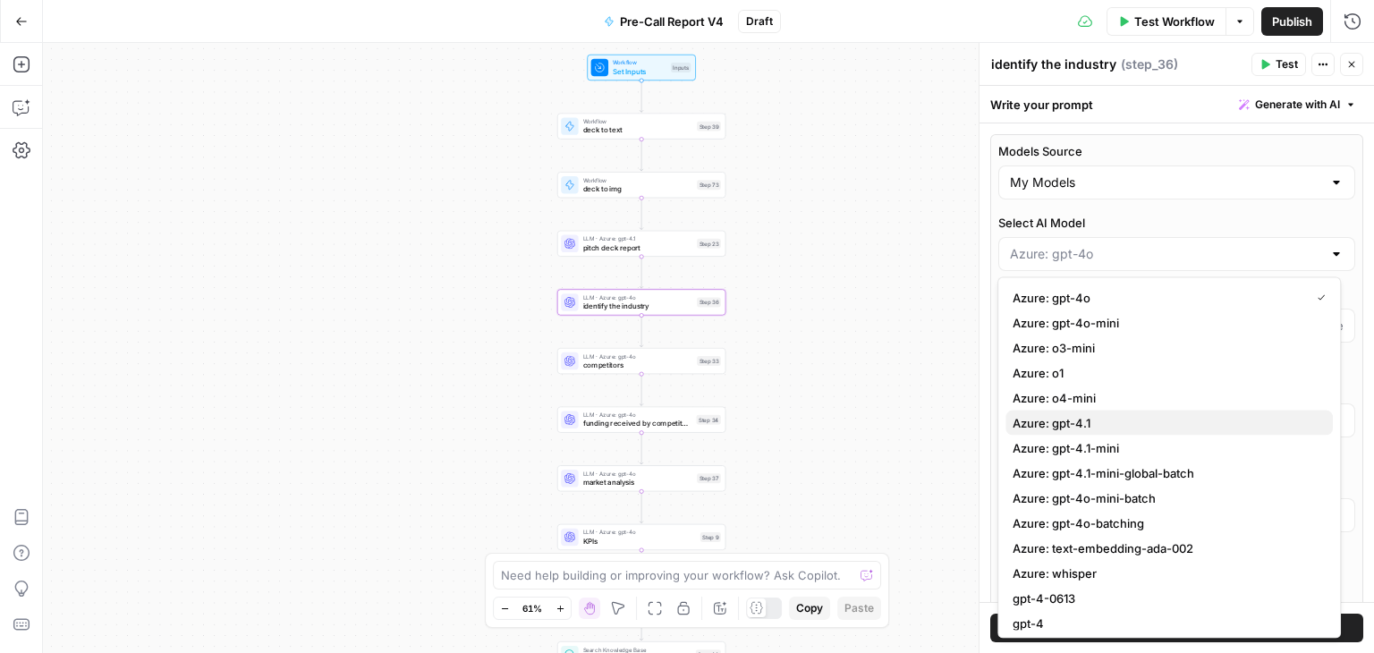
click at [1195, 416] on span "Azure: gpt-4.1" at bounding box center [1166, 423] width 306 height 18
type input "Azure: gpt-4.1"
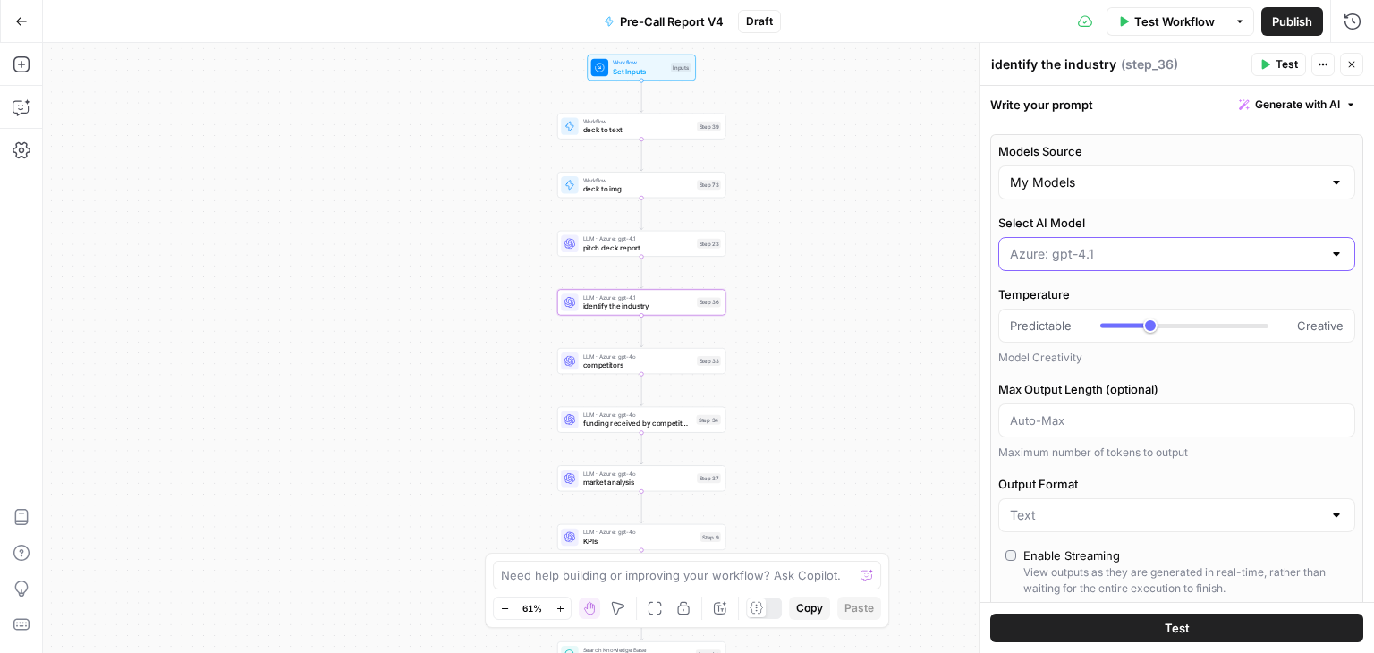
click at [1190, 253] on input "Select AI Model" at bounding box center [1166, 254] width 312 height 18
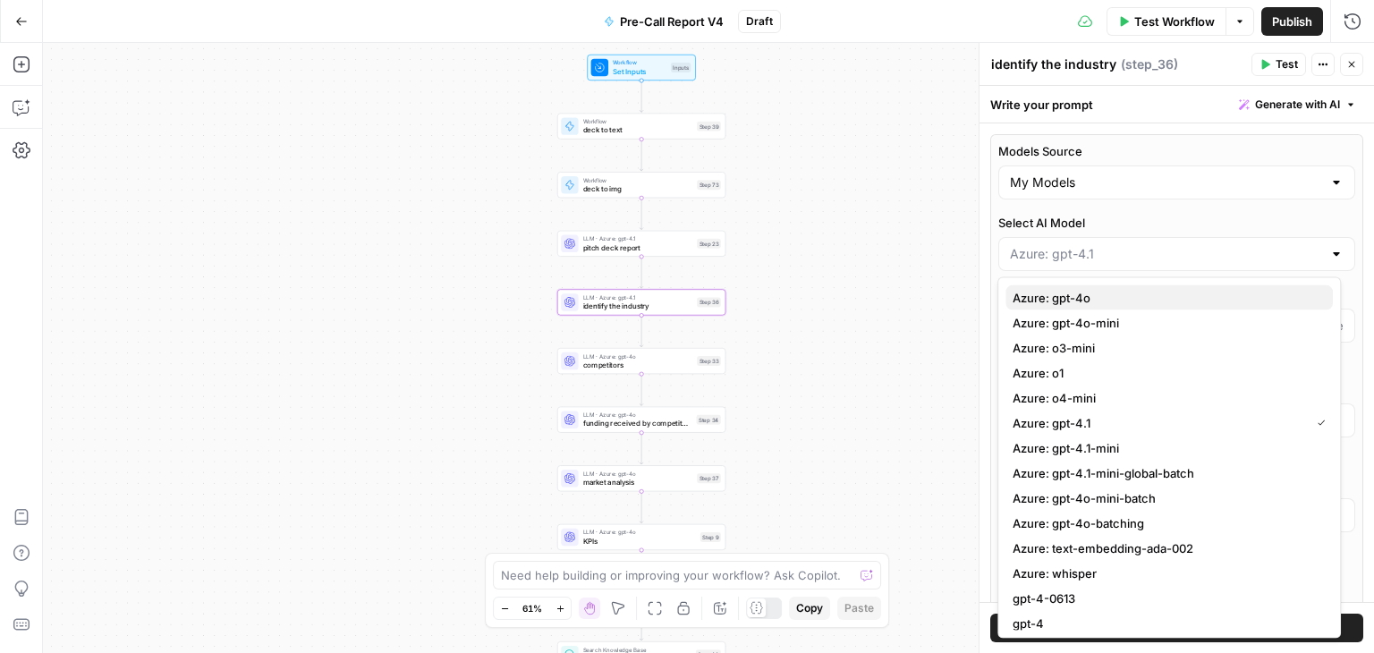
click at [1152, 294] on span "Azure: gpt-4o" at bounding box center [1166, 298] width 306 height 18
type input "Azure: gpt-4o"
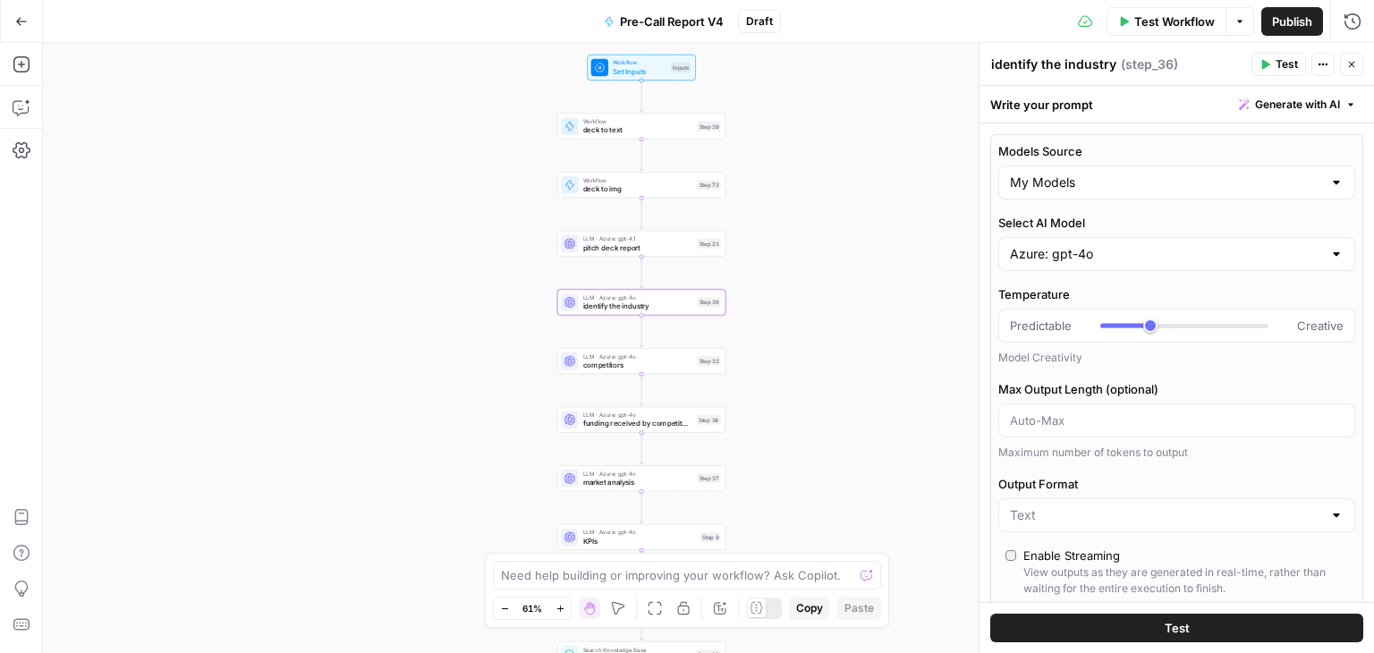
click at [687, 375] on div "true true true false false false Workflow Set Inputs Inputs Workflow deck to te…" at bounding box center [708, 348] width 1331 height 610
click at [611, 361] on span "competitors" at bounding box center [638, 365] width 110 height 11
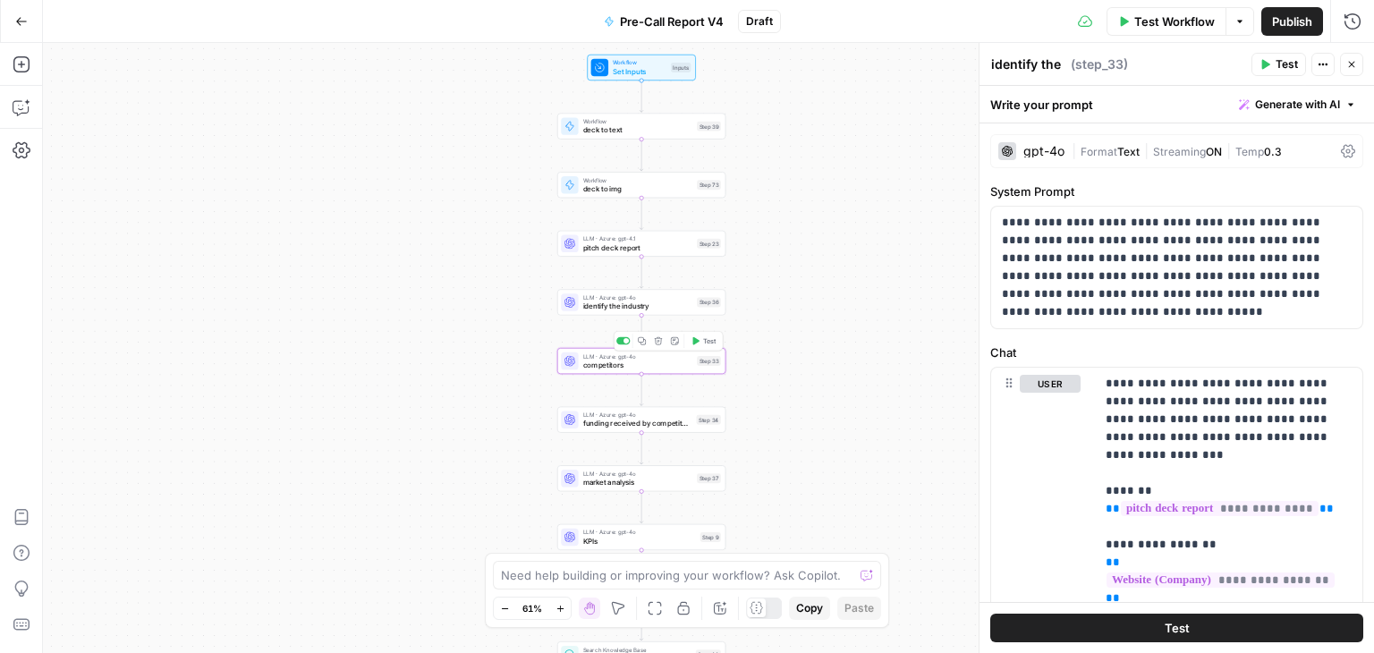
type textarea "competitors"
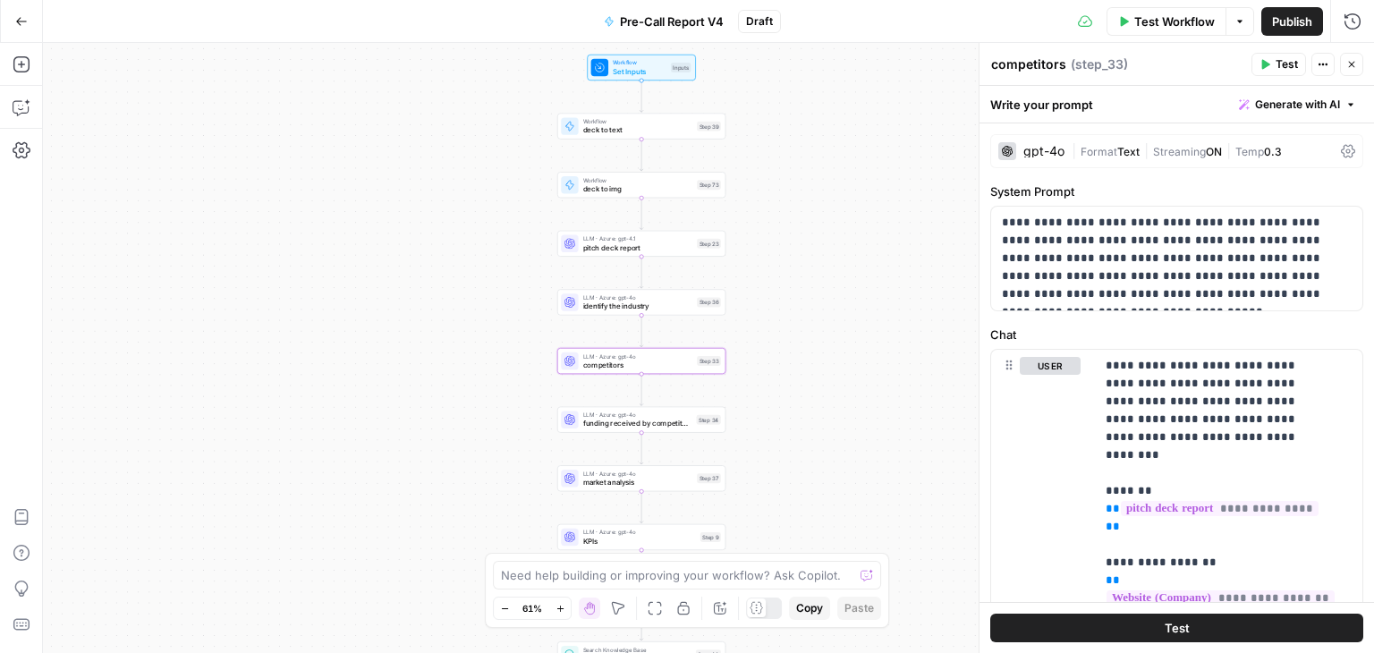
click at [1032, 144] on div "gpt-4o" at bounding box center [1032, 151] width 66 height 18
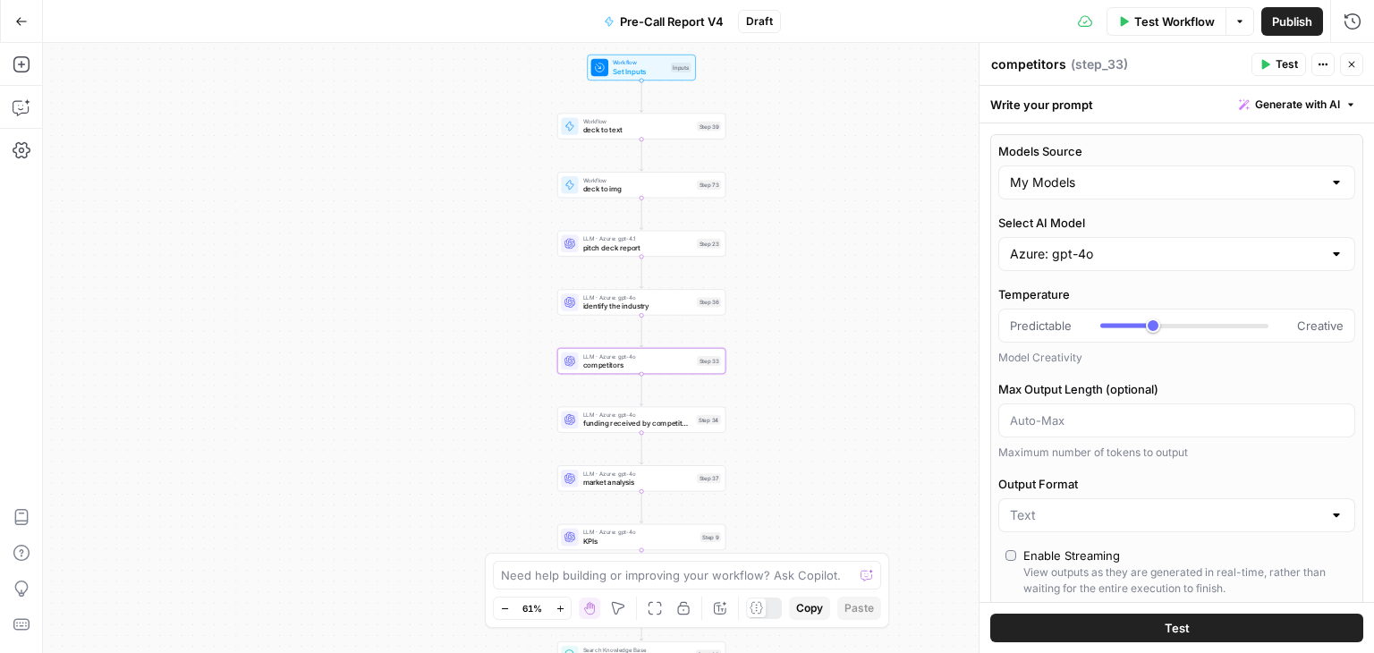
type input "***"
click at [1102, 257] on input "Select AI Model" at bounding box center [1166, 254] width 312 height 18
type input "***"
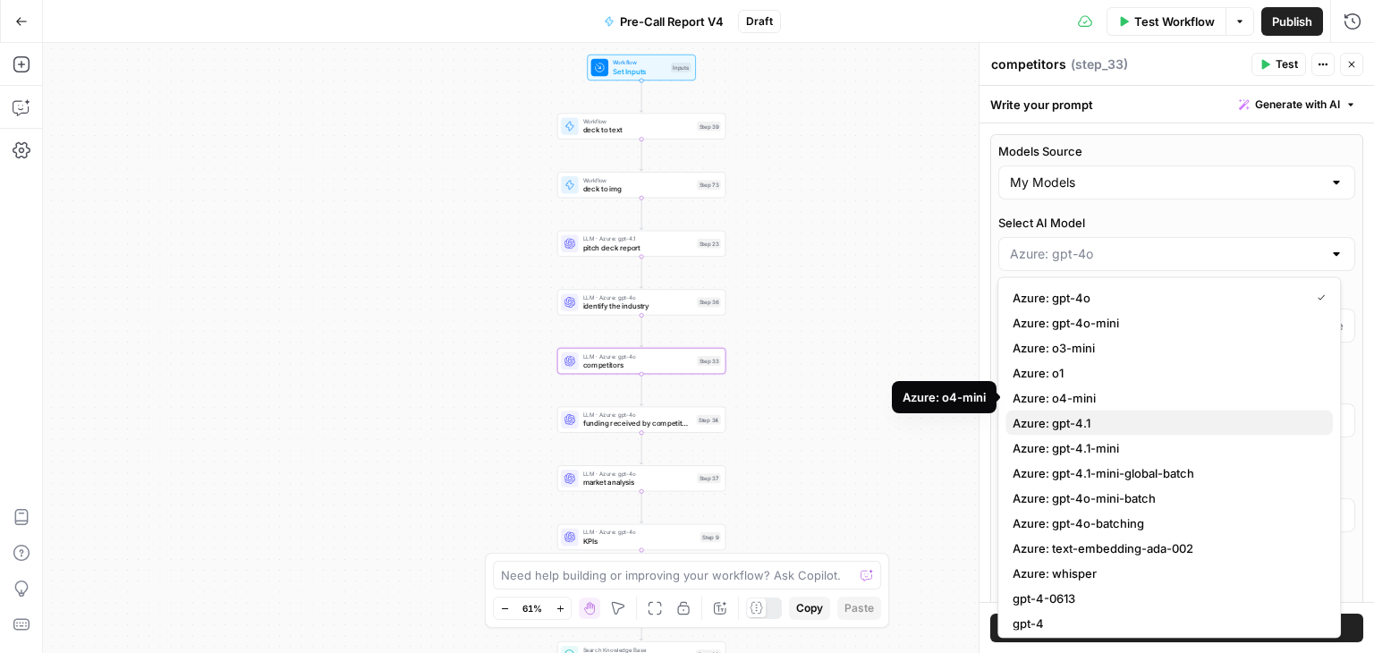
click at [1126, 414] on span "Azure: gpt-4.1" at bounding box center [1166, 423] width 306 height 18
type input "Azure: gpt-4.1"
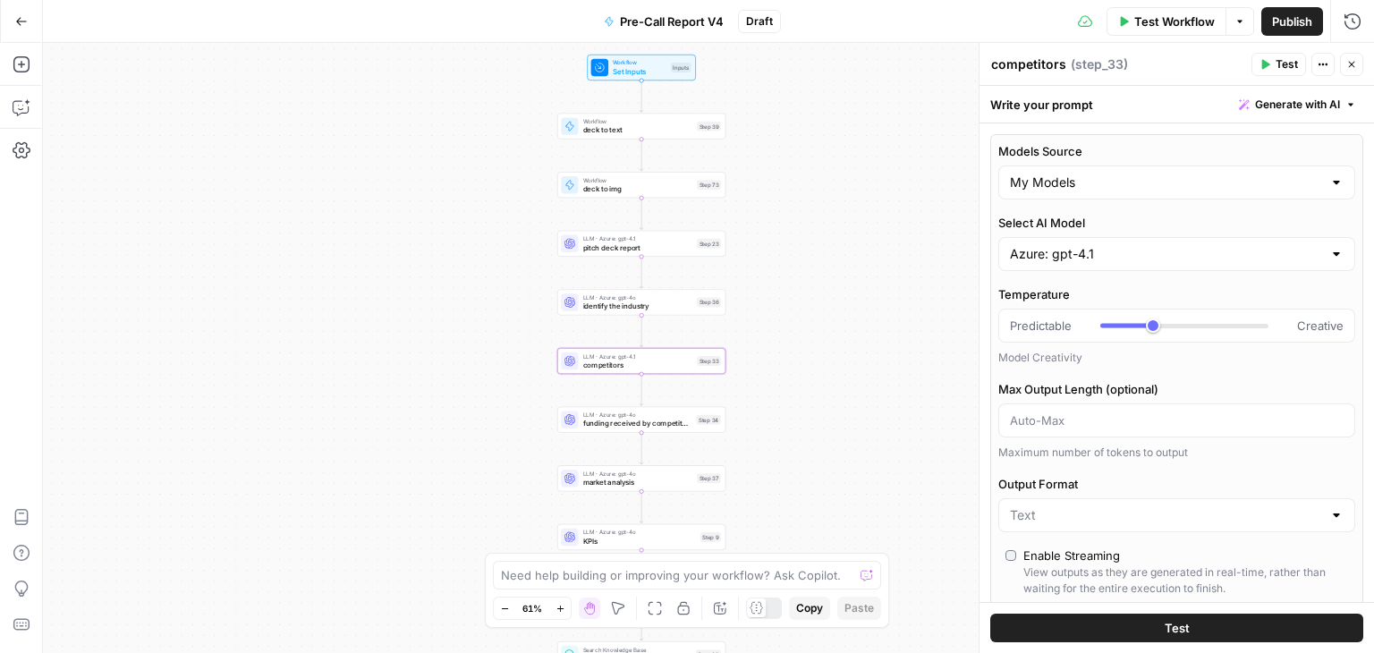
type input "***"
click at [683, 429] on div "LLM · Azure: gpt-4o funding received by competitors Step 34 Copy step Delete st…" at bounding box center [641, 420] width 168 height 26
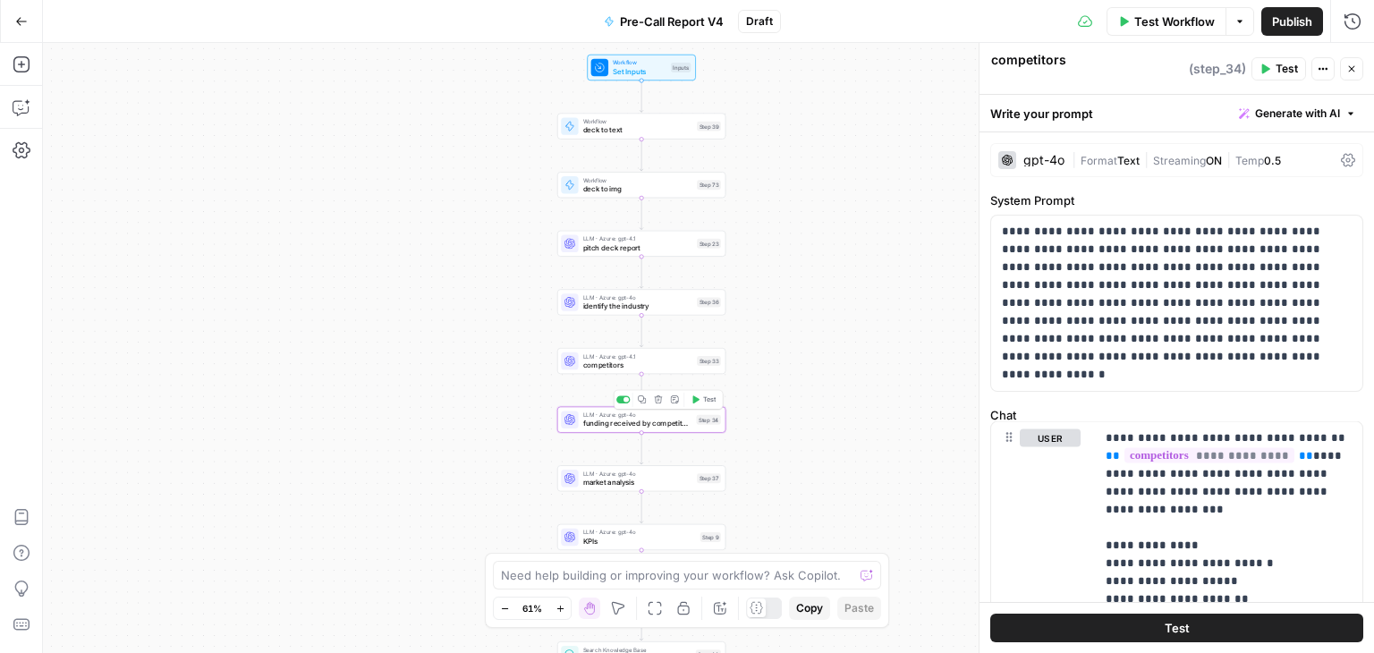
type textarea "funding received by competitors"
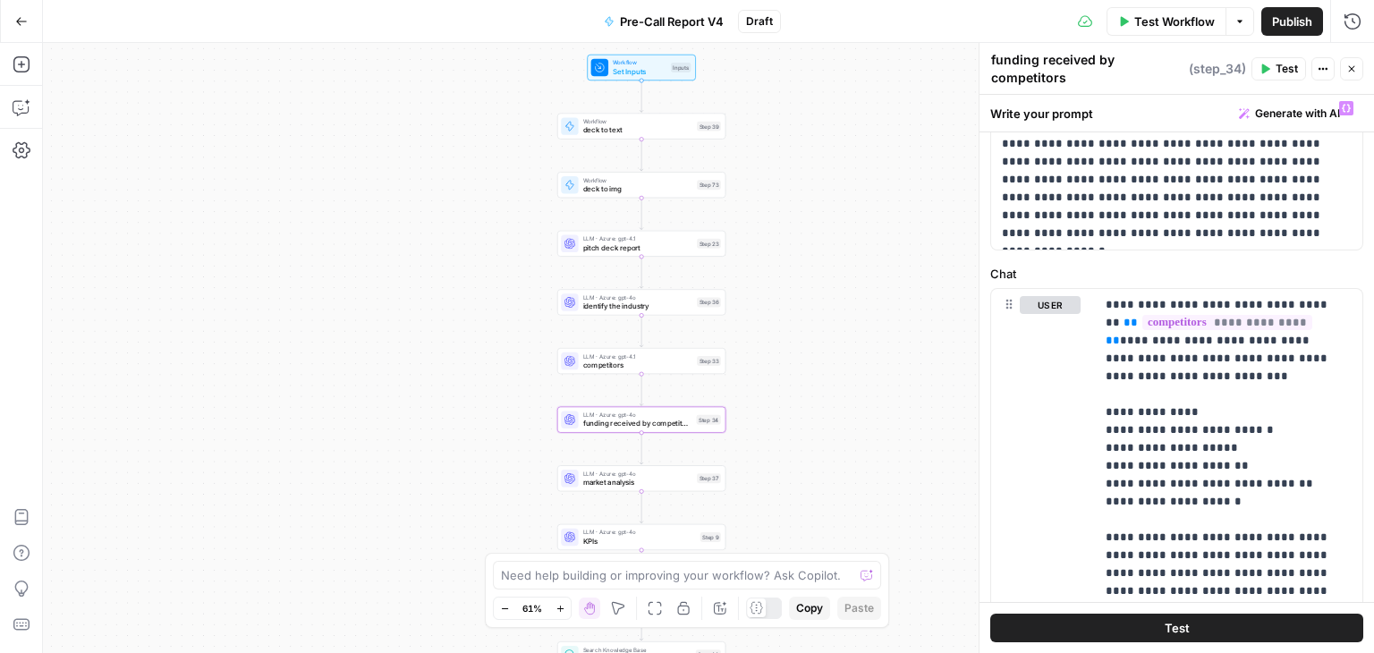
scroll to position [251, 0]
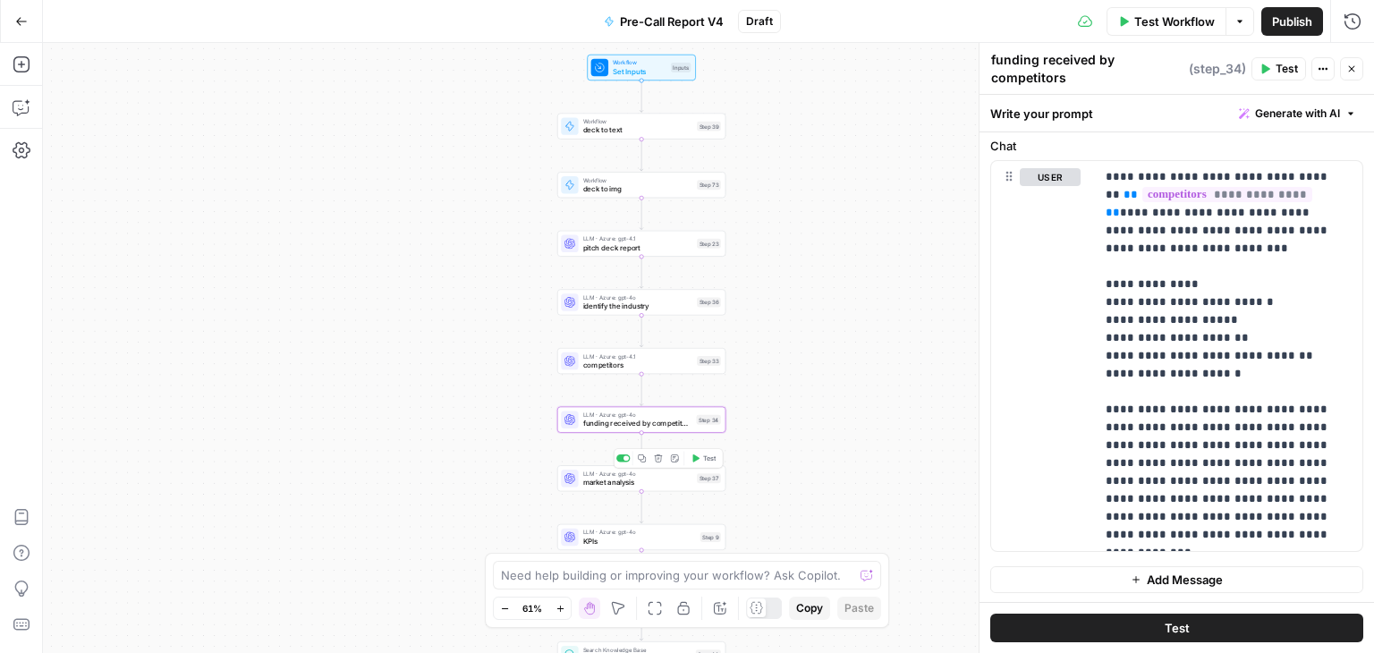
click at [659, 483] on span "market analysis" at bounding box center [638, 482] width 110 height 11
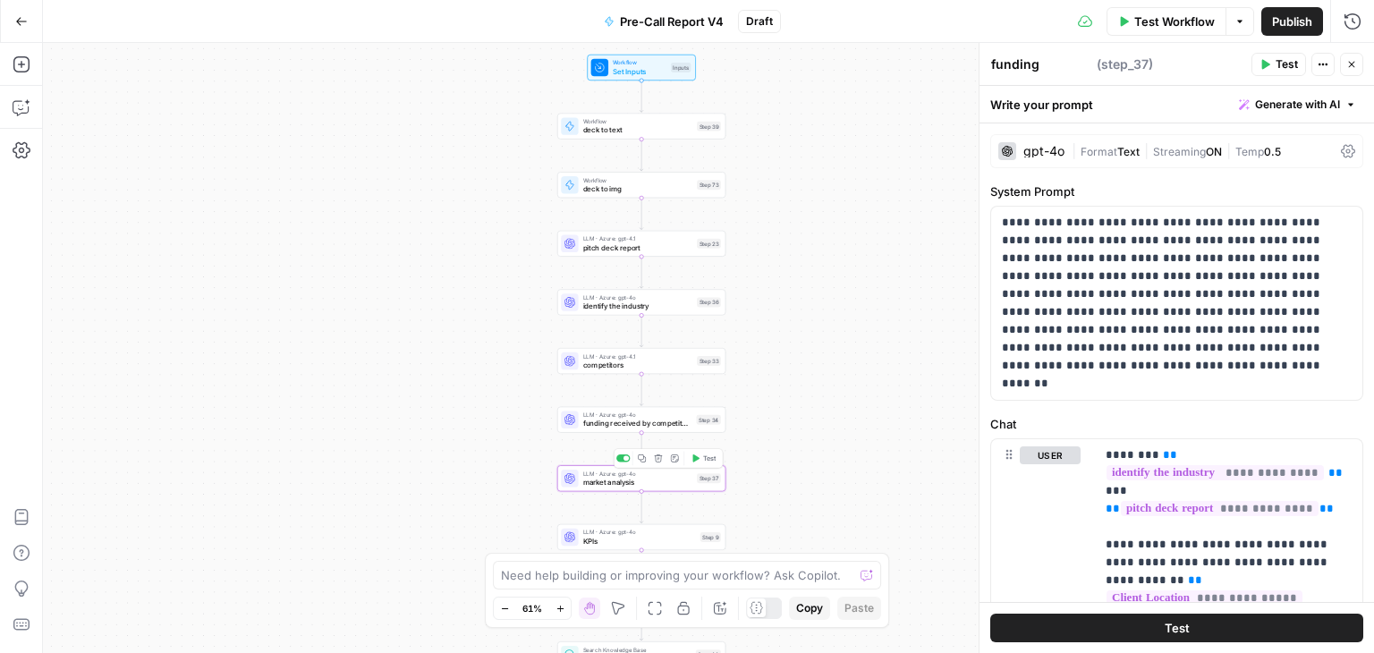
type textarea "market analysis"
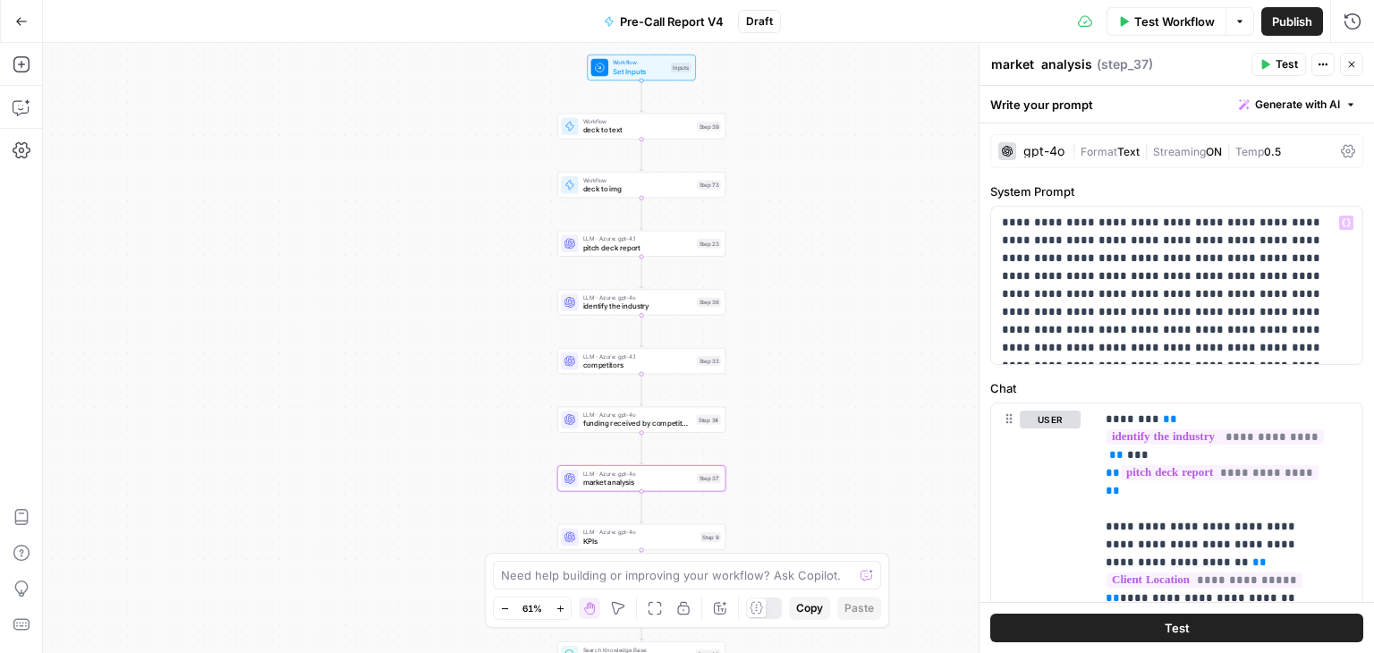
click at [1038, 153] on div "gpt-4o" at bounding box center [1044, 151] width 41 height 13
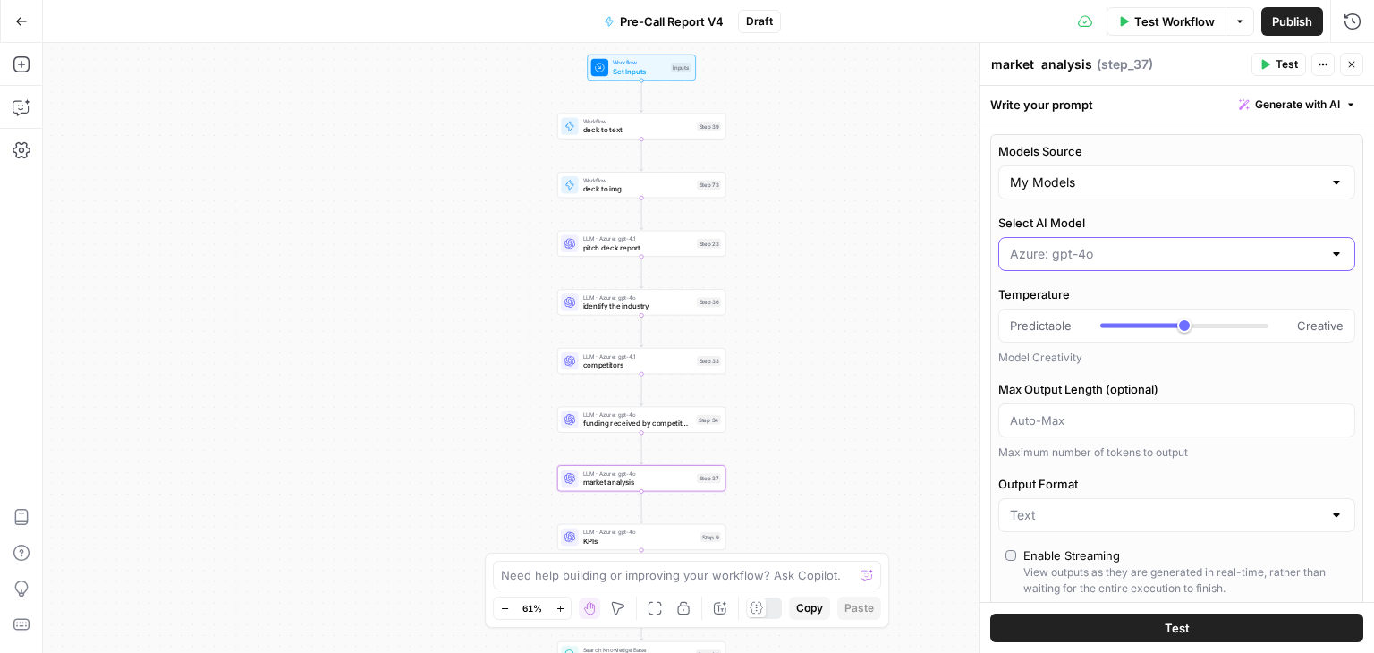
click at [1093, 260] on input "Select AI Model" at bounding box center [1166, 254] width 312 height 18
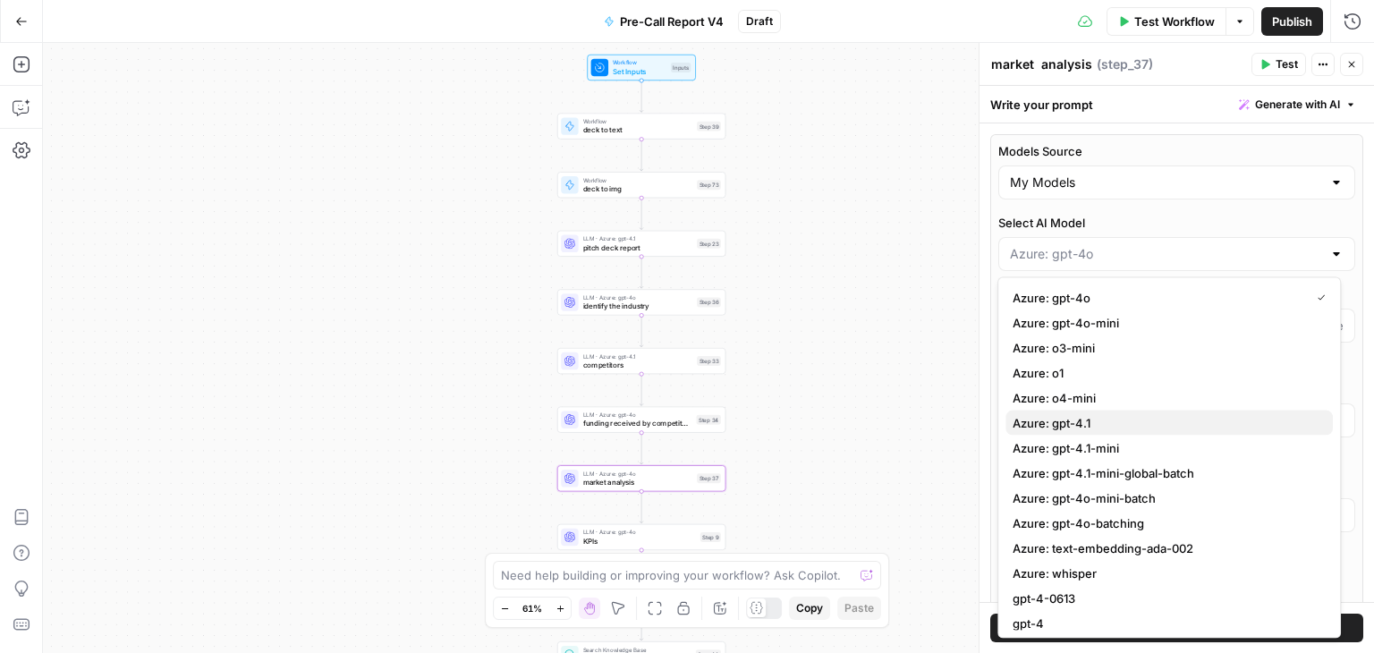
click at [1116, 420] on span "Azure: gpt-4.1" at bounding box center [1166, 423] width 306 height 18
type input "Azure: gpt-4.1"
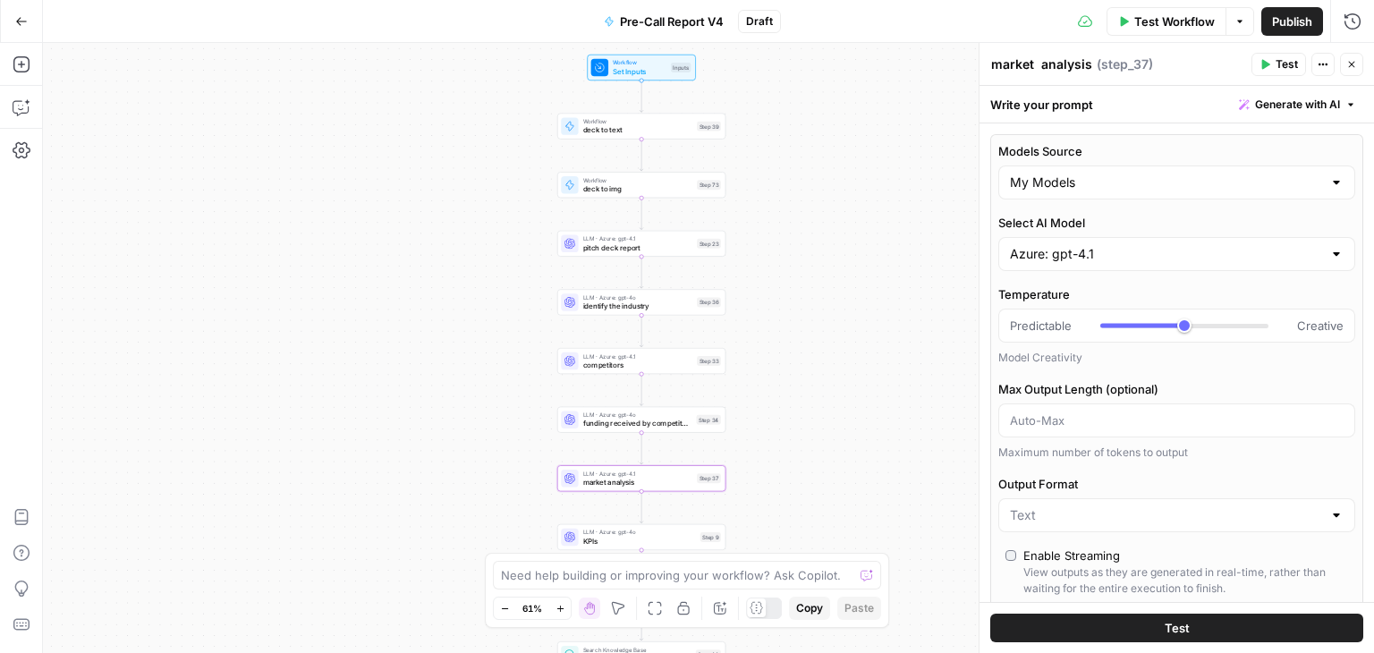
type input "***"
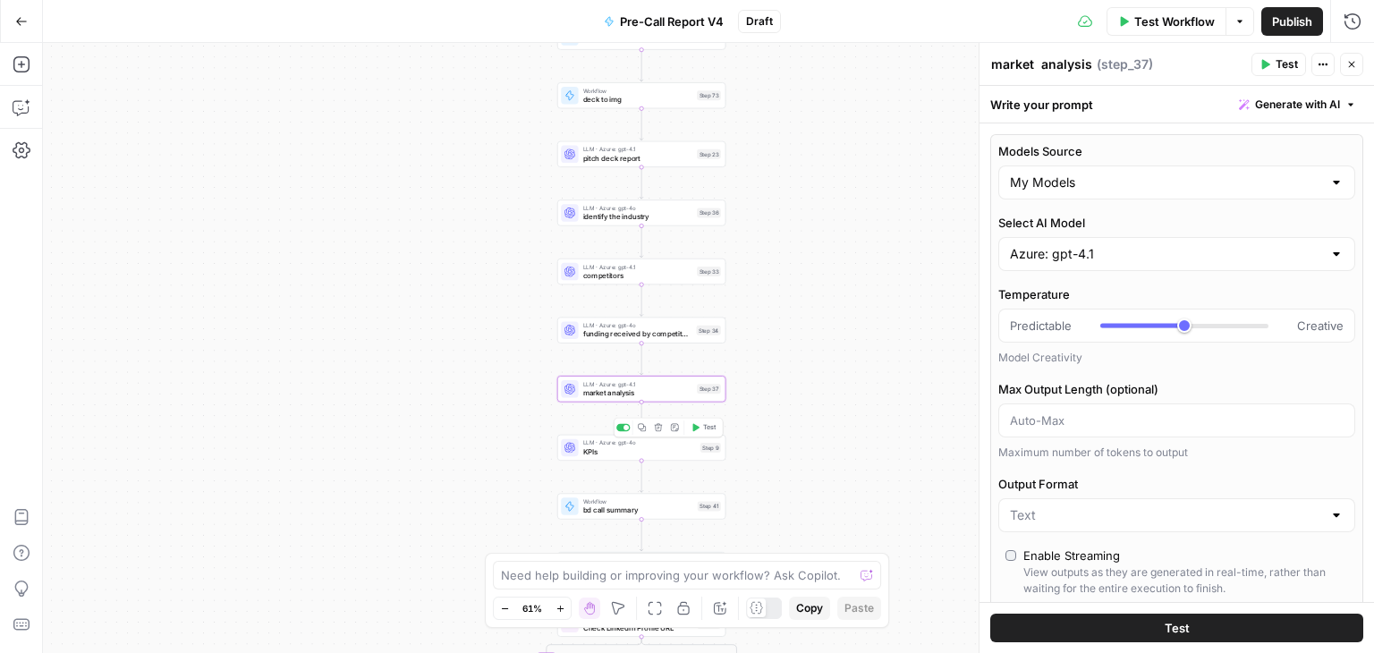
click at [659, 453] on span "KPIs" at bounding box center [639, 451] width 113 height 11
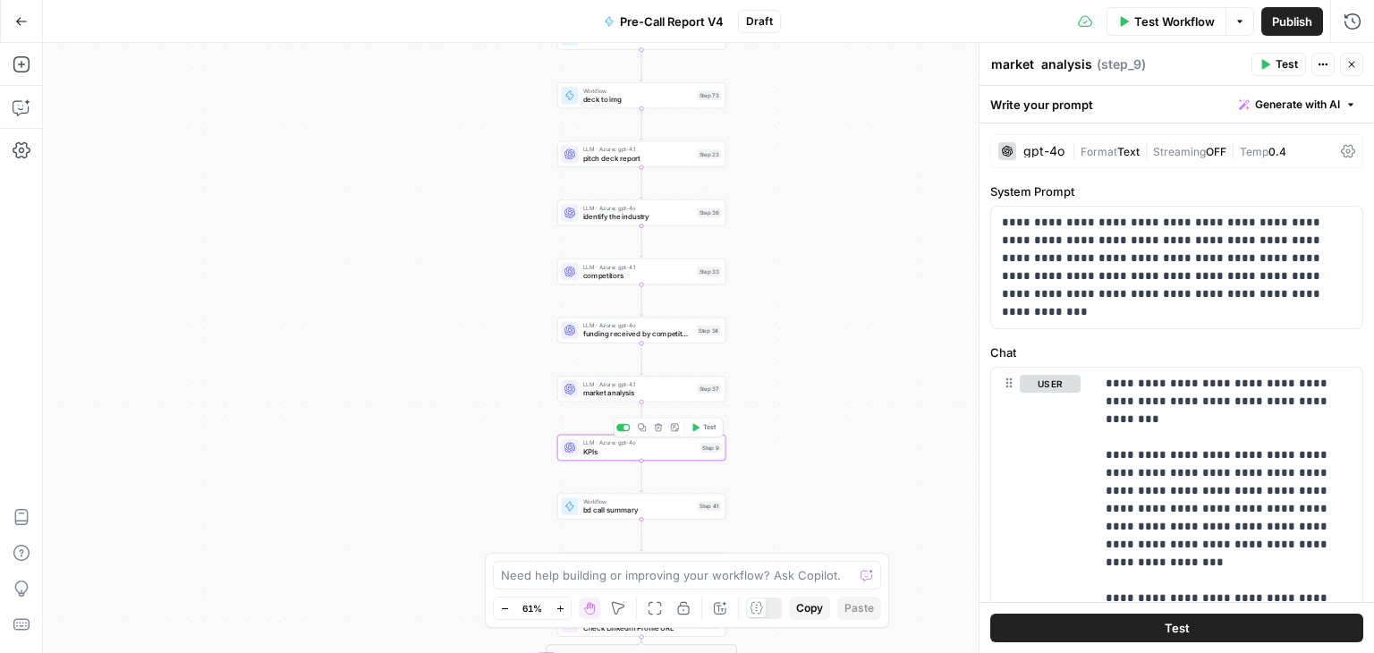
type textarea "KPIs"
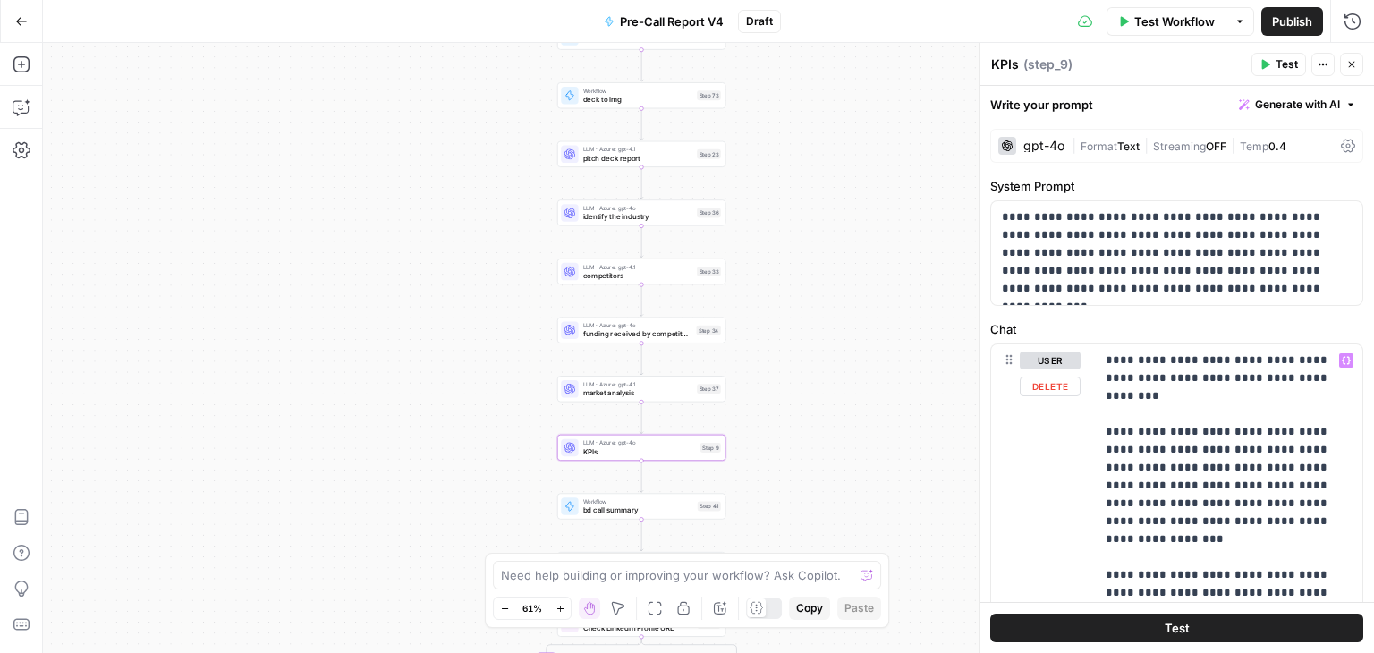
scroll to position [0, 0]
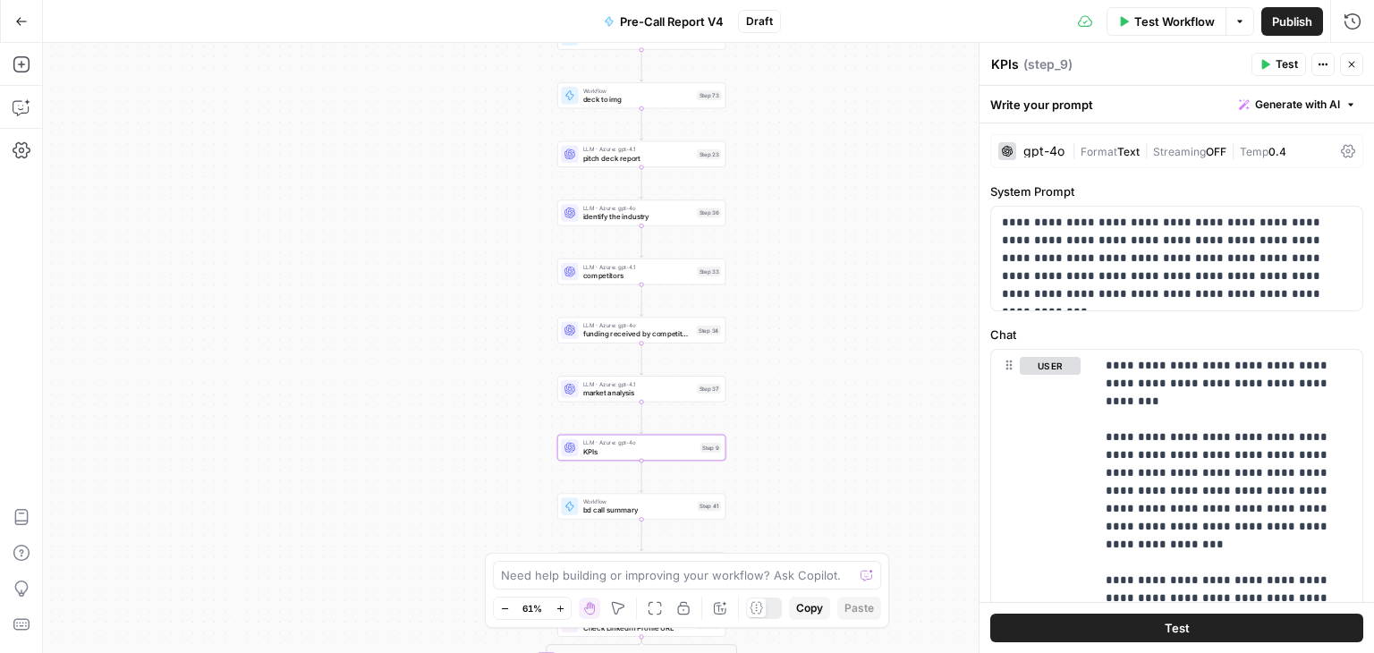
click at [1040, 153] on div "gpt-4o" at bounding box center [1044, 151] width 41 height 13
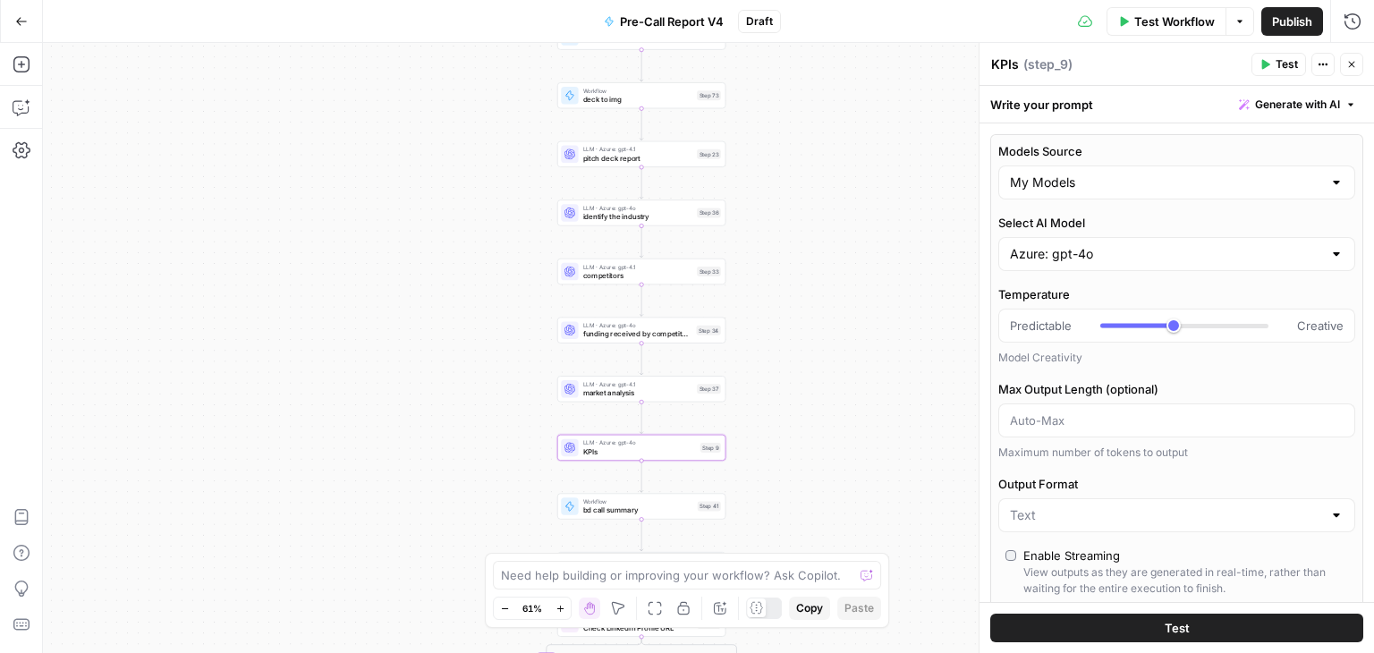
type input "***"
click at [1122, 247] on input "Azure: gpt-4o" at bounding box center [1166, 254] width 312 height 18
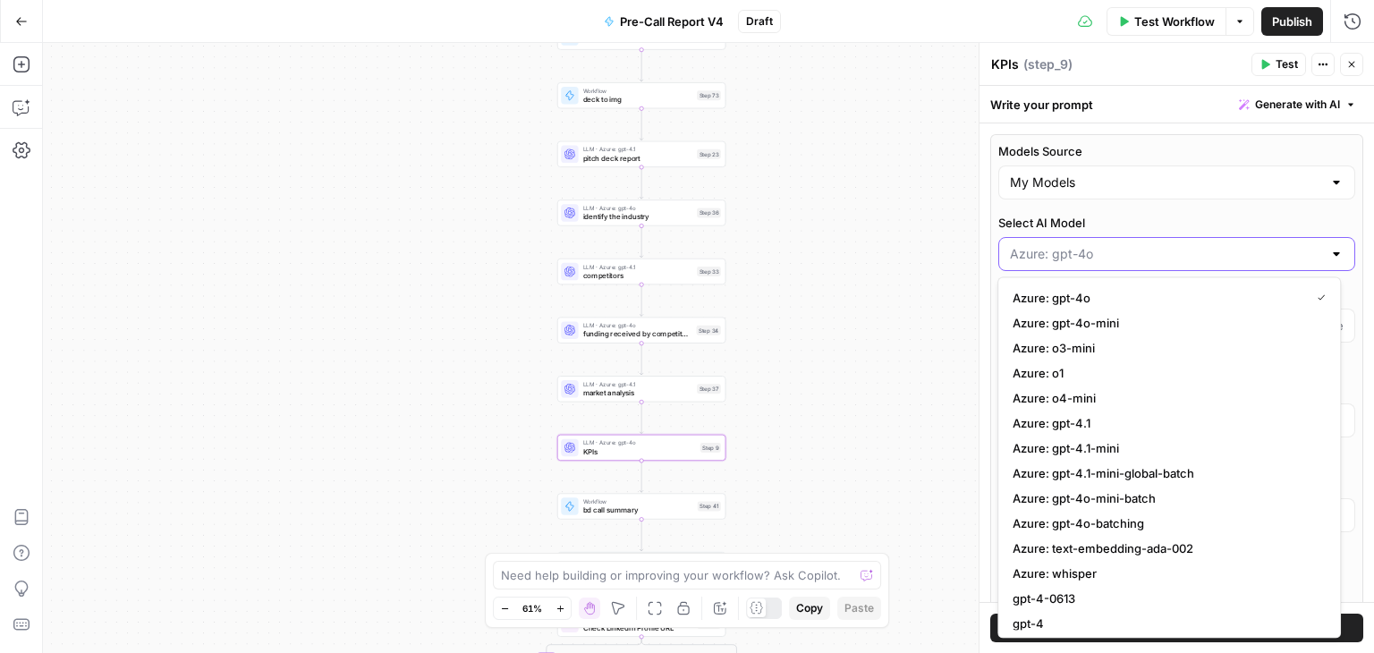
type input "***"
type input "Azure: gpt-4o"
click at [916, 247] on div "true true true false false false Workflow Set Inputs Inputs Workflow deck to te…" at bounding box center [708, 348] width 1331 height 610
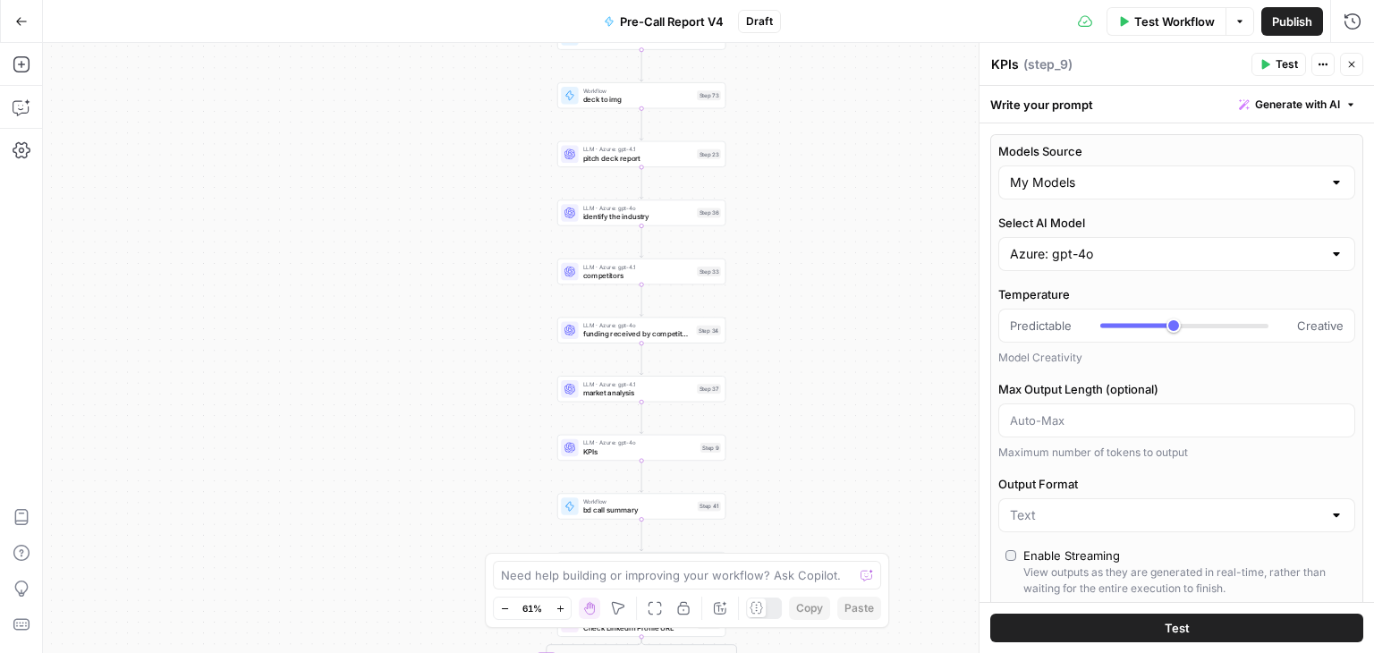
type input "***"
click at [1114, 259] on input "Select AI Model" at bounding box center [1166, 254] width 312 height 18
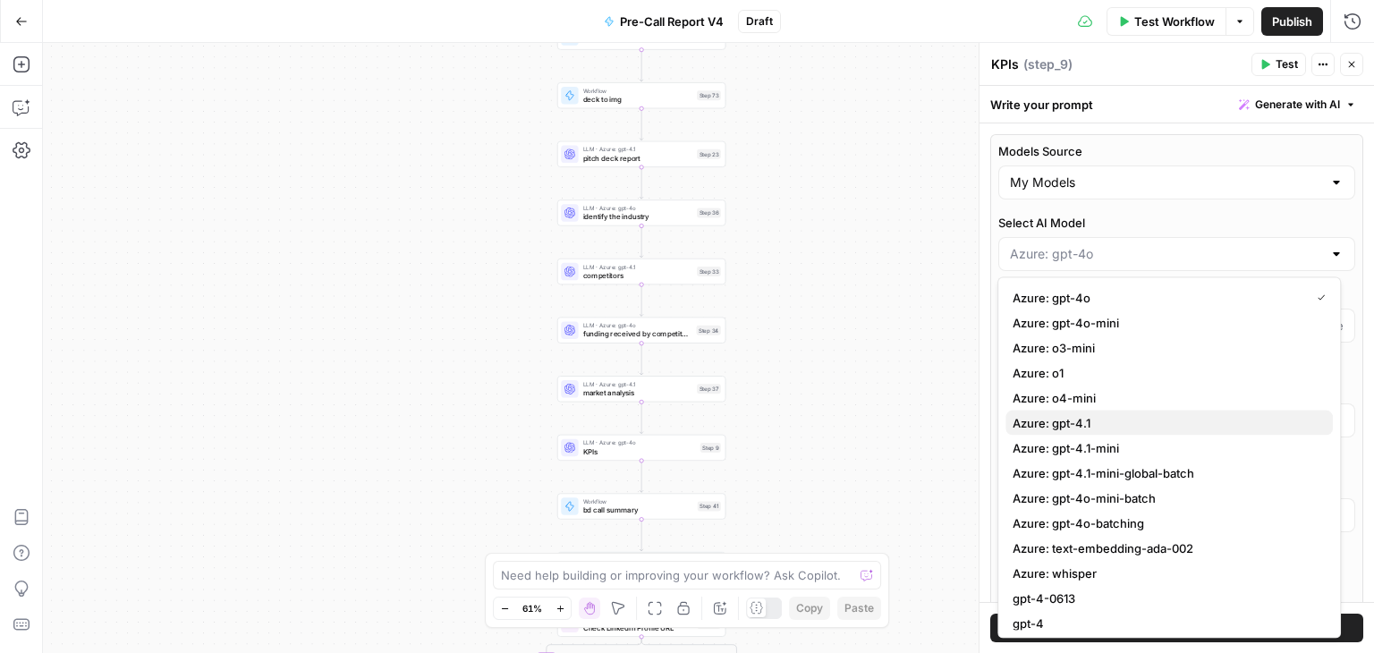
click at [1131, 422] on span "Azure: gpt-4.1" at bounding box center [1166, 423] width 306 height 18
type input "Azure: gpt-4.1"
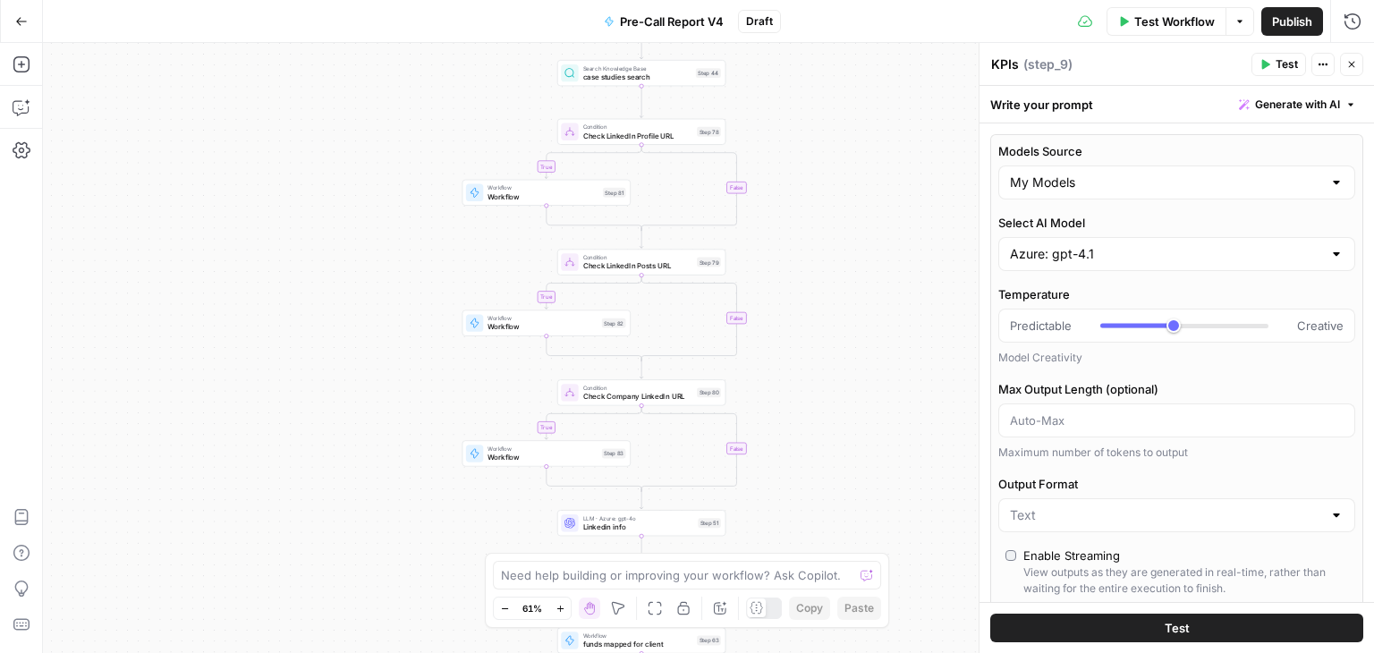
type input "***"
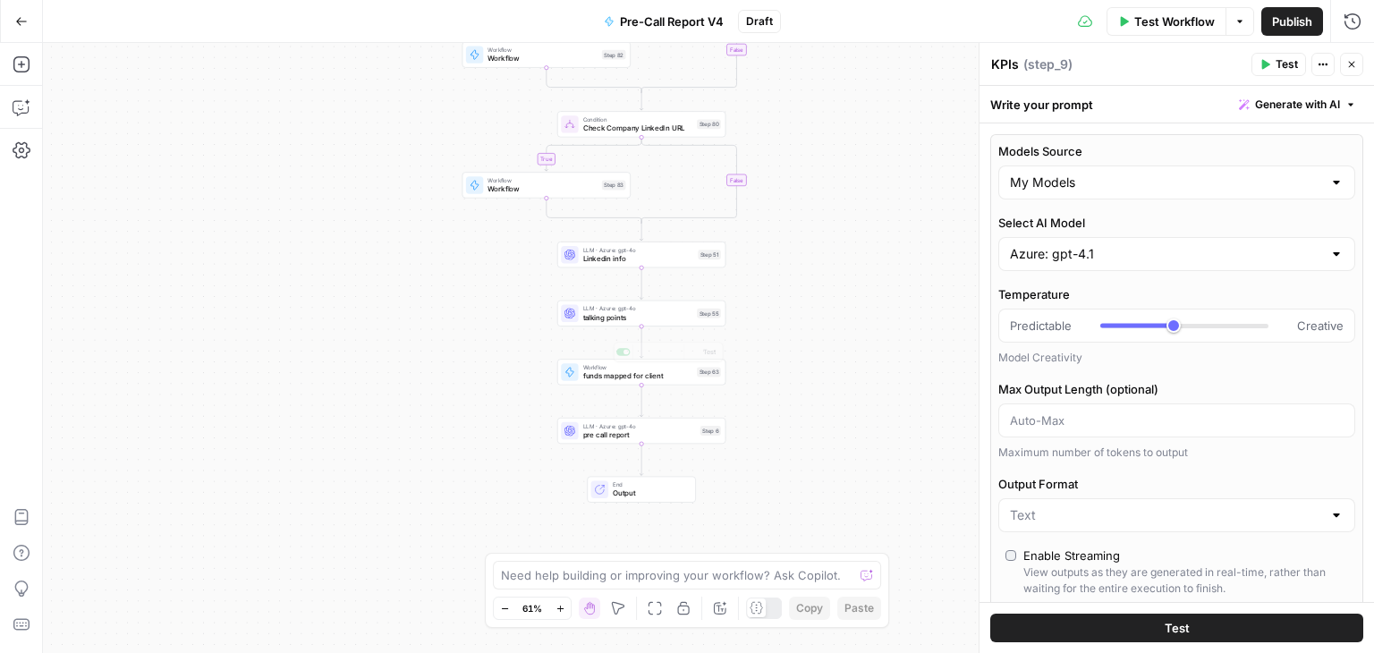
click at [629, 319] on span "talking points" at bounding box center [638, 316] width 110 height 11
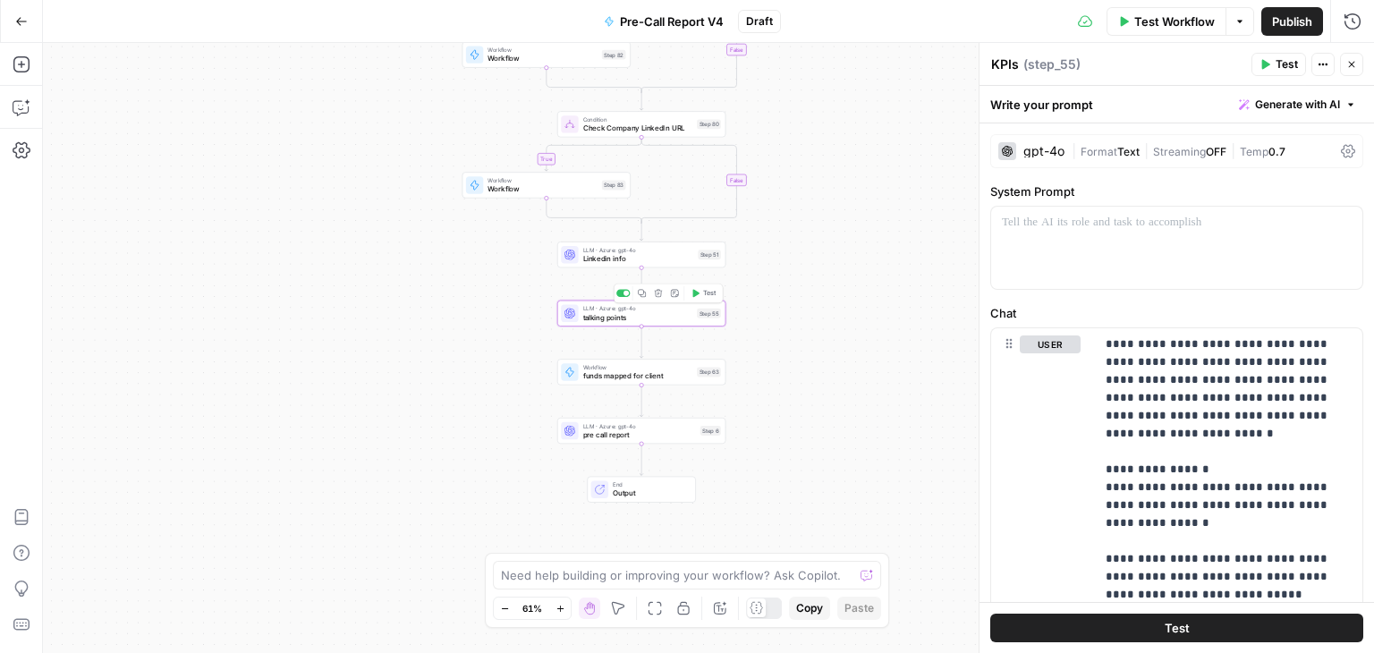
type textarea "talking points"
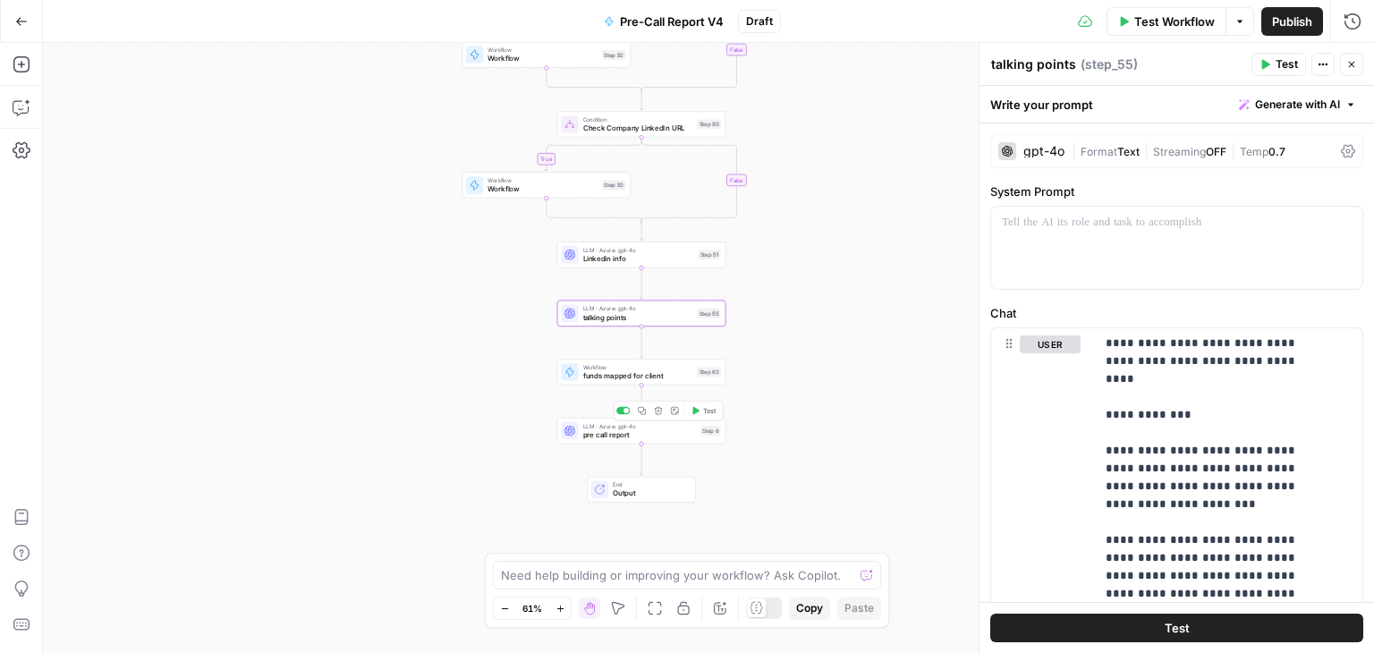
click at [663, 441] on div "LLM · Azure: gpt-4o pre call report Step 6 Copy step Delete step Add Note Test" at bounding box center [641, 431] width 168 height 26
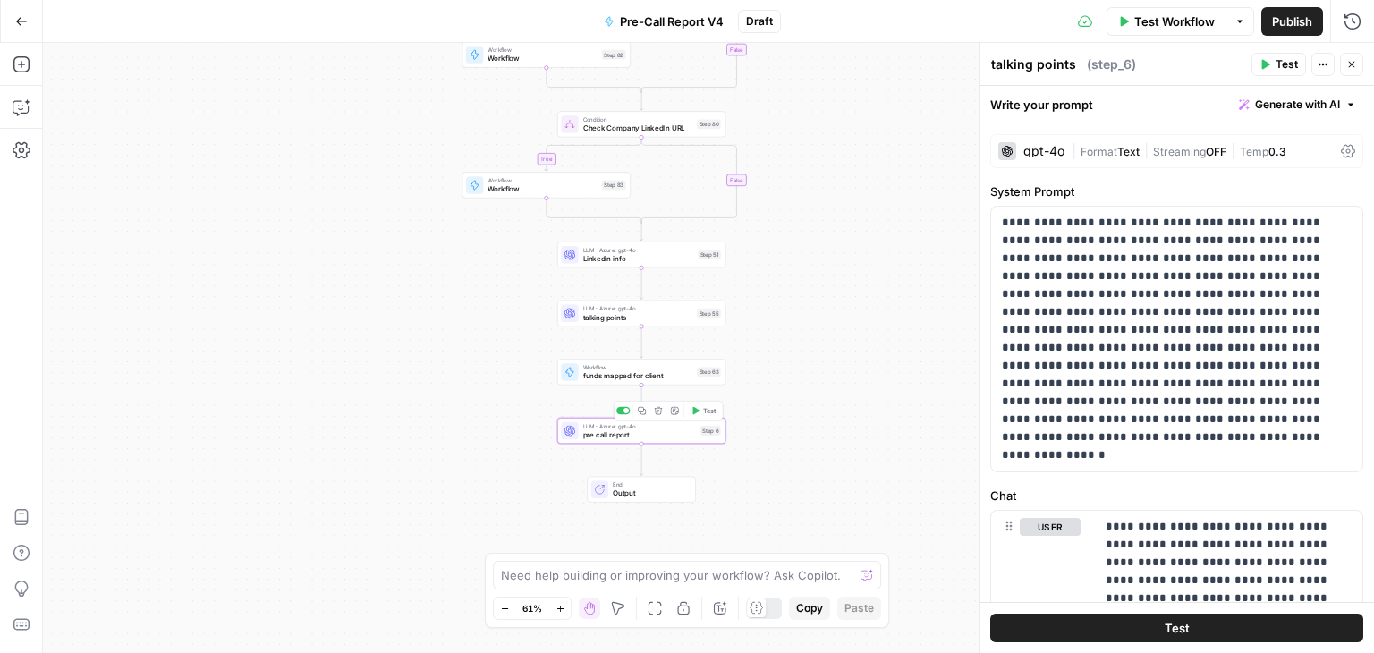
type textarea "pre call report"
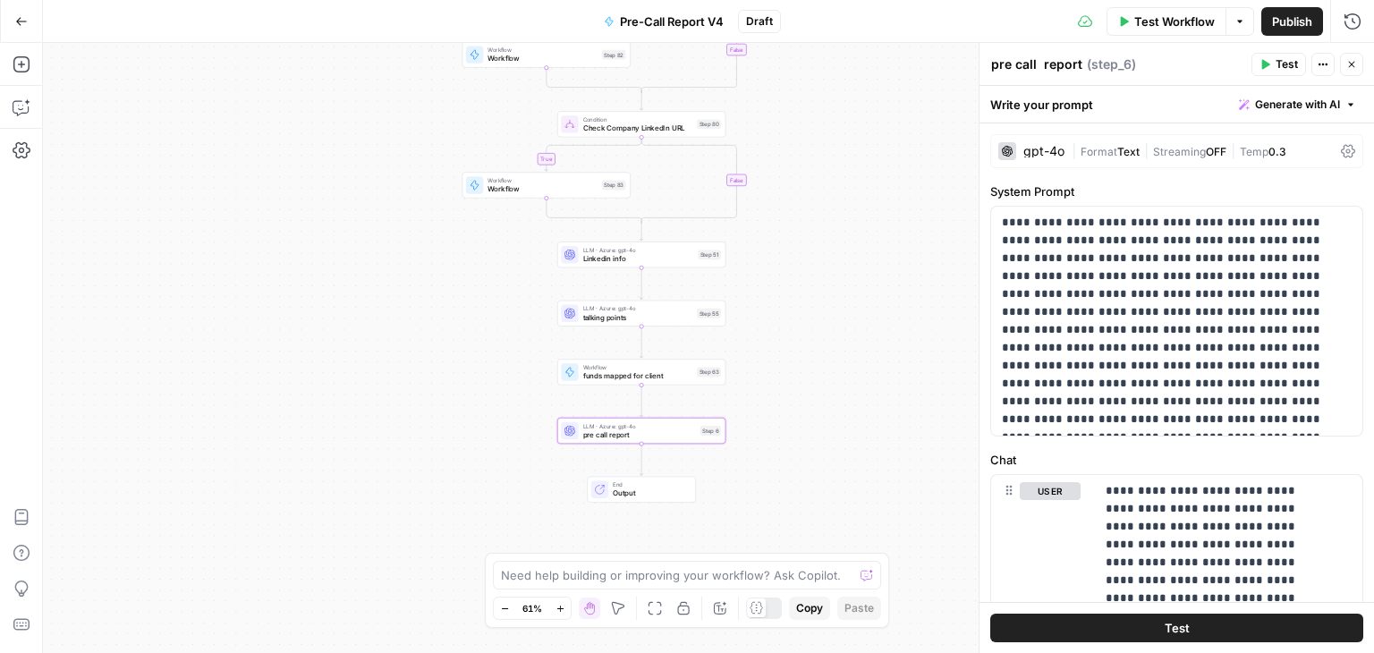
click at [1043, 148] on div "gpt-4o" at bounding box center [1044, 151] width 41 height 13
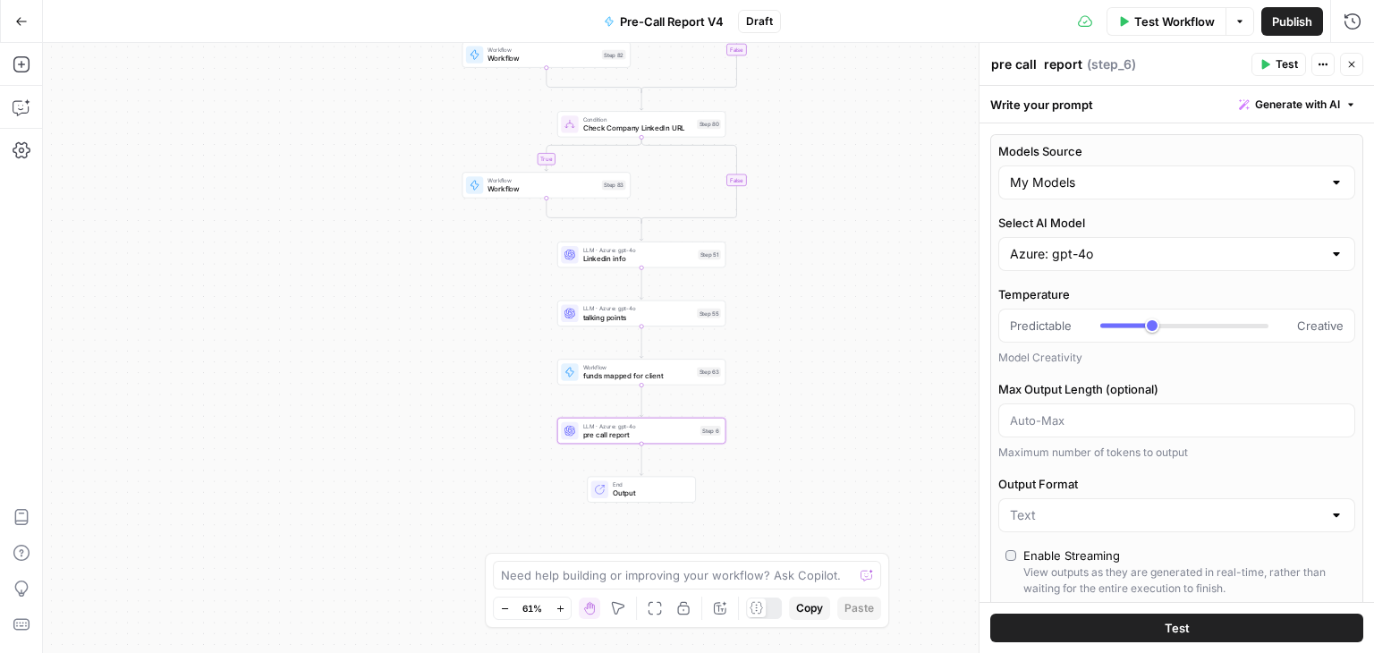
click at [1109, 269] on div "Azure: gpt-4o" at bounding box center [1177, 254] width 357 height 34
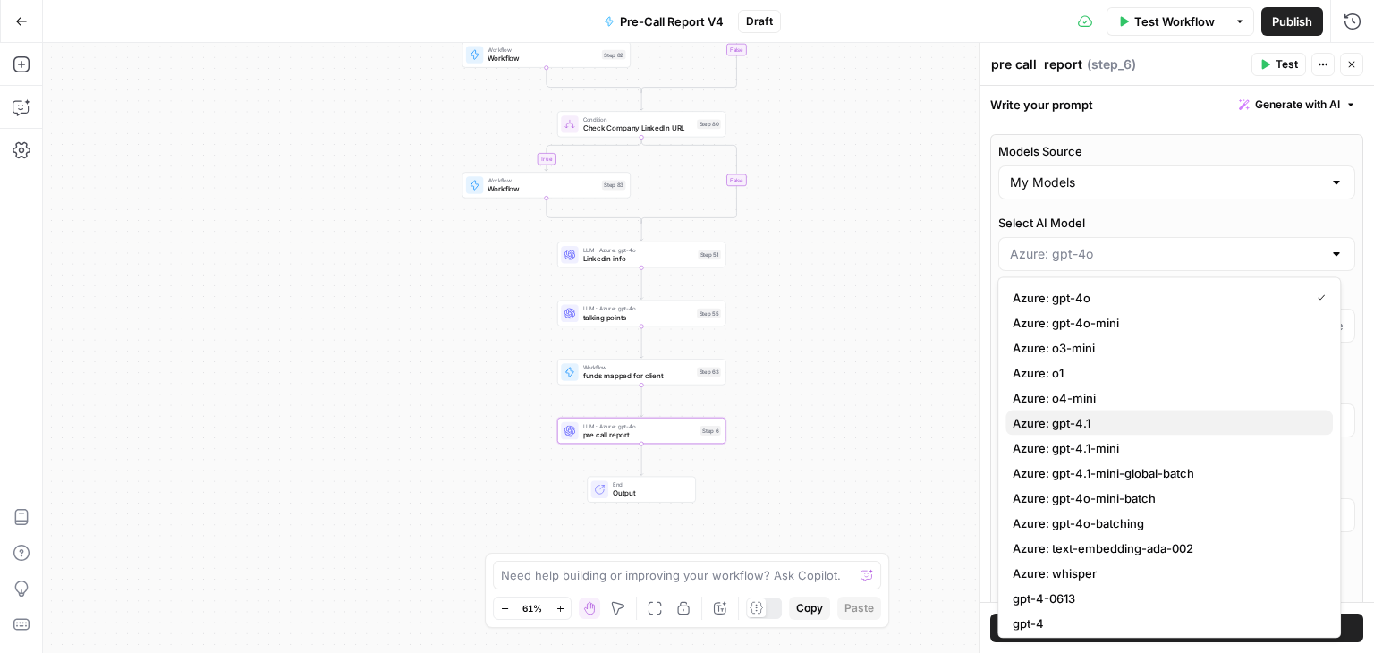
click at [1124, 424] on span "Azure: gpt-4.1" at bounding box center [1166, 423] width 306 height 18
type input "Azure: gpt-4.1"
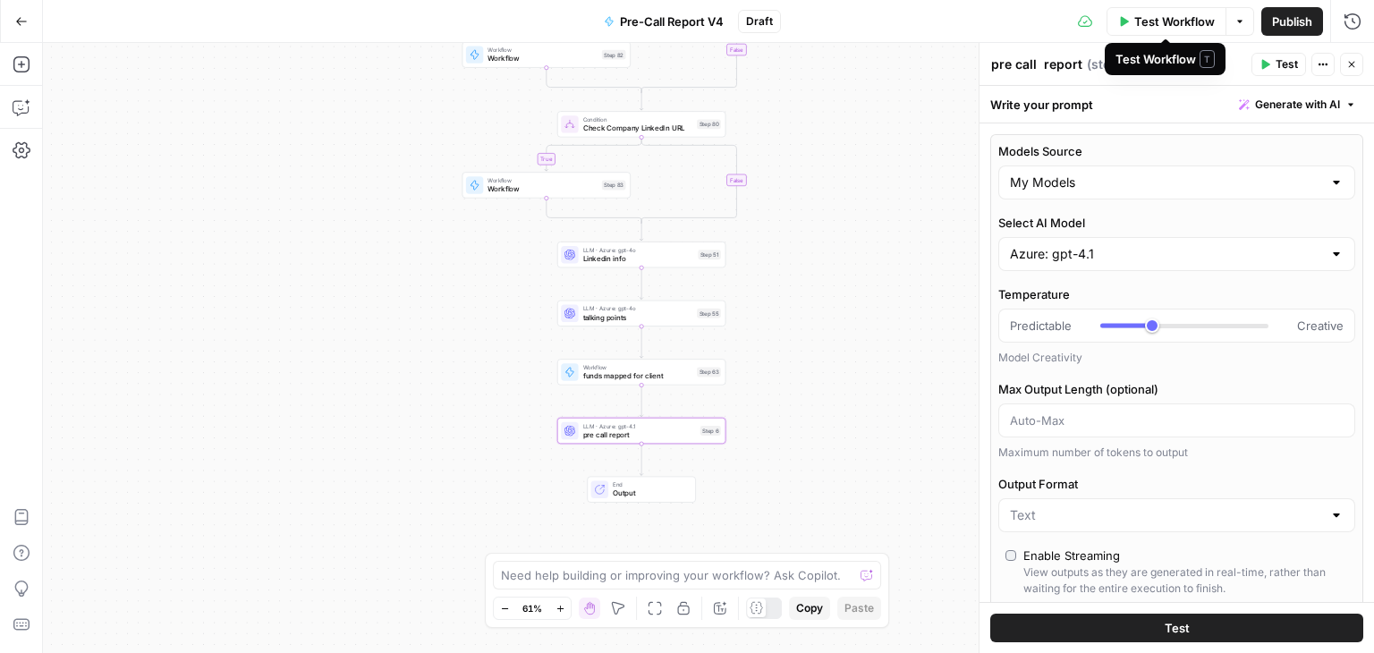
click at [1151, 22] on span "Test Workflow" at bounding box center [1175, 22] width 81 height 18
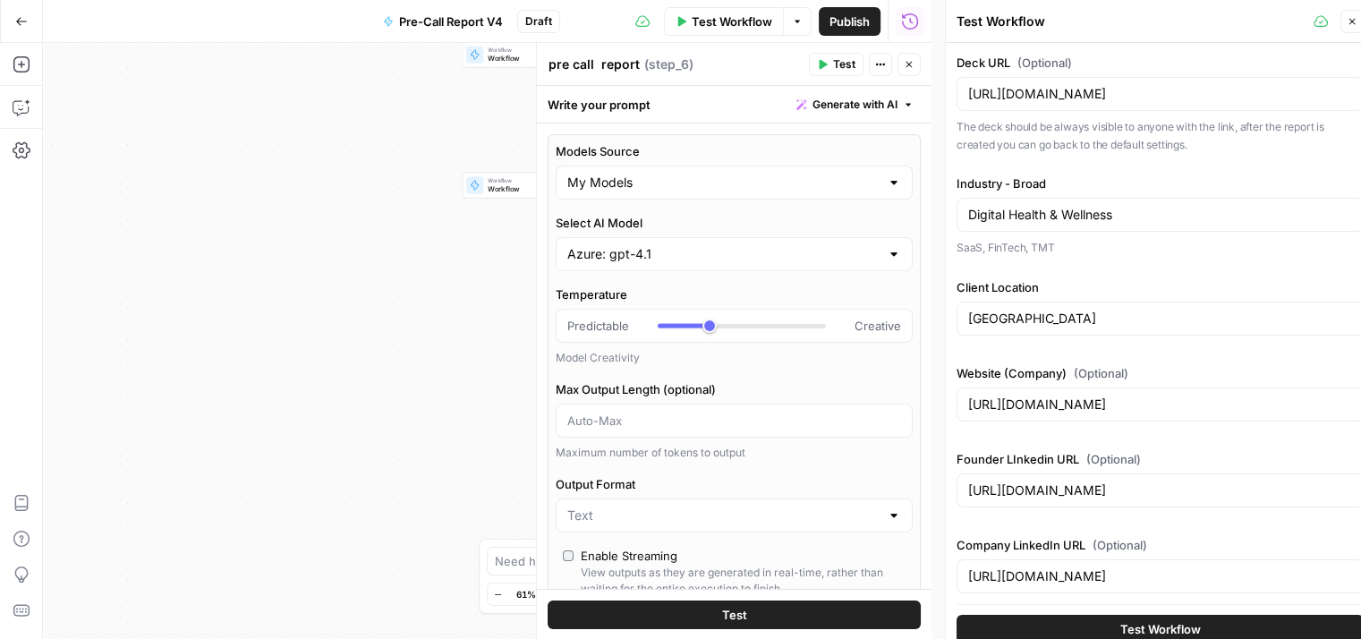
click at [905, 66] on icon "button" at bounding box center [909, 64] width 11 height 11
type input "***"
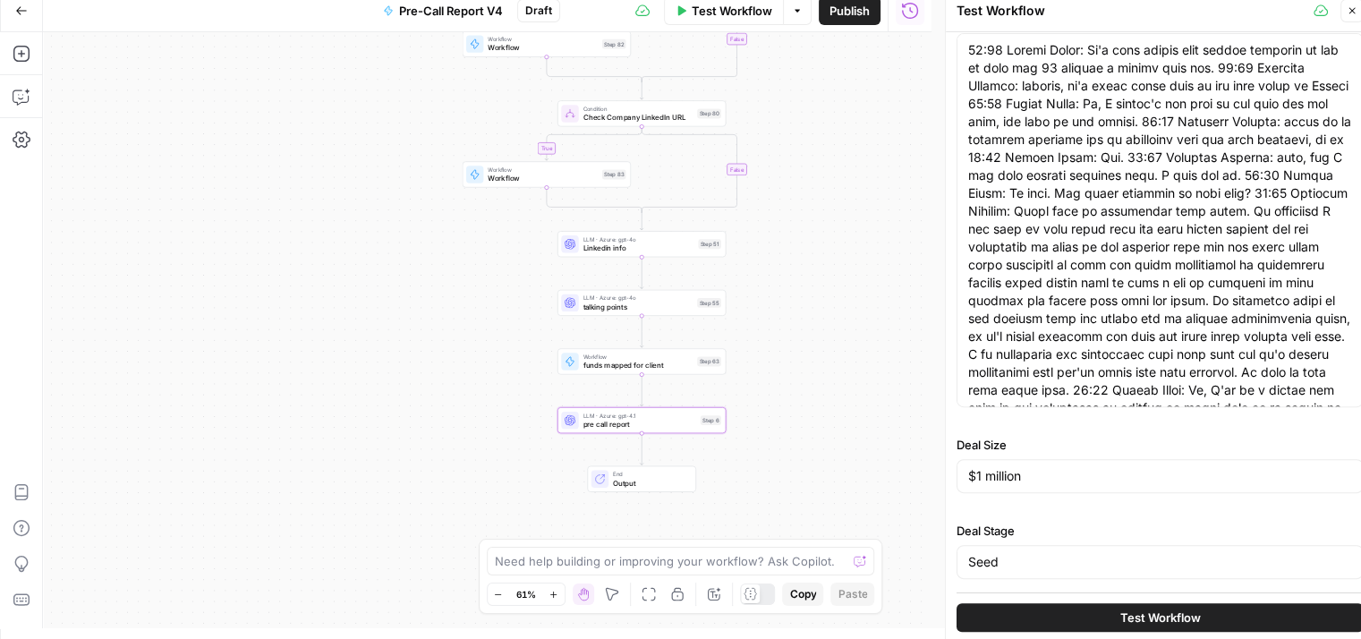
scroll to position [14, 0]
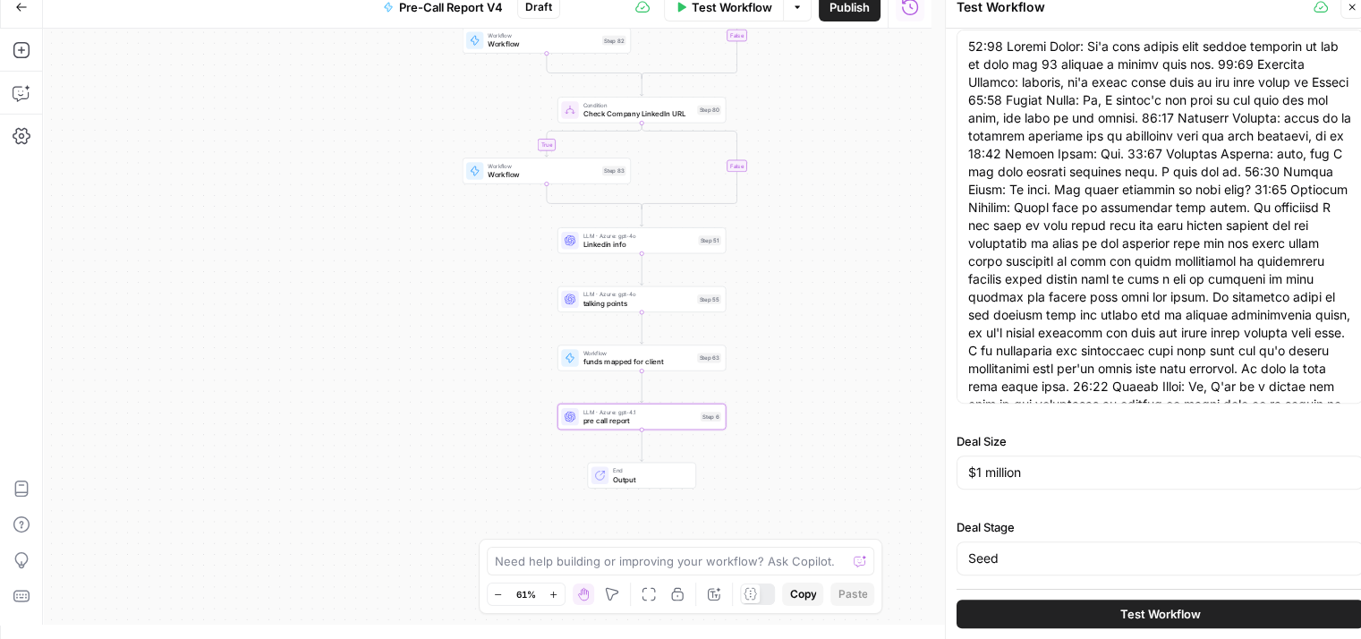
click at [1185, 602] on button "Test Workflow" at bounding box center [1159, 613] width 407 height 29
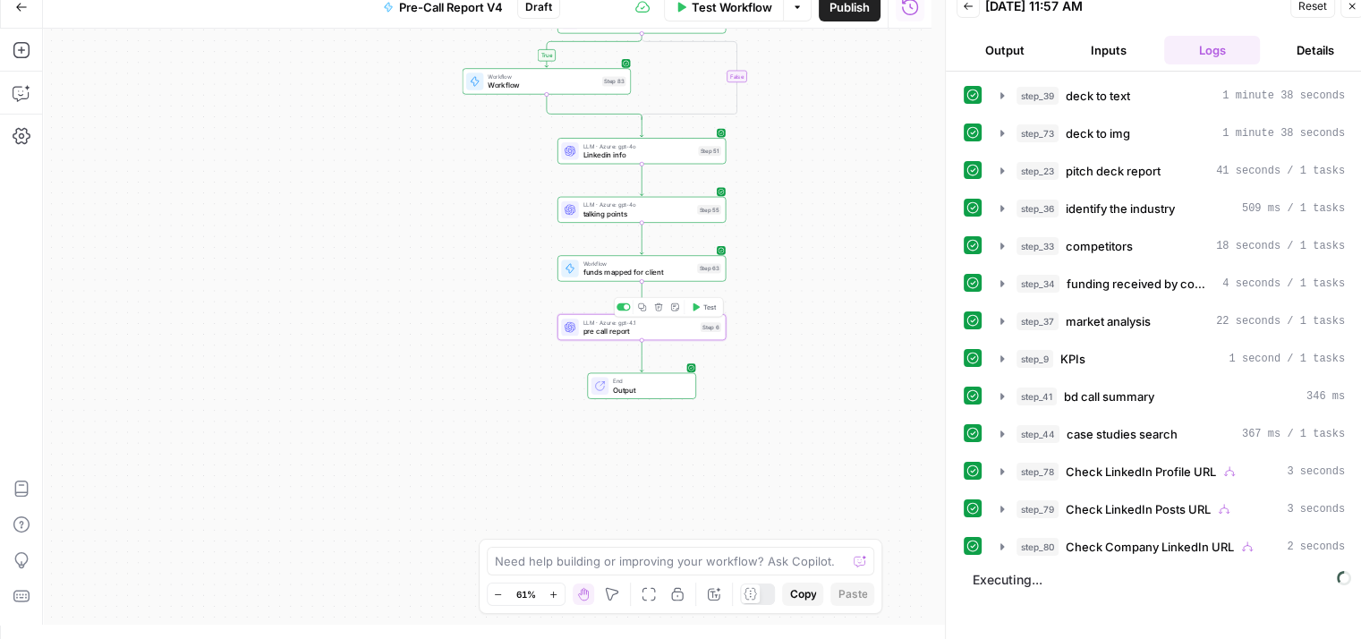
click at [650, 327] on span "pre call report" at bounding box center [639, 331] width 113 height 11
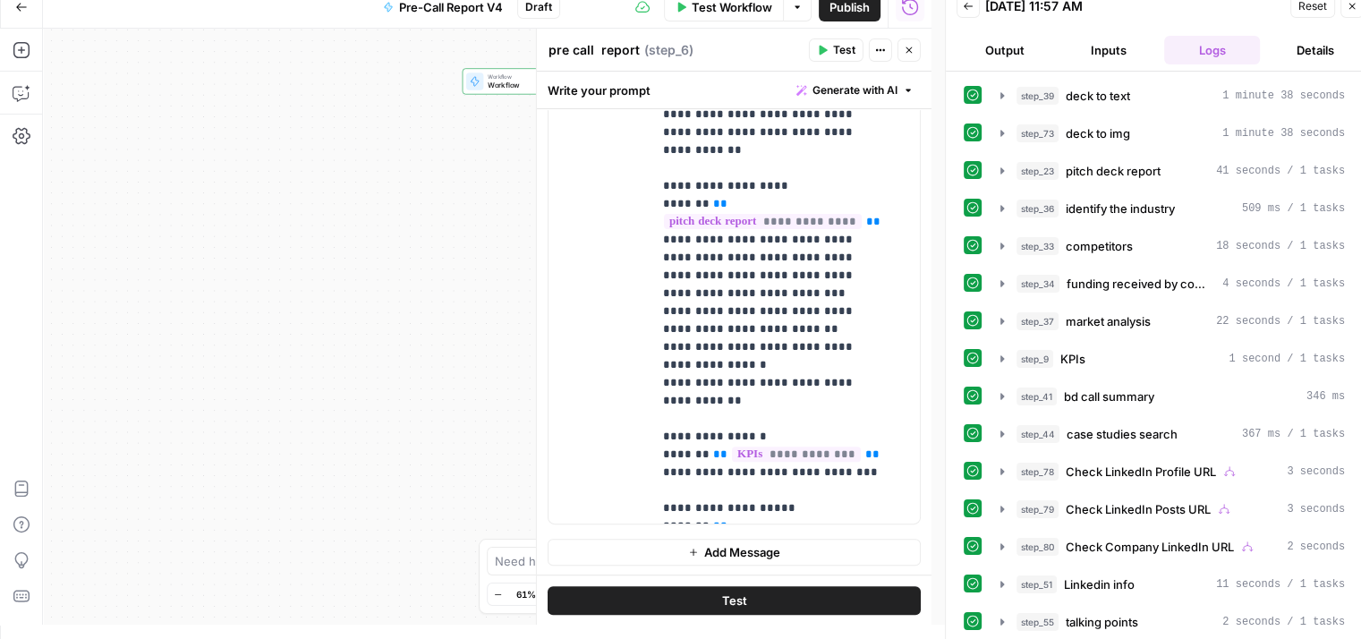
click at [905, 49] on icon "button" at bounding box center [909, 50] width 11 height 11
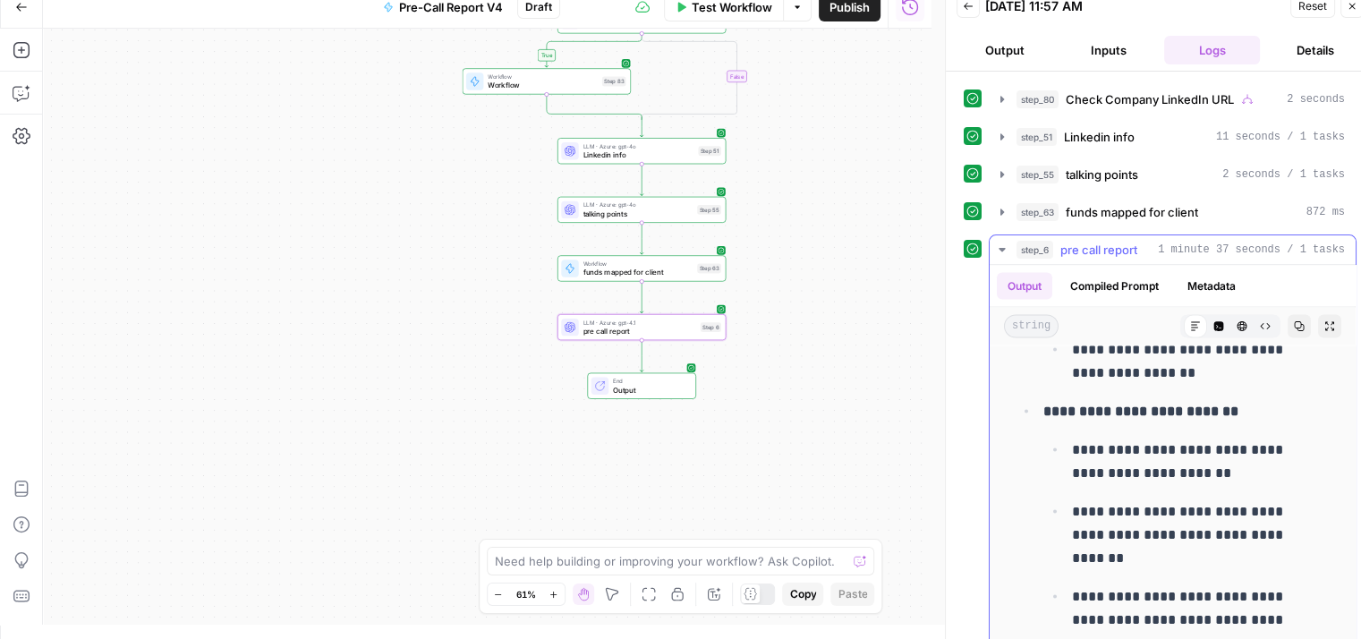
scroll to position [2774, 0]
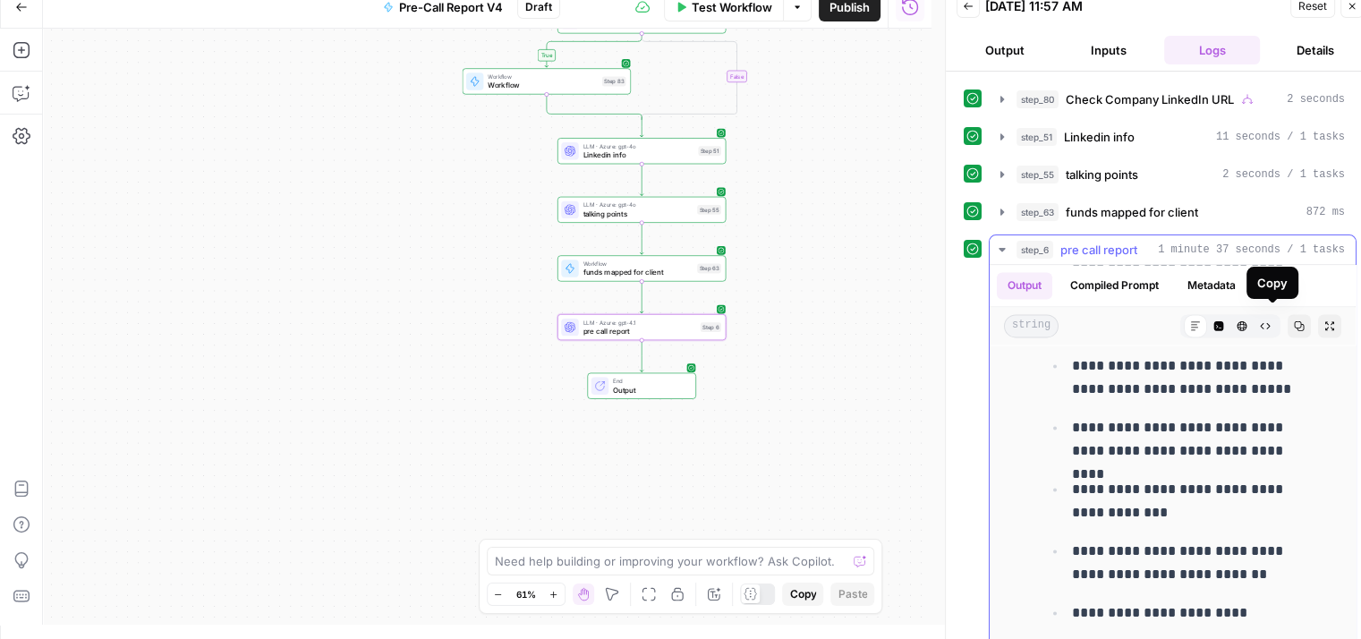
click at [1294, 321] on icon "button" at bounding box center [1299, 325] width 11 height 11
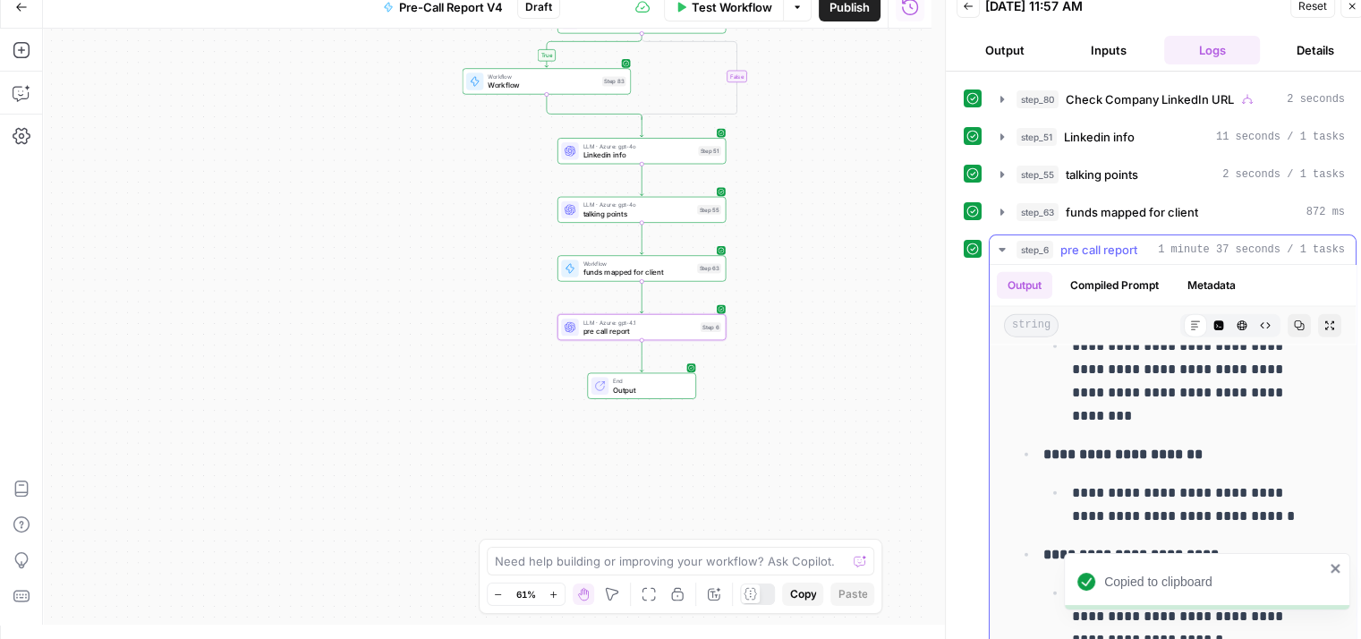
scroll to position [4653, 0]
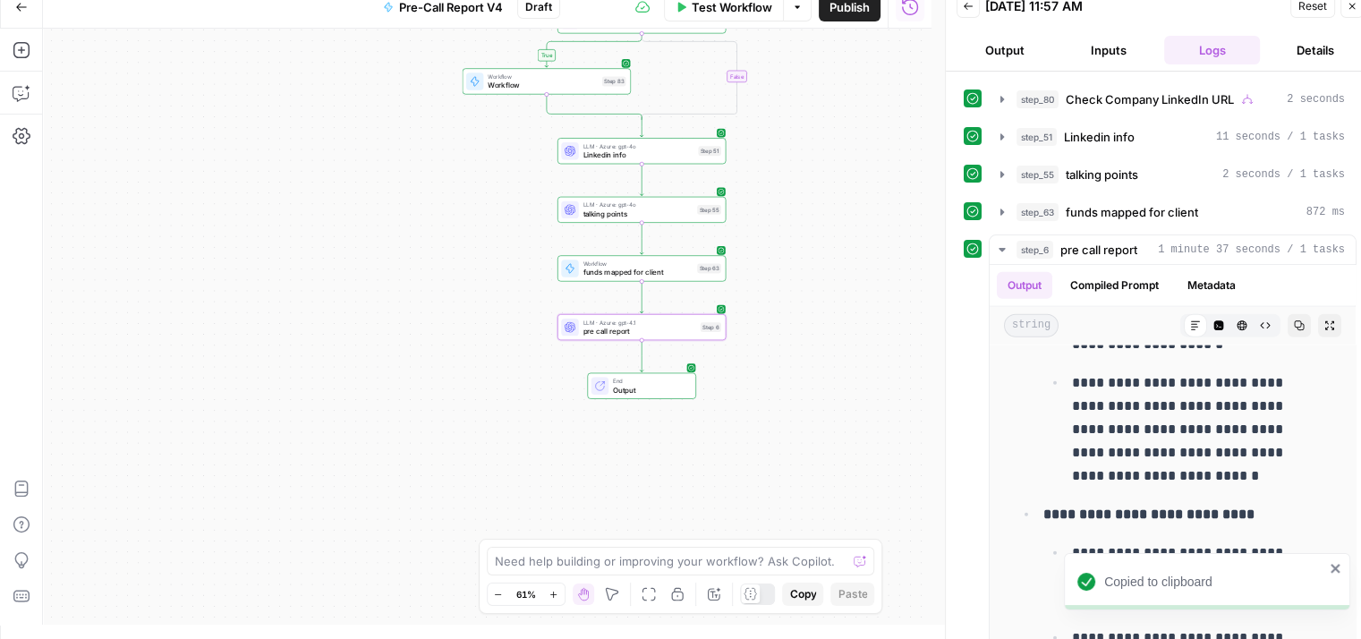
click at [1339, 559] on div "Copied to clipboard" at bounding box center [1207, 581] width 286 height 57
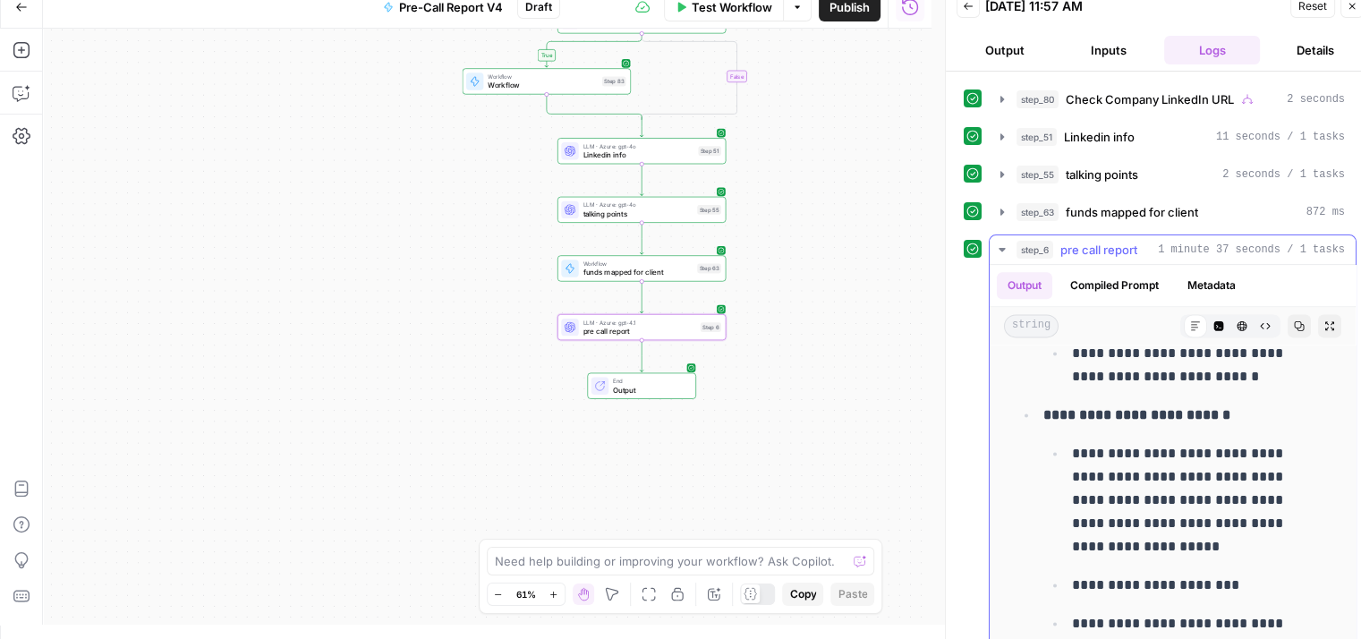
scroll to position [2478, 0]
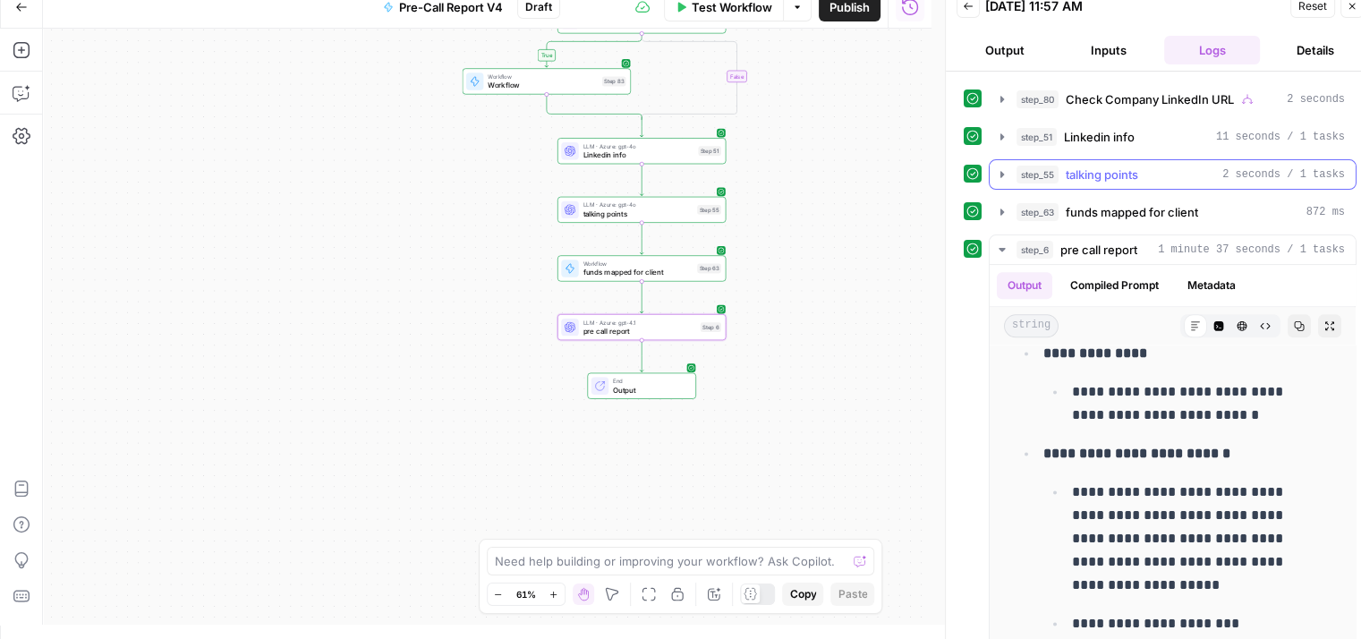
click at [1140, 160] on button "step_55 talking points 2 seconds / 1 tasks" at bounding box center [1173, 174] width 366 height 29
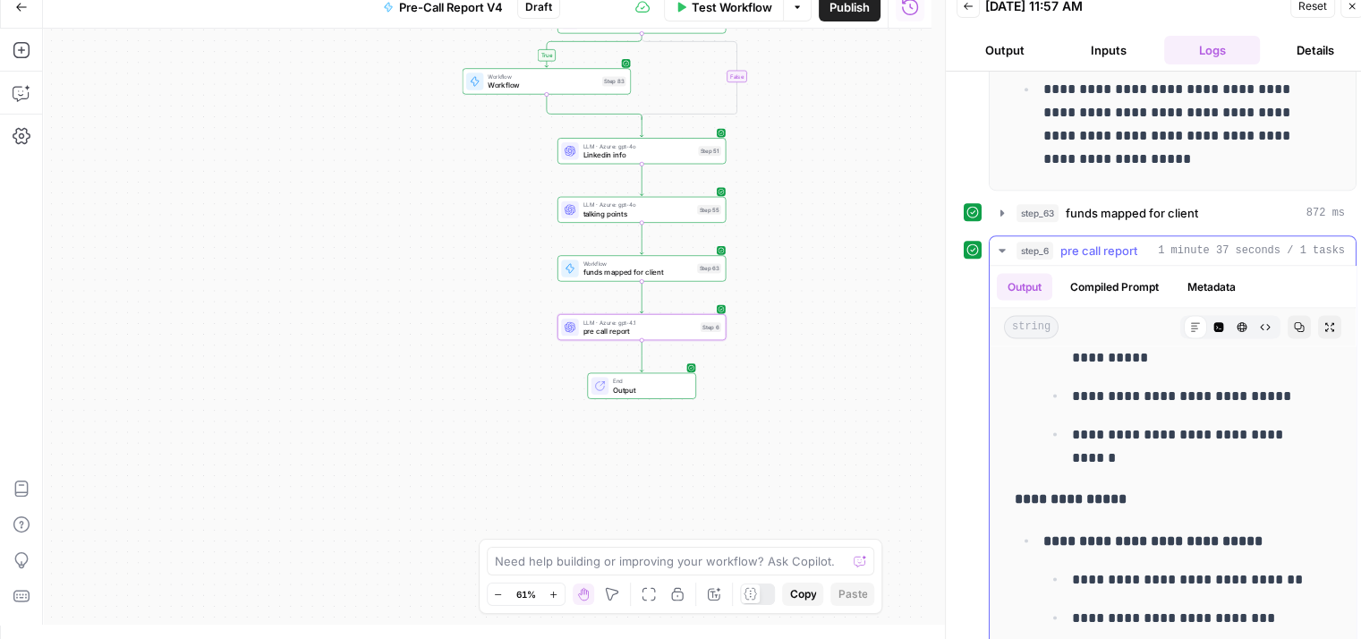
scroll to position [3909, 0]
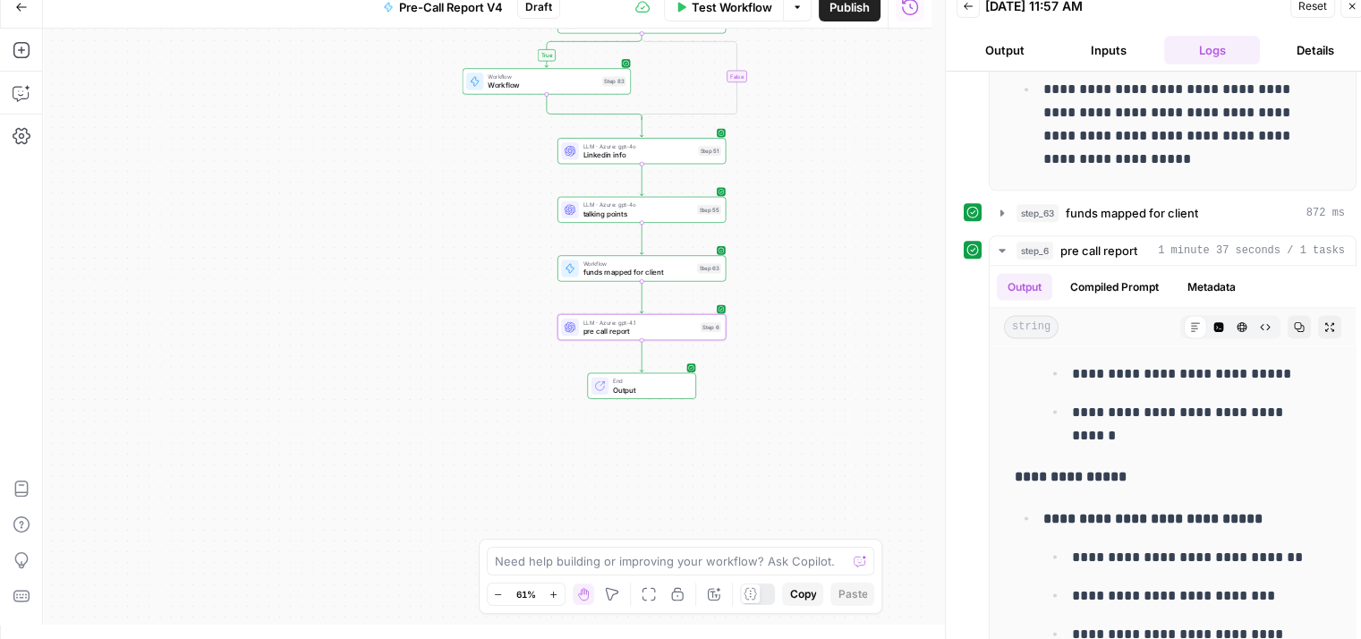
click at [651, 337] on div "LLM · Azure: gpt-4.1 pre call report Step 6 Copy step Delete step Add Note Test" at bounding box center [641, 327] width 168 height 26
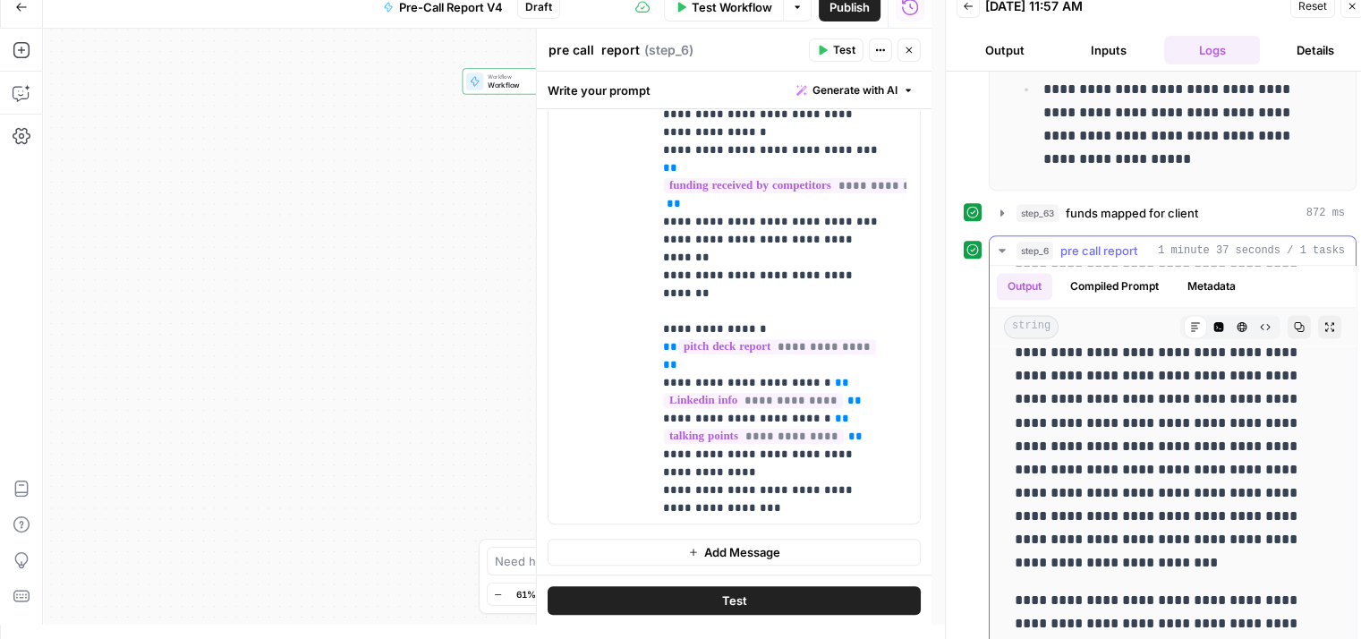
scroll to position [23669, 0]
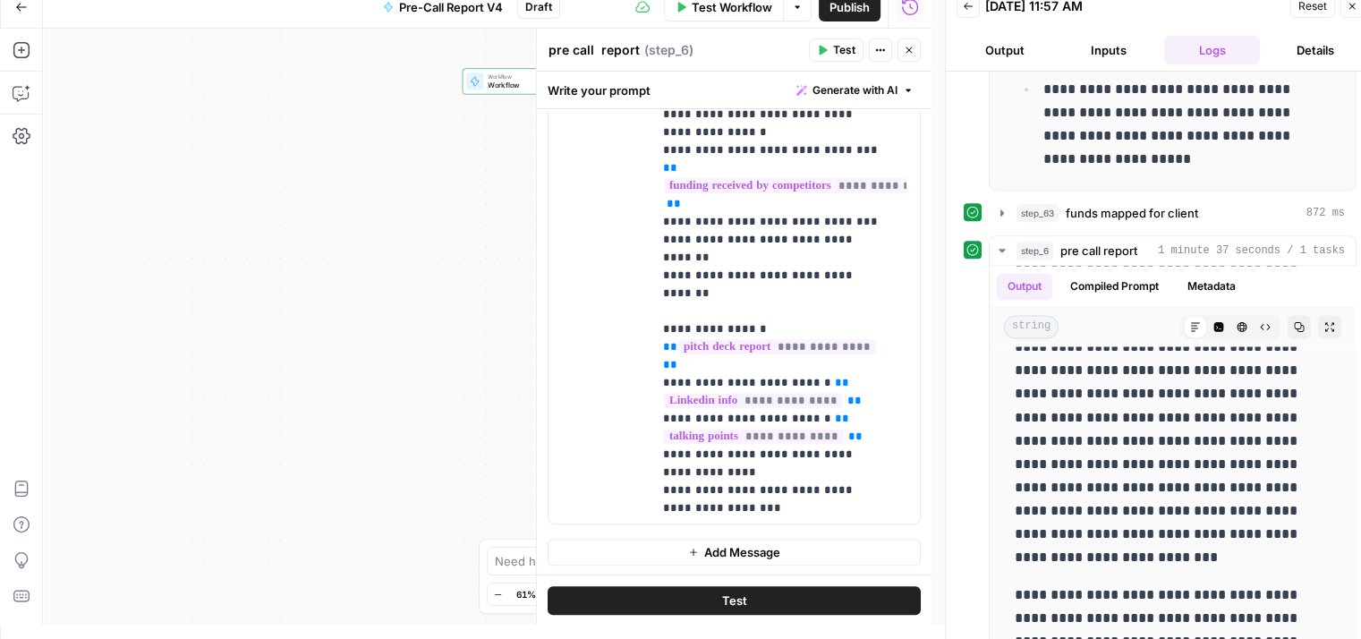
click at [909, 54] on icon "button" at bounding box center [909, 50] width 11 height 11
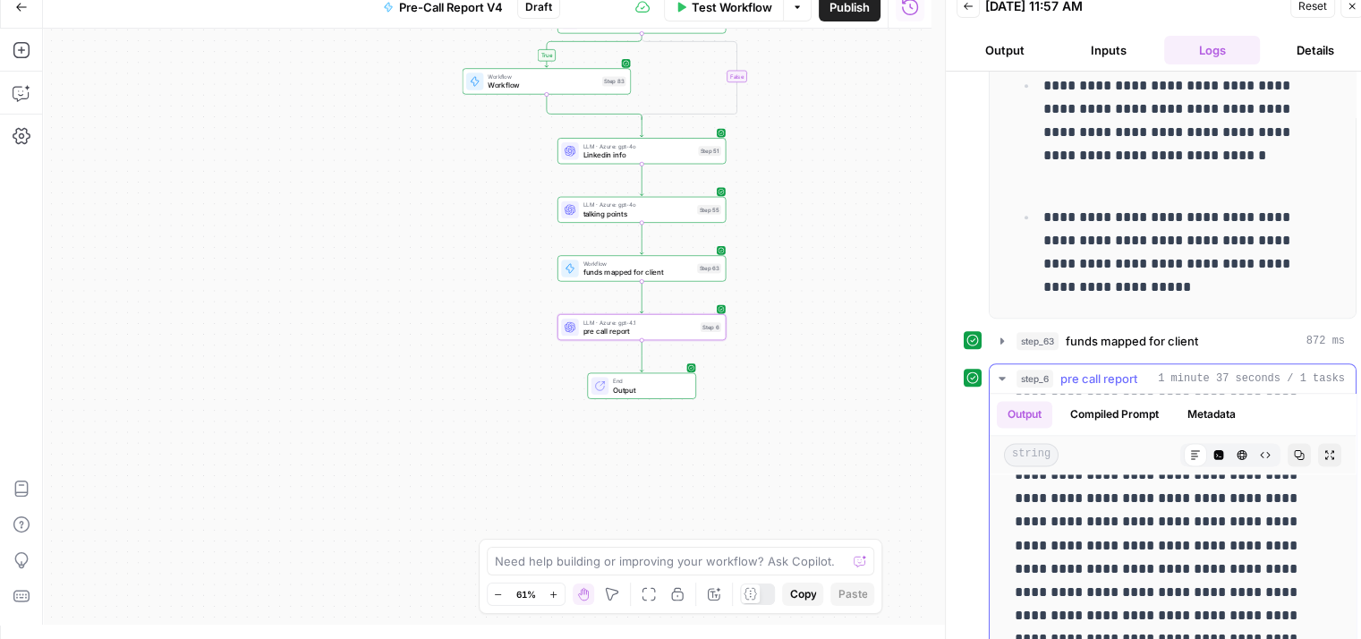
scroll to position [537, 0]
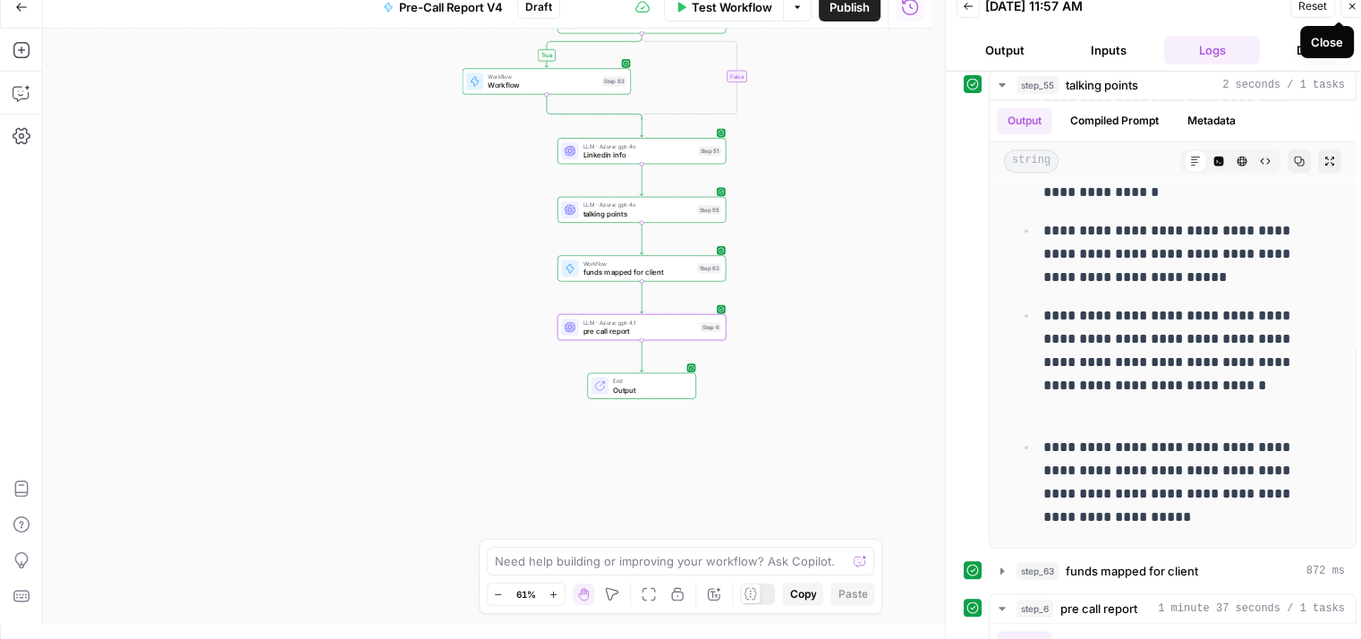
click at [1347, 4] on icon "button" at bounding box center [1352, 6] width 11 height 11
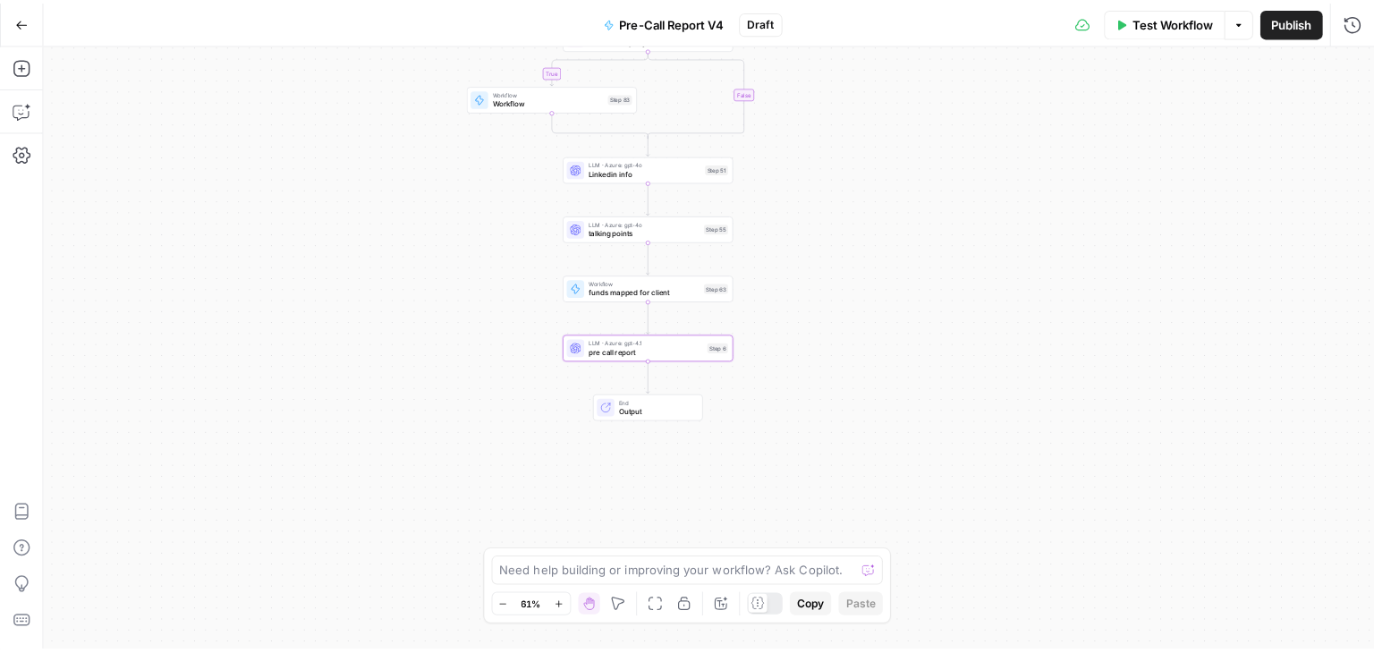
scroll to position [0, 0]
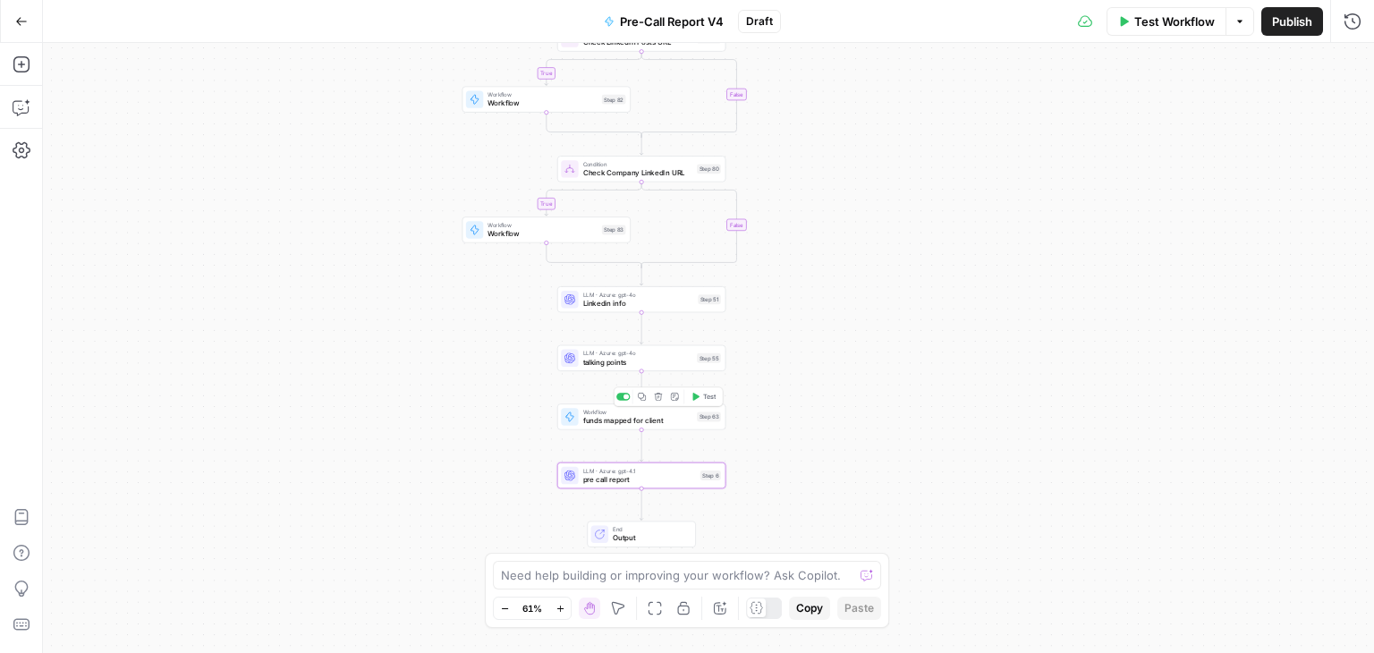
click at [651, 422] on span "funds mapped for client" at bounding box center [638, 420] width 110 height 11
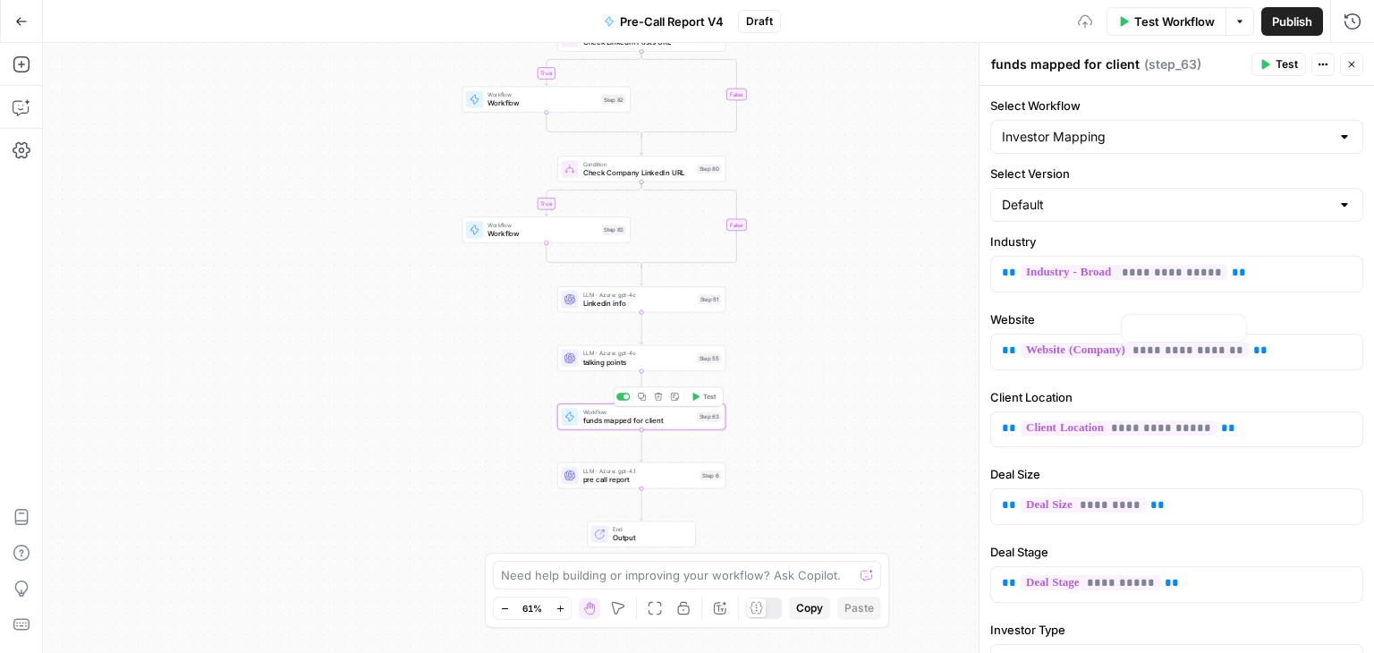
type input "Investor Mapping"
click at [1357, 64] on button "Close" at bounding box center [1351, 64] width 23 height 23
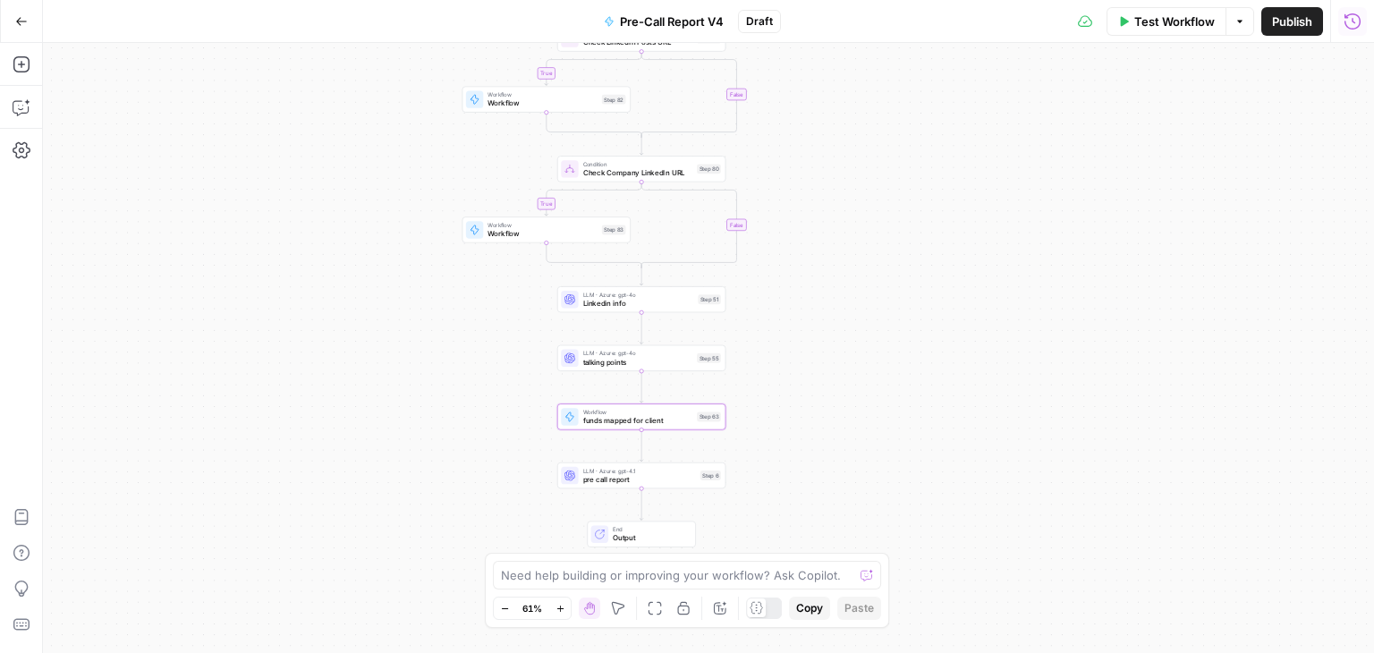
click at [1349, 23] on icon "button" at bounding box center [1353, 22] width 18 height 18
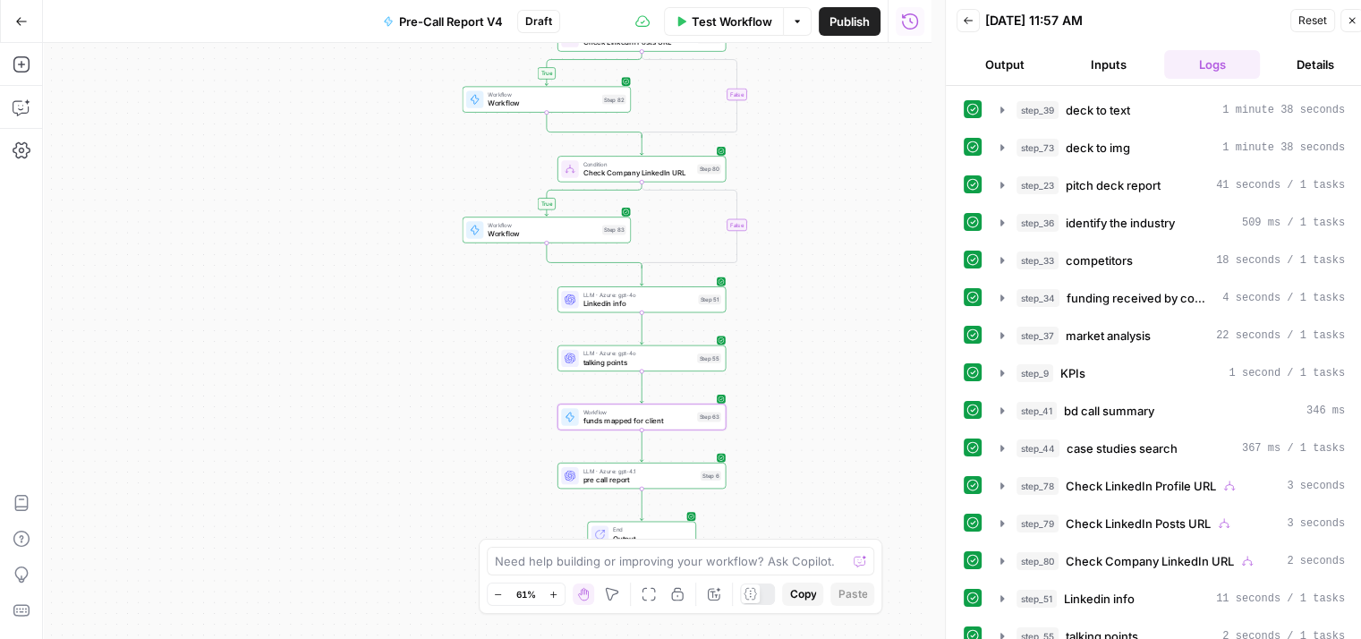
click at [1347, 30] on button "Close" at bounding box center [1351, 20] width 23 height 23
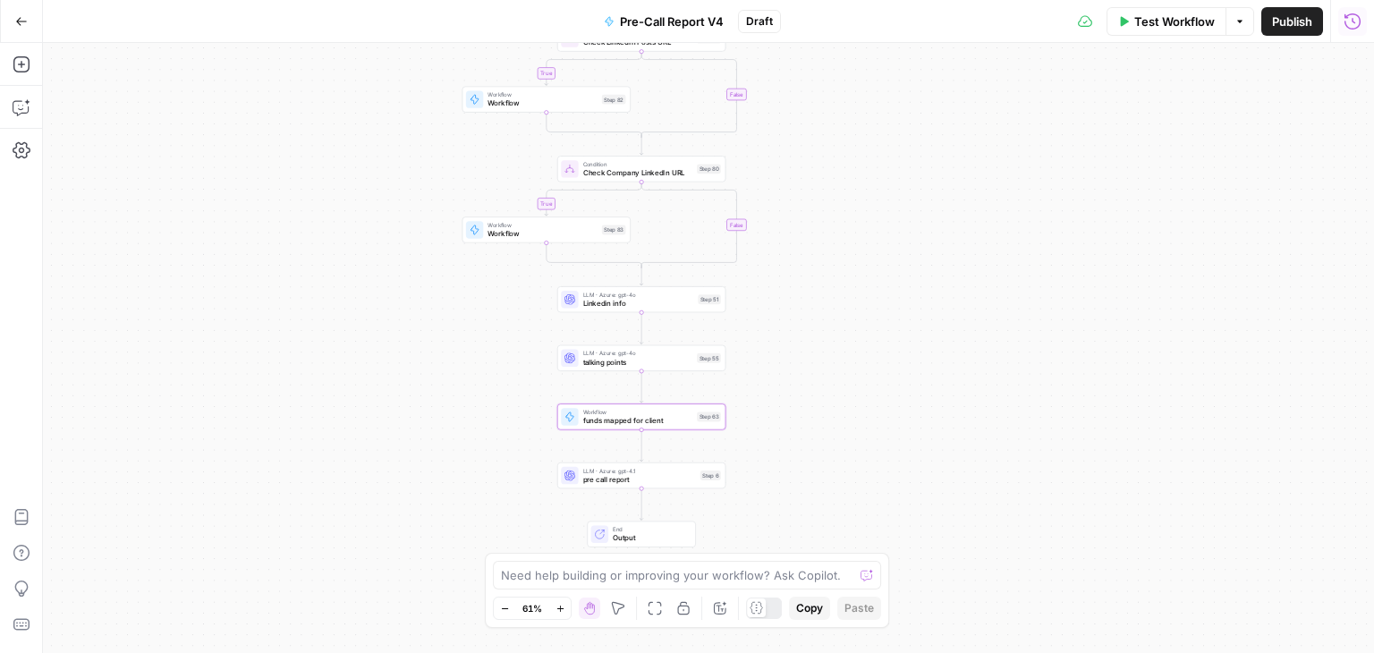
click at [1347, 23] on icon "button" at bounding box center [1353, 22] width 18 height 18
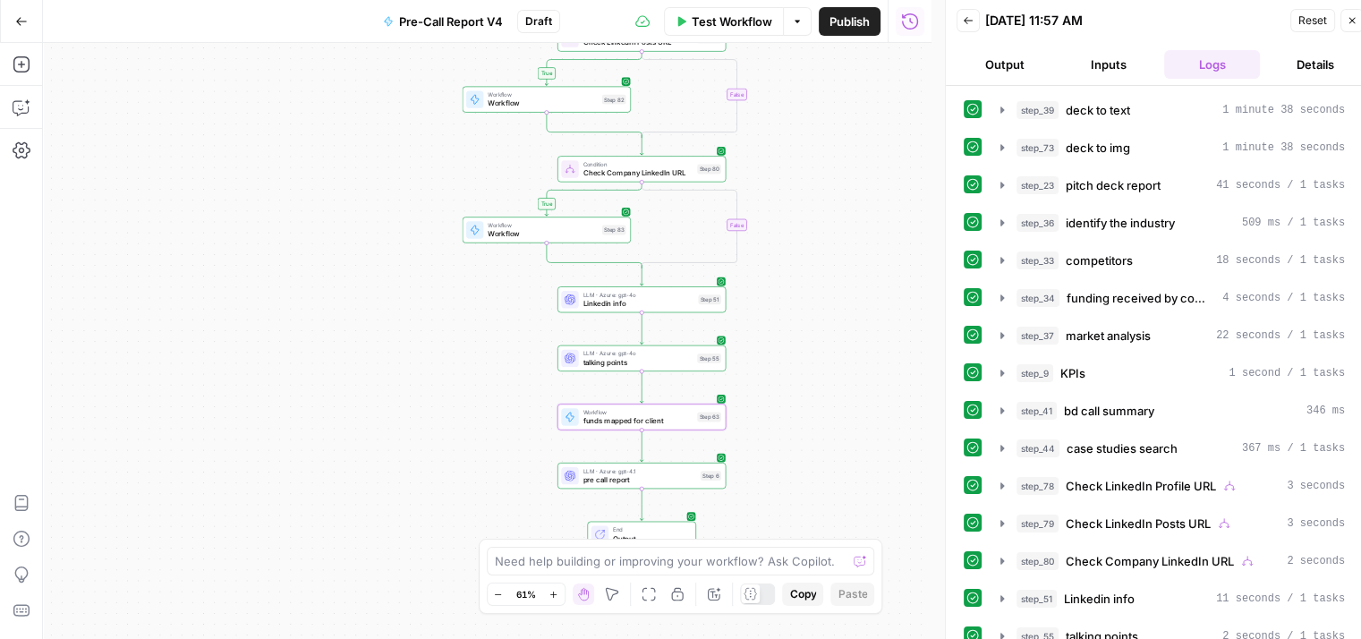
click at [1320, 16] on span "Reset" at bounding box center [1312, 21] width 29 height 16
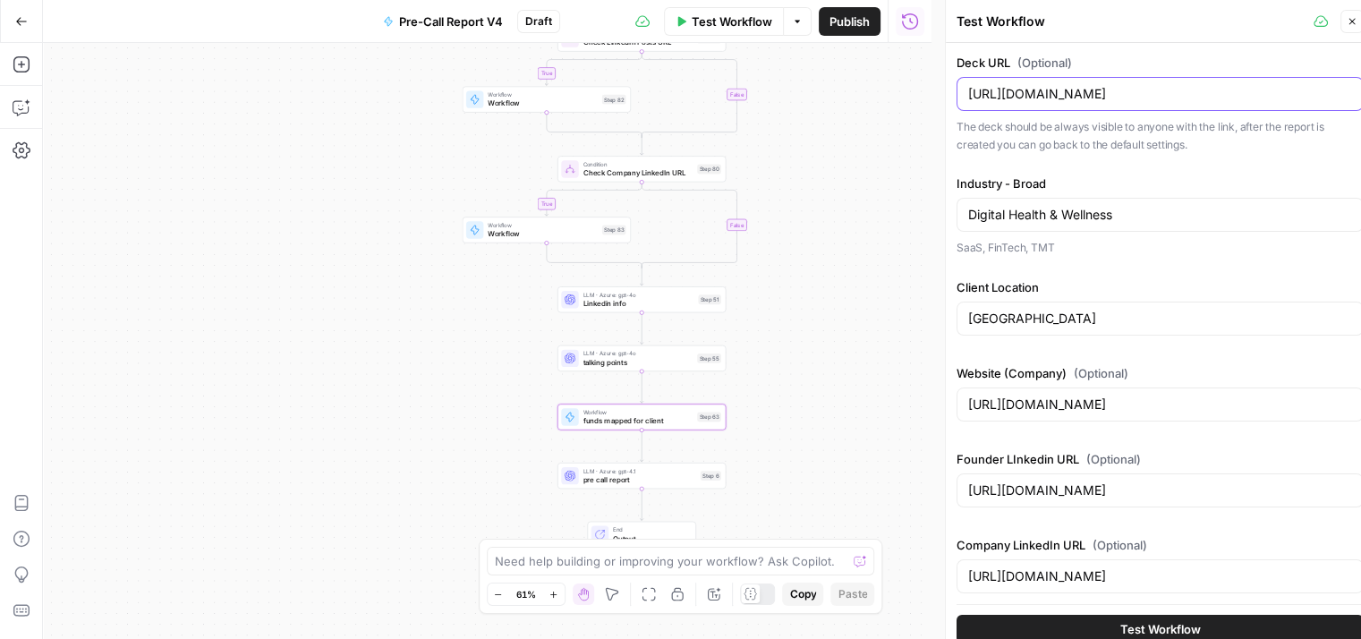
click at [1117, 98] on input "https://drive.google.com/file/d/1kX__H7YmA2zN_QapLKBz-3oPJ9D3GSvv/view" at bounding box center [1160, 94] width 384 height 18
paste input "https://drive.google.com/file/d/1LObwCNLOgN5CJQwuOOllc3b5YWMeb1hv/view?usp=shar…"
type input "https://drive.google.com/file/d/1LObwCNLOgN5CJQwuOOllc3b5YWMeb1hv/view?usp=shar…"
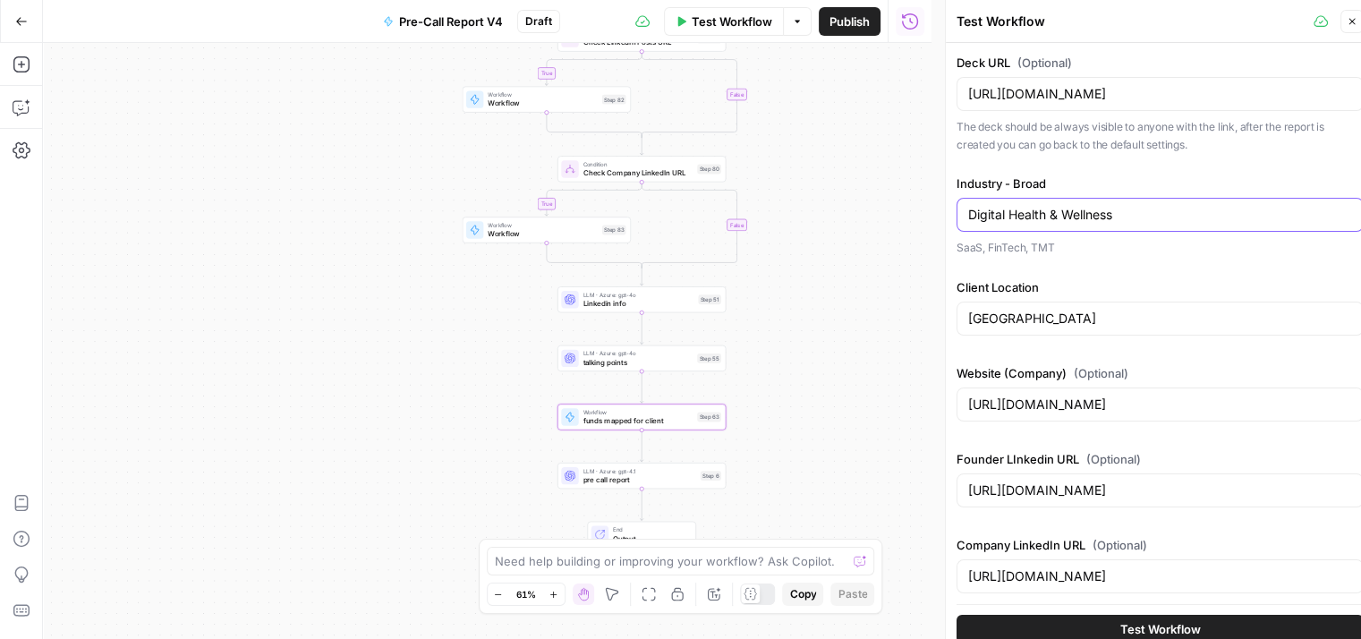
drag, startPoint x: 1127, startPoint y: 209, endPoint x: 931, endPoint y: 208, distance: 196.8
click at [931, 208] on body "Qubit - SEO New Home Browse Your Data Usage Settings Recent Grids Email Pitch G…" at bounding box center [680, 319] width 1361 height 639
type input "D"
type input "Quantum, AI"
drag, startPoint x: 1044, startPoint y: 313, endPoint x: 928, endPoint y: 313, distance: 116.3
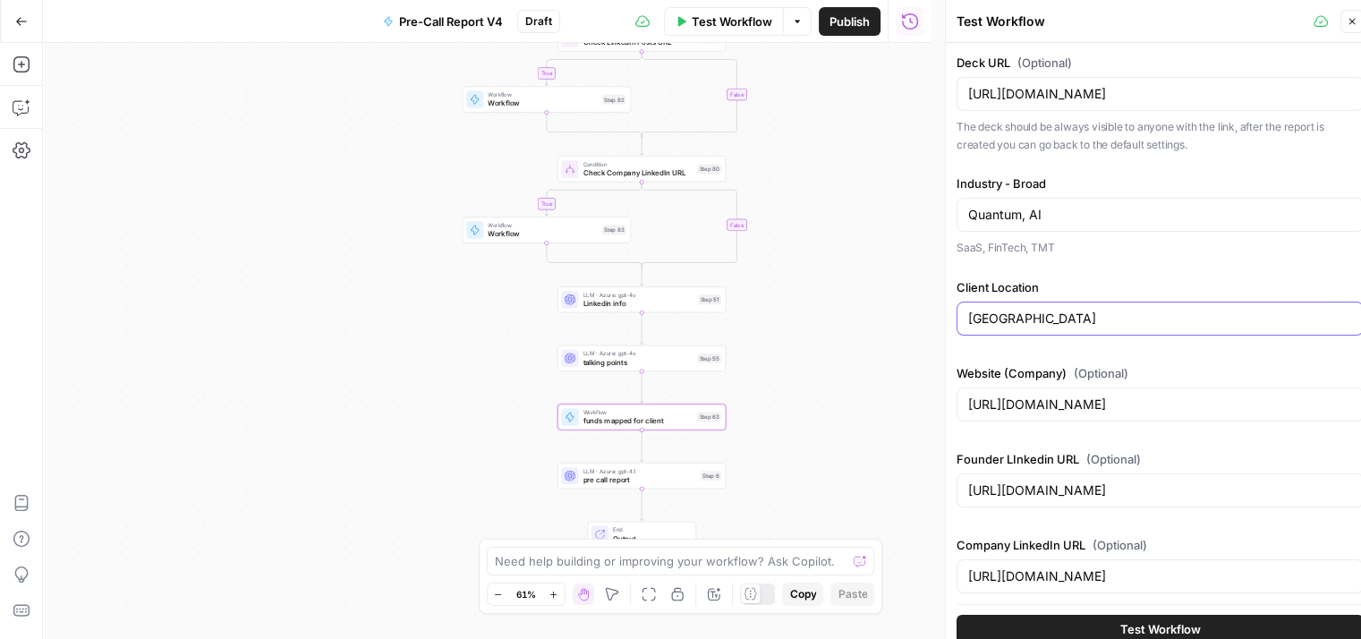
click at [928, 313] on body "Qubit - SEO New Home Browse Your Data Usage Settings Recent Grids Email Pitch G…" at bounding box center [680, 319] width 1361 height 639
type input "C"
type input "Germany, Israel"
drag, startPoint x: 1163, startPoint y: 395, endPoint x: 964, endPoint y: 413, distance: 200.3
click at [964, 413] on div "https://www.grittyfactor.com/" at bounding box center [1159, 404] width 407 height 34
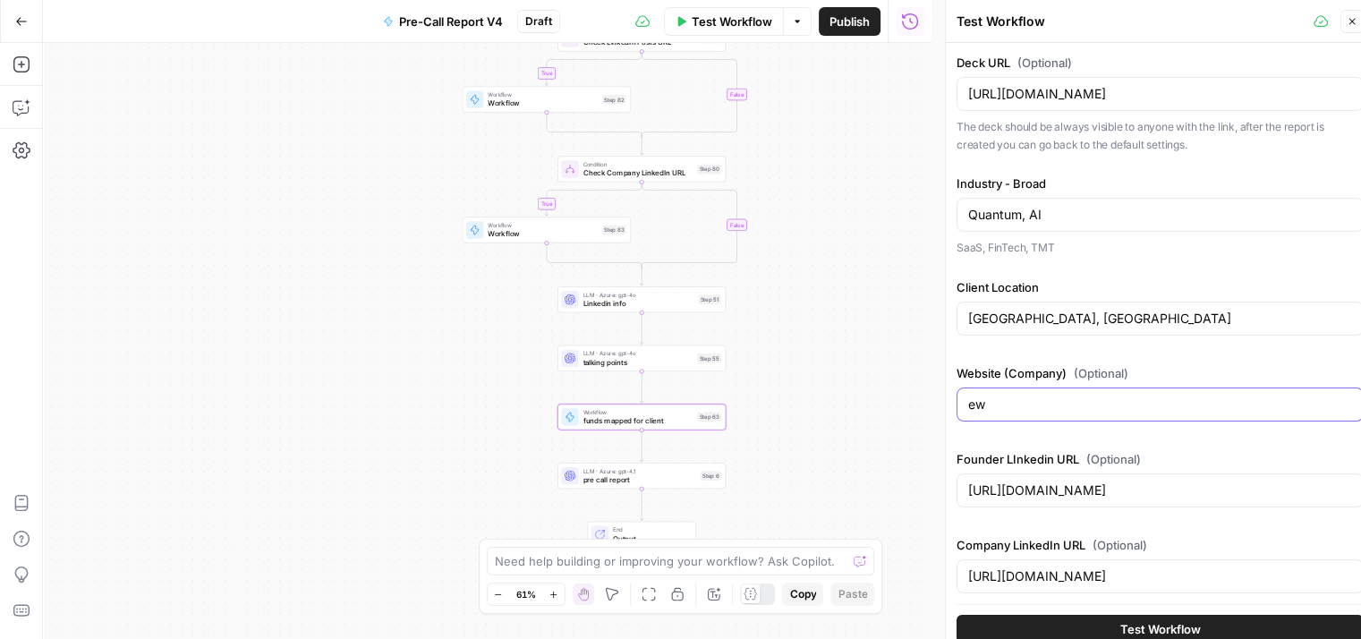
type input "e"
type input "www.qruise.com"
click at [1177, 455] on label "Founder LInkedin URL (Optional)" at bounding box center [1159, 459] width 407 height 18
click at [1177, 481] on input "https://www.linkedin.com/in/geraldflach/" at bounding box center [1160, 490] width 384 height 18
drag, startPoint x: 1251, startPoint y: 479, endPoint x: 921, endPoint y: 486, distance: 330.2
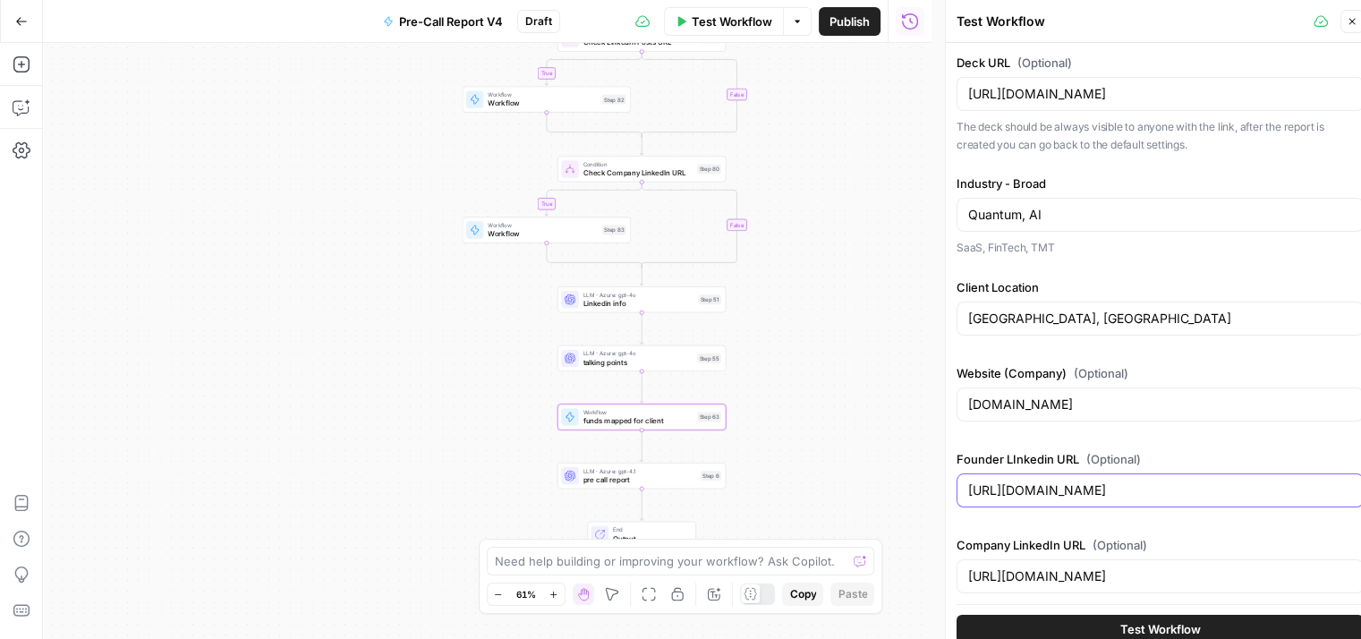
click at [921, 486] on body "Qubit - SEO New Home Browse Your Data Usage Settings Recent Grids Email Pitch G…" at bounding box center [680, 319] width 1361 height 639
drag, startPoint x: 1223, startPoint y: 488, endPoint x: 909, endPoint y: 502, distance: 314.4
click at [909, 502] on body "Qubit - SEO New Home Browse Your Data Usage Settings Recent Grids Email Pitch G…" at bounding box center [680, 319] width 1361 height 639
drag, startPoint x: 1239, startPoint y: 475, endPoint x: 981, endPoint y: 473, distance: 258.6
click at [981, 473] on div "https://www.linkedin.com/in/geraldflach" at bounding box center [1159, 490] width 407 height 34
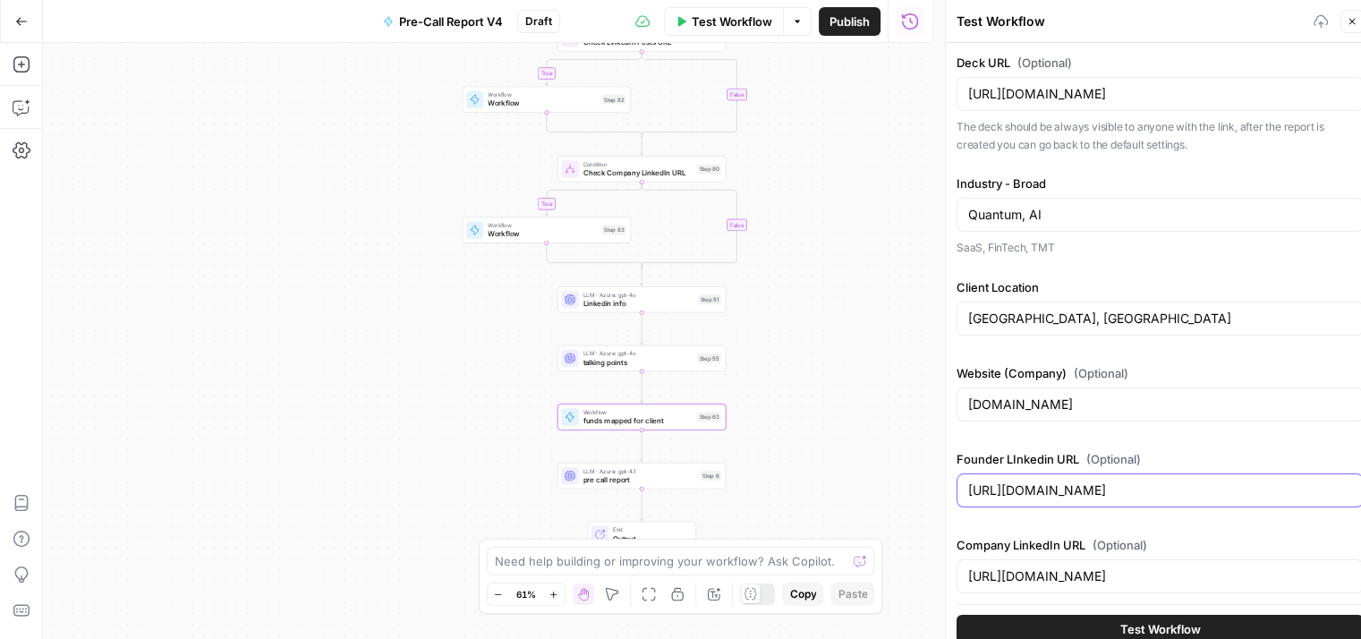
type input "https://www.linkedin.com/in/geraldflac"
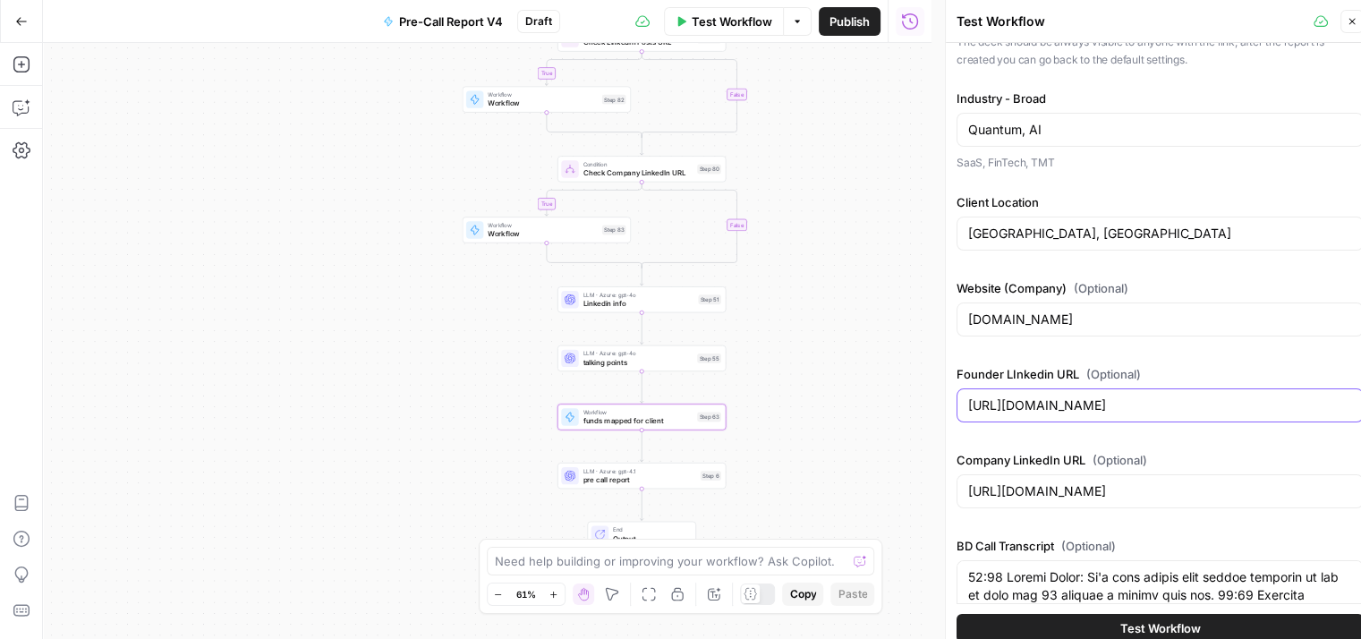
scroll to position [89, 0]
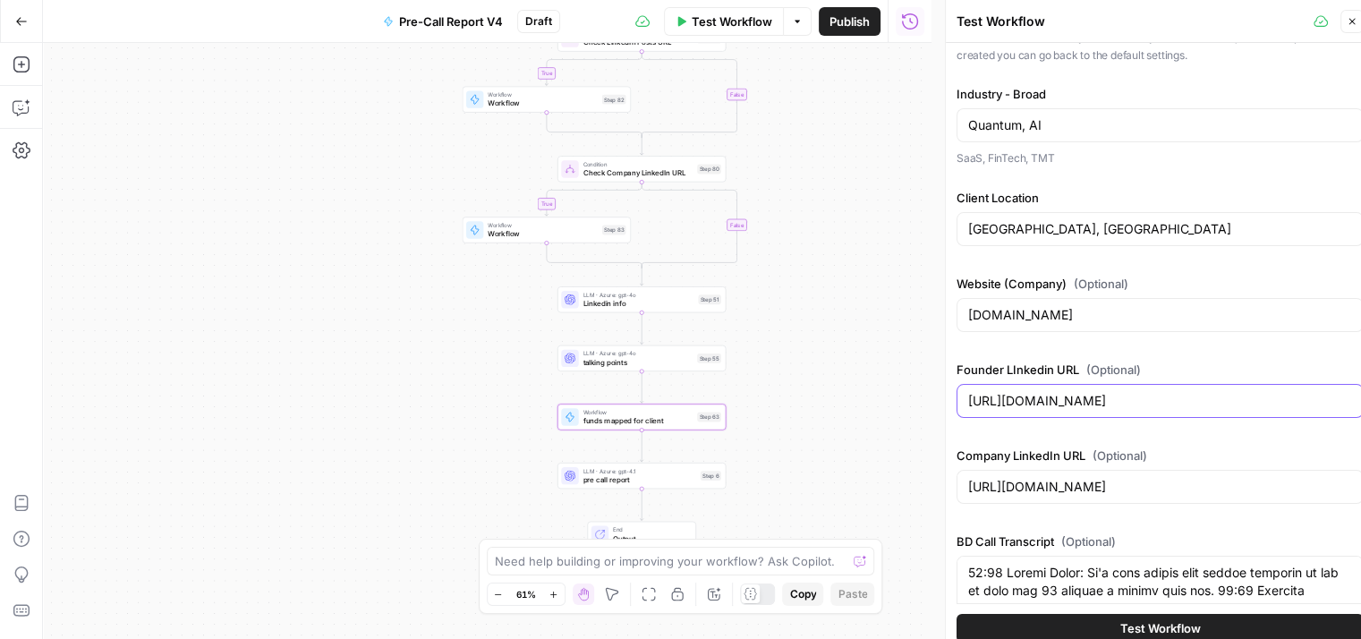
drag, startPoint x: 1231, startPoint y: 400, endPoint x: 945, endPoint y: 399, distance: 286.3
click at [945, 399] on div "Test Workflow Close Deck URL (Optional) https://drive.google.com/file/d/1LObwCN…" at bounding box center [1159, 326] width 429 height 653
drag, startPoint x: 1291, startPoint y: 489, endPoint x: 962, endPoint y: 484, distance: 329.3
click at [962, 484] on div "https://www.linkedin.com/company/grittyfactor/" at bounding box center [1159, 487] width 407 height 34
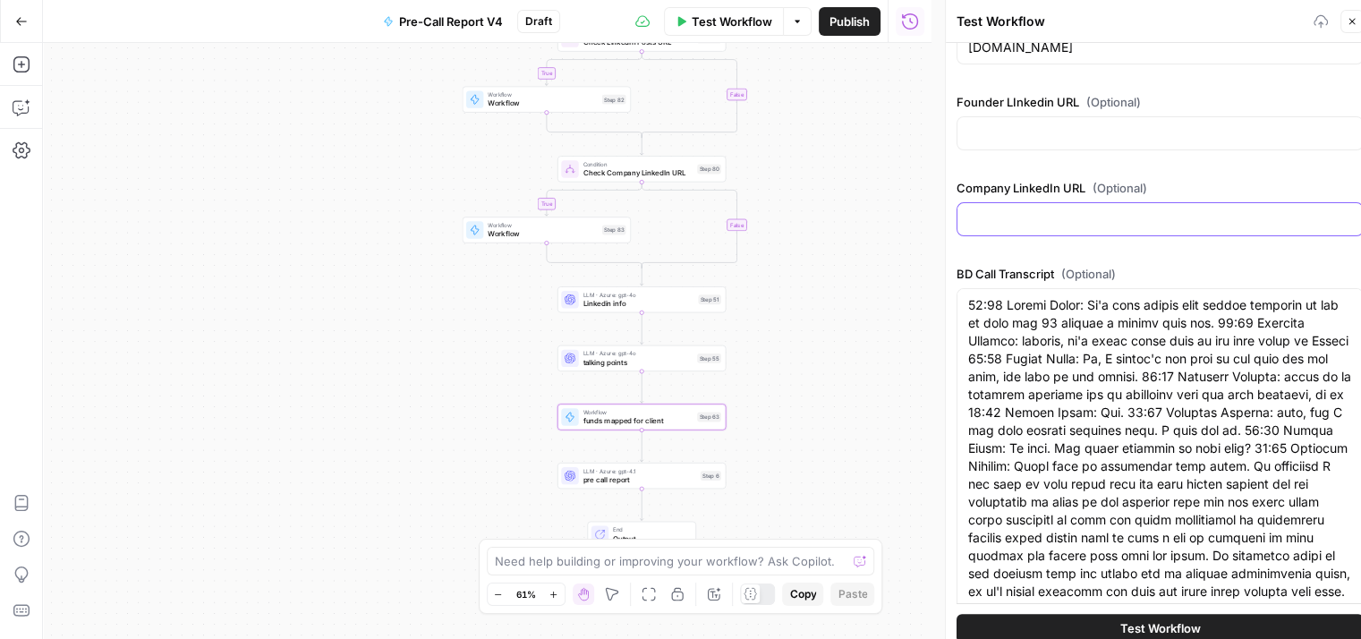
scroll to position [358, 0]
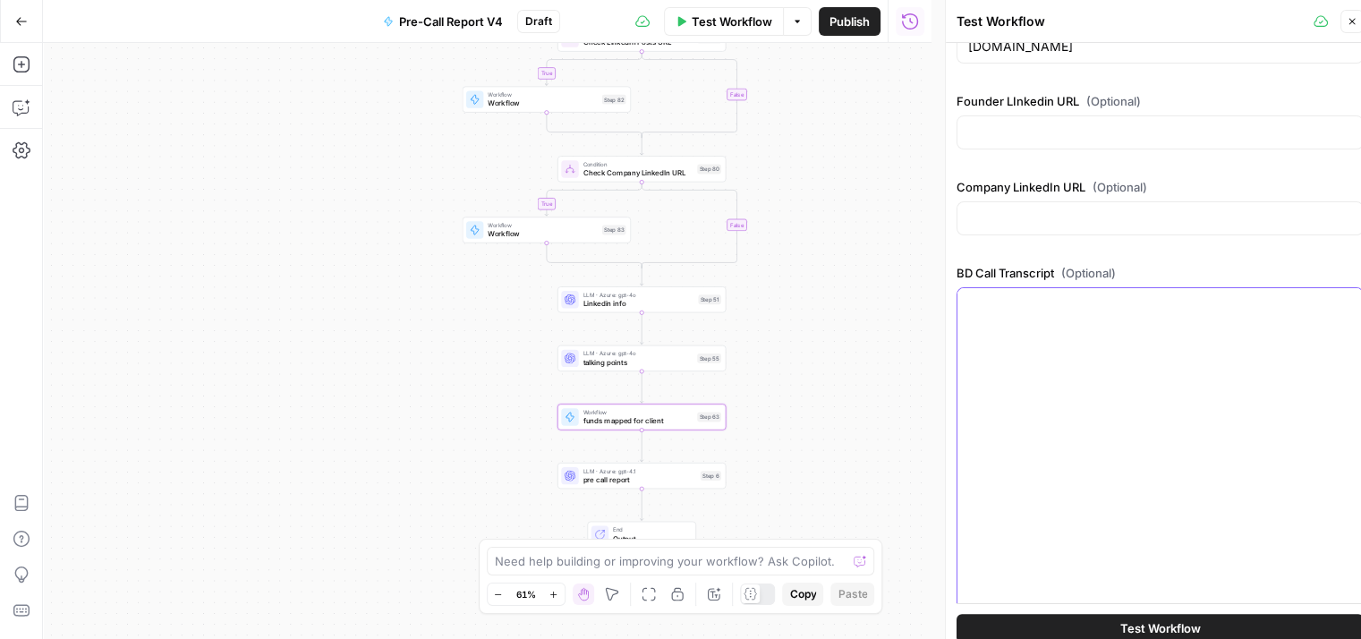
scroll to position [297, 0]
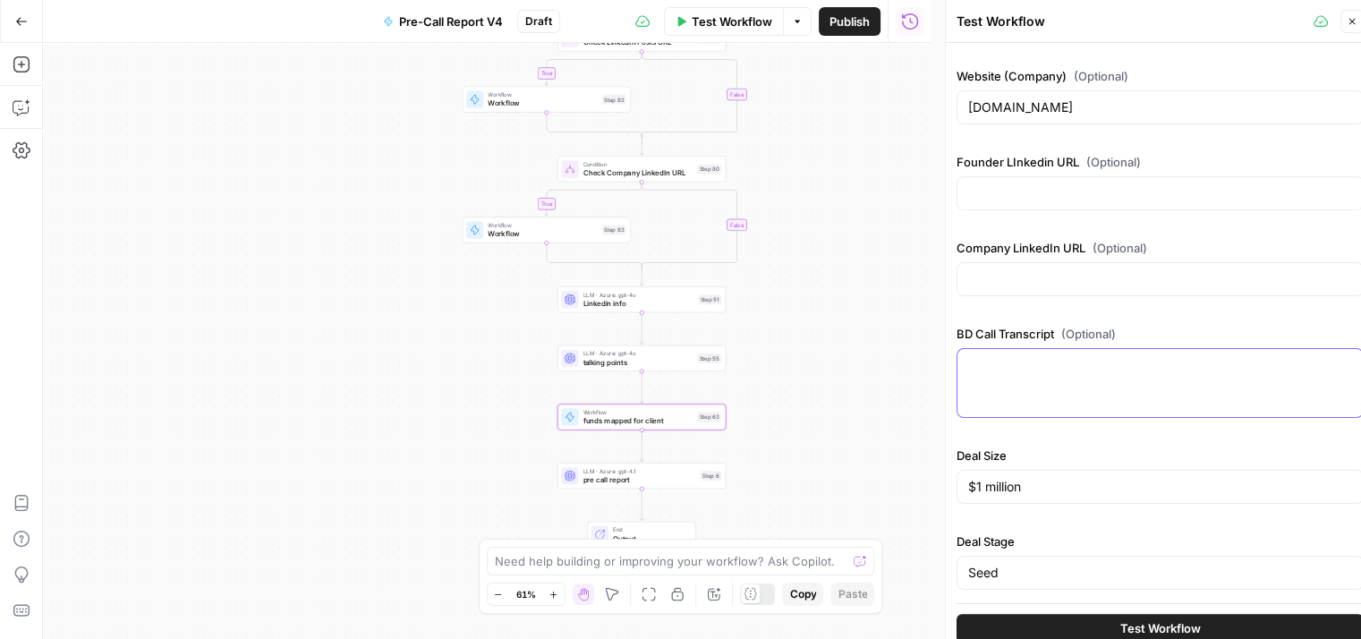
paste textarea "[00:00](https://tldv.io/app/meetings?t=0.62) Shai Machnes: Germany, right? The …"
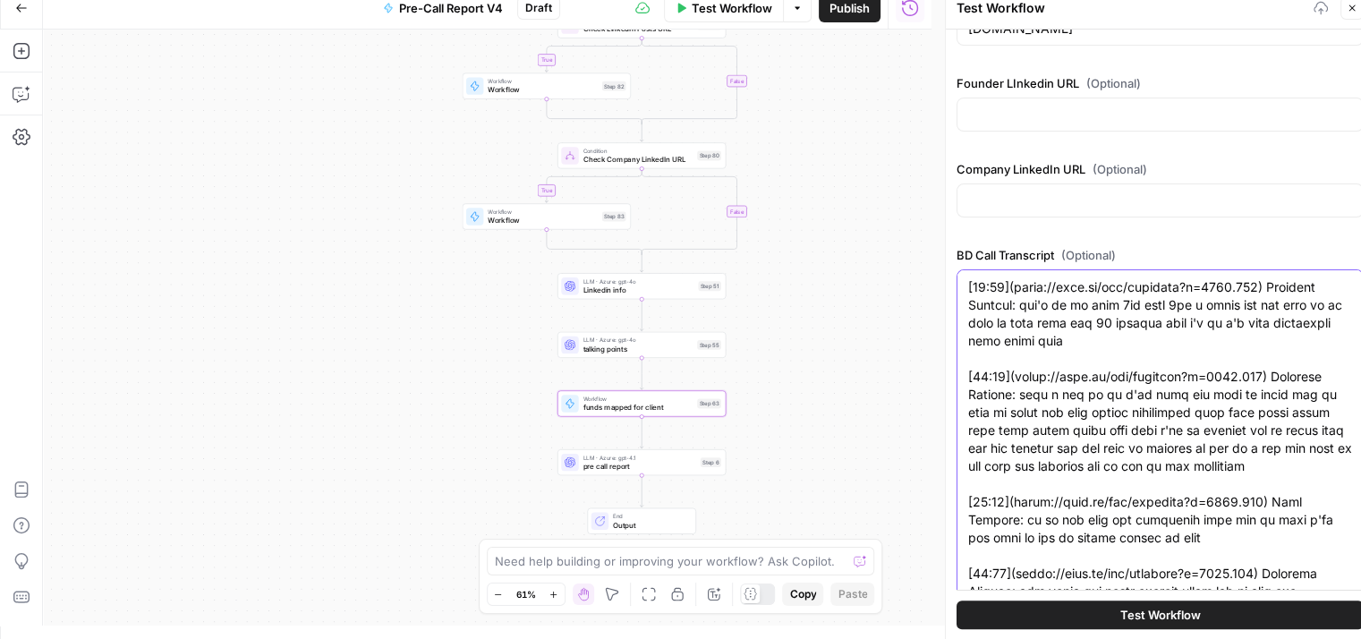
scroll to position [601, 0]
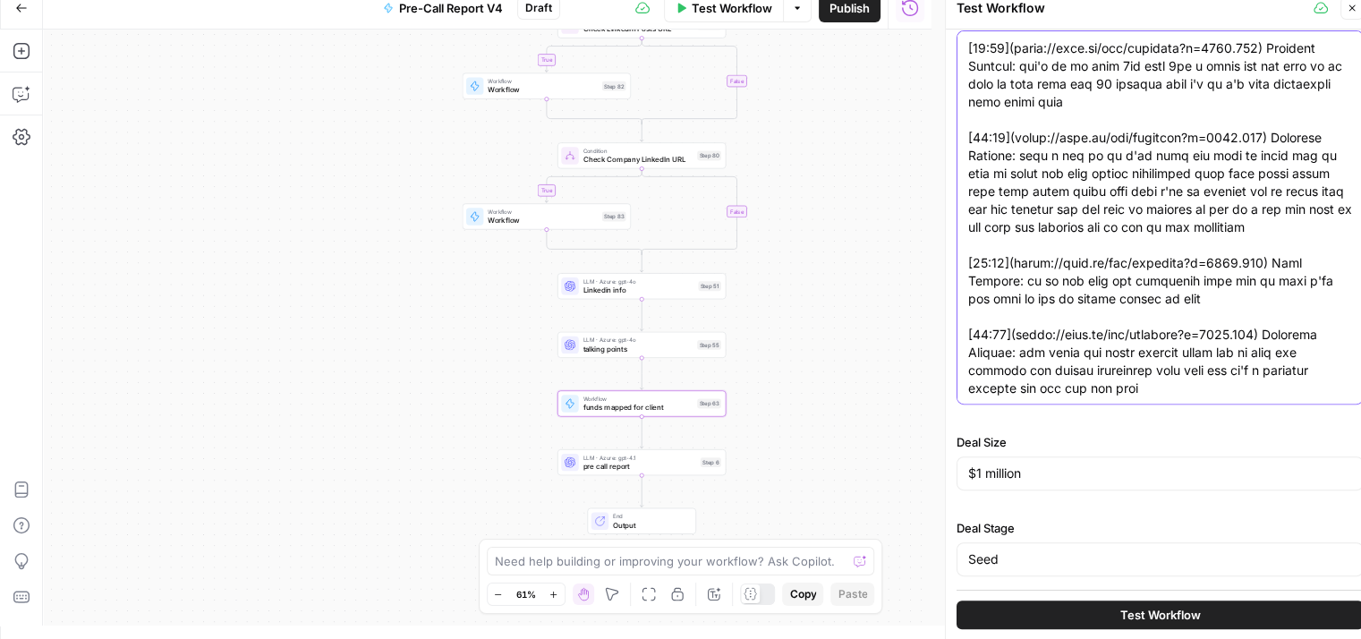
type textarea "[00:00](https://tldv.io/app/meetings?t=0.62) Shai Machnes: Germany, right? The …"
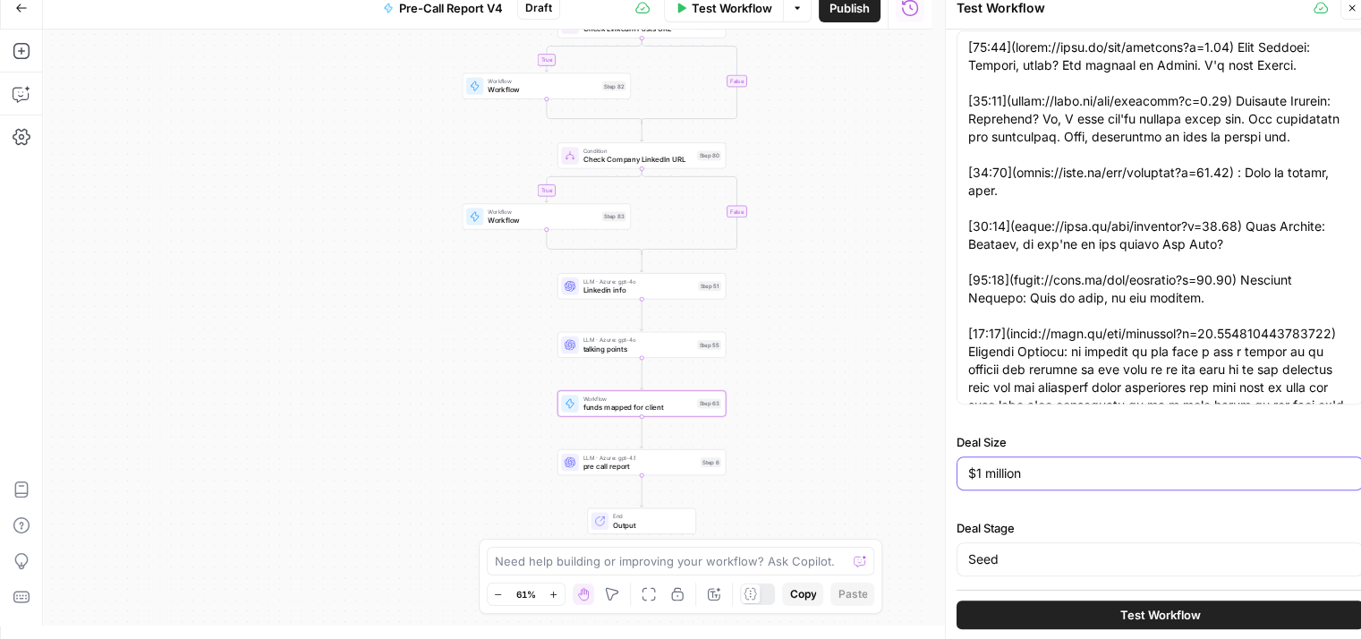
drag, startPoint x: 992, startPoint y: 472, endPoint x: 955, endPoint y: 472, distance: 37.6
click at [955, 472] on div "Deck URL (Optional) https://drive.google.com/file/d/1LObwCNLOgN5CJQwuOOllc3b5YW…" at bounding box center [1160, 335] width 429 height 610
type input "EUR 4M"
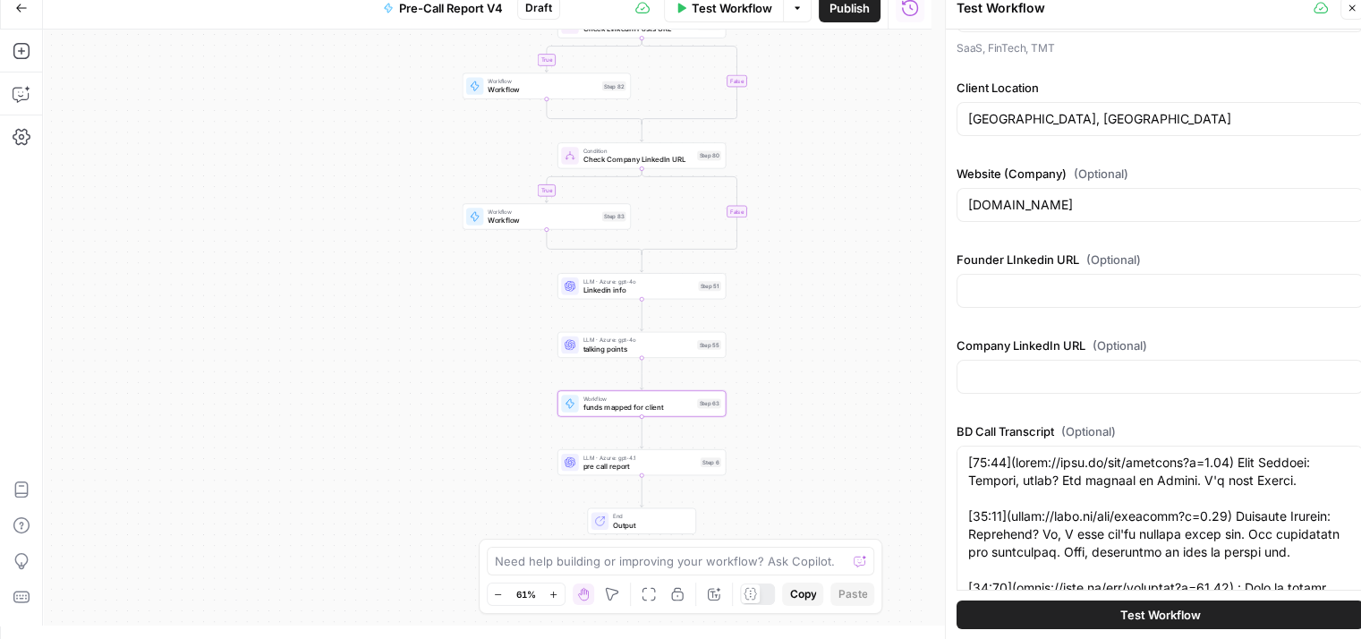
scroll to position [154, 0]
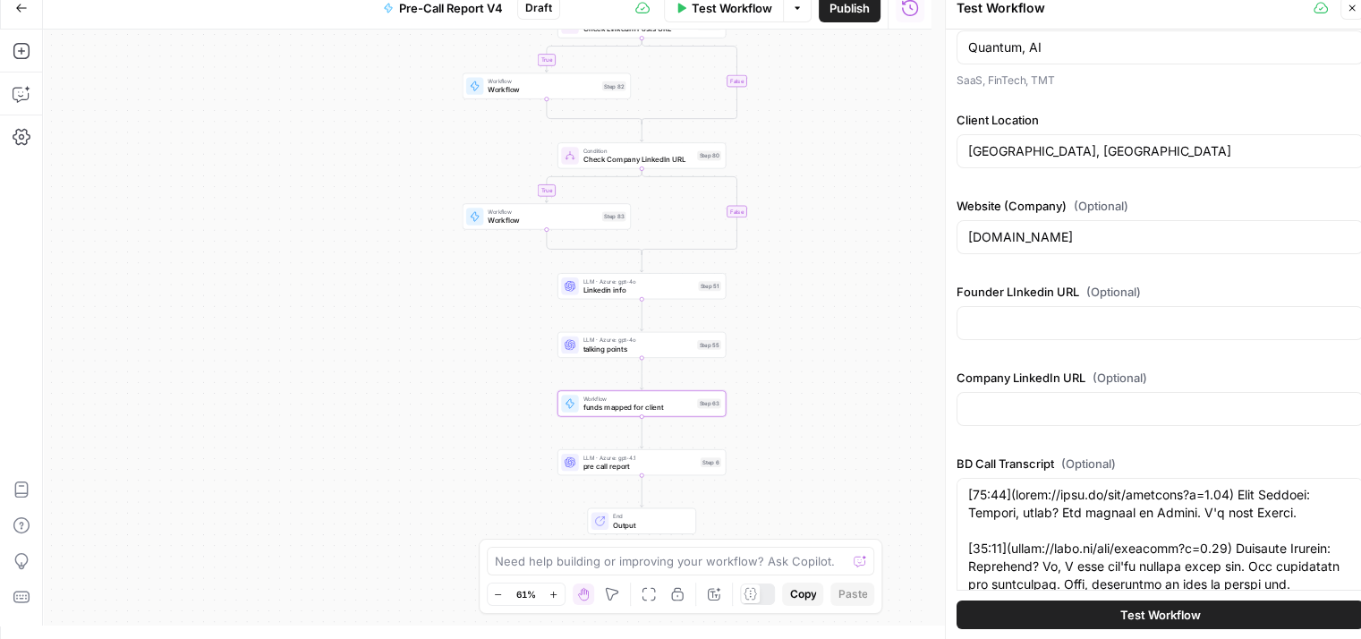
click at [1097, 330] on div at bounding box center [1159, 323] width 407 height 34
click at [1084, 150] on input "Germany, Israel" at bounding box center [1160, 151] width 384 height 18
drag, startPoint x: 1084, startPoint y: 150, endPoint x: 1024, endPoint y: 162, distance: 61.1
click at [1024, 162] on div "Germany, Israel" at bounding box center [1159, 151] width 407 height 34
type input "Germany"
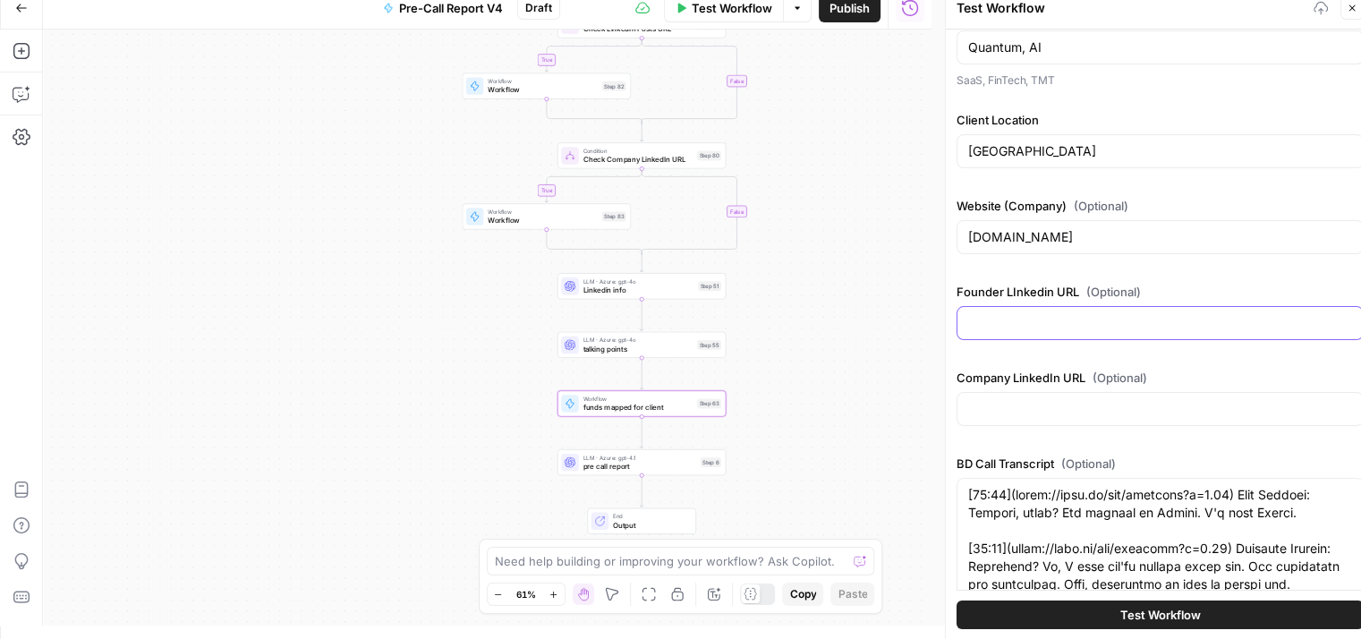
click at [1041, 327] on input "Founder LInkedin URL (Optional)" at bounding box center [1160, 323] width 384 height 18
click at [1026, 393] on div at bounding box center [1159, 409] width 407 height 34
paste input "https://www.linkedin.com/company/qruise/"
type input "https://www.linkedin.com/company/qruise/"
click at [1081, 330] on div at bounding box center [1159, 323] width 407 height 34
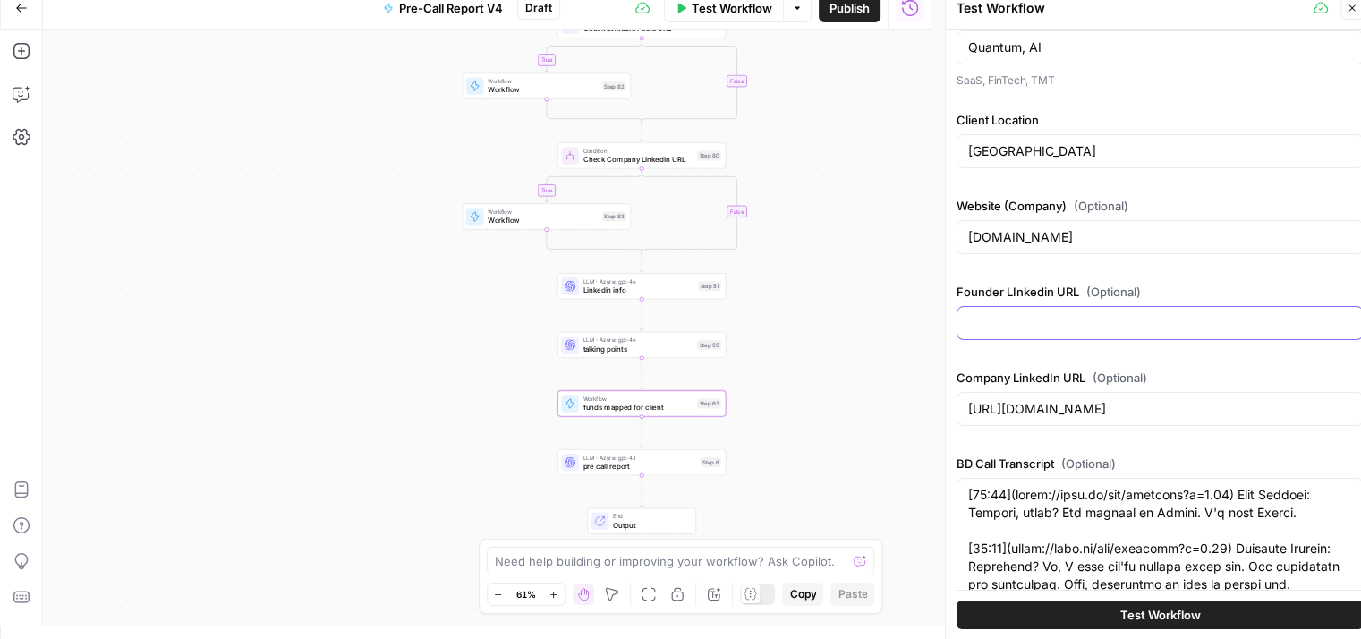
paste input "https://www.linkedin.com/in/shai-machnes-99545/"
type input "https://www.linkedin.com/in/shai-machnes-99545/"
click at [1142, 615] on span "Test Workflow" at bounding box center [1160, 615] width 81 height 18
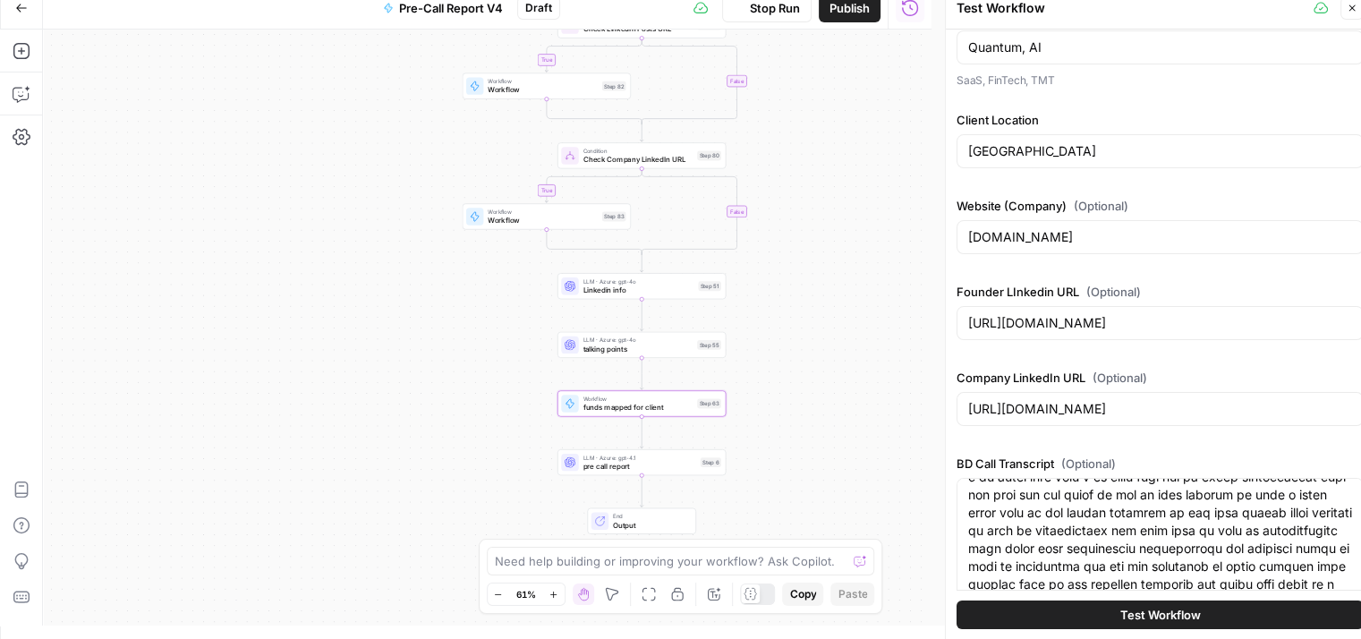
scroll to position [601, 0]
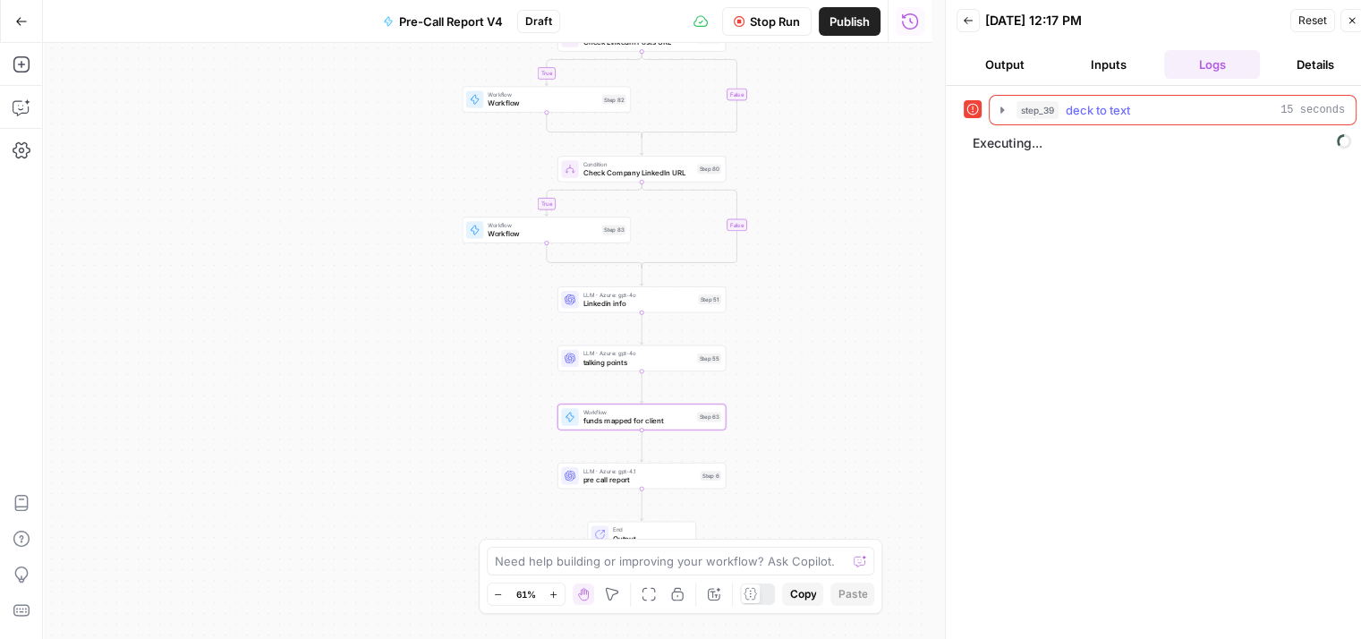
click at [1002, 118] on button "step_39 deck to text 15 seconds" at bounding box center [1173, 110] width 366 height 29
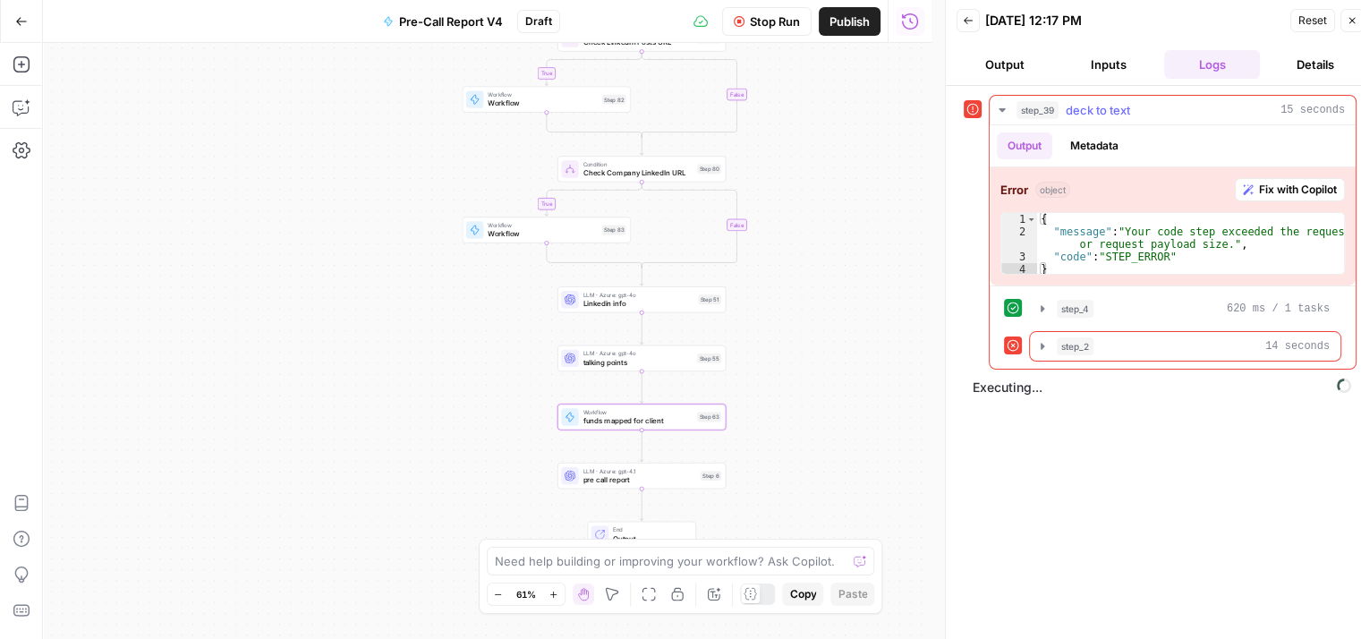
click at [1002, 118] on button "step_39 deck to text 15 seconds" at bounding box center [1173, 110] width 366 height 29
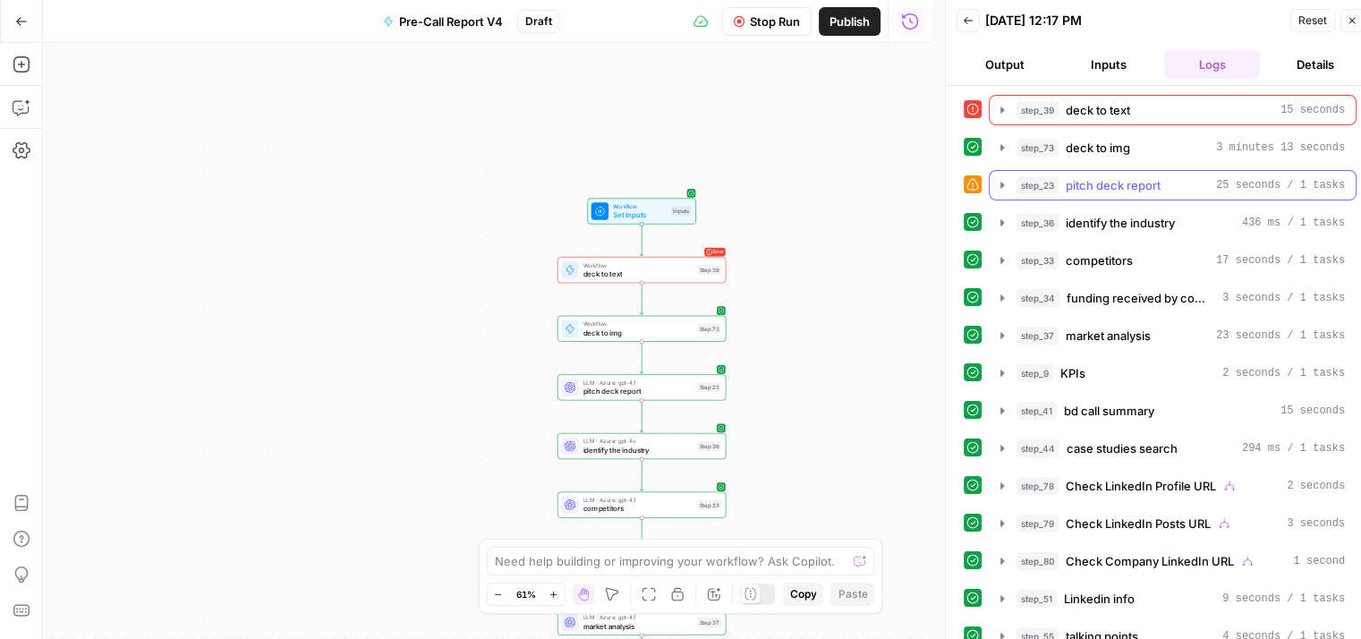
click at [999, 183] on icon "button" at bounding box center [1002, 185] width 14 height 14
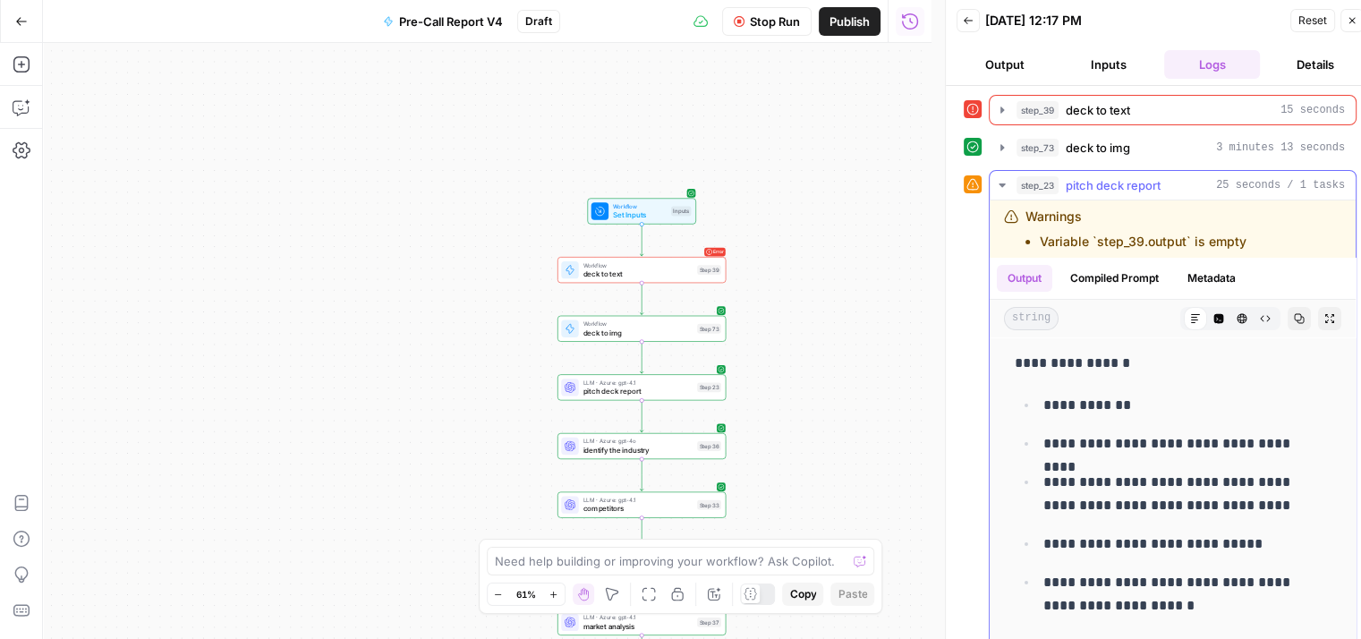
click at [999, 183] on icon "button" at bounding box center [1002, 185] width 14 height 14
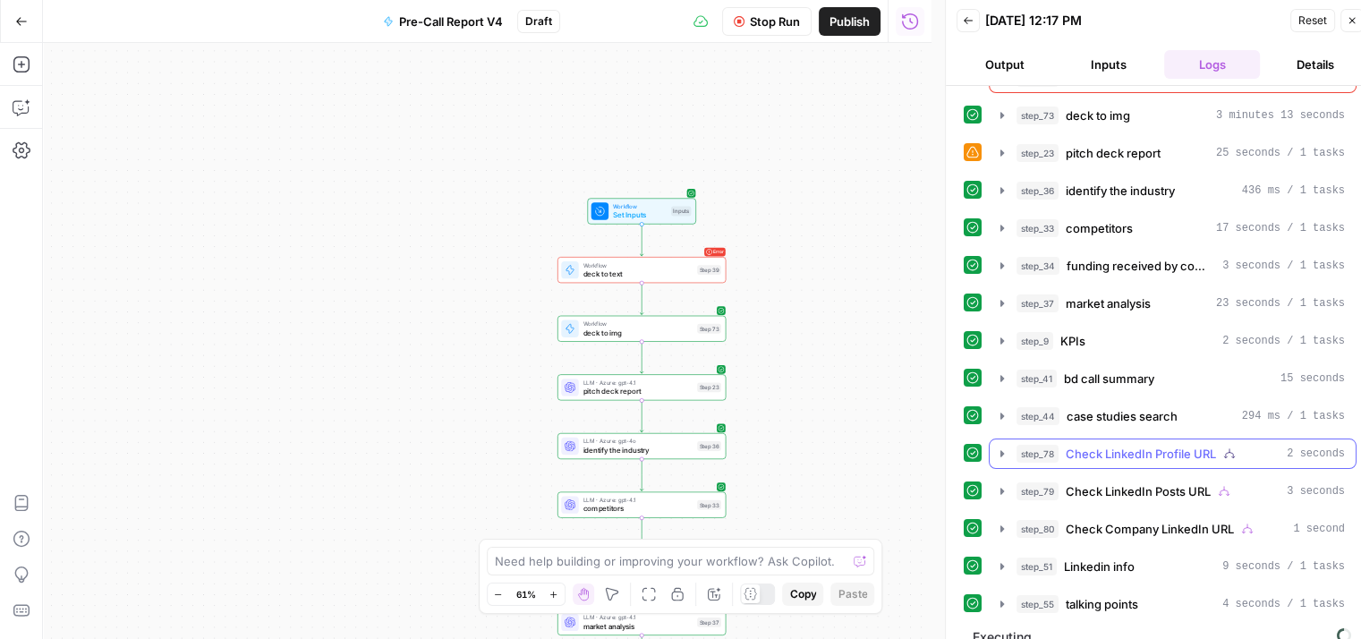
scroll to position [14, 0]
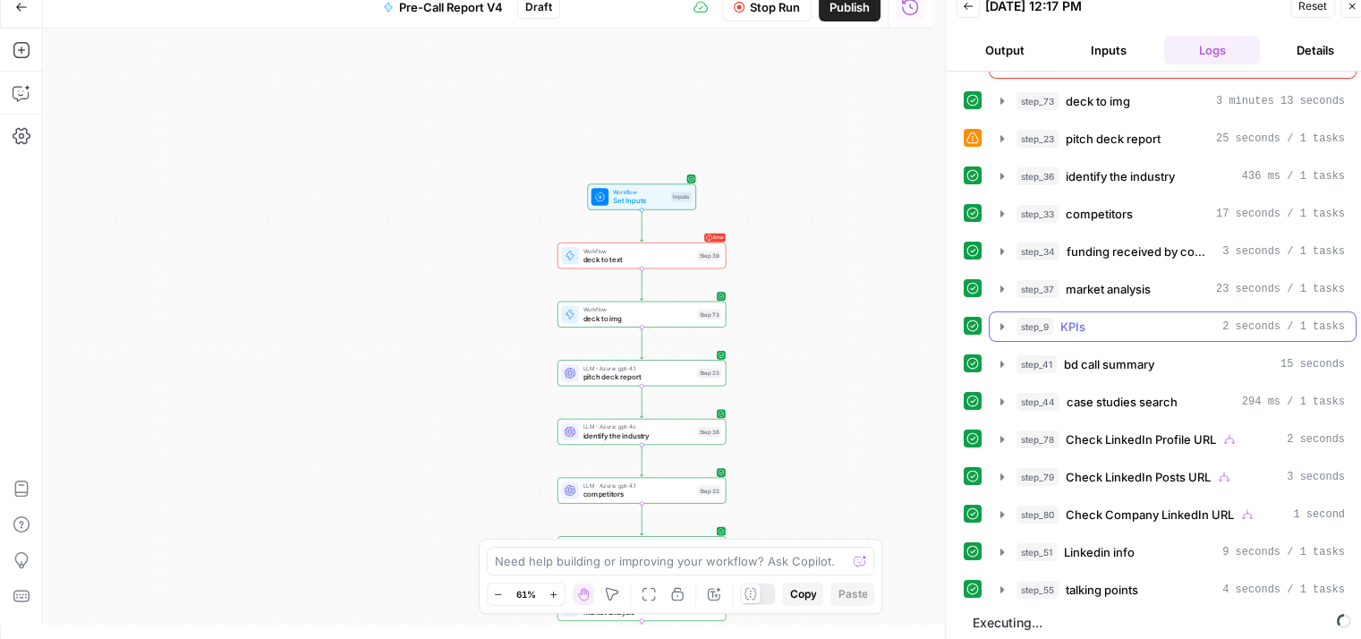
click at [1005, 322] on icon "button" at bounding box center [1002, 326] width 14 height 14
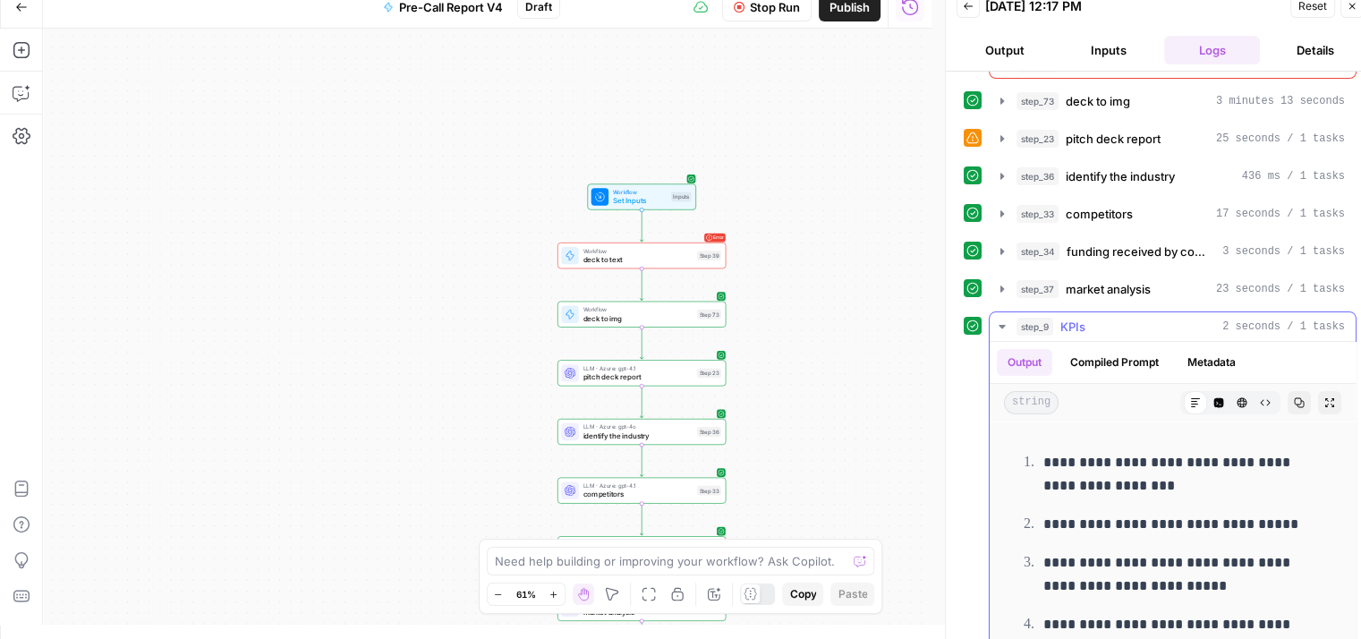
click at [1005, 325] on icon "button" at bounding box center [1002, 327] width 6 height 4
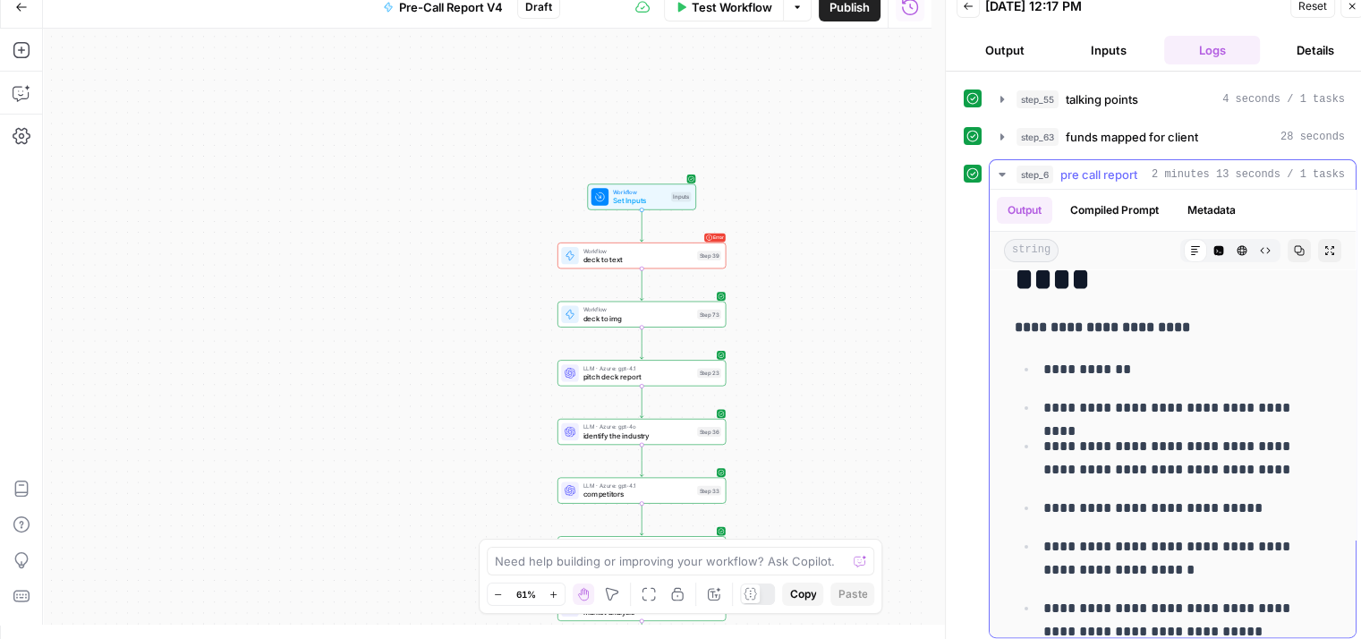
scroll to position [89, 0]
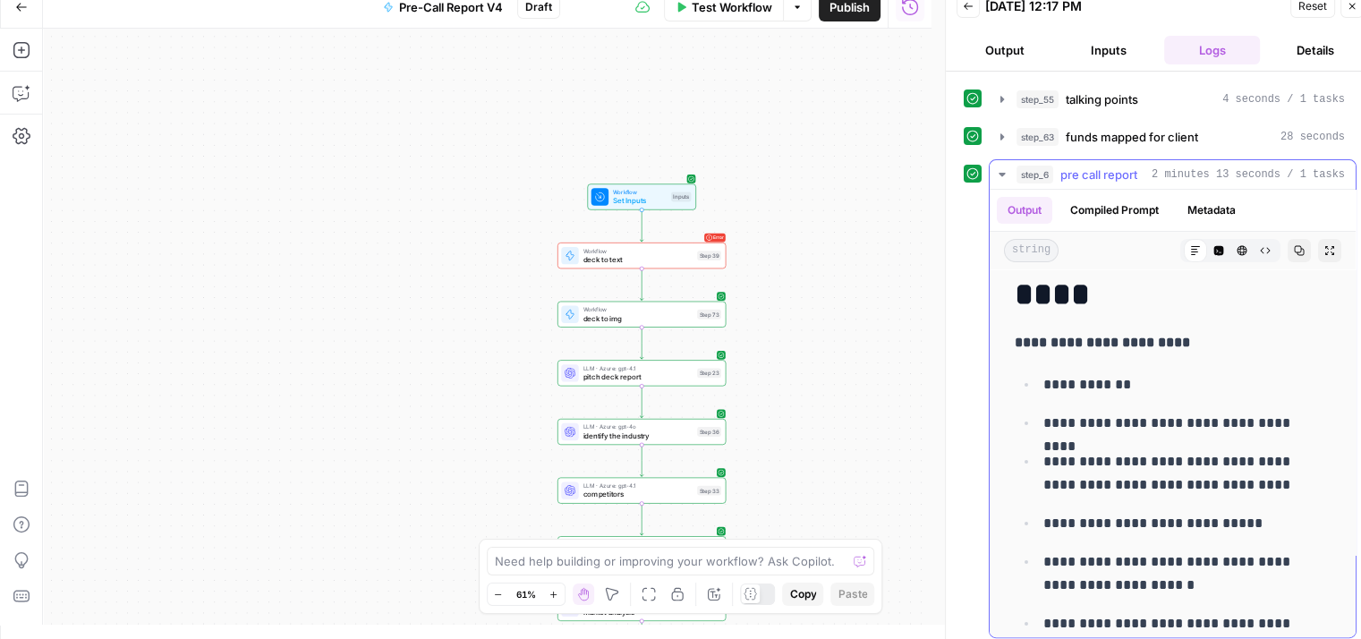
click at [1294, 245] on icon "button" at bounding box center [1299, 250] width 11 height 11
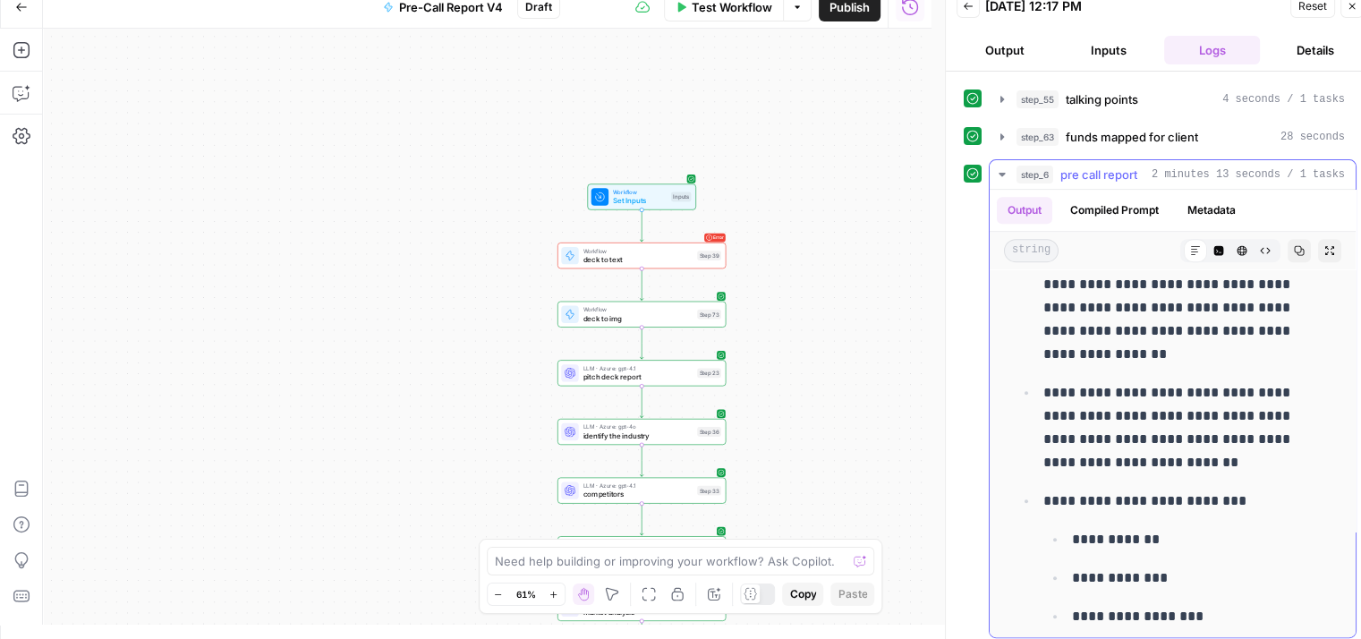
scroll to position [843, 0]
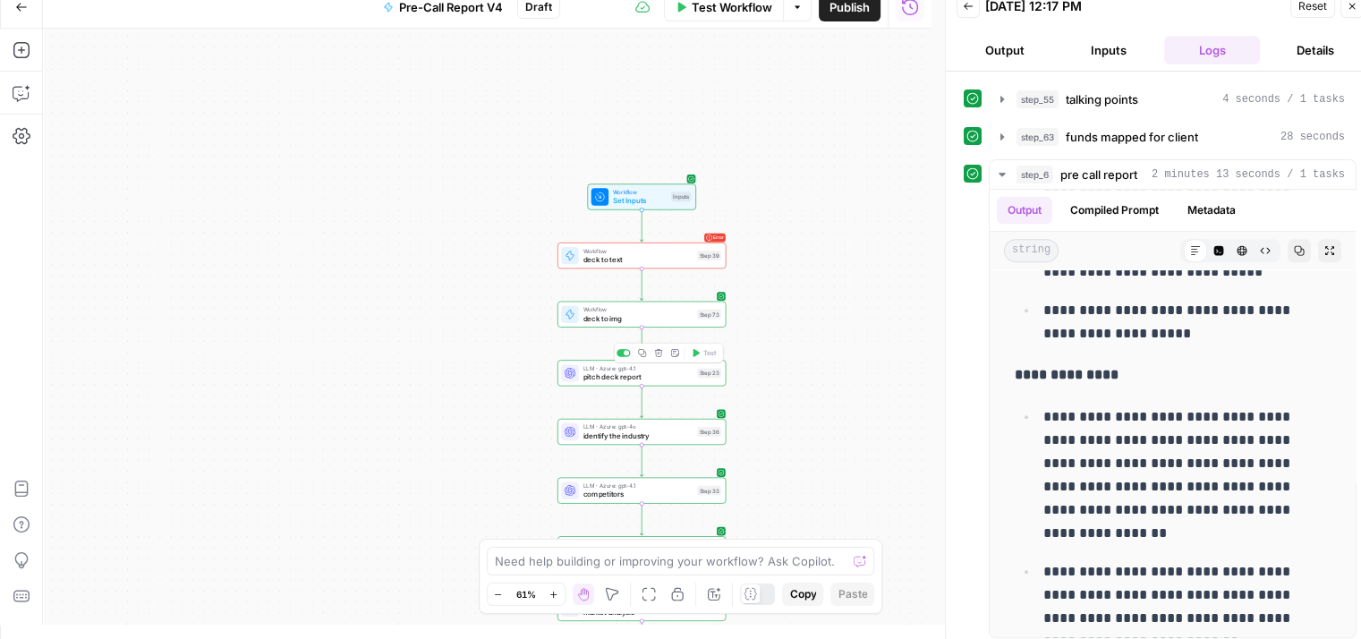
click at [634, 381] on span "pitch deck report" at bounding box center [638, 376] width 110 height 11
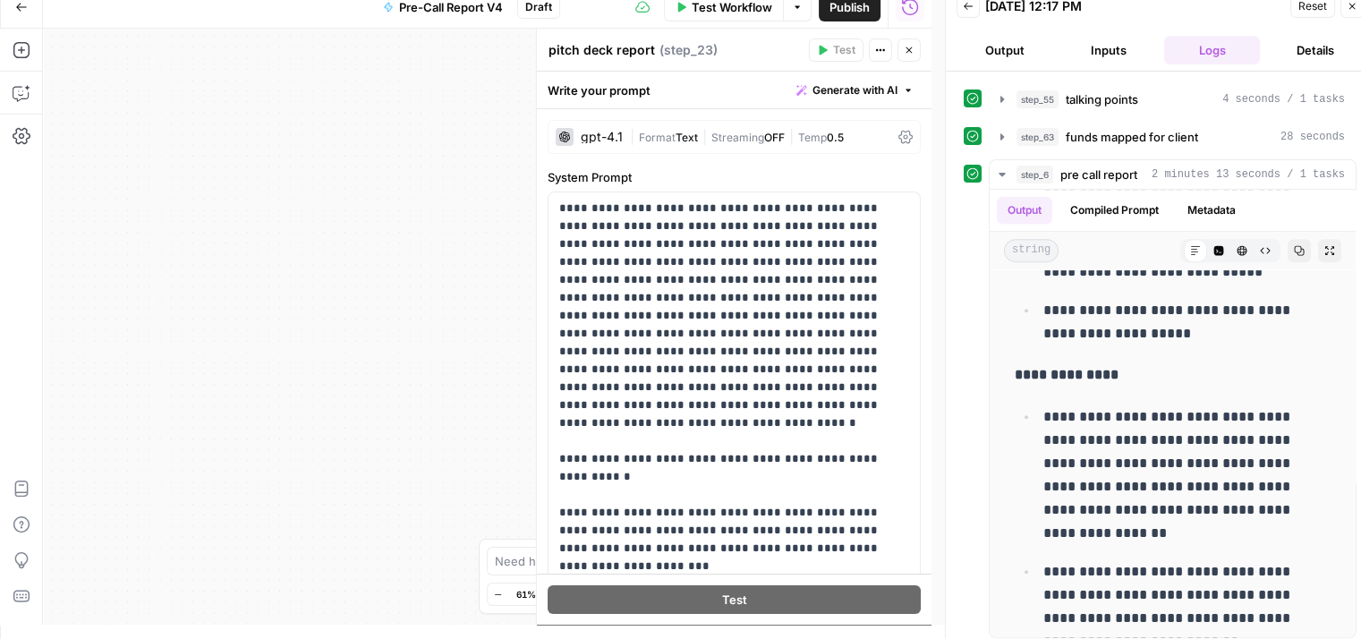
click at [905, 55] on button "Close" at bounding box center [908, 49] width 23 height 23
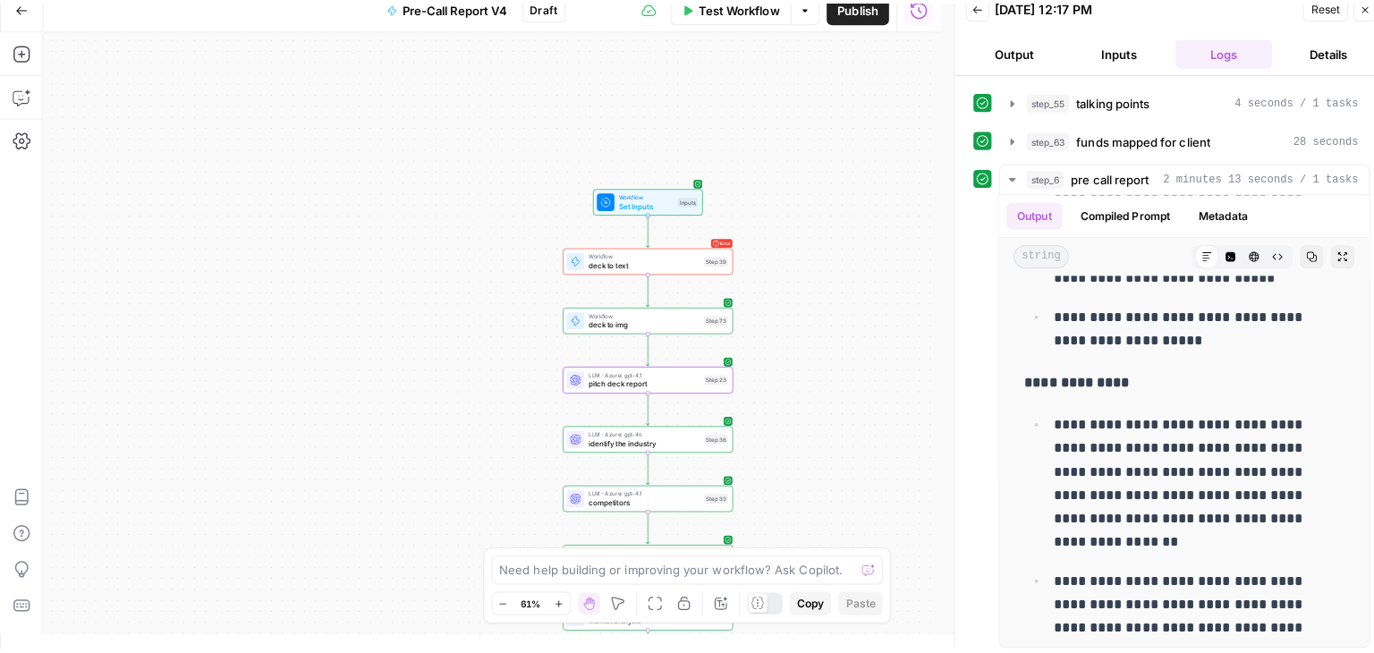
scroll to position [0, 0]
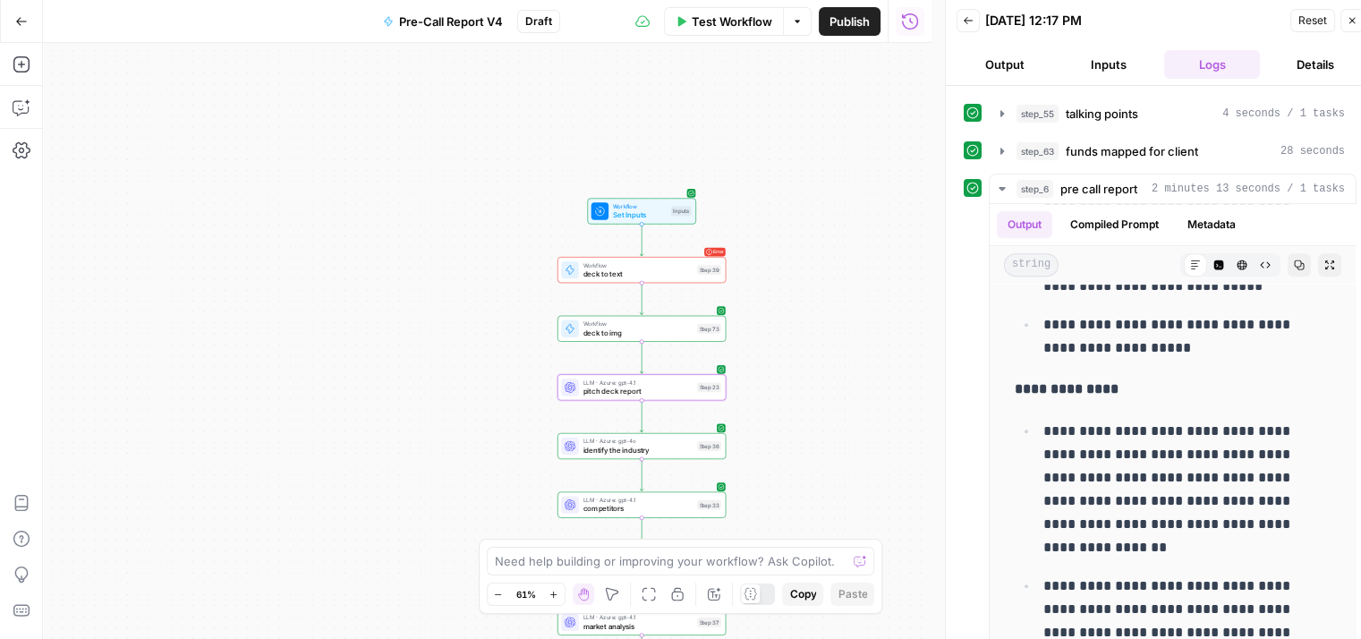
click at [1349, 22] on icon "button" at bounding box center [1352, 21] width 6 height 6
